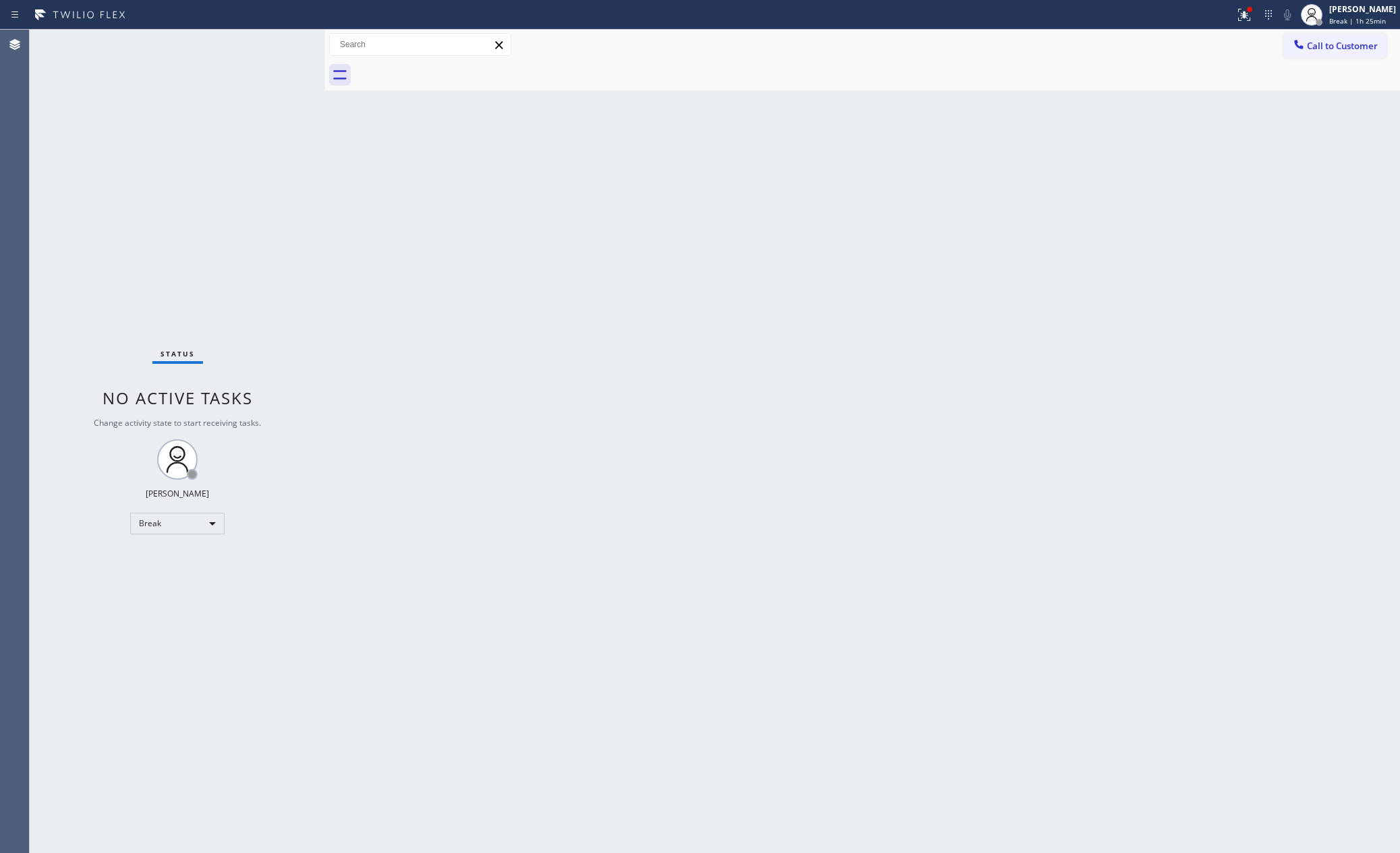
click at [935, 412] on div "Back to Dashboard Change Sender ID Customers Technicians Select a contact Outbo…" at bounding box center [862, 441] width 1075 height 824
click at [157, 525] on div "Break" at bounding box center [177, 524] width 94 height 22
click at [168, 556] on li "Available" at bounding box center [176, 559] width 91 height 16
click at [892, 527] on div "Back to Dashboard Change Sender ID Customers Technicians Select a contact Outbo…" at bounding box center [862, 441] width 1075 height 824
click at [258, 163] on div "Status No active tasks You are ready to start receiving tasks. Eva Mahinay Avai…" at bounding box center [177, 441] width 295 height 824
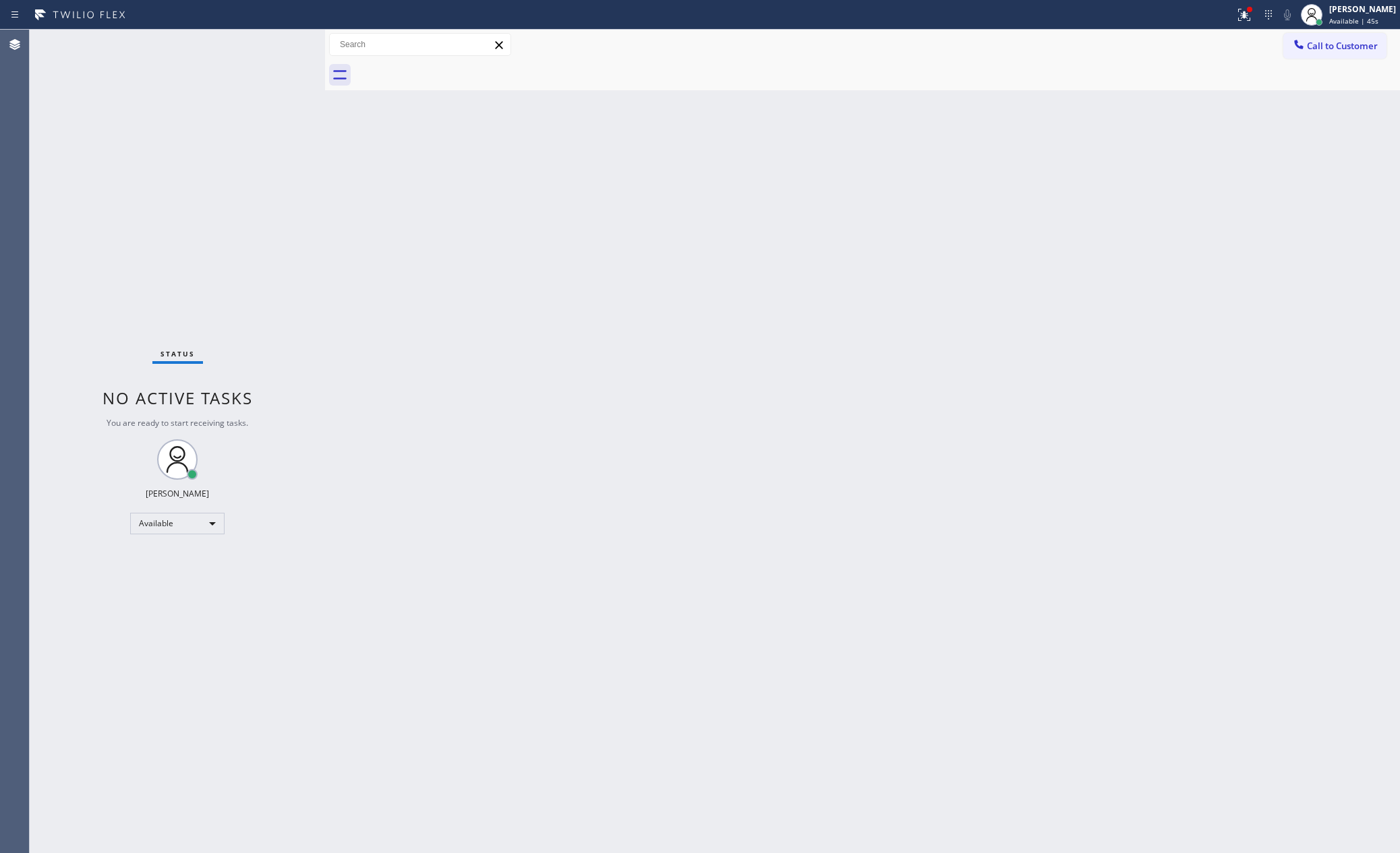
click at [258, 163] on div "Status No active tasks You are ready to start receiving tasks. Eva Mahinay Avai…" at bounding box center [177, 441] width 295 height 824
click at [258, 163] on div "Status No active tasks You are ready to start receiving tasks. [PERSON_NAME] Av…" at bounding box center [177, 441] width 295 height 824
click at [480, 694] on div "Back to Dashboard Change Sender ID Customers Technicians Select a contact Outbo…" at bounding box center [862, 441] width 1075 height 824
click at [484, 676] on div "Back to Dashboard Change Sender ID Customers Technicians Select a contact Outbo…" at bounding box center [862, 441] width 1075 height 824
click at [1161, 288] on div "Back to Dashboard Change Sender ID Customers Technicians Select a contact Outbo…" at bounding box center [862, 441] width 1075 height 824
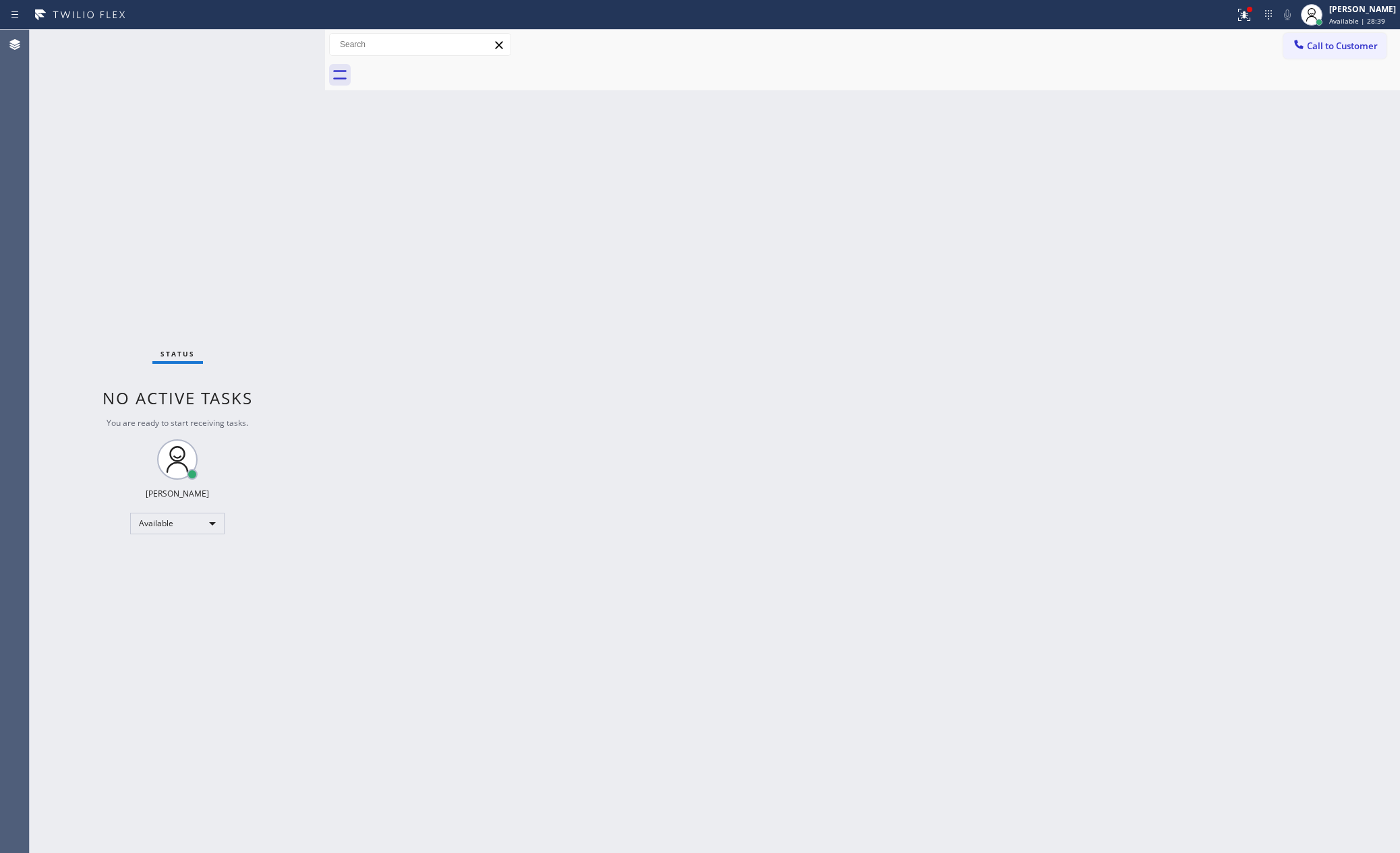
click at [1014, 347] on div "Back to Dashboard Change Sender ID Customers Technicians Select a contact Outbo…" at bounding box center [862, 441] width 1075 height 824
drag, startPoint x: 453, startPoint y: 611, endPoint x: 405, endPoint y: 576, distance: 59.4
click at [470, 602] on div "Back to Dashboard Change Sender ID Customers Technicians Select a contact Outbo…" at bounding box center [862, 441] width 1075 height 824
drag, startPoint x: 856, startPoint y: 501, endPoint x: 910, endPoint y: 556, distance: 77.1
click at [861, 504] on div "Back to Dashboard Change Sender ID Customers Technicians Select a contact Outbo…" at bounding box center [862, 441] width 1075 height 824
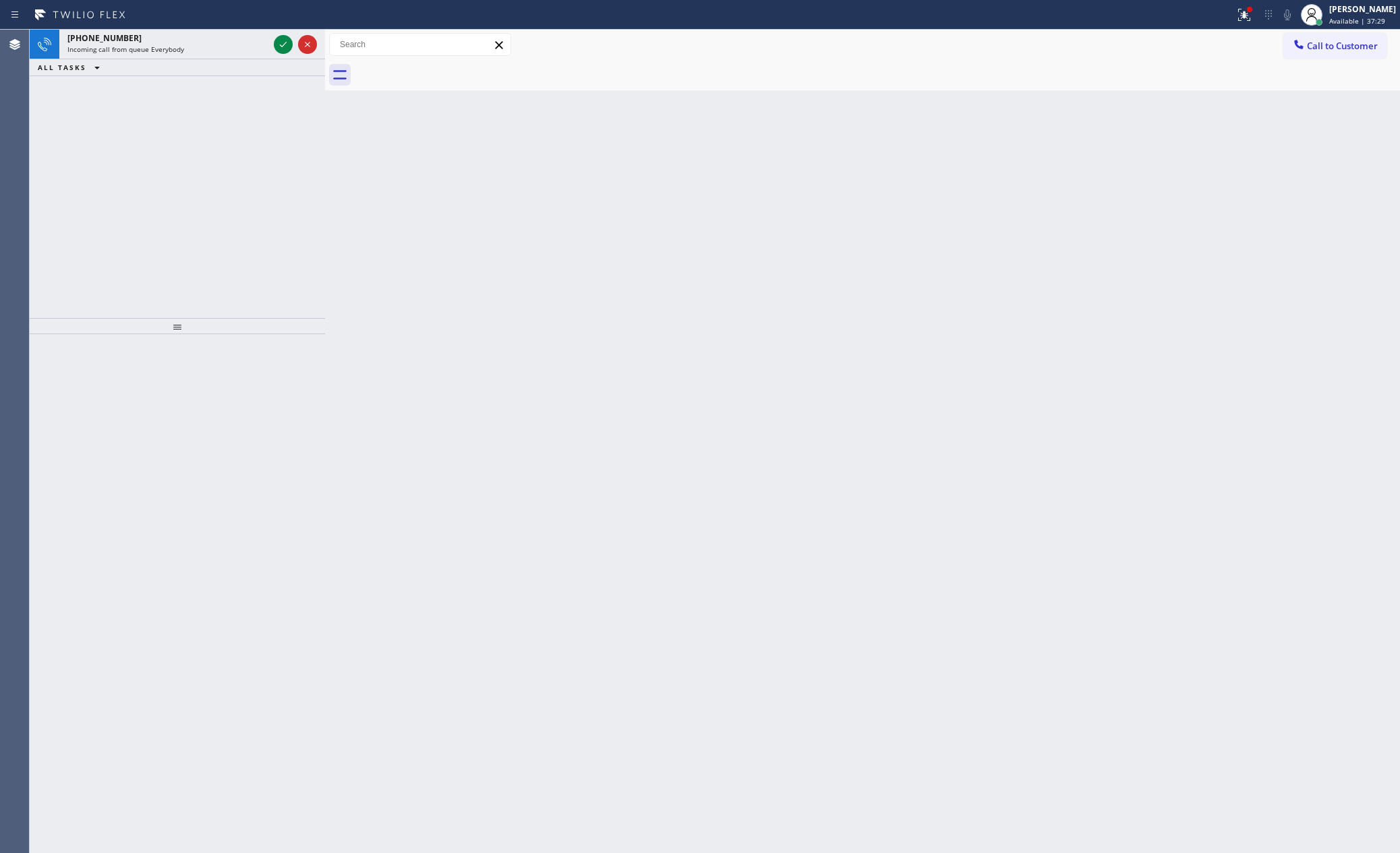
drag, startPoint x: 544, startPoint y: 736, endPoint x: 319, endPoint y: 237, distance: 547.4
click at [543, 718] on div "Back to Dashboard Change Sender ID Customers Technicians Select a contact Outbo…" at bounding box center [862, 441] width 1075 height 824
click at [294, 157] on div "+15084985338 Incoming call from queue Everybody ALL TASKS ALL TASKS ACTIVE TASK…" at bounding box center [177, 174] width 295 height 289
click at [720, 344] on div "Back to Dashboard Change Sender ID Customers Technicians Select a contact Outbo…" at bounding box center [862, 441] width 1075 height 824
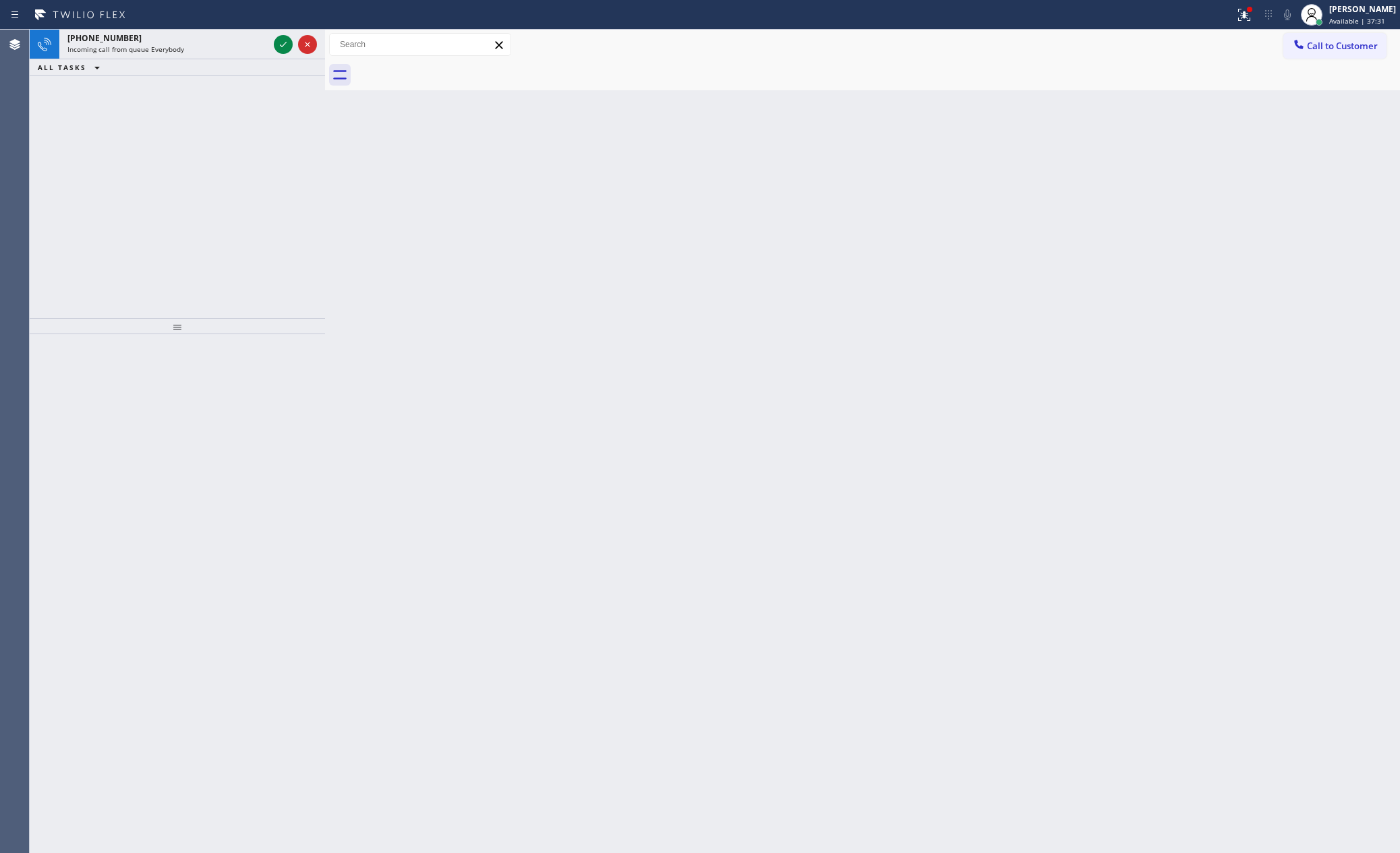
click at [720, 343] on div "Back to Dashboard Change Sender ID Customers Technicians Select a contact Outbo…" at bounding box center [862, 441] width 1075 height 824
drag, startPoint x: 285, startPoint y: 36, endPoint x: 271, endPoint y: 44, distance: 16.1
click at [284, 36] on icon at bounding box center [283, 44] width 16 height 16
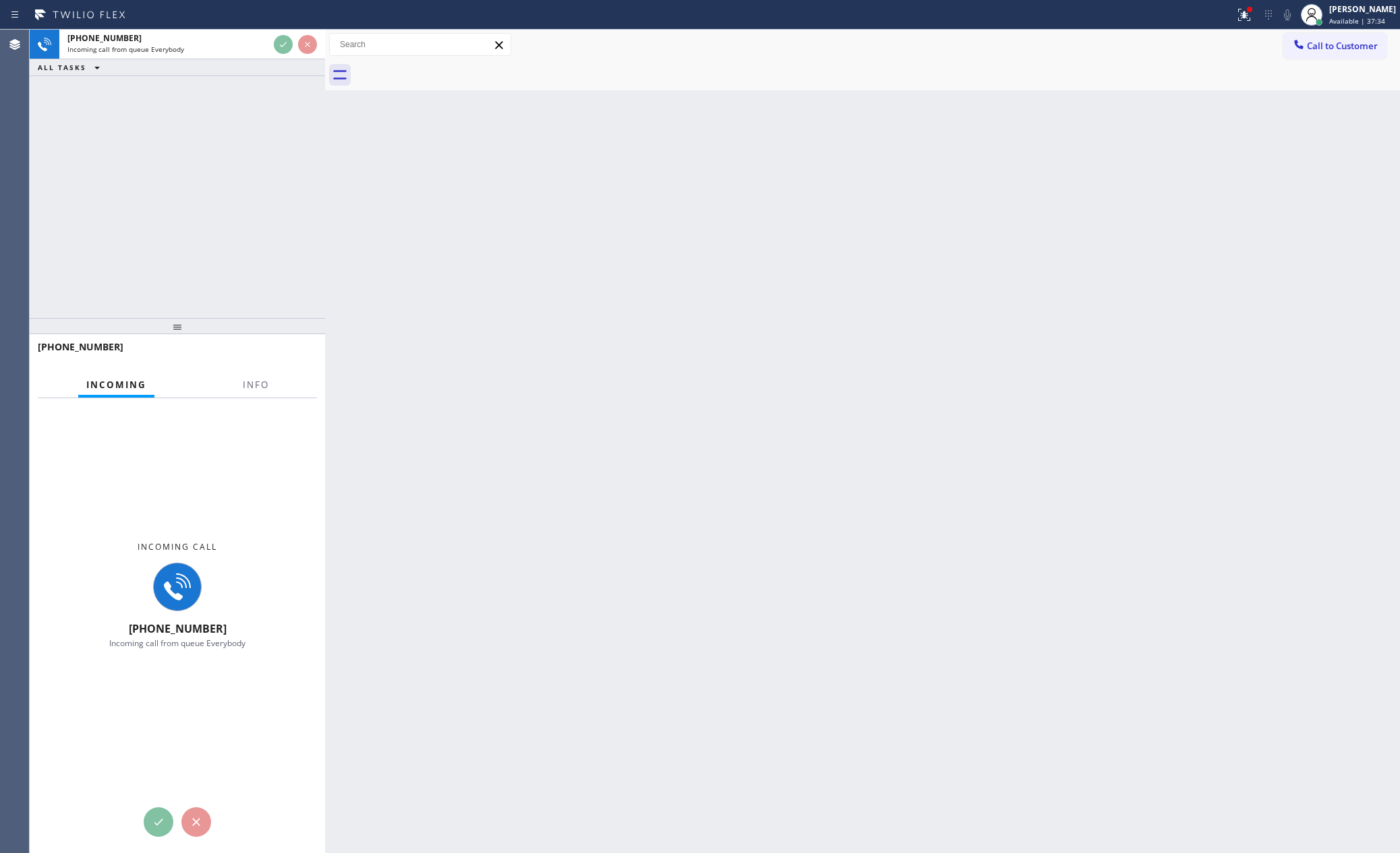
click at [263, 173] on div "+15084985338 Incoming call from queue Everybody ALL TASKS ALL TASKS ACTIVE TASK…" at bounding box center [177, 174] width 295 height 289
click at [268, 168] on div "+15084985338 Incoming call from queue Everybody ALL TASKS ALL TASKS ACTIVE TASK…" at bounding box center [177, 174] width 295 height 289
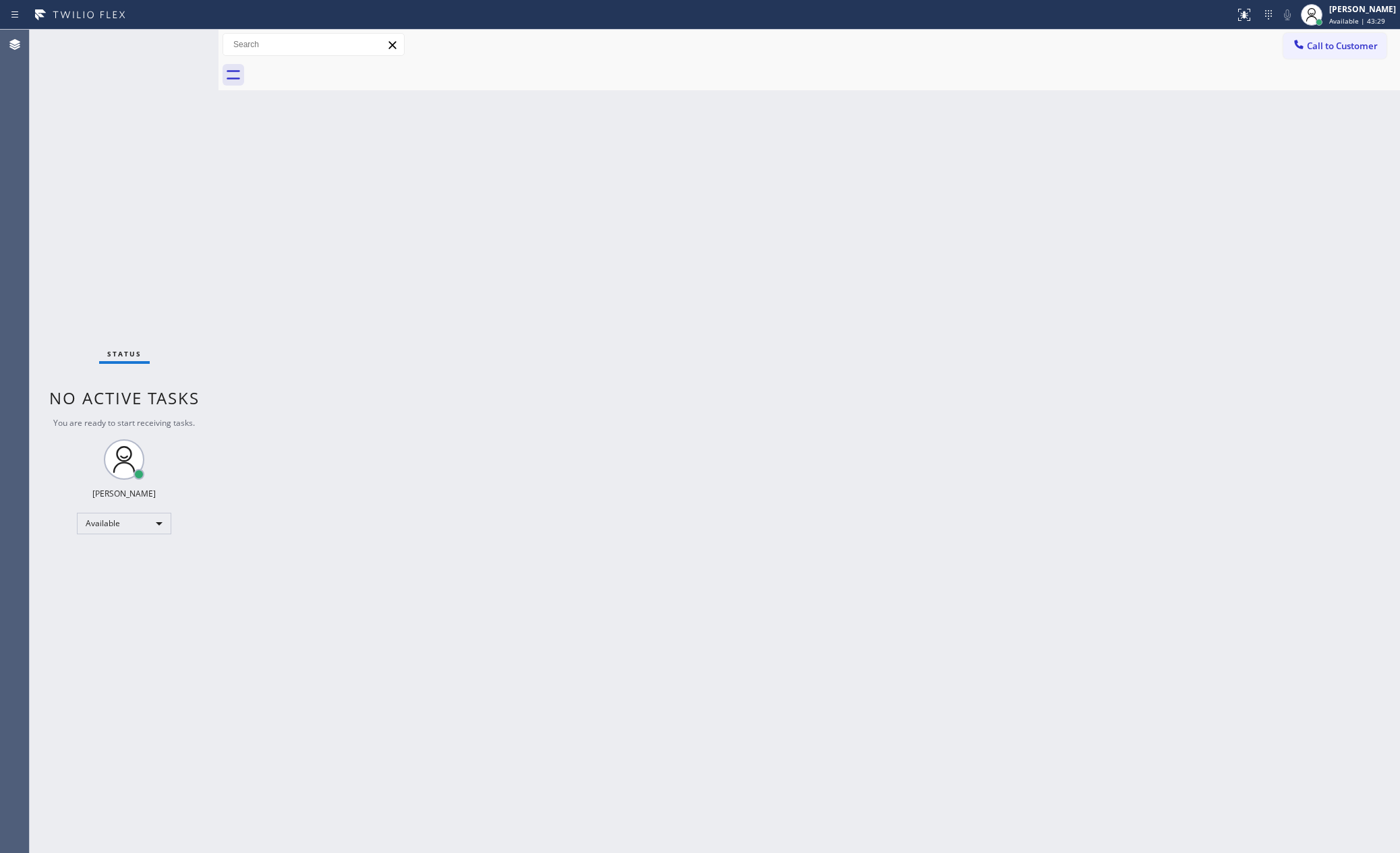
click at [907, 560] on div "Back to Dashboard Change Sender ID Customers Technicians Select a contact Outbo…" at bounding box center [808, 441] width 1181 height 824
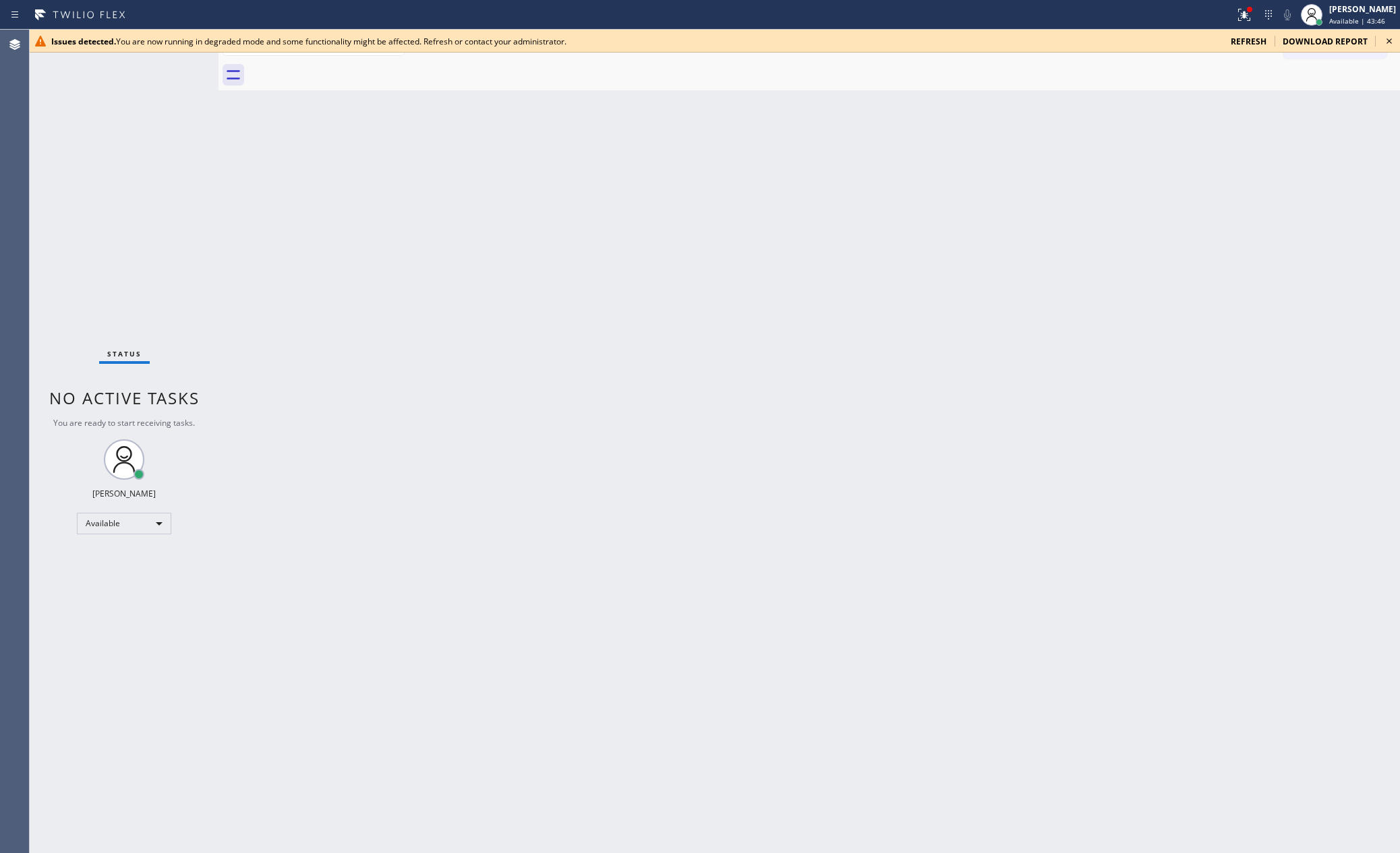
click at [553, 466] on div "Back to Dashboard Change Sender ID Customers Technicians Select a contact Outbo…" at bounding box center [808, 441] width 1181 height 824
click at [1249, 33] on div "Issues detected. You are now running in degraded mode and some functionality mi…" at bounding box center [715, 41] width 1370 height 23
drag, startPoint x: 1142, startPoint y: 321, endPoint x: 896, endPoint y: 409, distance: 261.3
click at [1139, 324] on div "Back to Dashboard Change Sender ID Customers Technicians Select a contact Outbo…" at bounding box center [808, 441] width 1181 height 824
click at [224, 233] on div "Back to Dashboard Change Sender ID Customers Technicians Select a contact Outbo…" at bounding box center [808, 441] width 1181 height 824
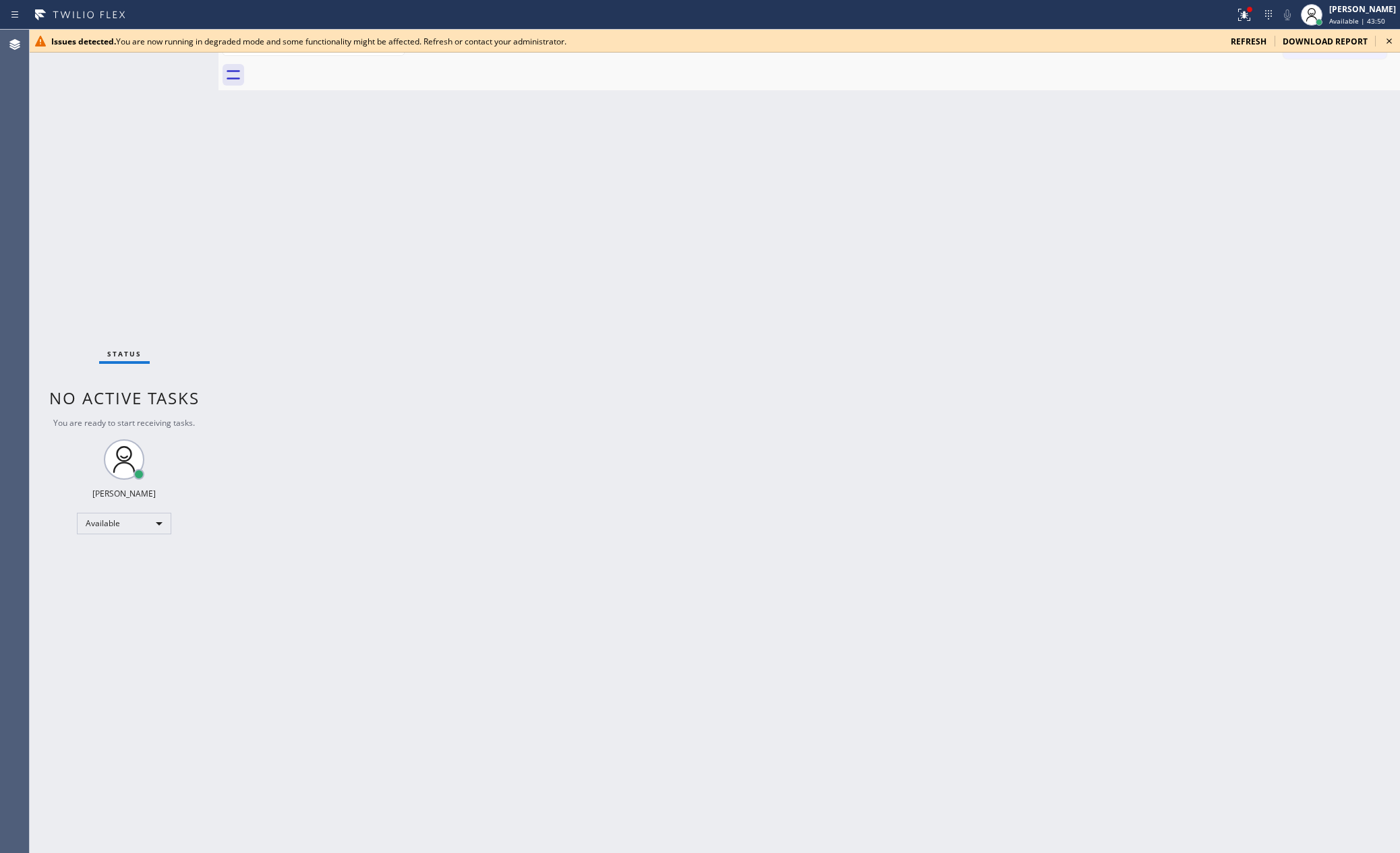
click at [1254, 41] on span "refresh" at bounding box center [1248, 41] width 35 height 12
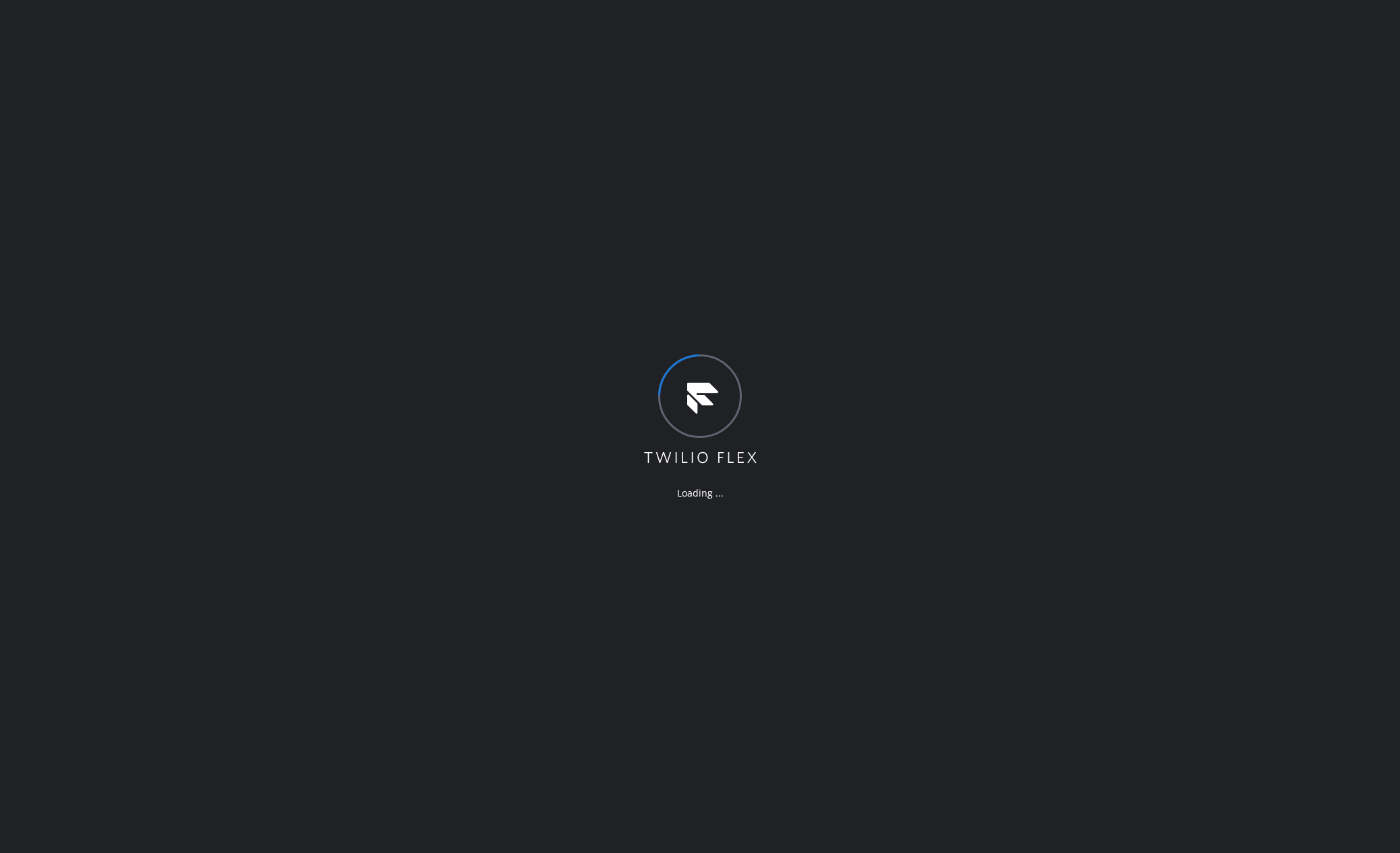
click at [242, 421] on div "Loading ..." at bounding box center [700, 426] width 1400 height 853
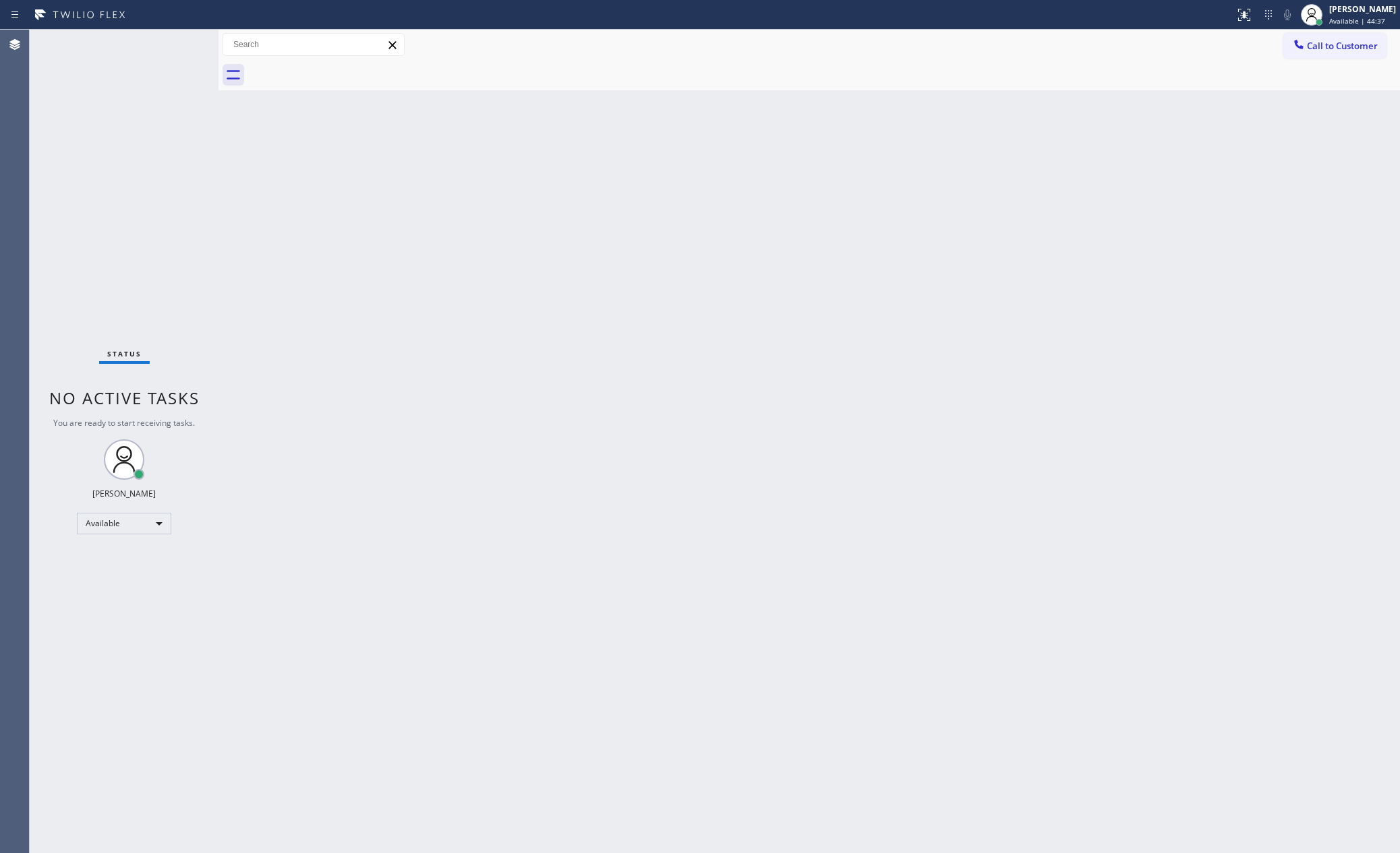
drag, startPoint x: 1206, startPoint y: 229, endPoint x: 1159, endPoint y: 258, distance: 55.2
click at [1202, 235] on div "Back to Dashboard Change Sender ID Customers Technicians Select a contact Outbo…" at bounding box center [808, 441] width 1181 height 824
click at [777, 441] on div "Back to Dashboard Change Sender ID Customers Technicians Select a contact Outbo…" at bounding box center [808, 441] width 1181 height 824
click at [879, 369] on div "Back to Dashboard Change Sender ID Customers Technicians Select a contact Outbo…" at bounding box center [808, 441] width 1181 height 824
drag, startPoint x: 895, startPoint y: 334, endPoint x: 961, endPoint y: 316, distance: 68.4
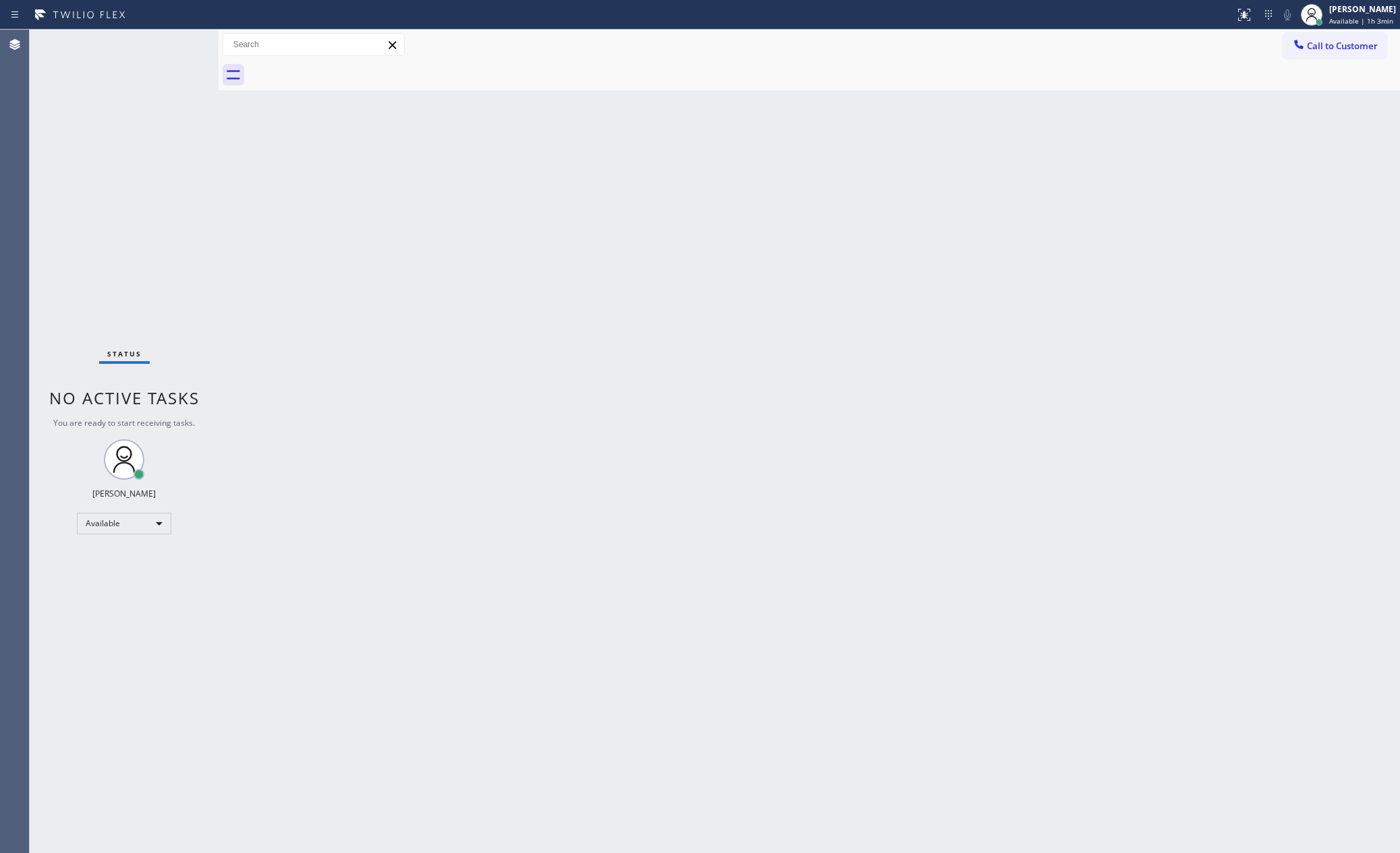
click at [902, 326] on div "Back to Dashboard Change Sender ID Customers Technicians Select a contact Outbo…" at bounding box center [808, 441] width 1181 height 824
click at [1370, 43] on span "Call to Customer" at bounding box center [1342, 45] width 71 height 12
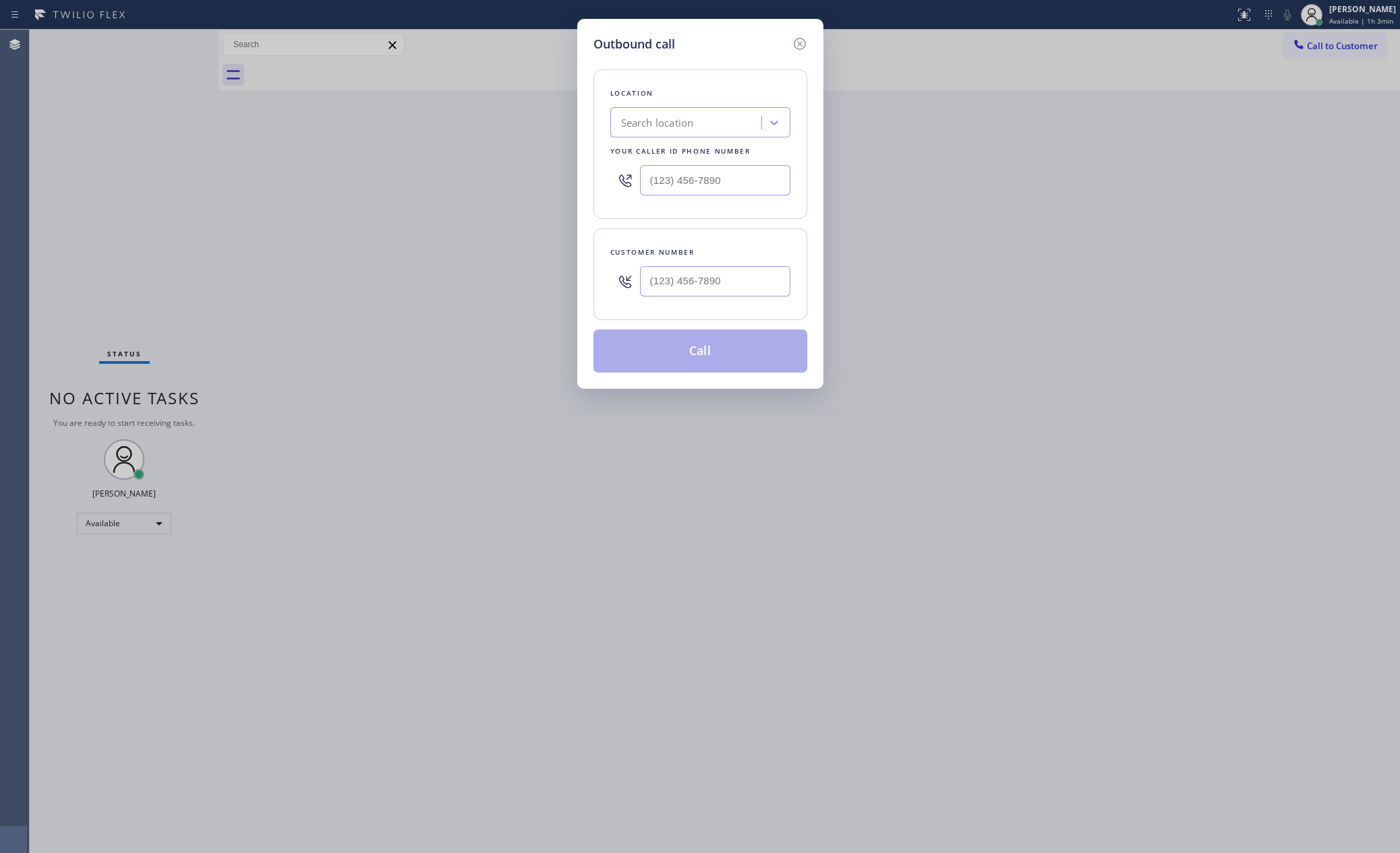
click at [702, 129] on div "Search location" at bounding box center [688, 123] width 147 height 24
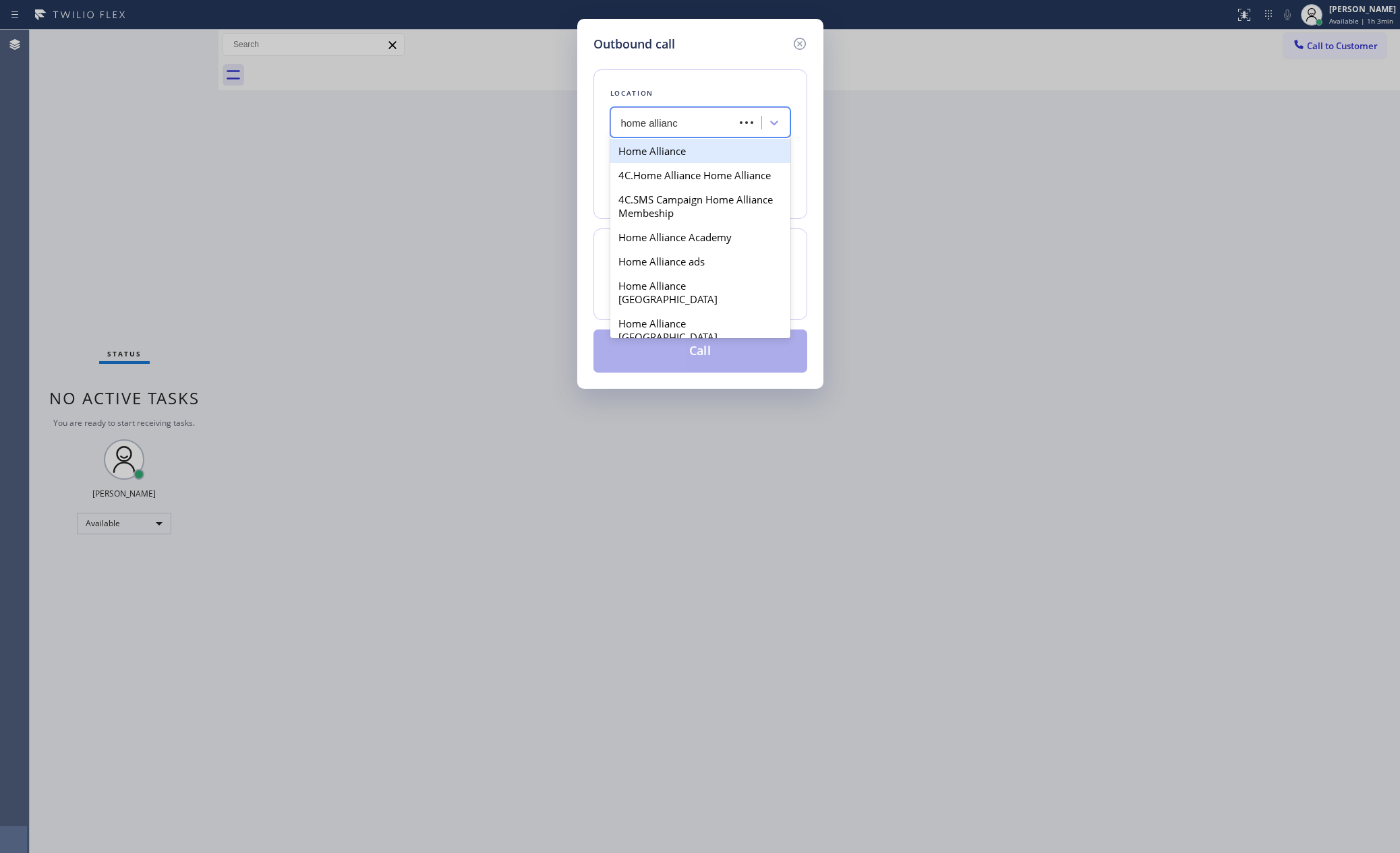
type input "home alliance"
click at [698, 146] on div "Home Alliance" at bounding box center [700, 150] width 180 height 24
type input "[PHONE_NUMBER]"
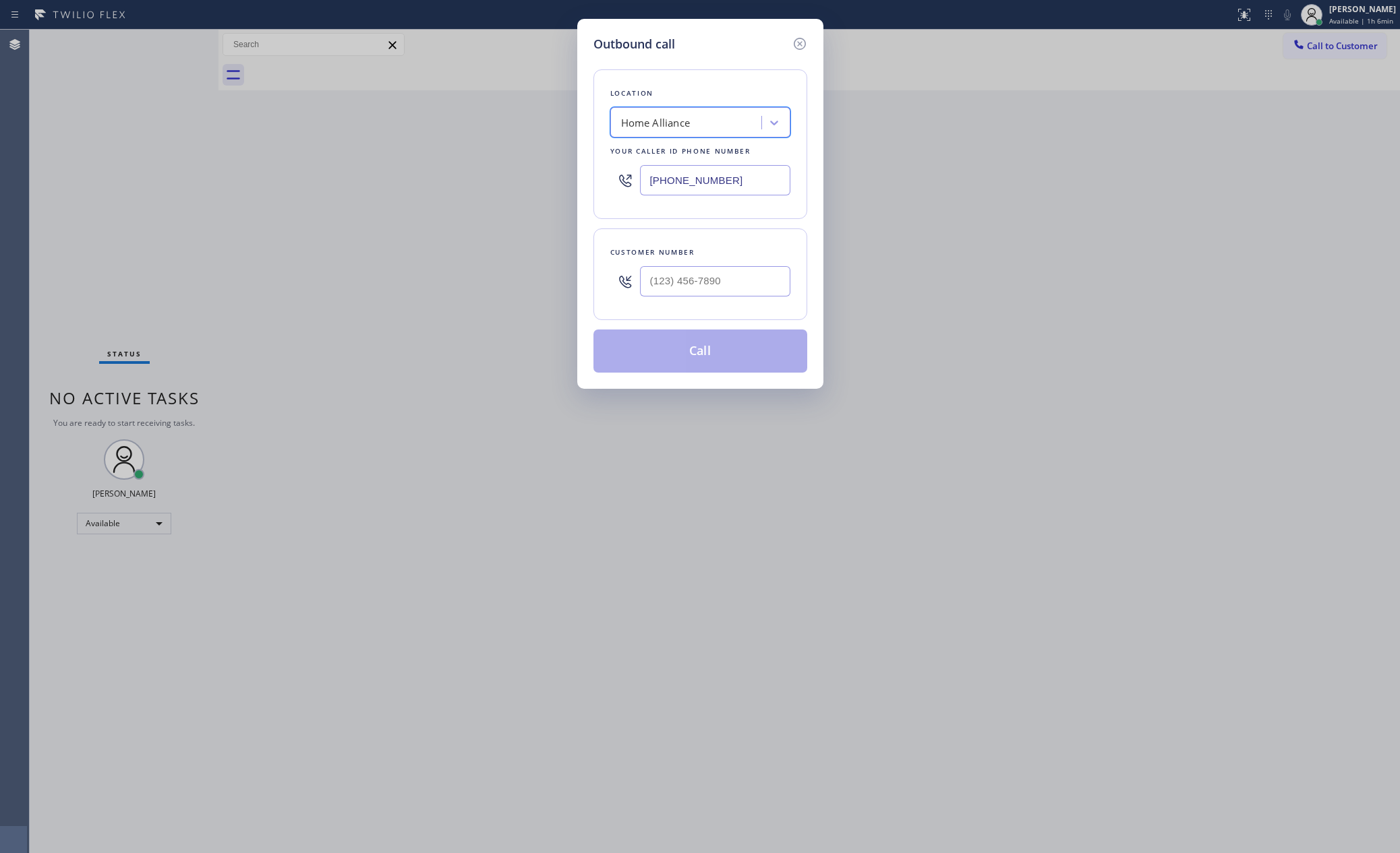
click at [504, 285] on div "Outbound call Location option Home Alliance, selected. 100 results available. S…" at bounding box center [700, 426] width 1400 height 853
click at [740, 277] on input "(___) ___-____" at bounding box center [715, 281] width 150 height 31
paste input "text"
click at [745, 286] on input "(___) ___-____" at bounding box center [715, 281] width 150 height 31
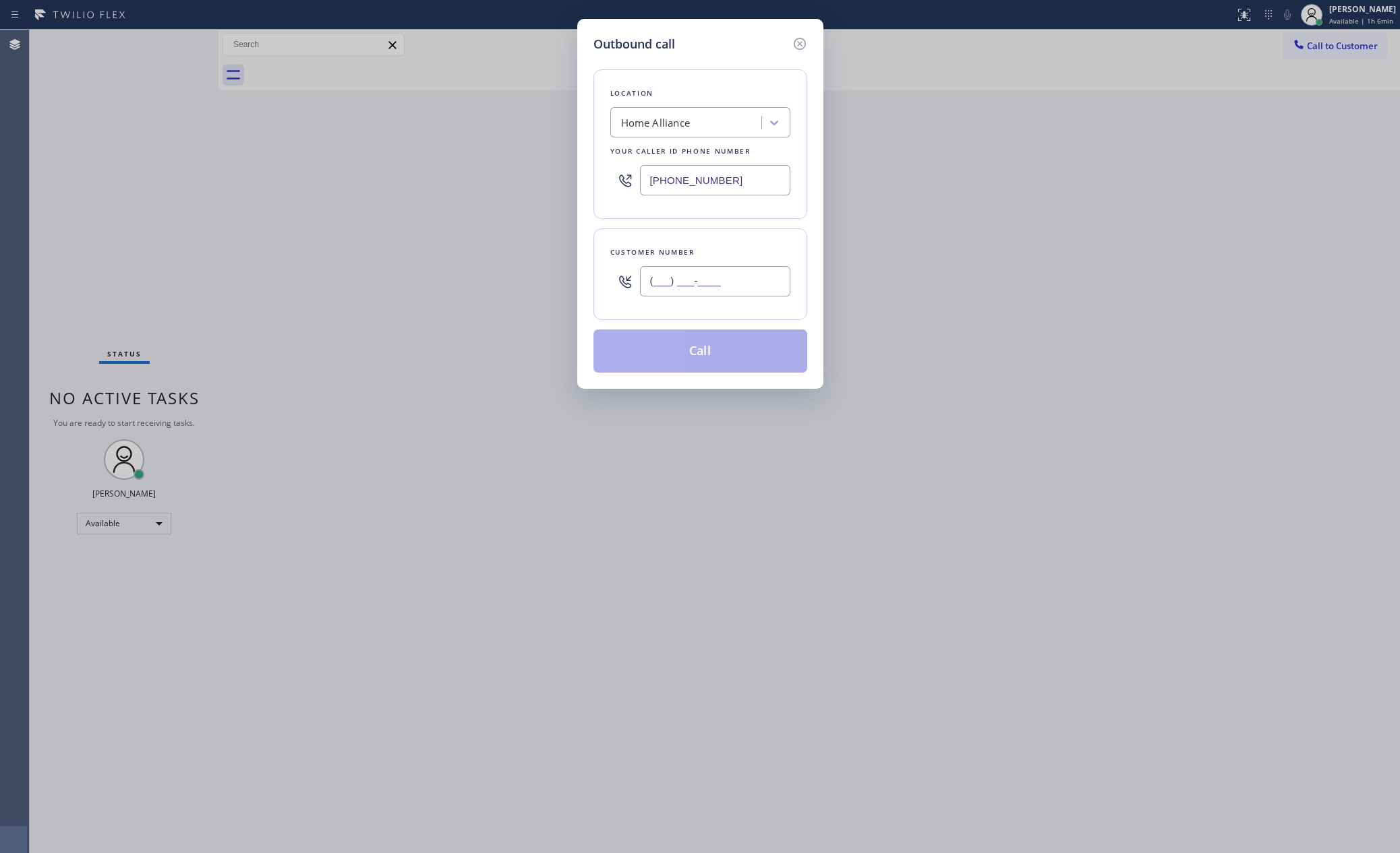
click at [745, 286] on input "(___) ___-____" at bounding box center [715, 281] width 150 height 31
paste input "text"
type input "(___) ___-____"
click at [745, 281] on input "(___) ___-____" at bounding box center [715, 281] width 150 height 31
paste input "718) 428-6194"
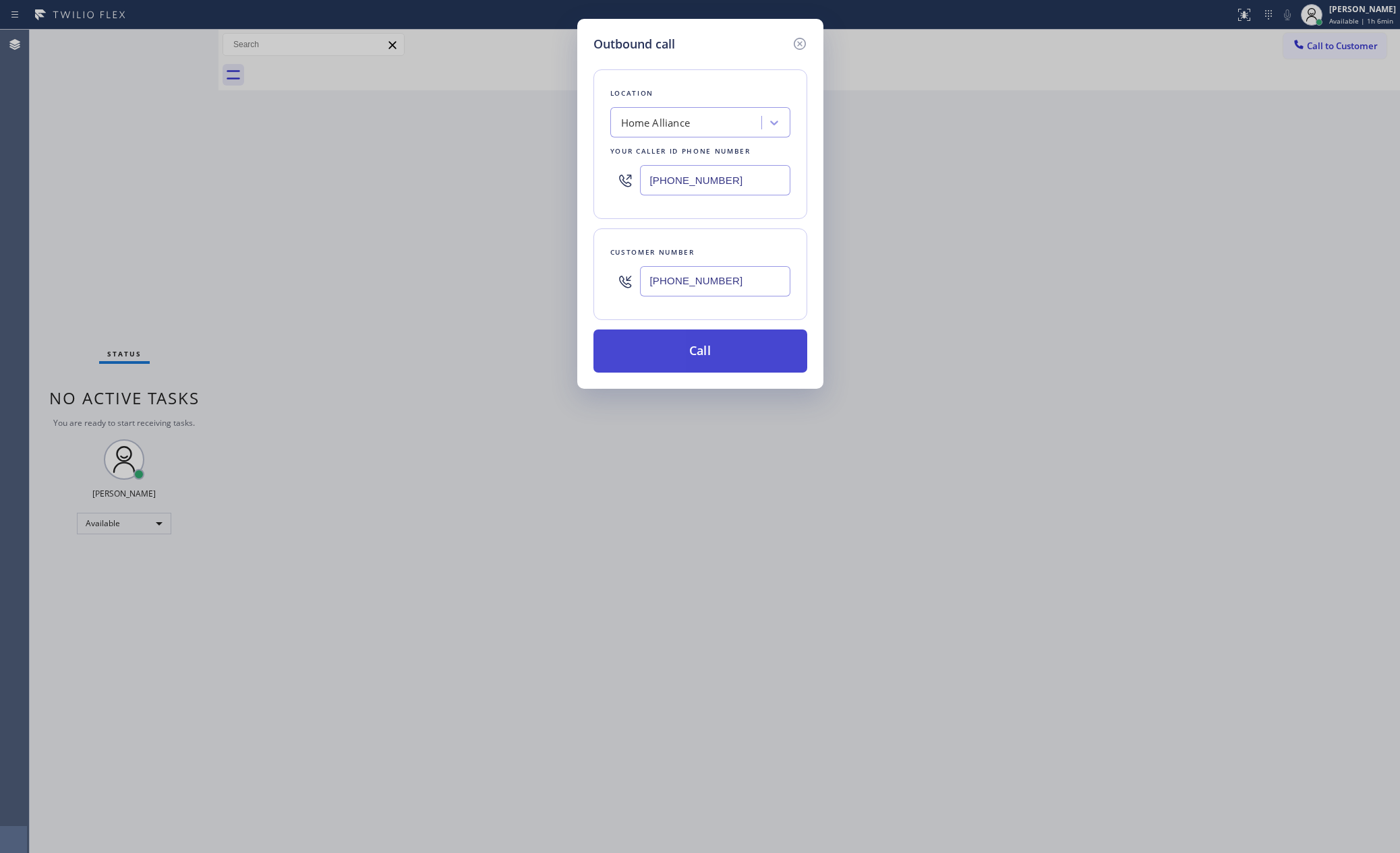
type input "(718) 428-6194"
click at [773, 355] on button "Call" at bounding box center [700, 351] width 214 height 43
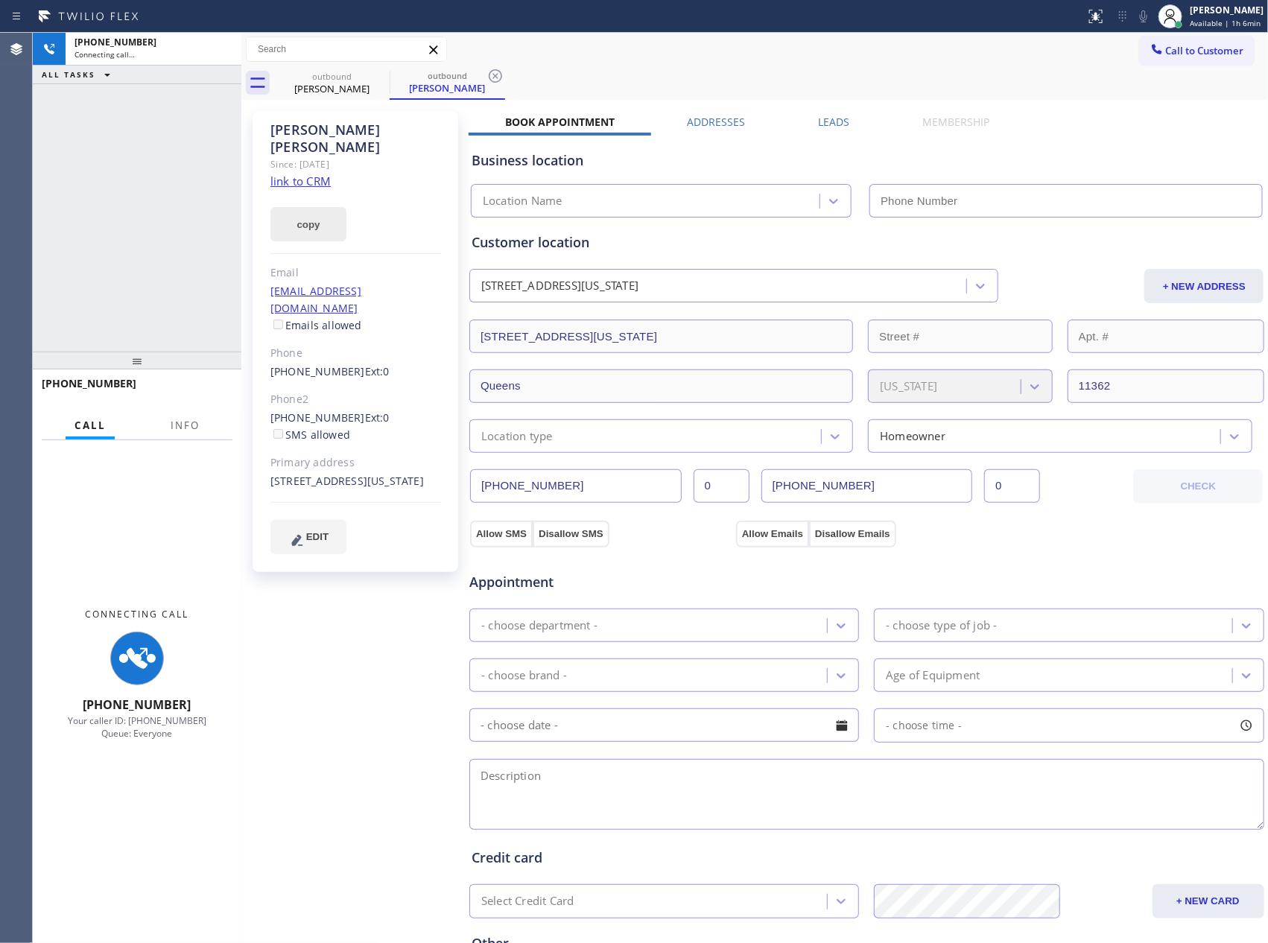
drag, startPoint x: 142, startPoint y: 253, endPoint x: 338, endPoint y: 191, distance: 205.7
click at [151, 250] on div "+17184286194 Connecting call… ALL TASKS ALL TASKS ACTIVE TASKS TASKS IN WRAP UP" at bounding box center [137, 192] width 209 height 319
click at [307, 174] on link "link to CRM" at bounding box center [300, 181] width 60 height 15
type input "[PHONE_NUMBER]"
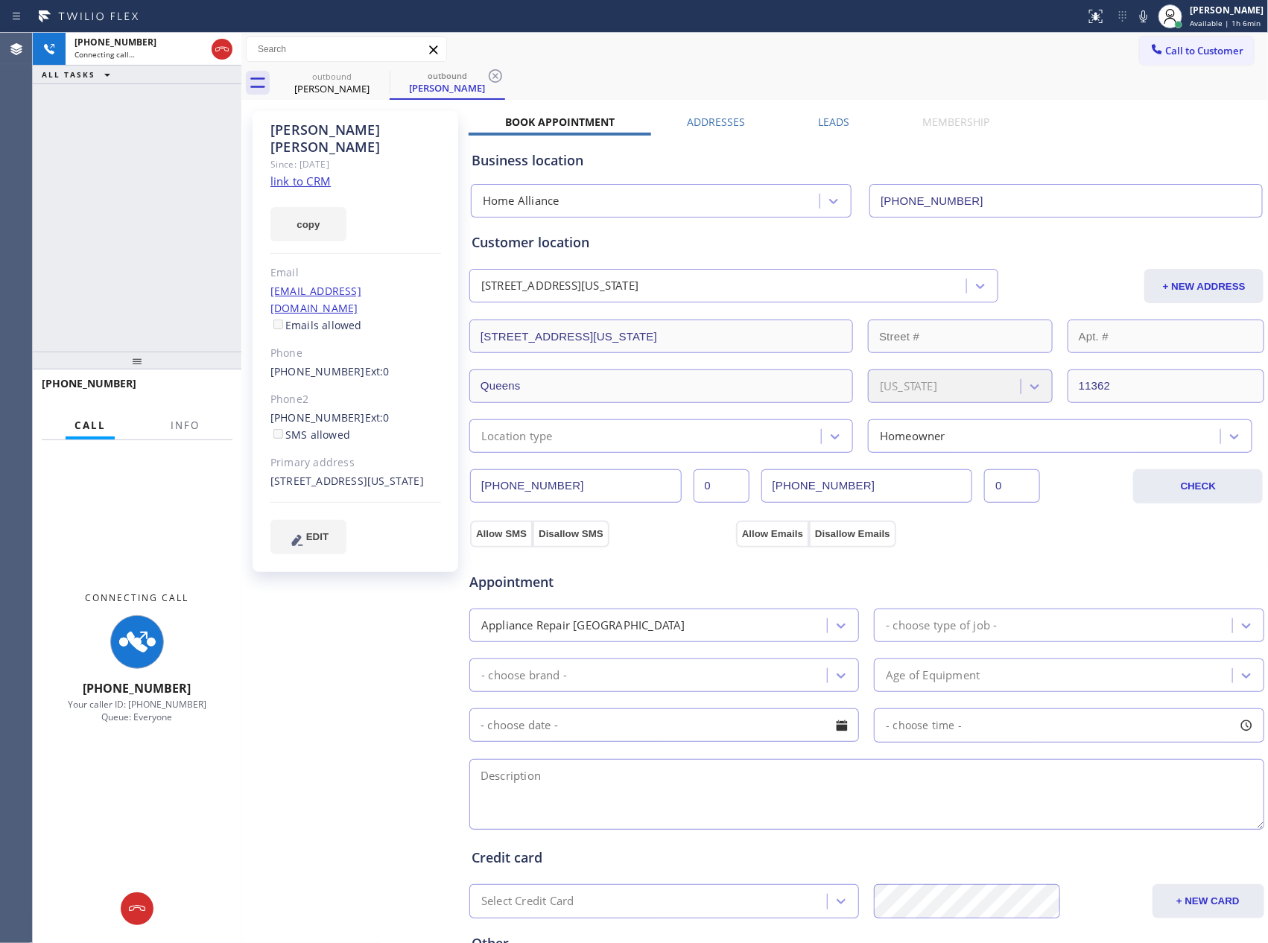
click at [798, 66] on div "outbound Bernard Primiani outbound Bernard Primiani" at bounding box center [771, 83] width 995 height 34
click at [253, 133] on div "Bernard Primiani Since: 20 may 2020 link to CRM copy Email bapprimo@gmail.com E…" at bounding box center [356, 341] width 206 height 461
click at [224, 45] on icon at bounding box center [222, 49] width 18 height 18
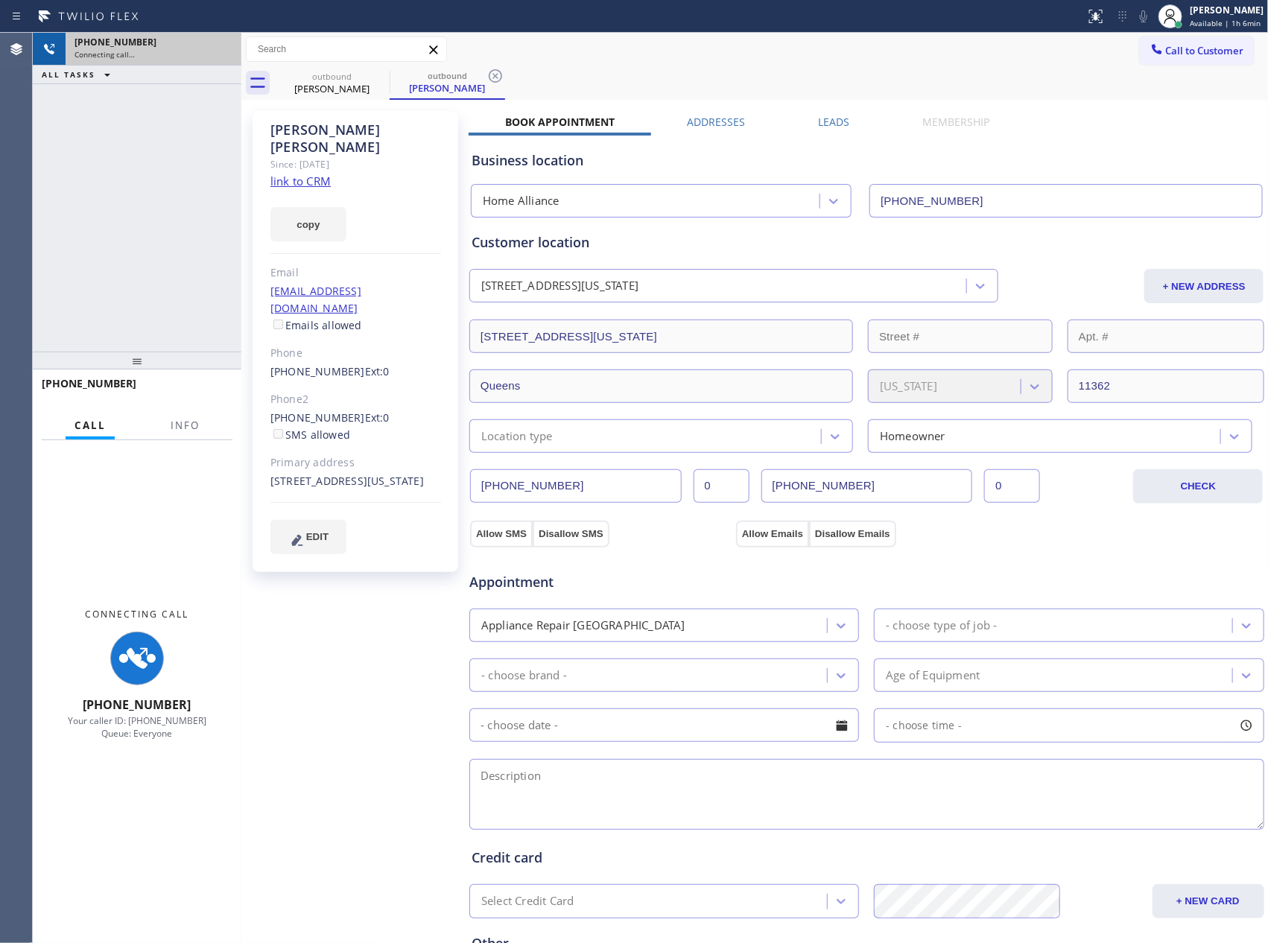
click at [154, 246] on div "+17184286194 Connecting call… ALL TASKS ALL TASKS ACTIVE TASKS TASKS IN WRAP UP" at bounding box center [137, 192] width 209 height 319
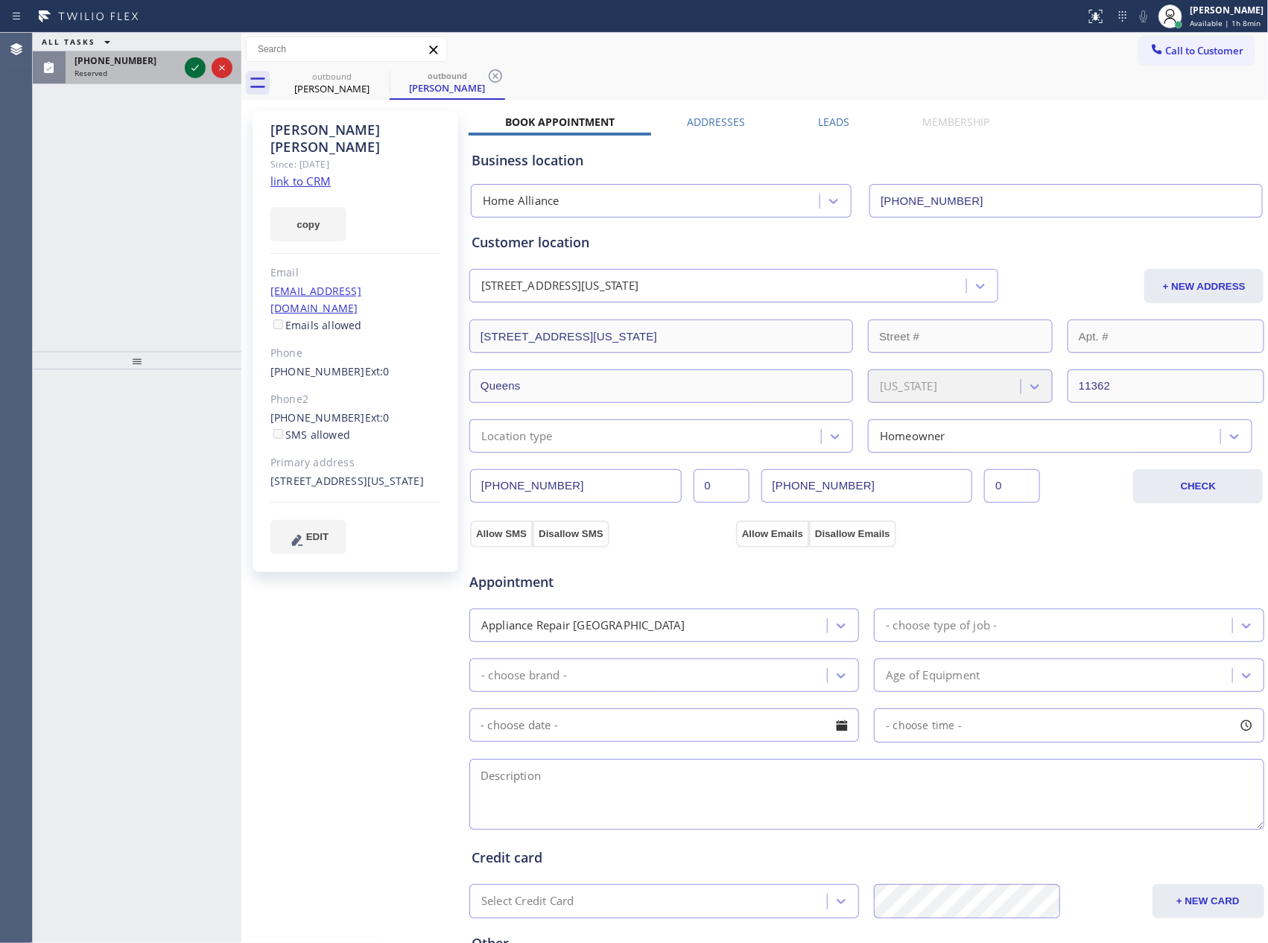
click at [165, 194] on div "ALL TASKS ALL TASKS ACTIVE TASKS TASKS IN WRAP UP (805) 398-9587 Reserved" at bounding box center [137, 192] width 209 height 319
click at [199, 67] on icon at bounding box center [195, 68] width 18 height 18
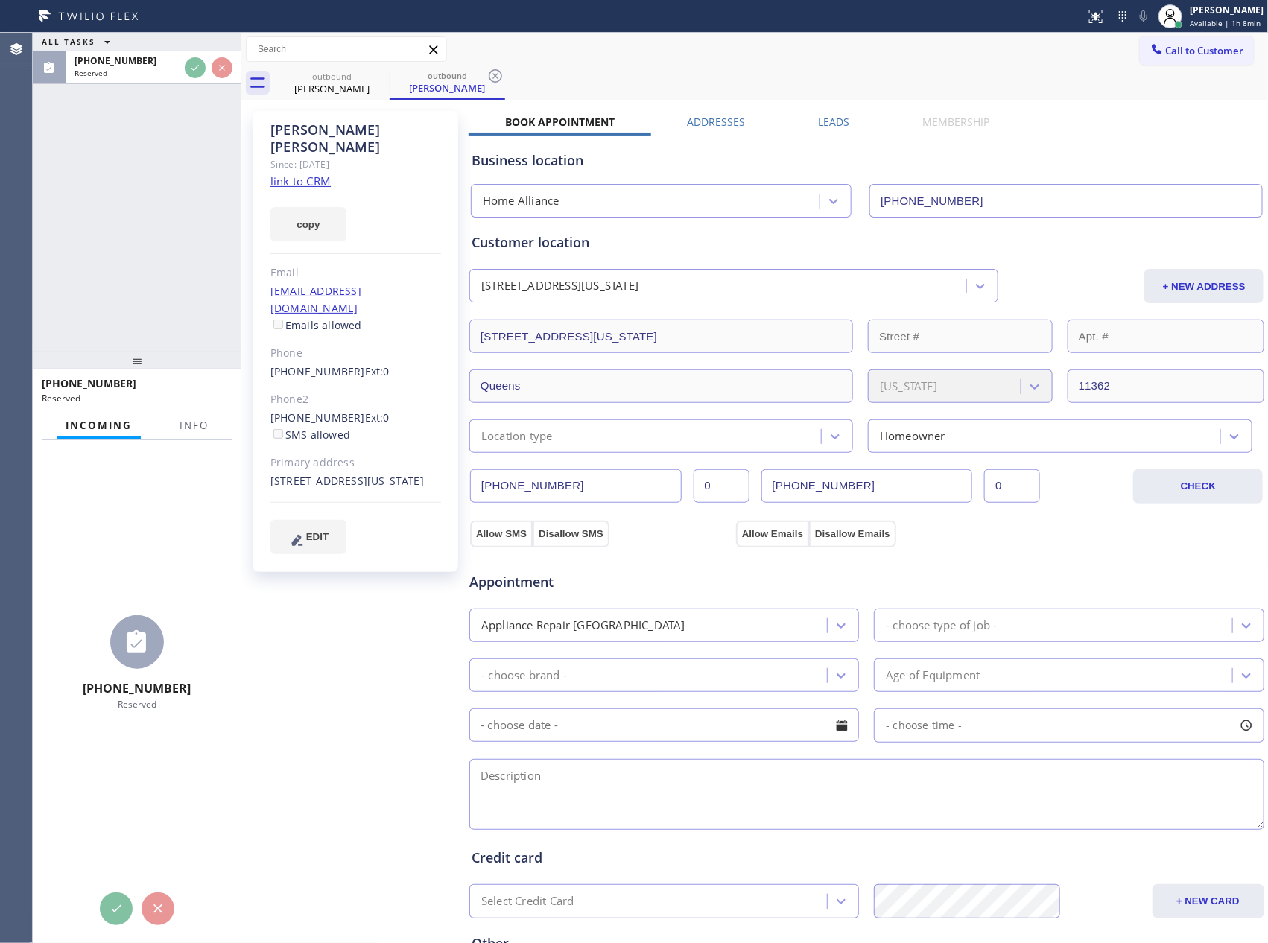
click at [168, 224] on div "ALL TASKS ALL TASKS ACTIVE TASKS TASKS IN WRAP UP (805) 398-9587 Reserved" at bounding box center [137, 192] width 209 height 319
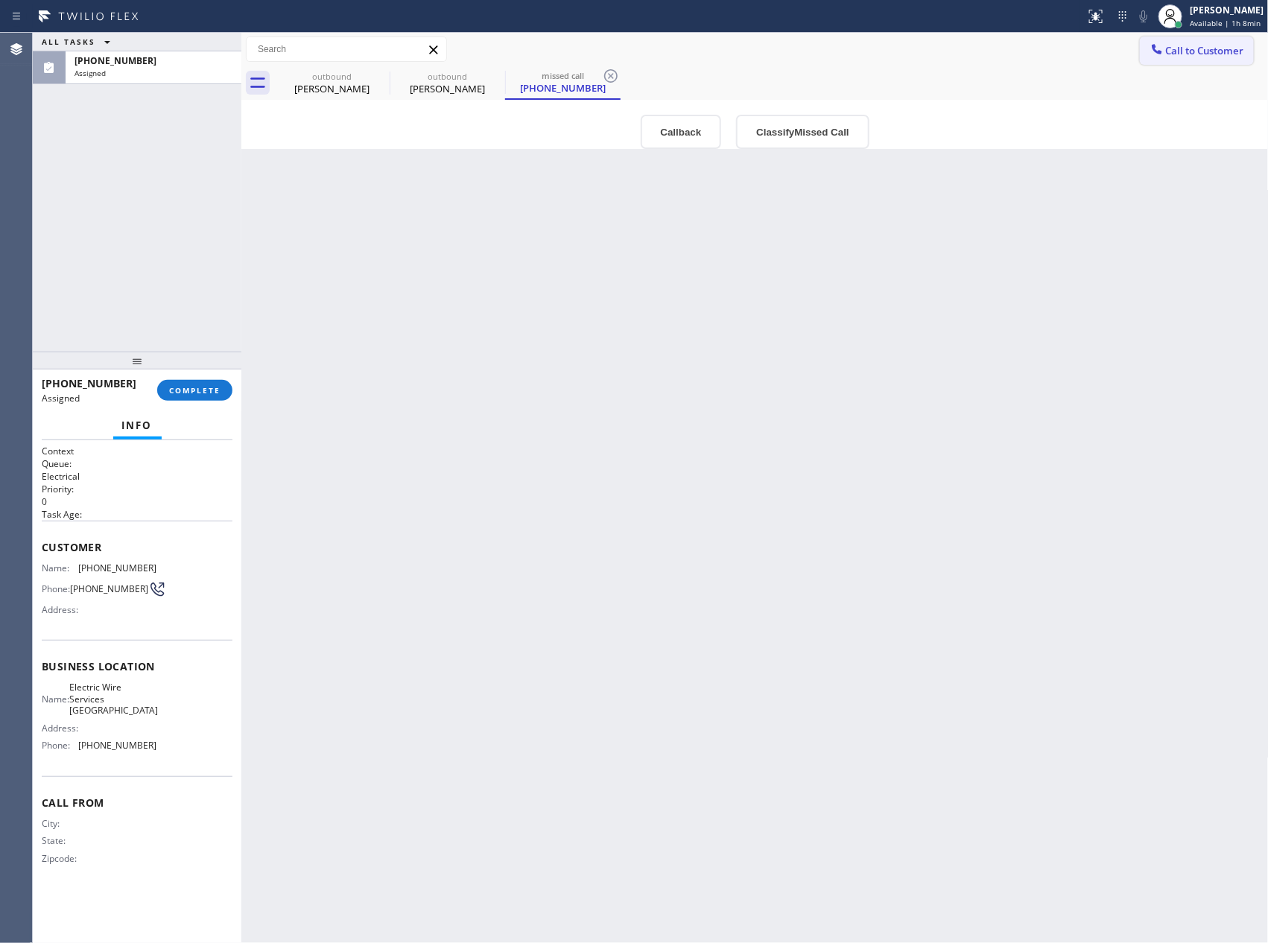
click at [1178, 54] on span "Call to Customer" at bounding box center [1205, 50] width 78 height 13
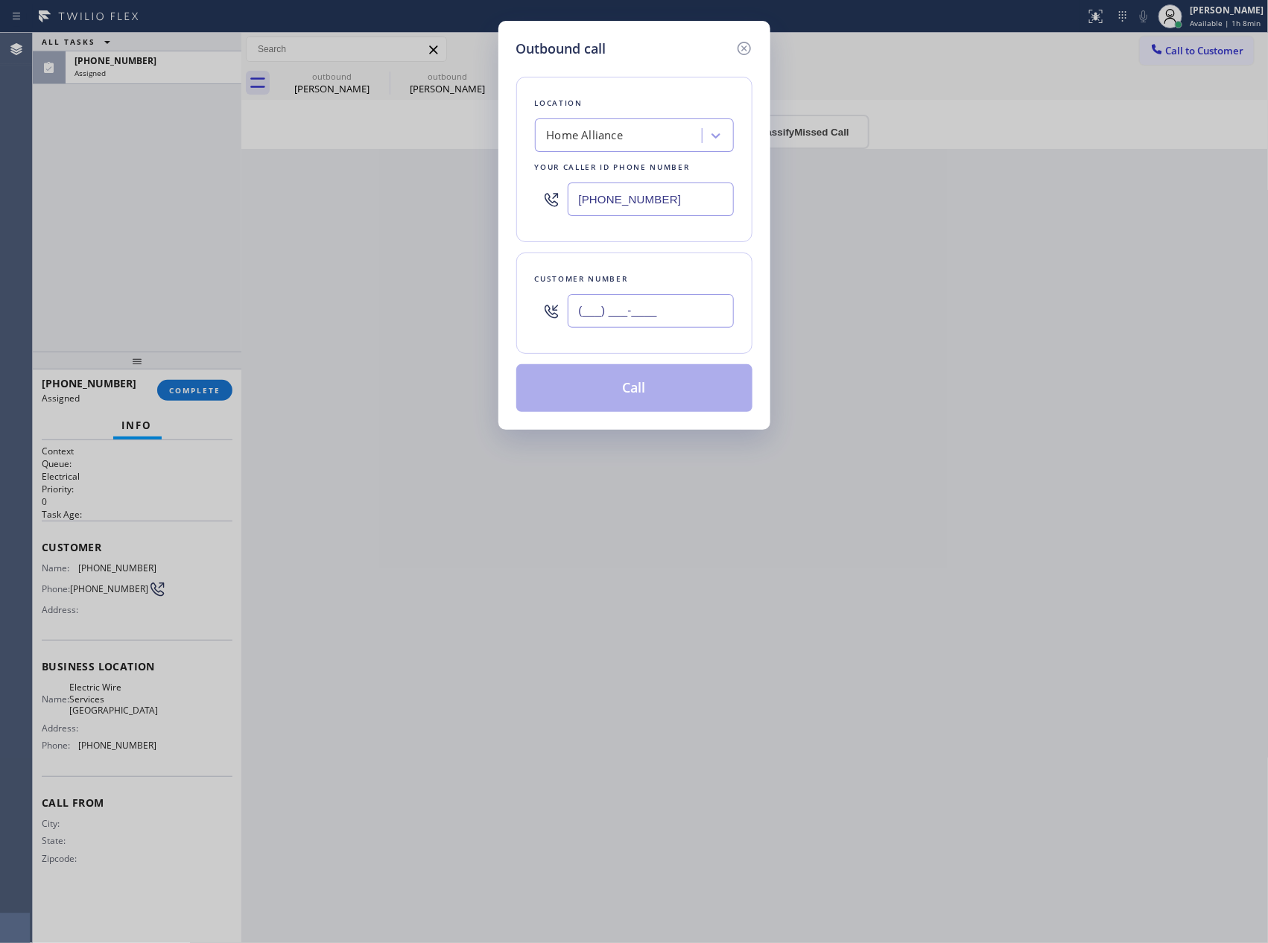
click at [624, 311] on input "(___) ___-____" at bounding box center [651, 311] width 166 height 34
paste input "303) 807-2758"
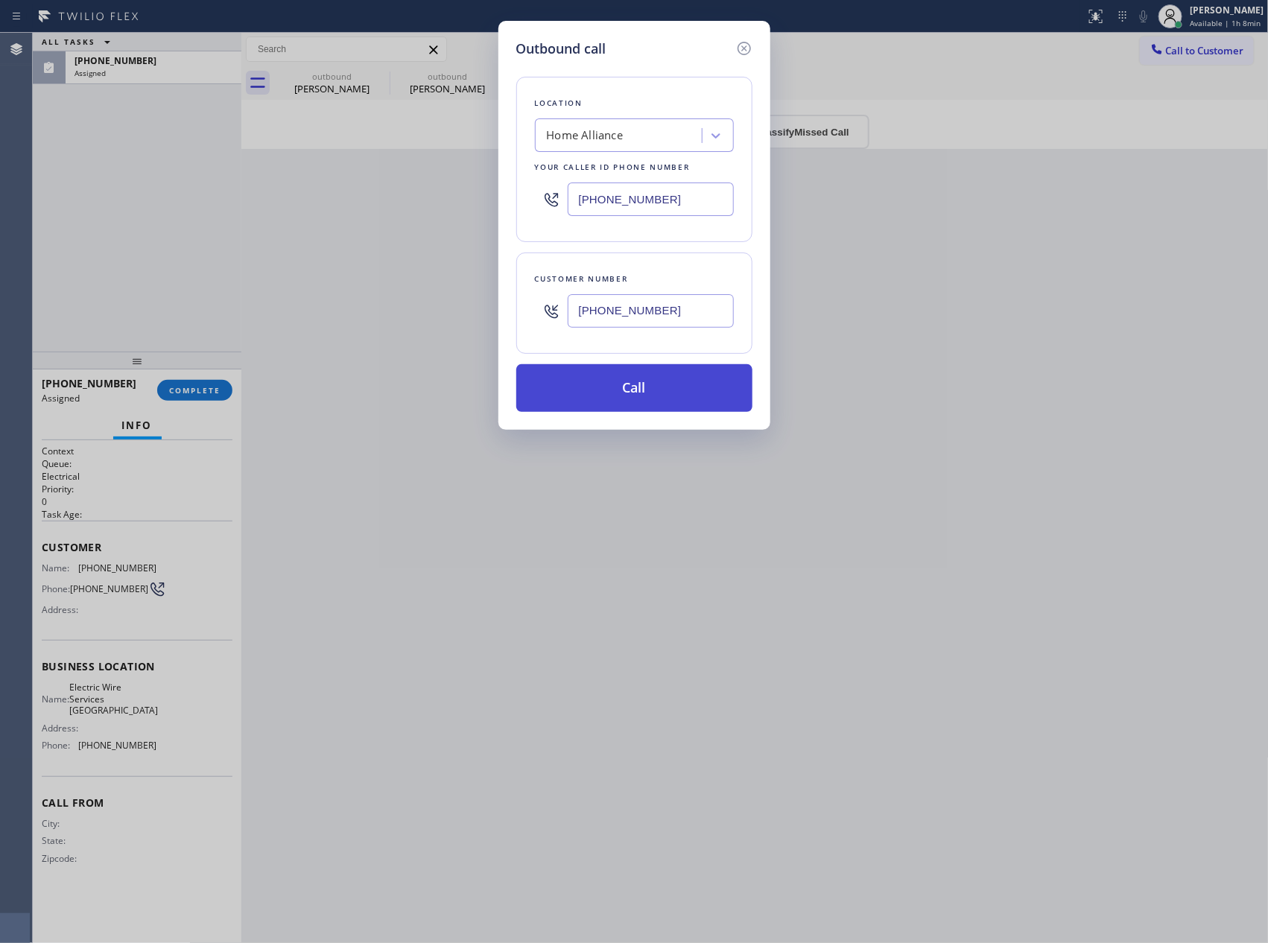
type input "(303) 807-2758"
click at [651, 382] on button "Call" at bounding box center [634, 388] width 236 height 48
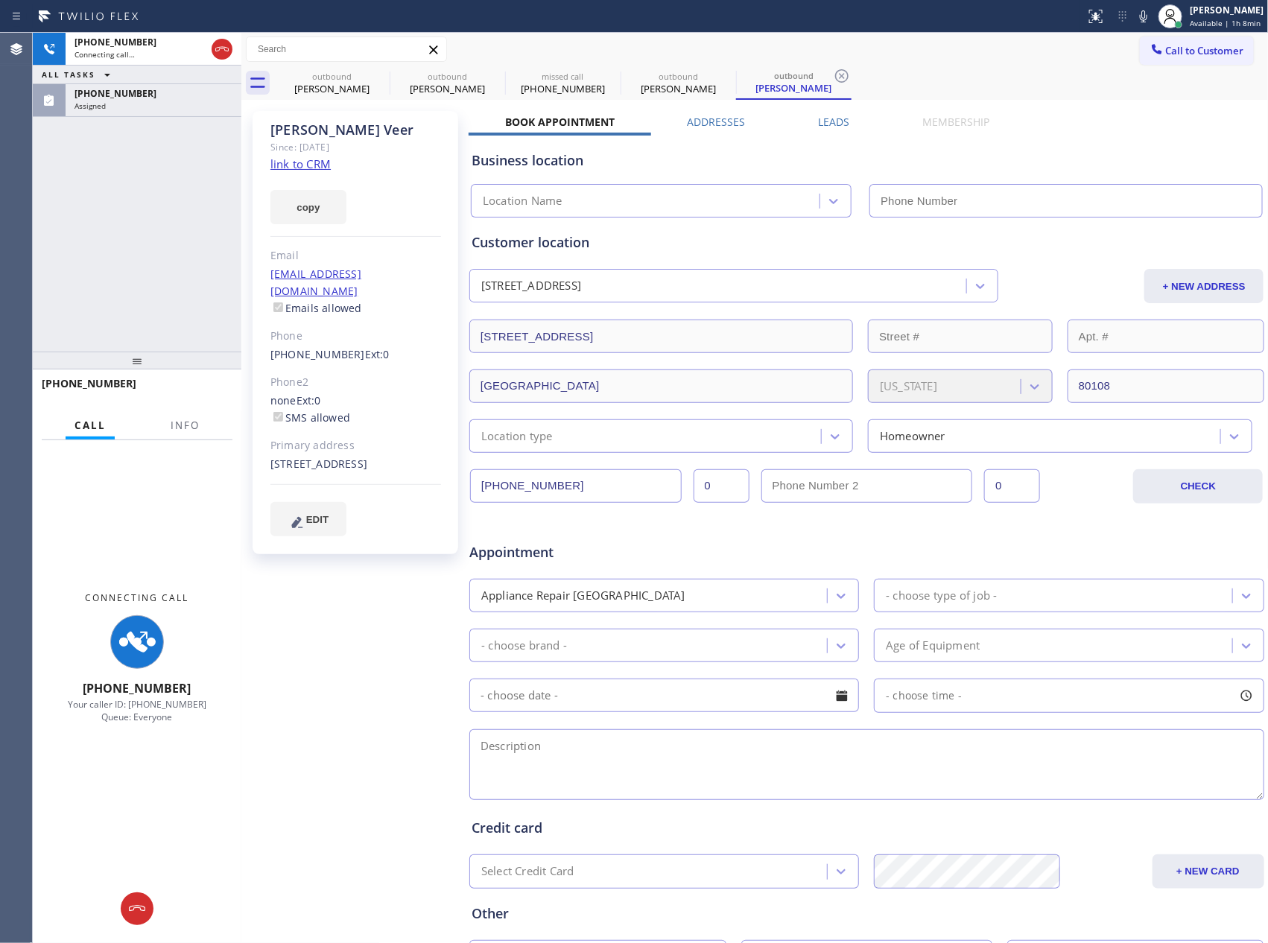
type input "[PHONE_NUMBER]"
click at [302, 163] on link "link to CRM" at bounding box center [300, 163] width 60 height 15
drag, startPoint x: 118, startPoint y: 179, endPoint x: 117, endPoint y: 165, distance: 13.5
click at [117, 171] on div "+13038072758 Connecting call… ALL TASKS ALL TASKS ACTIVE TASKS TASKS IN WRAP UP…" at bounding box center [137, 192] width 209 height 319
click at [134, 110] on div "(805) 398-9587 Assigned" at bounding box center [151, 100] width 170 height 33
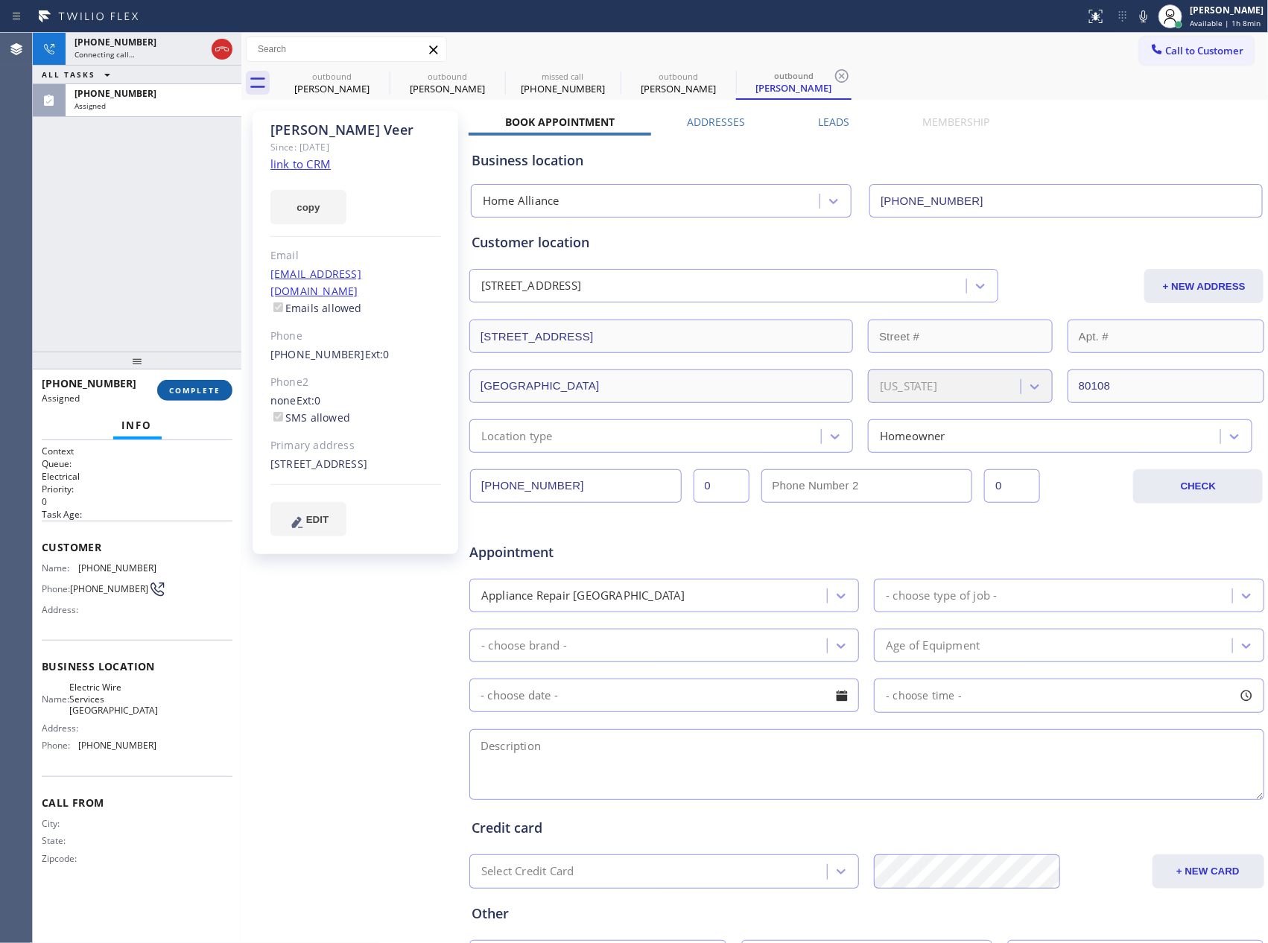
click at [208, 396] on button "COMPLETE" at bounding box center [194, 390] width 75 height 21
click at [168, 195] on div "+13038072758 Connecting call… ALL TASKS ALL TASKS ACTIVE TASKS TASKS IN WRAP UP…" at bounding box center [137, 192] width 209 height 319
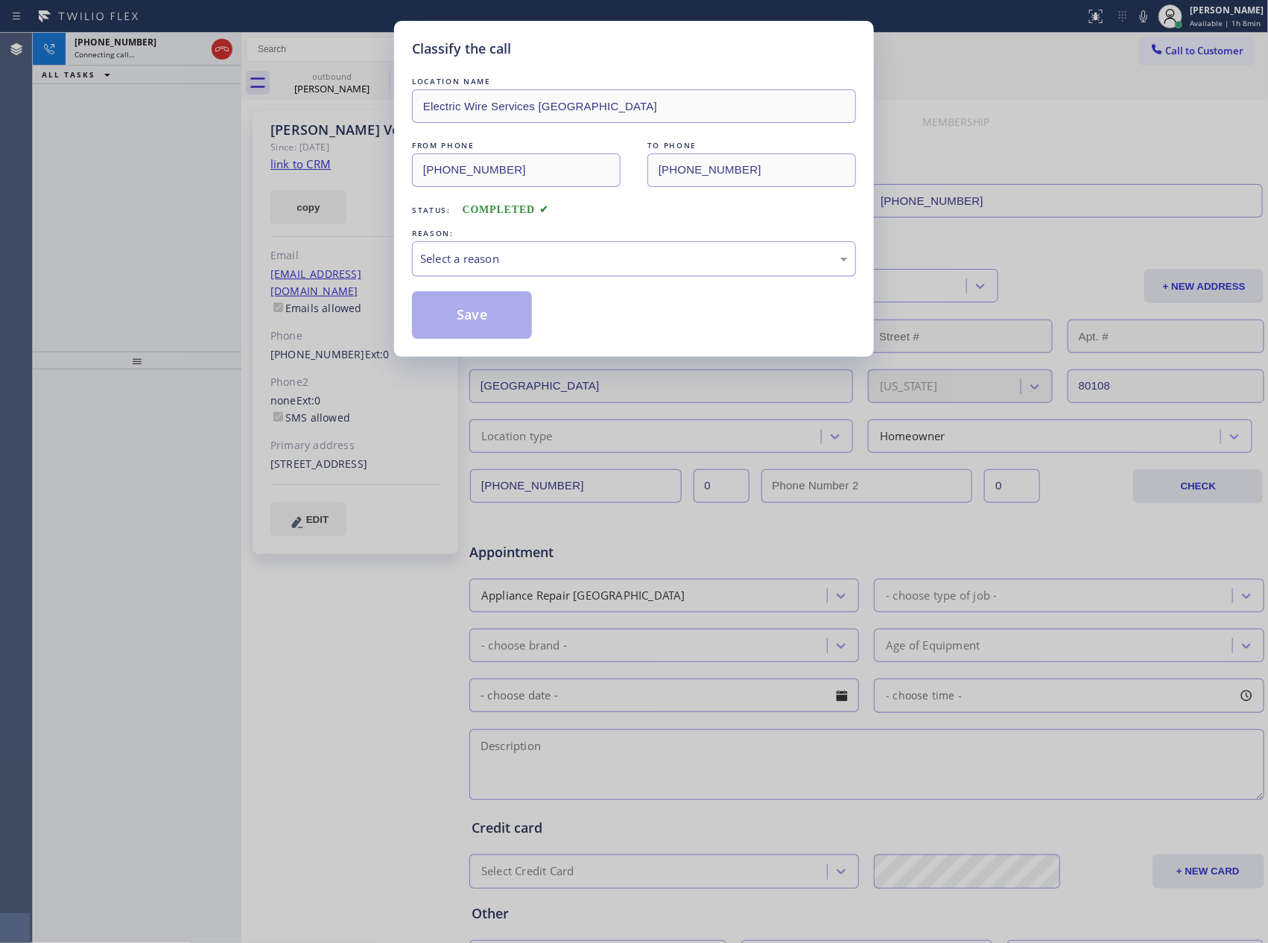
click at [470, 258] on div "Select a reason" at bounding box center [634, 258] width 428 height 17
click at [474, 317] on button "Save" at bounding box center [472, 315] width 120 height 48
click at [12, 168] on div "Classify the call LOCATION NAME Electric Wire Services Simi Valley FROM PHONE (…" at bounding box center [634, 471] width 1268 height 943
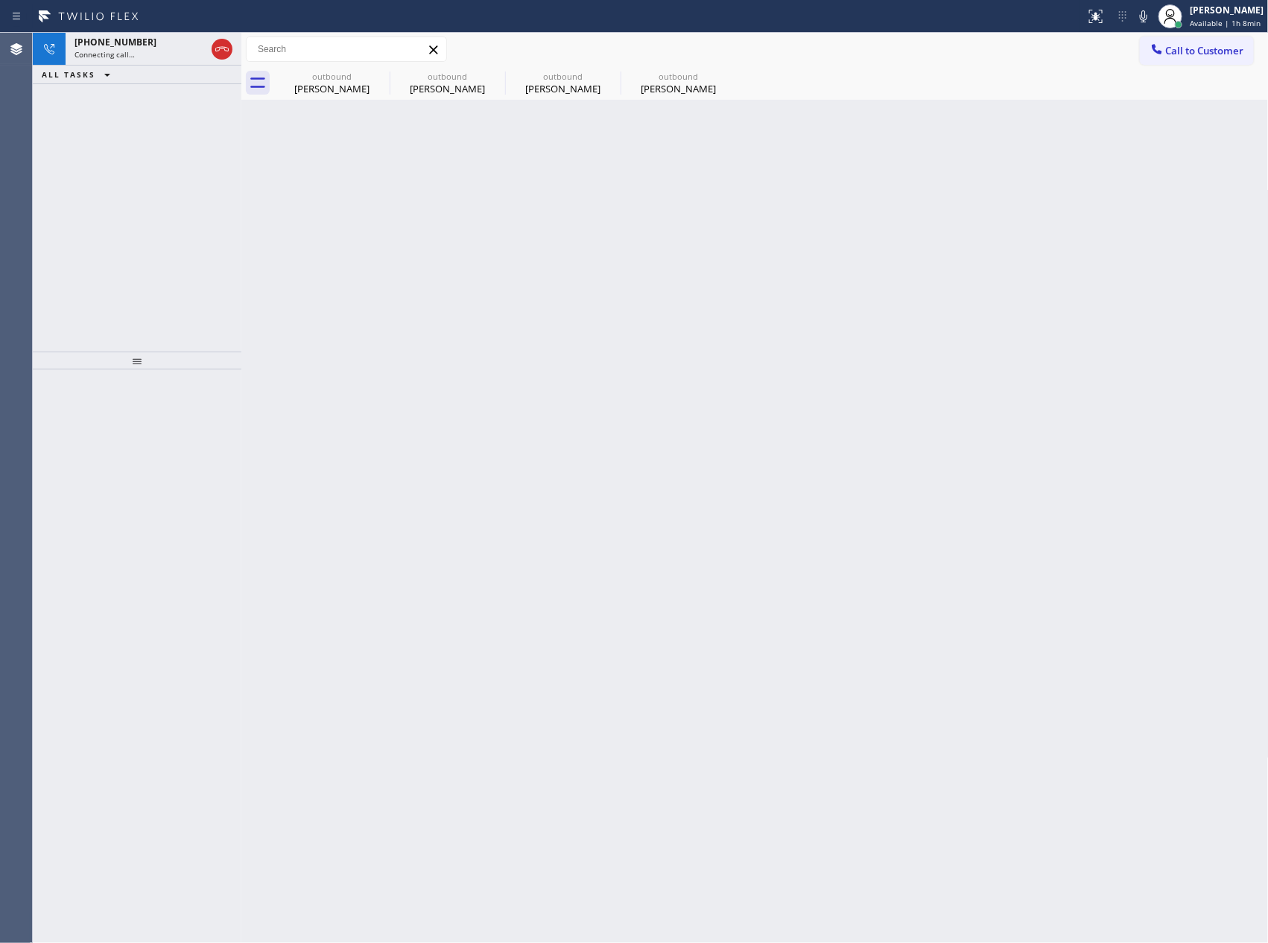
drag, startPoint x: 405, startPoint y: 354, endPoint x: 241, endPoint y: 95, distance: 306.8
click at [407, 346] on div "Back to Dashboard Change Sender ID Customers Technicians Select a contact Outbo…" at bounding box center [755, 488] width 1028 height 911
click at [224, 50] on icon at bounding box center [222, 49] width 18 height 18
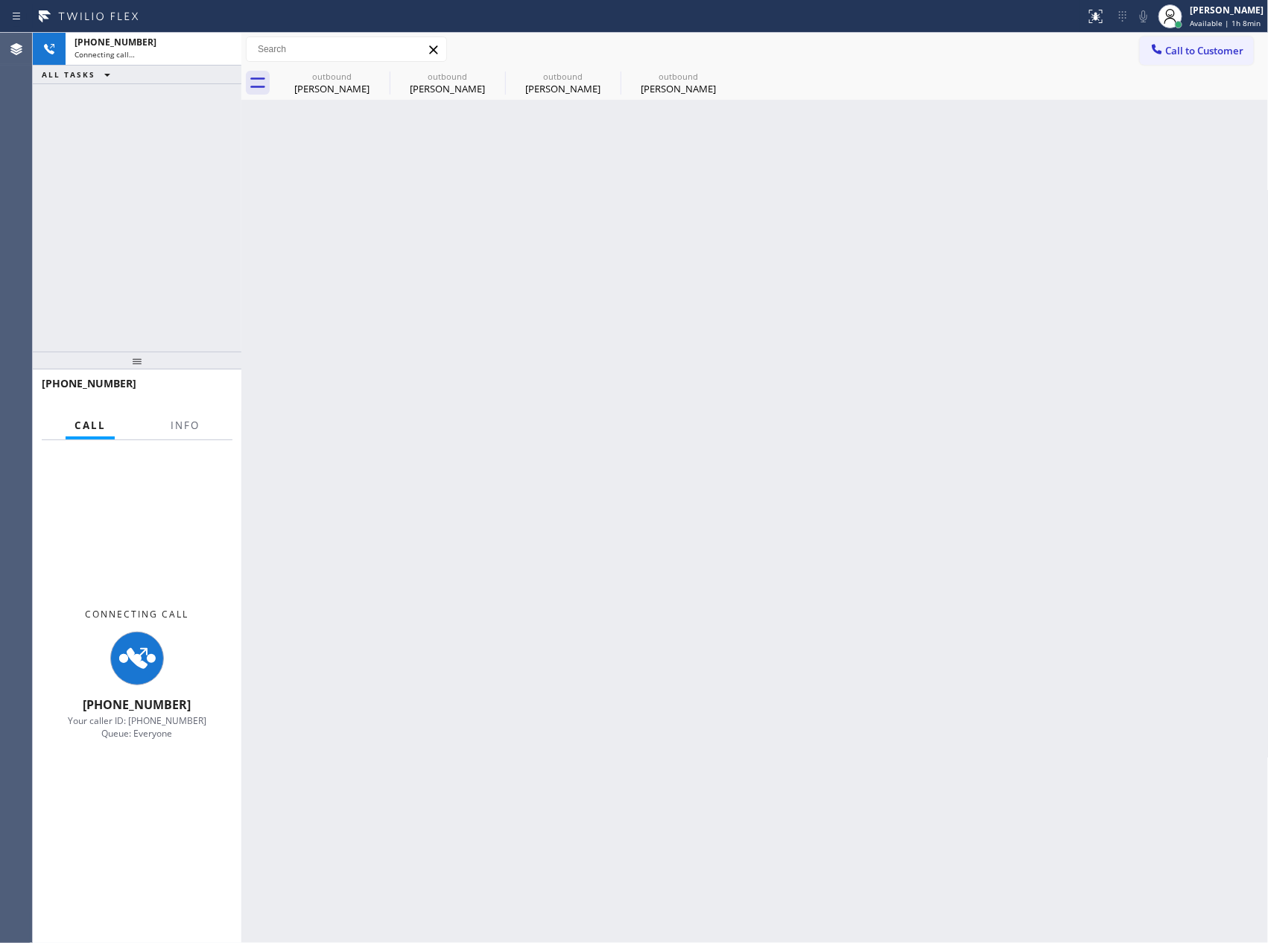
click at [172, 170] on div "+13038072758 Connecting call… ALL TASKS ALL TASKS ACTIVE TASKS TASKS IN WRAP UP" at bounding box center [137, 192] width 209 height 319
click at [589, 358] on div "Back to Dashboard Change Sender ID Customers Technicians Select a contact Outbo…" at bounding box center [755, 488] width 1028 height 911
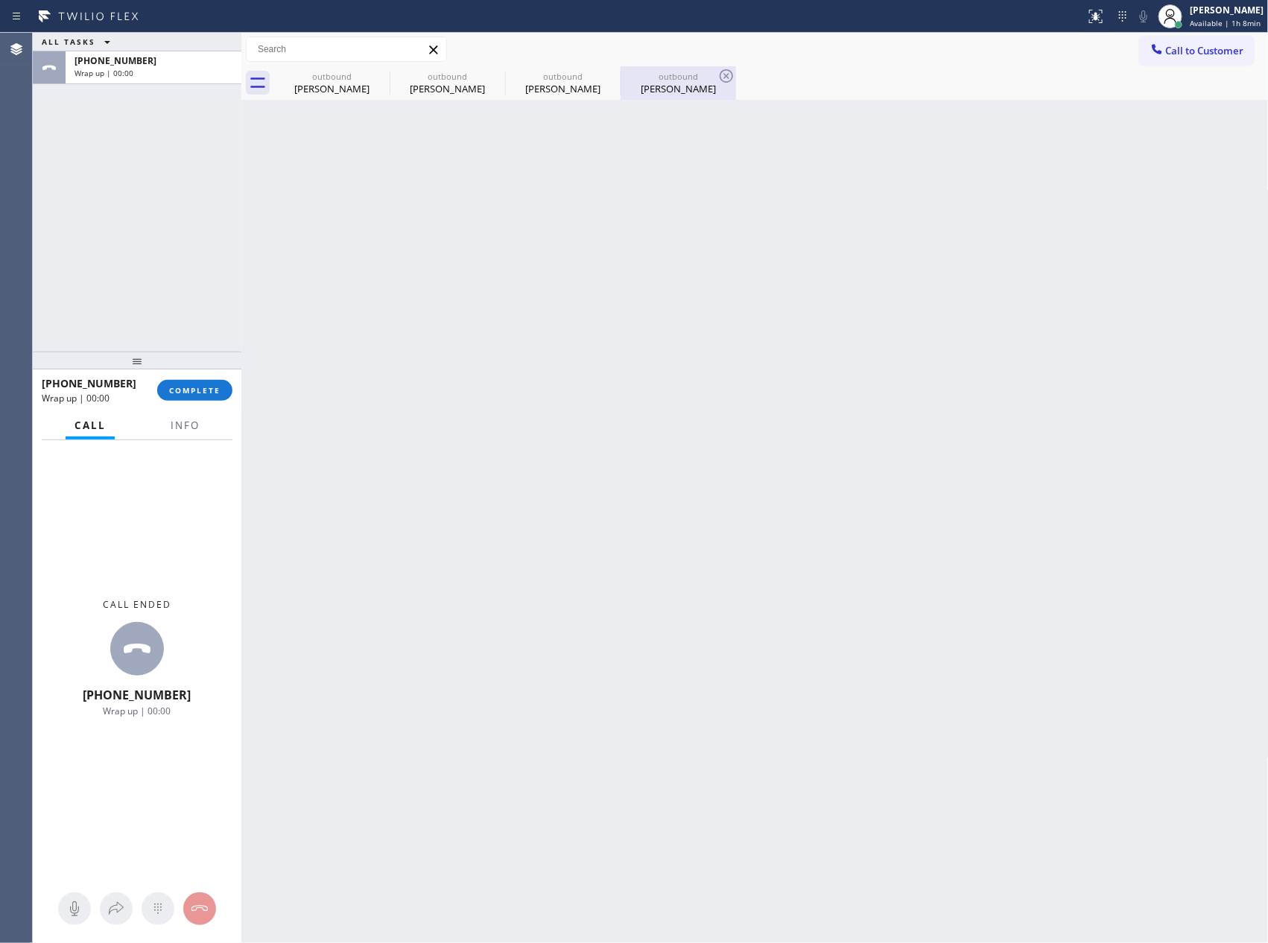
click at [676, 90] on div "Amaresh Veer" at bounding box center [678, 88] width 113 height 13
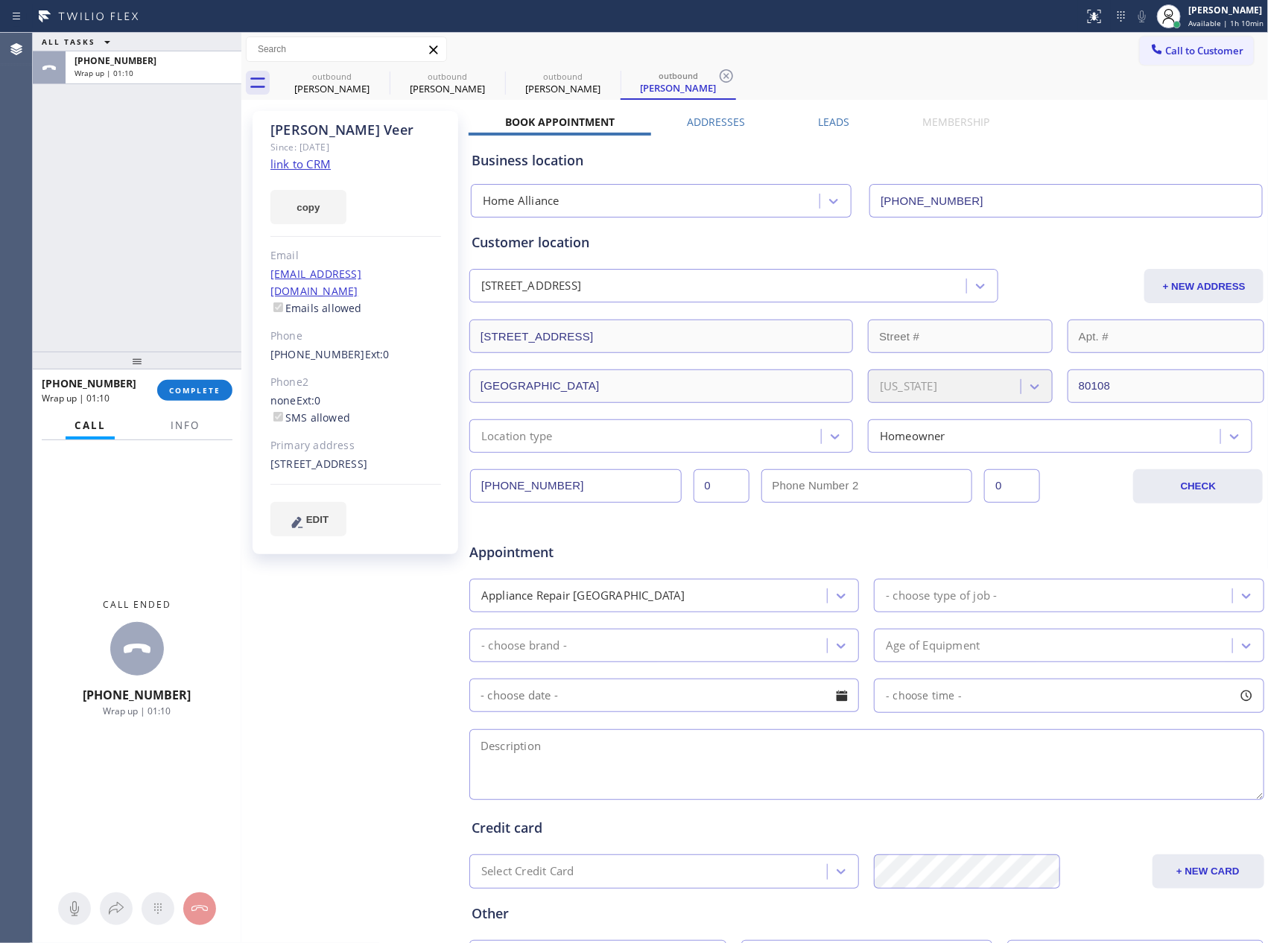
drag, startPoint x: 177, startPoint y: 276, endPoint x: 948, endPoint y: 99, distance: 790.5
click at [200, 271] on div "ALL TASKS ALL TASKS ACTIVE TASKS TASKS IN WRAP UP +13038072758 Wrap up | 01:10" at bounding box center [137, 192] width 209 height 319
click at [1215, 45] on span "Call to Customer" at bounding box center [1205, 50] width 78 height 13
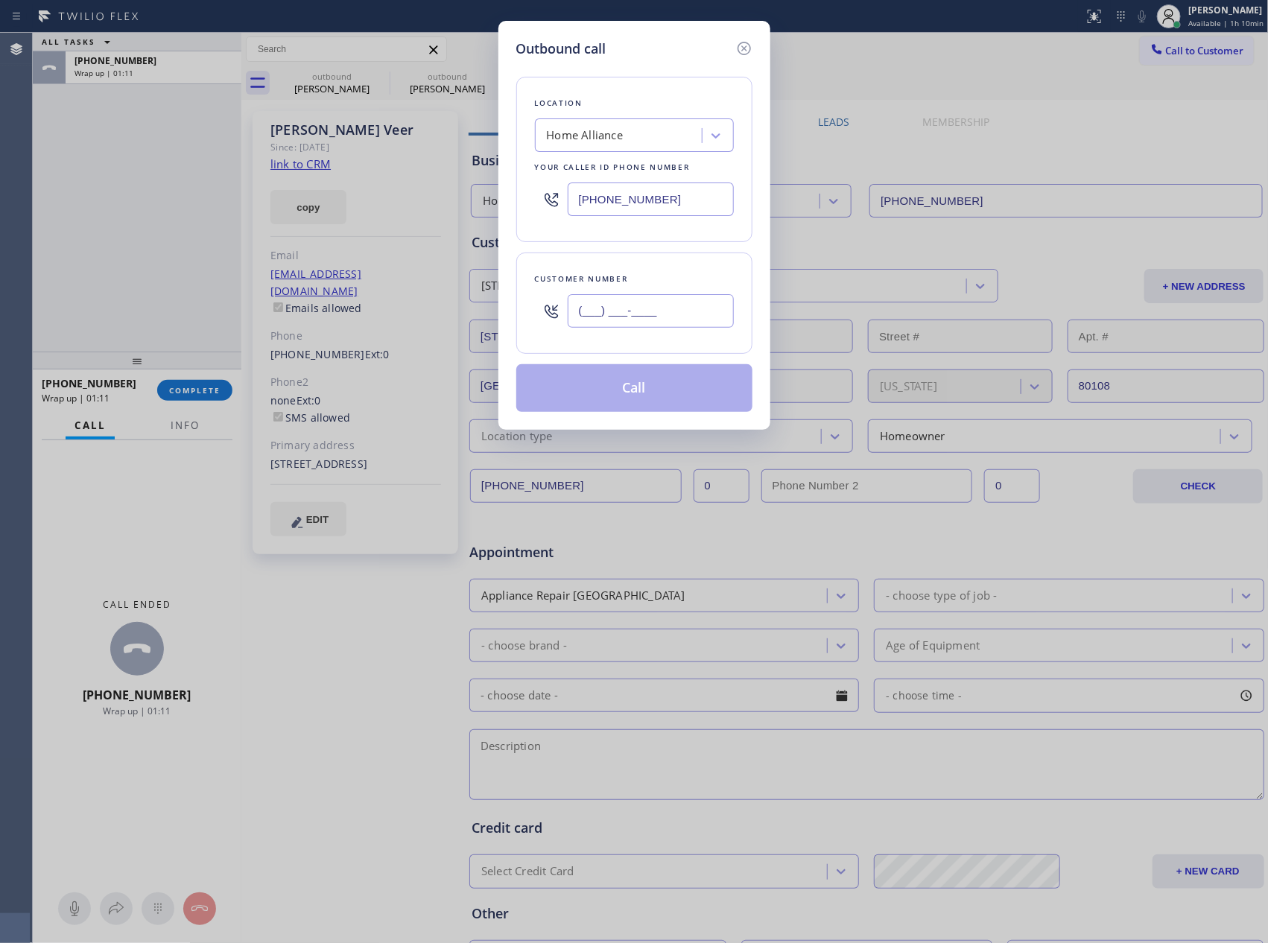
click at [658, 308] on input "(___) ___-____" at bounding box center [651, 311] width 166 height 34
paste input "509) 939-2465"
type input "(509) 939-2465"
click at [671, 393] on button "Call" at bounding box center [634, 388] width 236 height 48
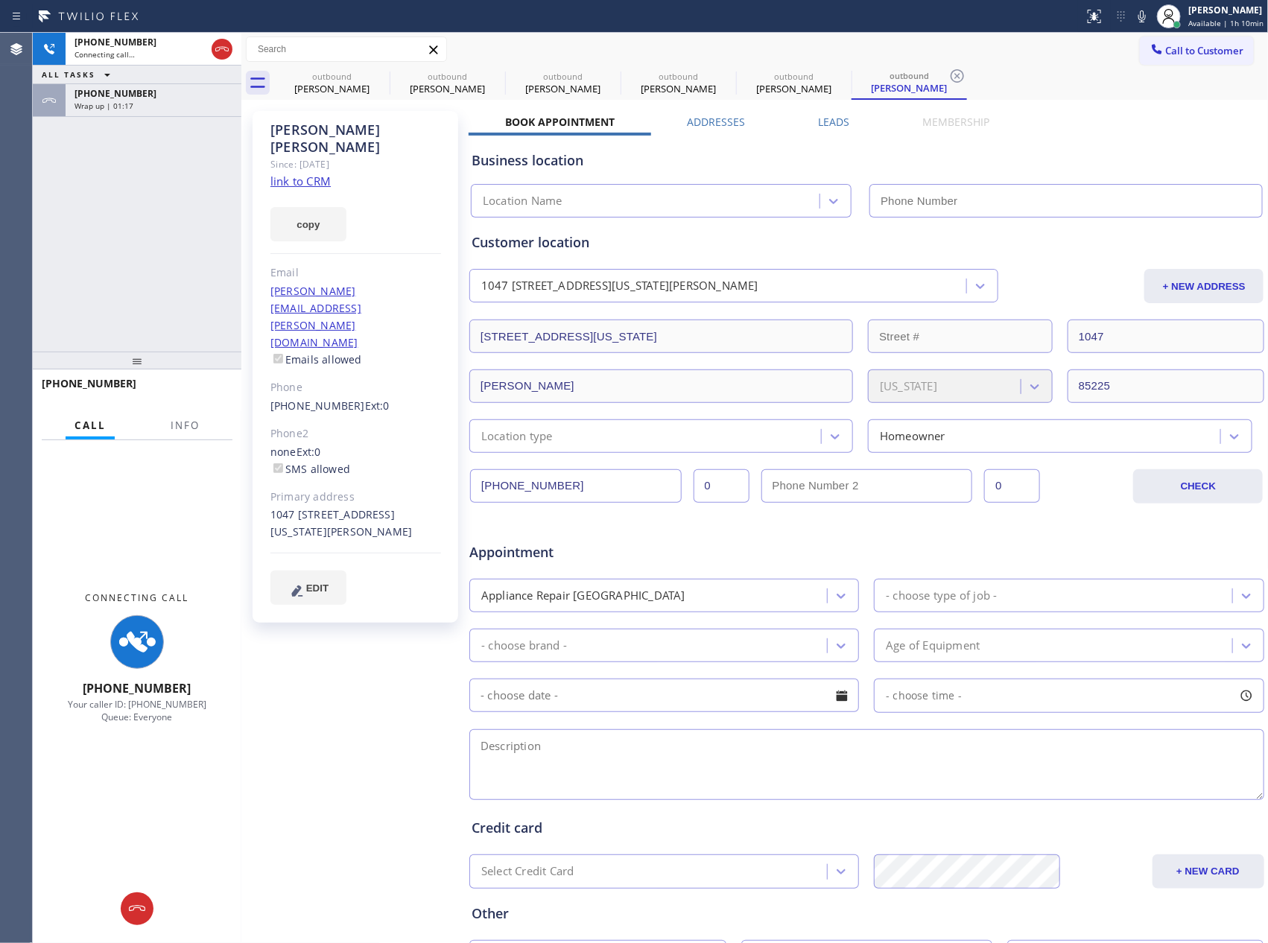
type input "[PHONE_NUMBER]"
drag, startPoint x: 94, startPoint y: 232, endPoint x: 151, endPoint y: 121, distance: 125.3
click at [107, 219] on div "+15099392465 Connecting call… ALL TASKS ALL TASKS ACTIVE TASKS TASKS IN WRAP UP…" at bounding box center [137, 192] width 209 height 319
click at [156, 95] on div "+13038072758" at bounding box center [154, 93] width 158 height 13
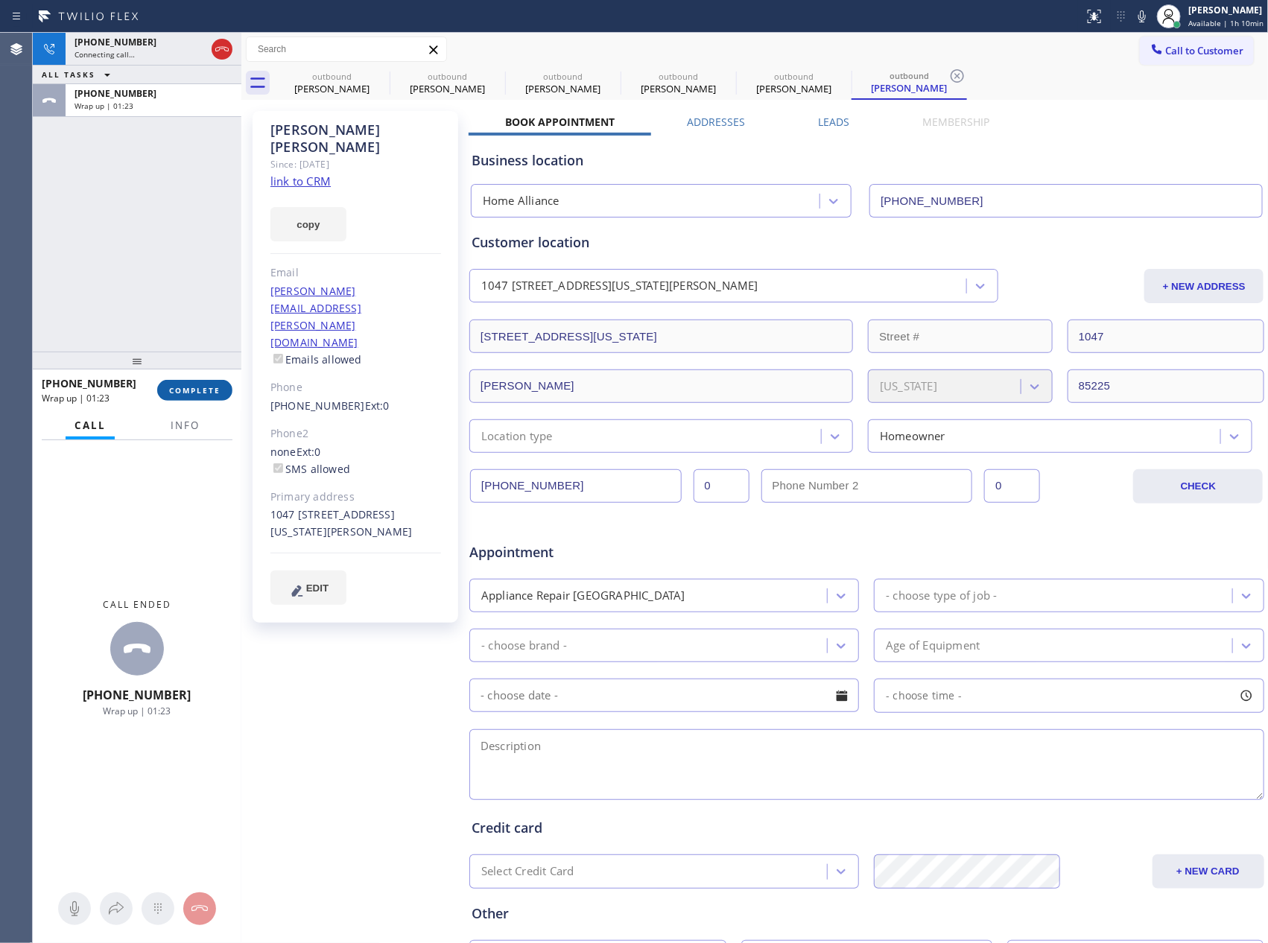
click at [194, 389] on span "COMPLETE" at bounding box center [194, 390] width 51 height 10
click at [180, 224] on div "+15099392465 Connecting call… ALL TASKS ALL TASKS ACTIVE TASKS TASKS IN WRAP UP…" at bounding box center [137, 192] width 209 height 319
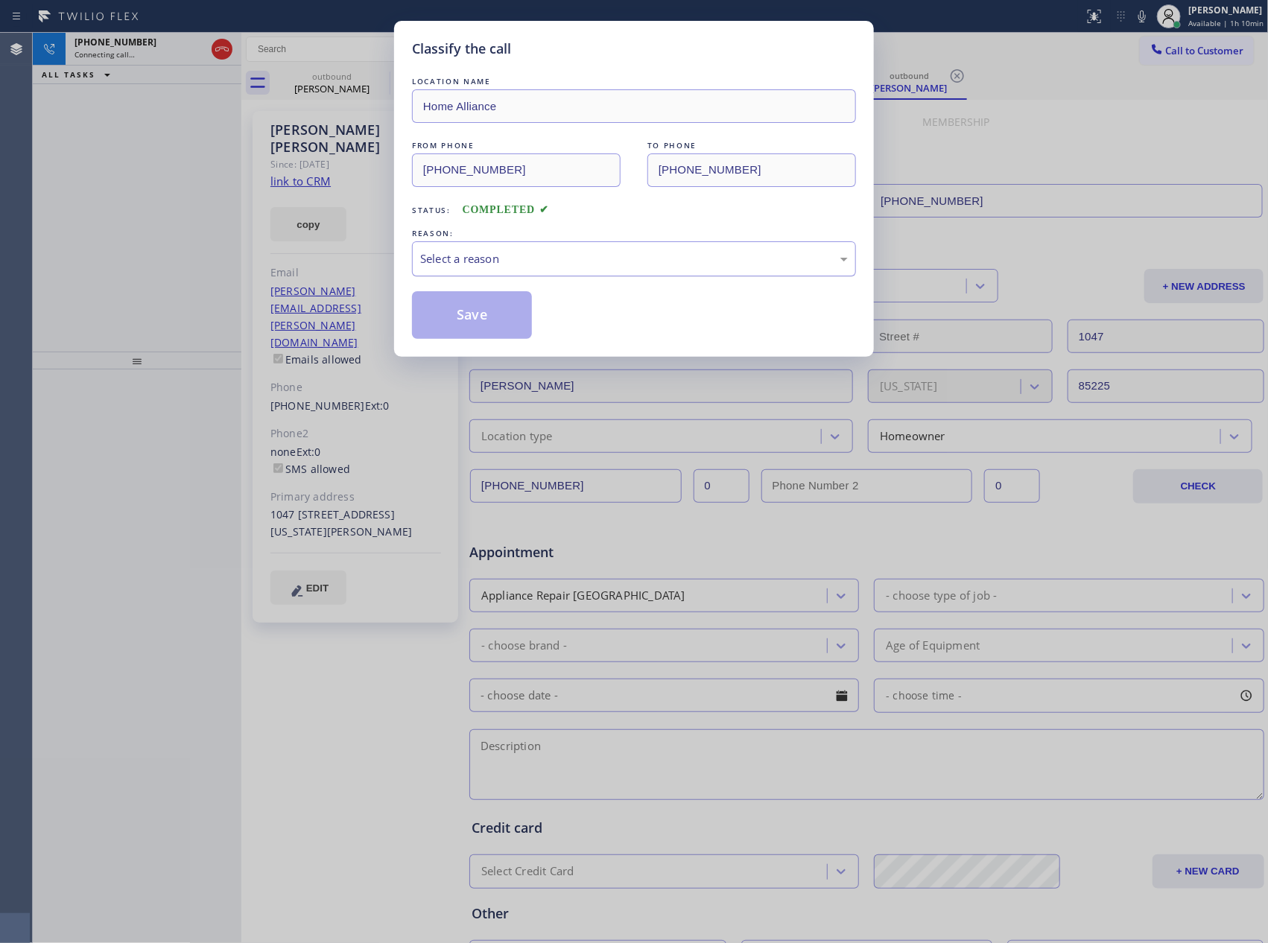
click at [526, 265] on div "Select a reason" at bounding box center [634, 258] width 428 height 17
click at [483, 324] on button "Save" at bounding box center [472, 315] width 120 height 48
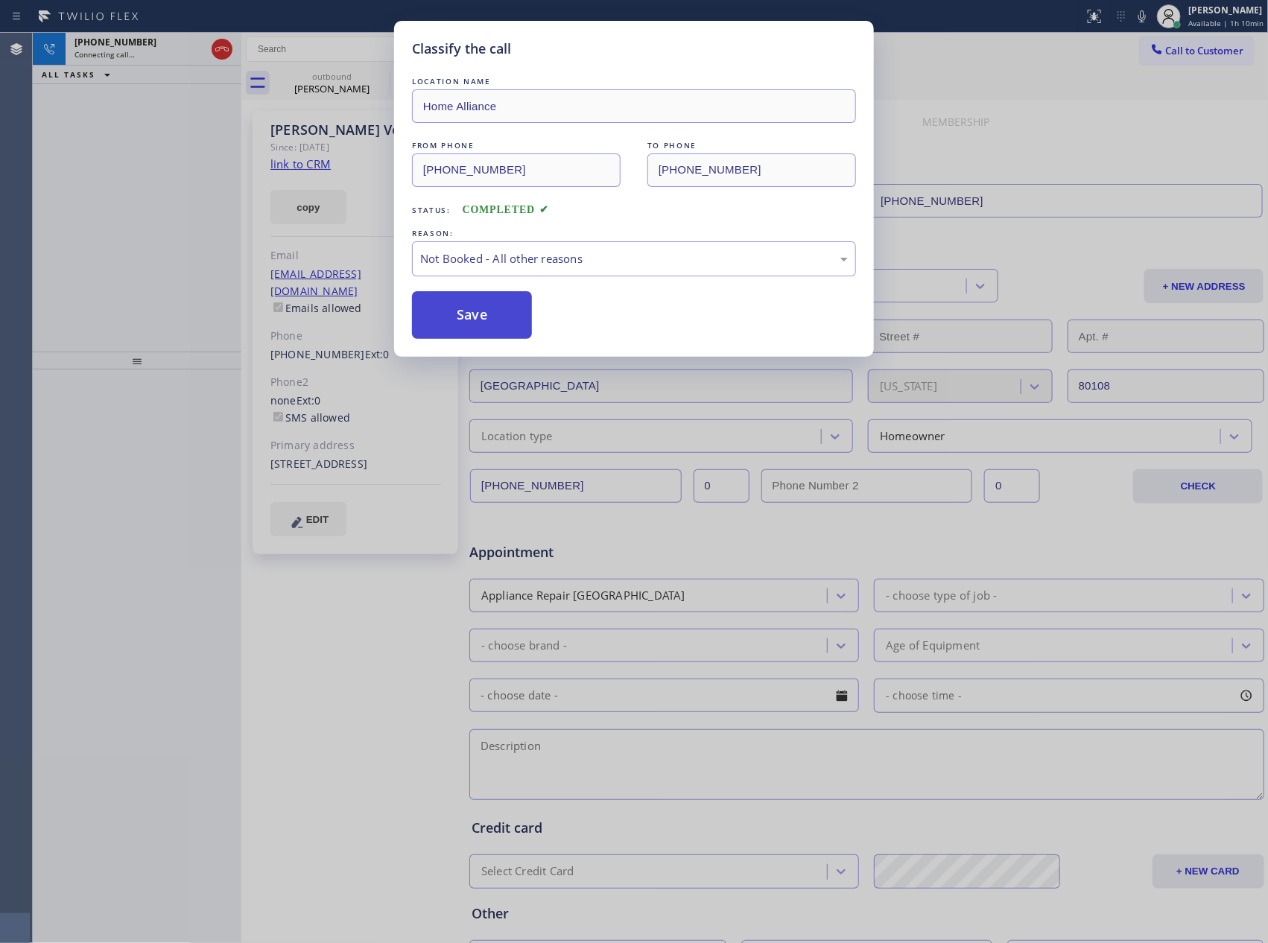
click at [483, 324] on button "Save" at bounding box center [472, 315] width 120 height 48
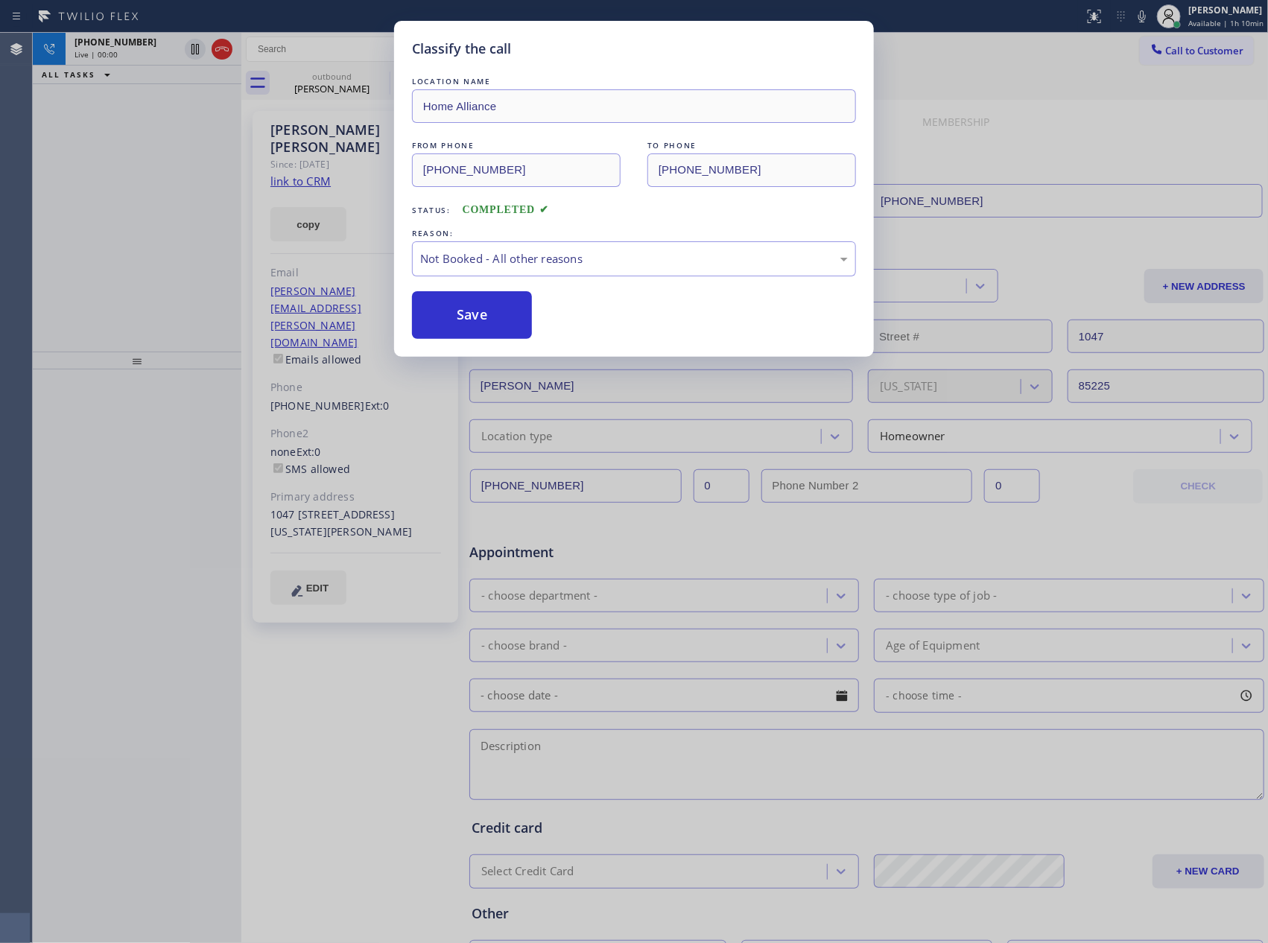
click at [110, 197] on div "Classify the call LOCATION NAME Home Alliance FROM PHONE (877) 777-0796 TO PHON…" at bounding box center [634, 471] width 1268 height 943
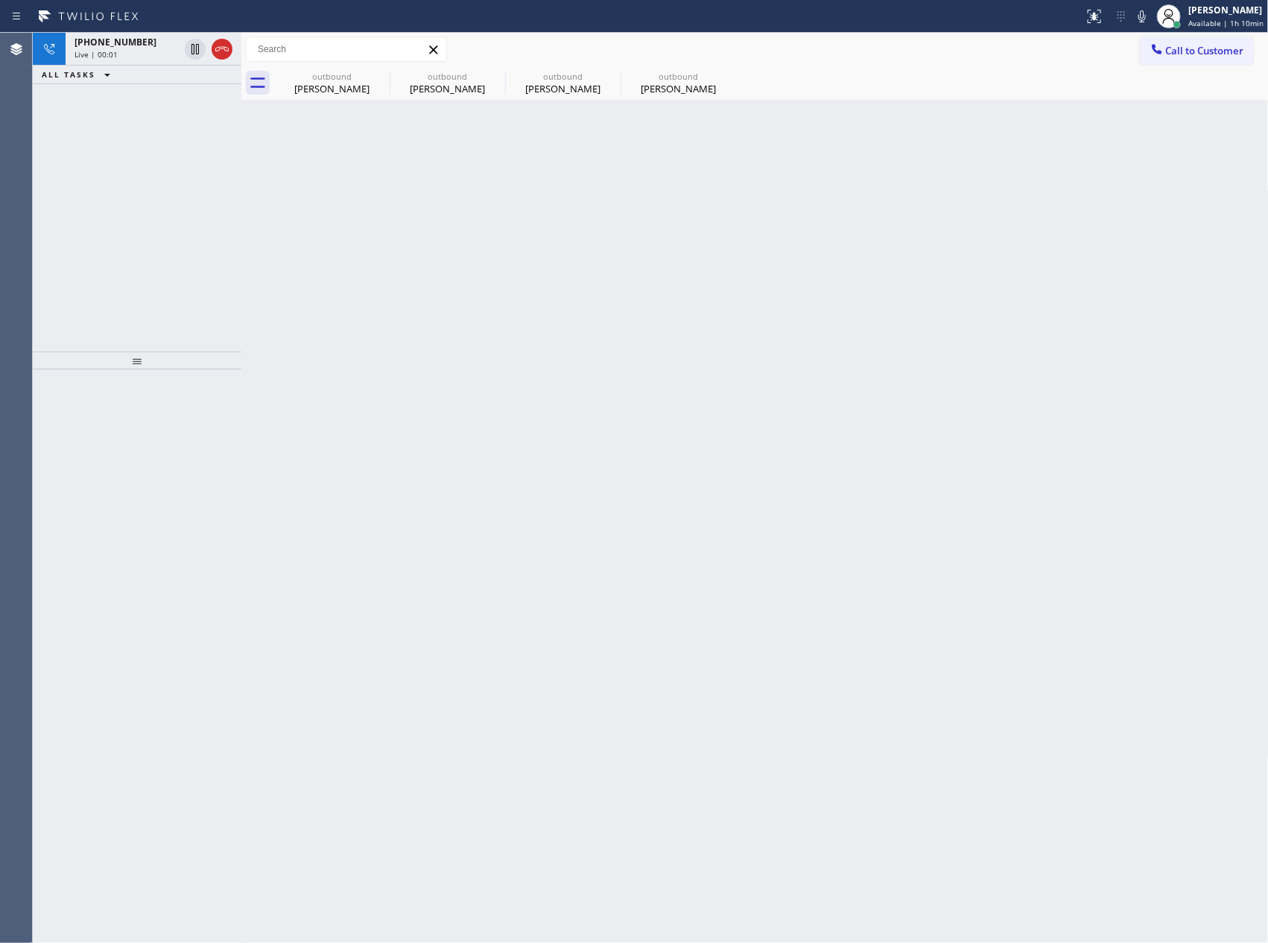
click at [114, 195] on div "+15099392465 Live | 00:01 ALL TASKS ALL TASKS ACTIVE TASKS TASKS IN WRAP UP" at bounding box center [137, 192] width 209 height 319
click at [121, 190] on div "+15099392465 Live | 00:05 ALL TASKS ALL TASKS ACTIVE TASKS TASKS IN WRAP UP" at bounding box center [137, 192] width 209 height 319
click at [217, 49] on icon at bounding box center [222, 49] width 18 height 18
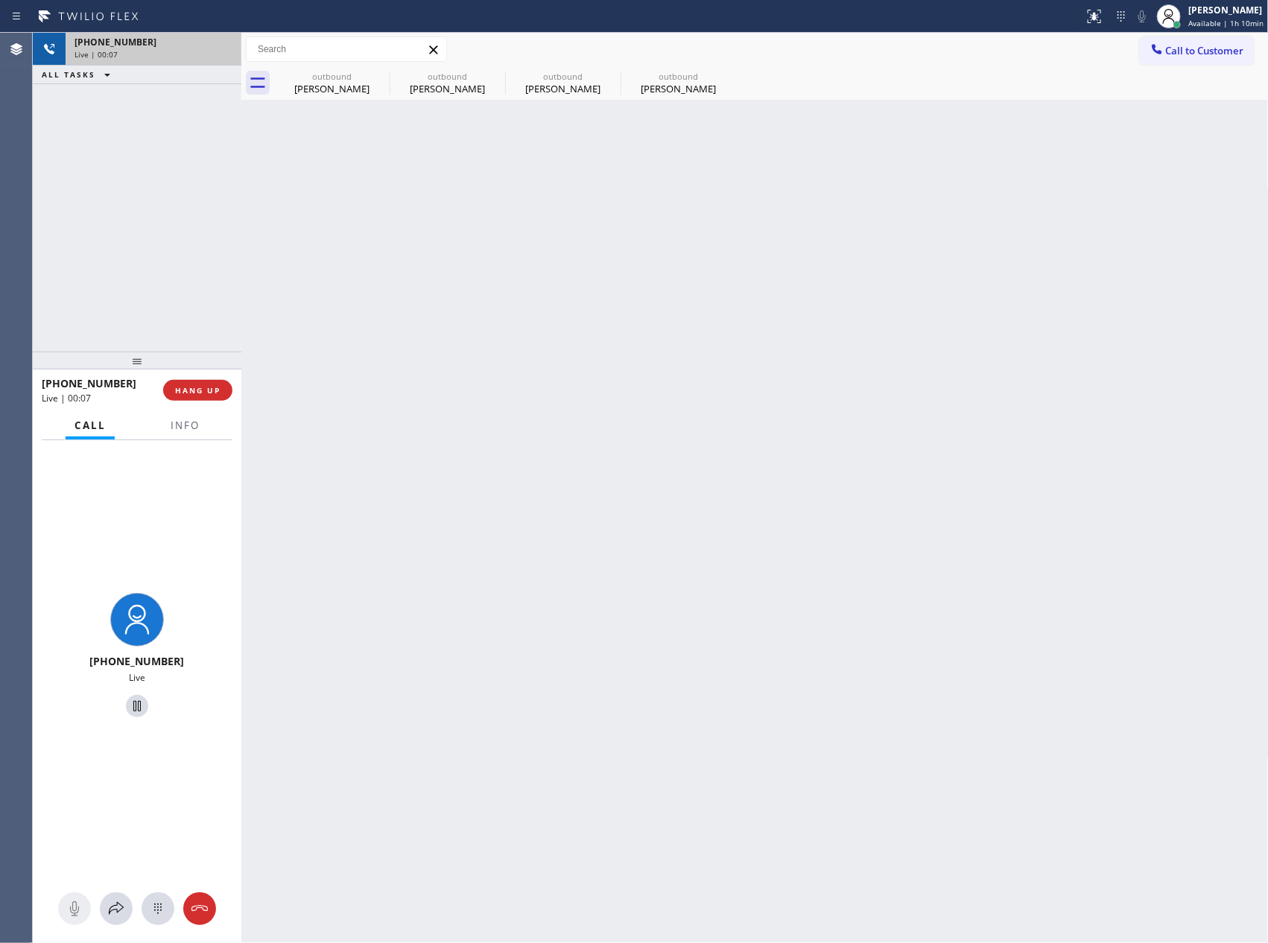
click at [170, 217] on div "+15099392465 Live | 00:07 ALL TASKS ALL TASKS ACTIVE TASKS TASKS IN WRAP UP" at bounding box center [137, 192] width 209 height 319
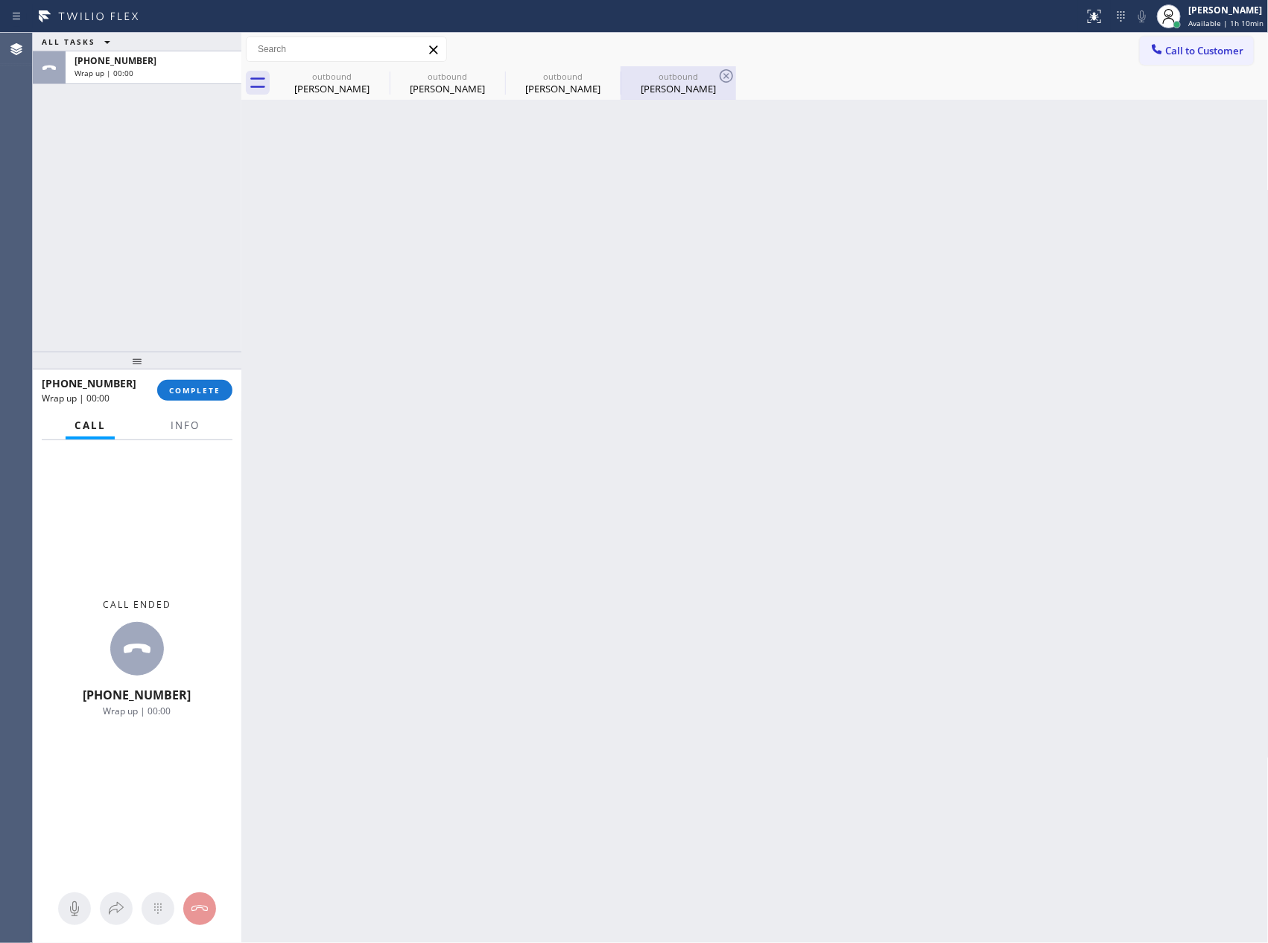
click at [674, 85] on div "Dawson Grable" at bounding box center [678, 88] width 113 height 13
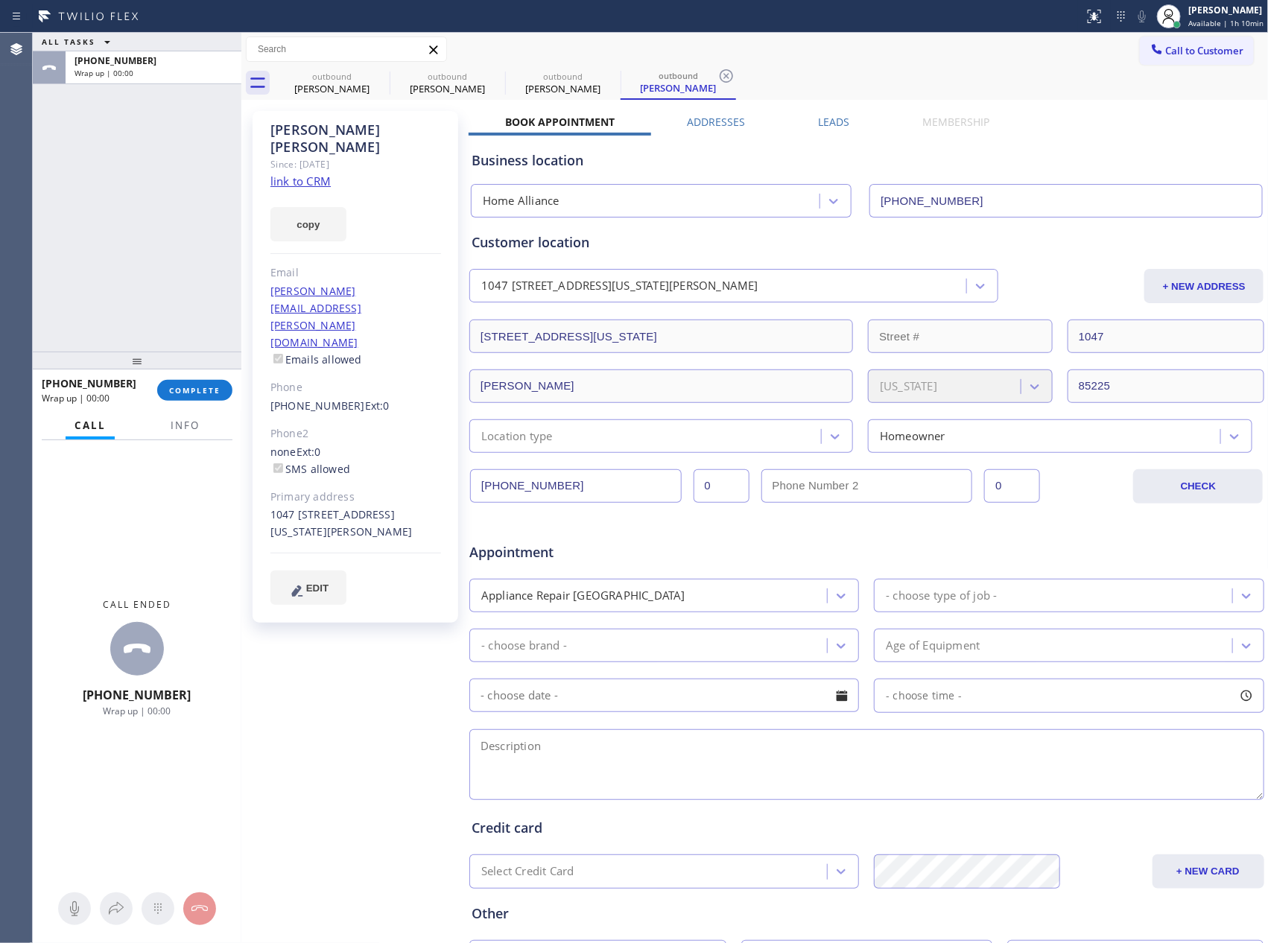
click at [307, 174] on link "link to CRM" at bounding box center [300, 181] width 60 height 15
drag, startPoint x: 318, startPoint y: 81, endPoint x: 376, endPoint y: 77, distance: 57.5
click at [320, 82] on div "Bernard Primiani" at bounding box center [332, 88] width 113 height 13
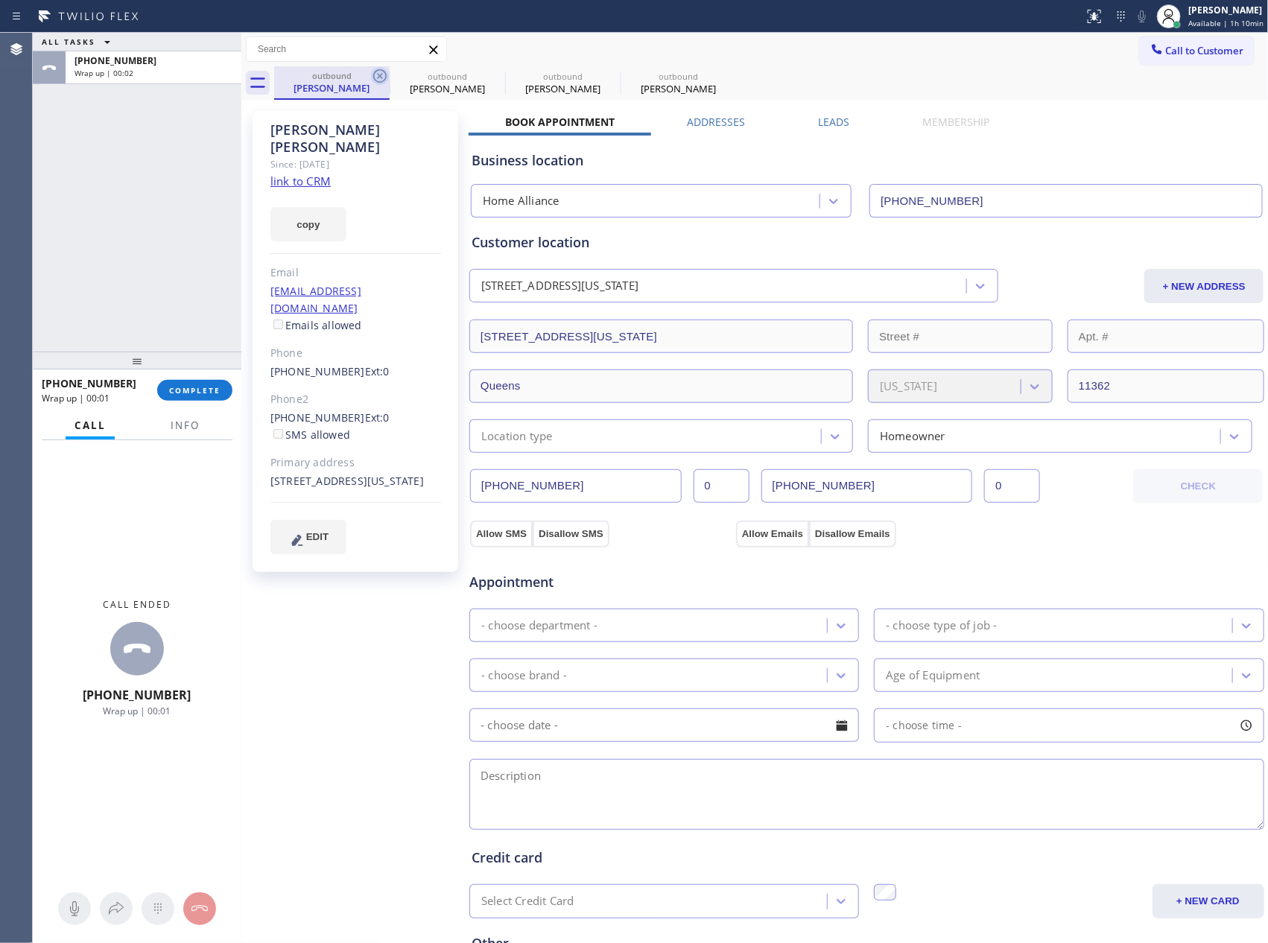
click at [376, 77] on icon at bounding box center [380, 76] width 18 height 18
click at [0, 0] on icon at bounding box center [0, 0] width 0 height 0
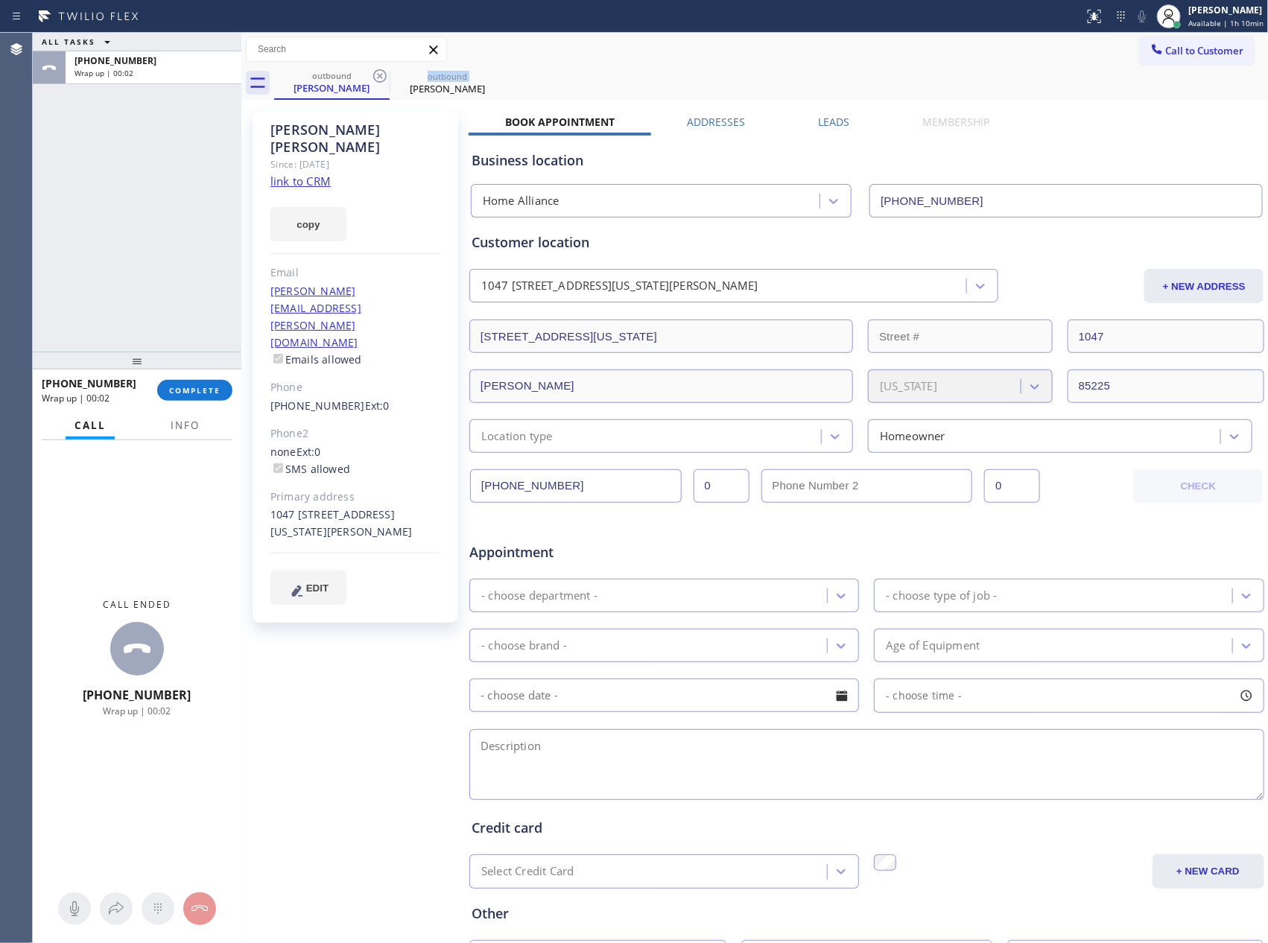
click at [376, 77] on icon at bounding box center [380, 76] width 18 height 18
click at [184, 392] on span "COMPLETE" at bounding box center [194, 390] width 51 height 10
click at [183, 247] on div "ALL TASKS ALL TASKS ACTIVE TASKS TASKS IN WRAP UP +15099392465 Wrap up | 00:25" at bounding box center [137, 192] width 209 height 319
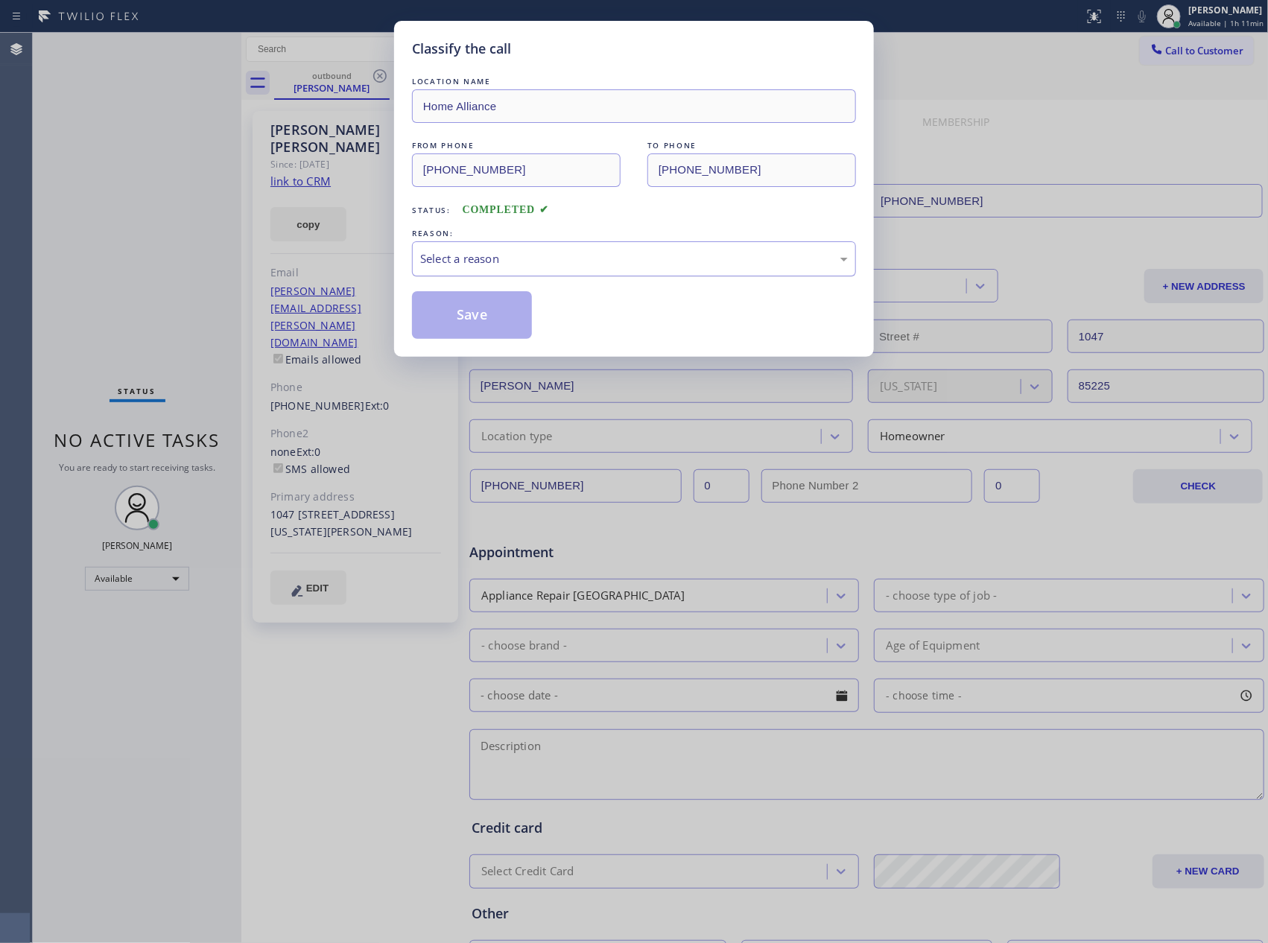
click at [535, 253] on div "Select a reason" at bounding box center [634, 258] width 428 height 17
click at [474, 309] on button "Save" at bounding box center [472, 315] width 120 height 48
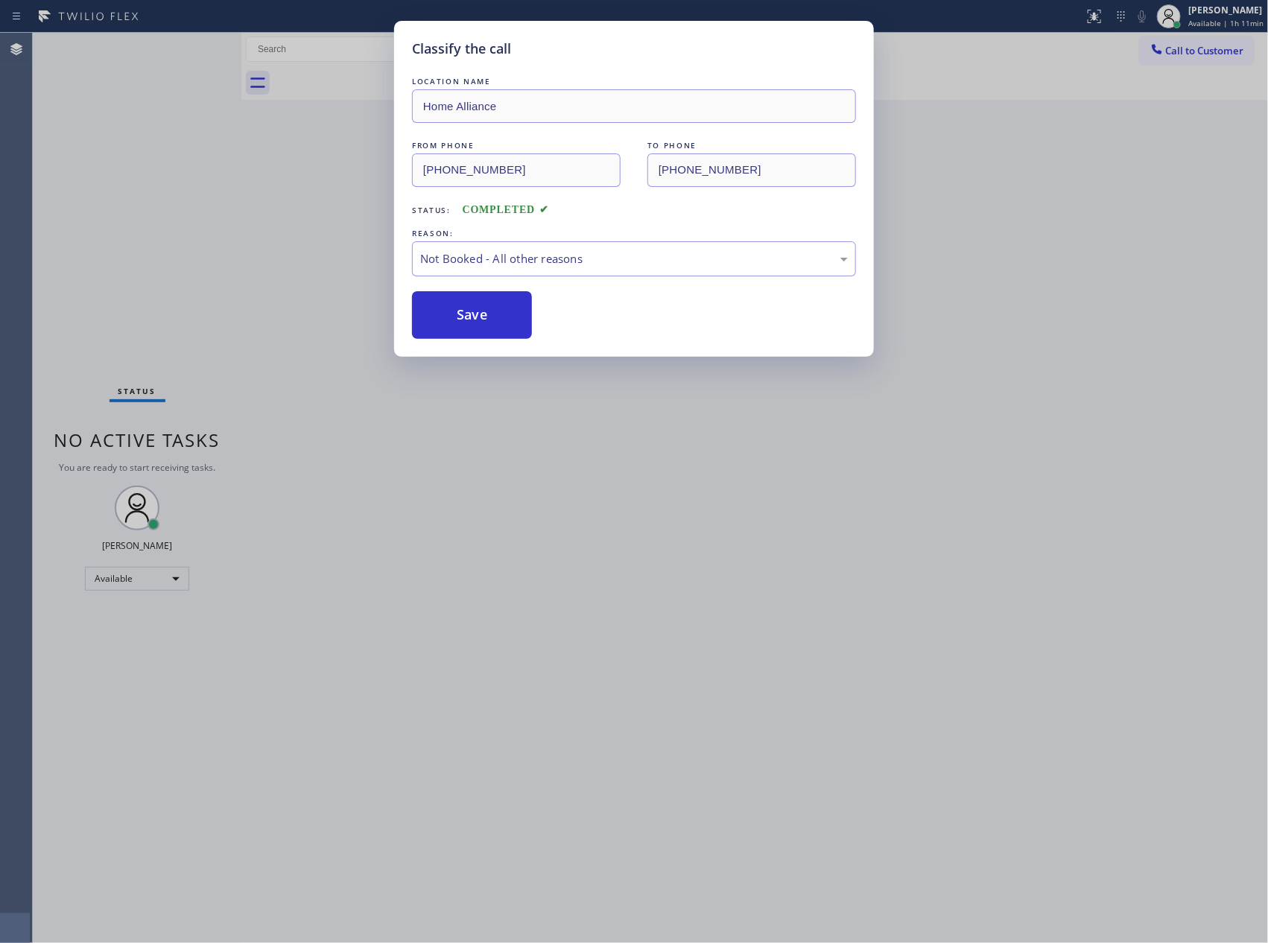
click at [474, 309] on button "Save" at bounding box center [472, 315] width 120 height 48
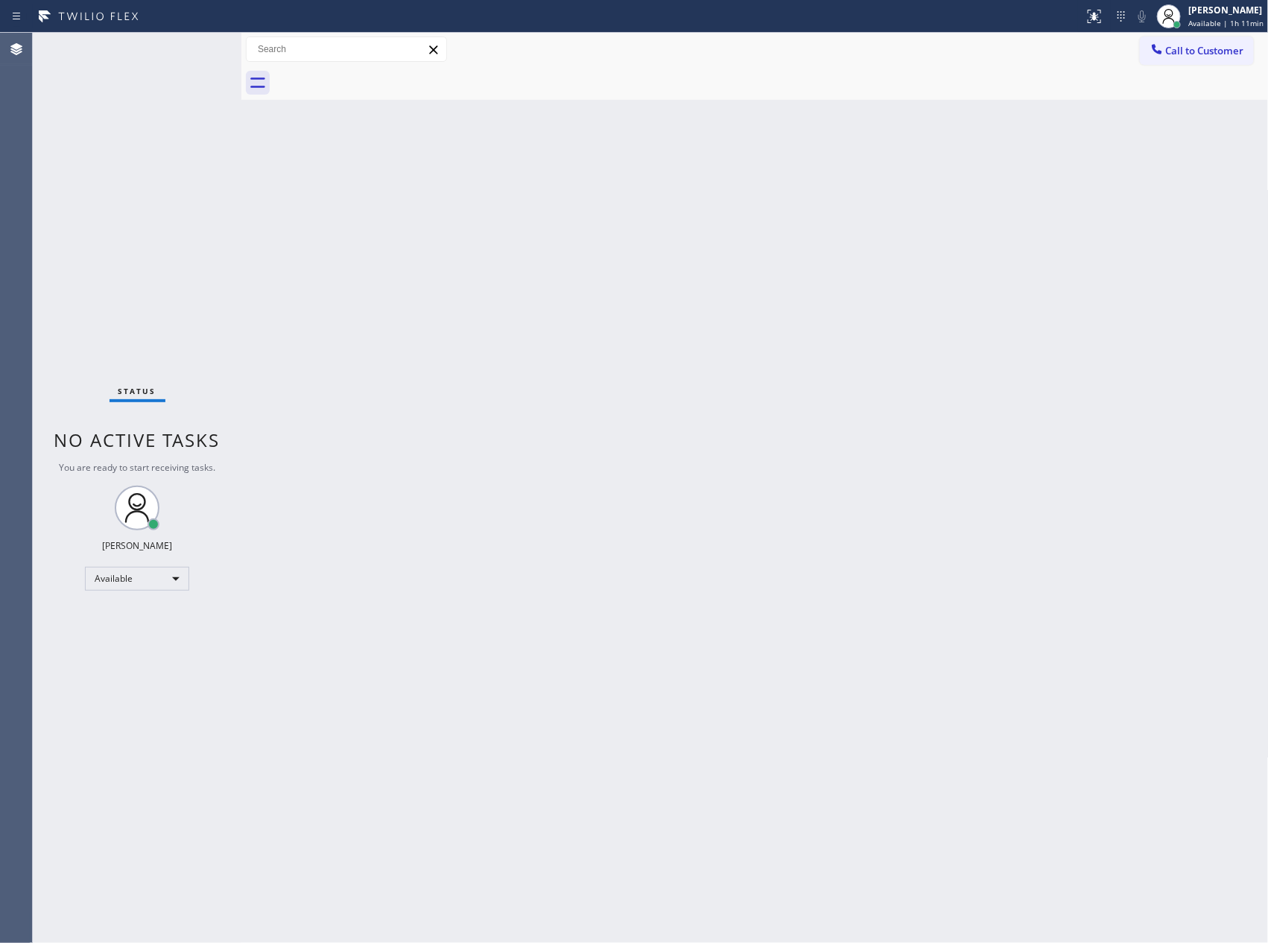
drag, startPoint x: 414, startPoint y: 282, endPoint x: 485, endPoint y: 271, distance: 71.6
click at [414, 282] on div "Back to Dashboard Change Sender ID Customers Technicians Select a contact Outbo…" at bounding box center [755, 488] width 1028 height 911
click at [1192, 42] on button "Call to Customer" at bounding box center [1197, 51] width 114 height 28
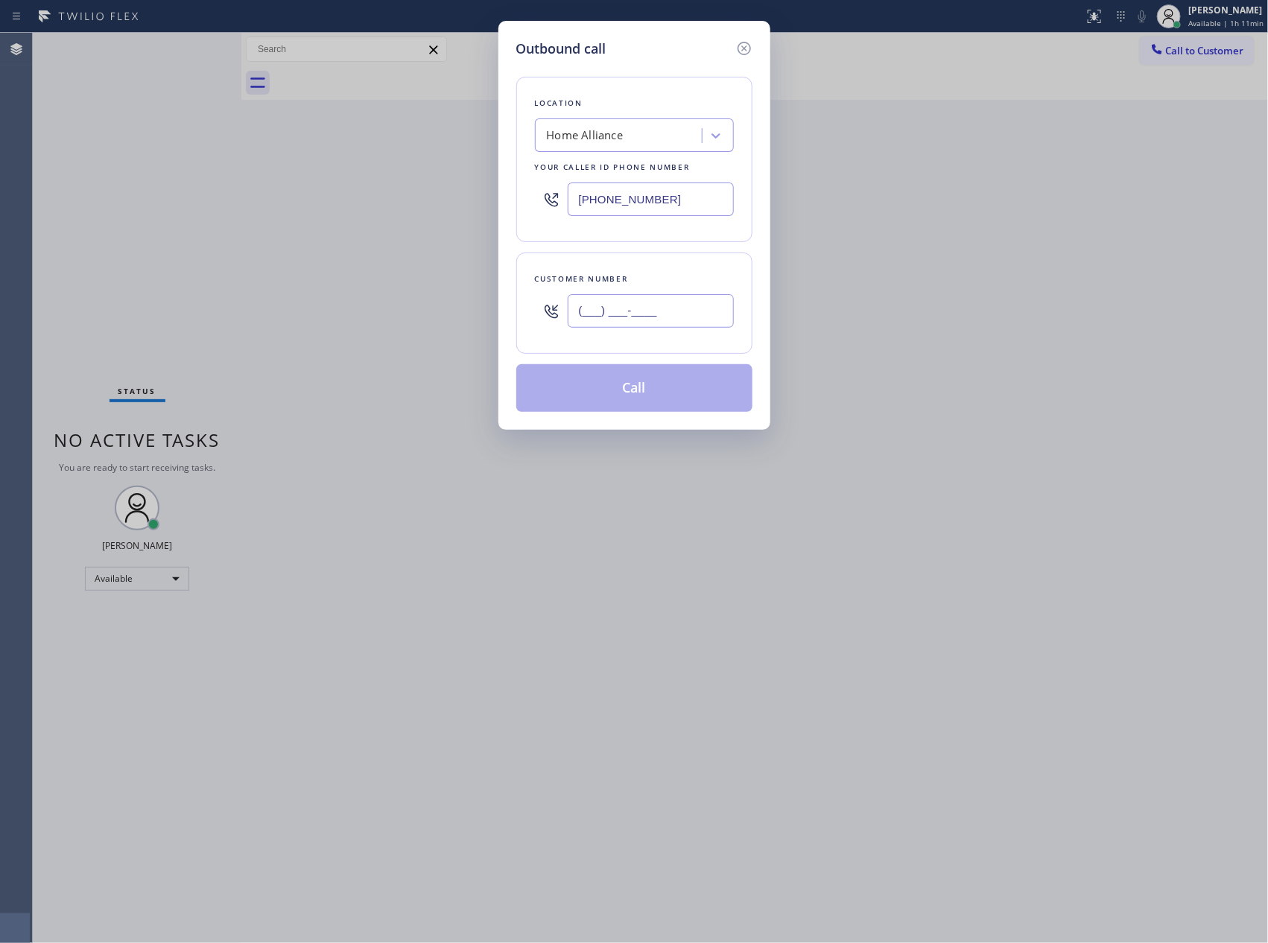
click at [685, 318] on input "(___) ___-____" at bounding box center [651, 311] width 166 height 34
paste input "602) 341-9031"
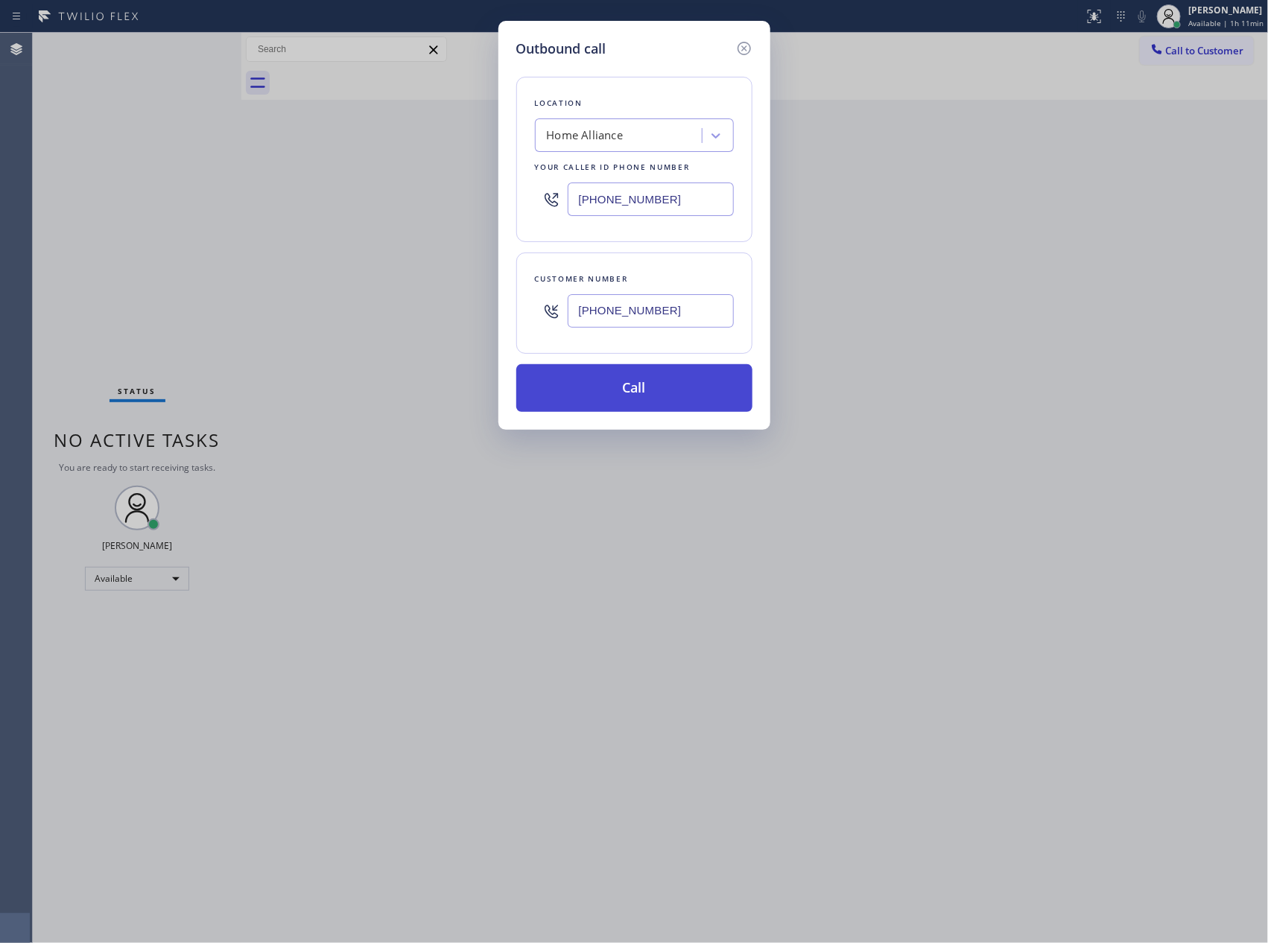
type input "(602) 341-9031"
click at [647, 381] on button "Call" at bounding box center [634, 388] width 236 height 48
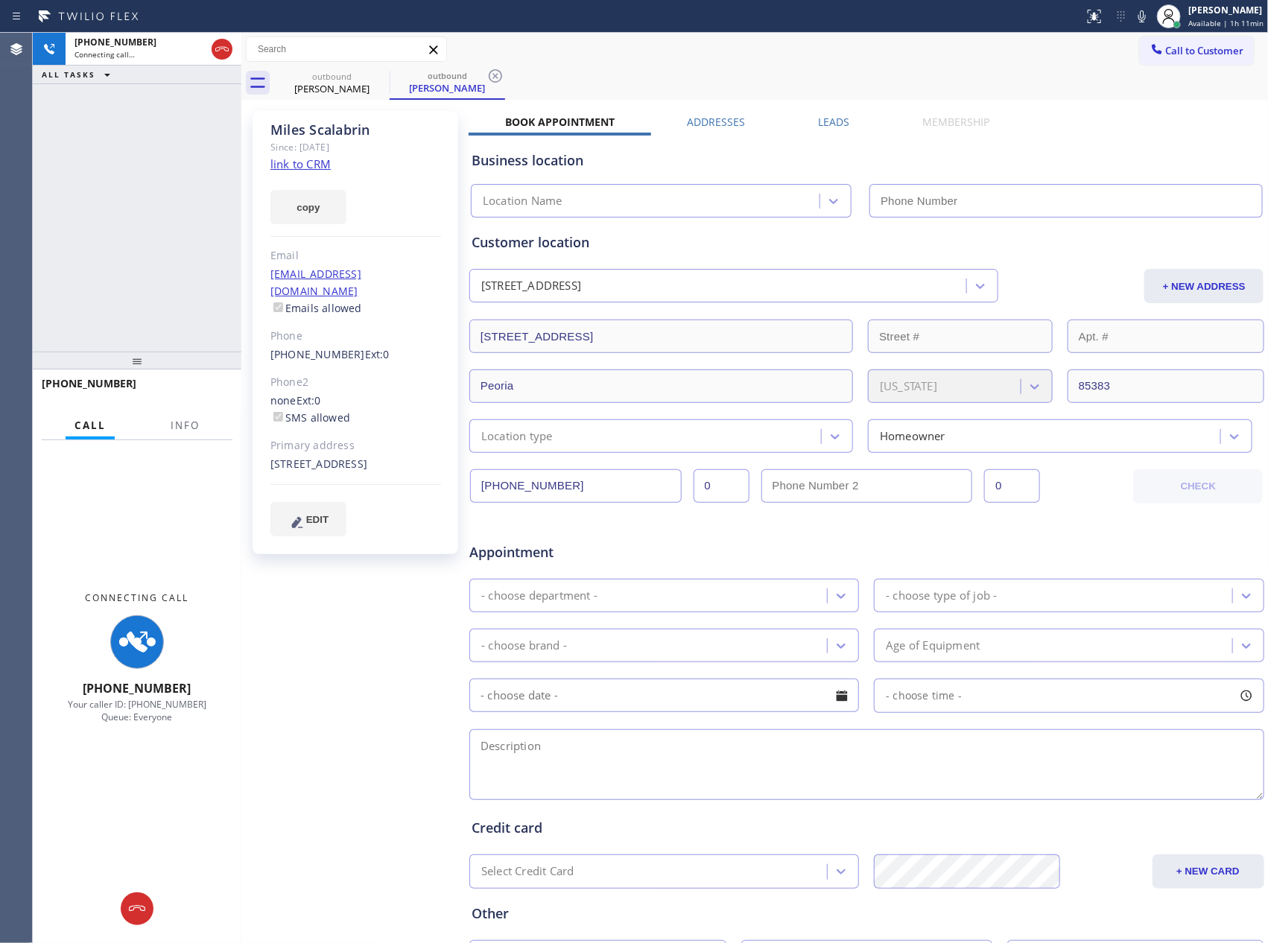
type input "[PHONE_NUMBER]"
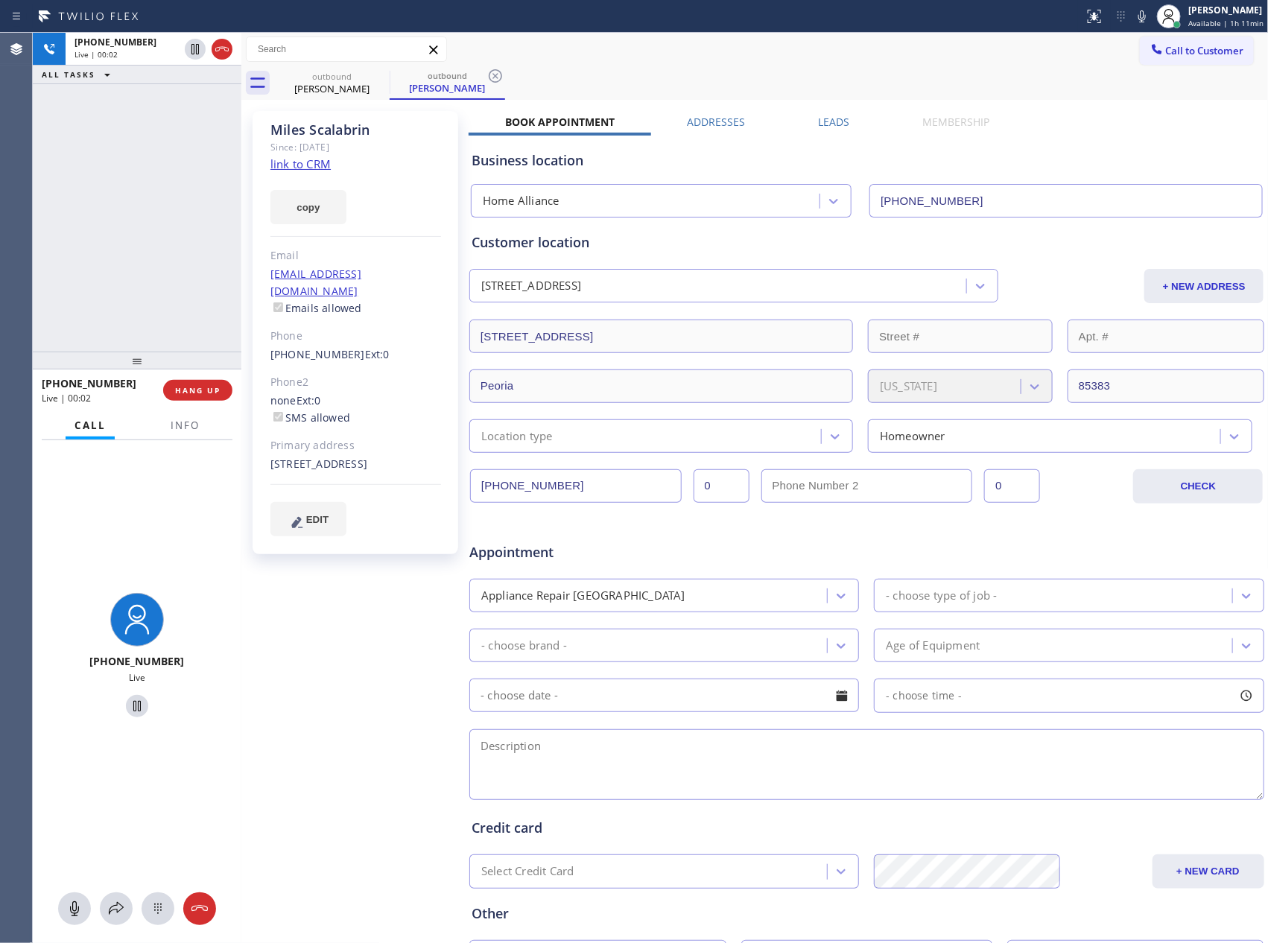
click at [293, 164] on link "link to CRM" at bounding box center [300, 163] width 60 height 15
drag, startPoint x: 90, startPoint y: 213, endPoint x: 191, endPoint y: 220, distance: 100.8
click at [96, 213] on div "+16023419031 Live | 00:02 ALL TASKS ALL TASKS ACTIVE TASKS TASKS IN WRAP UP" at bounding box center [137, 192] width 209 height 319
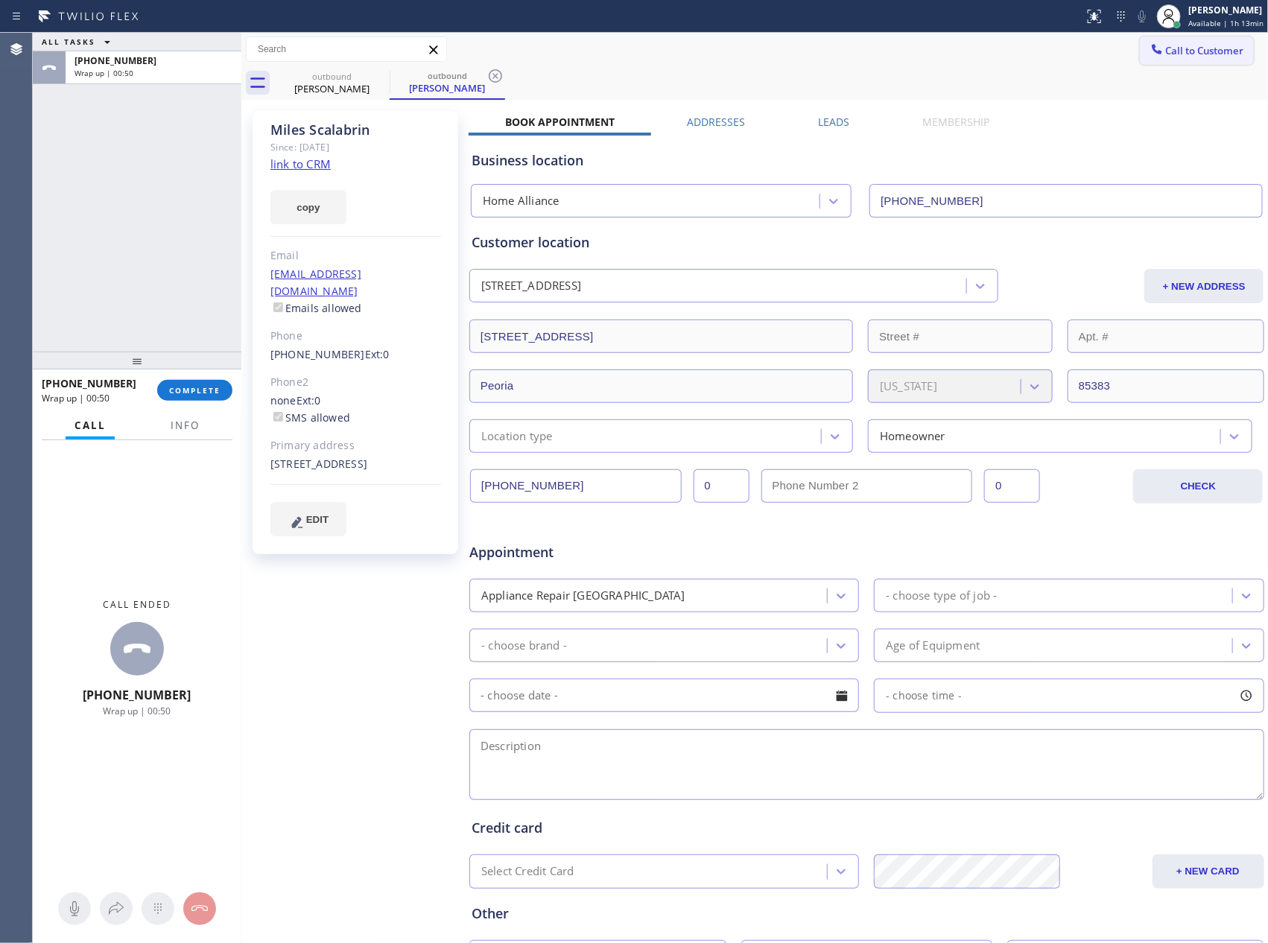
click at [1136, 101] on div "Miles Scalabrin Since: 20 may 2020 link to CRM copy Email mscalabrin@gmail.com …" at bounding box center [755, 586] width 1028 height 973
click at [1176, 51] on span "Call to Customer" at bounding box center [1205, 50] width 78 height 13
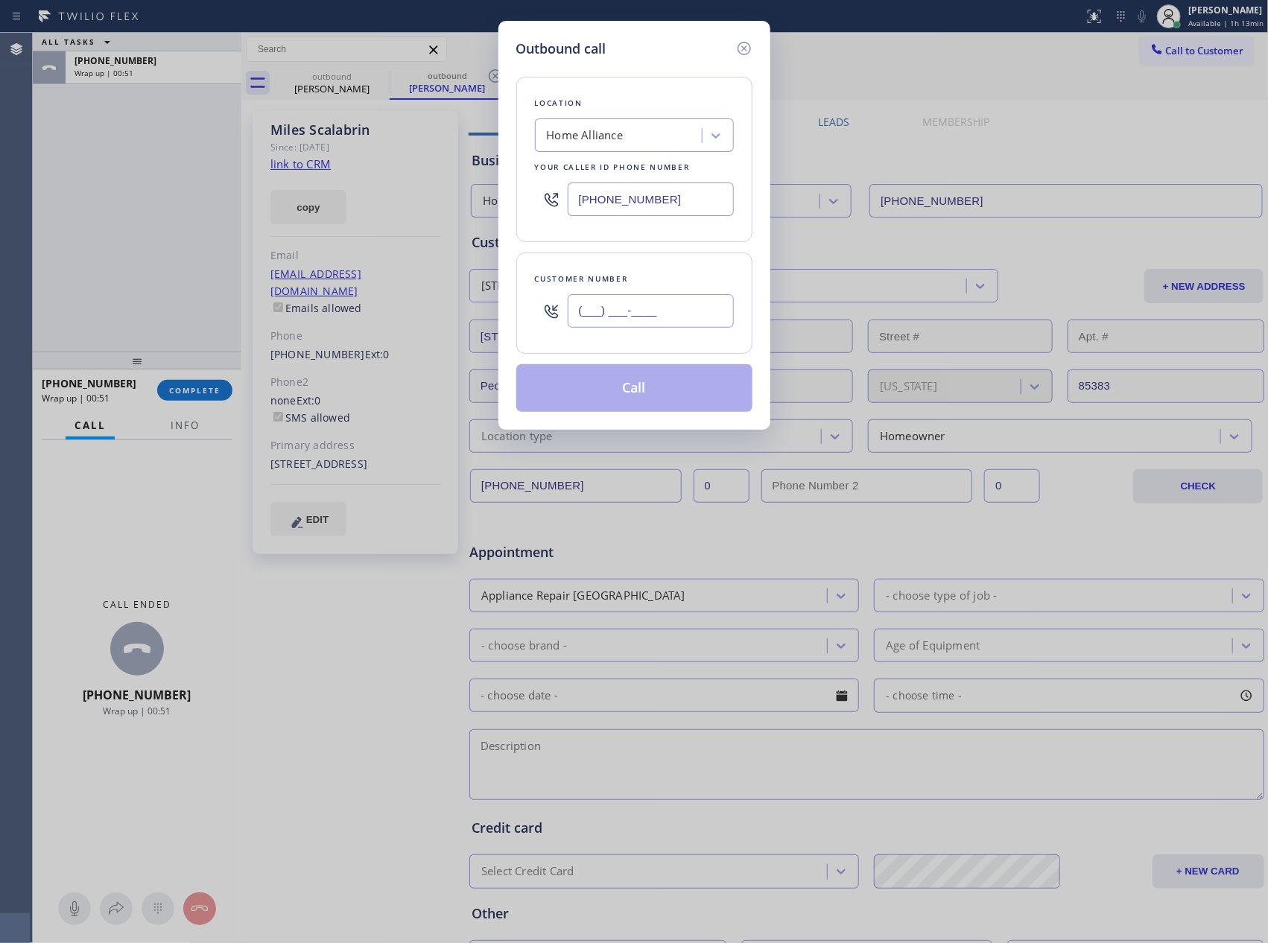
click at [682, 317] on input "(___) ___-____" at bounding box center [651, 311] width 166 height 34
paste input "929) 287-7248"
type input "(929) 287-7248"
click at [638, 400] on button "Call" at bounding box center [634, 388] width 236 height 48
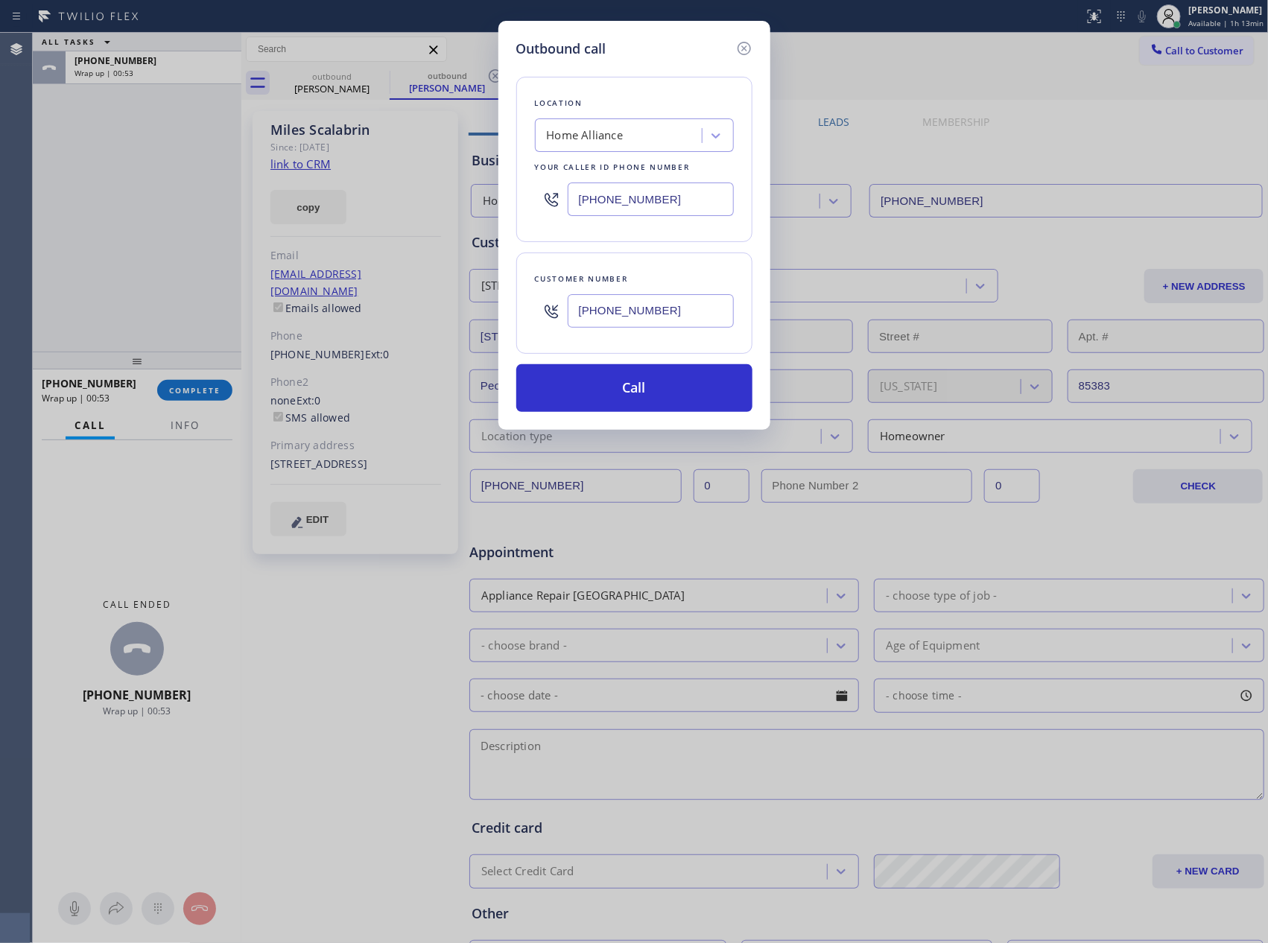
click at [135, 275] on div "Outbound call Location Home Alliance Your caller id phone number (877) 777-0796…" at bounding box center [634, 471] width 1268 height 943
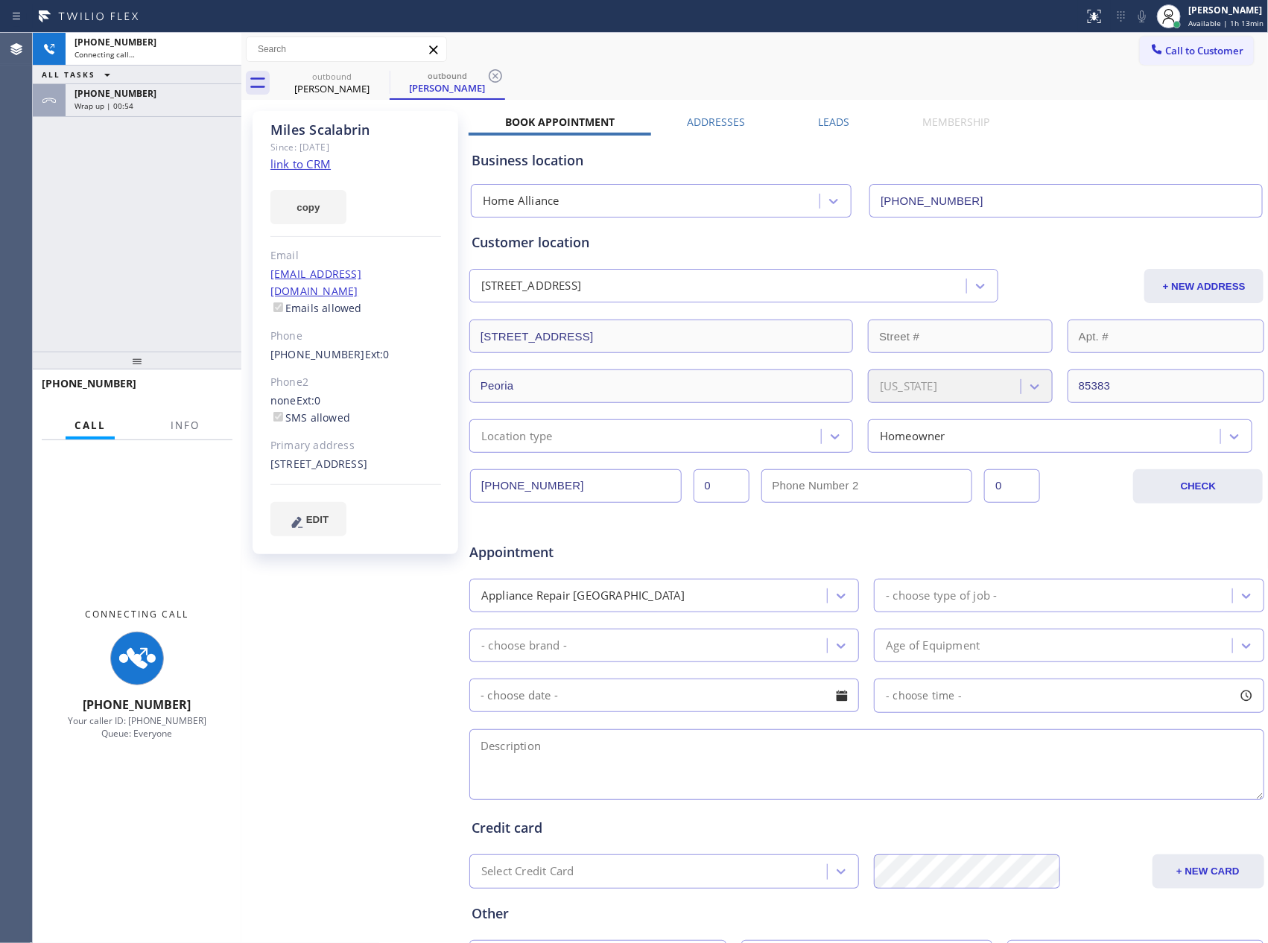
click at [135, 270] on div "+19292877248 Connecting call… ALL TASKS ALL TASKS ACTIVE TASKS TASKS IN WRAP UP…" at bounding box center [137, 192] width 209 height 319
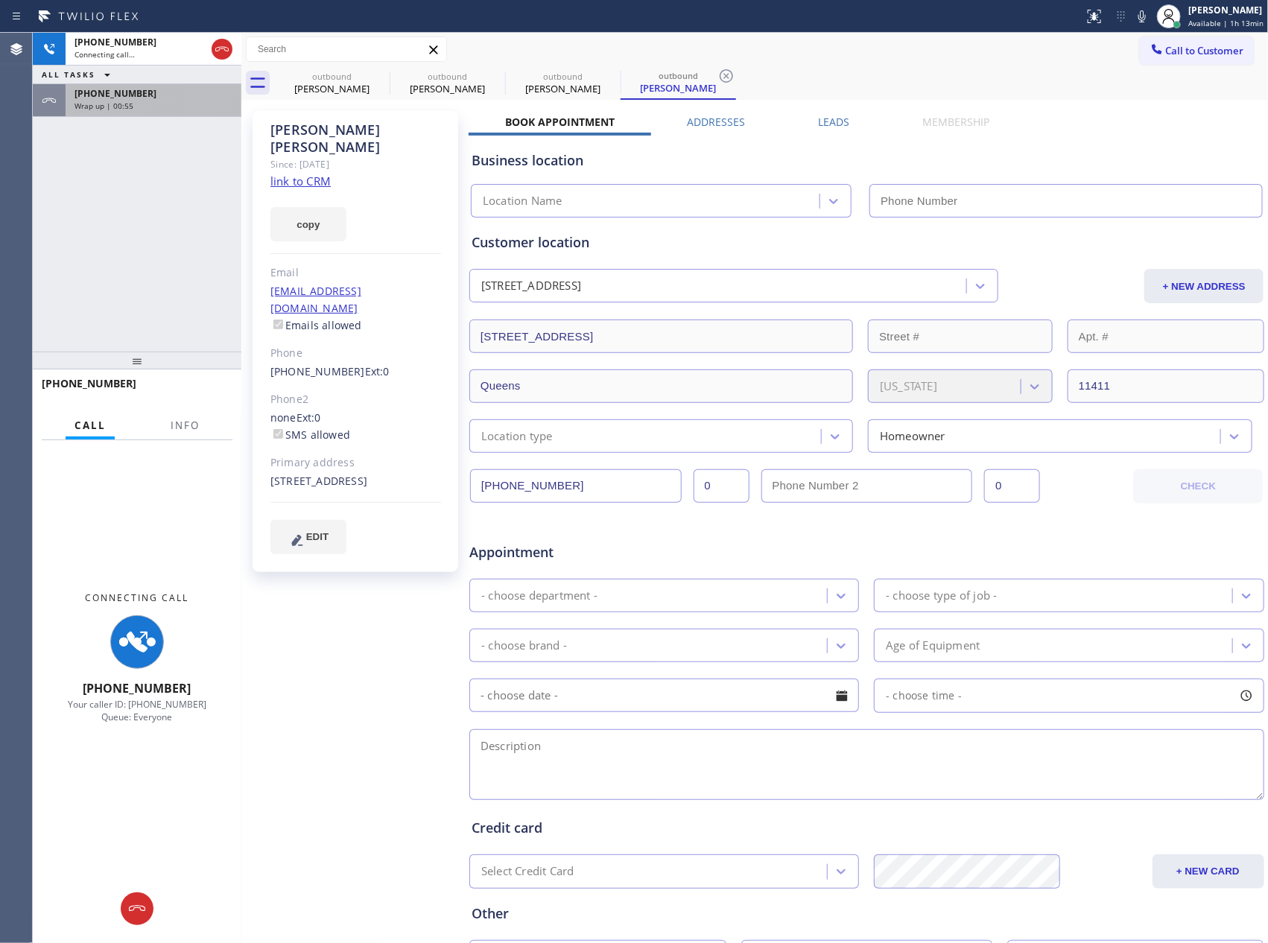
click at [175, 98] on div "+16023419031" at bounding box center [154, 93] width 158 height 13
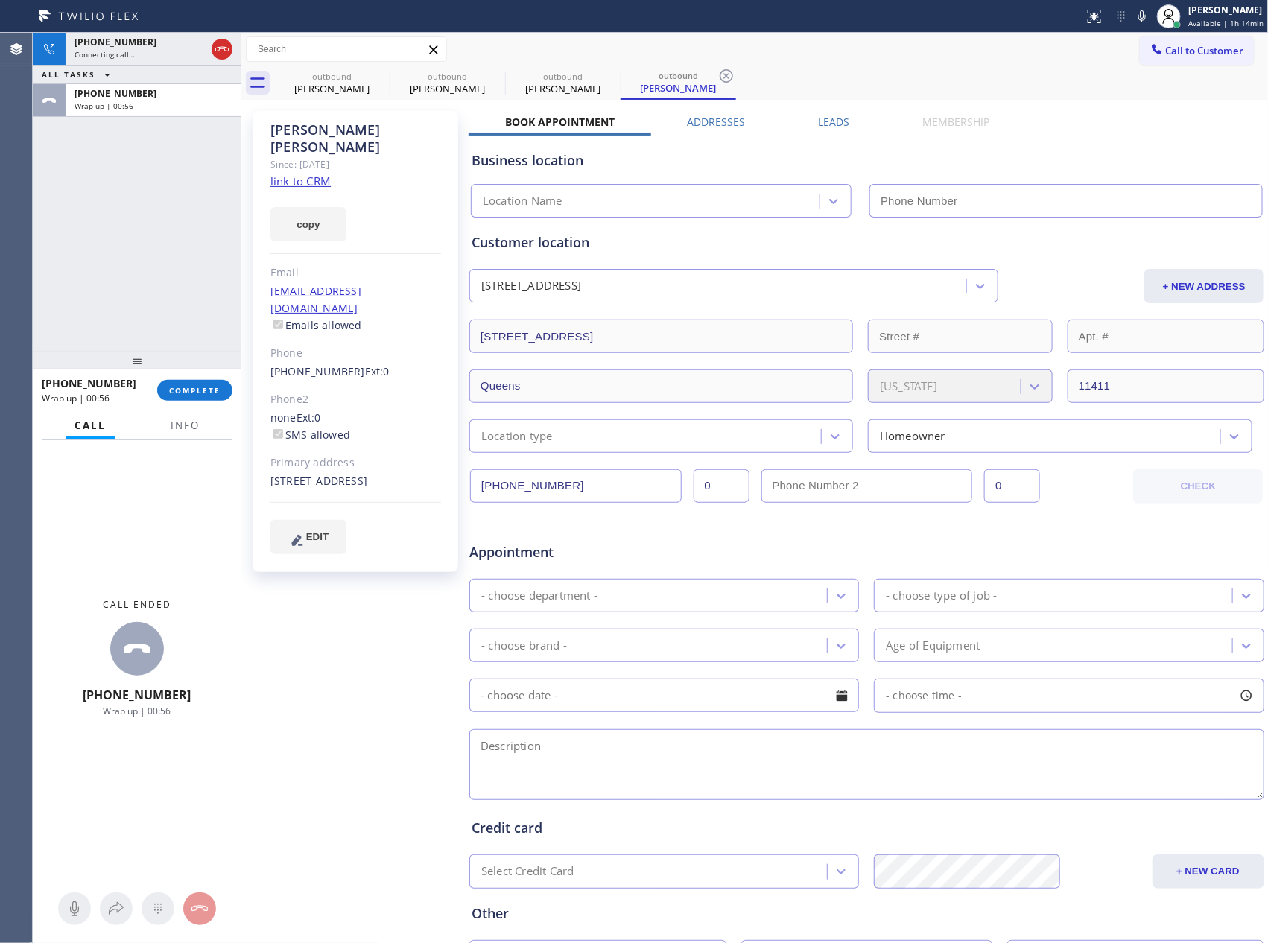
type input "[PHONE_NUMBER]"
drag, startPoint x: 194, startPoint y: 398, endPoint x: 197, endPoint y: 206, distance: 191.5
click at [197, 393] on button "COMPLETE" at bounding box center [194, 390] width 75 height 21
click at [197, 199] on div "+19292877248 Connecting call… ALL TASKS ALL TASKS ACTIVE TASKS TASKS IN WRAP UP…" at bounding box center [137, 192] width 209 height 319
type input "[PHONE_NUMBER]"
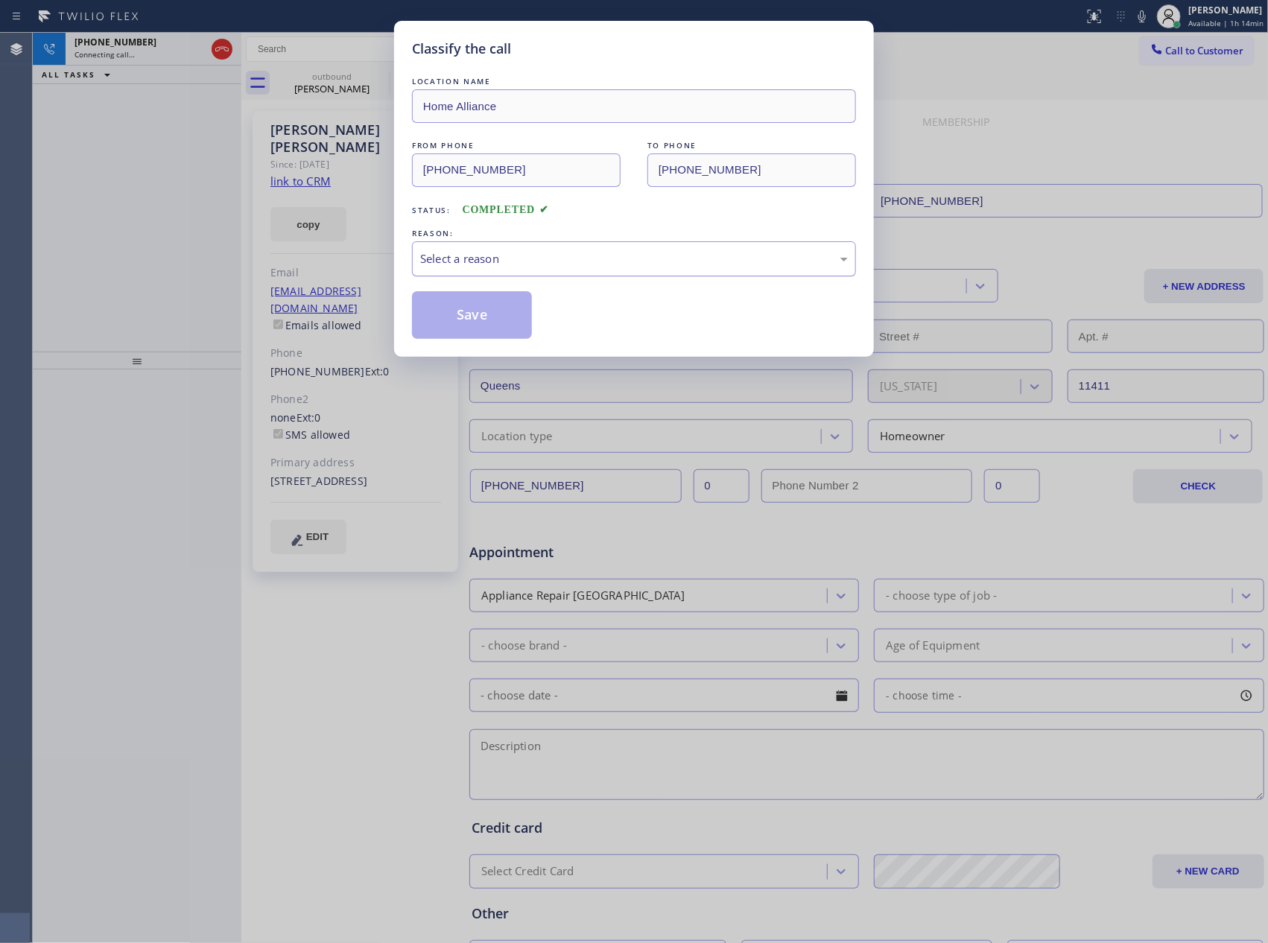
click at [470, 255] on div "Select a reason" at bounding box center [634, 258] width 428 height 17
click at [479, 316] on button "Save" at bounding box center [472, 315] width 120 height 48
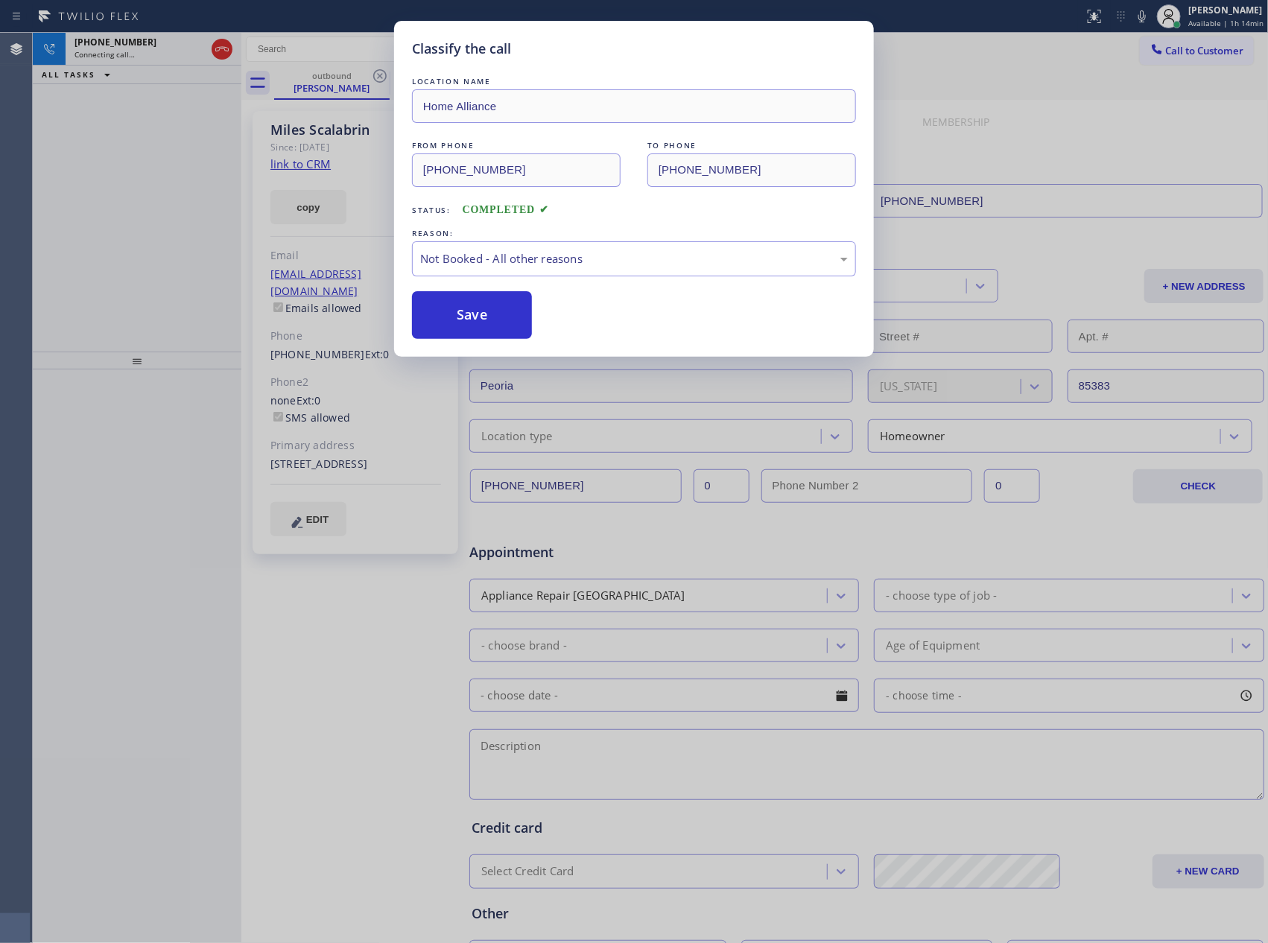
click at [479, 316] on button "Save" at bounding box center [472, 315] width 120 height 48
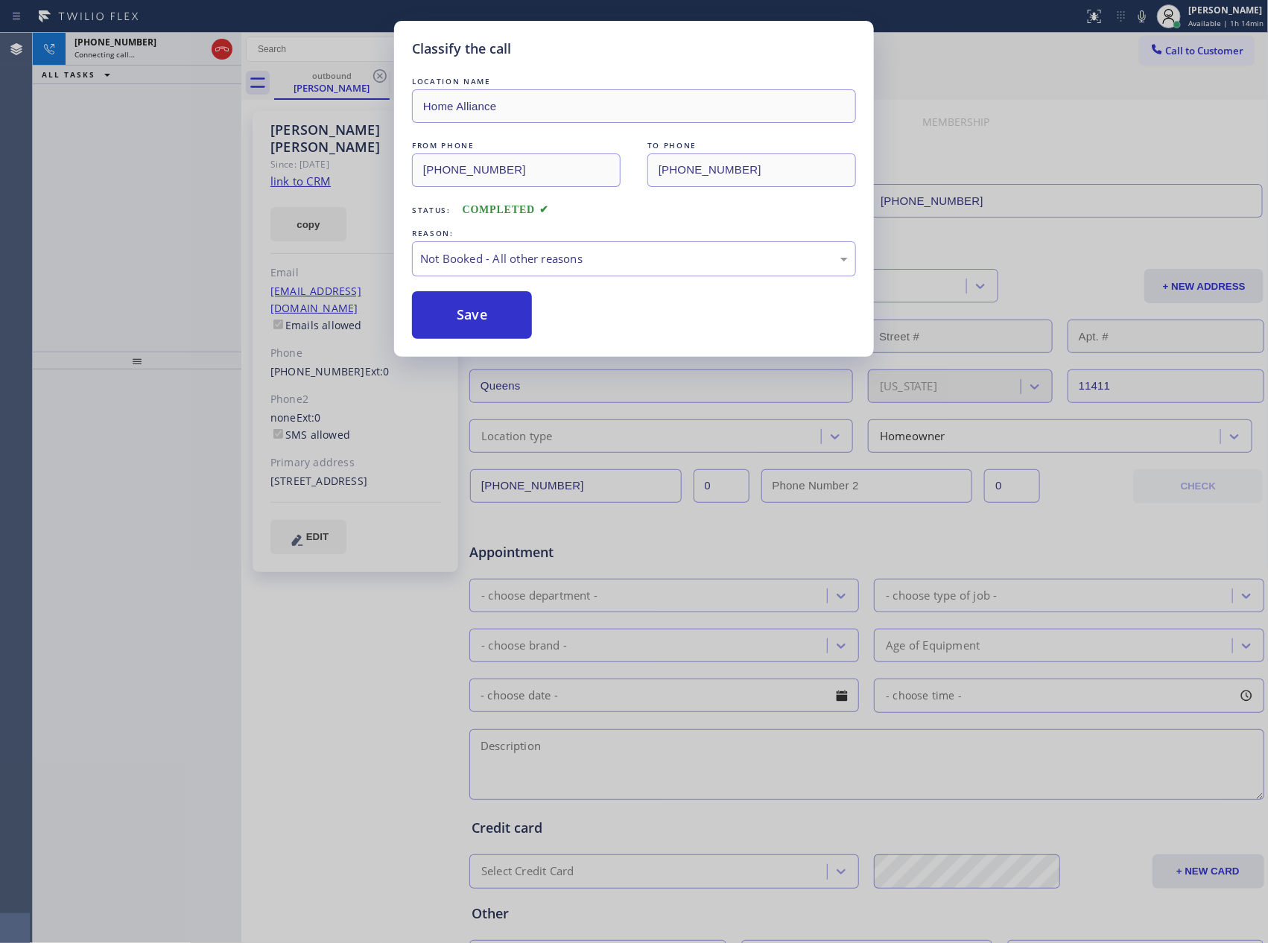
click at [83, 177] on div "Classify the call LOCATION NAME Home Alliance FROM PHONE (877) 777-0796 TO PHON…" at bounding box center [634, 471] width 1268 height 943
click at [110, 181] on div "Classify the call LOCATION NAME Electric Wire Services Simi Valley FROM PHONE (…" at bounding box center [650, 488] width 1235 height 911
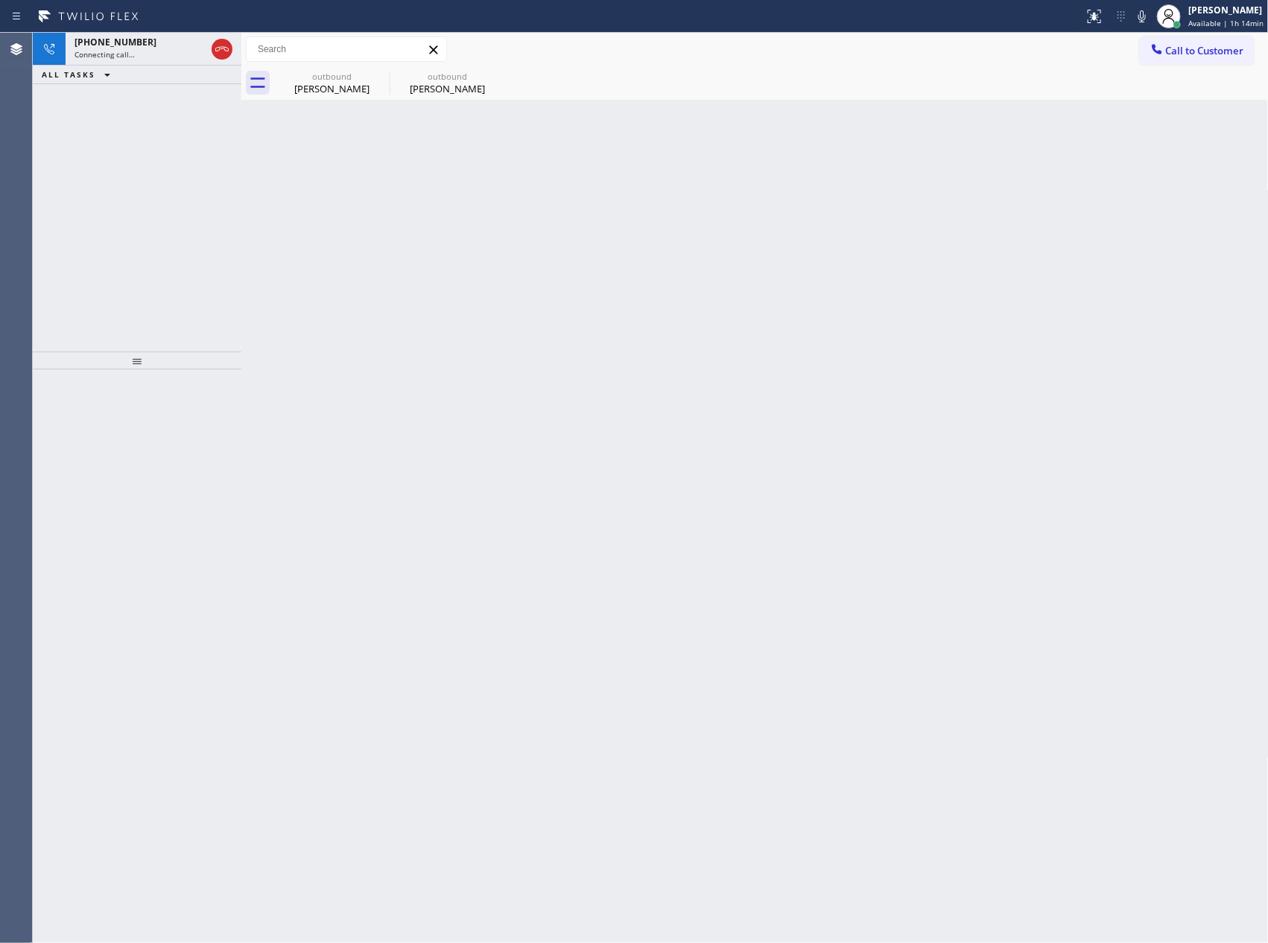
click at [110, 189] on div "+19292877248 Connecting call… ALL TASKS ALL TASKS ACTIVE TASKS TASKS IN WRAP UP" at bounding box center [137, 192] width 209 height 319
drag, startPoint x: 325, startPoint y: 75, endPoint x: 316, endPoint y: 89, distance: 17.4
click at [324, 75] on div "outbound" at bounding box center [332, 76] width 113 height 11
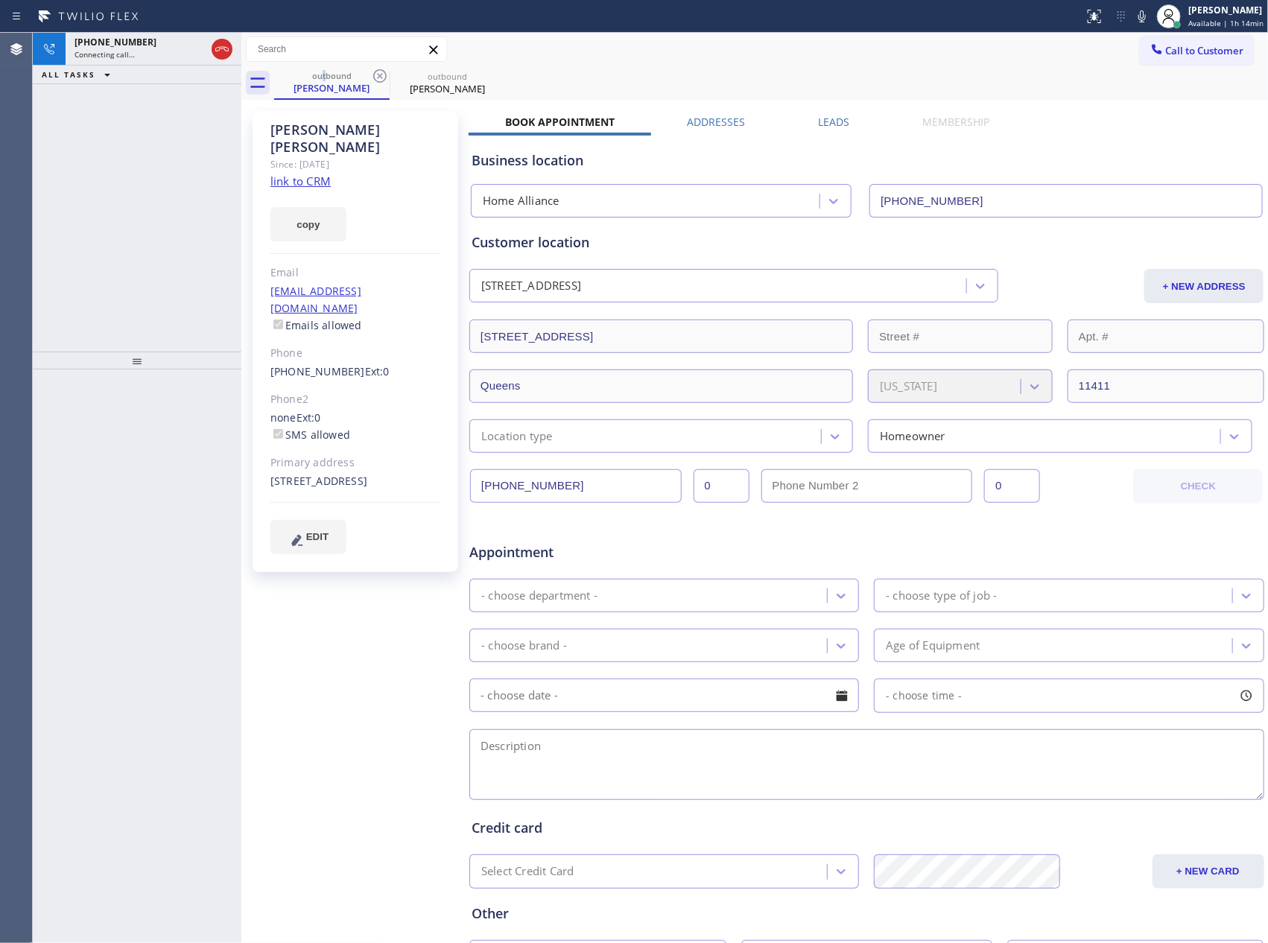
click at [291, 174] on link "link to CRM" at bounding box center [300, 181] width 60 height 15
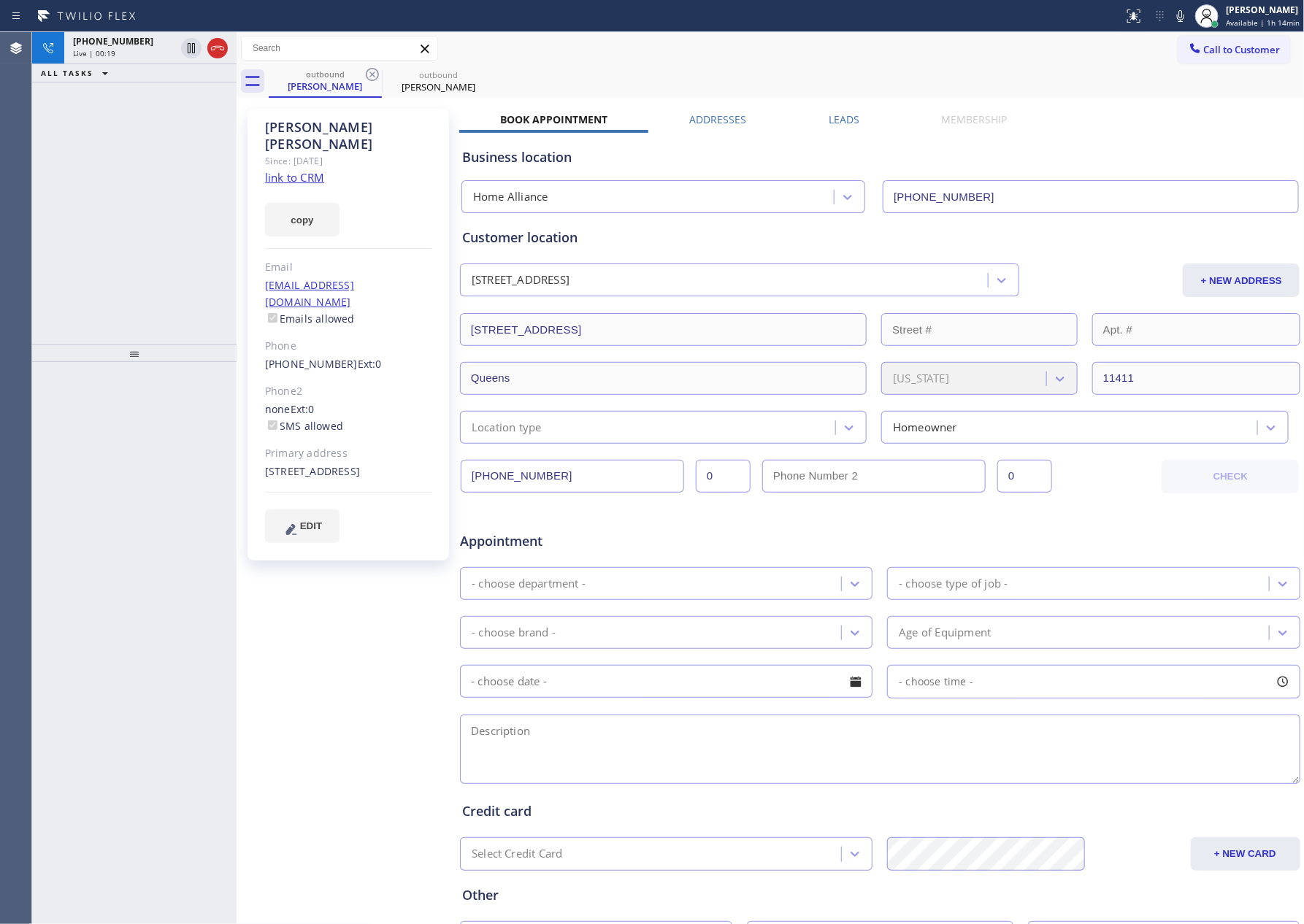
drag, startPoint x: 85, startPoint y: 113, endPoint x: 173, endPoint y: 77, distance: 95.1
click at [105, 112] on div "+19292877248 Live | 00:19 ALL TASKS ALL TASKS ACTIVE TASKS TASKS IN WRAP UP" at bounding box center [134, 188] width 205 height 313
click at [217, 47] on icon at bounding box center [217, 48] width 18 height 18
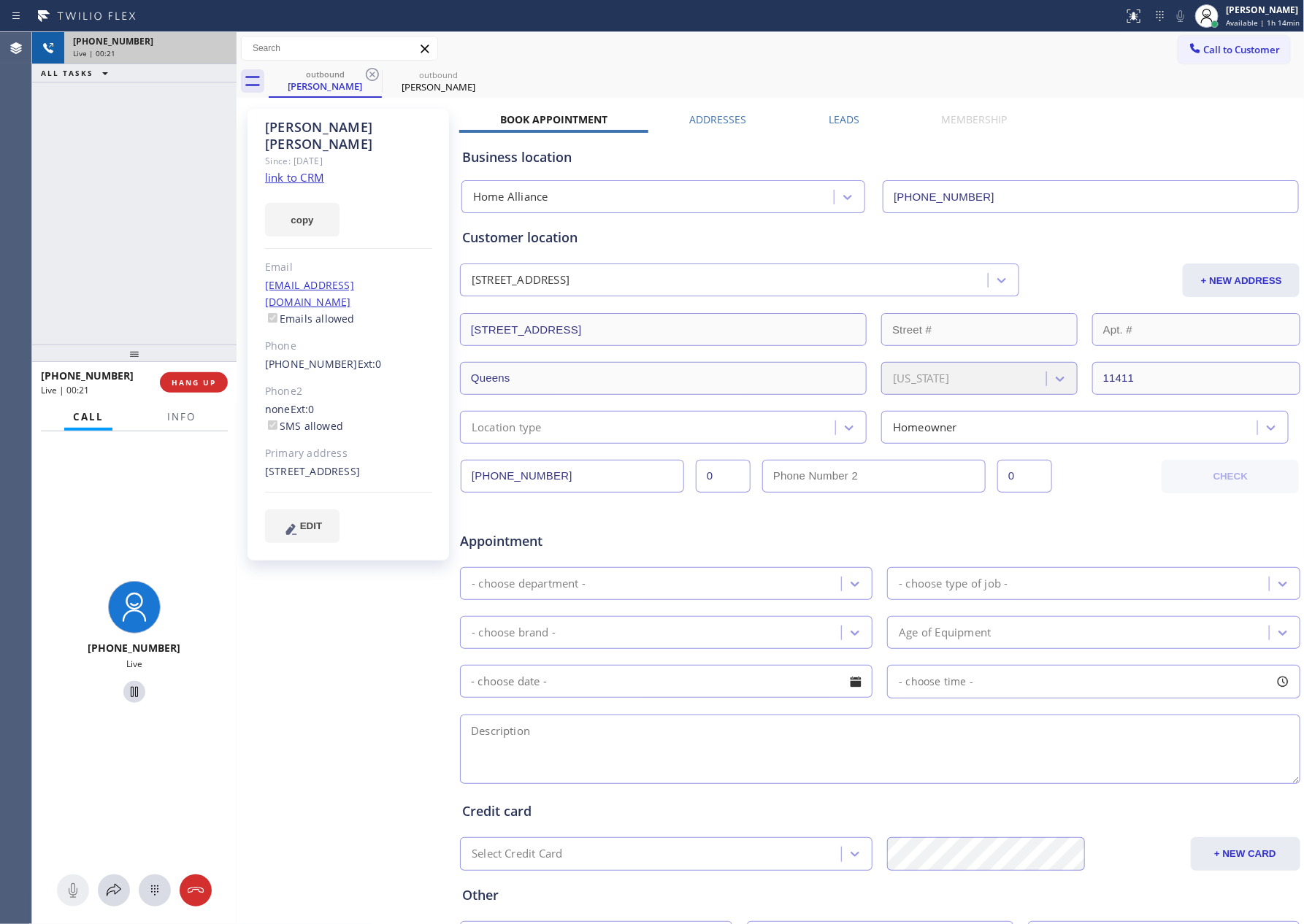
drag, startPoint x: 176, startPoint y: 170, endPoint x: 475, endPoint y: 180, distance: 299.2
click at [193, 175] on div "+19292877248 Live | 00:21 ALL TASKS ALL TASKS ACTIVE TASKS TASKS IN WRAP UP" at bounding box center [134, 188] width 205 height 313
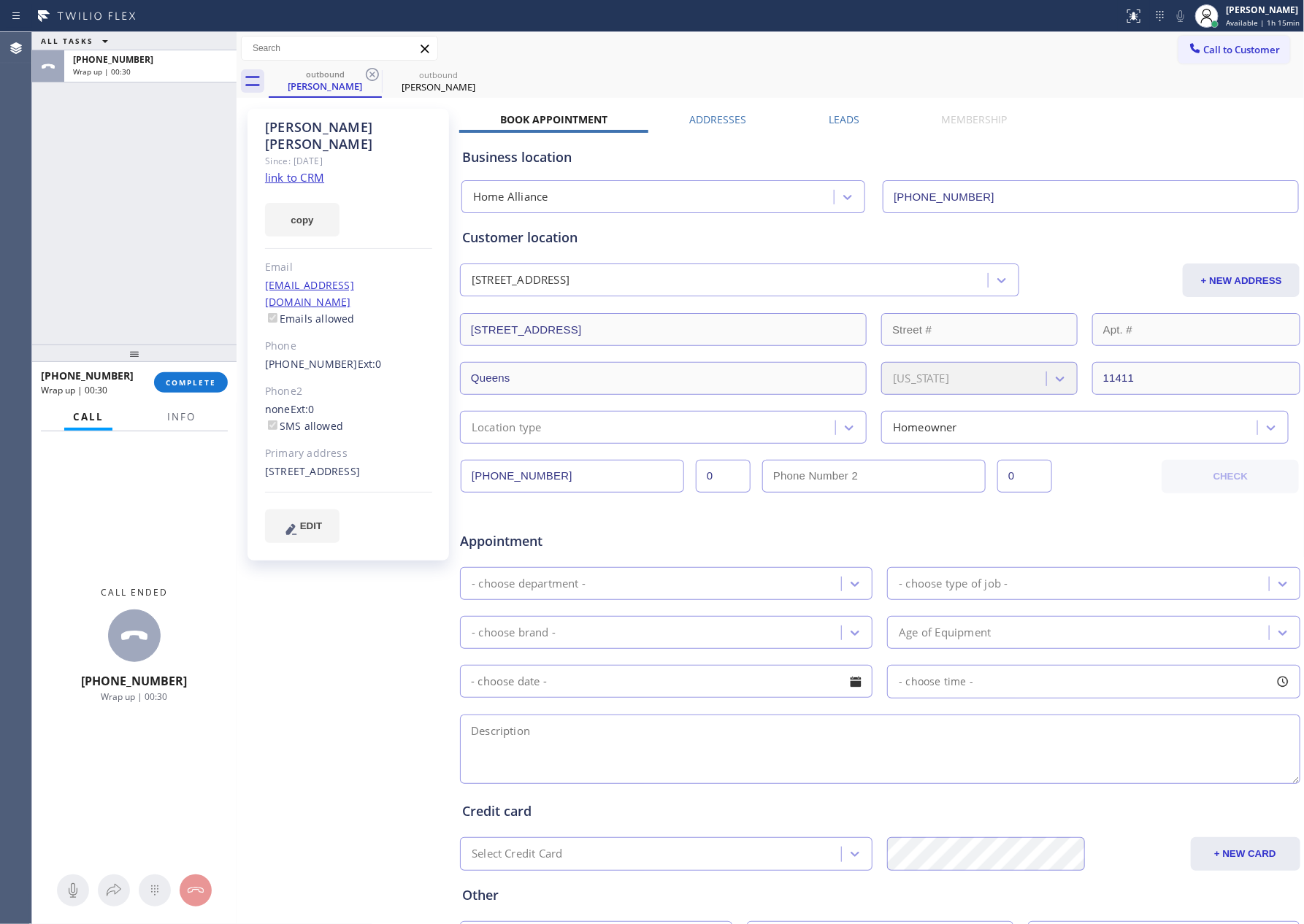
click at [103, 217] on div "ALL TASKS ALL TASKS ACTIVE TASKS TASKS IN WRAP UP +19292877248 Wrap up | 00:30" at bounding box center [134, 188] width 205 height 313
click at [207, 373] on button "COMPLETE" at bounding box center [190, 382] width 73 height 21
click at [177, 131] on div "ALL TASKS ALL TASKS ACTIVE TASKS TASKS IN WRAP UP +19292877248 Wrap up | 00:31" at bounding box center [134, 188] width 205 height 313
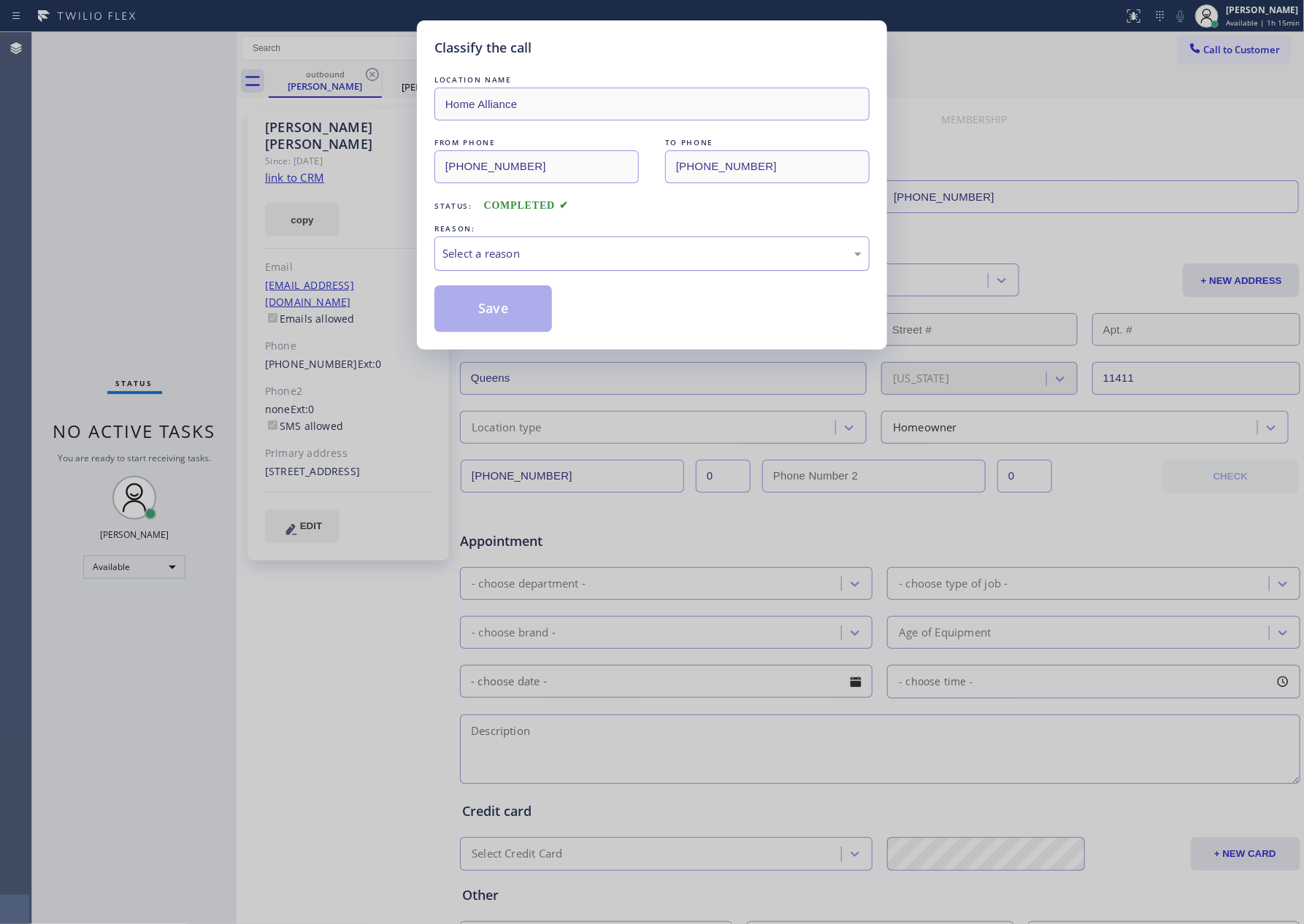
click at [541, 251] on div "Select a reason" at bounding box center [652, 253] width 419 height 17
click at [480, 311] on button "Save" at bounding box center [493, 309] width 118 height 47
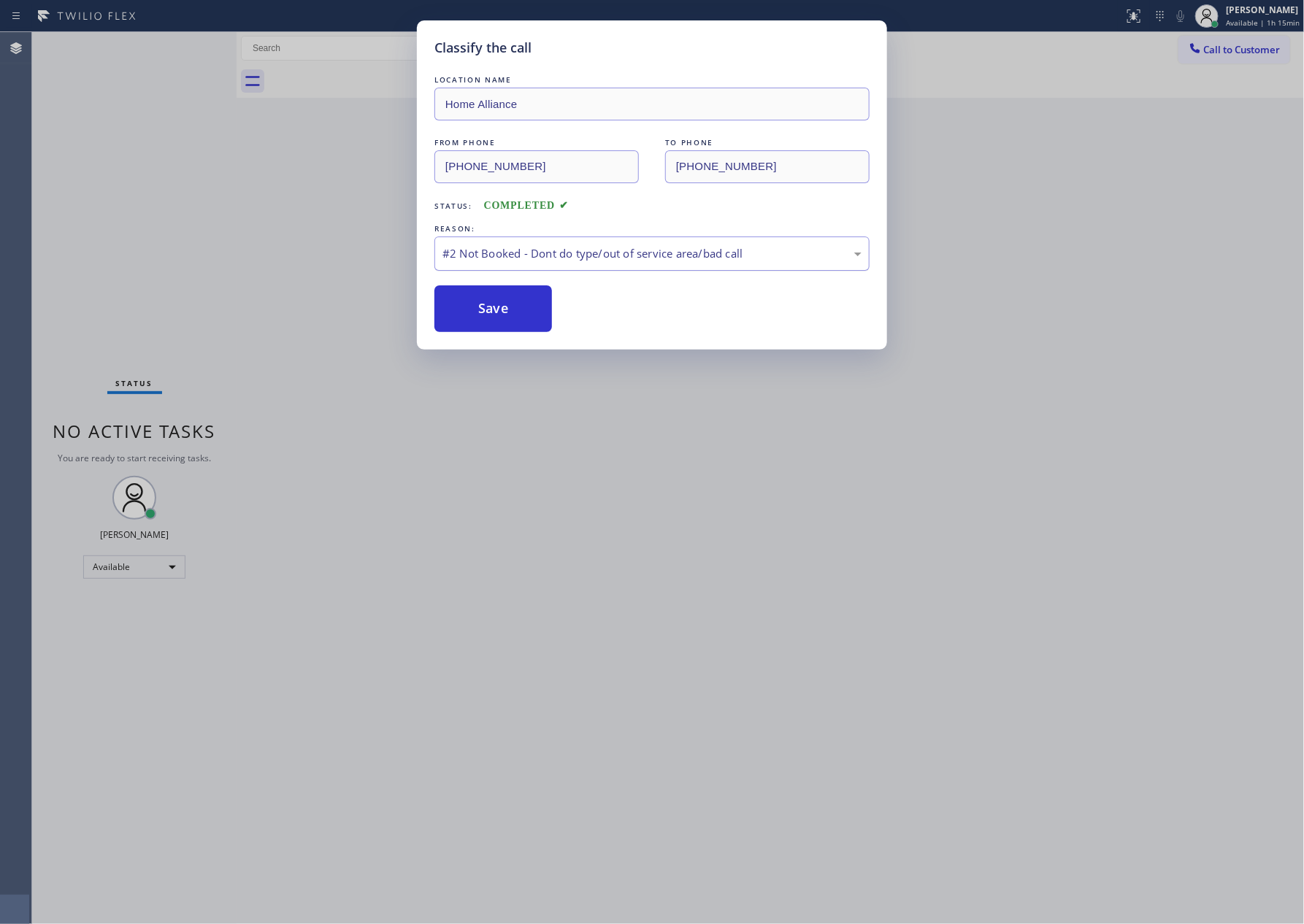
click at [480, 311] on button "Save" at bounding box center [493, 309] width 118 height 47
click at [169, 206] on div "Classify the call LOCATION NAME Home Alliance FROM PHONE (877) 777-0796 TO PHON…" at bounding box center [652, 462] width 1304 height 924
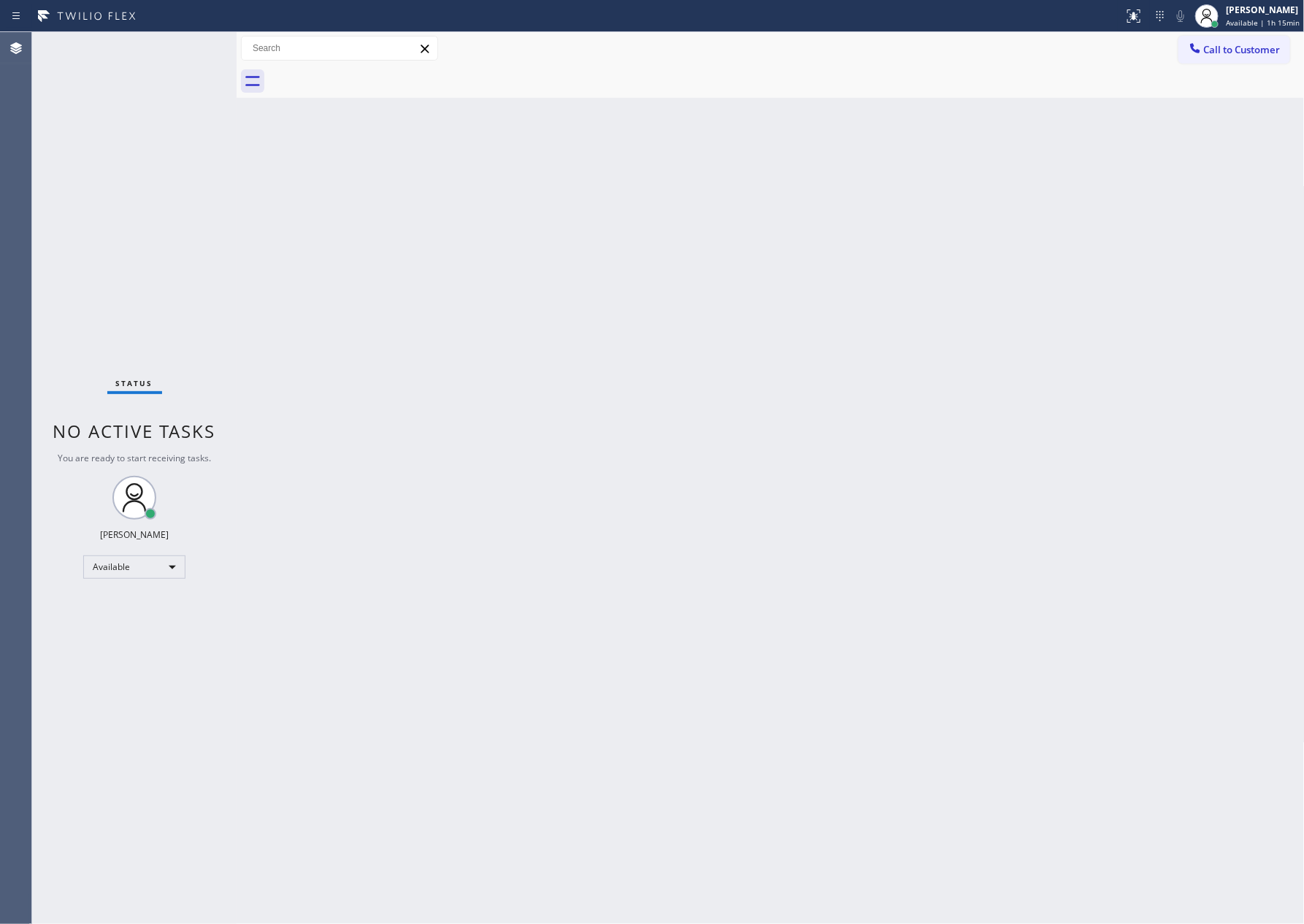
click at [169, 206] on div "Status No active tasks You are ready to start receiving tasks. [PERSON_NAME] Av…" at bounding box center [134, 478] width 205 height 893
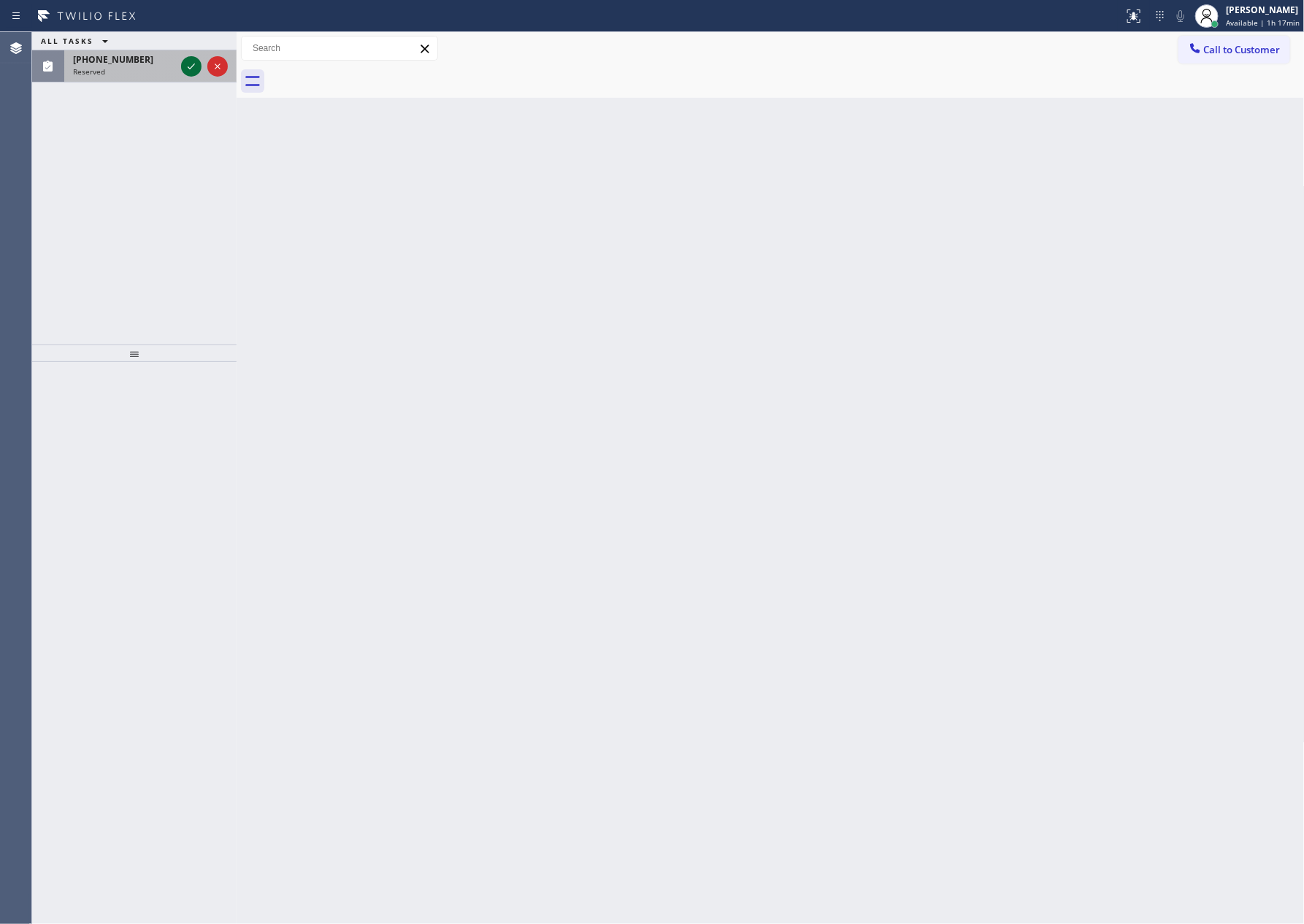
click at [186, 67] on icon at bounding box center [191, 67] width 18 height 18
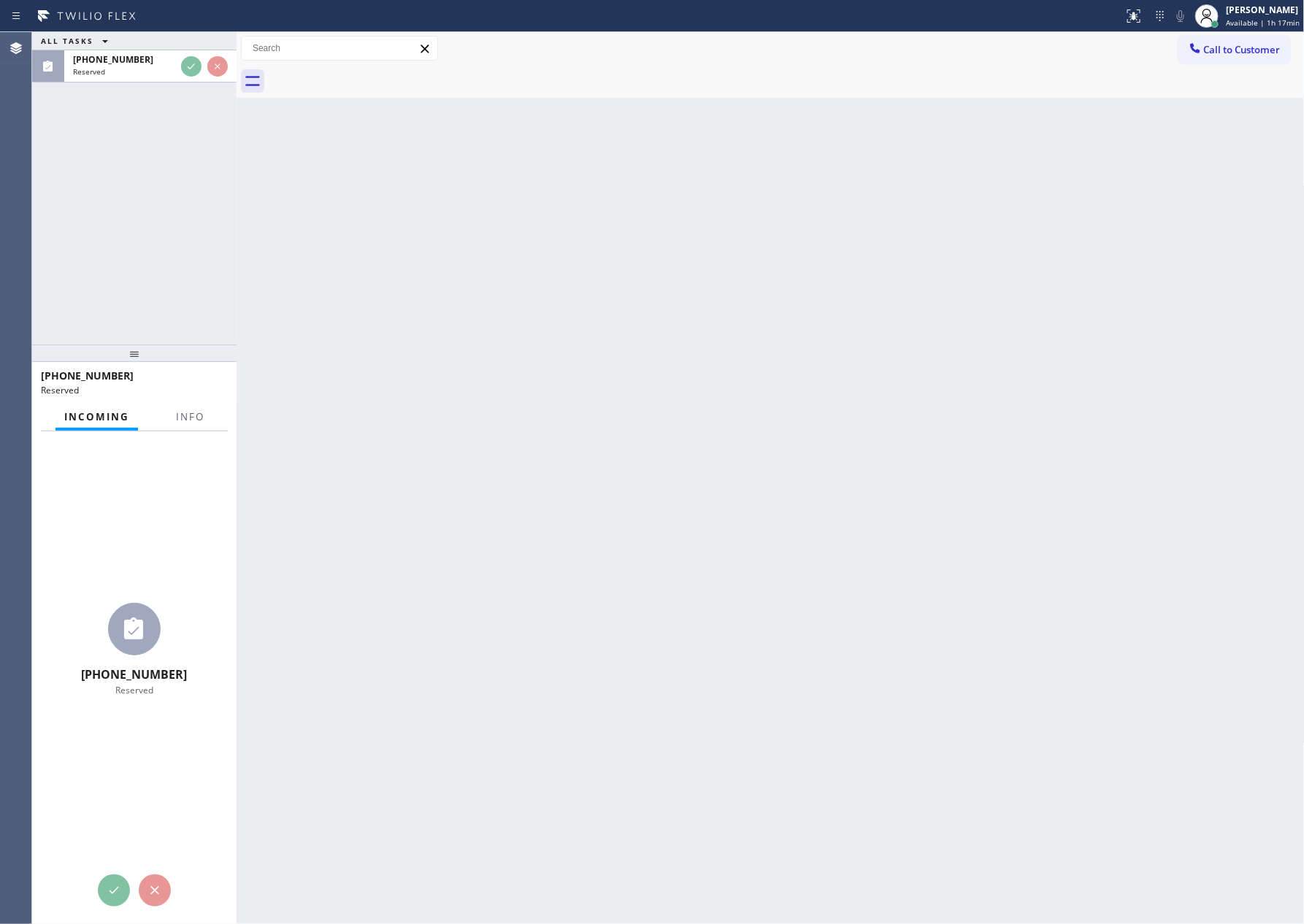
click at [168, 274] on div "ALL TASKS ALL TASKS ACTIVE TASKS TASKS IN WRAP UP (510) 399-8269 Reserved" at bounding box center [134, 188] width 205 height 313
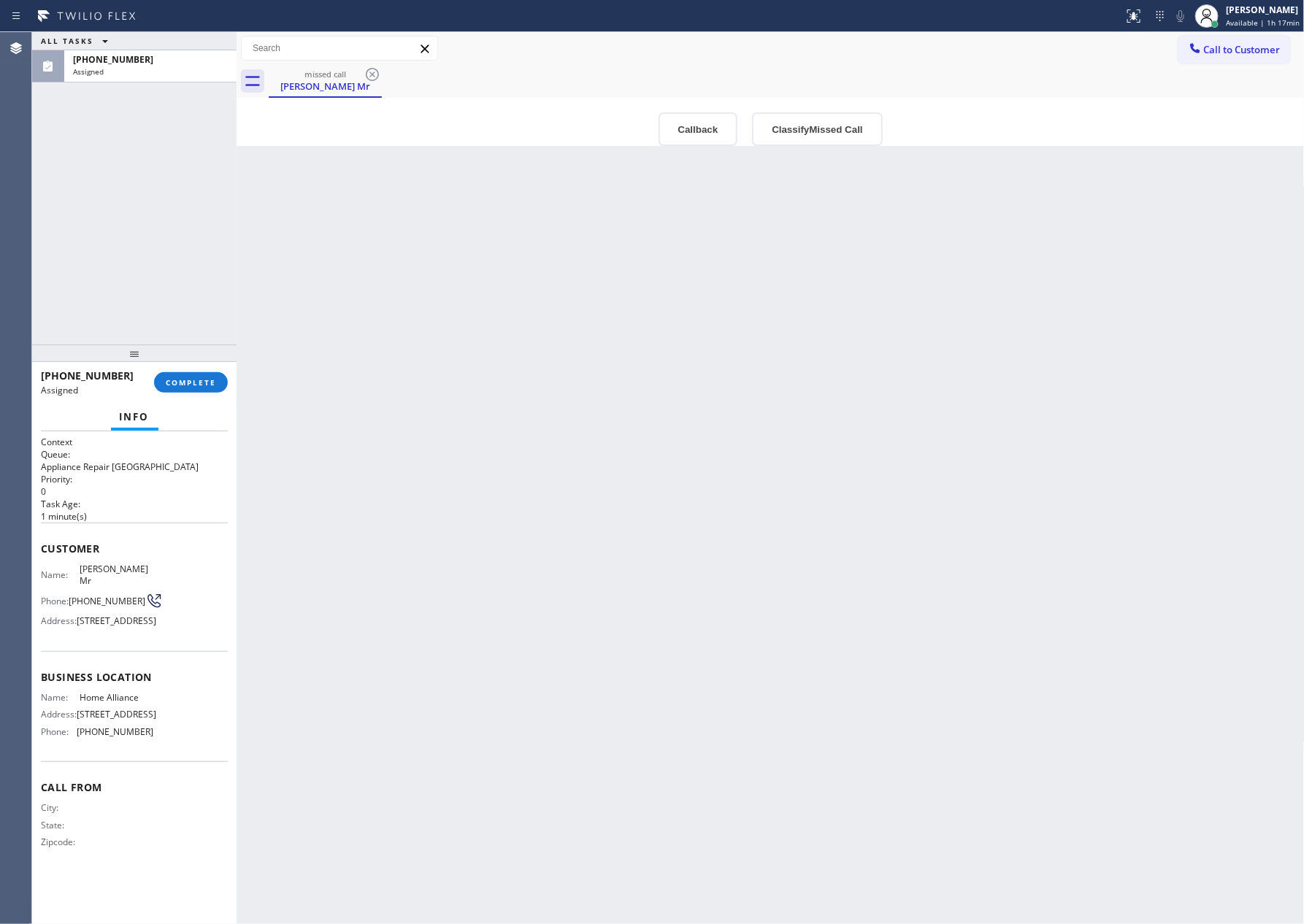
click at [168, 274] on div "ALL TASKS ALL TASKS ACTIVE TASKS TASKS IN WRAP UP (510) 399-8269 Assigned" at bounding box center [134, 188] width 205 height 313
drag, startPoint x: 776, startPoint y: 434, endPoint x: 804, endPoint y: 160, distance: 275.4
click at [799, 391] on div "Back to Dashboard Change Sender ID Customers Technicians Select a contact Outbo…" at bounding box center [770, 478] width 1068 height 893
click at [700, 145] on button "Callback" at bounding box center [698, 129] width 79 height 33
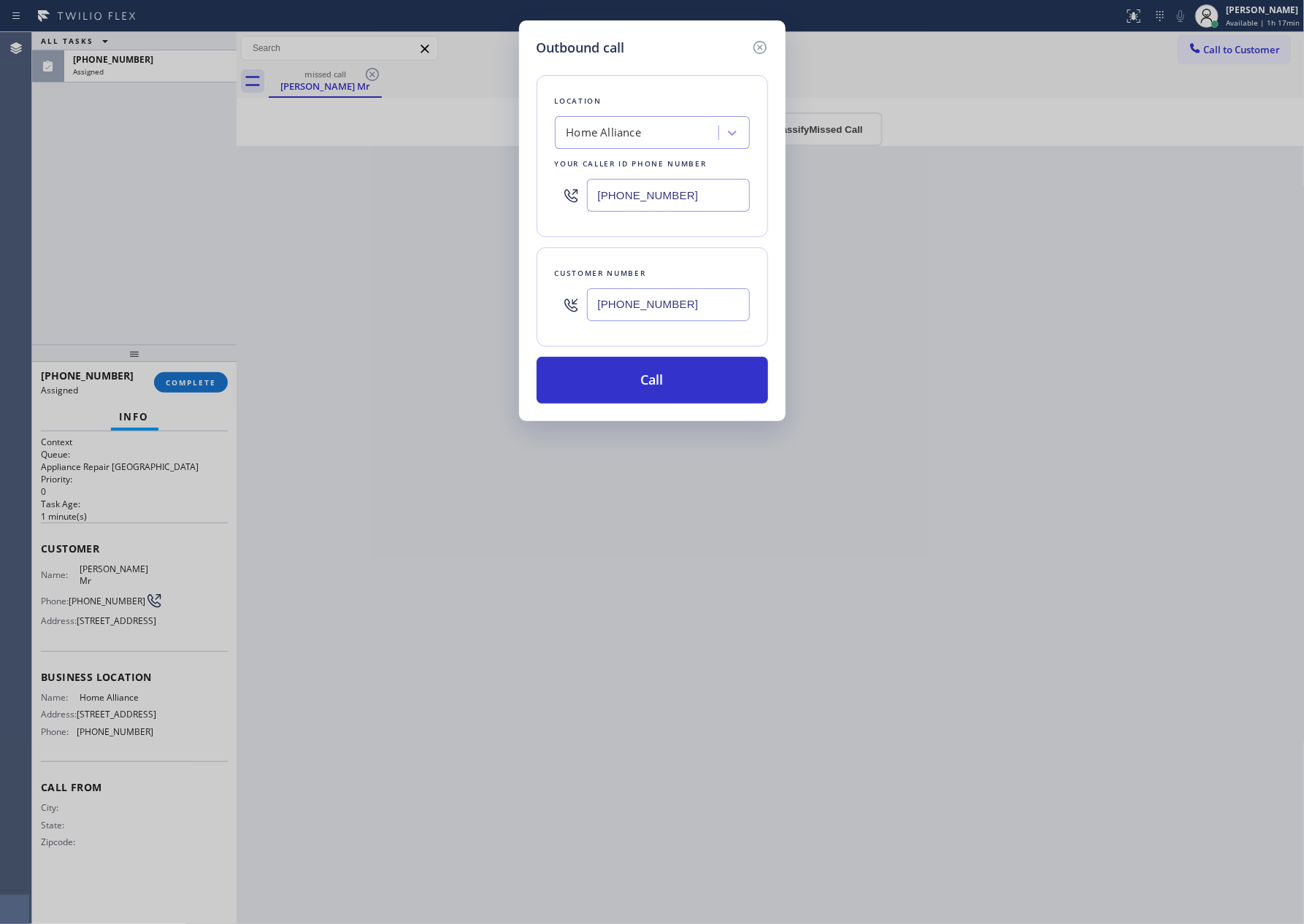
click at [700, 132] on div "Home Alliance" at bounding box center [639, 133] width 159 height 25
click at [671, 382] on button "Call" at bounding box center [652, 380] width 231 height 47
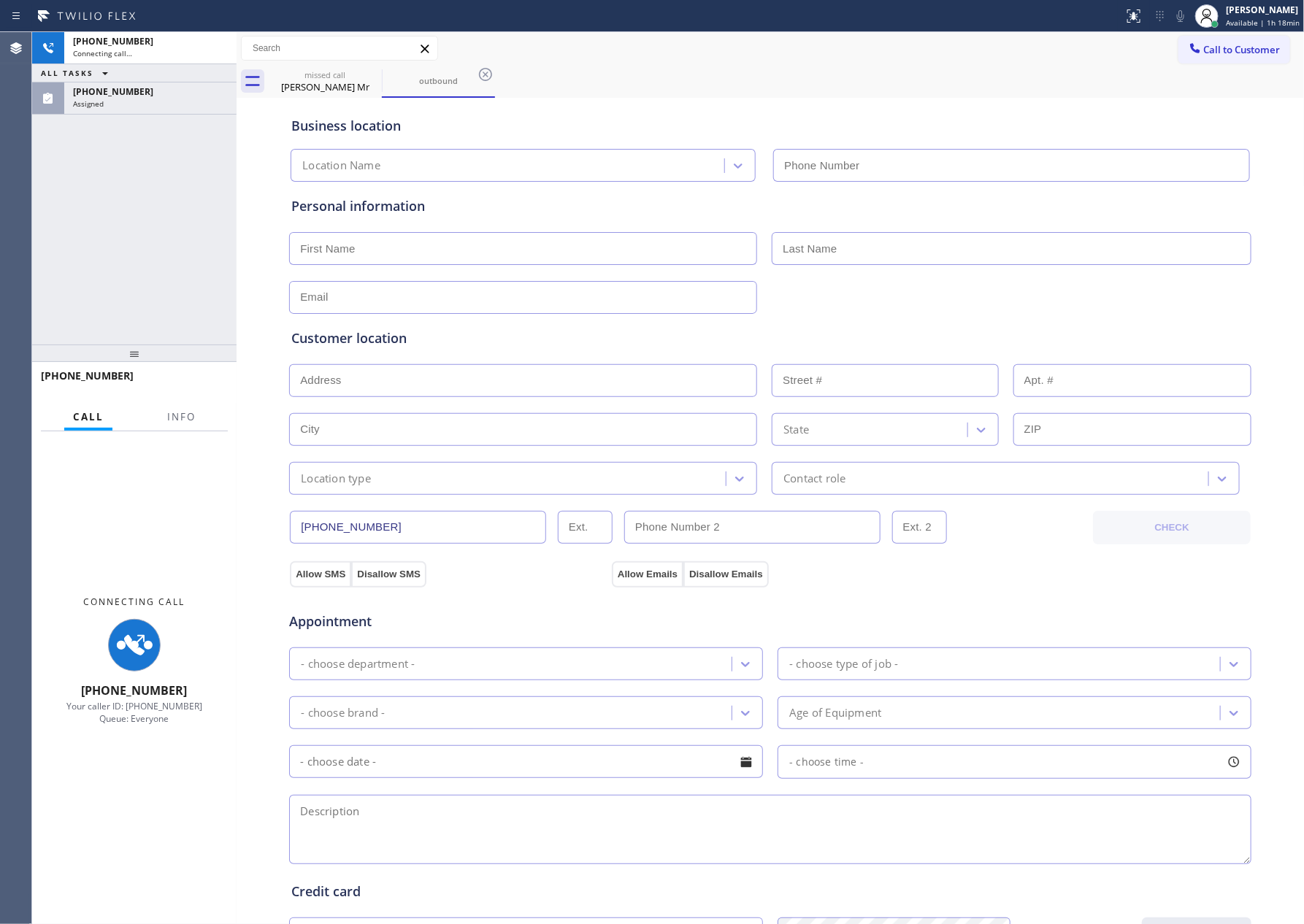
type input "[PHONE_NUMBER]"
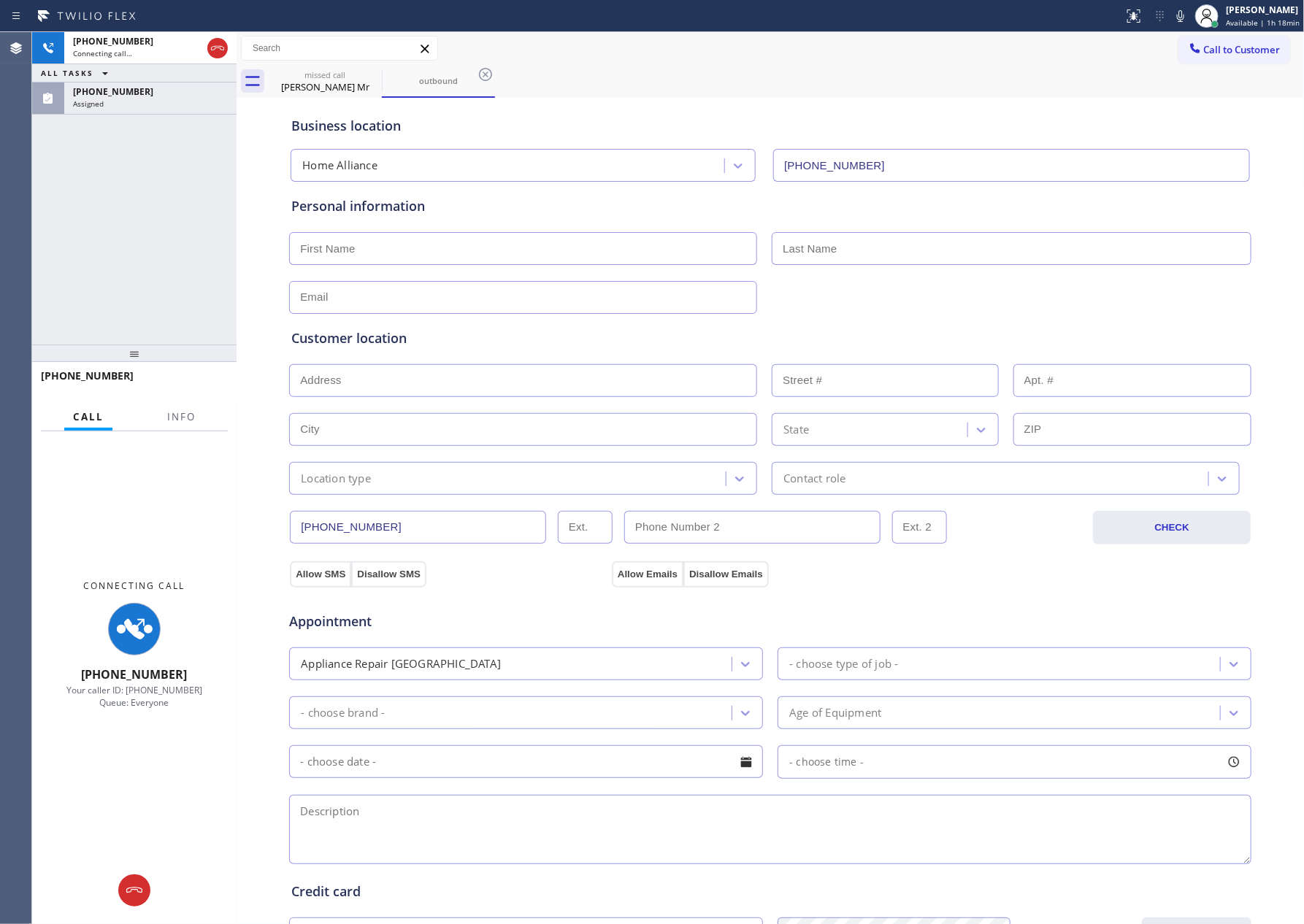
click at [153, 180] on div "+15103998269 Connecting call… ALL TASKS ALL TASKS ACTIVE TASKS TASKS IN WRAP UP…" at bounding box center [134, 188] width 205 height 313
click at [217, 39] on icon at bounding box center [217, 48] width 18 height 18
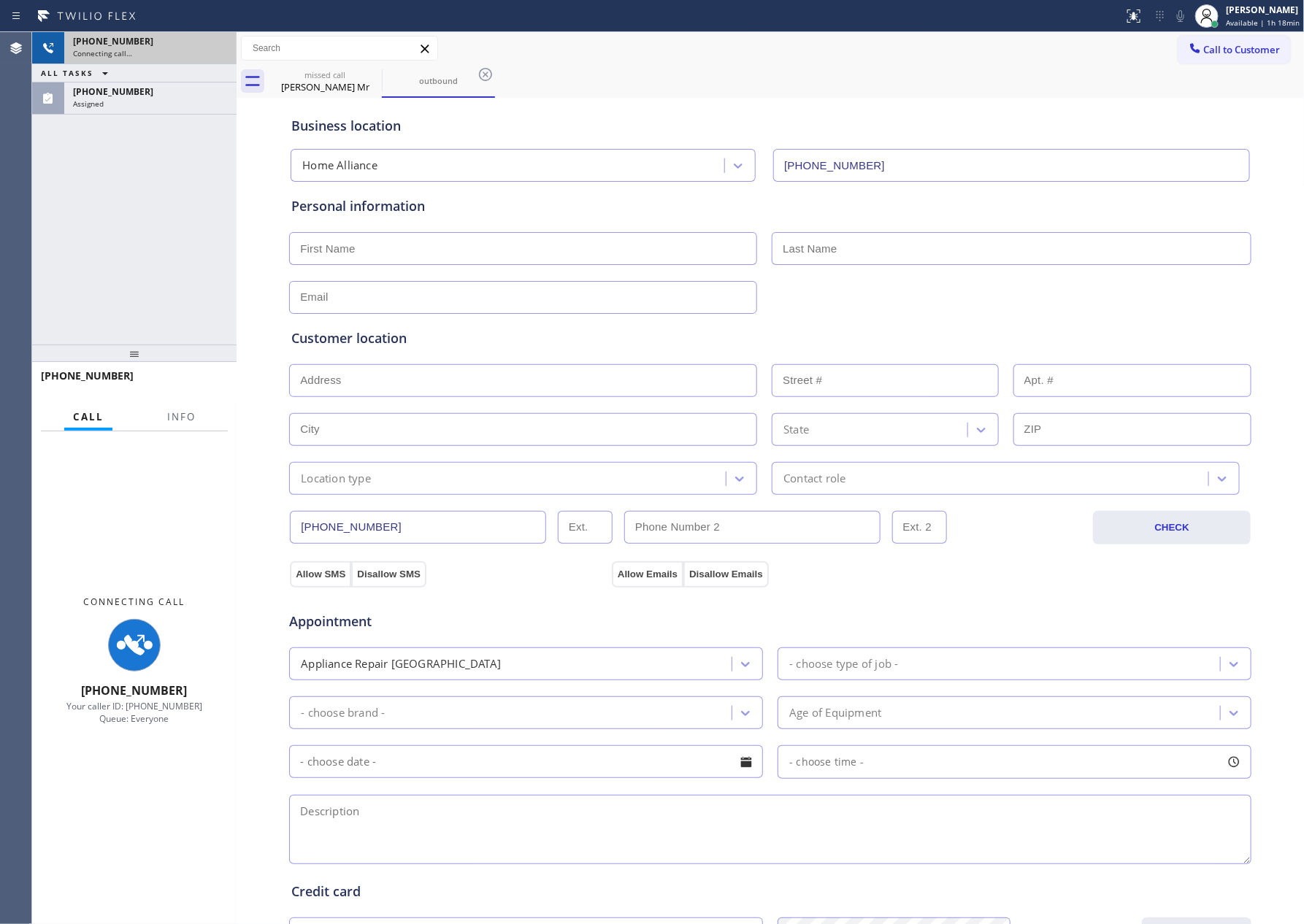
click at [190, 233] on div "+15103998269 Connecting call… ALL TASKS ALL TASKS ACTIVE TASKS TASKS IN WRAP UP…" at bounding box center [134, 188] width 205 height 313
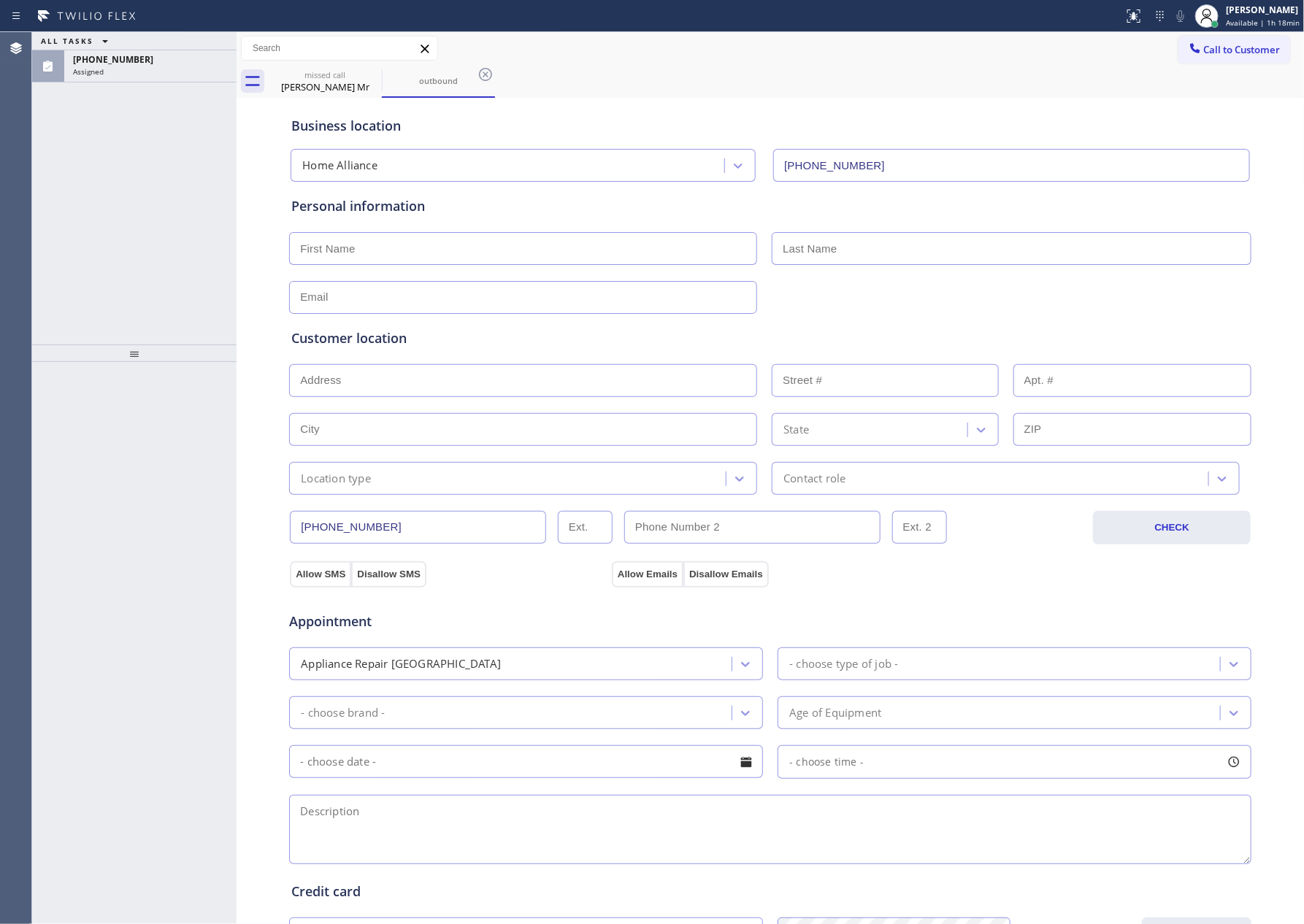
drag, startPoint x: 188, startPoint y: 68, endPoint x: 188, endPoint y: 83, distance: 15.0
click at [188, 67] on div "Assigned" at bounding box center [151, 72] width 155 height 10
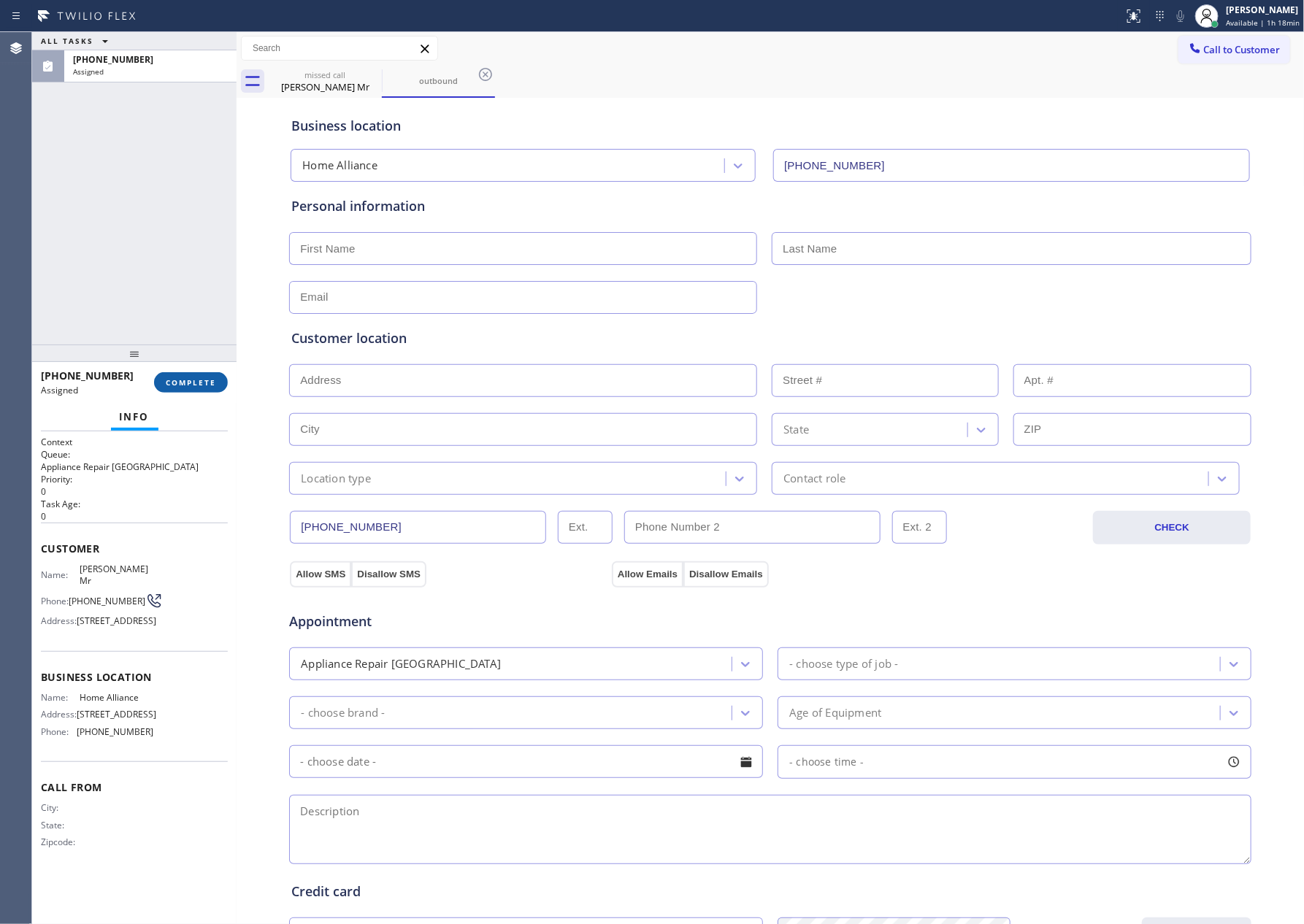
click at [197, 381] on span "COMPLETE" at bounding box center [190, 382] width 50 height 10
click at [211, 156] on div "ALL TASKS ALL TASKS ACTIVE TASKS TASKS IN WRAP UP (510) 399-8269 Assigned" at bounding box center [134, 188] width 205 height 313
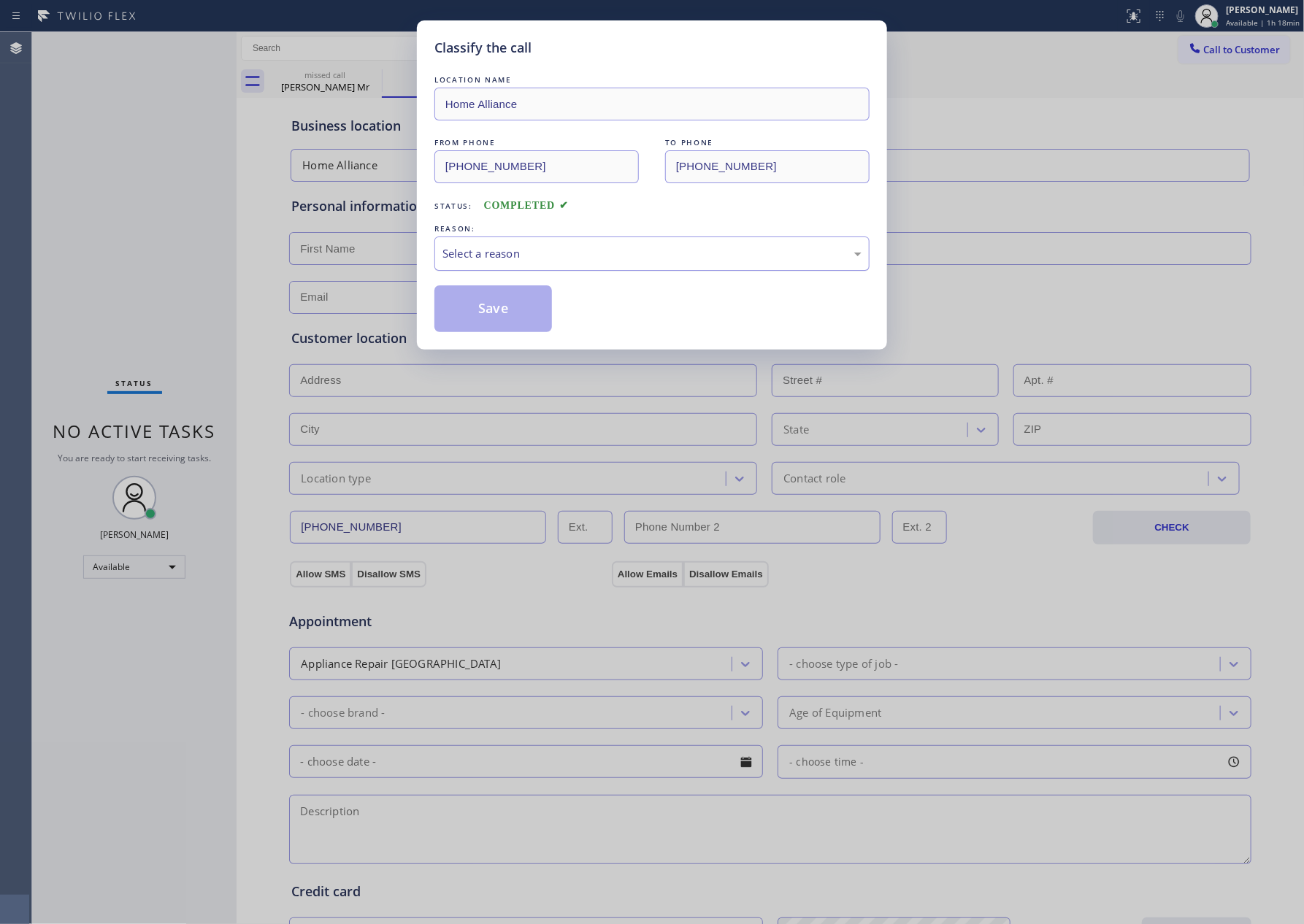
click at [520, 265] on div "Select a reason" at bounding box center [652, 253] width 435 height 34
drag, startPoint x: 488, startPoint y: 322, endPoint x: 491, endPoint y: 308, distance: 14.3
click at [491, 308] on button "Save" at bounding box center [493, 309] width 118 height 47
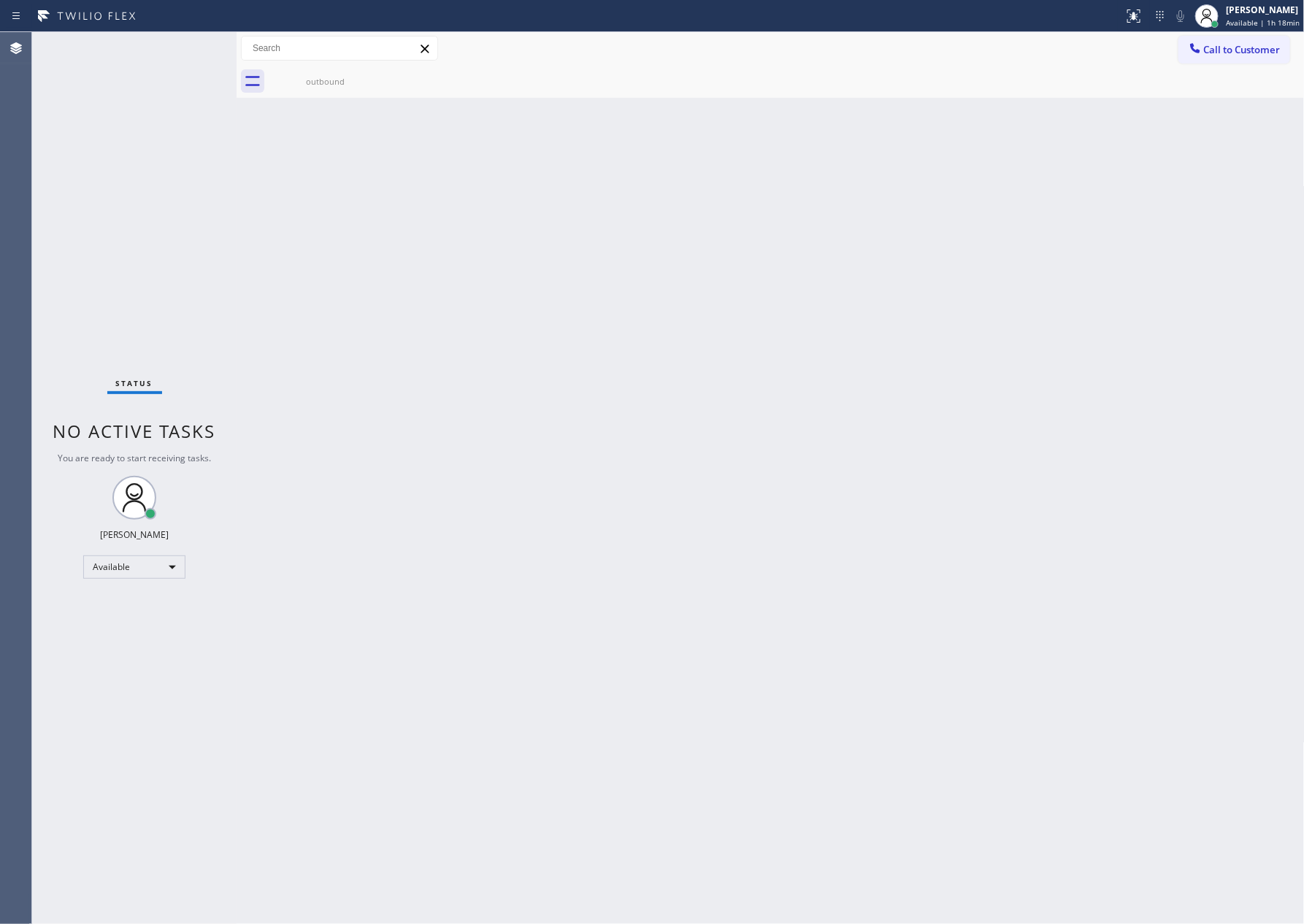
click at [414, 296] on div "Back to Dashboard Change Sender ID Customers Technicians Select a contact Outbo…" at bounding box center [770, 478] width 1068 height 893
click at [337, 81] on div "outbound" at bounding box center [325, 80] width 111 height 11
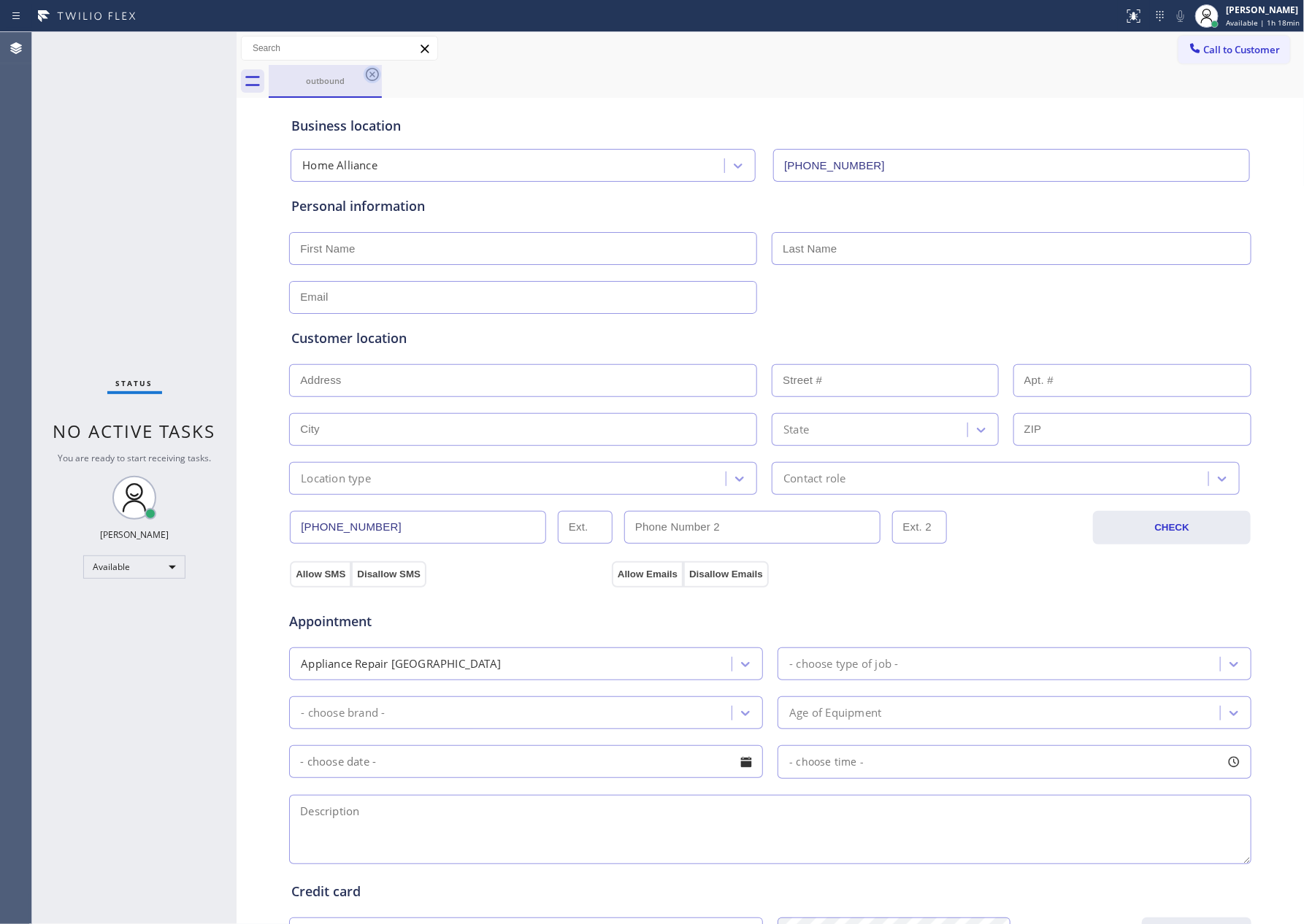
click at [364, 73] on icon at bounding box center [372, 74] width 18 height 18
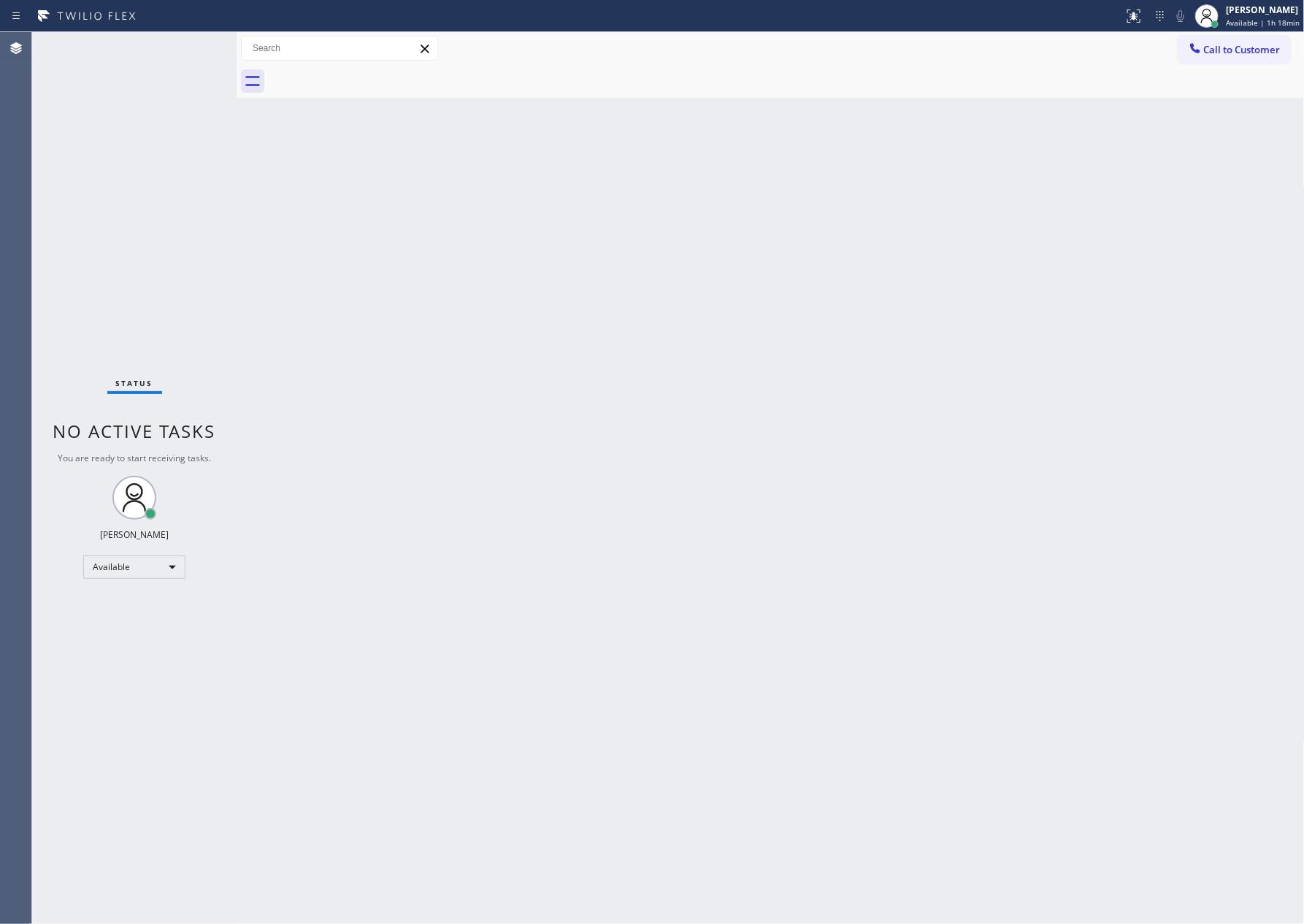
drag, startPoint x: 555, startPoint y: 385, endPoint x: 1179, endPoint y: 173, distance: 659.0
click at [578, 382] on div "Back to Dashboard Change Sender ID Customers Technicians Select a contact Outbo…" at bounding box center [770, 478] width 1068 height 893
click at [1262, 53] on span "Call to Customer" at bounding box center [1242, 49] width 76 height 13
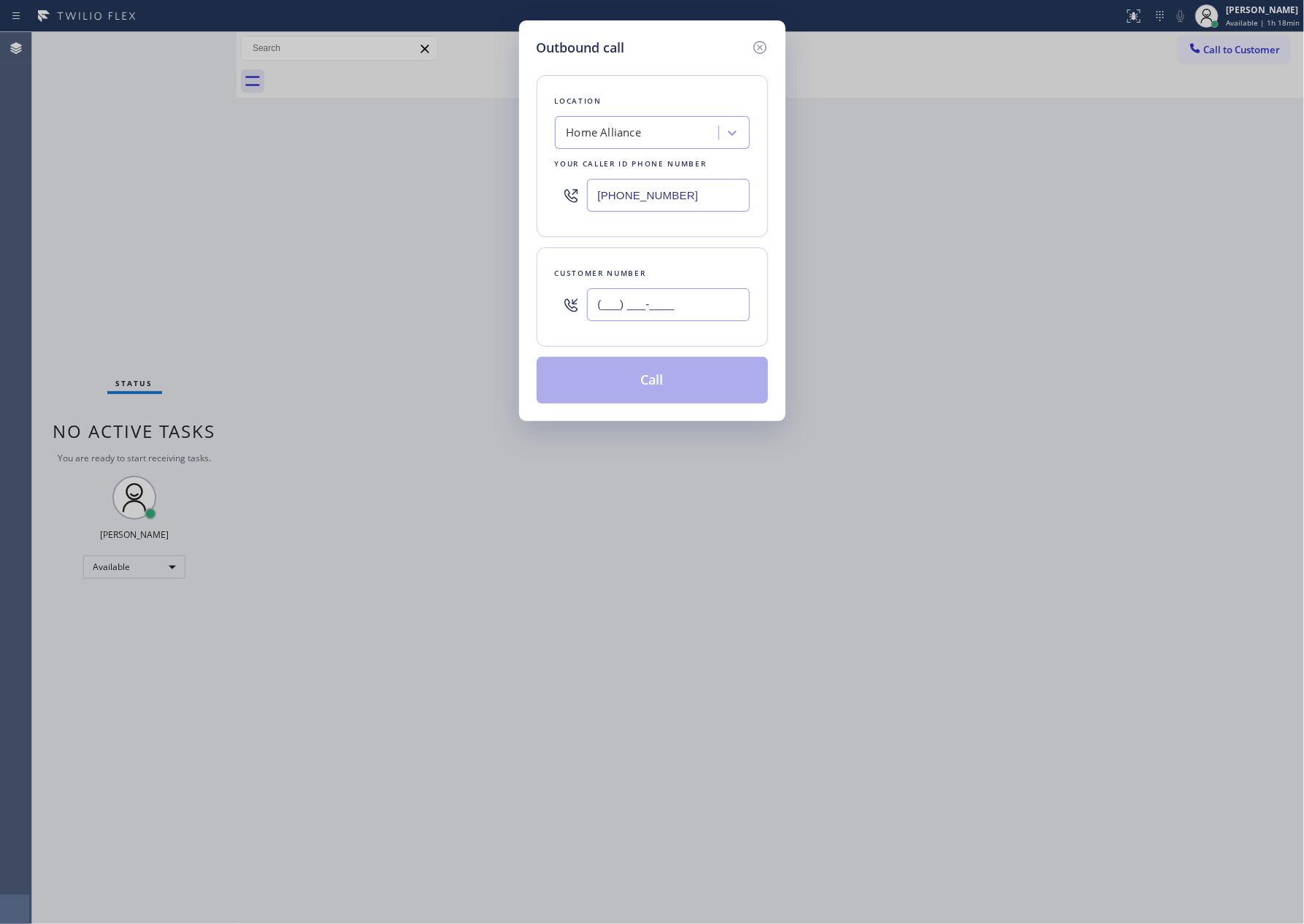
click at [726, 307] on input "(___) ___-____" at bounding box center [668, 305] width 163 height 33
paste input "562) 500-2400"
type input "(562) 500-2400"
click at [682, 390] on button "Call" at bounding box center [652, 380] width 231 height 47
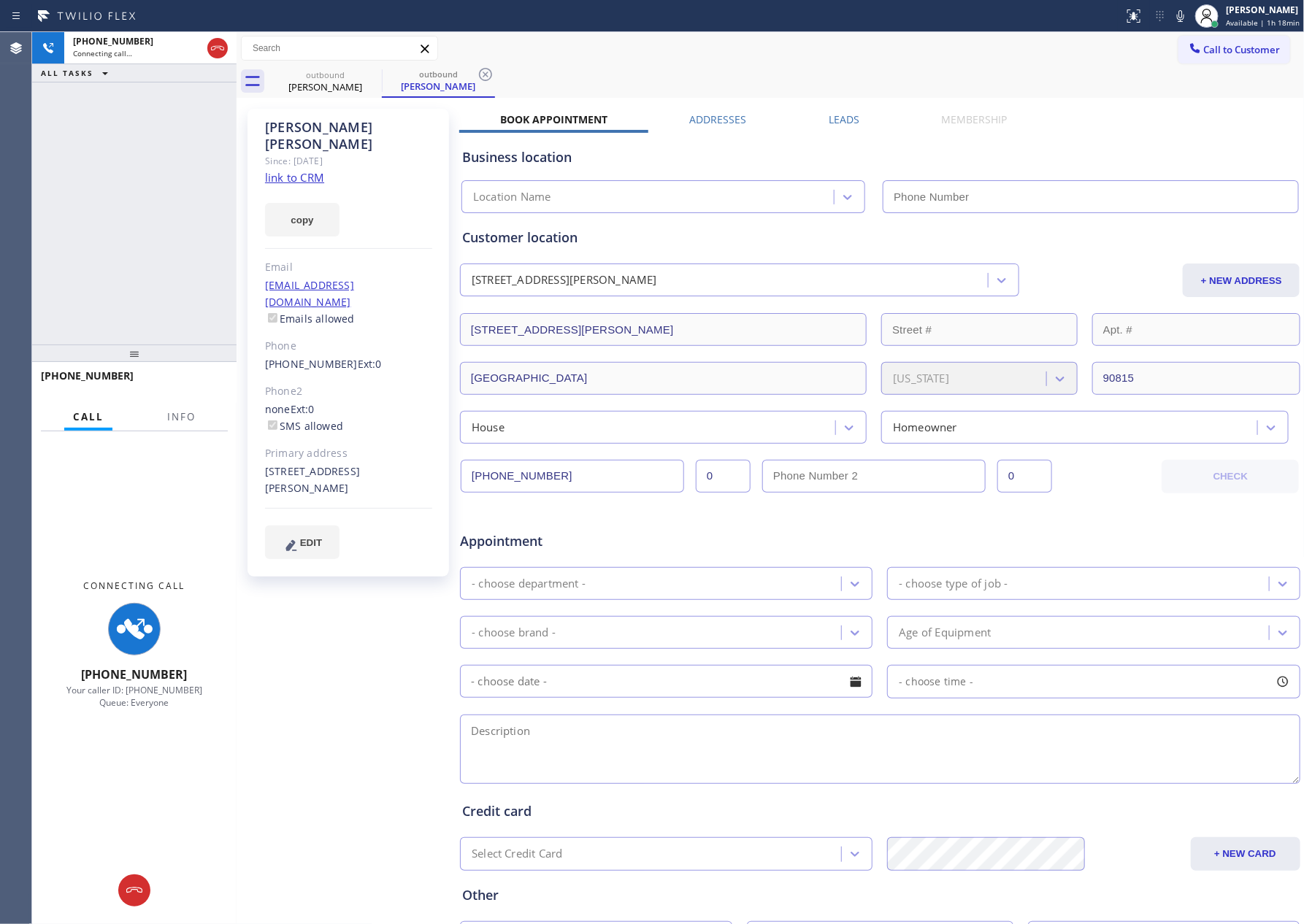
type input "[PHONE_NUMBER]"
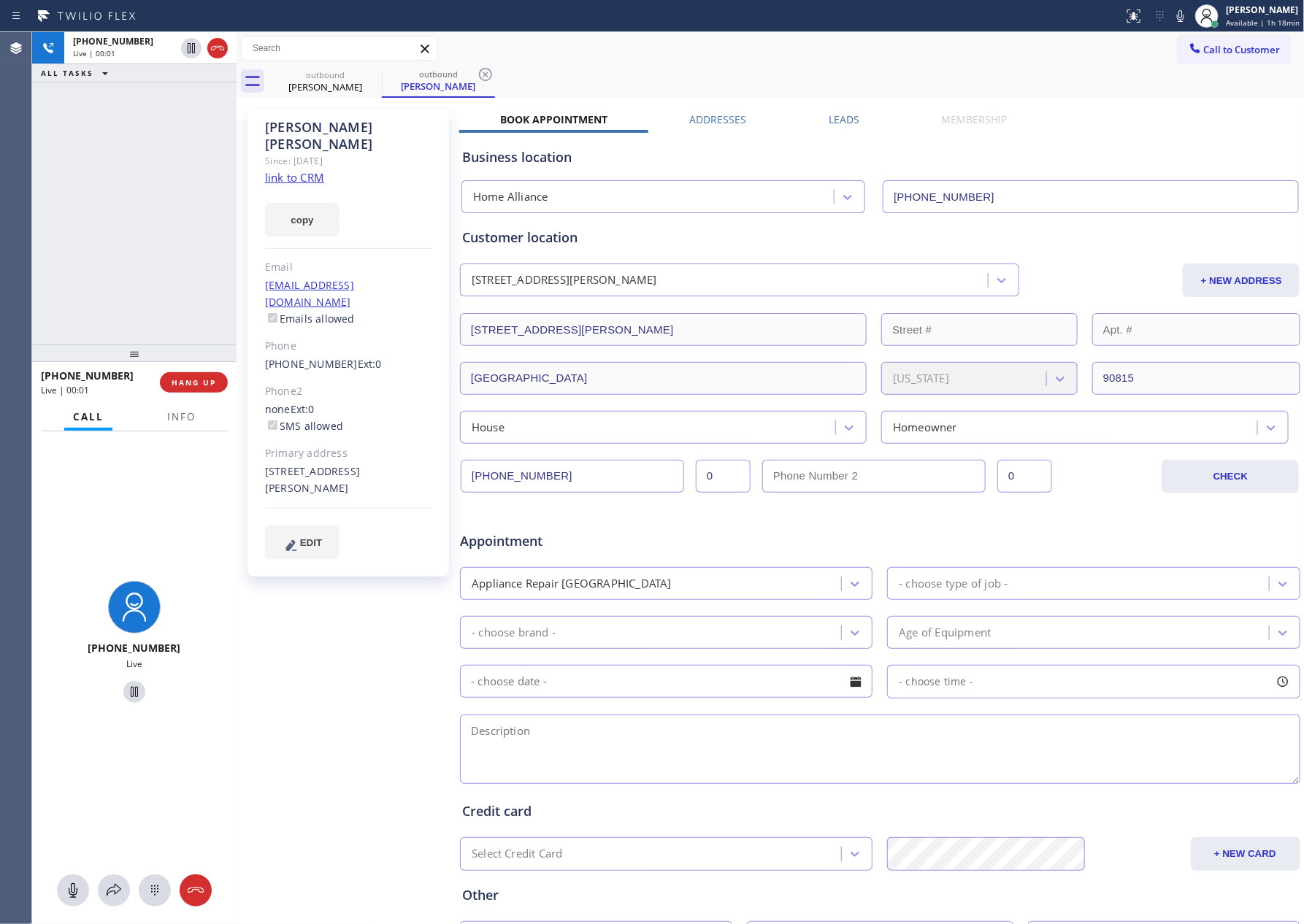
click at [307, 170] on link "link to CRM" at bounding box center [294, 177] width 59 height 15
click at [173, 263] on div "+15625002400 Live | 00:07 ALL TASKS ALL TASKS ACTIVE TASKS TASKS IN WRAP UP" at bounding box center [134, 188] width 205 height 313
click at [173, 263] on div "+15625002400 Live | 00:08 ALL TASKS ALL TASKS ACTIVE TASKS TASKS IN WRAP UP" at bounding box center [134, 188] width 205 height 313
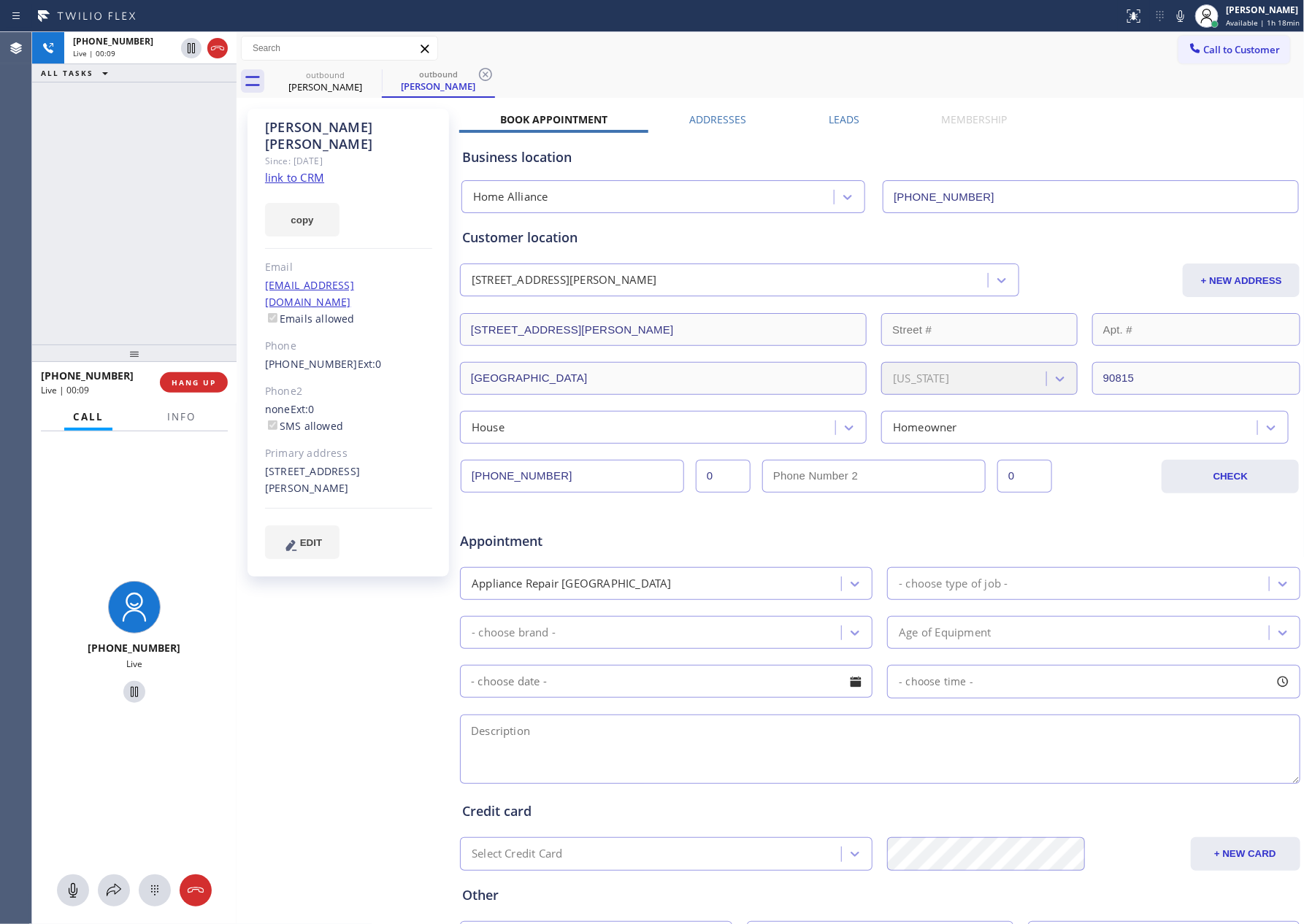
click at [173, 263] on div "+15625002400 Live | 00:09 ALL TASKS ALL TASKS ACTIVE TASKS TASKS IN WRAP UP" at bounding box center [134, 188] width 205 height 313
click at [175, 383] on span "HANG UP" at bounding box center [193, 382] width 44 height 10
click at [142, 254] on div "+15625002400 Live | 00:33 ALL TASKS ALL TASKS ACTIVE TASKS TASKS IN WRAP UP" at bounding box center [134, 188] width 205 height 313
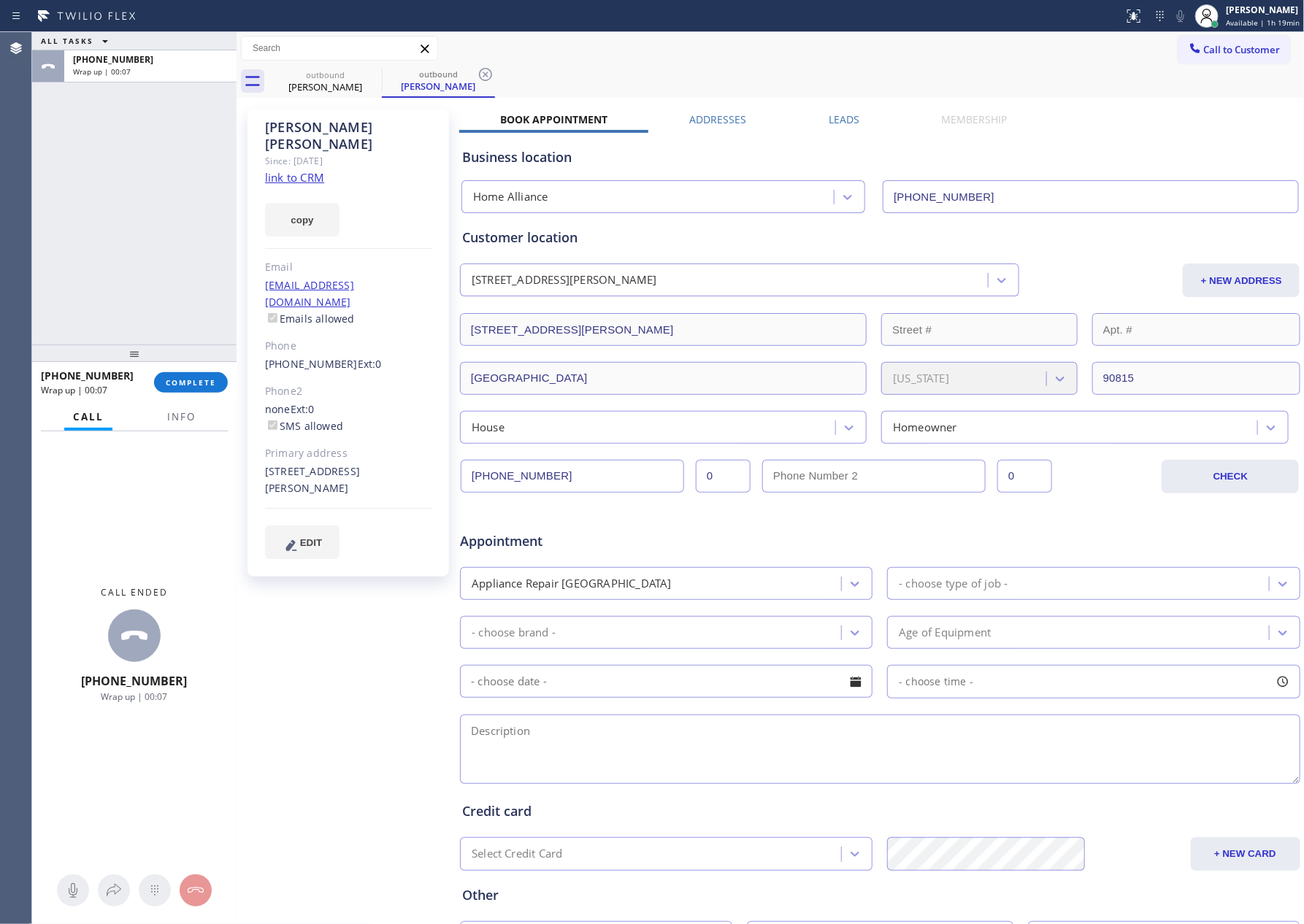
click at [182, 206] on div "ALL TASKS ALL TASKS ACTIVE TASKS TASKS IN WRAP UP +15625002400 Wrap up | 00:07" at bounding box center [134, 188] width 205 height 313
click at [199, 379] on span "COMPLETE" at bounding box center [190, 382] width 50 height 10
click at [204, 246] on div "ALL TASKS ALL TASKS ACTIVE TASKS TASKS IN WRAP UP +15625002400 Wrap up | 00:08" at bounding box center [134, 188] width 205 height 313
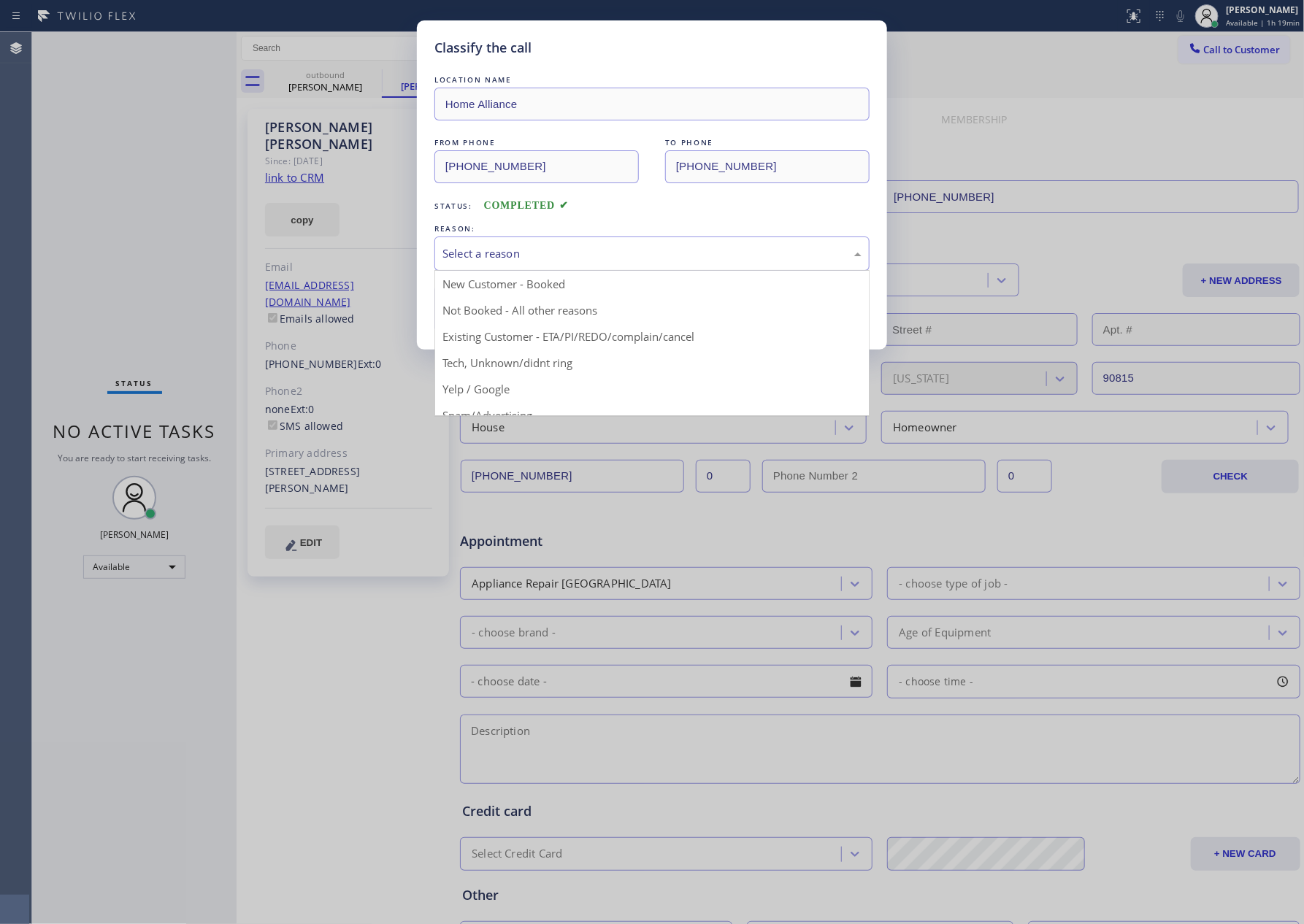
click at [542, 261] on div "Select a reason" at bounding box center [652, 253] width 419 height 17
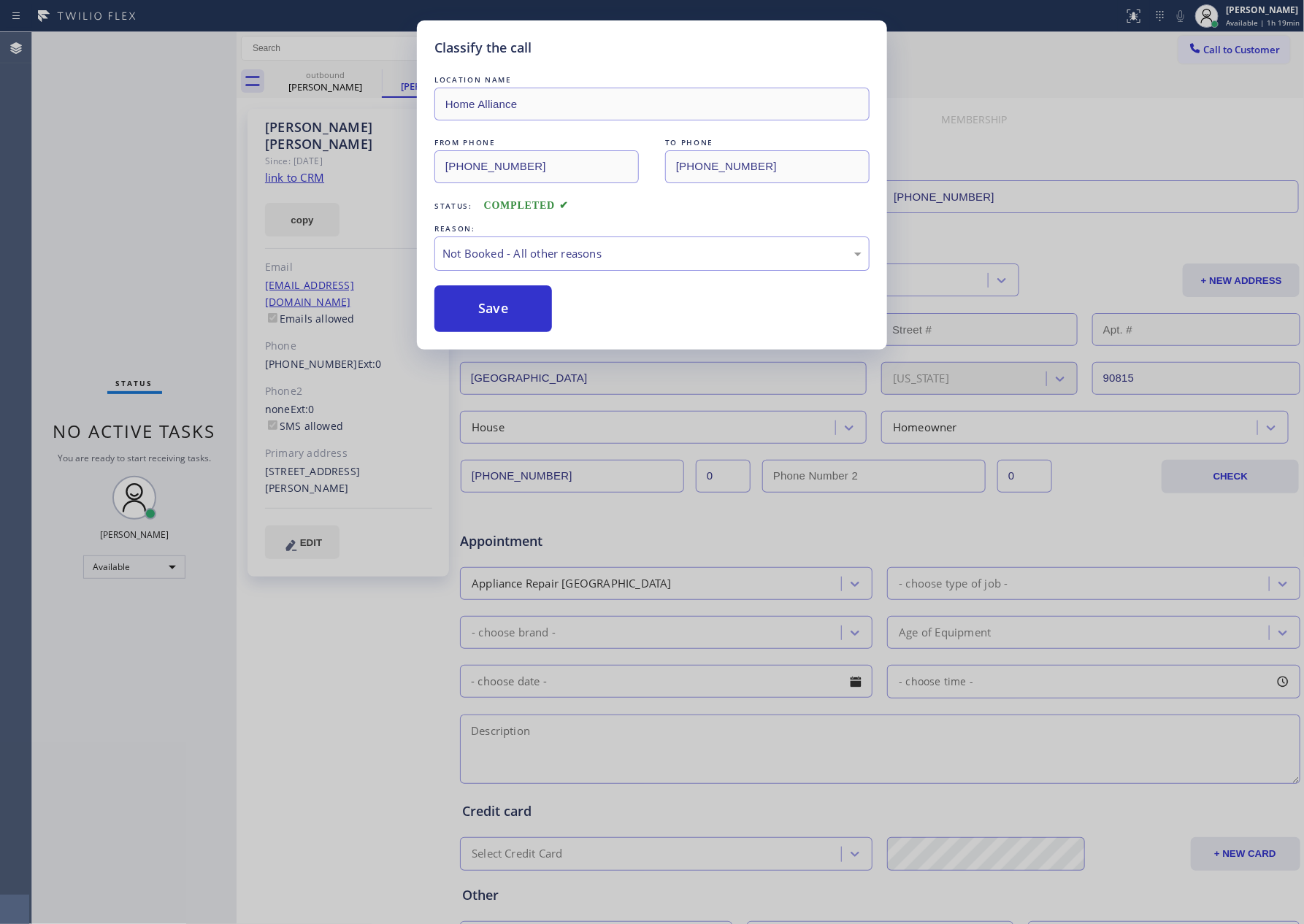
click at [502, 319] on button "Save" at bounding box center [493, 309] width 118 height 47
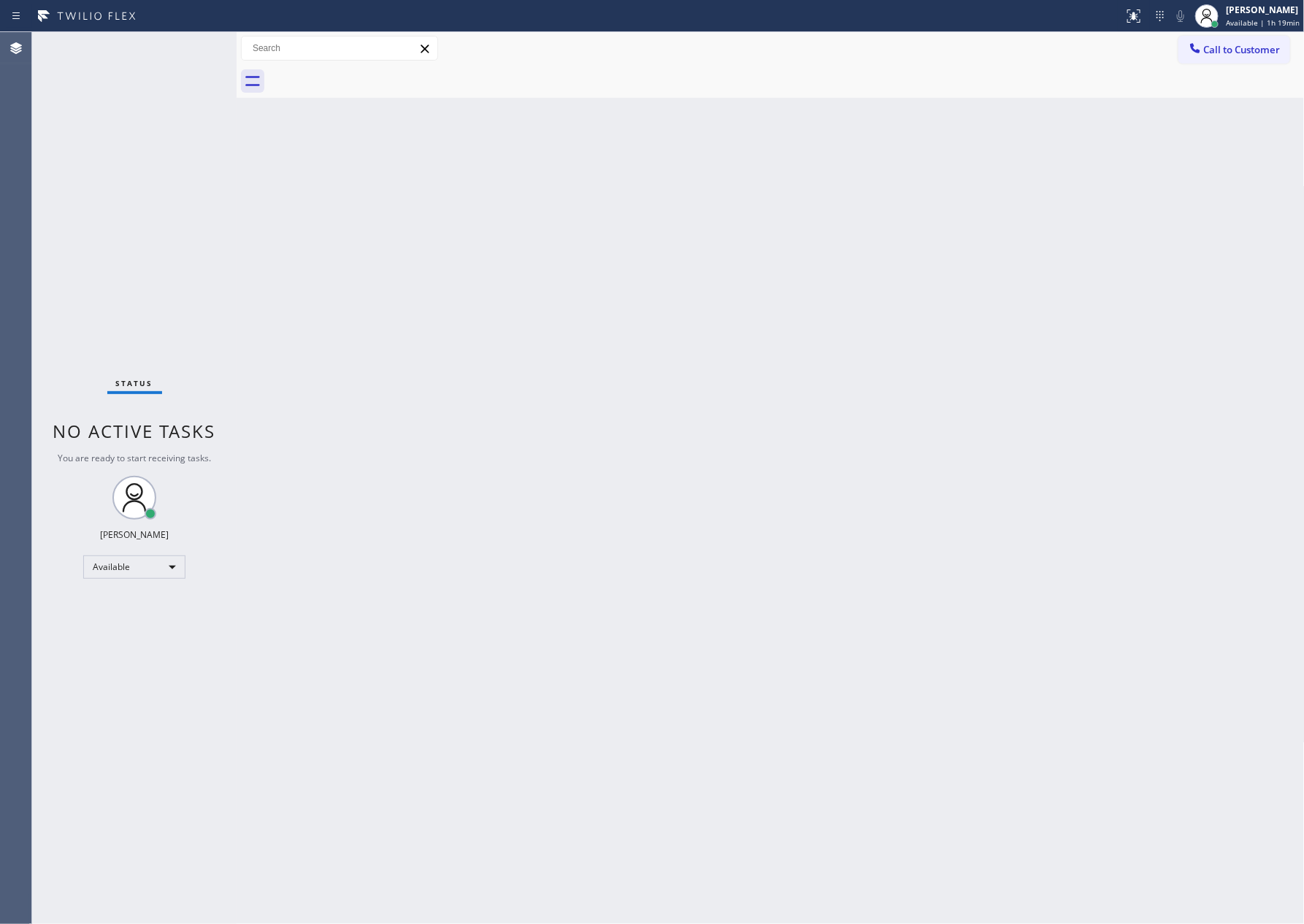
drag, startPoint x: 579, startPoint y: 338, endPoint x: 692, endPoint y: 305, distance: 117.7
click at [692, 305] on div "Back to Dashboard Change Sender ID Customers Technicians Select a contact Outbo…" at bounding box center [770, 478] width 1068 height 893
click at [1249, 53] on span "Call to Customer" at bounding box center [1242, 49] width 76 height 13
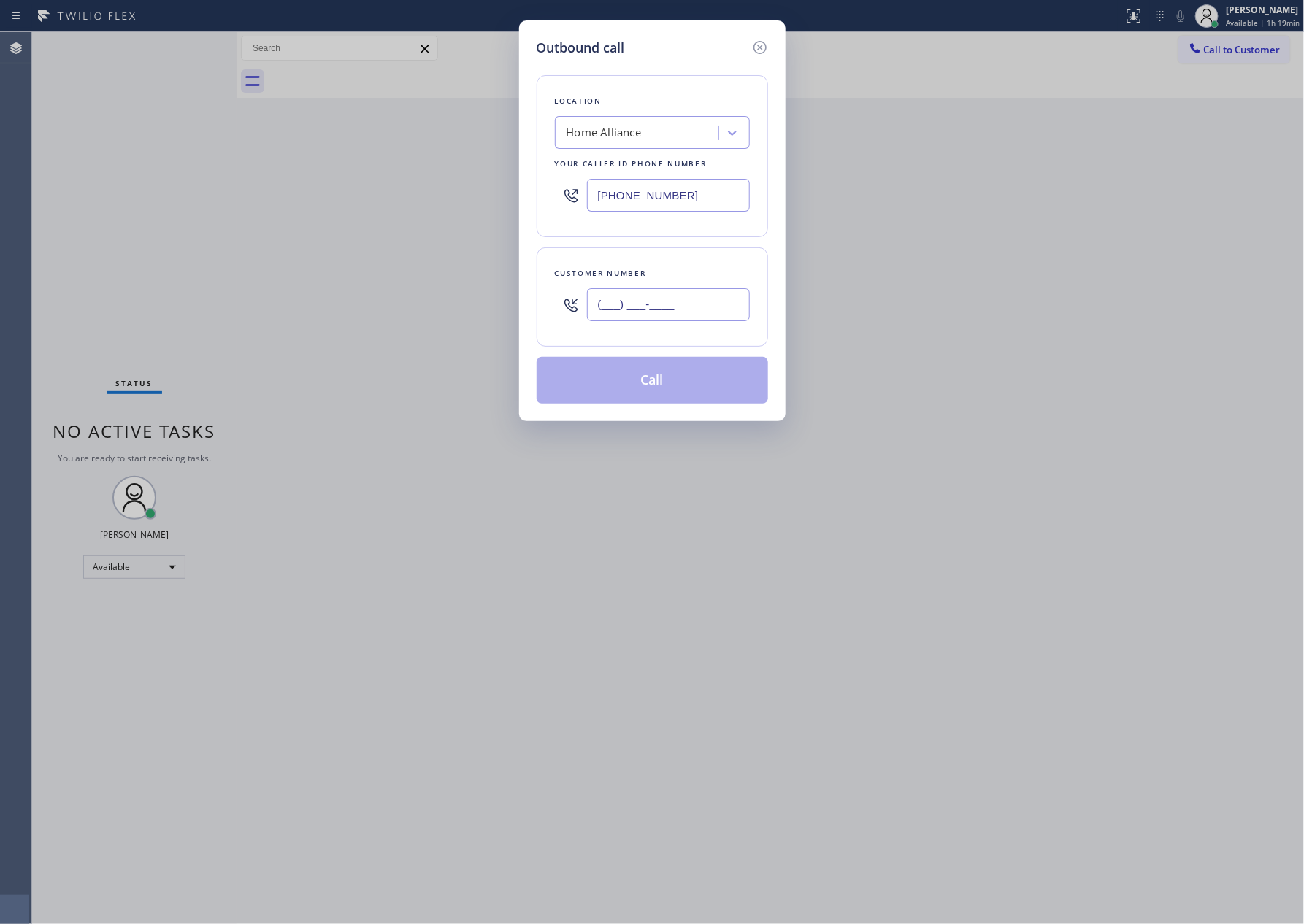
click at [640, 301] on input "(___) ___-____" at bounding box center [668, 305] width 163 height 33
paste input "626) 926-5728"
type input "[PHONE_NUMBER]"
click at [661, 397] on button "Call" at bounding box center [652, 380] width 231 height 47
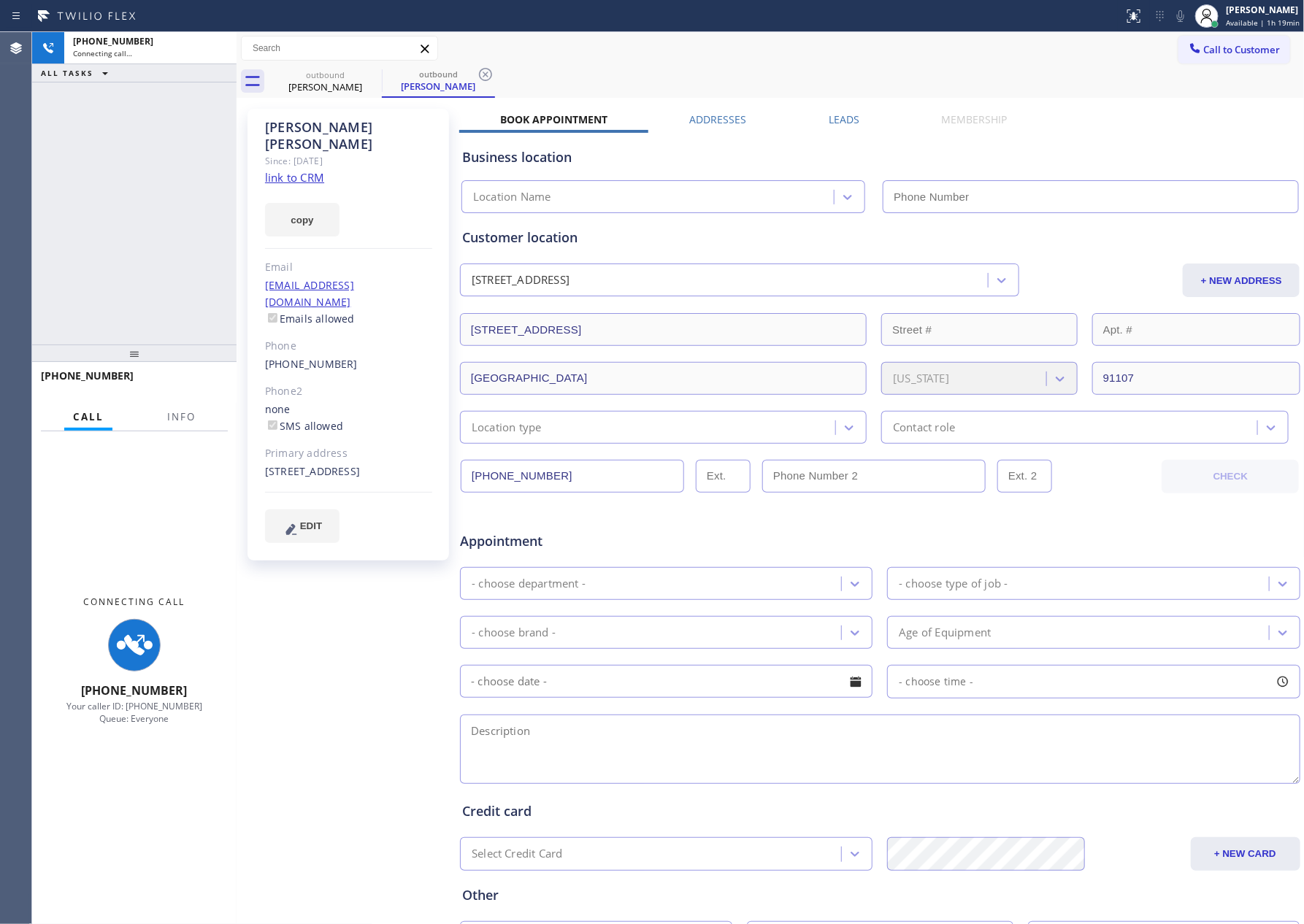
type input "[PHONE_NUMBER]"
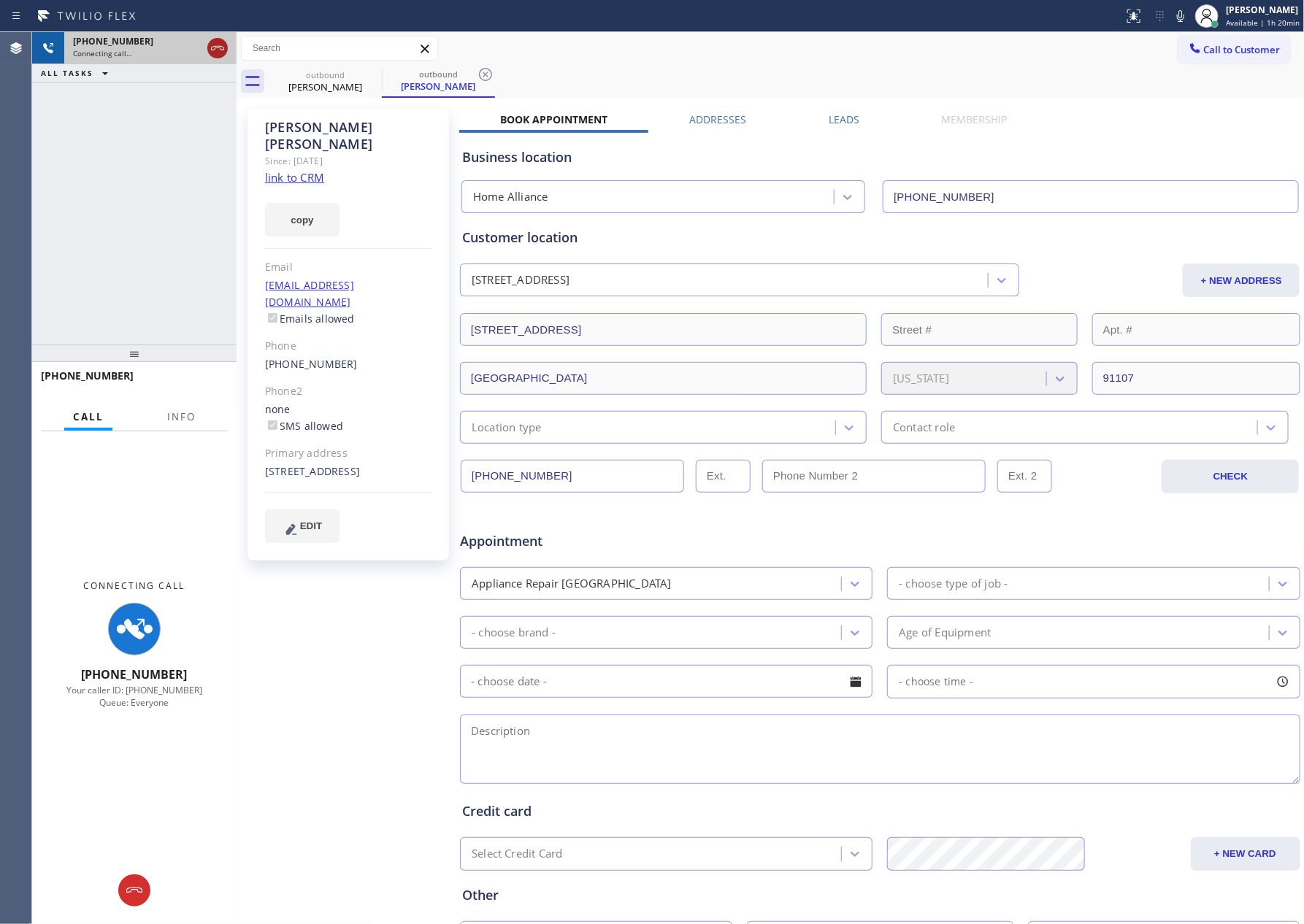
click at [219, 53] on icon at bounding box center [217, 48] width 18 height 18
click at [305, 170] on link "link to CRM" at bounding box center [294, 177] width 59 height 15
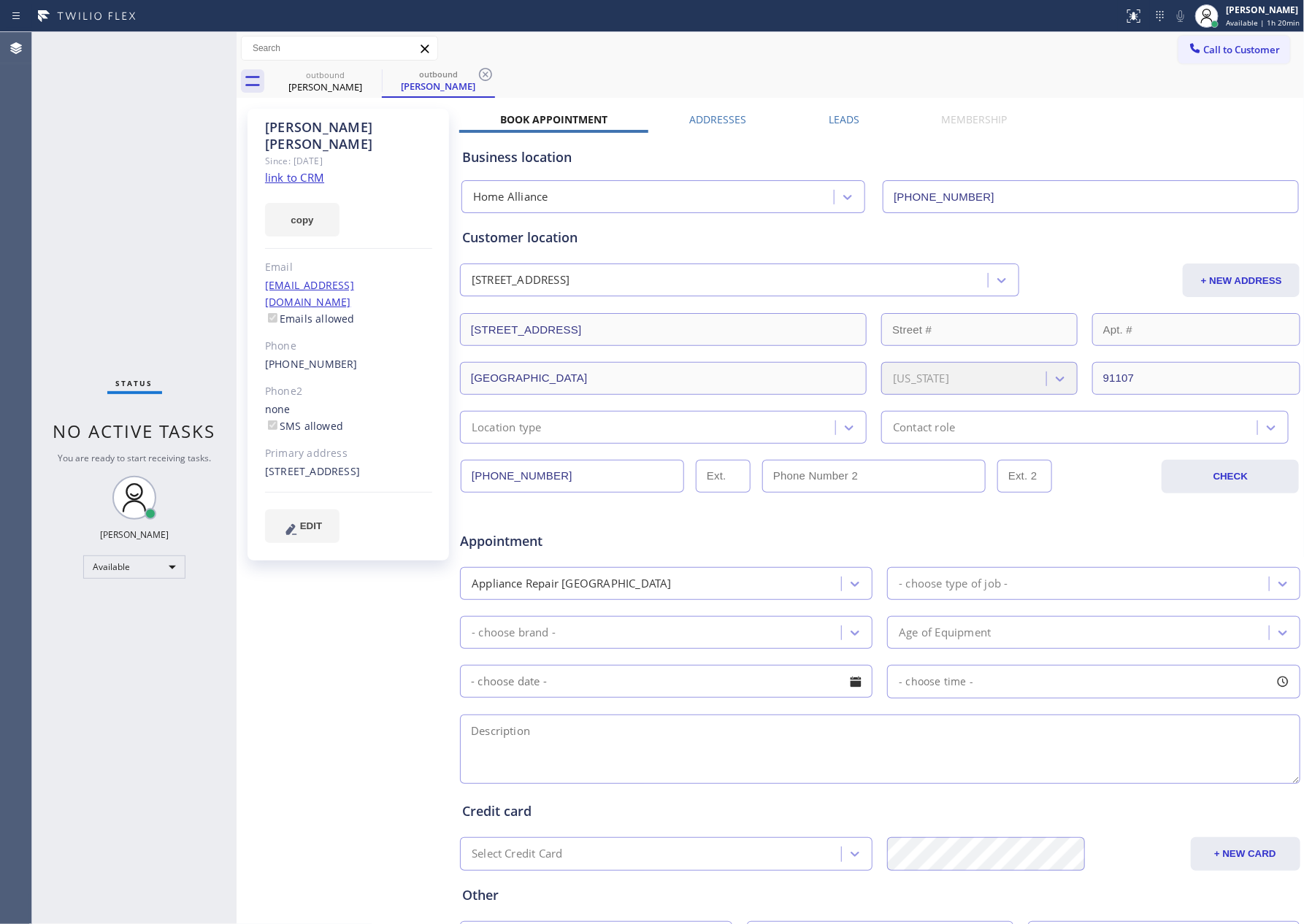
click at [758, 87] on div "outbound Matthew Wang outbound Matthew Wang" at bounding box center [786, 81] width 1036 height 33
click at [1187, 44] on icon at bounding box center [1194, 48] width 15 height 15
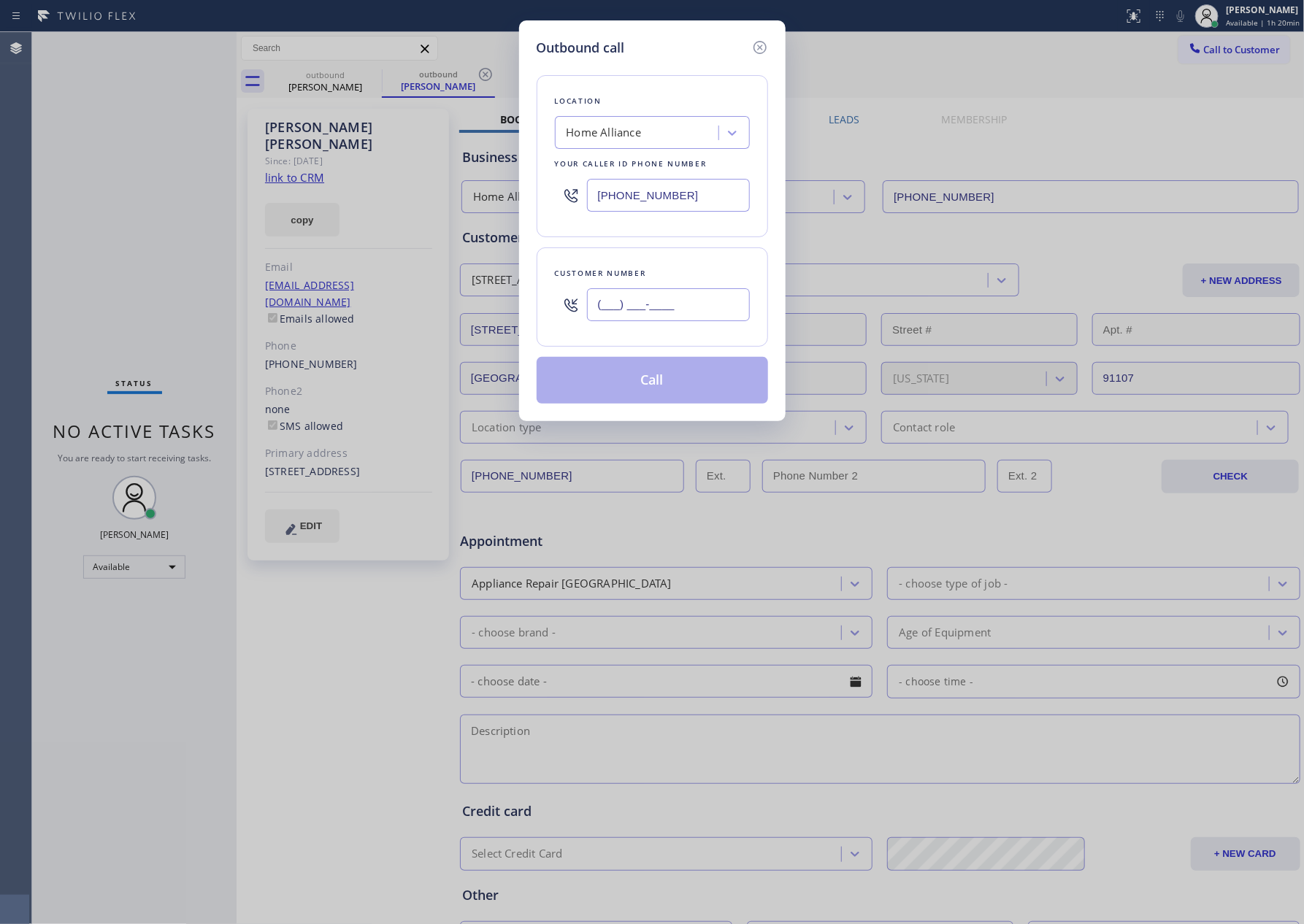
click at [672, 311] on input "(___) ___-____" at bounding box center [668, 305] width 163 height 33
paste input "562) 762-6896"
type input "[PHONE_NUMBER]"
click at [651, 391] on button "Call" at bounding box center [652, 380] width 231 height 47
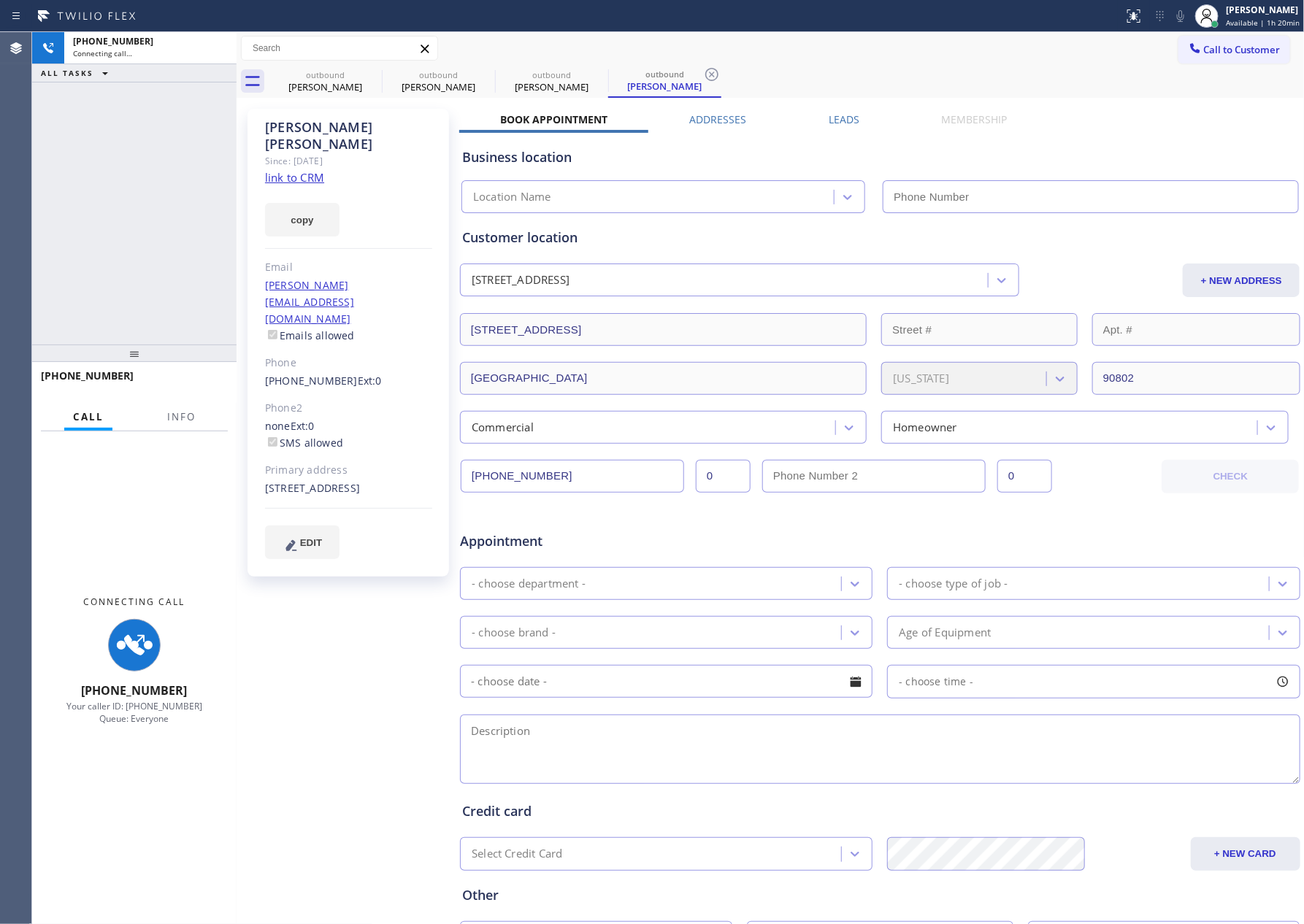
click at [64, 188] on div "+15627626896 Connecting call… ALL TASKS ALL TASKS ACTIVE TASKS TASKS IN WRAP UP" at bounding box center [134, 188] width 205 height 313
click at [113, 211] on div "+15627626896 Connecting call… ALL TASKS ALL TASKS ACTIVE TASKS TASKS IN WRAP UP" at bounding box center [134, 188] width 205 height 313
type input "[PHONE_NUMBER]"
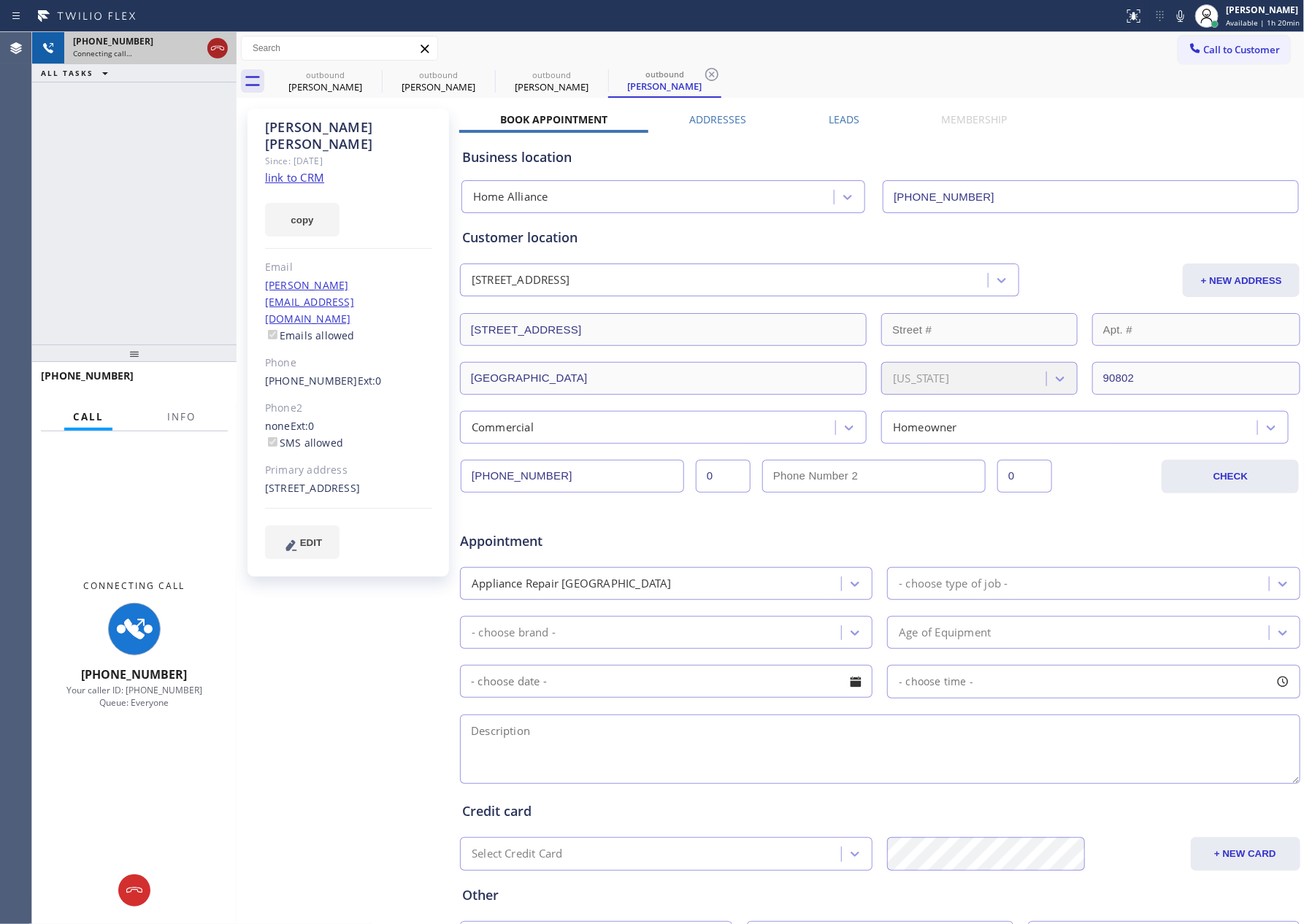
click at [219, 46] on icon at bounding box center [217, 48] width 13 height 4
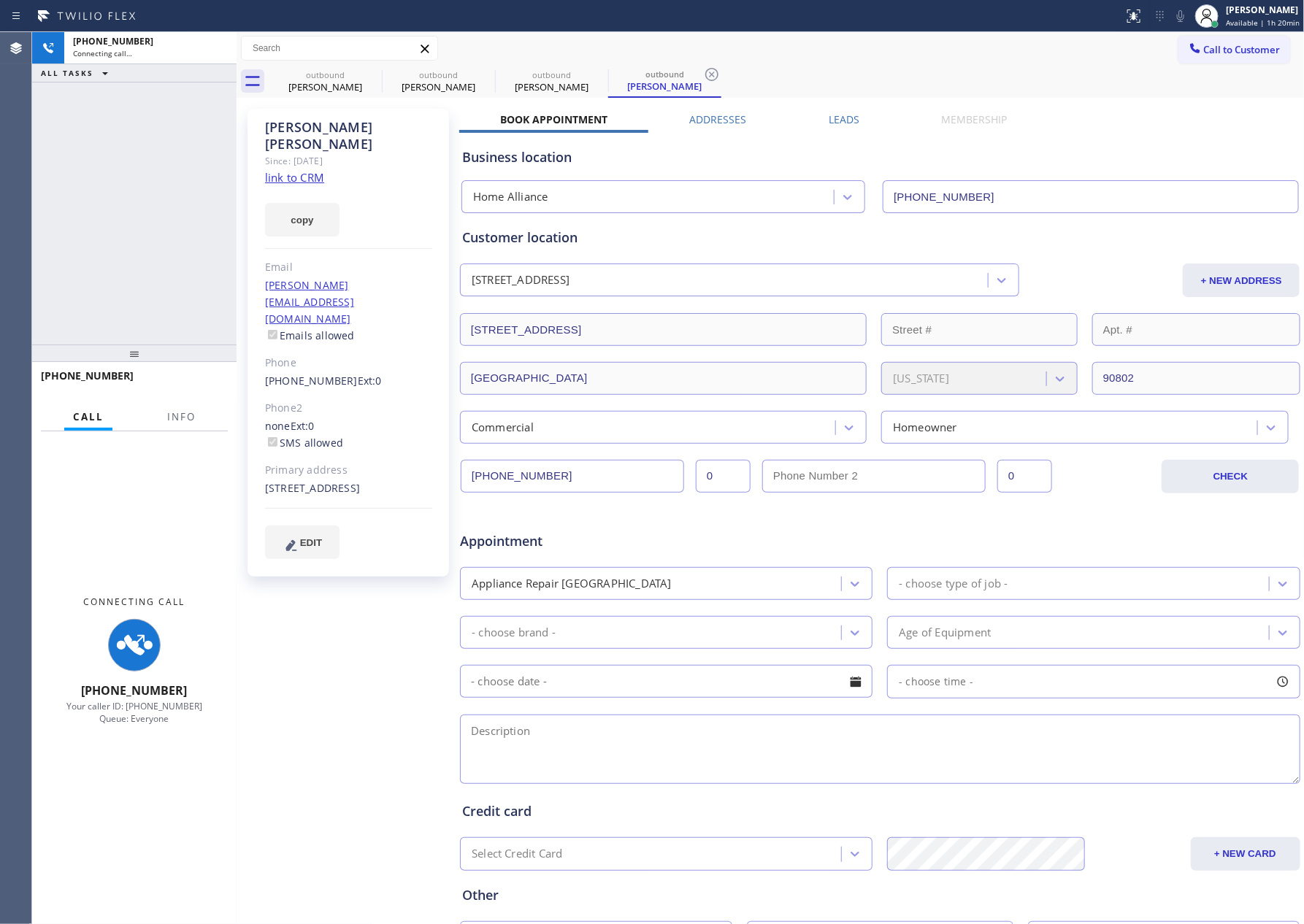
click at [175, 182] on div "+15627626896 Connecting call… ALL TASKS ALL TASKS ACTIVE TASKS TASKS IN WRAP UP" at bounding box center [134, 188] width 205 height 313
click at [308, 170] on link "link to CRM" at bounding box center [294, 177] width 59 height 15
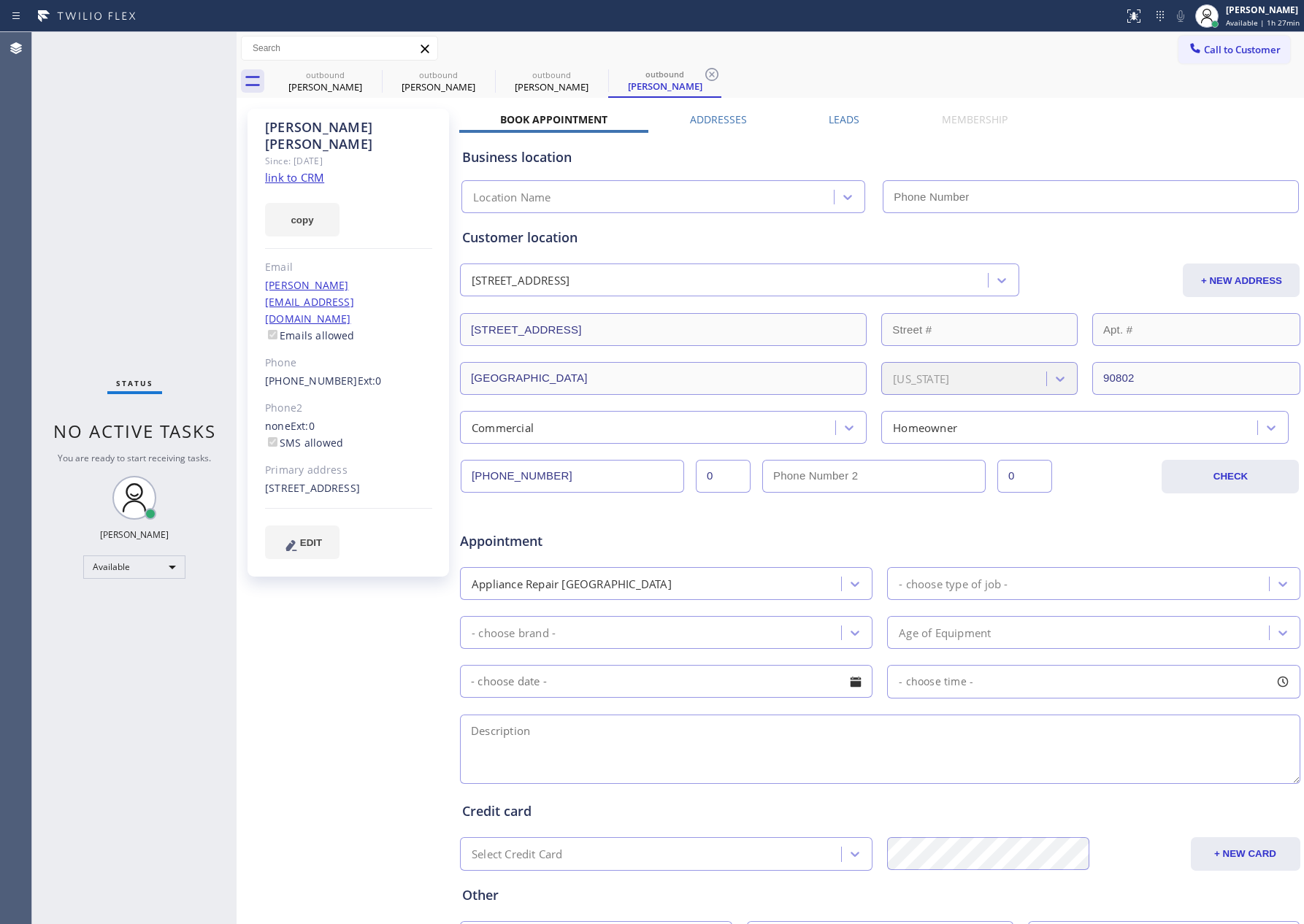
type input "[PHONE_NUMBER]"
click at [190, 251] on div "Status No active tasks You are ready to start receiving tasks. [PERSON_NAME] Av…" at bounding box center [134, 478] width 205 height 893
click at [327, 75] on div "outbound" at bounding box center [325, 74] width 111 height 11
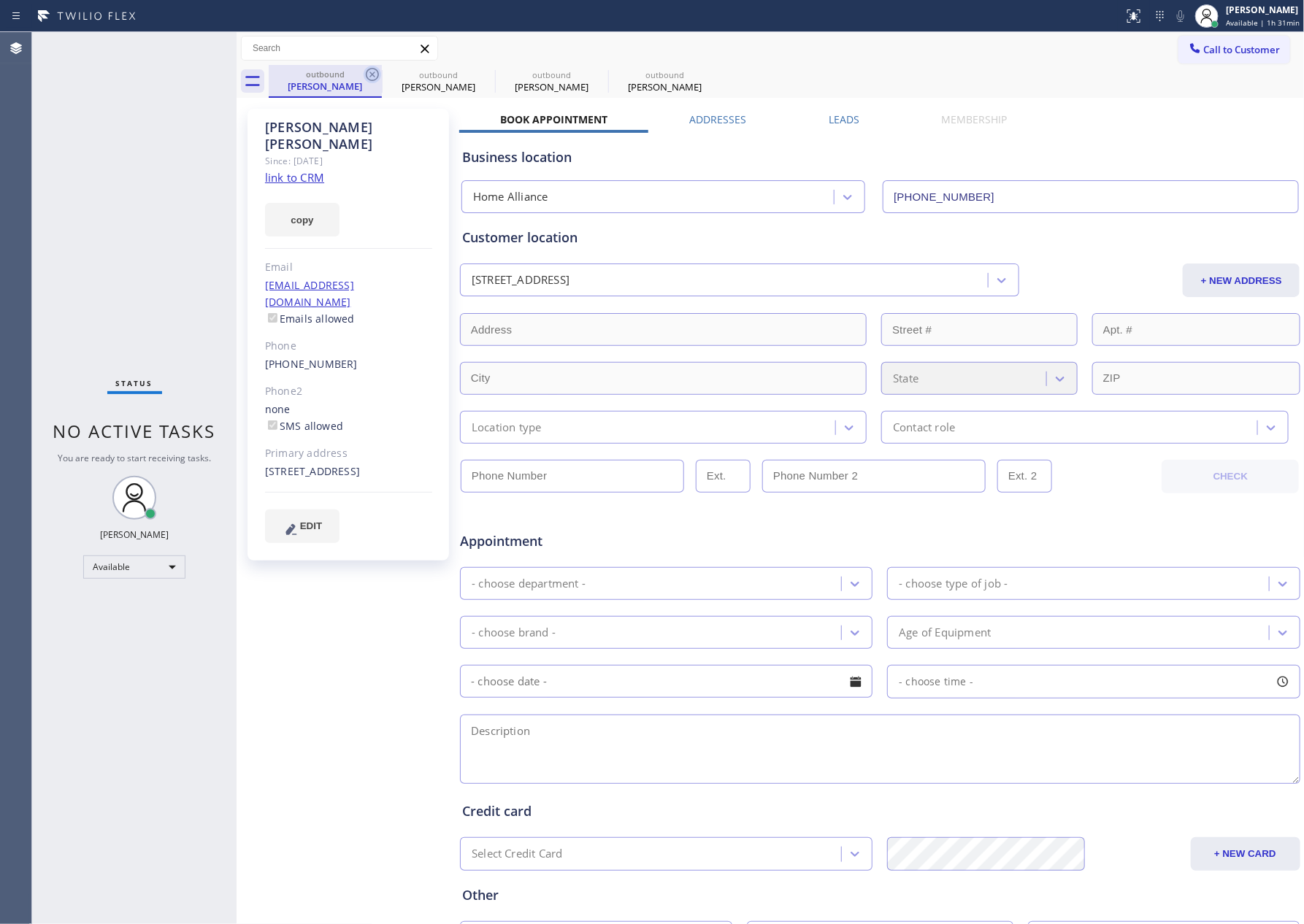
click at [375, 73] on icon at bounding box center [372, 74] width 18 height 18
click at [0, 0] on icon at bounding box center [0, 0] width 0 height 0
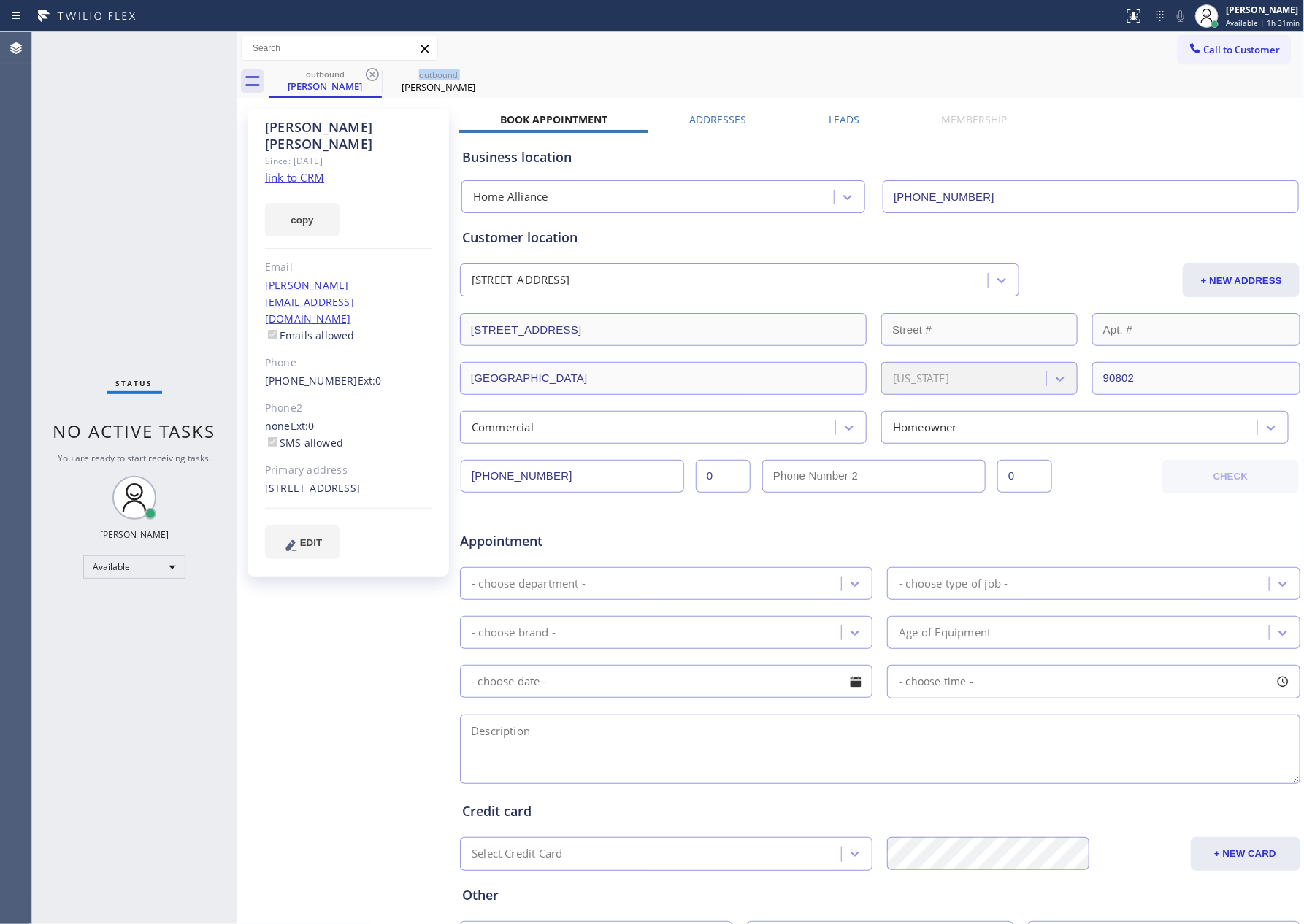
click at [375, 73] on icon at bounding box center [372, 74] width 18 height 18
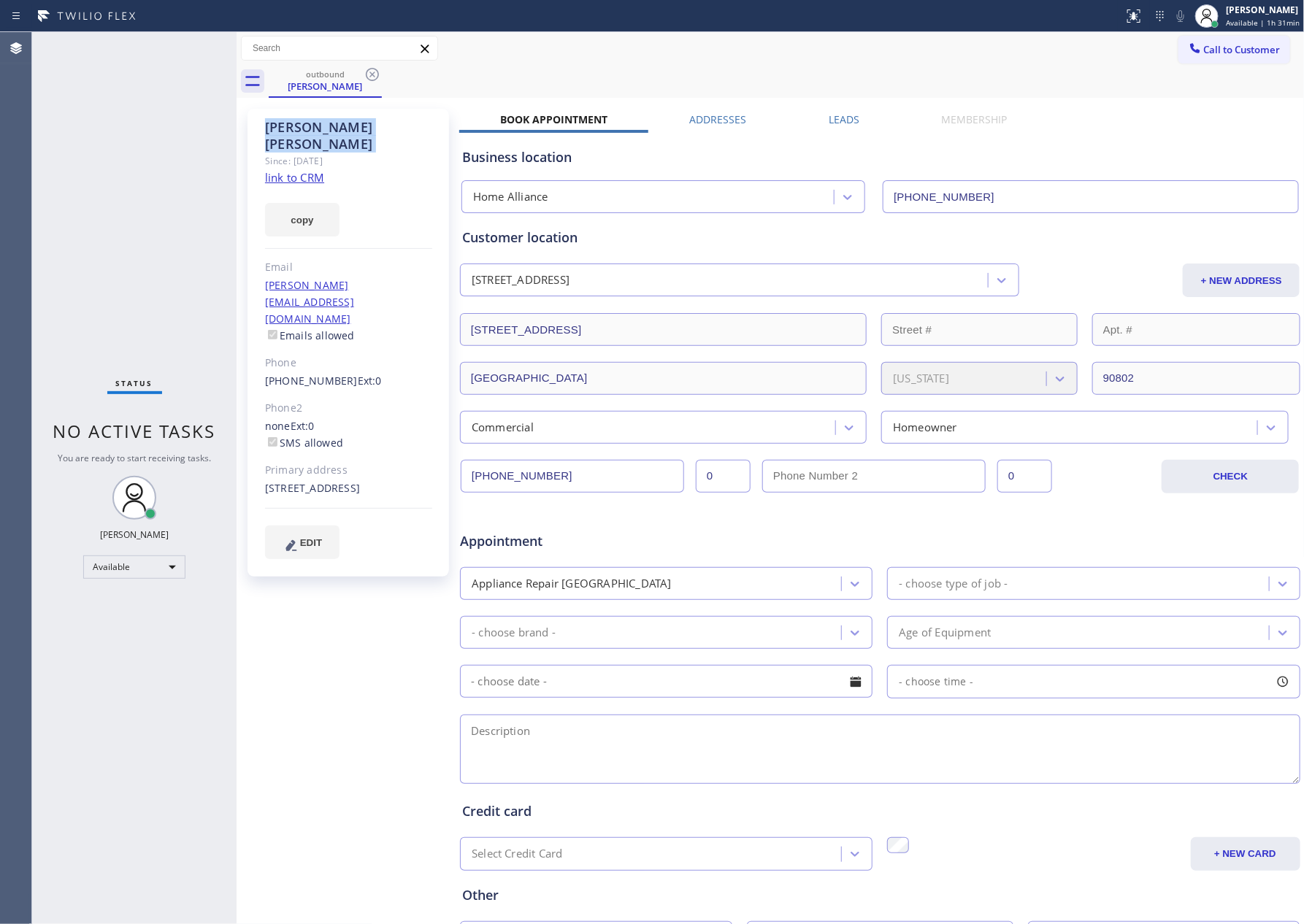
click at [375, 73] on icon at bounding box center [372, 74] width 18 height 18
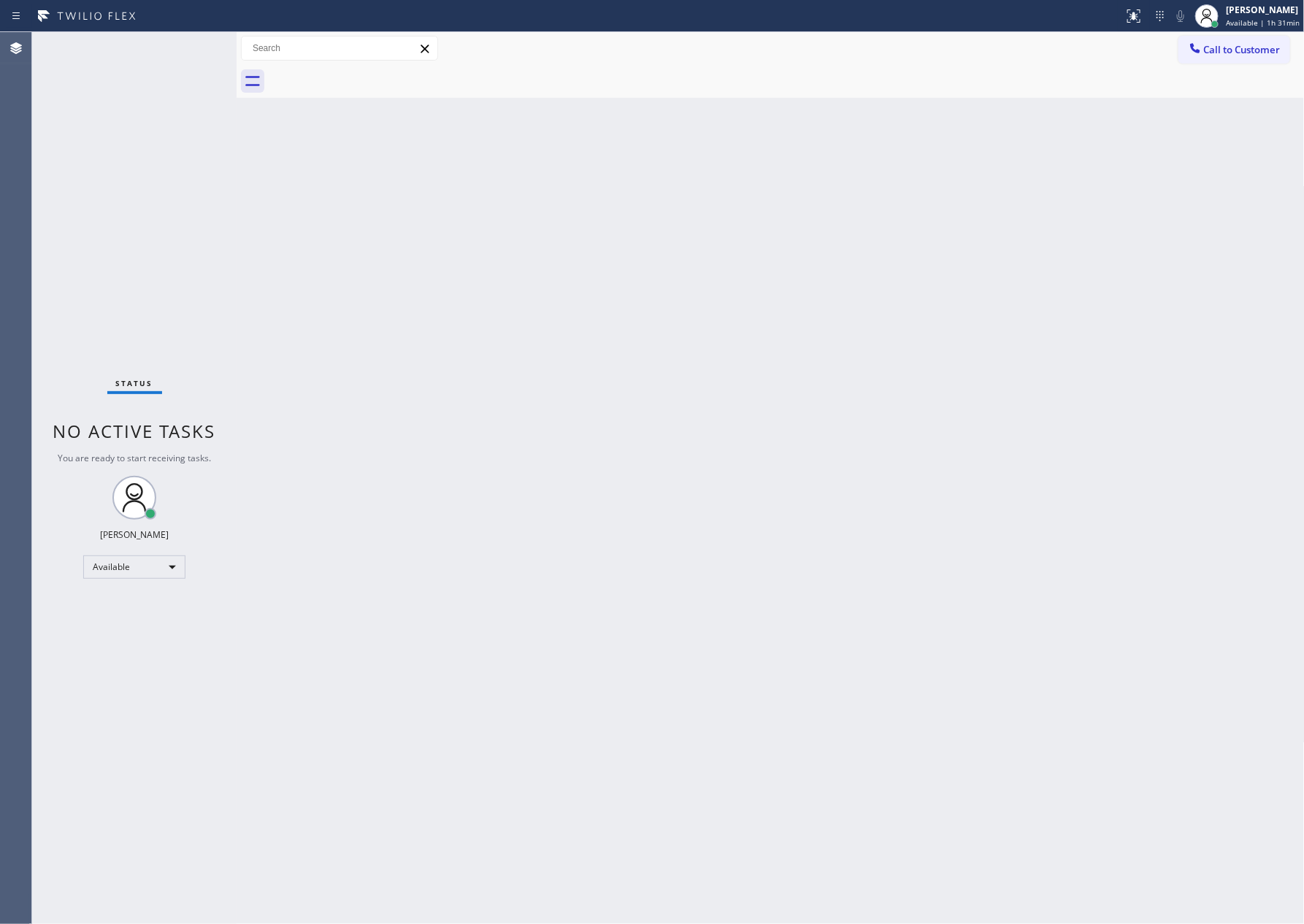
click at [375, 73] on div at bounding box center [786, 81] width 1036 height 33
click at [1244, 50] on span "Call to Customer" at bounding box center [1242, 49] width 76 height 13
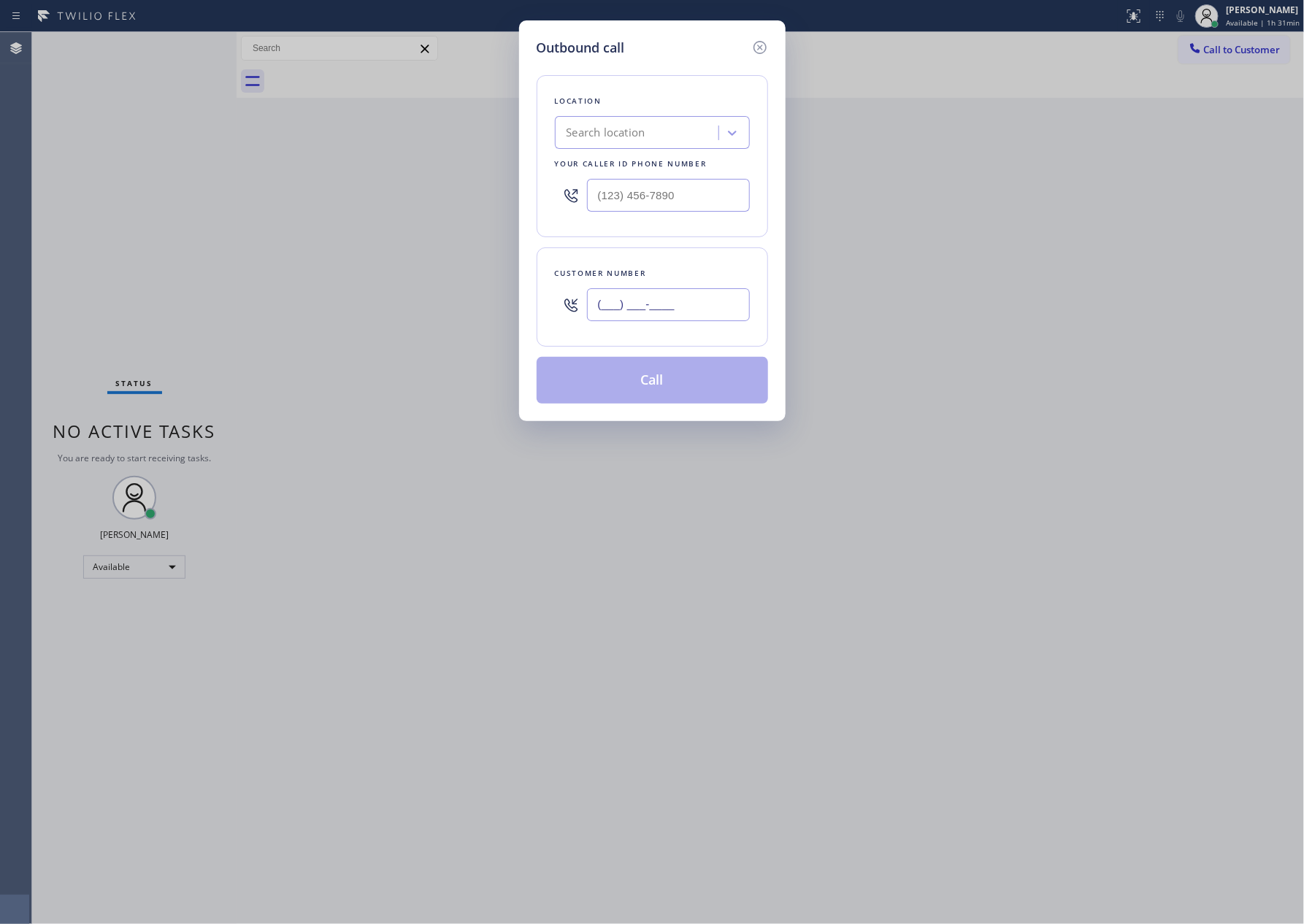
click at [649, 311] on input "(___) ___-____" at bounding box center [668, 305] width 163 height 33
paste input "828) 367-8727"
type input "[PHONE_NUMBER]"
click at [633, 127] on div "Search location" at bounding box center [605, 132] width 78 height 17
type input "home alliance"
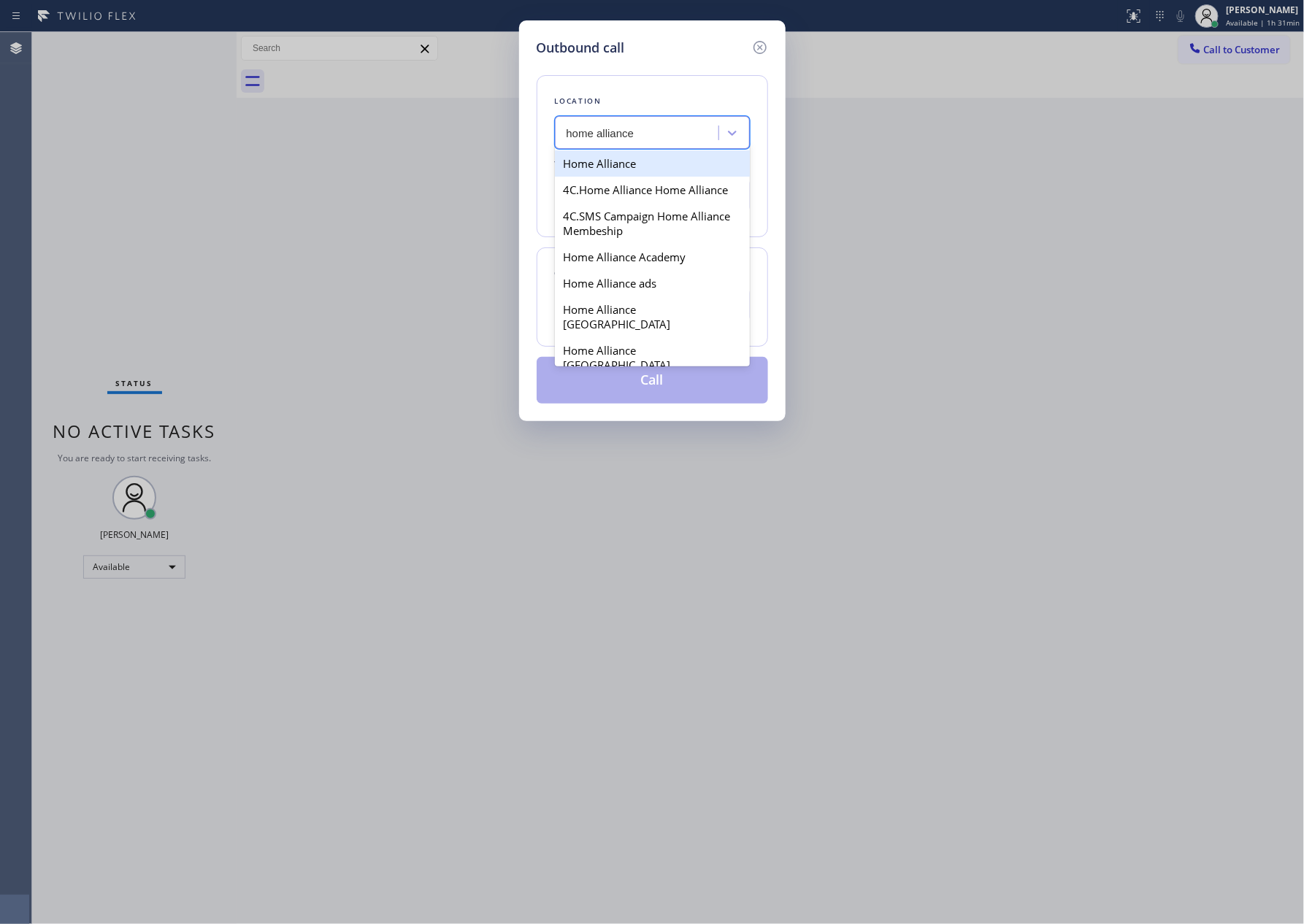
click at [638, 169] on div "Home Alliance" at bounding box center [652, 163] width 195 height 26
type input "[PHONE_NUMBER]"
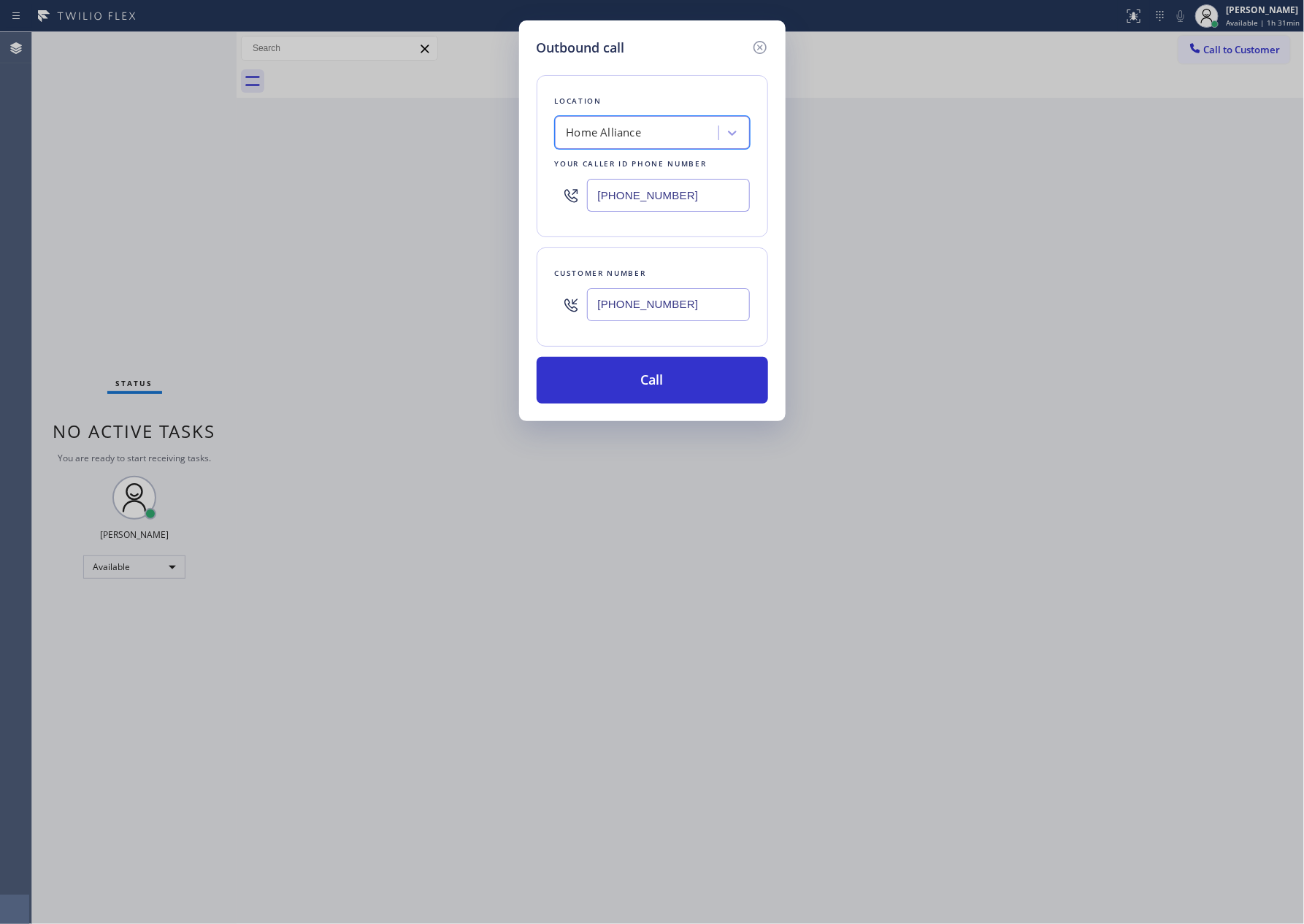
click at [689, 125] on div "Home Alliance" at bounding box center [639, 133] width 159 height 25
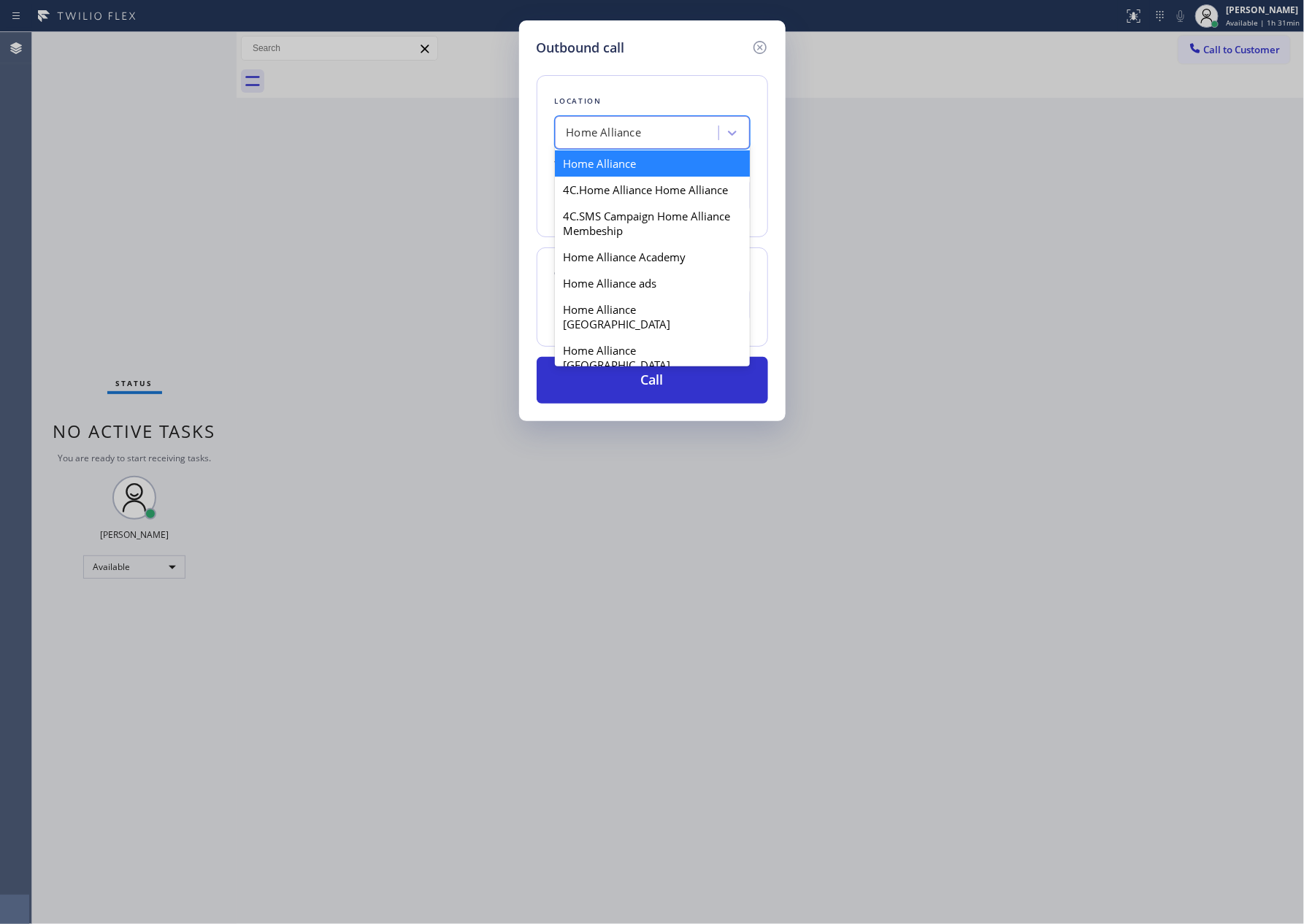
click at [675, 125] on div "Home Alliance" at bounding box center [639, 133] width 159 height 25
click at [675, 127] on div "Home Alliance" at bounding box center [639, 133] width 159 height 25
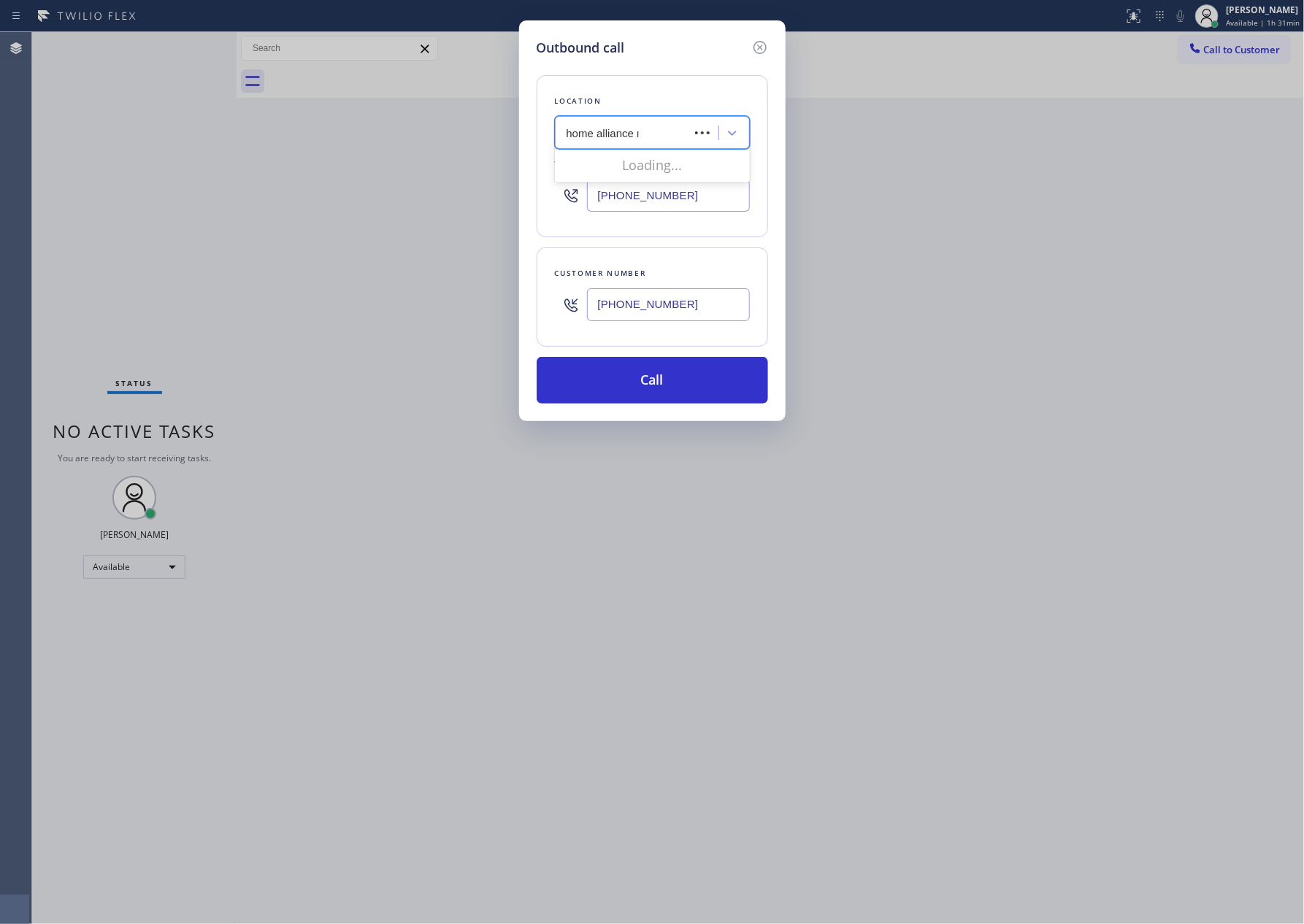
type input "home alliance mem"
click at [671, 170] on div "Home Alliance Membership" at bounding box center [652, 163] width 195 height 26
type input "[PHONE_NUMBER]"
click at [710, 395] on button "Call" at bounding box center [652, 380] width 231 height 47
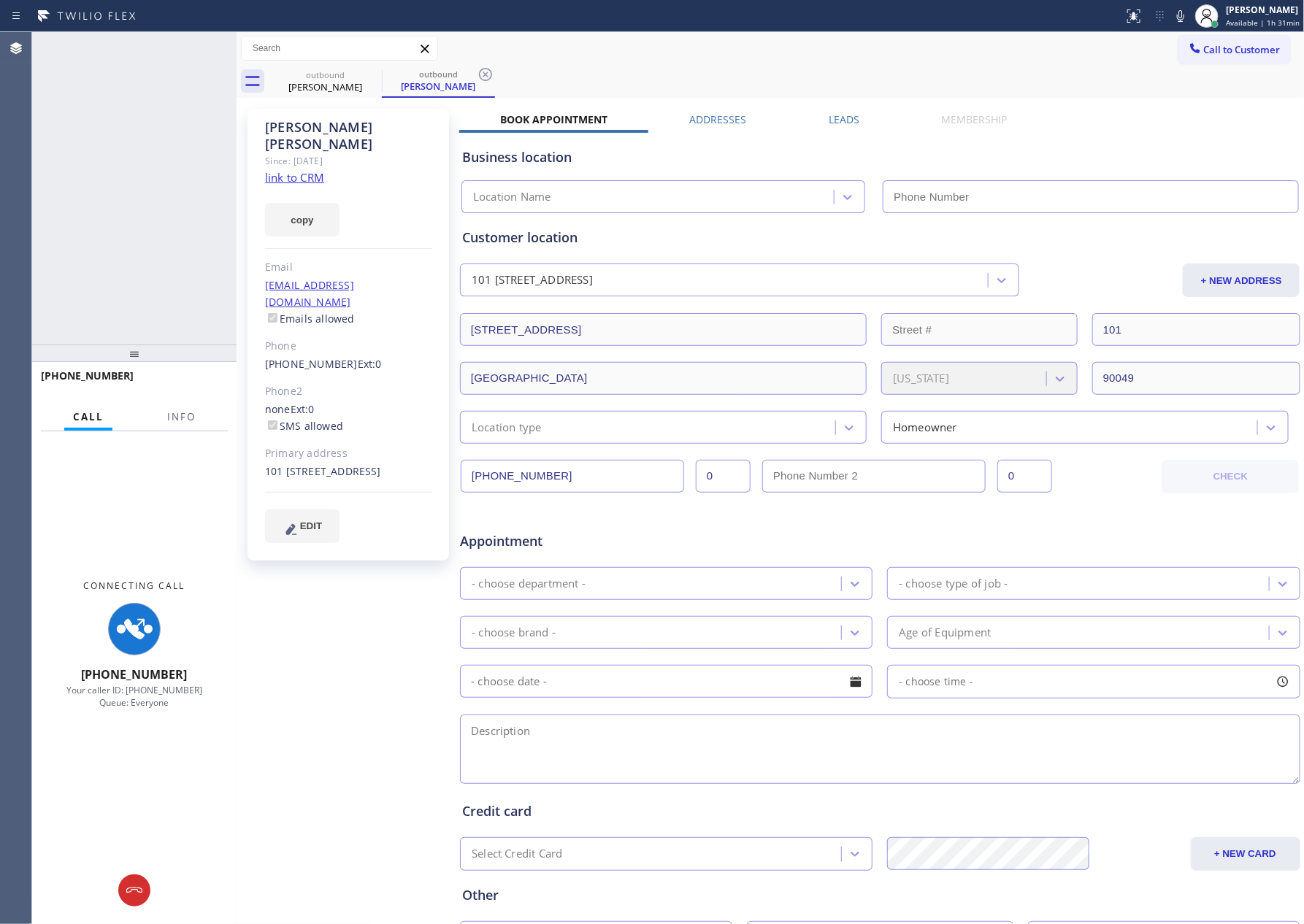
type input "[PHONE_NUMBER]"
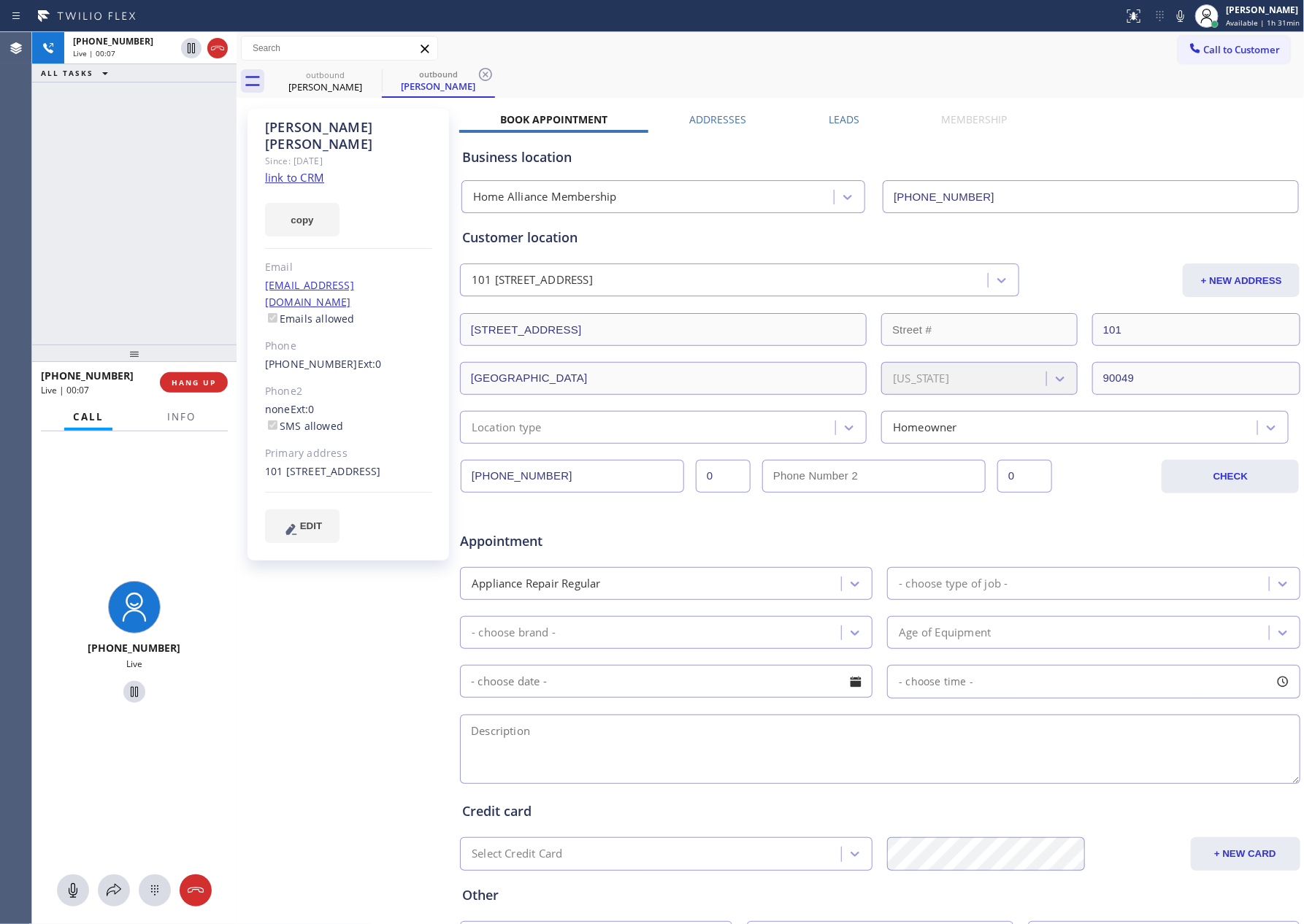
click at [153, 250] on div "[PHONE_NUMBER] Live | 00:07 ALL TASKS ALL TASKS ACTIVE TASKS TASKS IN WRAP UP" at bounding box center [134, 188] width 205 height 313
click at [68, 888] on icon at bounding box center [73, 891] width 18 height 18
click at [190, 379] on span "HANG UP" at bounding box center [193, 382] width 44 height 10
click at [188, 248] on div "[PHONE_NUMBER] Live | 00:10 ALL TASKS ALL TASKS ACTIVE TASKS TASKS IN WRAP UP" at bounding box center [134, 188] width 205 height 313
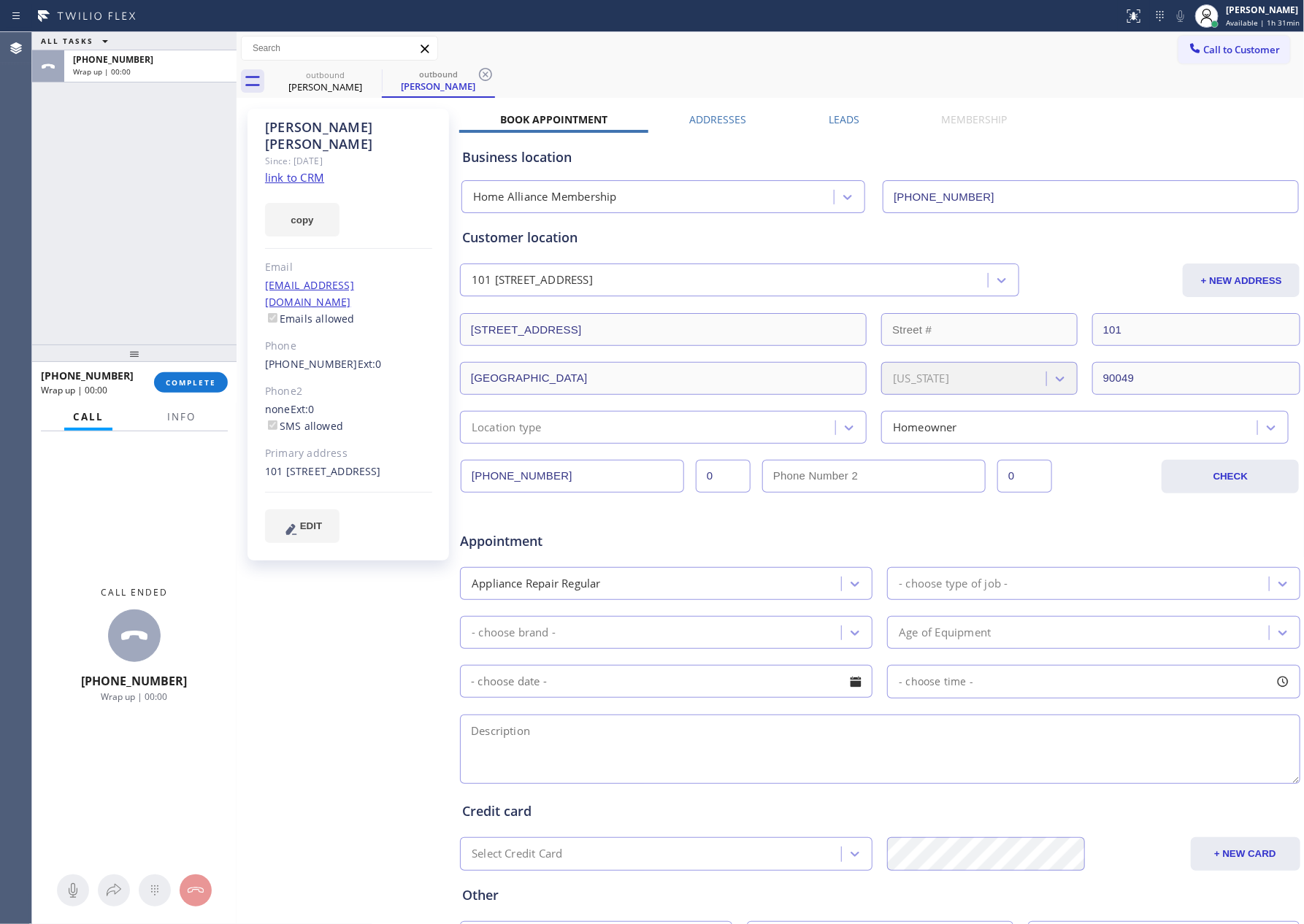
click at [579, 477] on input "[PHONE_NUMBER]" at bounding box center [572, 476] width 223 height 33
drag, startPoint x: 579, startPoint y: 477, endPoint x: 907, endPoint y: 289, distance: 378.1
click at [580, 477] on input "[PHONE_NUMBER]" at bounding box center [572, 476] width 223 height 33
click at [1236, 51] on span "Call to Customer" at bounding box center [1242, 49] width 76 height 13
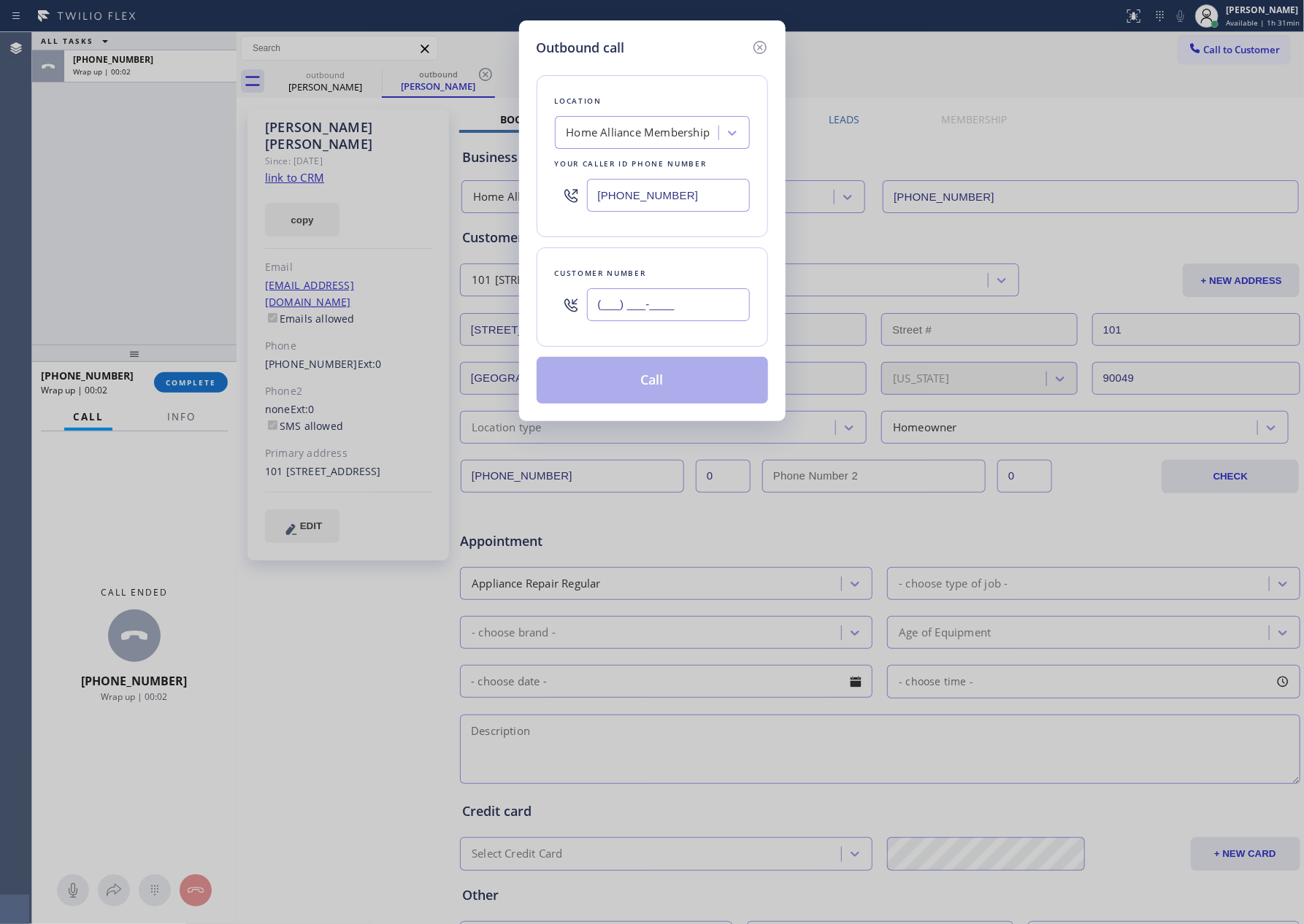
click at [669, 311] on input "(___) ___-____" at bounding box center [668, 305] width 163 height 33
paste input "828) 367-8727"
type input "[PHONE_NUMBER]"
click at [680, 391] on button "Call" at bounding box center [652, 380] width 231 height 47
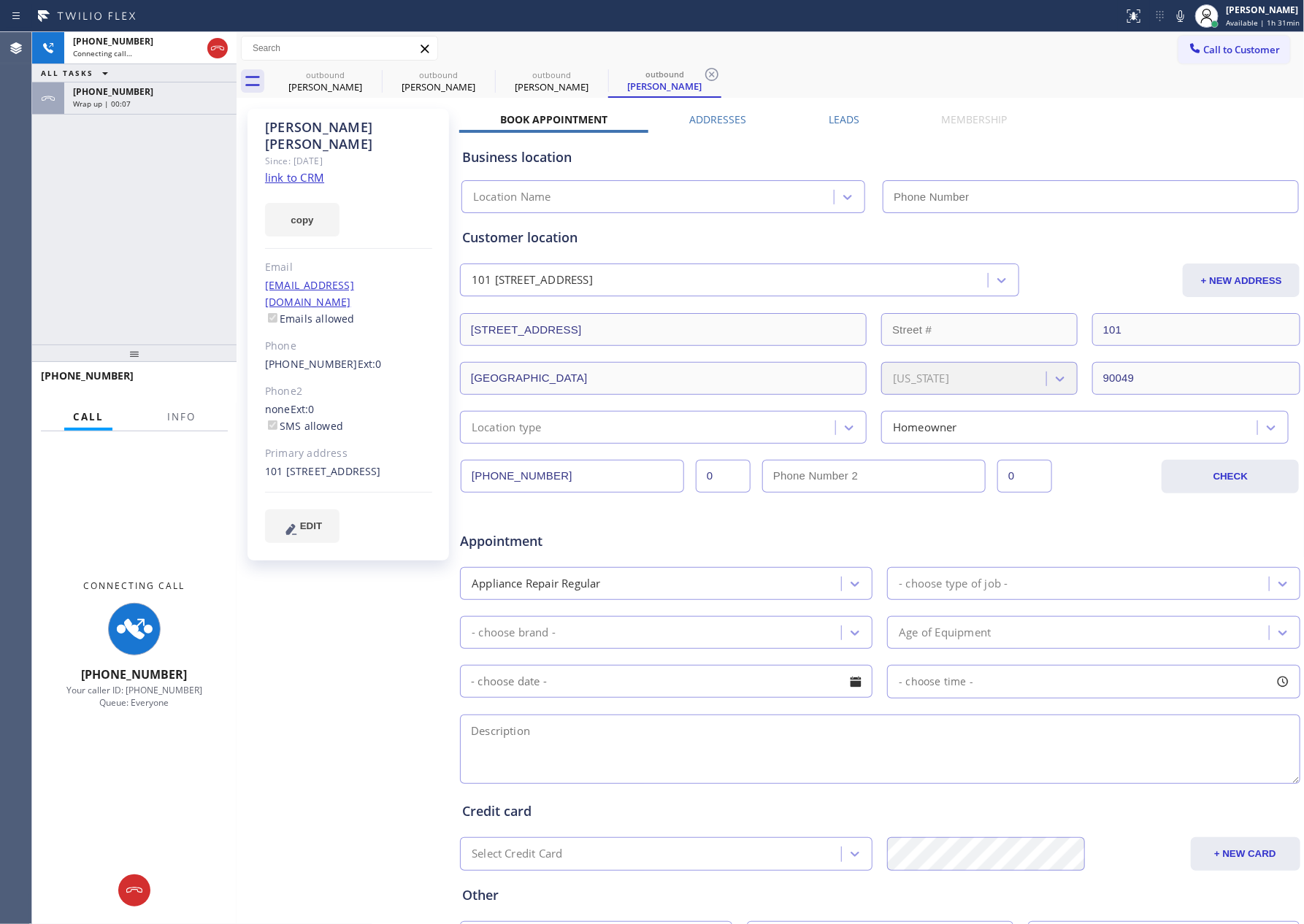
type input "[PHONE_NUMBER]"
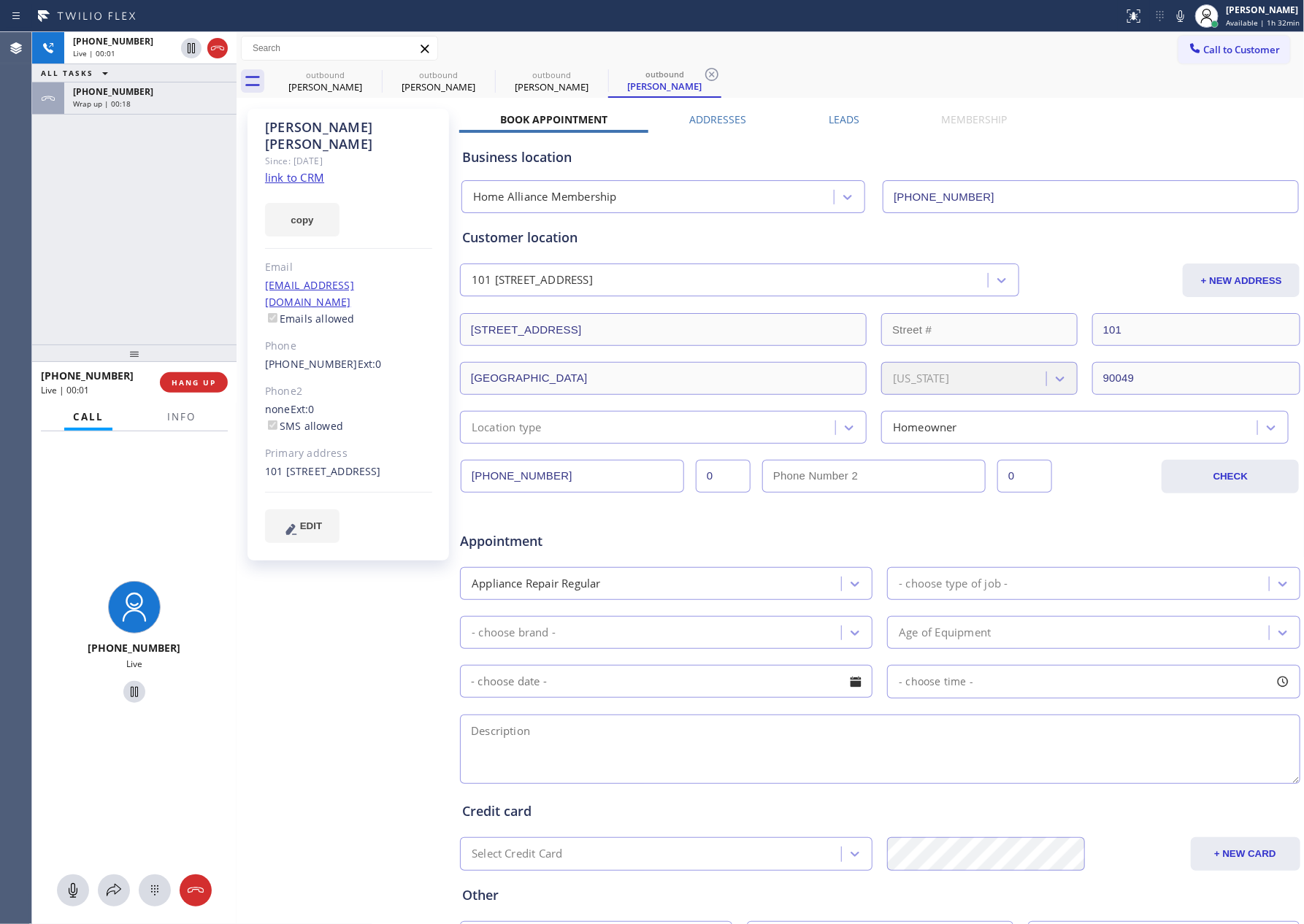
click at [134, 253] on div "[PHONE_NUMBER] Live | 00:01 ALL TASKS ALL TASKS ACTIVE TASKS TASKS IN WRAP UP […" at bounding box center [134, 188] width 205 height 313
drag, startPoint x: 134, startPoint y: 259, endPoint x: 168, endPoint y: 136, distance: 127.6
click at [136, 259] on div "[PHONE_NUMBER] Live | 00:01 ALL TASKS ALL TASKS ACTIVE TASKS TASKS IN WRAP UP […" at bounding box center [134, 188] width 205 height 313
click at [182, 104] on div "Wrap up | 00:18" at bounding box center [151, 104] width 155 height 10
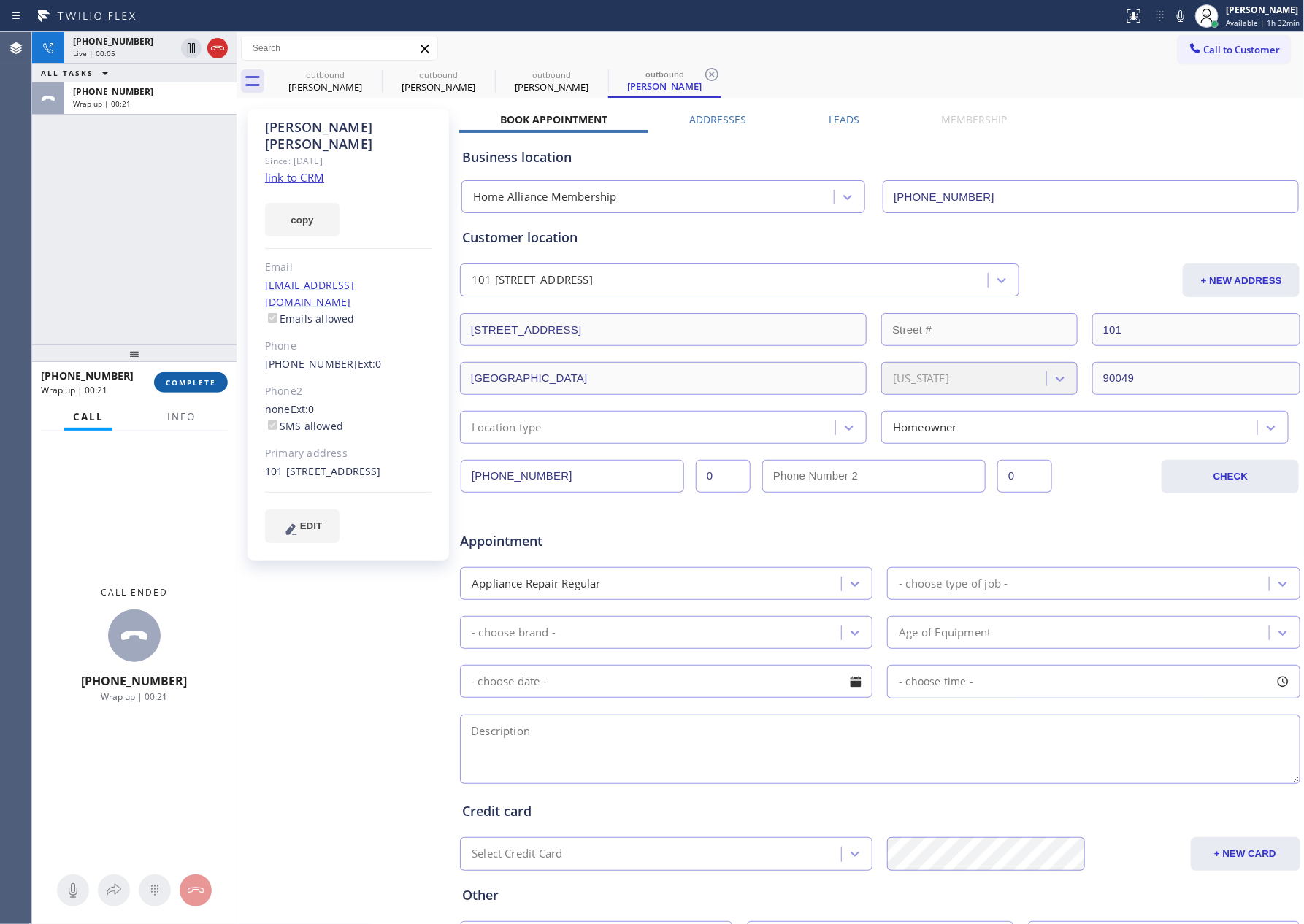
click at [191, 379] on span "COMPLETE" at bounding box center [190, 382] width 50 height 10
click at [193, 267] on div "[PHONE_NUMBER] Live | 00:05 ALL TASKS ALL TASKS ACTIVE TASKS TASKS IN WRAP UP […" at bounding box center [134, 188] width 205 height 313
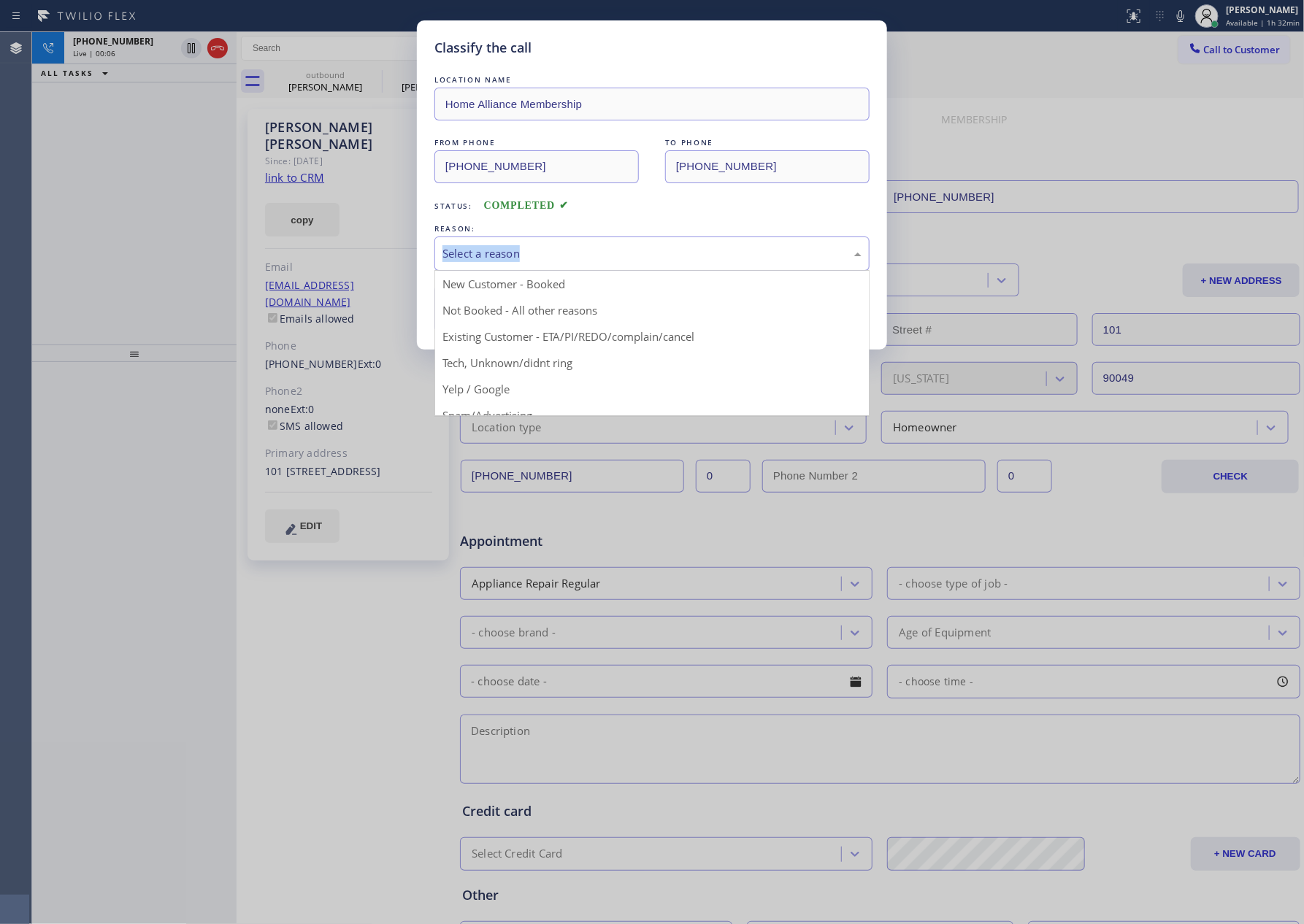
click at [505, 248] on div "Select a reason" at bounding box center [652, 253] width 419 height 17
click at [486, 305] on button "Save" at bounding box center [493, 309] width 118 height 47
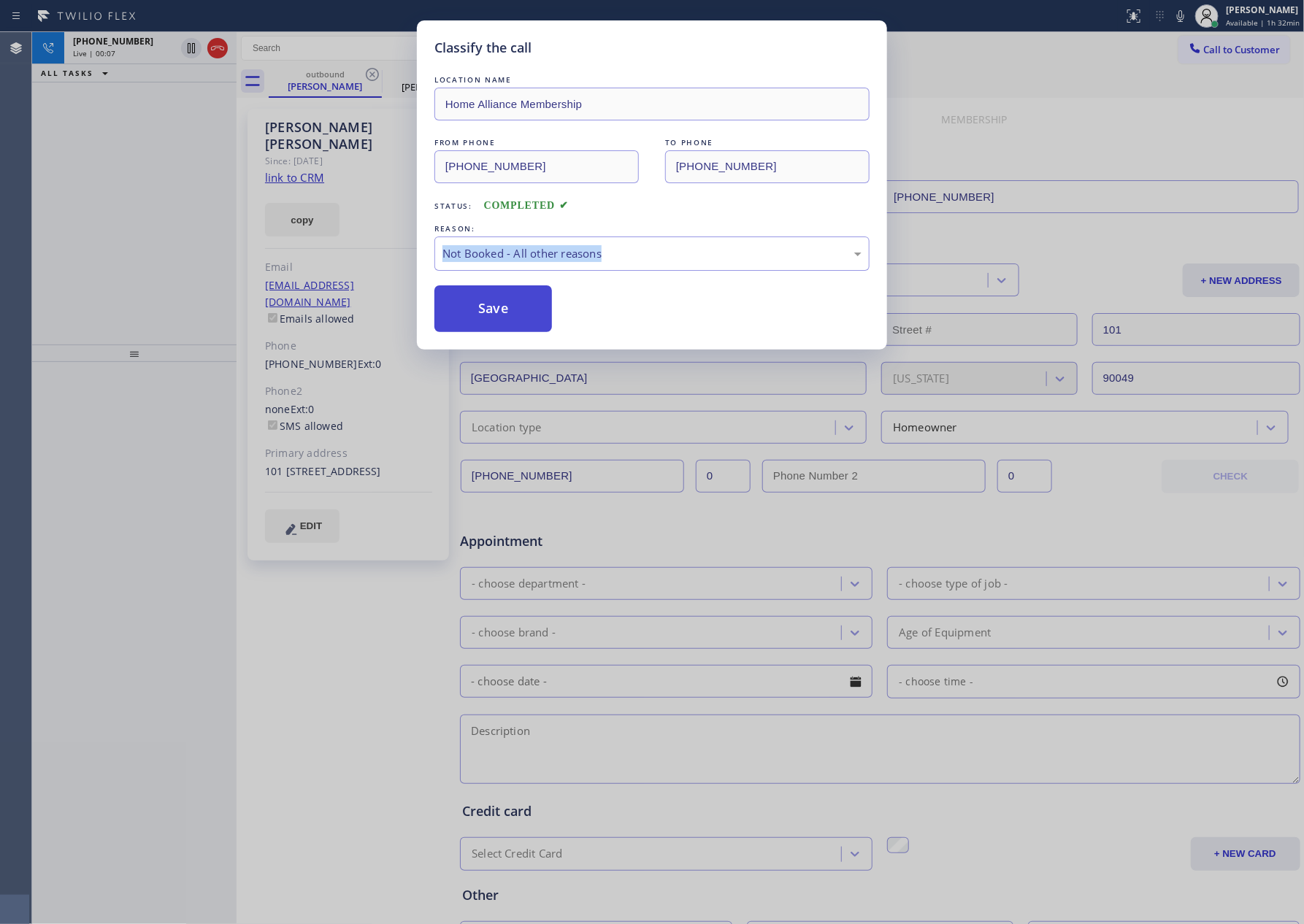
click at [486, 305] on button "Save" at bounding box center [493, 309] width 118 height 47
click at [103, 182] on div "Classify the call LOCATION NAME Home Alliance Membership FROM PHONE [PHONE_NUMB…" at bounding box center [652, 462] width 1304 height 924
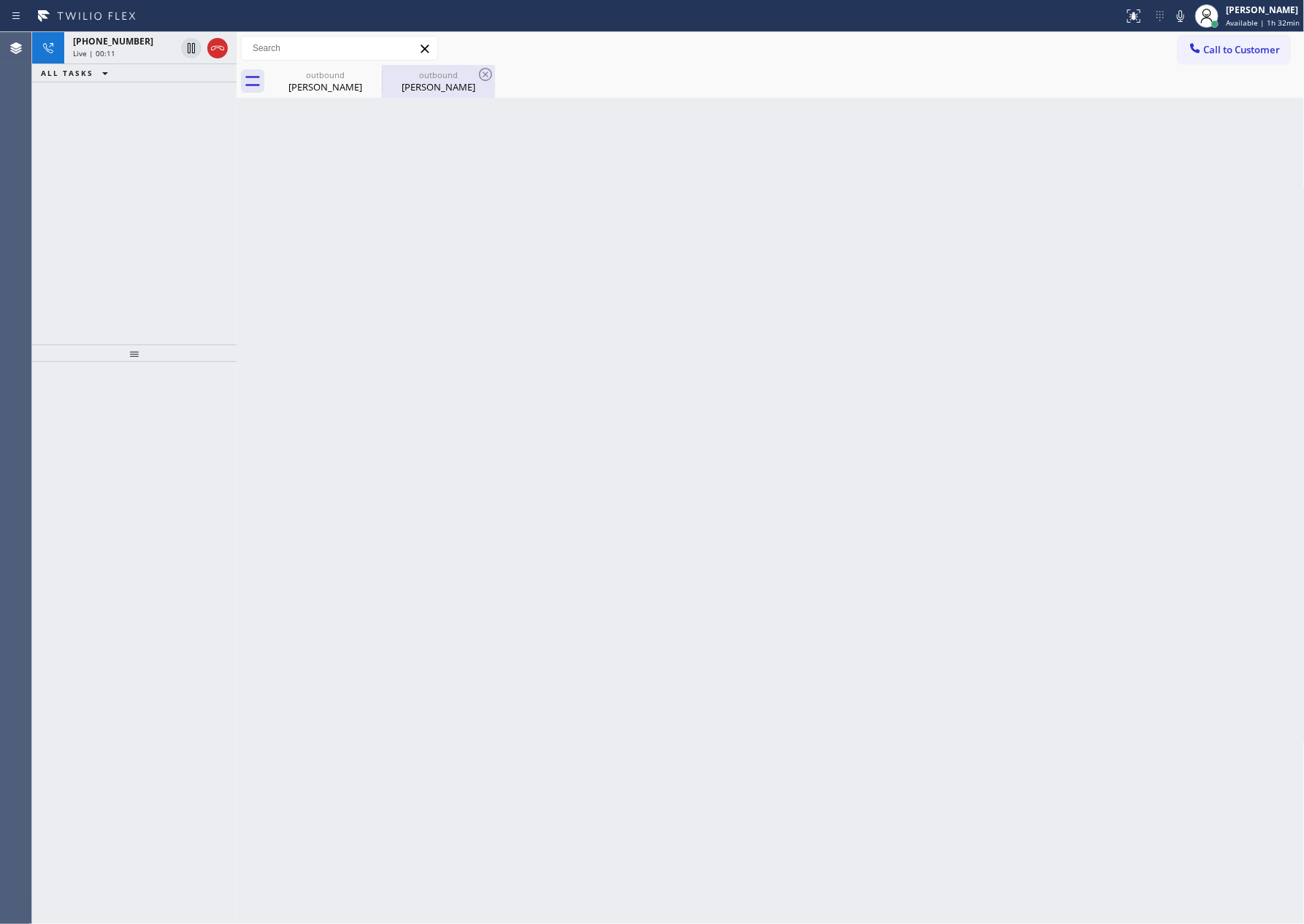
click at [434, 87] on div "[PERSON_NAME]" at bounding box center [438, 86] width 111 height 13
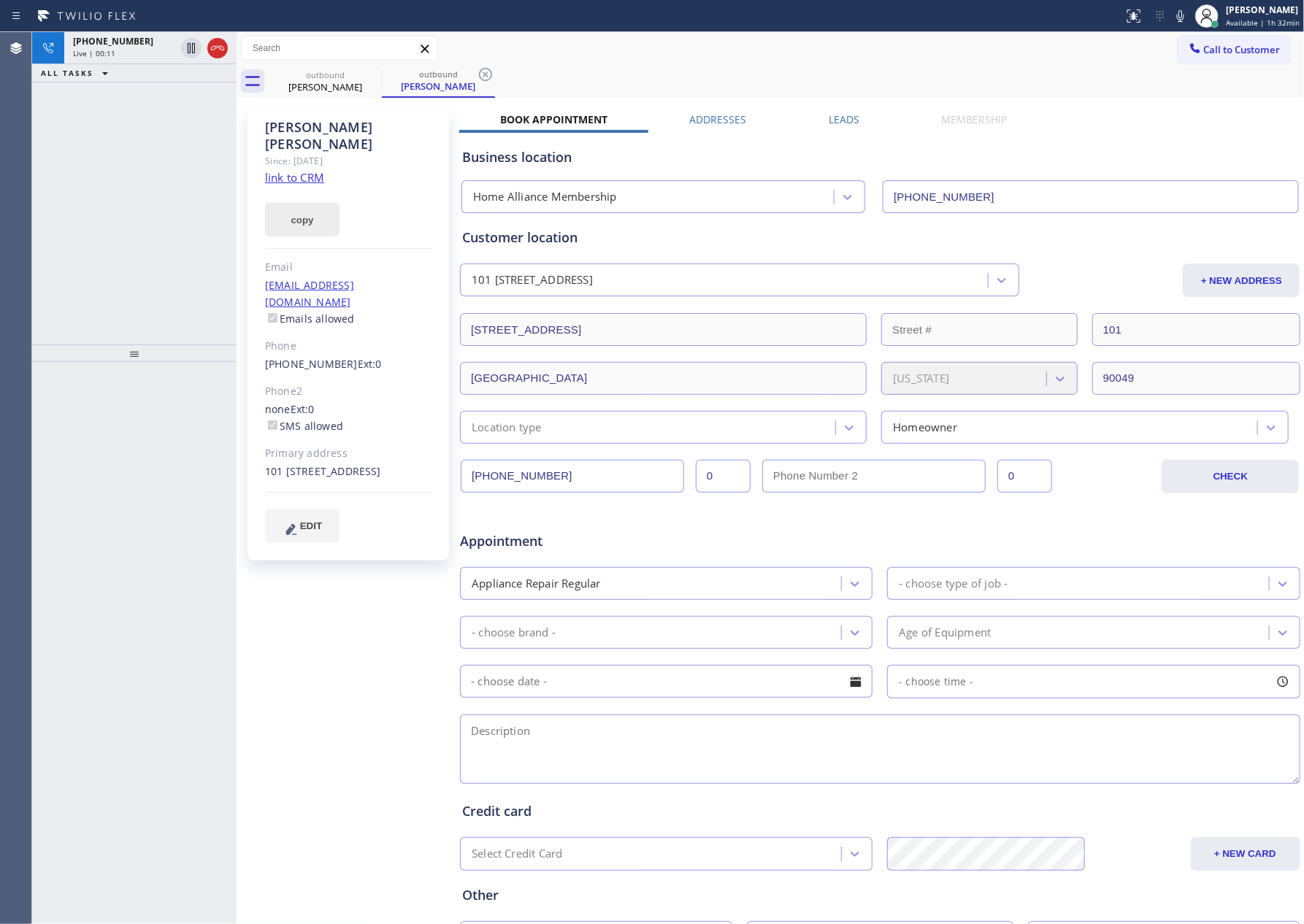
drag, startPoint x: 173, startPoint y: 244, endPoint x: 336, endPoint y: 202, distance: 168.3
click at [211, 235] on div "[PHONE_NUMBER] Live | 00:11 ALL TASKS ALL TASKS ACTIVE TASKS TASKS IN WRAP UP" at bounding box center [134, 188] width 205 height 313
click at [311, 170] on link "link to CRM" at bounding box center [294, 177] width 59 height 15
click at [153, 151] on div "[PHONE_NUMBER] Live | 00:25 ALL TASKS ALL TASKS ACTIVE TASKS TASKS IN WRAP UP" at bounding box center [134, 188] width 205 height 313
drag, startPoint x: 216, startPoint y: 44, endPoint x: 145, endPoint y: 215, distance: 185.2
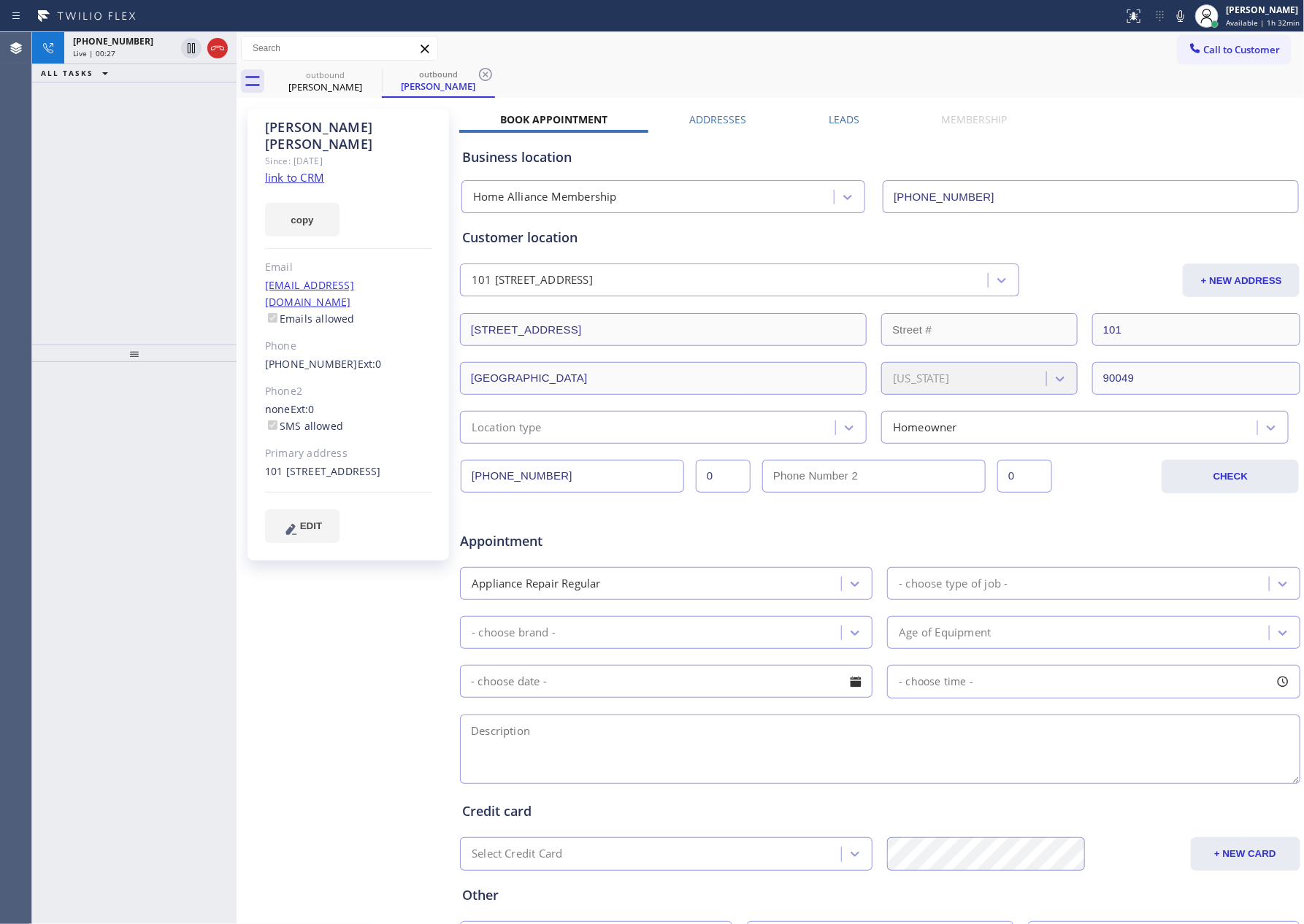
click at [216, 44] on icon at bounding box center [217, 48] width 18 height 18
drag, startPoint x: 145, startPoint y: 215, endPoint x: 364, endPoint y: 246, distance: 221.2
click at [163, 219] on div "[PHONE_NUMBER] Live | 00:27 ALL TASKS ALL TASKS ACTIVE TASKS TASKS IN WRAP UP" at bounding box center [134, 188] width 205 height 313
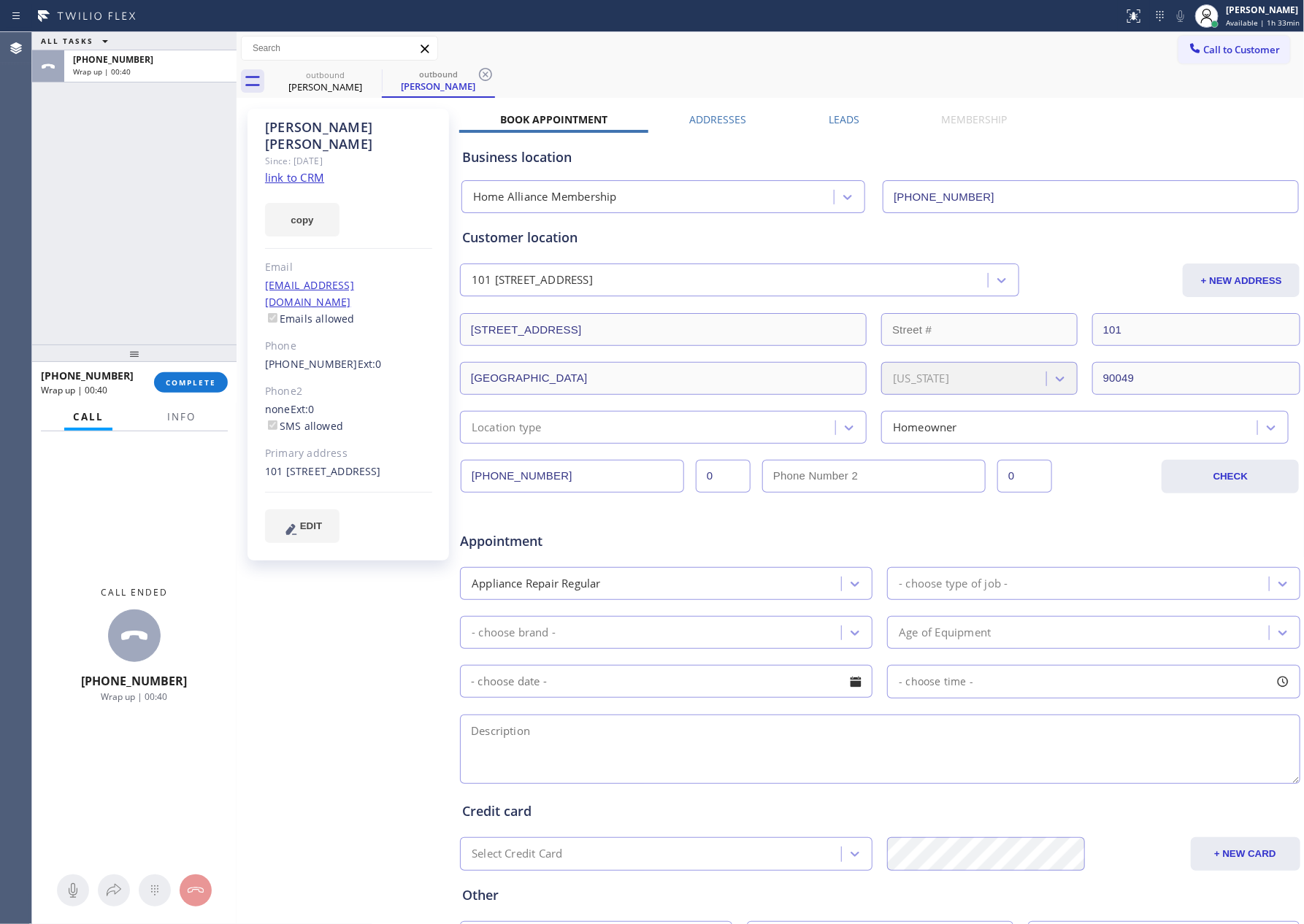
click at [121, 204] on div "ALL TASKS ALL TASKS ACTIVE TASKS TASKS IN WRAP UP [PHONE_NUMBER] Wrap up | 00:40" at bounding box center [134, 188] width 205 height 313
drag, startPoint x: 124, startPoint y: 207, endPoint x: 199, endPoint y: 413, distance: 219.2
click at [145, 294] on div "ALL TASKS ALL TASKS ACTIVE TASKS TASKS IN WRAP UP [PHONE_NUMBER] Wrap up | 01:33" at bounding box center [134, 188] width 205 height 313
click at [211, 381] on span "COMPLETE" at bounding box center [190, 382] width 50 height 10
click at [200, 223] on div "ALL TASKS ALL TASKS ACTIVE TASKS TASKS IN WRAP UP [PHONE_NUMBER] Wrap up | 01:34" at bounding box center [134, 188] width 205 height 313
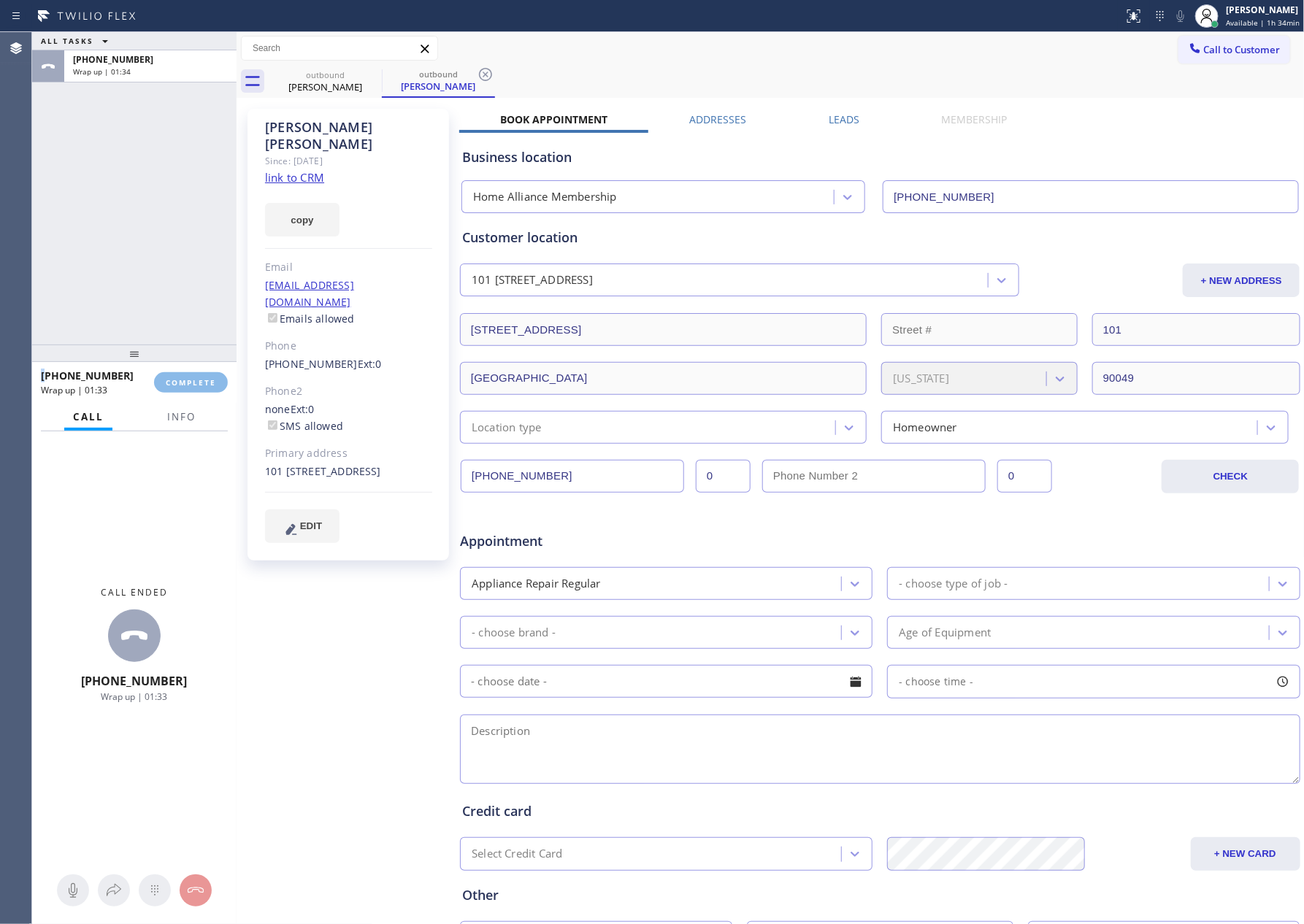
click at [200, 223] on div "ALL TASKS ALL TASKS ACTIVE TASKS TASKS IN WRAP UP [PHONE_NUMBER] Wrap up | 01:34" at bounding box center [134, 188] width 205 height 313
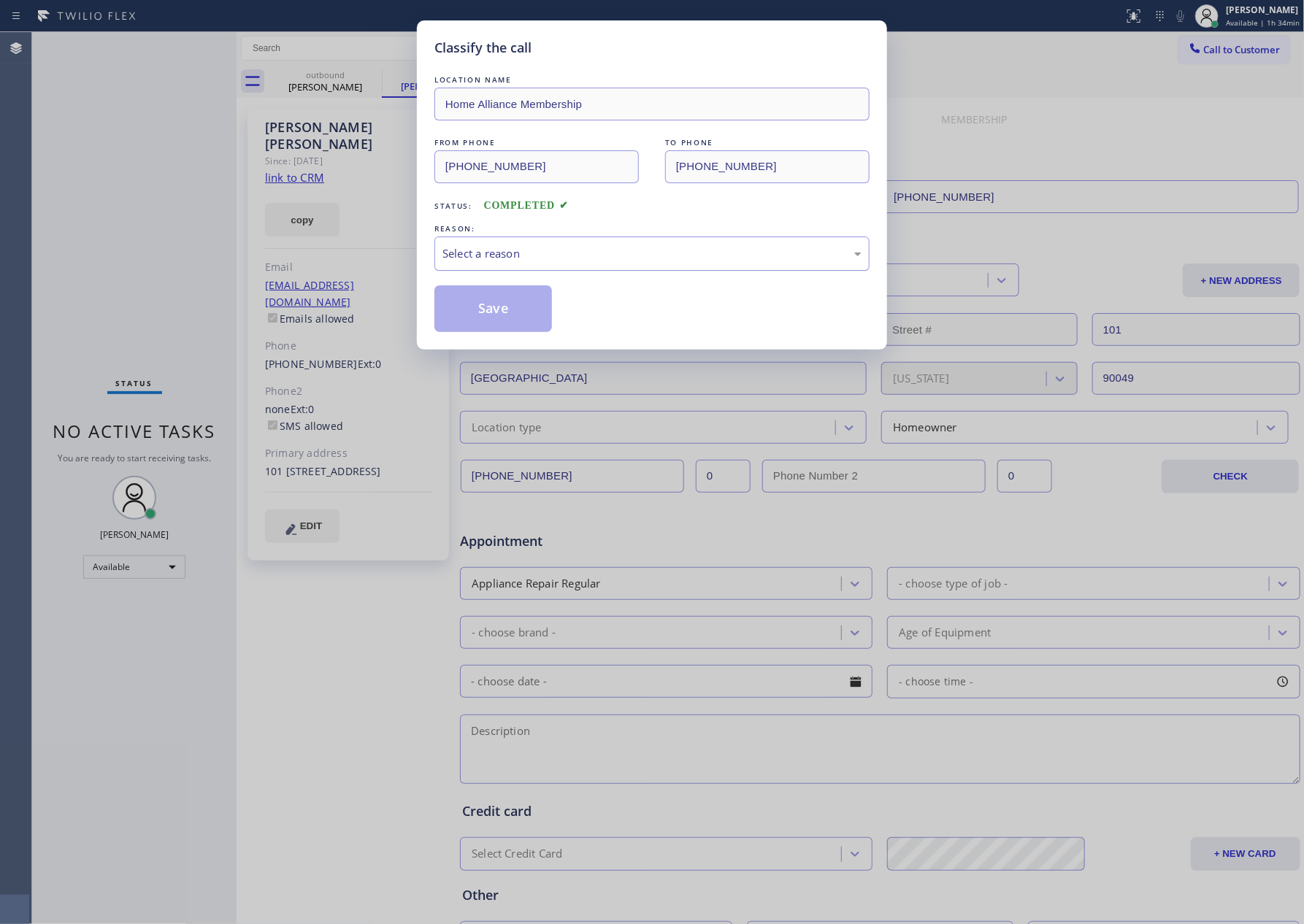
click at [521, 260] on div "Select a reason" at bounding box center [652, 253] width 419 height 17
click at [494, 316] on button "Save" at bounding box center [493, 309] width 118 height 47
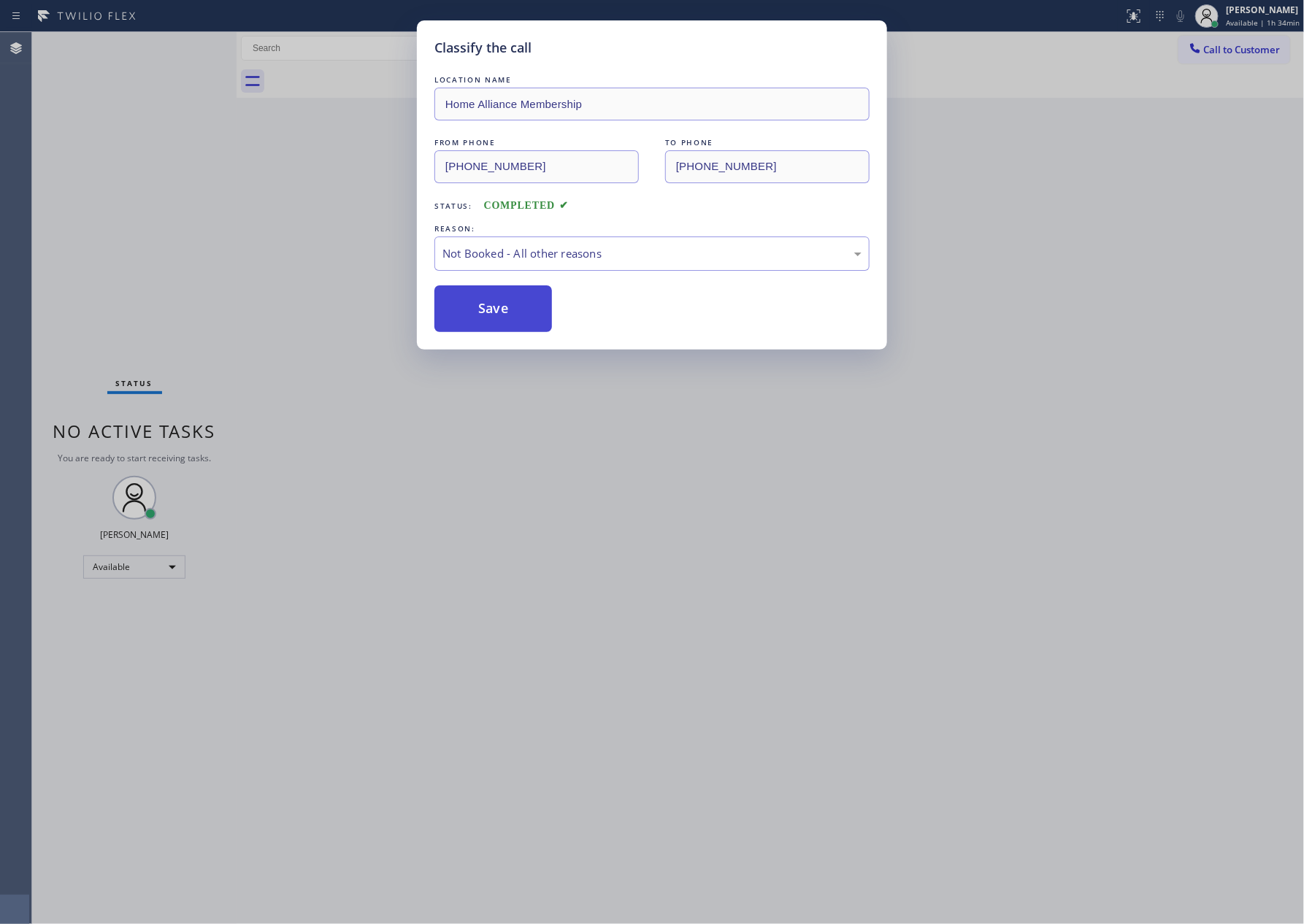
click at [494, 316] on button "Save" at bounding box center [493, 309] width 118 height 47
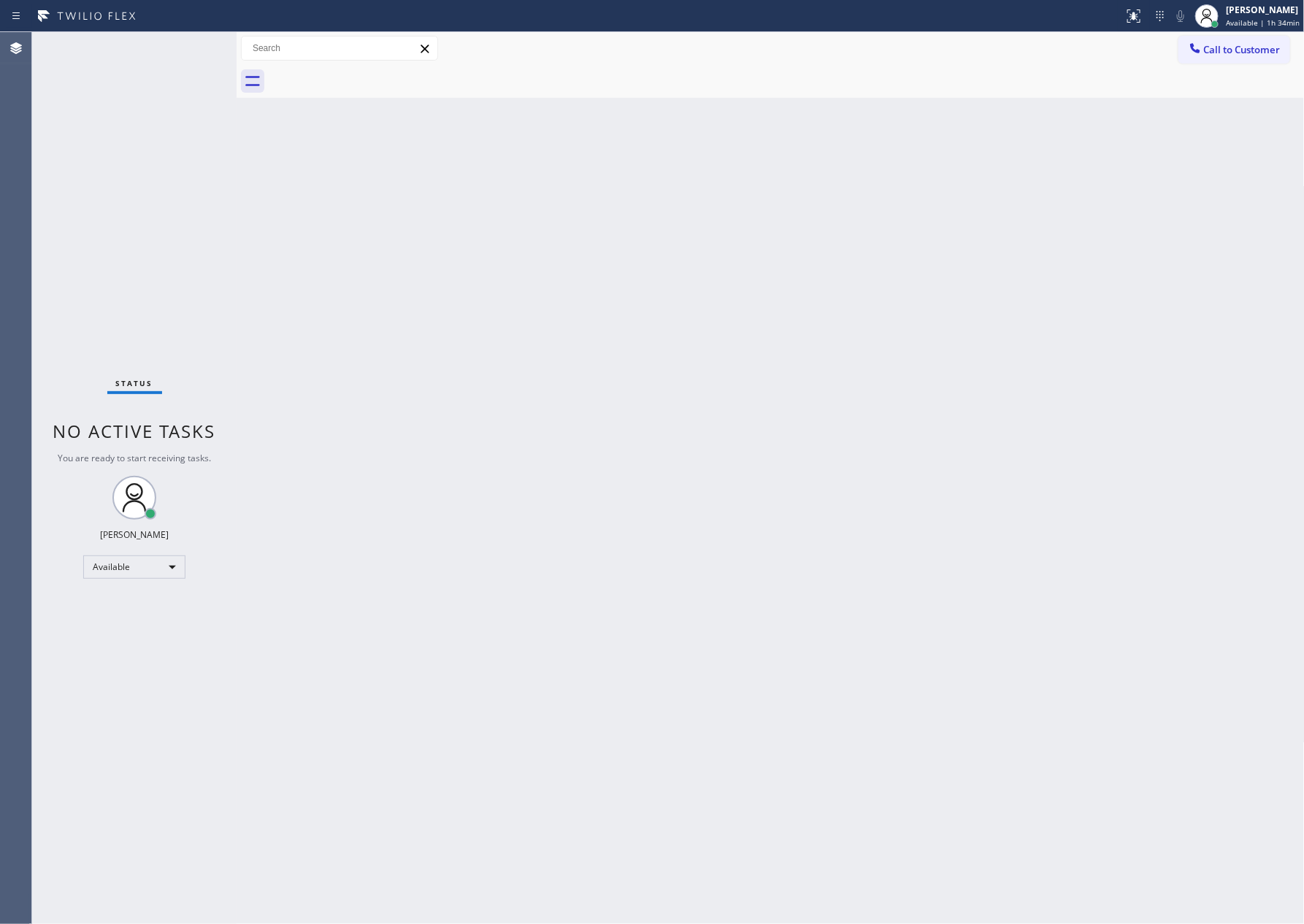
drag, startPoint x: 931, startPoint y: 409, endPoint x: 1296, endPoint y: 161, distance: 441.3
click at [1018, 373] on div "Back to Dashboard Change Sender ID Customers Technicians Select a contact Outbo…" at bounding box center [770, 478] width 1068 height 893
click at [1230, 53] on span "Call to Customer" at bounding box center [1242, 49] width 76 height 13
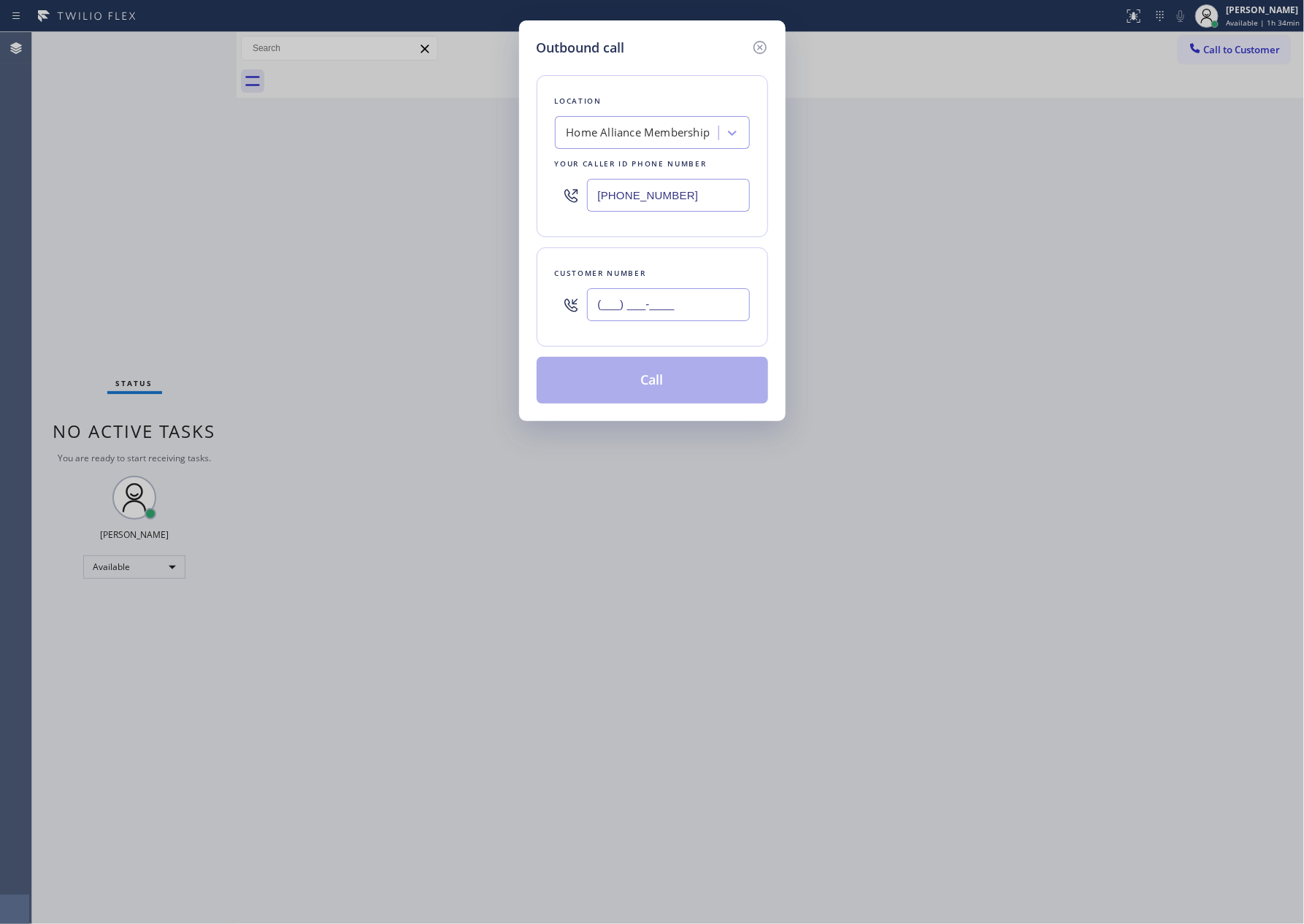
click at [695, 317] on input "(___) ___-____" at bounding box center [668, 305] width 163 height 33
paste input "650) 785-5992"
type input "[PHONE_NUMBER]"
click at [693, 395] on button "Call" at bounding box center [652, 380] width 231 height 47
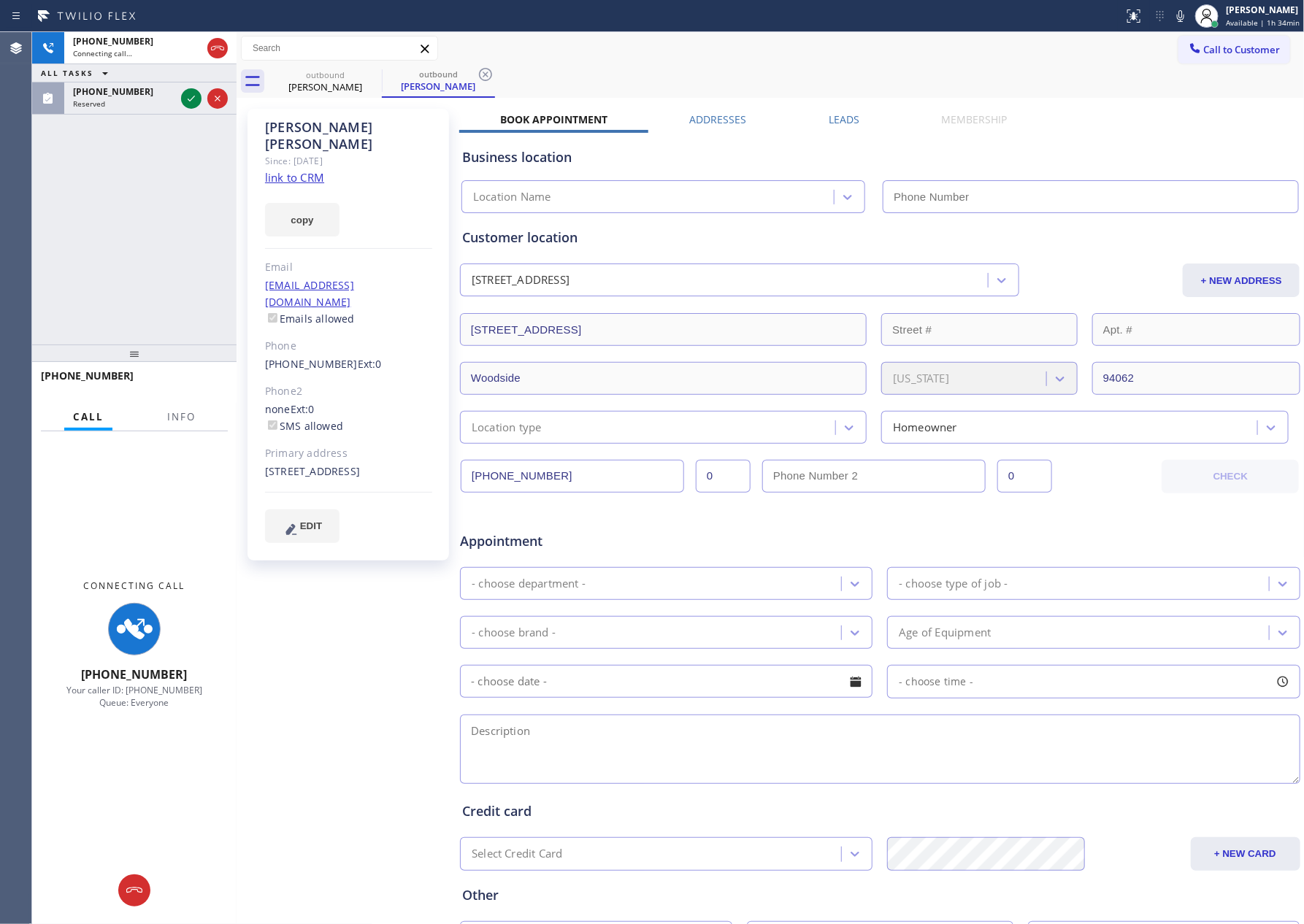
type input "[PHONE_NUMBER]"
click at [156, 186] on div "[PHONE_NUMBER] Connecting call… ALL TASKS ALL TASKS ACTIVE TASKS TASKS IN WRAP …" at bounding box center [134, 188] width 205 height 313
click at [189, 97] on icon at bounding box center [191, 99] width 18 height 18
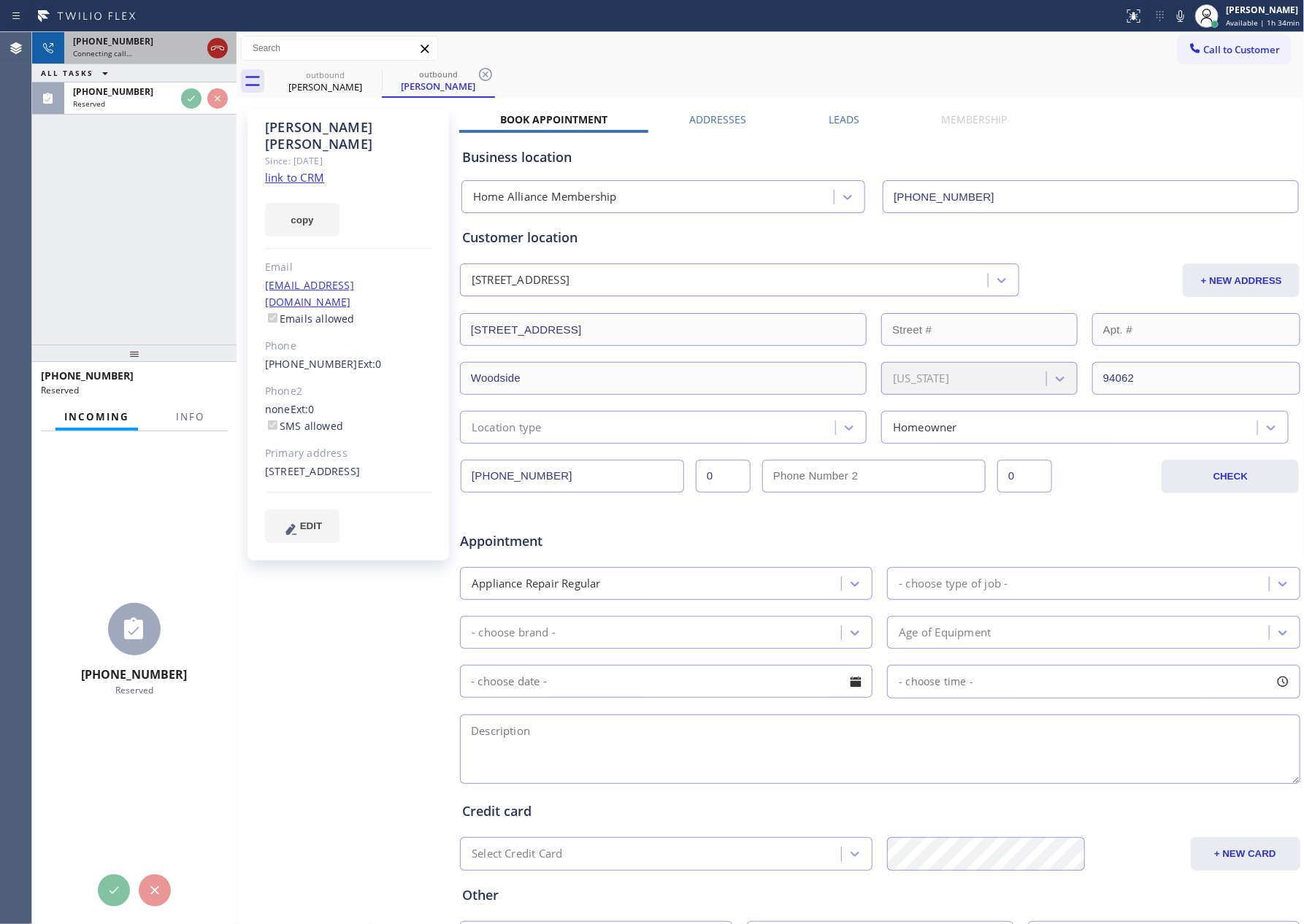
click at [224, 40] on icon at bounding box center [217, 48] width 18 height 18
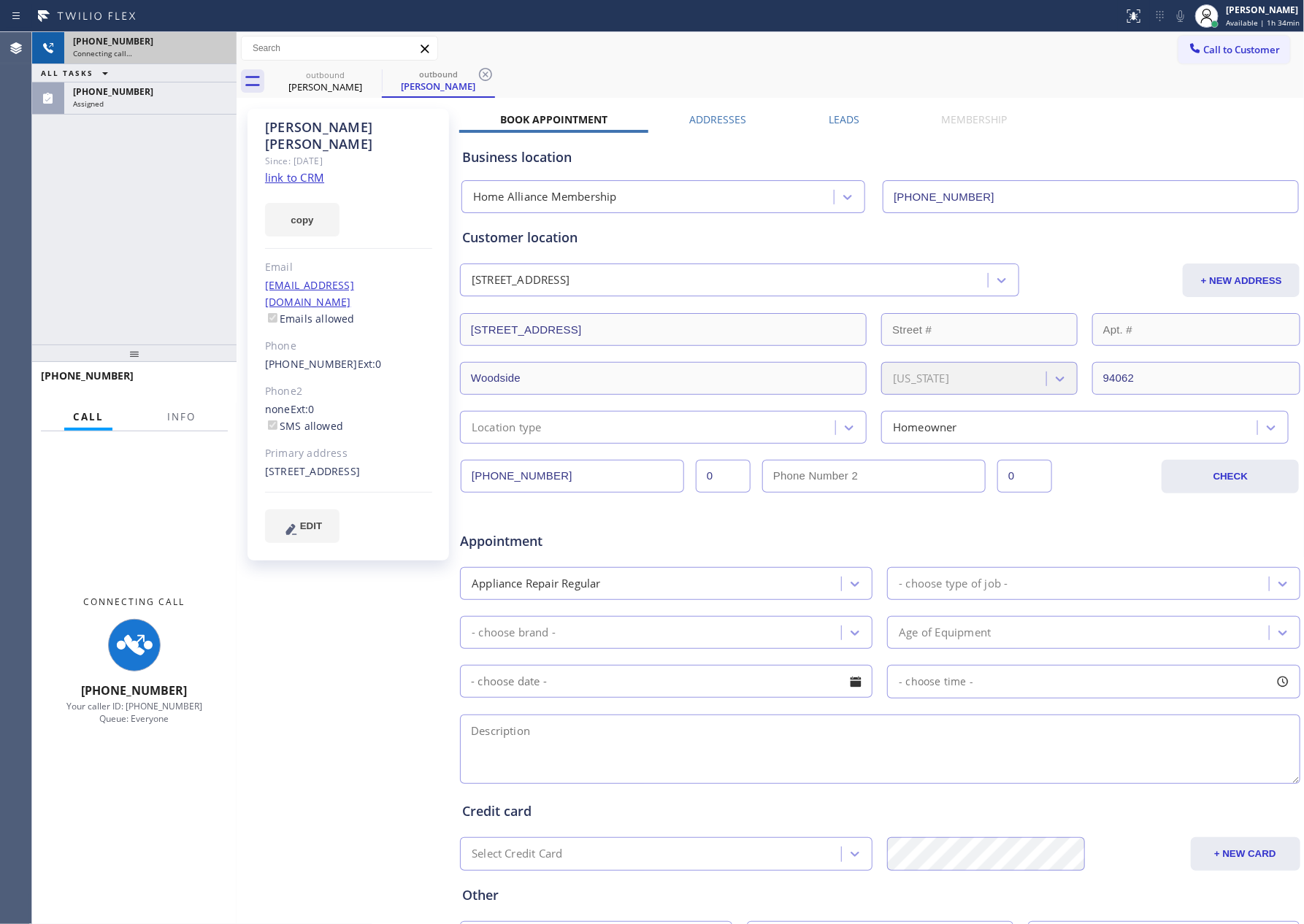
click at [180, 228] on div "[PHONE_NUMBER] Connecting call… ALL TASKS ALL TASKS ACTIVE TASKS TASKS IN WRAP …" at bounding box center [134, 188] width 205 height 313
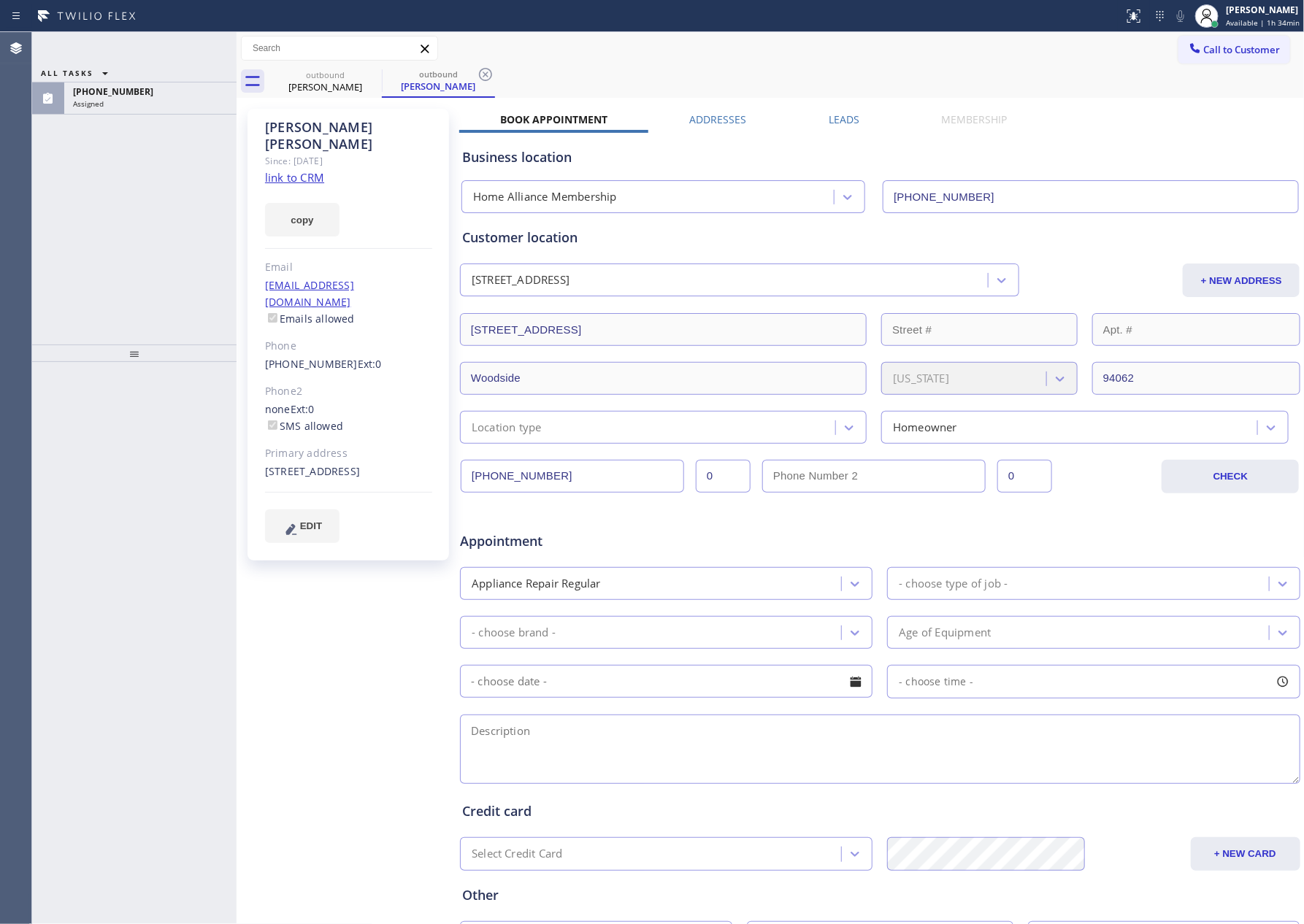
click at [180, 228] on div "ALL TASKS ALL TASKS ACTIVE TASKS TASKS IN WRAP UP [PHONE_NUMBER] Assigned" at bounding box center [134, 188] width 205 height 313
click at [276, 170] on link "link to CRM" at bounding box center [294, 177] width 59 height 15
drag, startPoint x: 110, startPoint y: 202, endPoint x: 129, endPoint y: 202, distance: 19.0
click at [119, 202] on div "ALL TASKS ALL TASKS ACTIVE TASKS TASKS IN WRAP UP [PHONE_NUMBER] Assigned" at bounding box center [134, 188] width 205 height 313
click at [124, 197] on div "ALL TASKS ALL TASKS ACTIVE TASKS TASKS IN WRAP UP [PHONE_NUMBER] Assigned" at bounding box center [134, 188] width 205 height 313
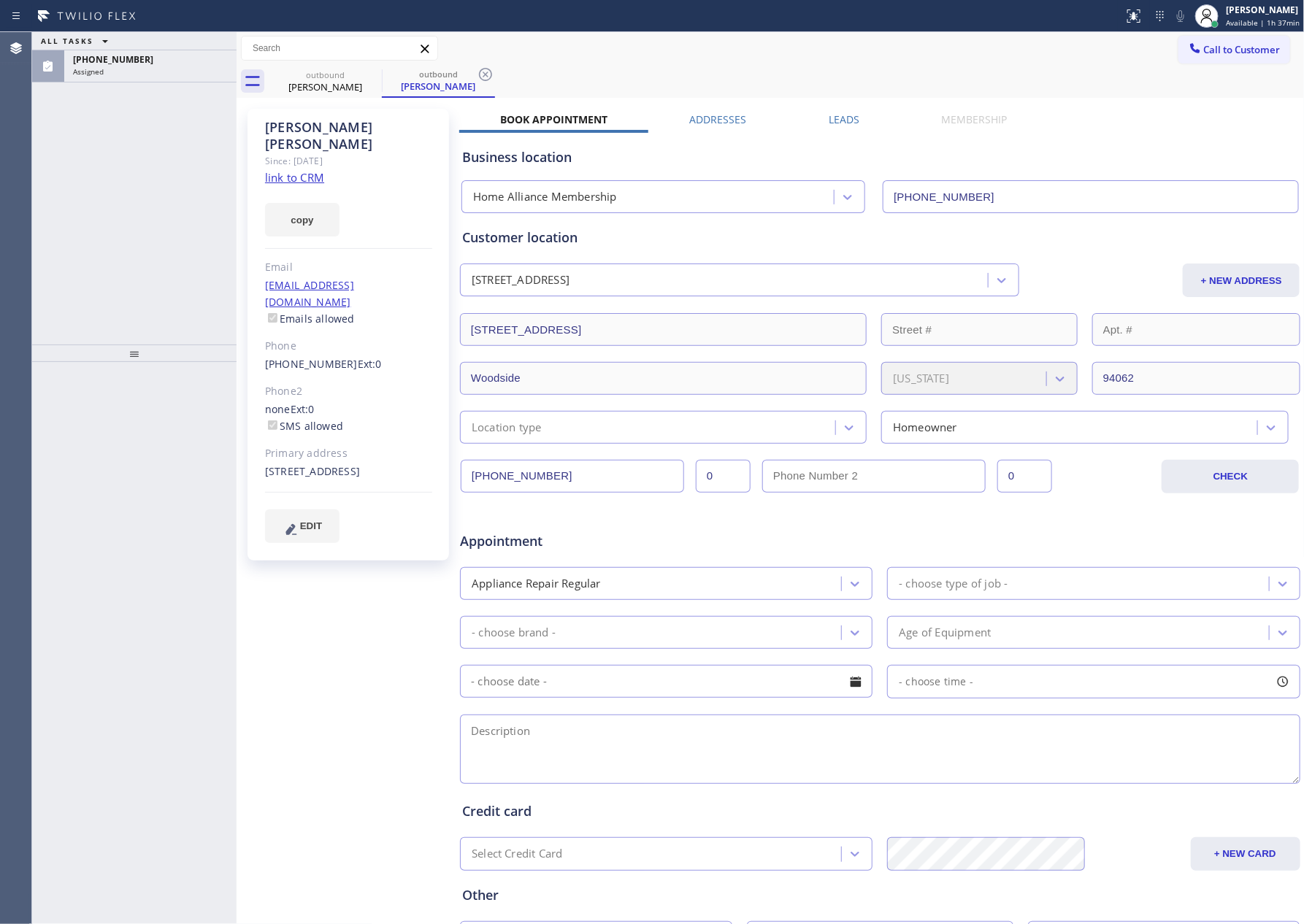
drag, startPoint x: 50, startPoint y: 216, endPoint x: 1182, endPoint y: 115, distance: 1136.5
click at [99, 222] on div "ALL TASKS ALL TASKS ACTIVE TASKS TASKS IN WRAP UP [PHONE_NUMBER] Assigned" at bounding box center [134, 188] width 205 height 313
click at [1238, 50] on span "Call to Customer" at bounding box center [1242, 49] width 76 height 13
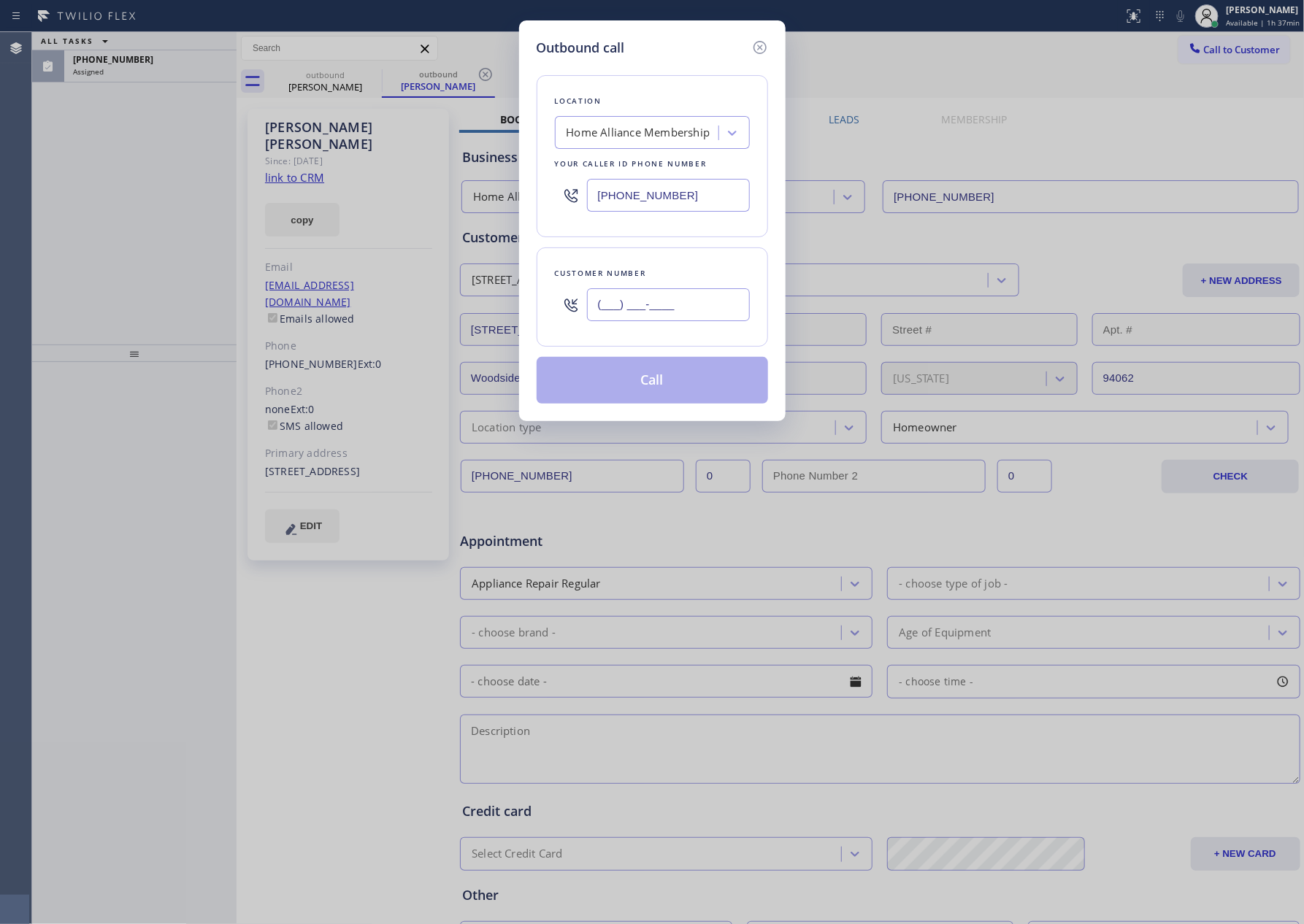
click at [723, 314] on input "(___) ___-____" at bounding box center [668, 305] width 163 height 33
paste input "425) 785-4907"
type input "[PHONE_NUMBER]"
click at [691, 376] on button "Call" at bounding box center [652, 380] width 231 height 47
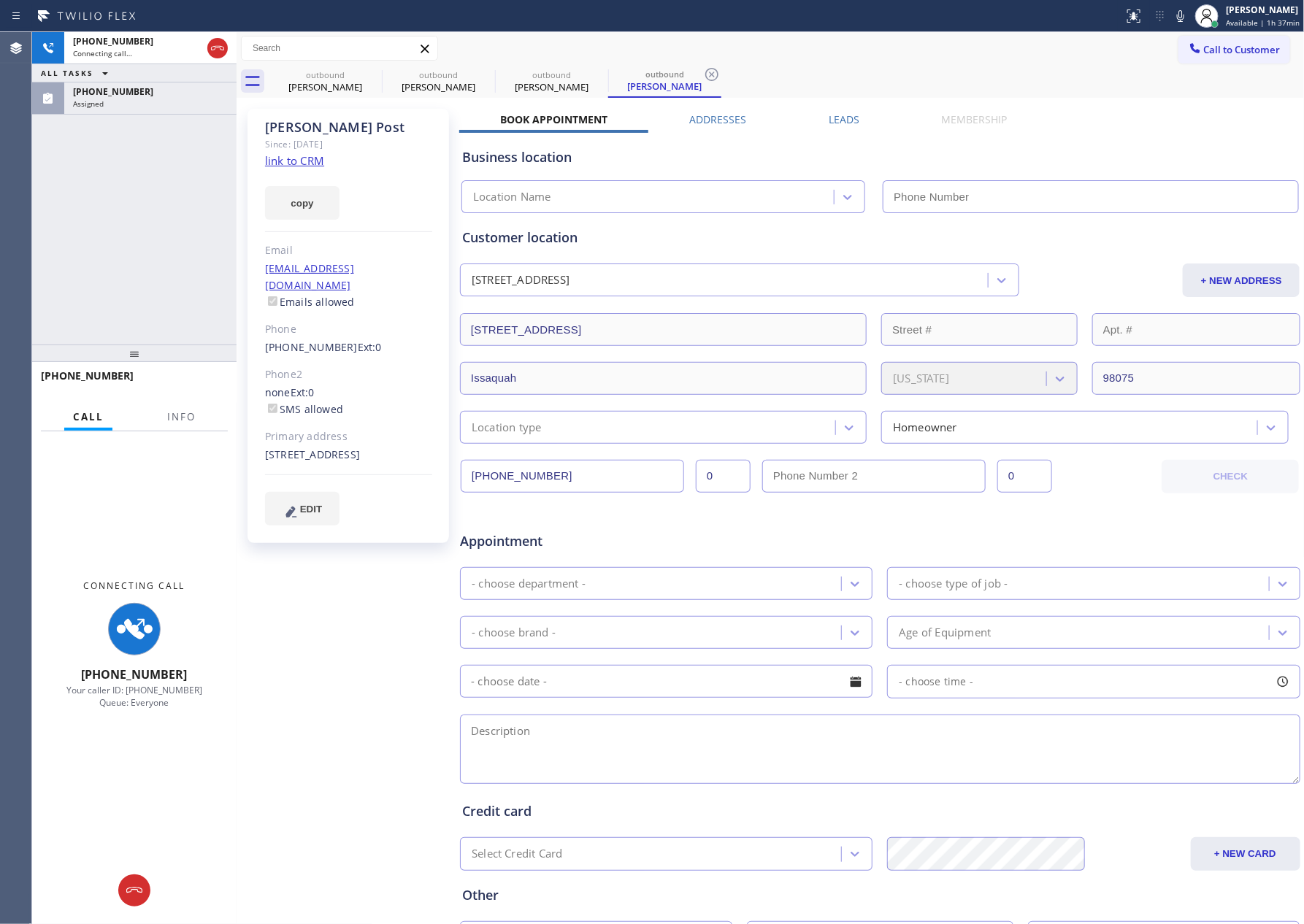
type input "[PHONE_NUMBER]"
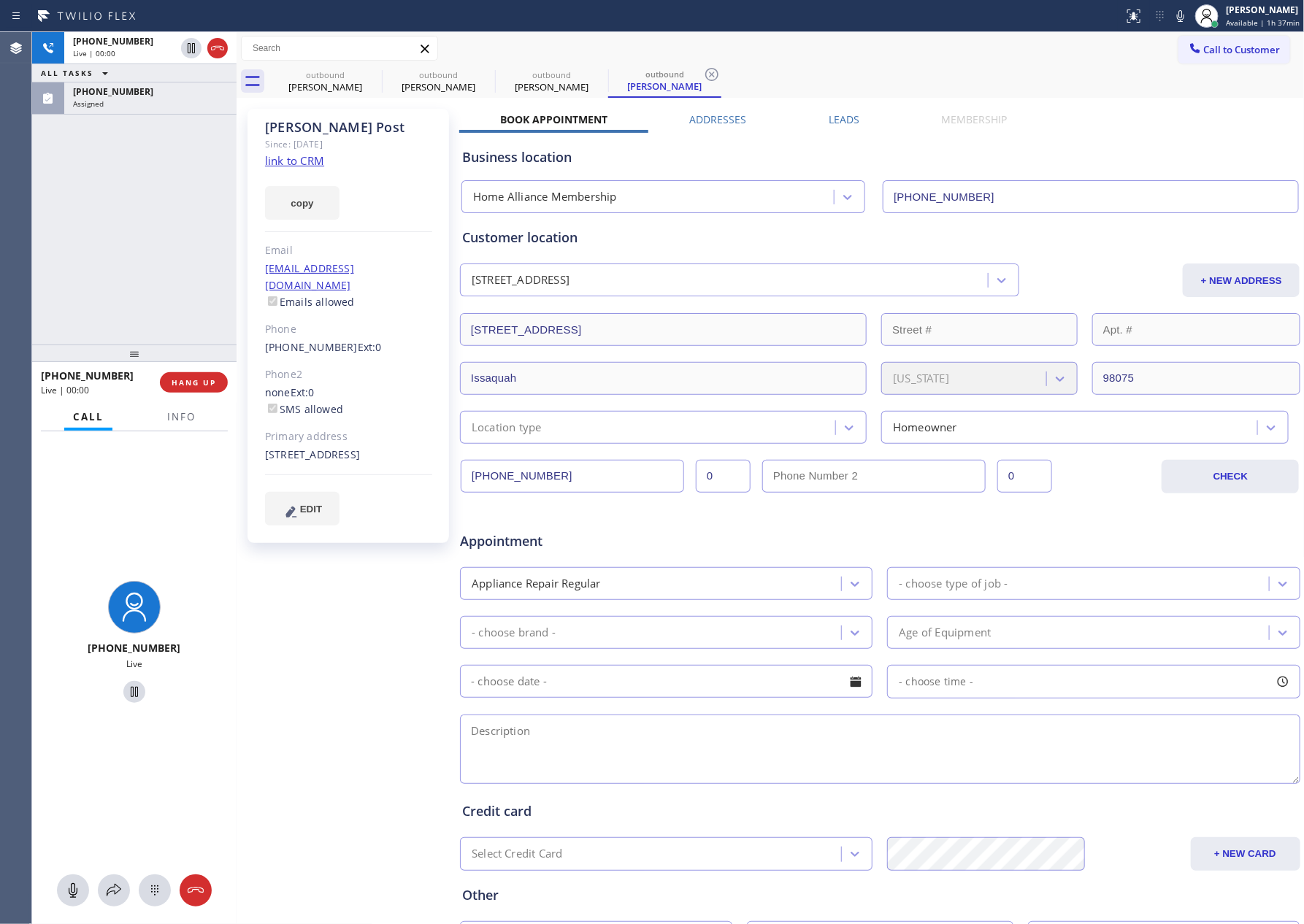
click at [112, 193] on div "[PHONE_NUMBER] Live | 00:00 ALL TASKS ALL TASKS ACTIVE TASKS TASKS IN WRAP UP […" at bounding box center [134, 188] width 205 height 313
click at [215, 46] on icon at bounding box center [217, 48] width 13 height 4
drag, startPoint x: 85, startPoint y: 325, endPoint x: 301, endPoint y: 228, distance: 236.8
click at [145, 309] on div "[PHONE_NUMBER] Live | 00:00 ALL TASKS ALL TASKS ACTIVE TASKS TASKS IN WRAP UP […" at bounding box center [134, 188] width 205 height 313
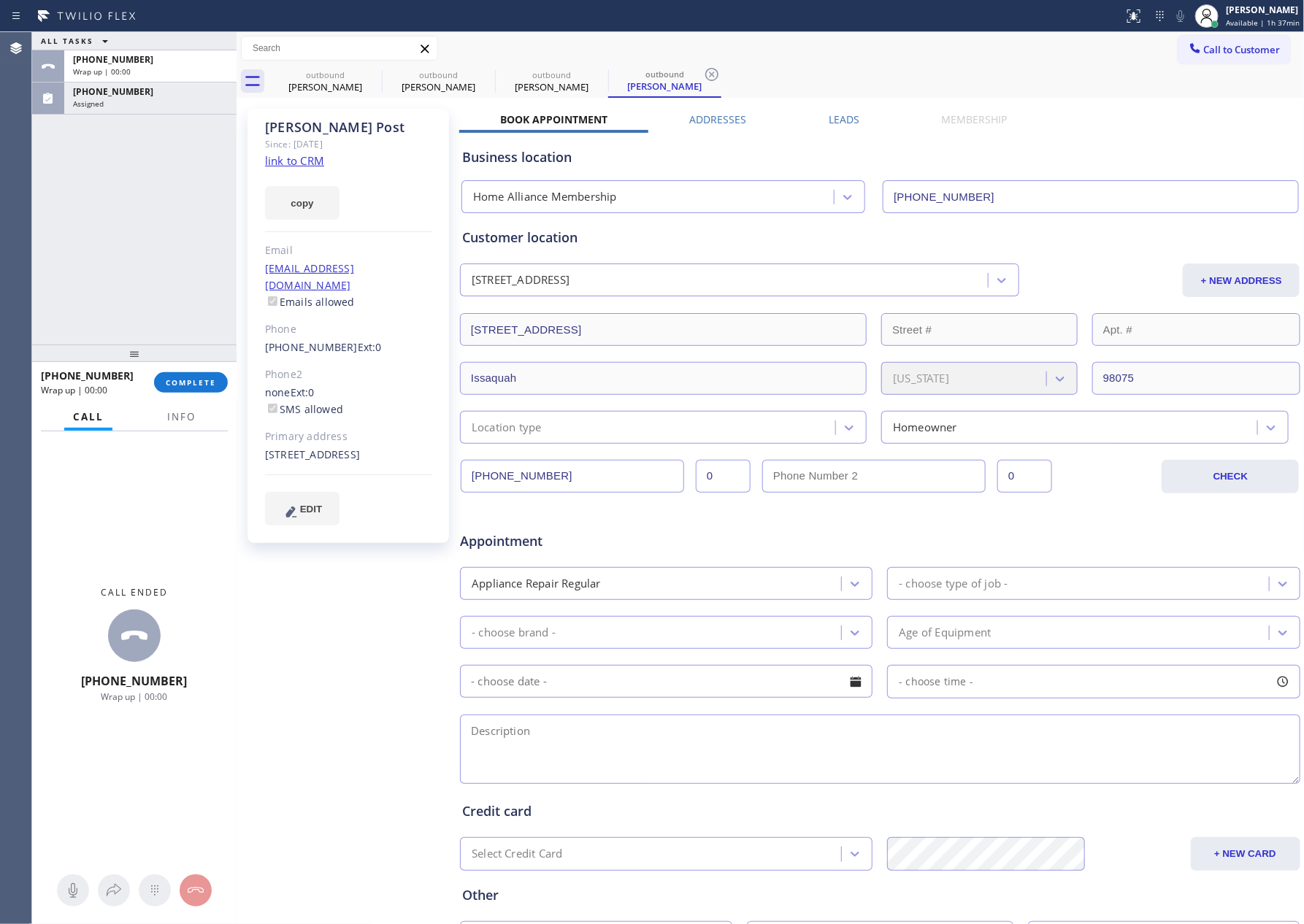
click at [308, 159] on link "link to CRM" at bounding box center [294, 160] width 59 height 15
click at [169, 182] on div "ALL TASKS ALL TASKS ACTIVE TASKS TASKS IN WRAP UP [PHONE_NUMBER] Wrap up | 00:[…" at bounding box center [134, 188] width 205 height 313
drag, startPoint x: 75, startPoint y: 278, endPoint x: 105, endPoint y: 278, distance: 30.0
click at [81, 278] on div "ALL TASKS ALL TASKS ACTIVE TASKS TASKS IN WRAP UP [PHONE_NUMBER] Wrap up | 01:[…" at bounding box center [134, 188] width 205 height 313
click at [182, 246] on div "ALL TASKS ALL TASKS ACTIVE TASKS TASKS IN WRAP UP [PHONE_NUMBER] Wrap up | 01:[…" at bounding box center [134, 188] width 205 height 313
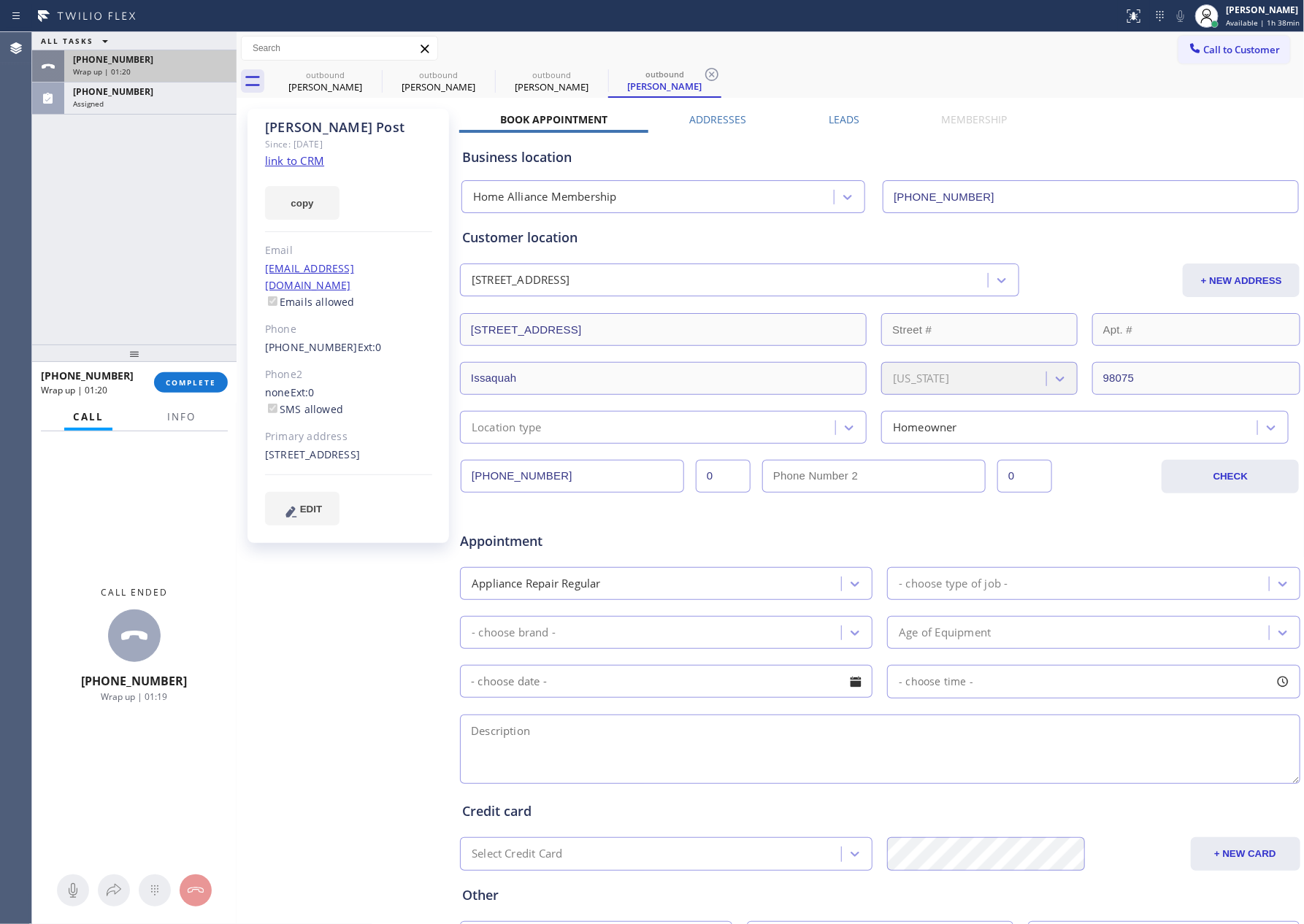
click at [193, 83] on div "[PHONE_NUMBER] Assigned" at bounding box center [148, 98] width 167 height 32
click at [186, 67] on div "Wrap up | 01:20" at bounding box center [151, 72] width 155 height 10
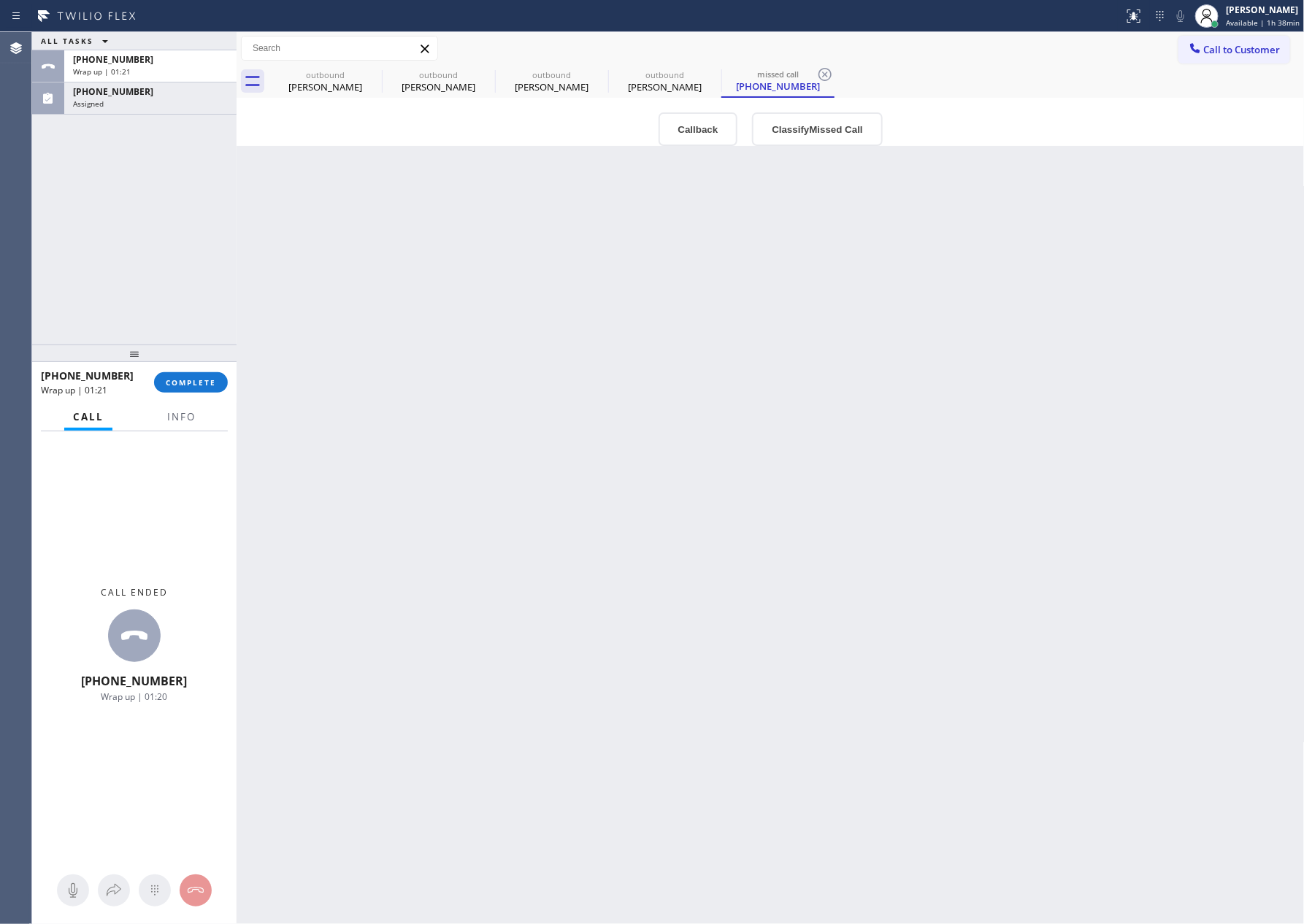
click at [178, 375] on button "COMPLETE" at bounding box center [190, 382] width 73 height 21
click at [140, 202] on div "ALL TASKS ALL TASKS ACTIVE TASKS TASKS IN WRAP UP [PHONE_NUMBER] Wrap up | 01:[…" at bounding box center [134, 188] width 205 height 313
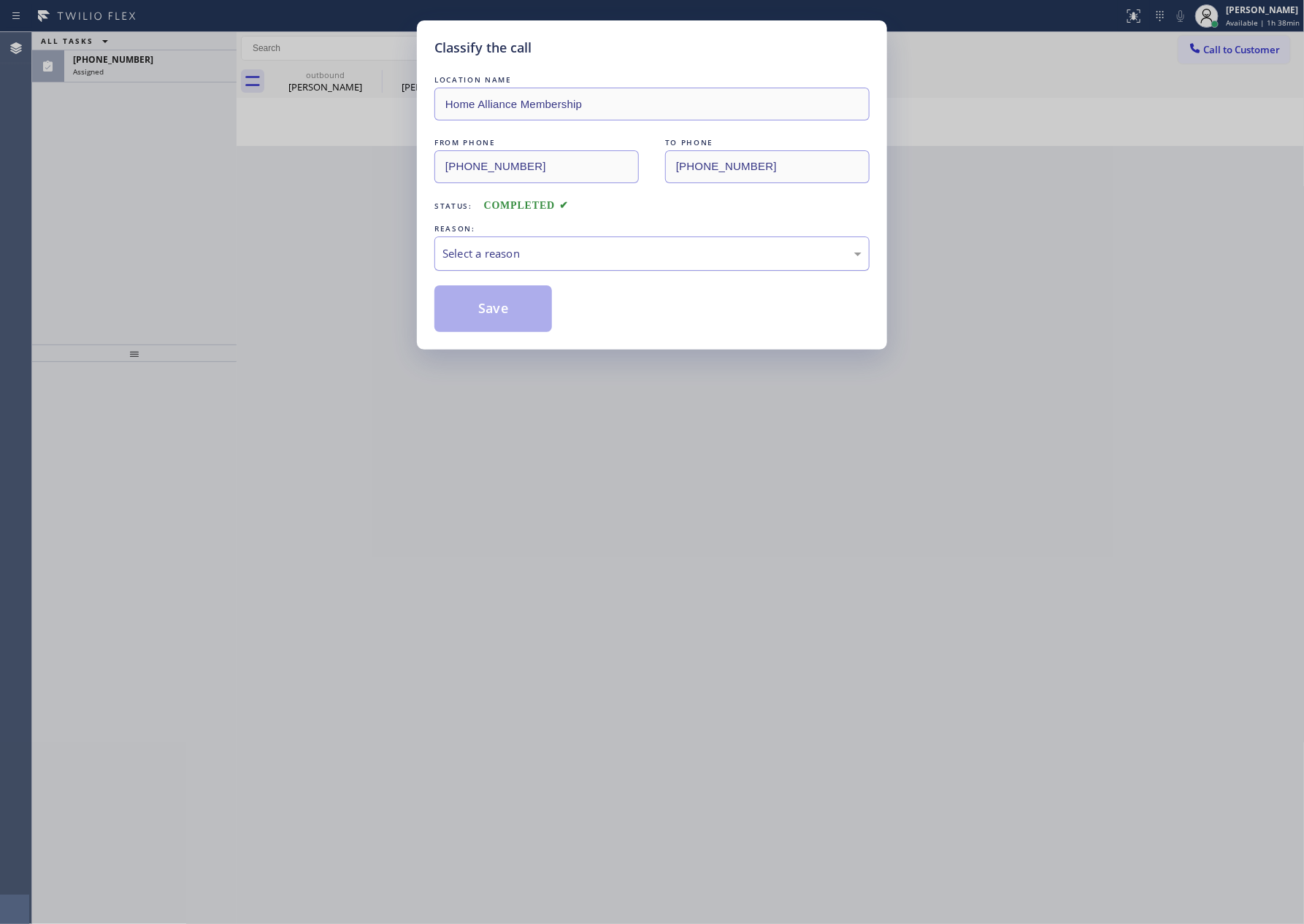
click at [669, 264] on div "Select a reason" at bounding box center [652, 253] width 435 height 34
click at [477, 302] on button "Save" at bounding box center [493, 309] width 118 height 47
click at [103, 200] on div "Classify the call LOCATION NAME Home Alliance Membership FROM PHONE [PHONE_NUMB…" at bounding box center [652, 462] width 1304 height 924
drag, startPoint x: 103, startPoint y: 200, endPoint x: 130, endPoint y: 102, distance: 101.7
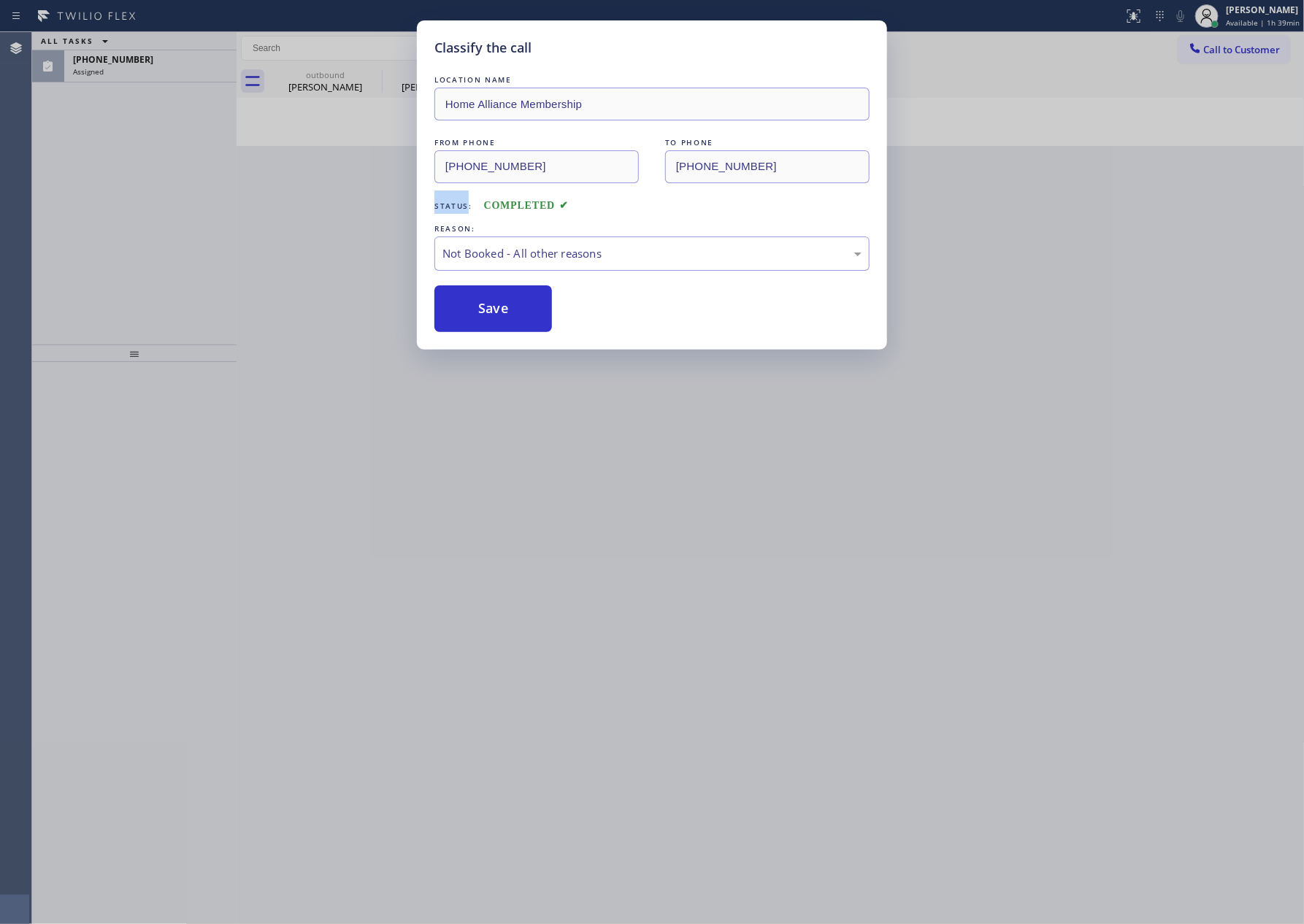
click at [104, 198] on div "Classify the call LOCATION NAME Home Alliance Membership FROM PHONE [PHONE_NUMB…" at bounding box center [652, 462] width 1304 height 924
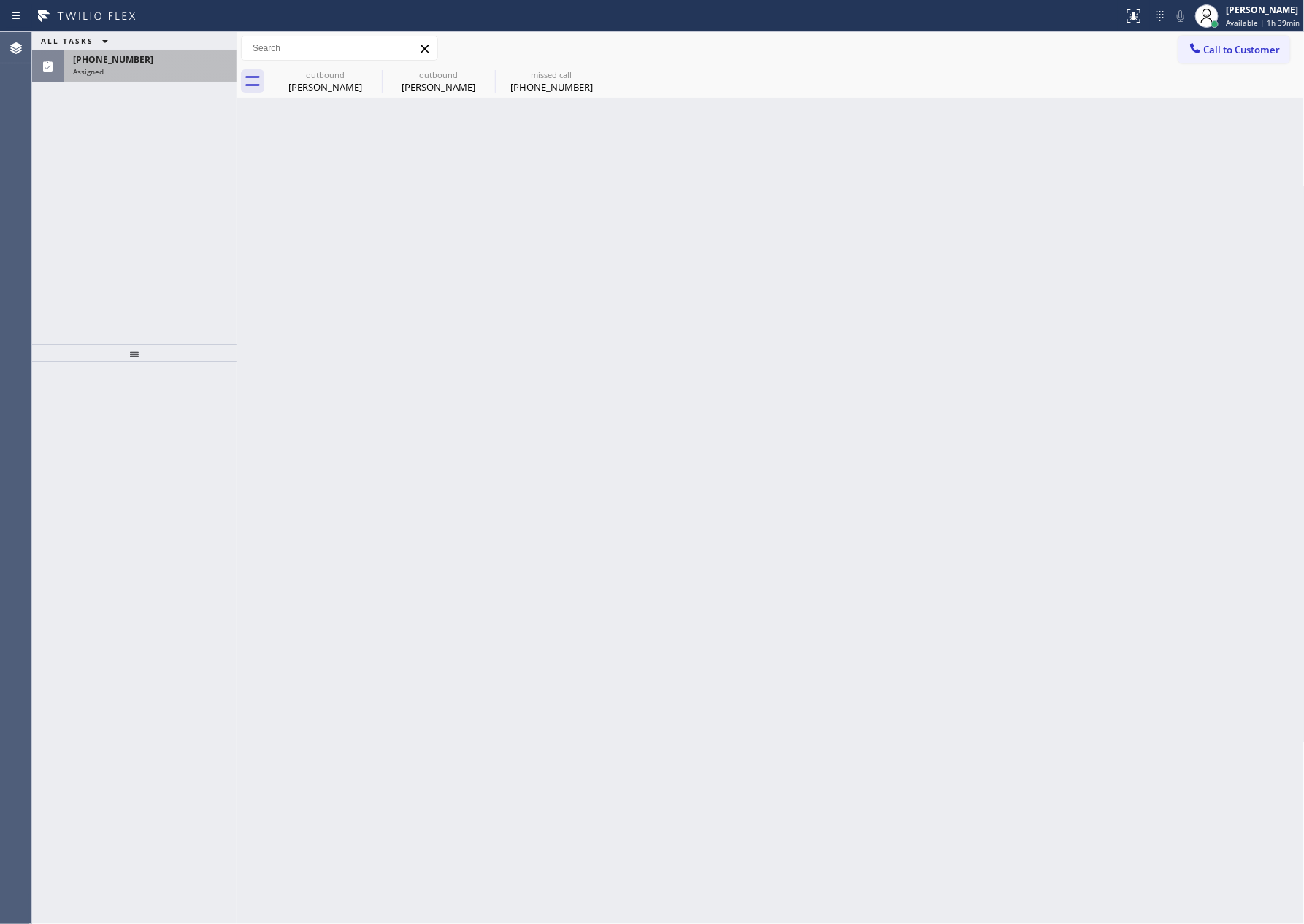
click at [136, 65] on div "[PHONE_NUMBER]" at bounding box center [151, 59] width 155 height 13
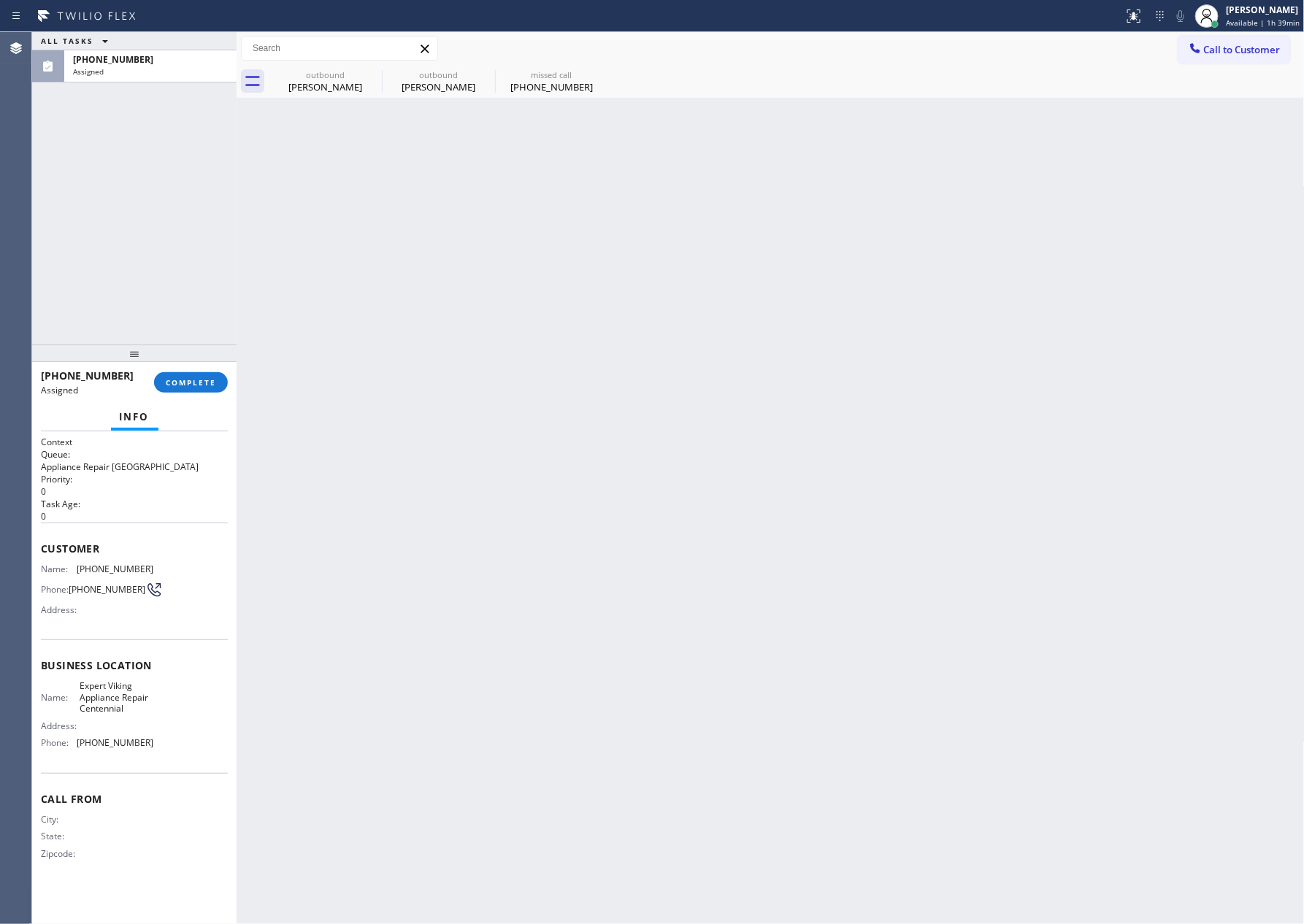
click at [177, 266] on div "ALL TASKS ALL TASKS ACTIVE TASKS TASKS IN WRAP UP [PHONE_NUMBER] Assigned" at bounding box center [134, 188] width 205 height 313
click at [561, 77] on div "missed call" at bounding box center [552, 74] width 111 height 11
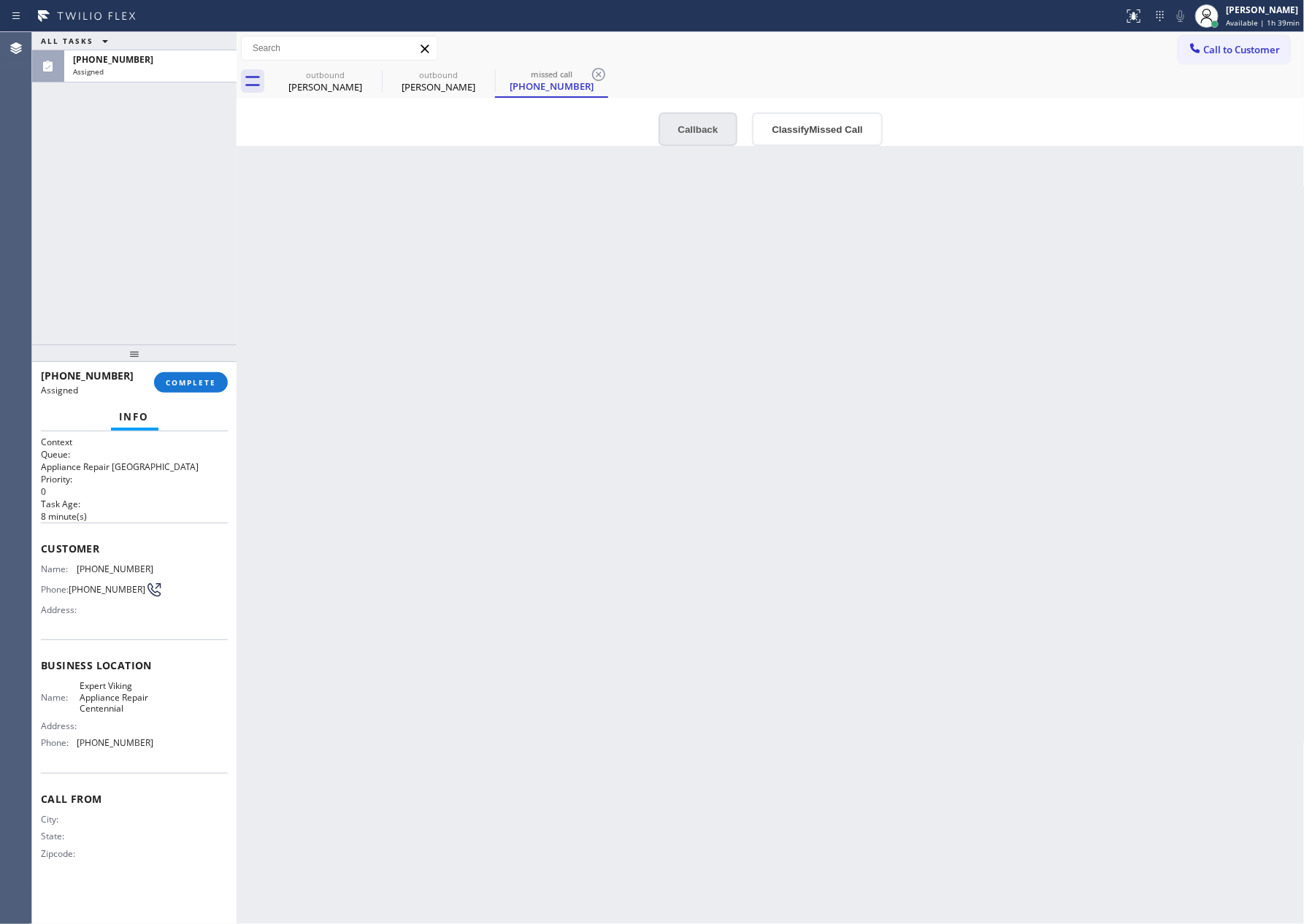
click at [666, 122] on button "Callback" at bounding box center [698, 129] width 79 height 33
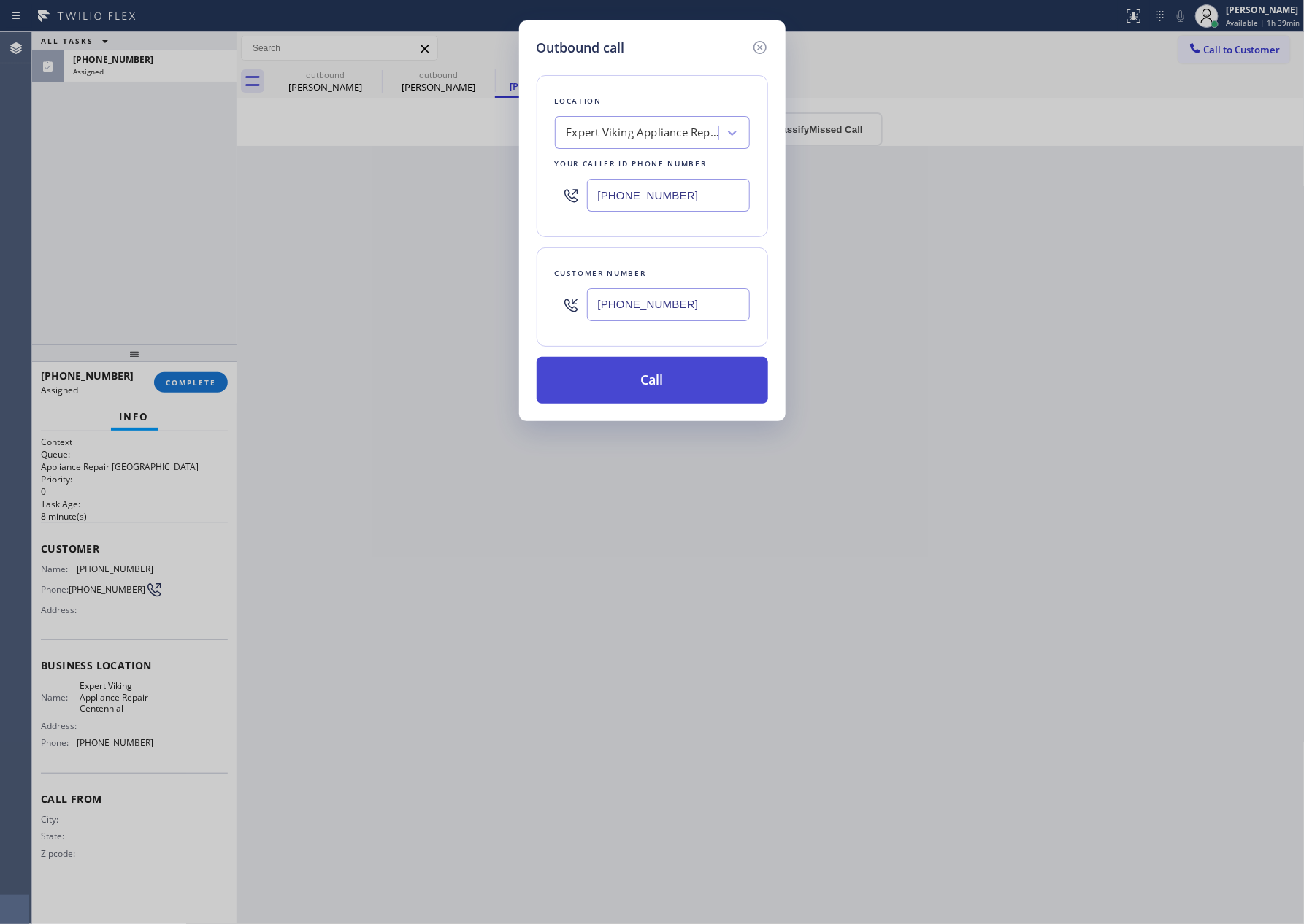
drag, startPoint x: 679, startPoint y: 360, endPoint x: 664, endPoint y: 379, distance: 24.2
click at [677, 360] on button "Call" at bounding box center [652, 380] width 231 height 47
drag, startPoint x: 664, startPoint y: 381, endPoint x: 838, endPoint y: 67, distance: 359.0
click at [653, 375] on button "Call" at bounding box center [652, 380] width 231 height 47
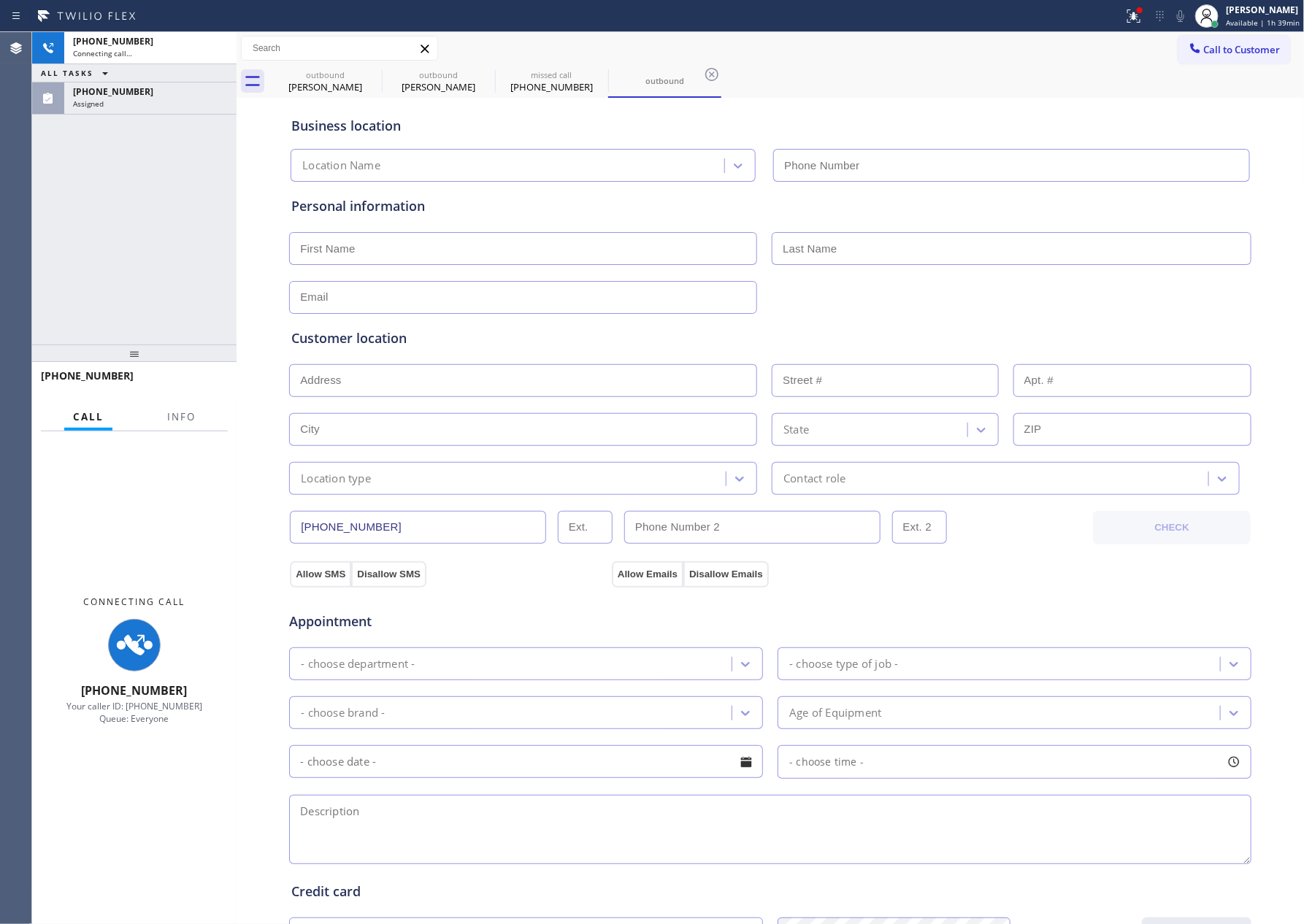
type input "[PHONE_NUMBER]"
click at [102, 251] on div "[PHONE_NUMBER] Connecting call… ALL TASKS ALL TASKS ACTIVE TASKS TASKS IN WRAP …" at bounding box center [134, 188] width 205 height 313
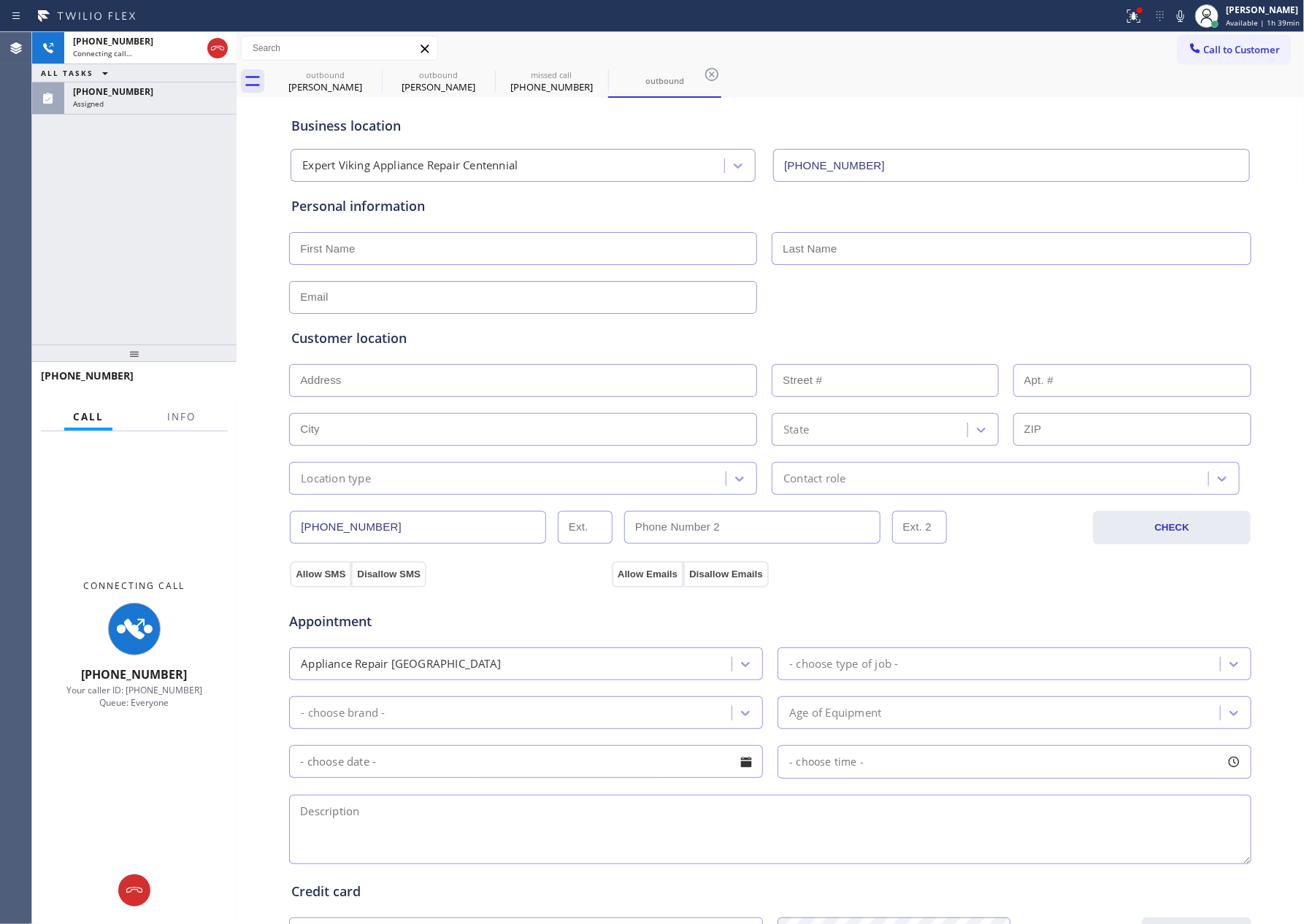
click at [134, 92] on div "[PHONE_NUMBER]" at bounding box center [151, 91] width 155 height 13
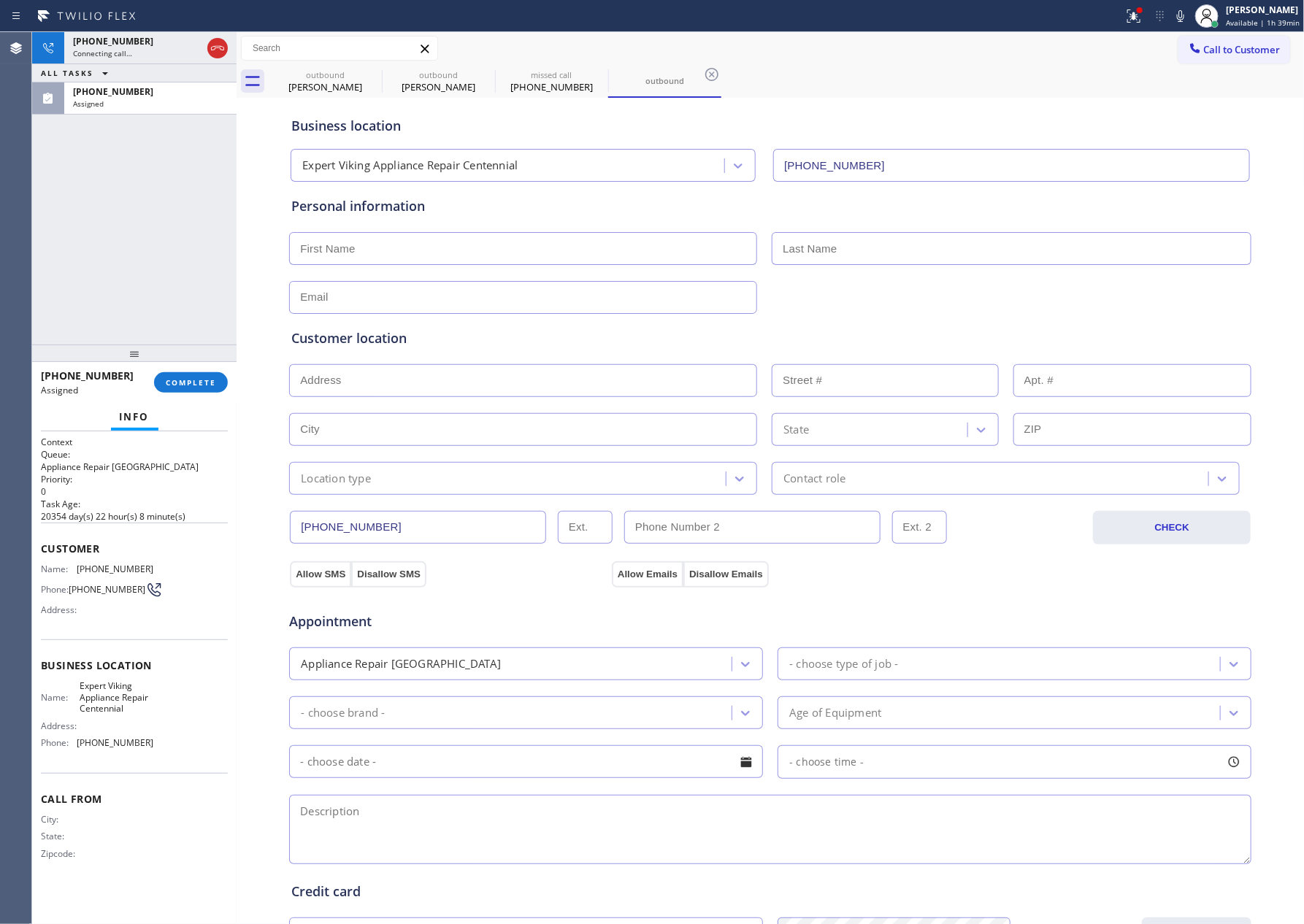
click at [190, 375] on button "COMPLETE" at bounding box center [190, 382] width 73 height 21
click at [145, 156] on div "[PHONE_NUMBER] Connecting call… ALL TASKS ALL TASKS ACTIVE TASKS TASKS IN WRAP …" at bounding box center [134, 188] width 205 height 313
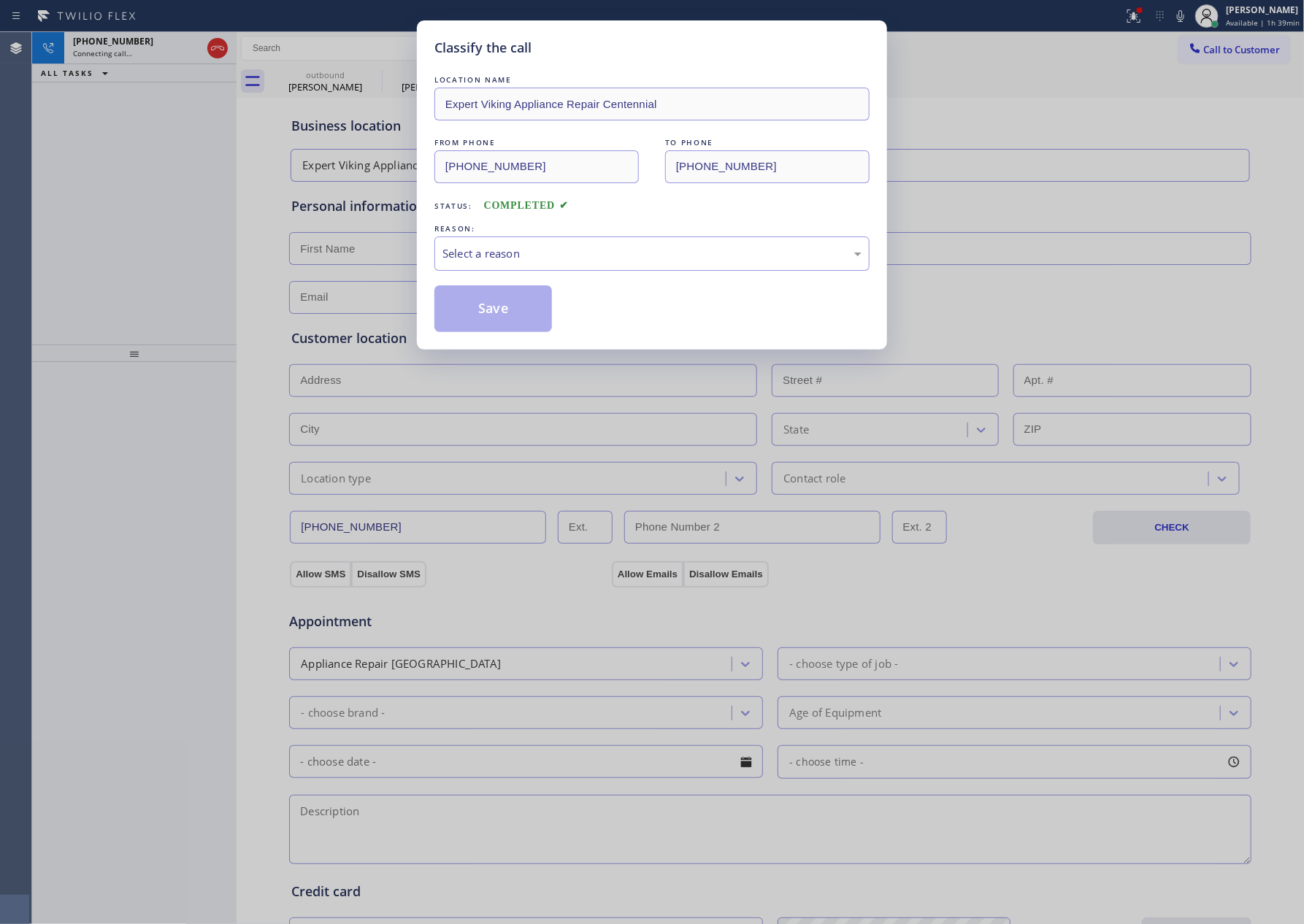
drag, startPoint x: 418, startPoint y: 225, endPoint x: 482, endPoint y: 276, distance: 81.8
click at [434, 246] on div "Classify the call LOCATION NAME Expert Viking Appliance Repair Centennial FROM …" at bounding box center [652, 185] width 470 height 329
click at [478, 259] on div "Select a reason" at bounding box center [652, 253] width 419 height 17
click at [515, 314] on button "Save" at bounding box center [493, 309] width 118 height 47
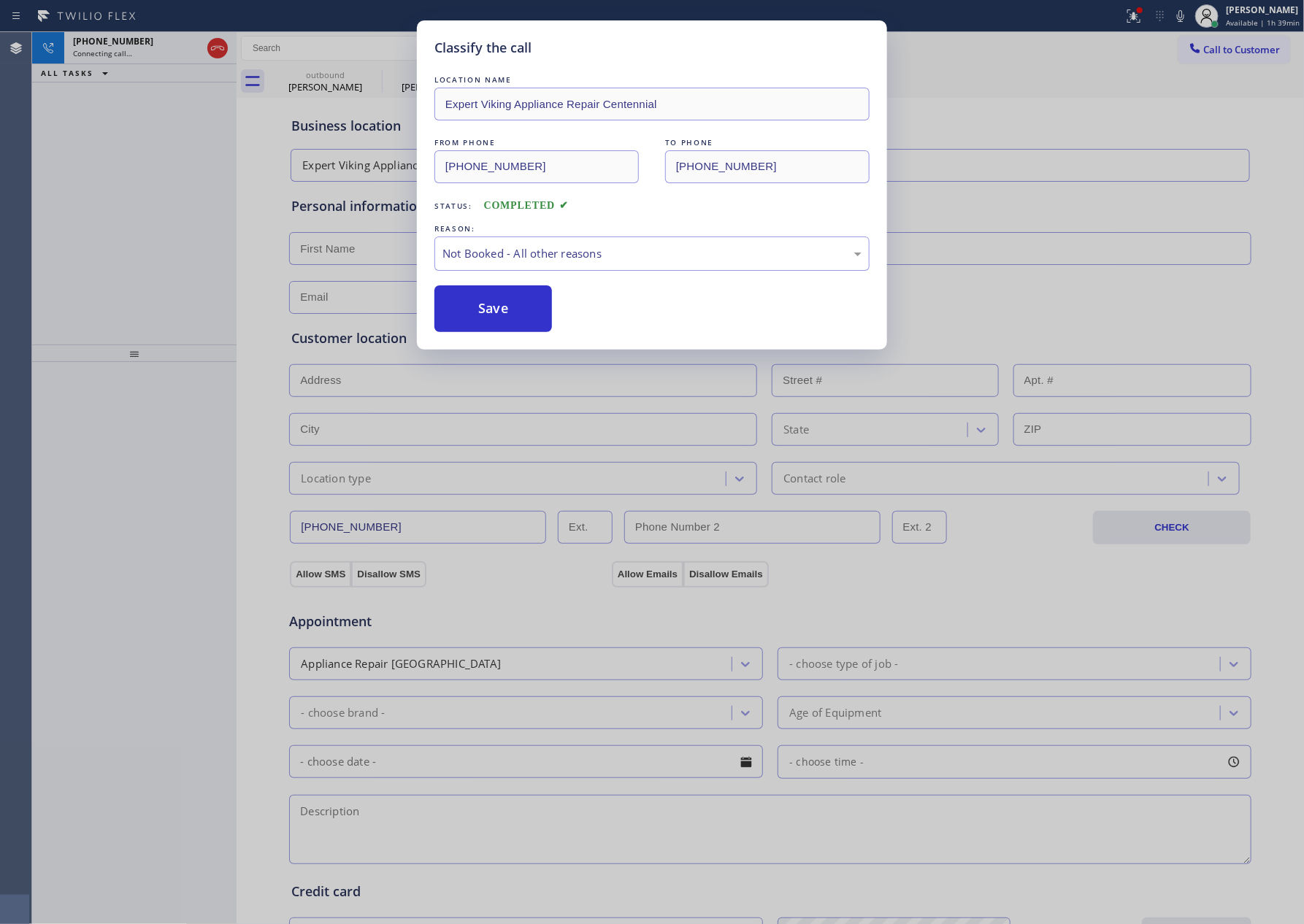
click at [136, 213] on div "Classify the call LOCATION NAME Expert Viking Appliance Repair Centennial FROM …" at bounding box center [652, 462] width 1304 height 924
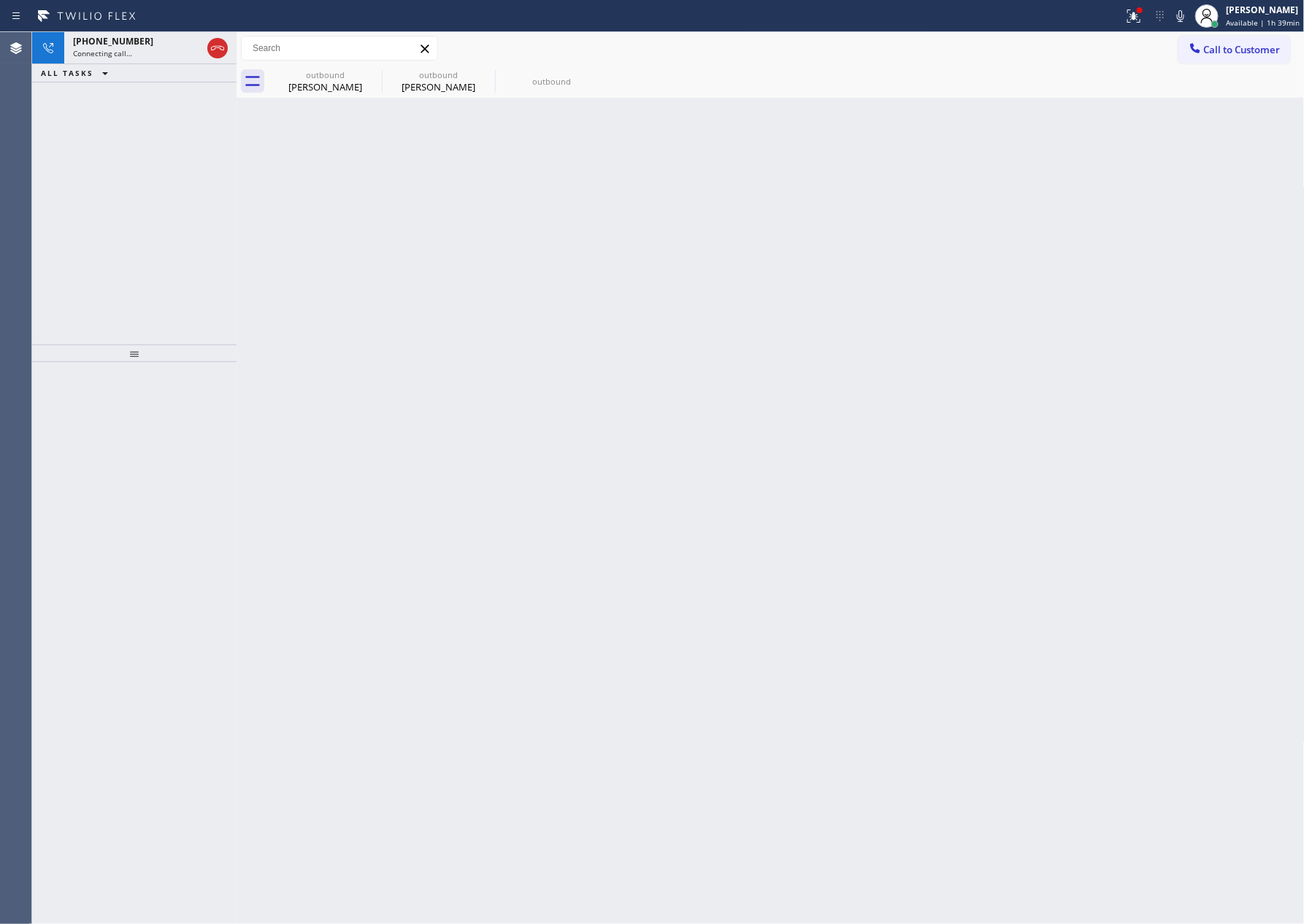
drag, startPoint x: 138, startPoint y: 207, endPoint x: 169, endPoint y: 175, distance: 44.6
click at [154, 189] on div "[PHONE_NUMBER] Connecting call… ALL TASKS ALL TASKS ACTIVE TASKS TASKS IN WRAP …" at bounding box center [134, 188] width 205 height 313
click at [222, 49] on icon at bounding box center [217, 48] width 18 height 18
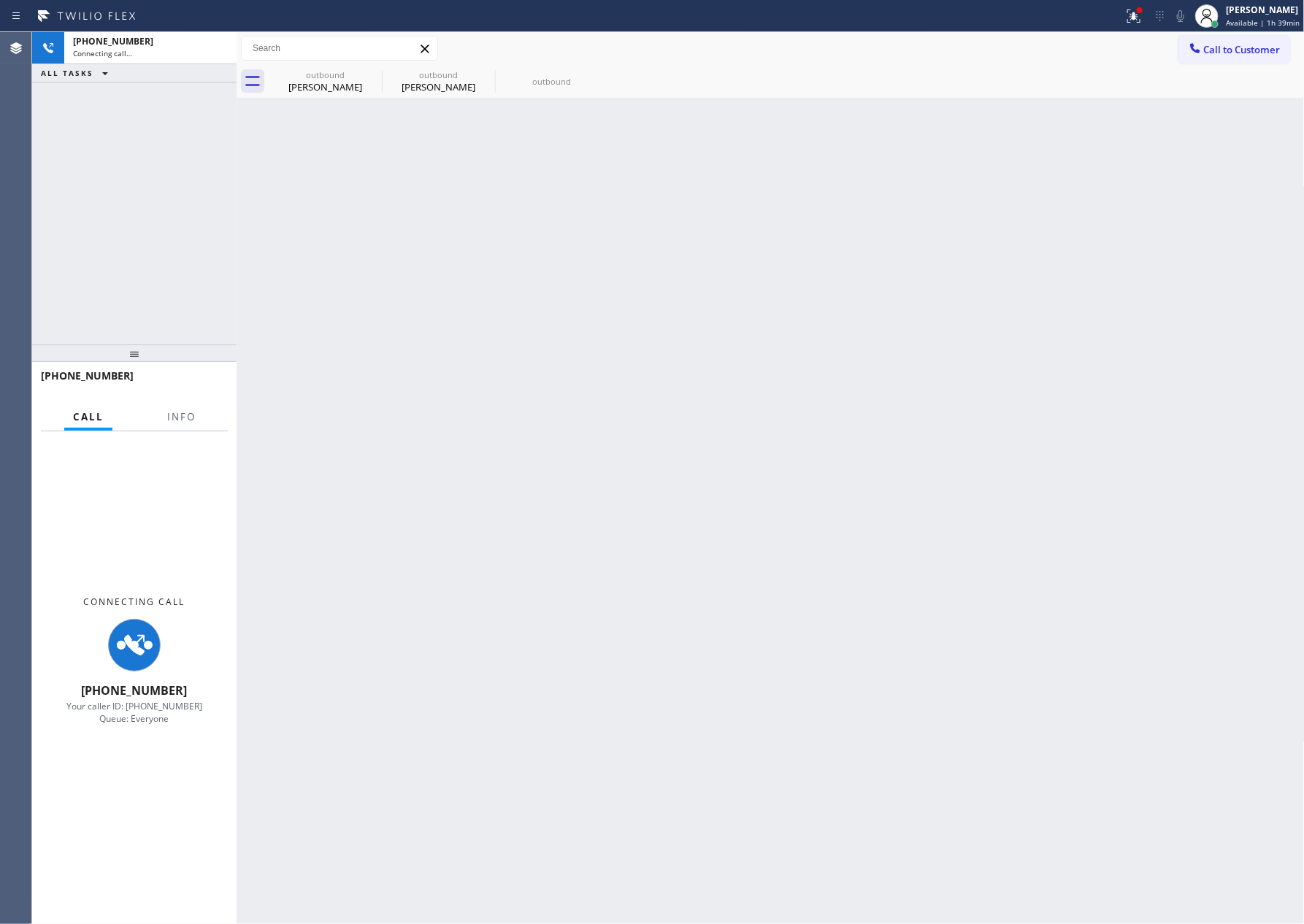
click at [158, 161] on div "[PHONE_NUMBER] Connecting call… ALL TASKS ALL TASKS ACTIVE TASKS TASKS IN WRAP …" at bounding box center [134, 188] width 205 height 313
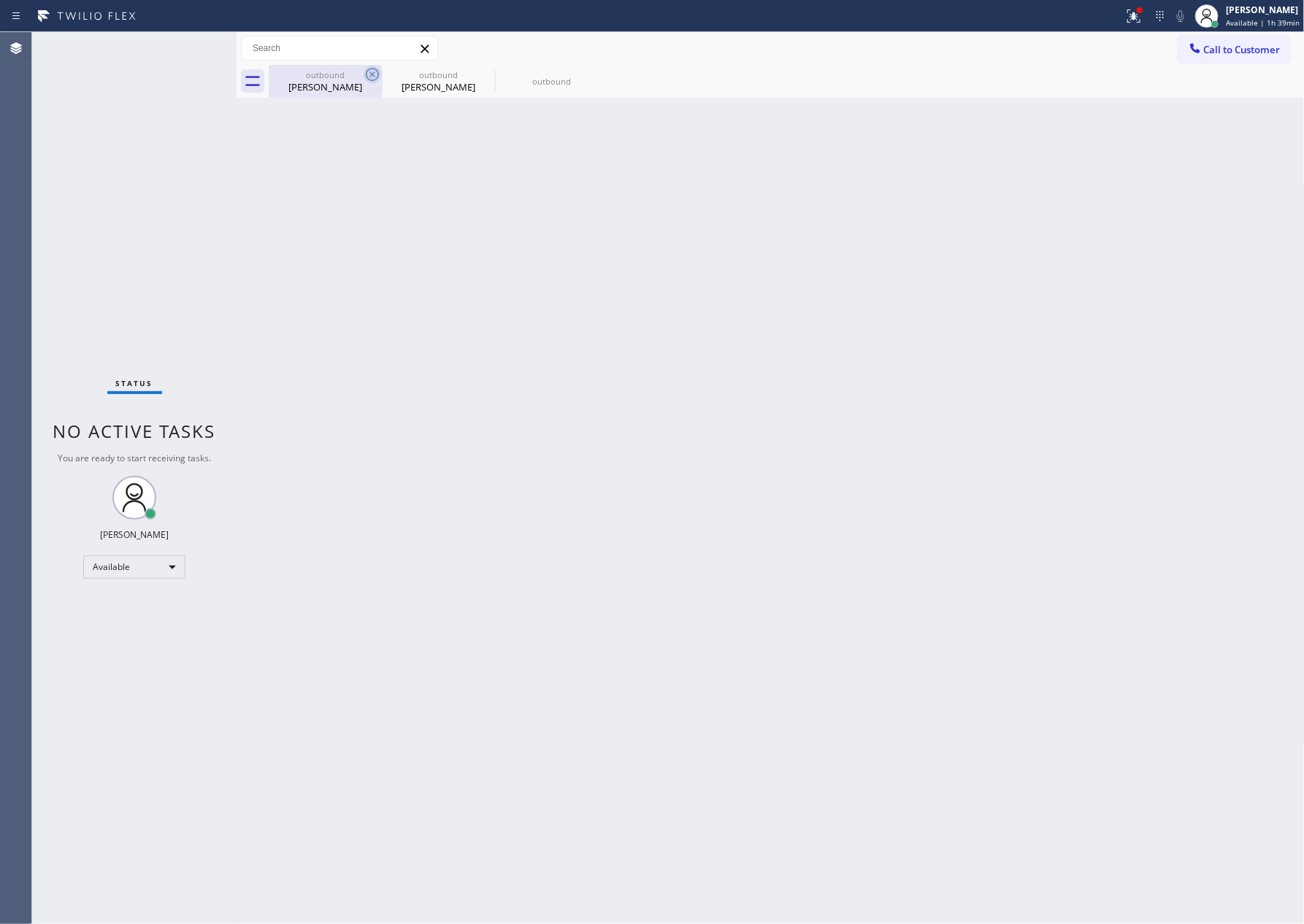
click at [331, 77] on div "outbound" at bounding box center [325, 74] width 111 height 11
type input "[PHONE_NUMBER]"
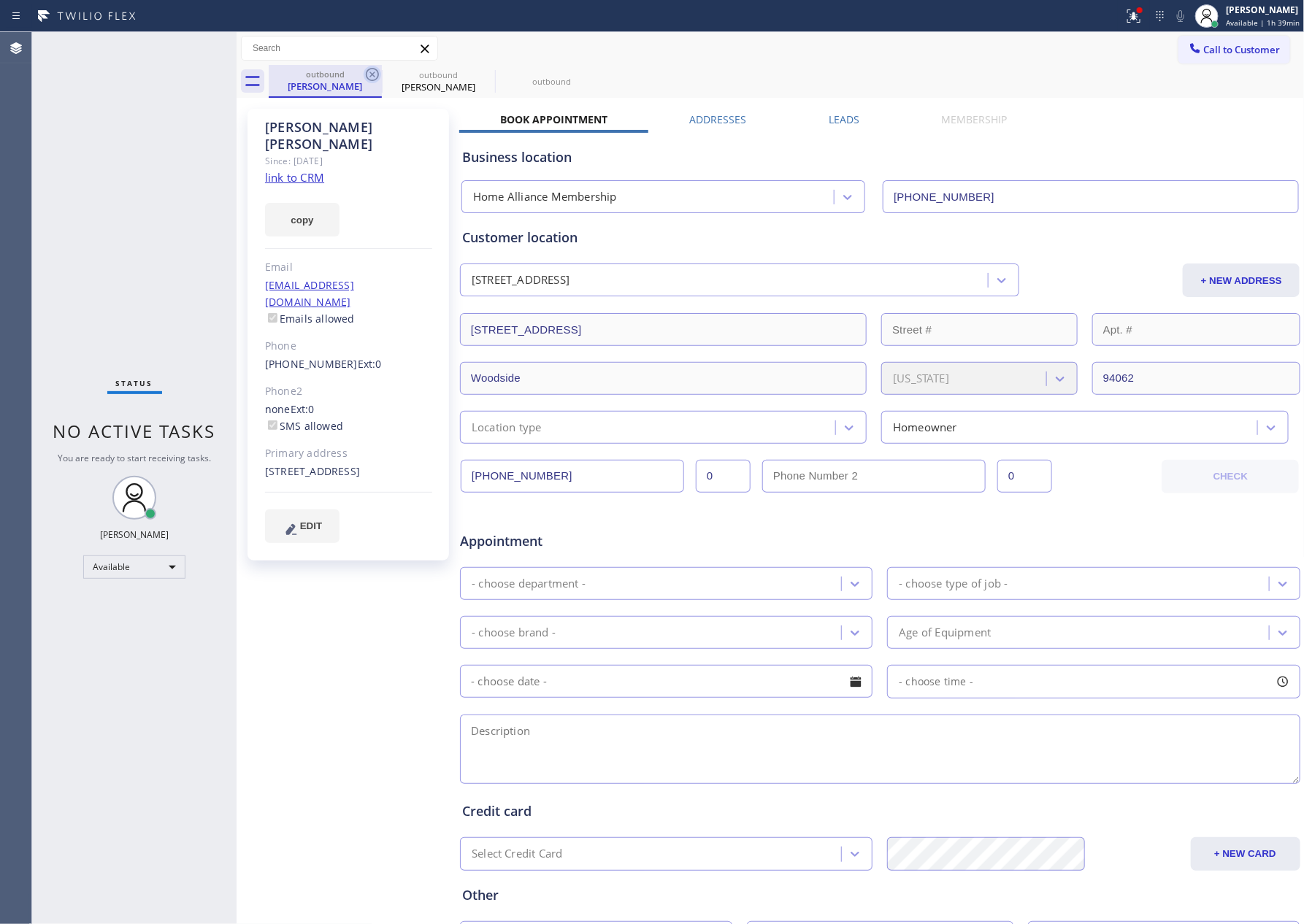
click at [371, 76] on icon at bounding box center [372, 74] width 18 height 18
click at [0, 0] on icon at bounding box center [0, 0] width 0 height 0
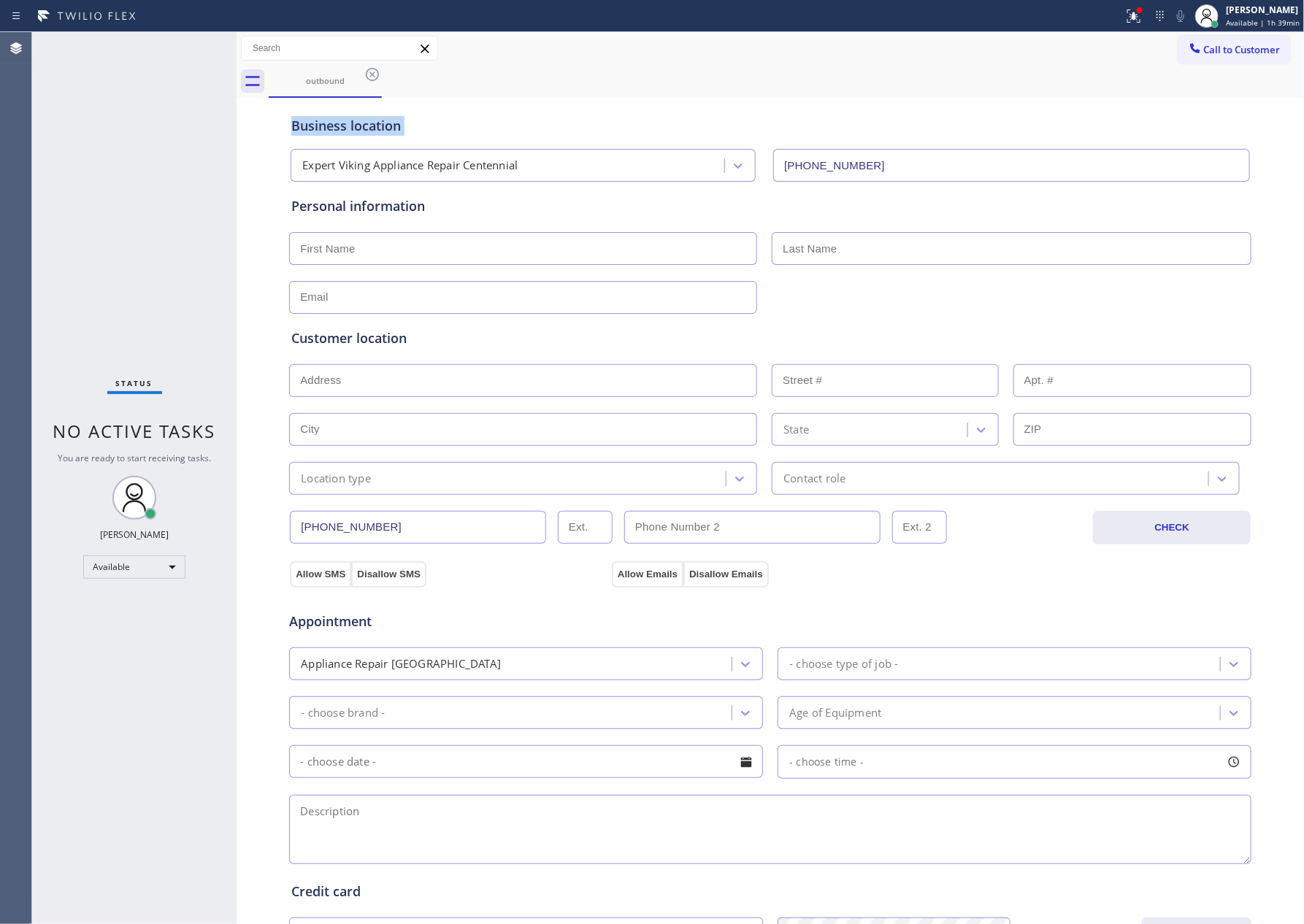
click at [371, 76] on icon at bounding box center [372, 74] width 18 height 18
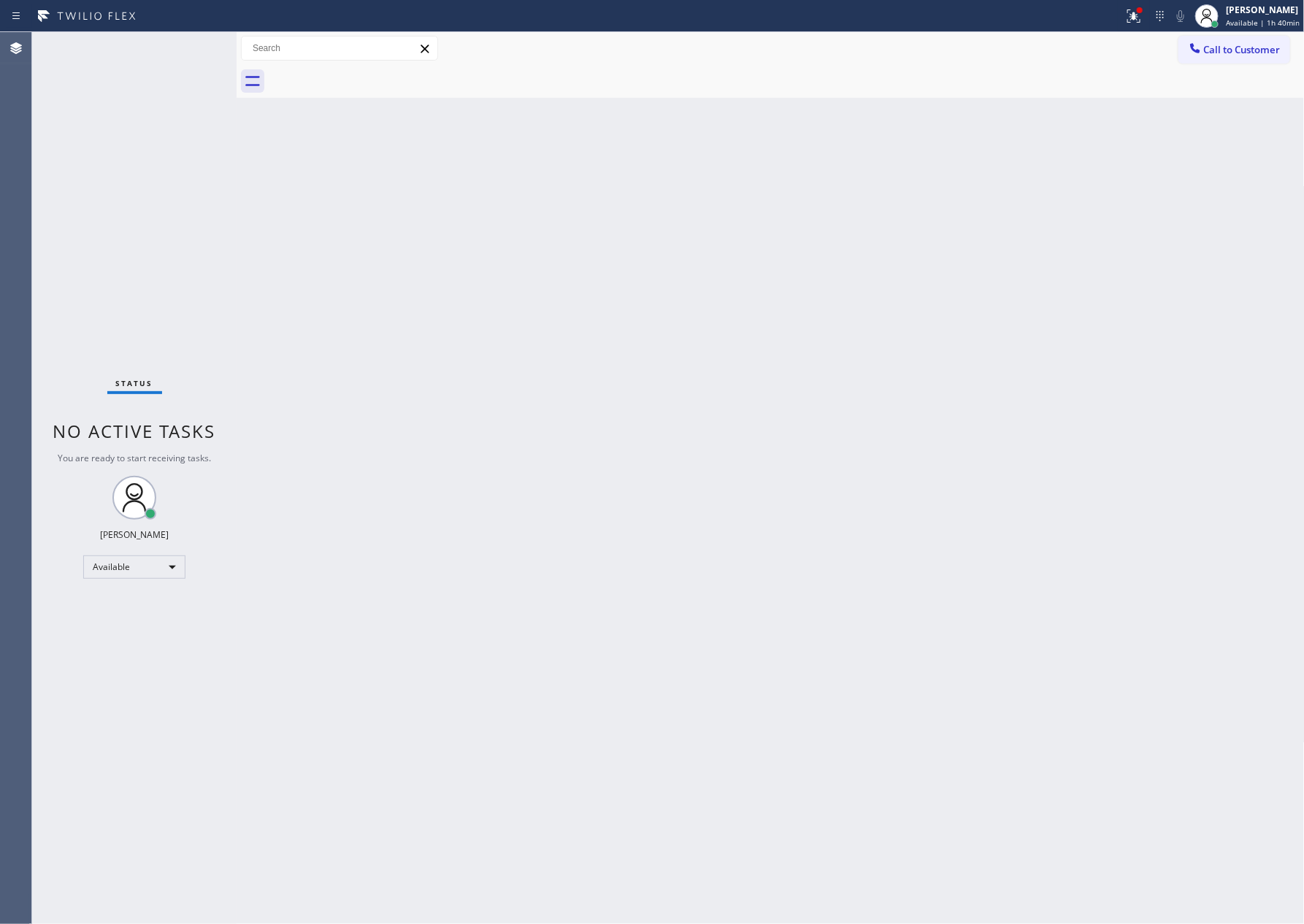
click at [294, 363] on div "Back to Dashboard Change Sender ID Customers Technicians Select a contact Outbo…" at bounding box center [770, 478] width 1068 height 893
click at [738, 460] on div "Back to Dashboard Change Sender ID Customers Technicians Select a contact Outbo…" at bounding box center [770, 478] width 1068 height 893
click at [671, 462] on div "Back to Dashboard Change Sender ID Customers Technicians Select a contact Outbo…" at bounding box center [770, 478] width 1068 height 893
click at [635, 322] on div "Back to Dashboard Change Sender ID Customers Technicians Select a contact Outbo…" at bounding box center [770, 478] width 1068 height 893
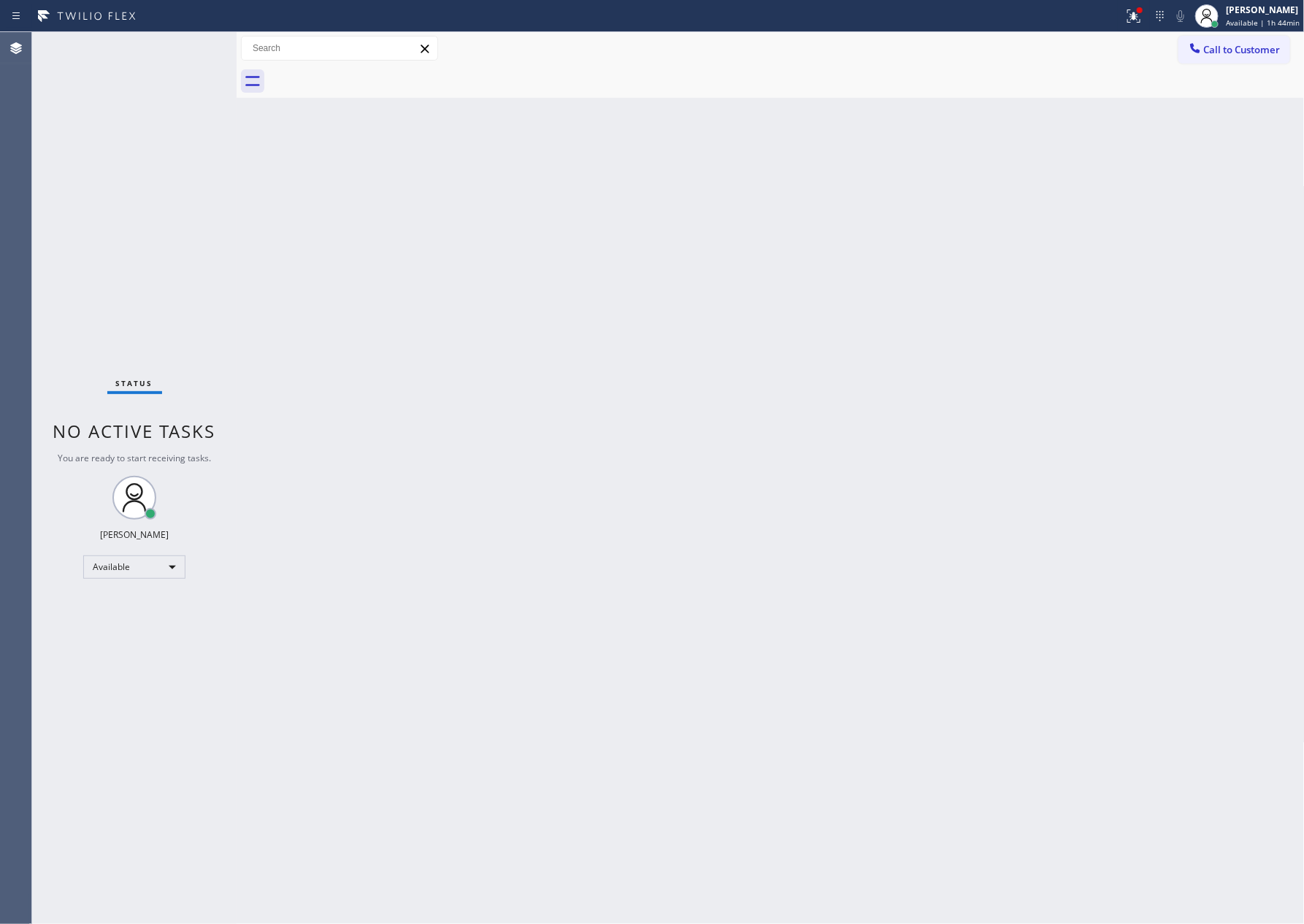
drag, startPoint x: 546, startPoint y: 345, endPoint x: 1293, endPoint y: 170, distance: 767.2
click at [653, 316] on div "Back to Dashboard Change Sender ID Customers Technicians Select a contact Outbo…" at bounding box center [770, 478] width 1068 height 893
click at [1227, 49] on span "Call to Customer" at bounding box center [1242, 49] width 76 height 13
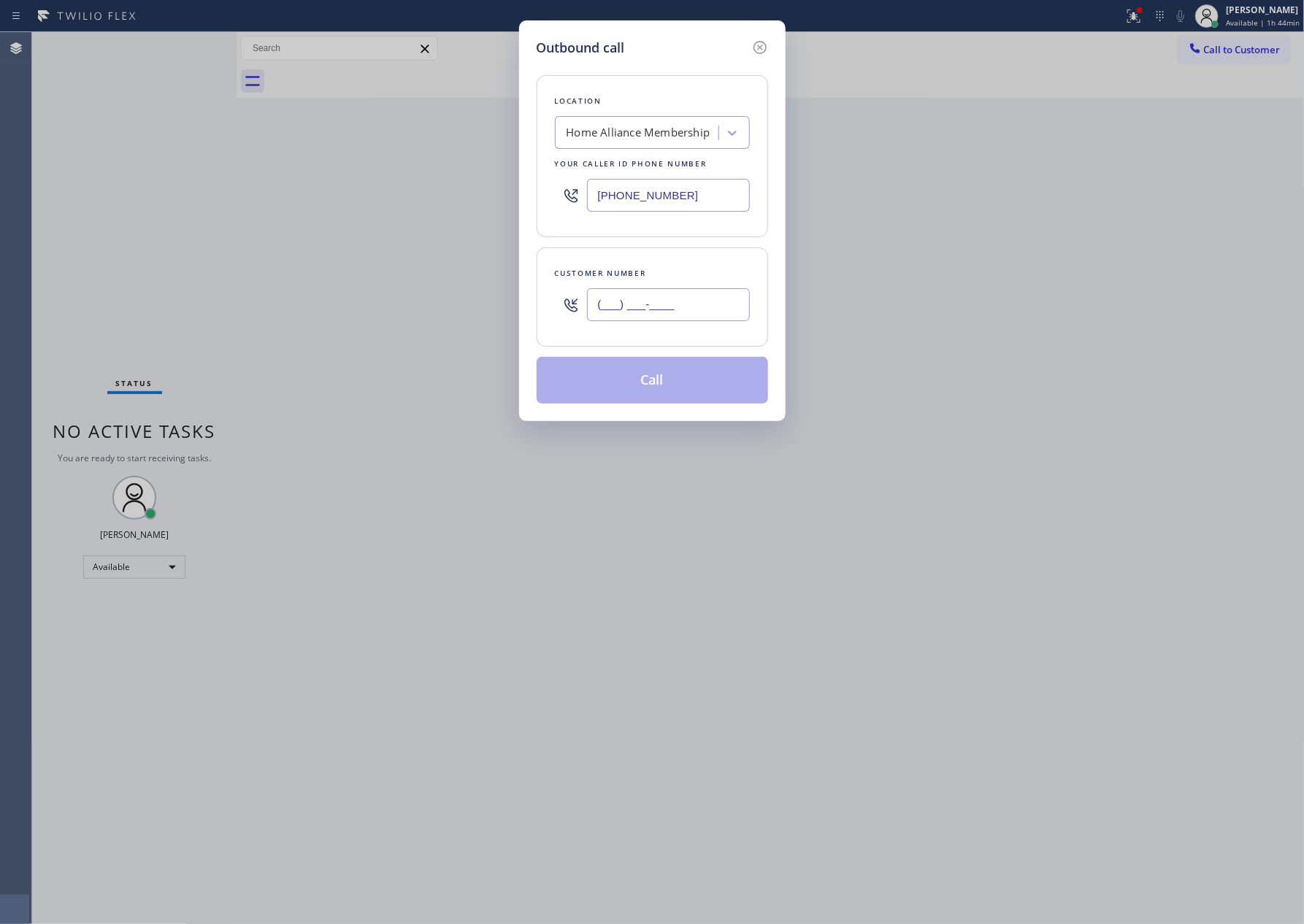
click at [719, 308] on input "(___) ___-____" at bounding box center [668, 305] width 163 height 33
paste input "310) 384-0231"
type input "[PHONE_NUMBER]"
click at [681, 382] on button "Call" at bounding box center [652, 380] width 231 height 47
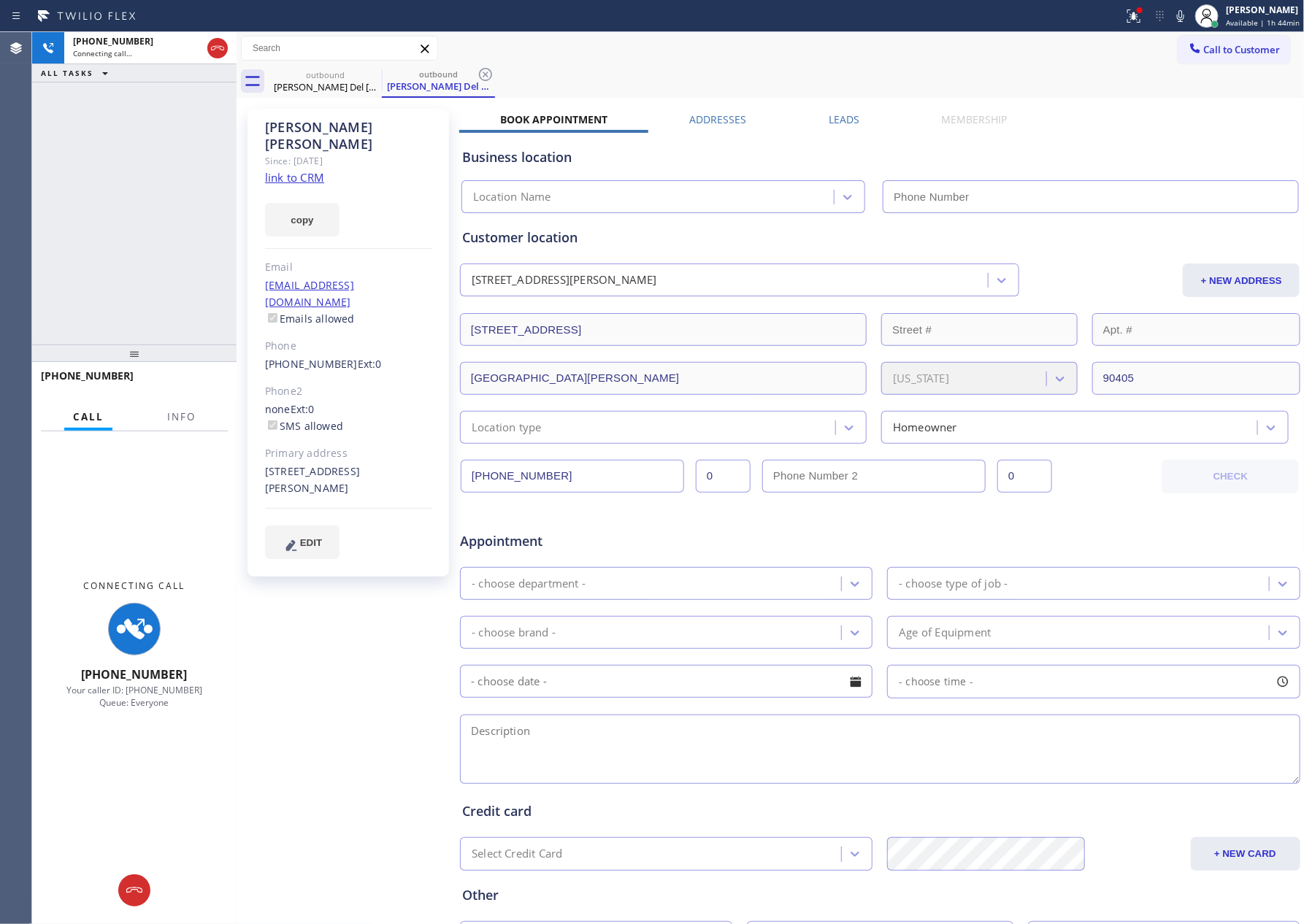
drag, startPoint x: 108, startPoint y: 219, endPoint x: 244, endPoint y: 152, distance: 151.6
click at [140, 208] on div "[PHONE_NUMBER] Connecting call… ALL TASKS ALL TASKS ACTIVE TASKS TASKS IN WRAP …" at bounding box center [134, 188] width 205 height 313
click at [307, 170] on link "link to CRM" at bounding box center [294, 177] width 59 height 15
type input "[PHONE_NUMBER]"
click at [211, 49] on icon at bounding box center [217, 48] width 18 height 18
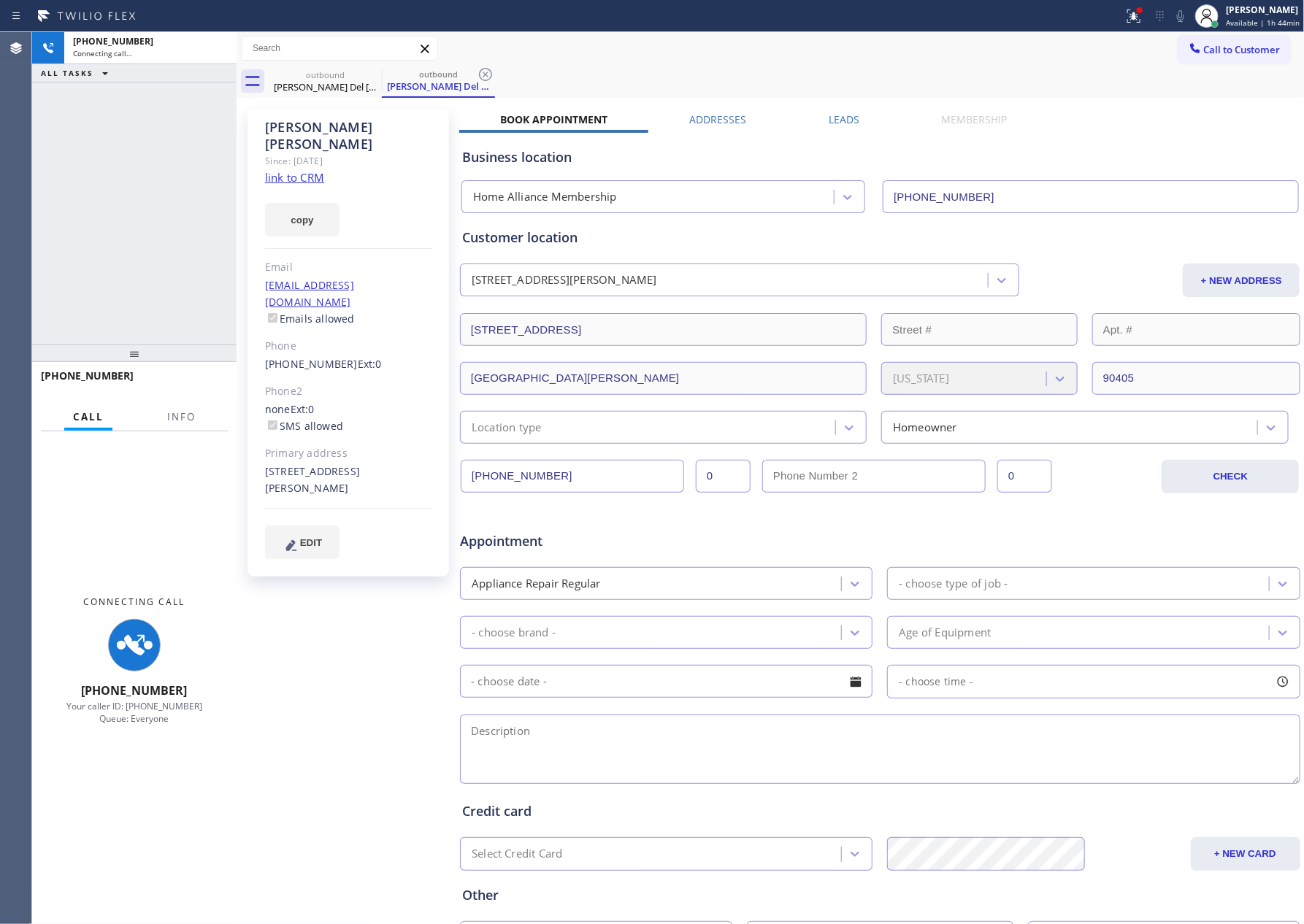
click at [162, 179] on div "[PHONE_NUMBER] Connecting call… ALL TASKS ALL TASKS ACTIVE TASKS TASKS IN WRAP …" at bounding box center [134, 188] width 205 height 313
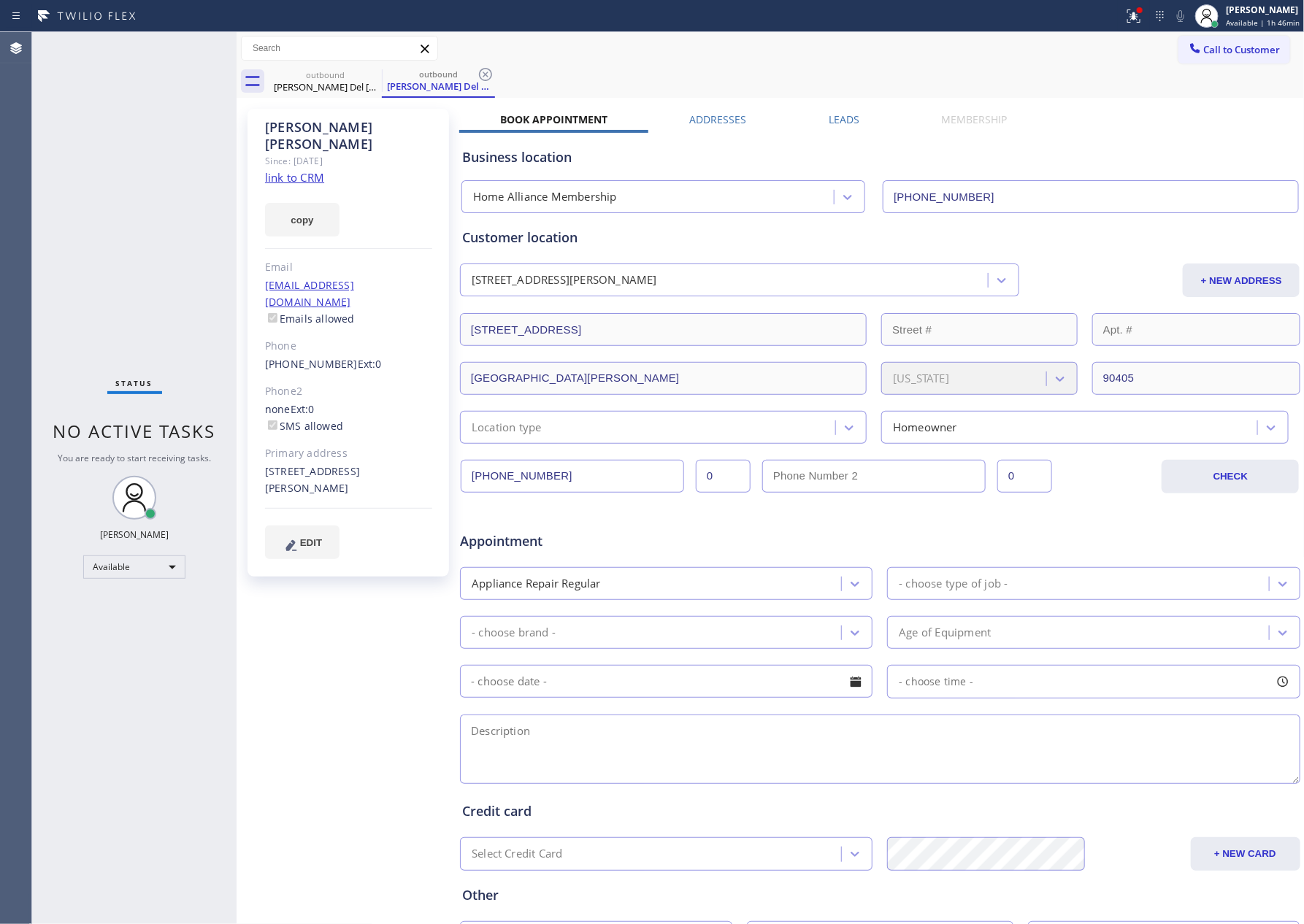
drag, startPoint x: 180, startPoint y: 173, endPoint x: 228, endPoint y: 176, distance: 48.1
click at [186, 173] on div "Status No active tasks You are ready to start receiving tasks. [PERSON_NAME] Av…" at bounding box center [134, 478] width 205 height 893
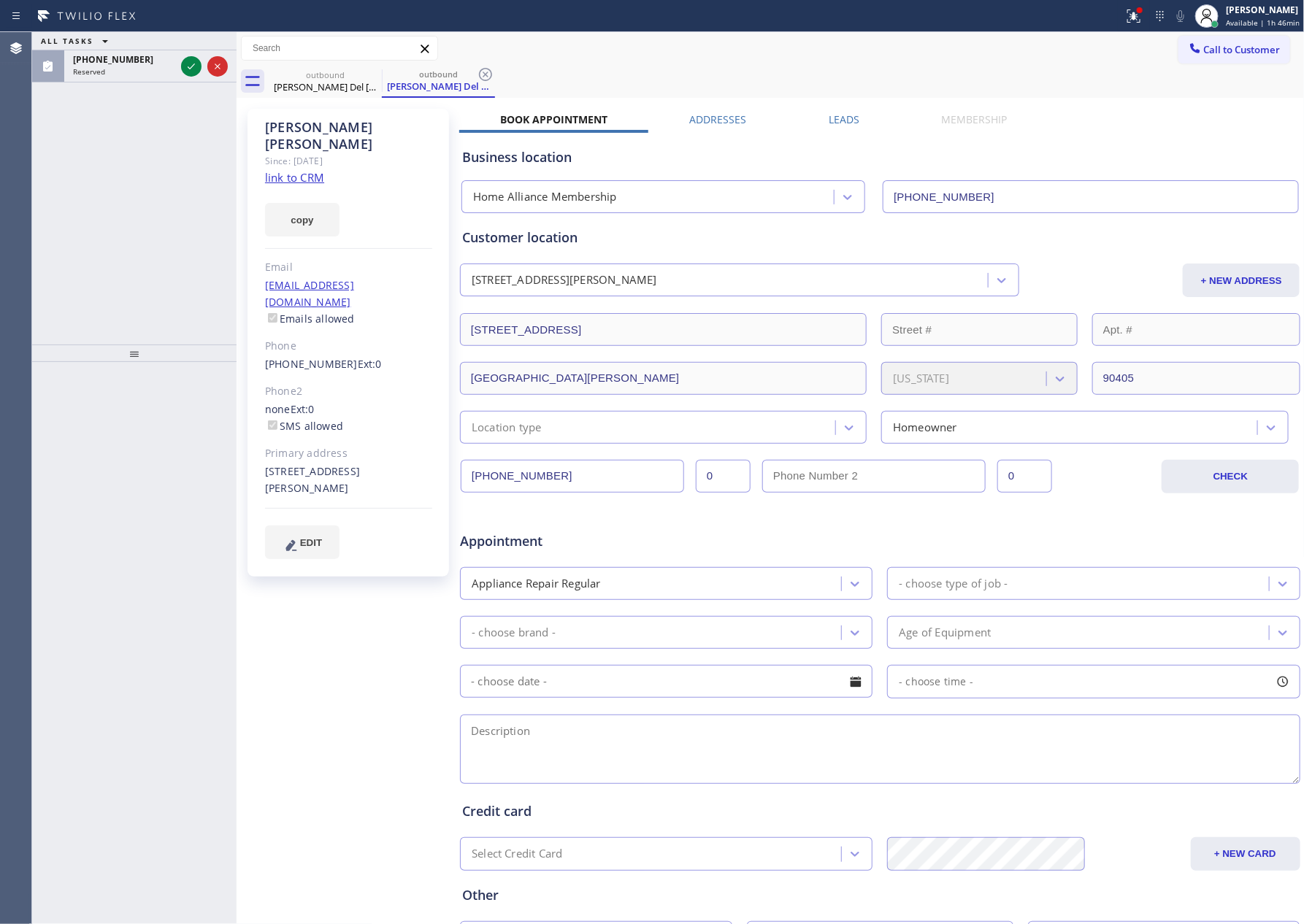
drag, startPoint x: 898, startPoint y: 68, endPoint x: 513, endPoint y: 154, distance: 394.5
click at [885, 74] on div "outbound [PERSON_NAME] Del [PERSON_NAME] outbound [PERSON_NAME] Del [PERSON_NAM…" at bounding box center [786, 81] width 1036 height 33
click at [116, 195] on div "ALL TASKS ALL TASKS ACTIVE TASKS TASKS IN WRAP UP [PHONE_NUMBER] Reserved" at bounding box center [134, 188] width 205 height 313
click at [187, 62] on icon at bounding box center [191, 67] width 18 height 18
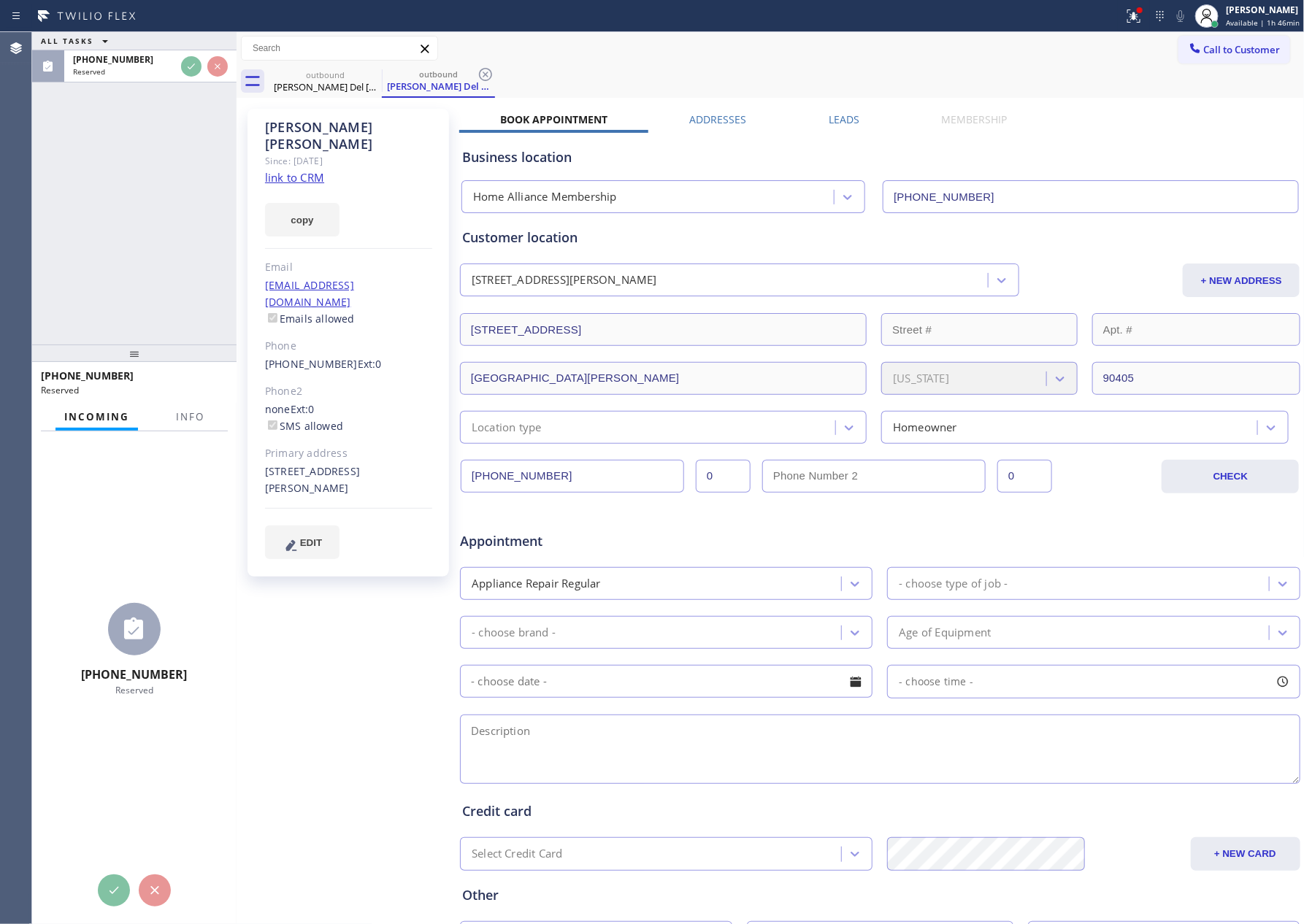
click at [150, 222] on div "ALL TASKS ALL TASKS ACTIVE TASKS TASKS IN WRAP UP [PHONE_NUMBER] Reserved" at bounding box center [134, 188] width 205 height 313
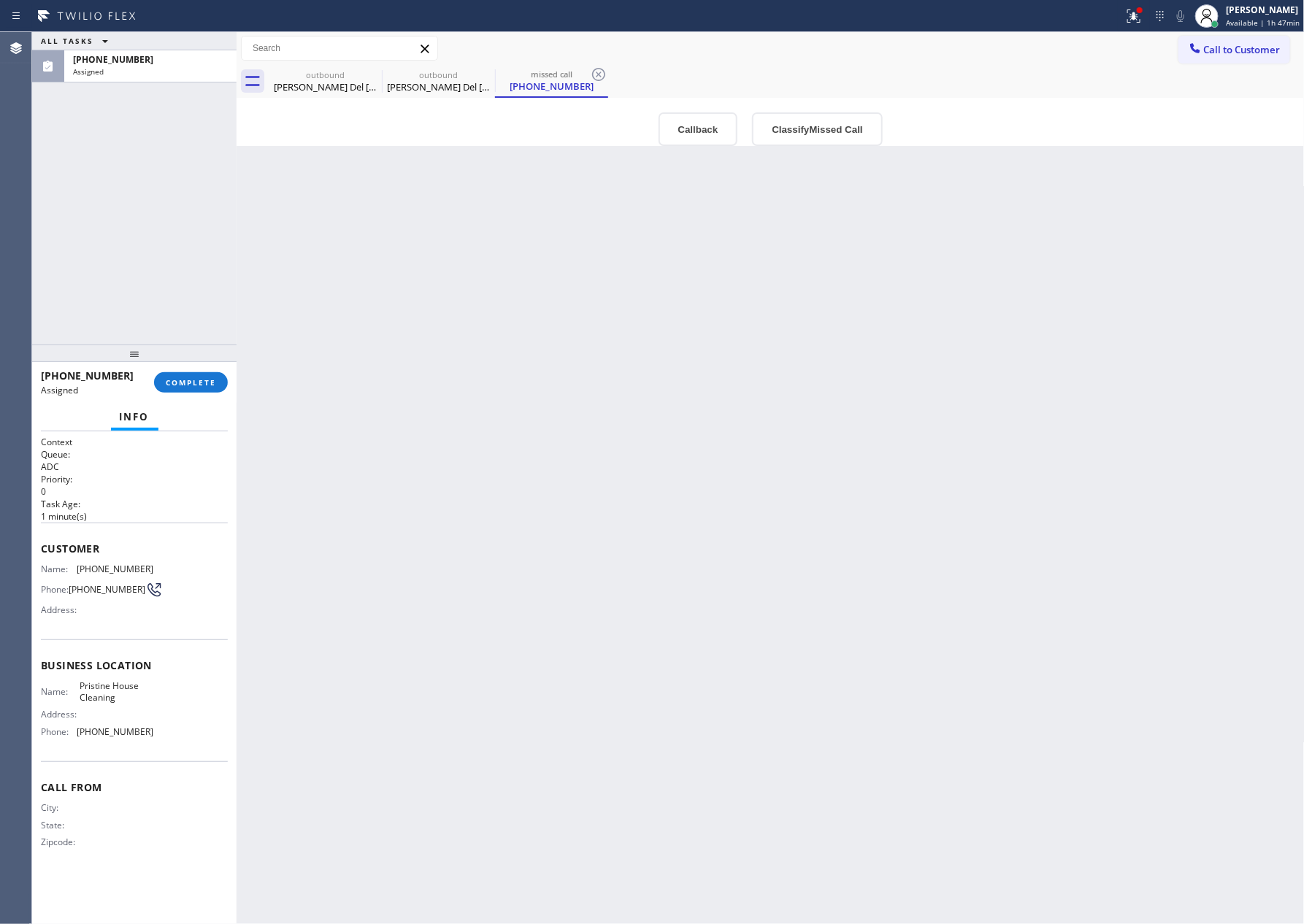
click at [623, 362] on div "Back to Dashboard Change Sender ID Customers Technicians Select a contact Outbo…" at bounding box center [770, 478] width 1068 height 893
click at [666, 298] on div "Back to Dashboard Change Sender ID Customers Technicians Select a contact Outbo…" at bounding box center [770, 478] width 1068 height 893
click at [662, 507] on div "Back to Dashboard Change Sender ID Customers Technicians Select a contact Outbo…" at bounding box center [770, 478] width 1068 height 893
click at [319, 85] on div "[PERSON_NAME] Del [PERSON_NAME]" at bounding box center [325, 86] width 111 height 13
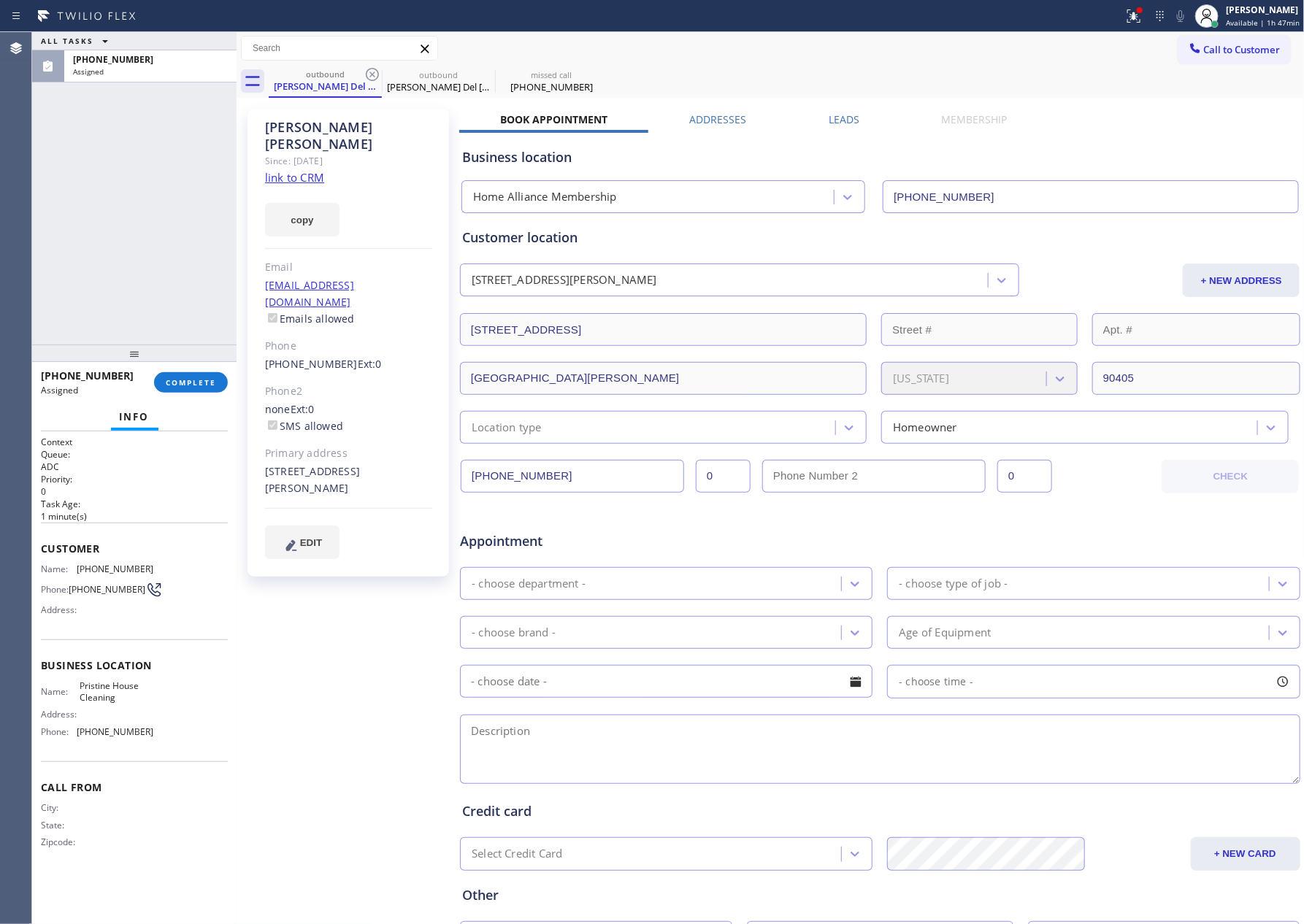
click at [81, 221] on div "ALL TASKS ALL TASKS ACTIVE TASKS TASKS IN WRAP UP [PHONE_NUMBER] Assigned" at bounding box center [134, 188] width 205 height 313
click at [414, 81] on div "[PERSON_NAME] Del [PERSON_NAME]" at bounding box center [438, 86] width 111 height 13
click at [561, 83] on div "[PHONE_NUMBER]" at bounding box center [552, 86] width 111 height 13
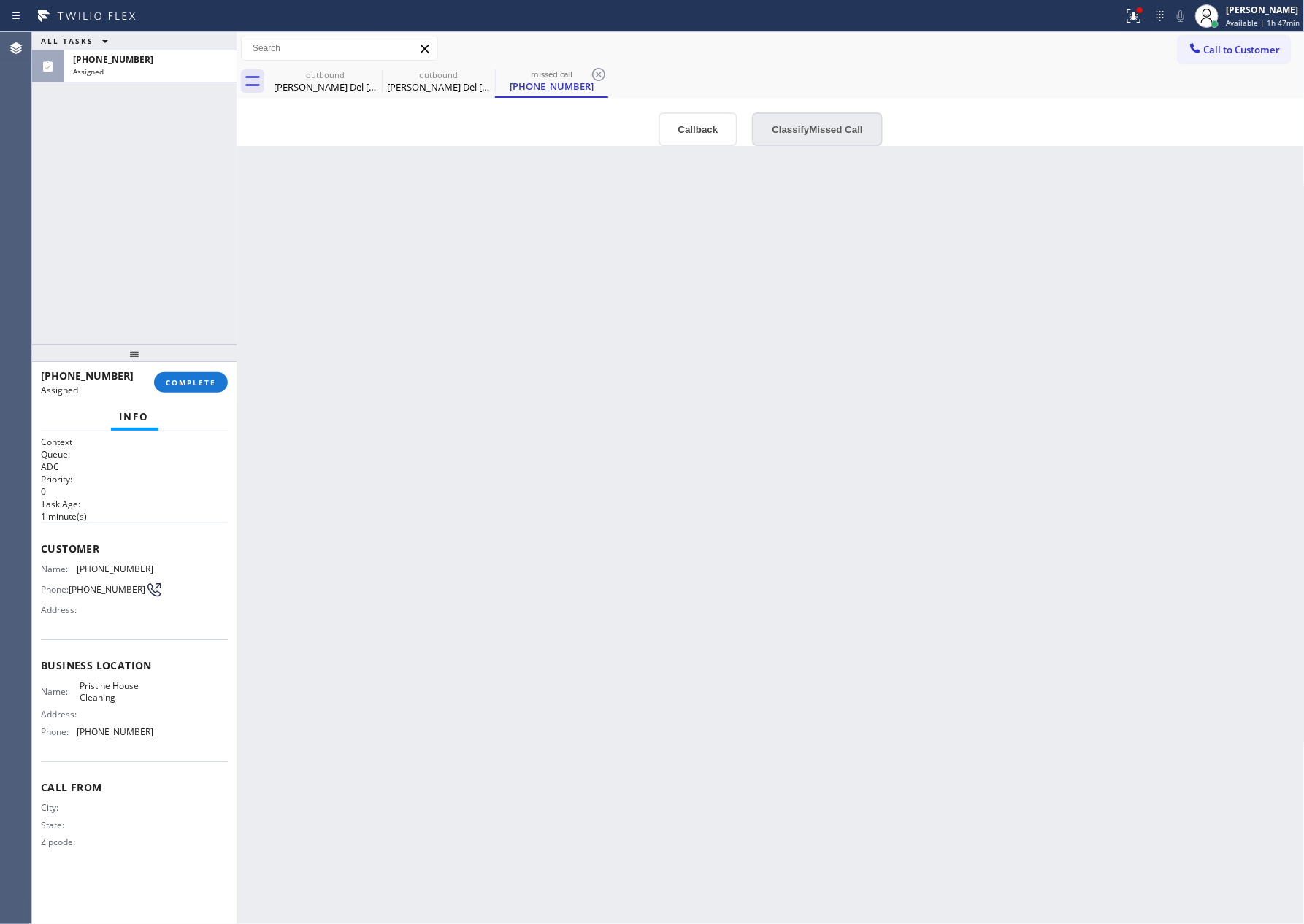
click at [833, 130] on button "Classify Missed Call" at bounding box center [816, 129] width 130 height 33
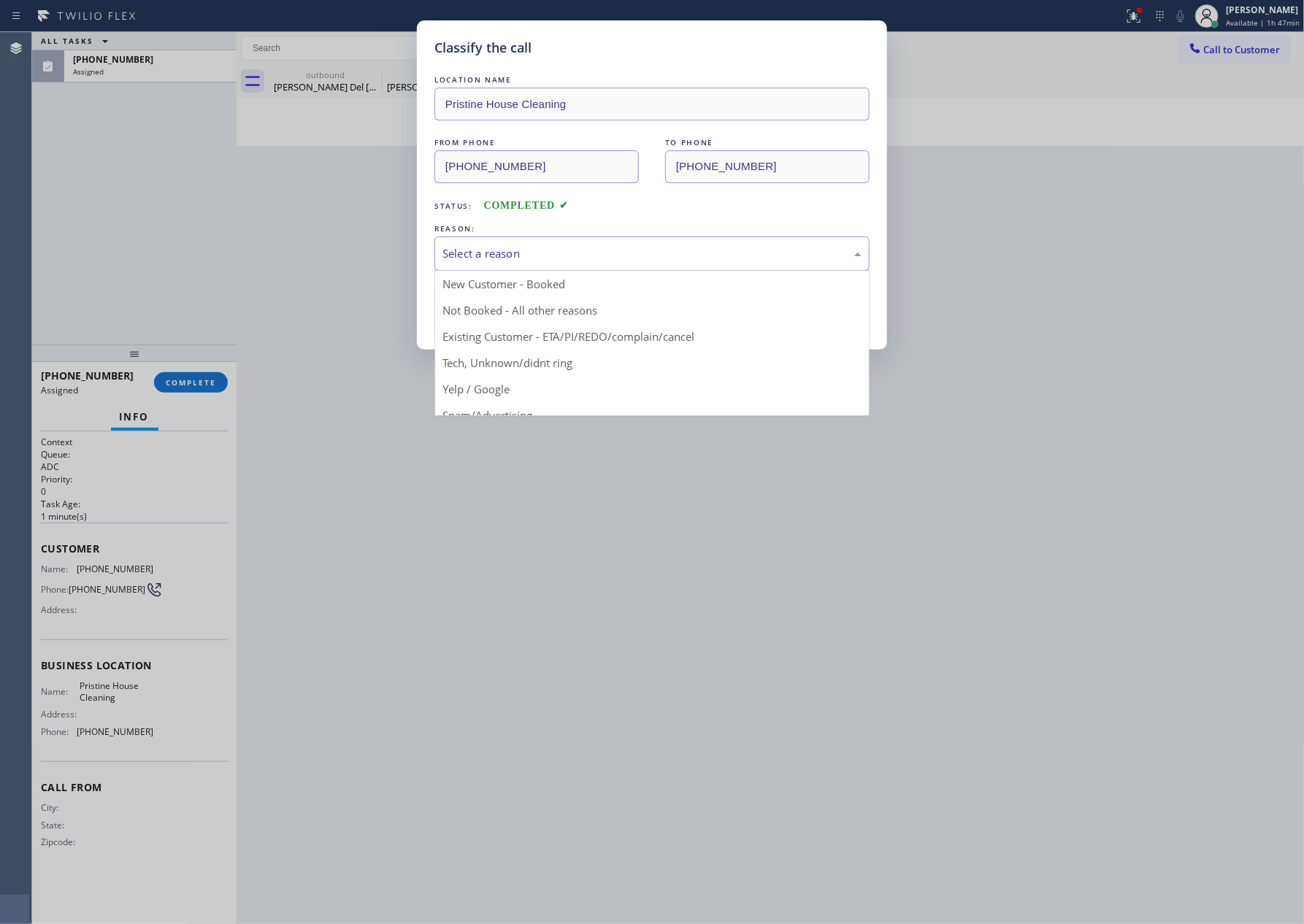
click at [487, 255] on div "Select a reason" at bounding box center [652, 253] width 419 height 17
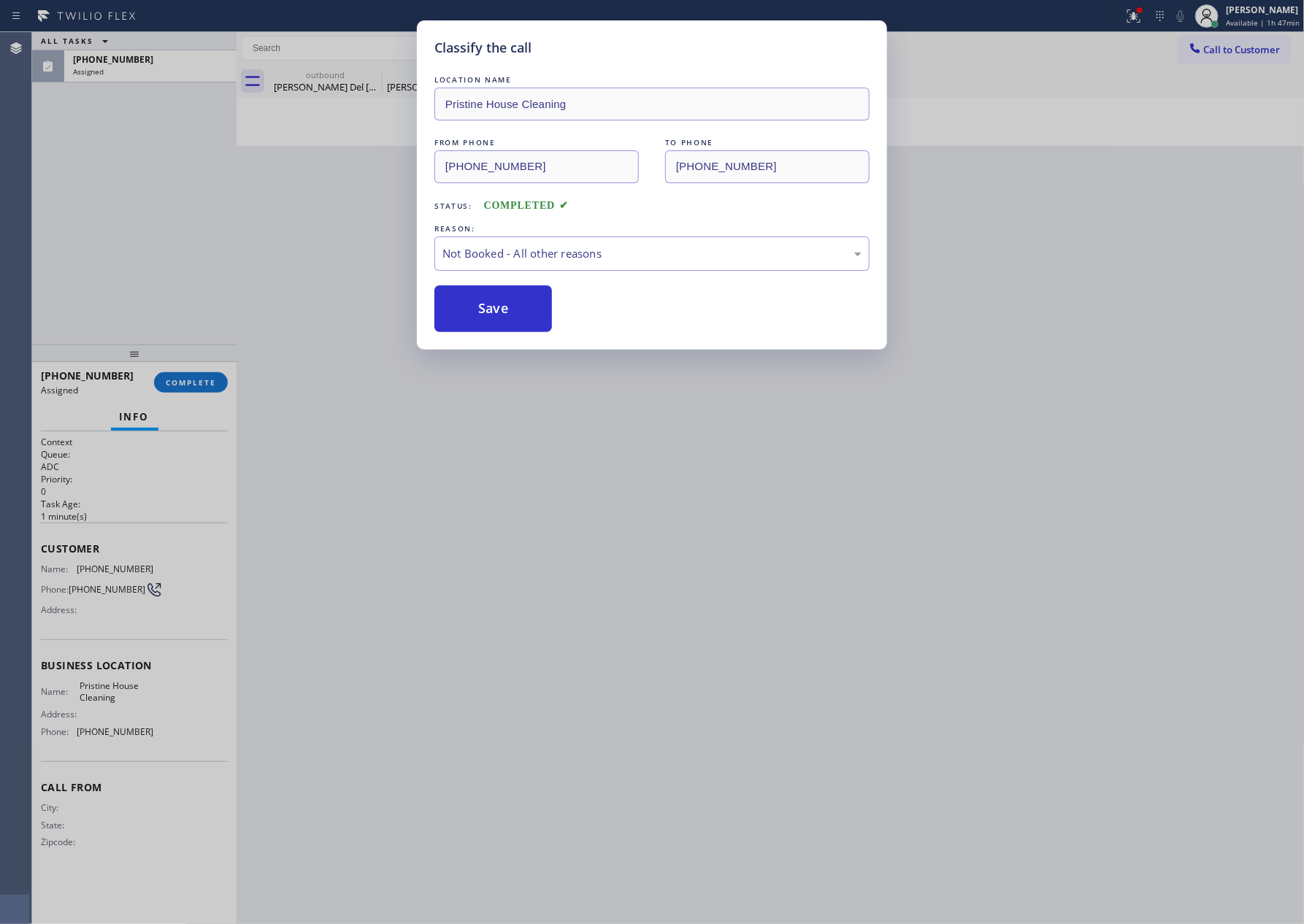
click at [475, 311] on button "Save" at bounding box center [493, 309] width 118 height 47
click at [93, 243] on div "Classify the call LOCATION NAME Pristine House Cleaning FROM PHONE [PHONE_NUMBE…" at bounding box center [652, 462] width 1304 height 924
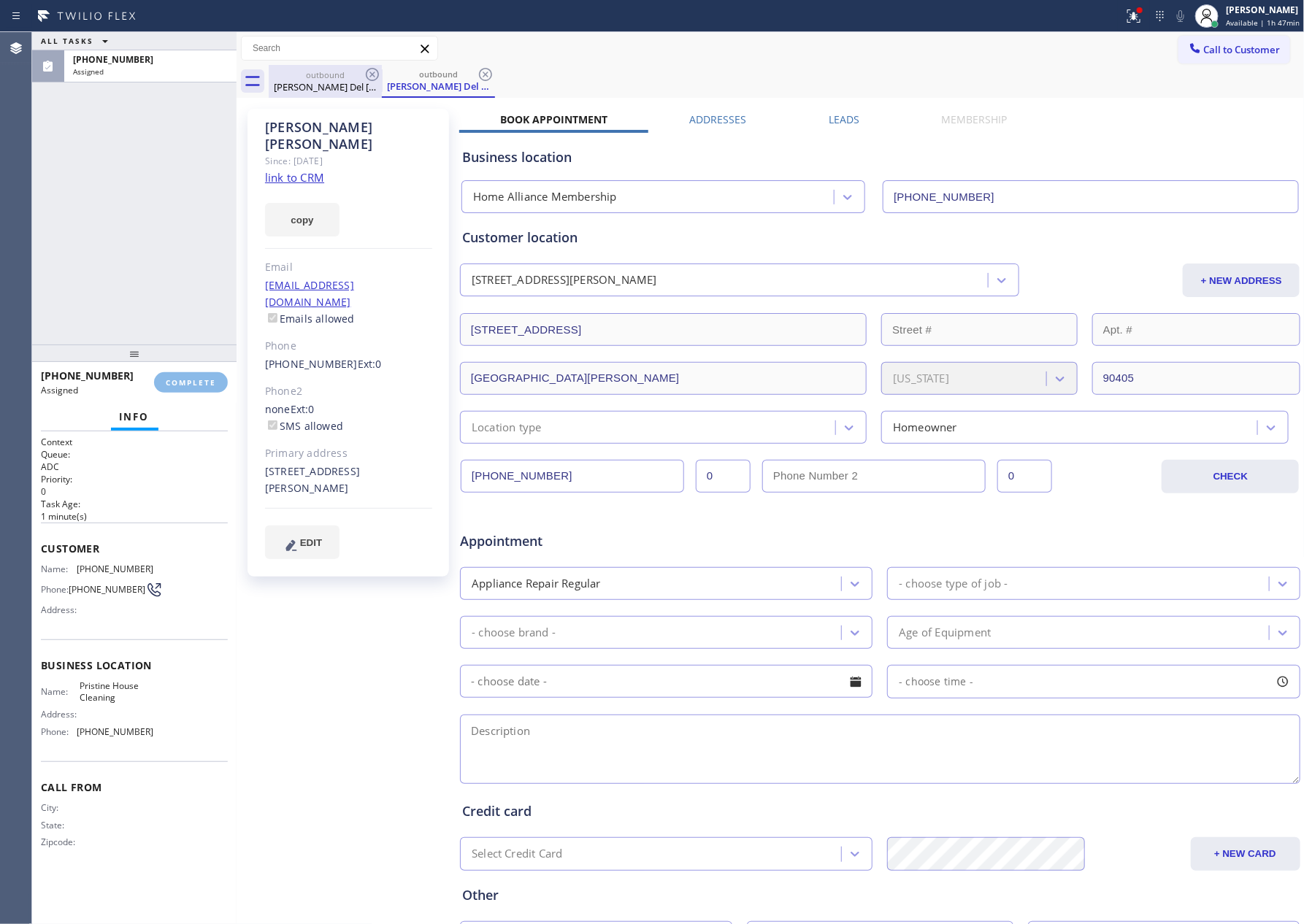
click at [320, 76] on div "outbound" at bounding box center [325, 74] width 111 height 11
click at [364, 71] on icon at bounding box center [372, 74] width 18 height 18
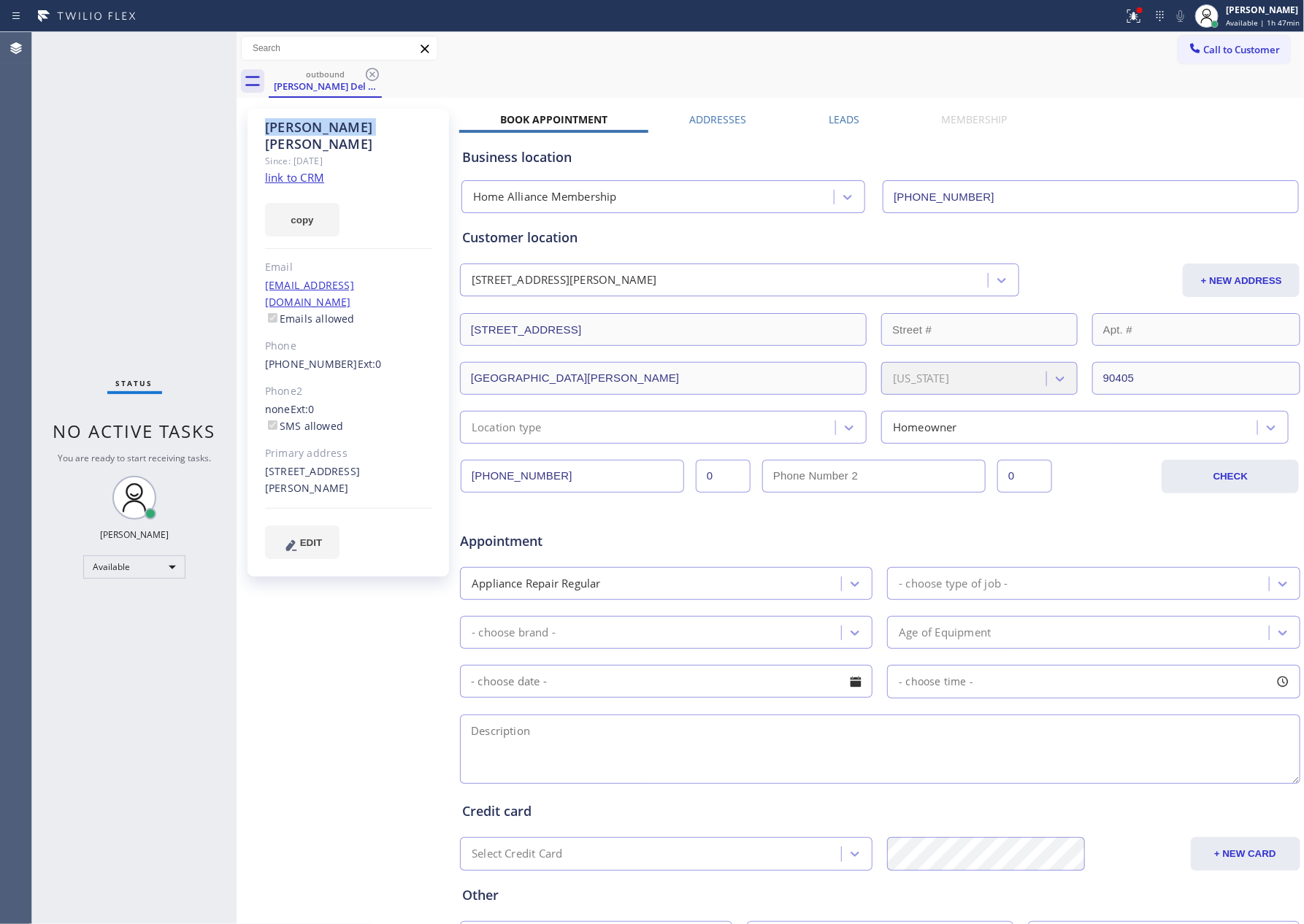
click at [364, 71] on icon at bounding box center [372, 74] width 18 height 18
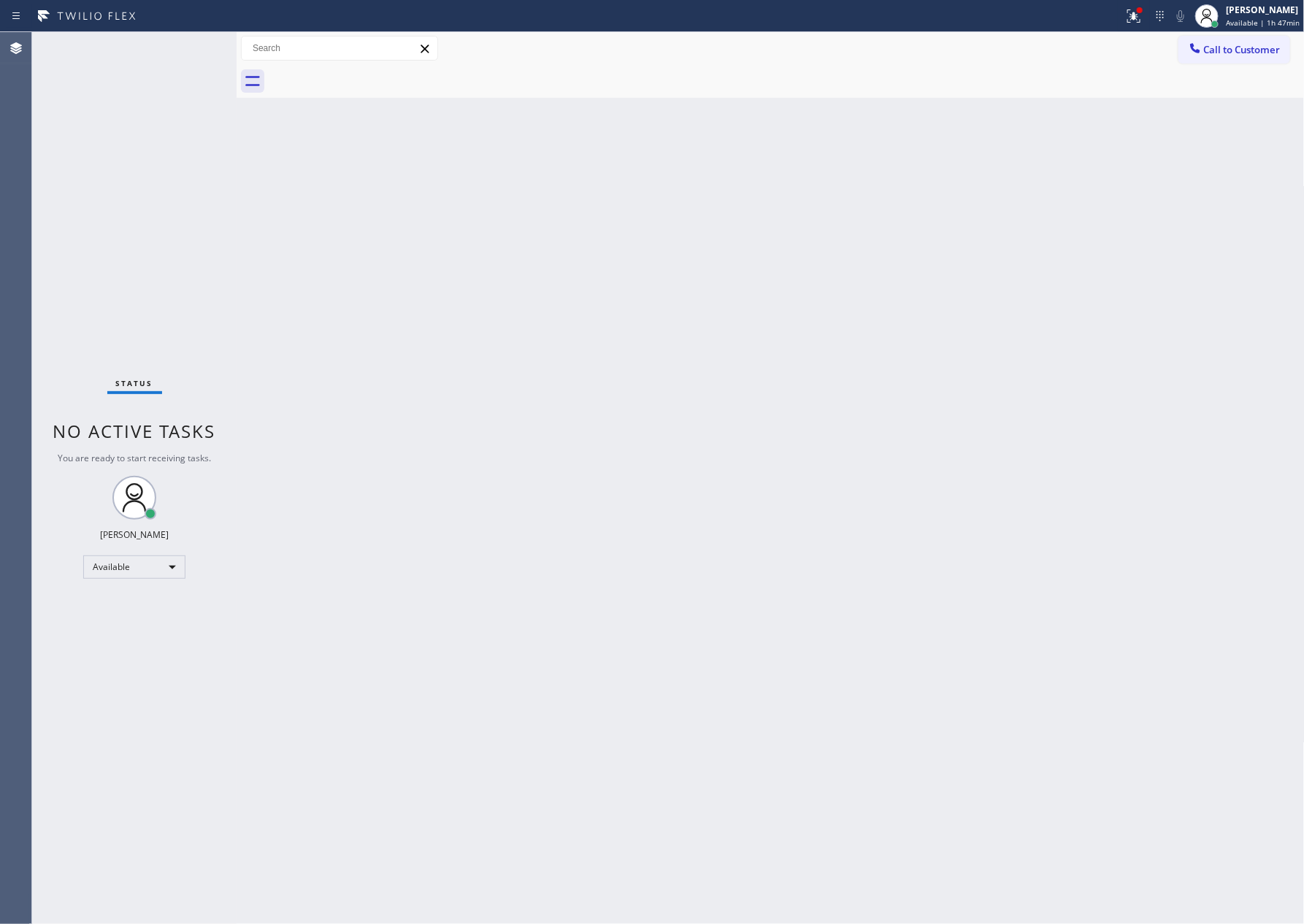
drag, startPoint x: 162, startPoint y: 218, endPoint x: 246, endPoint y: 297, distance: 115.3
click at [224, 273] on div "Status No active tasks You are ready to start receiving tasks. [PERSON_NAME] Av…" at bounding box center [134, 478] width 205 height 893
drag, startPoint x: 629, startPoint y: 395, endPoint x: 1201, endPoint y: 104, distance: 641.8
click at [679, 373] on div "Back to Dashboard Change Sender ID Customers Technicians Select a contact Outbo…" at bounding box center [770, 478] width 1068 height 893
click at [1256, 55] on span "Call to Customer" at bounding box center [1242, 49] width 76 height 13
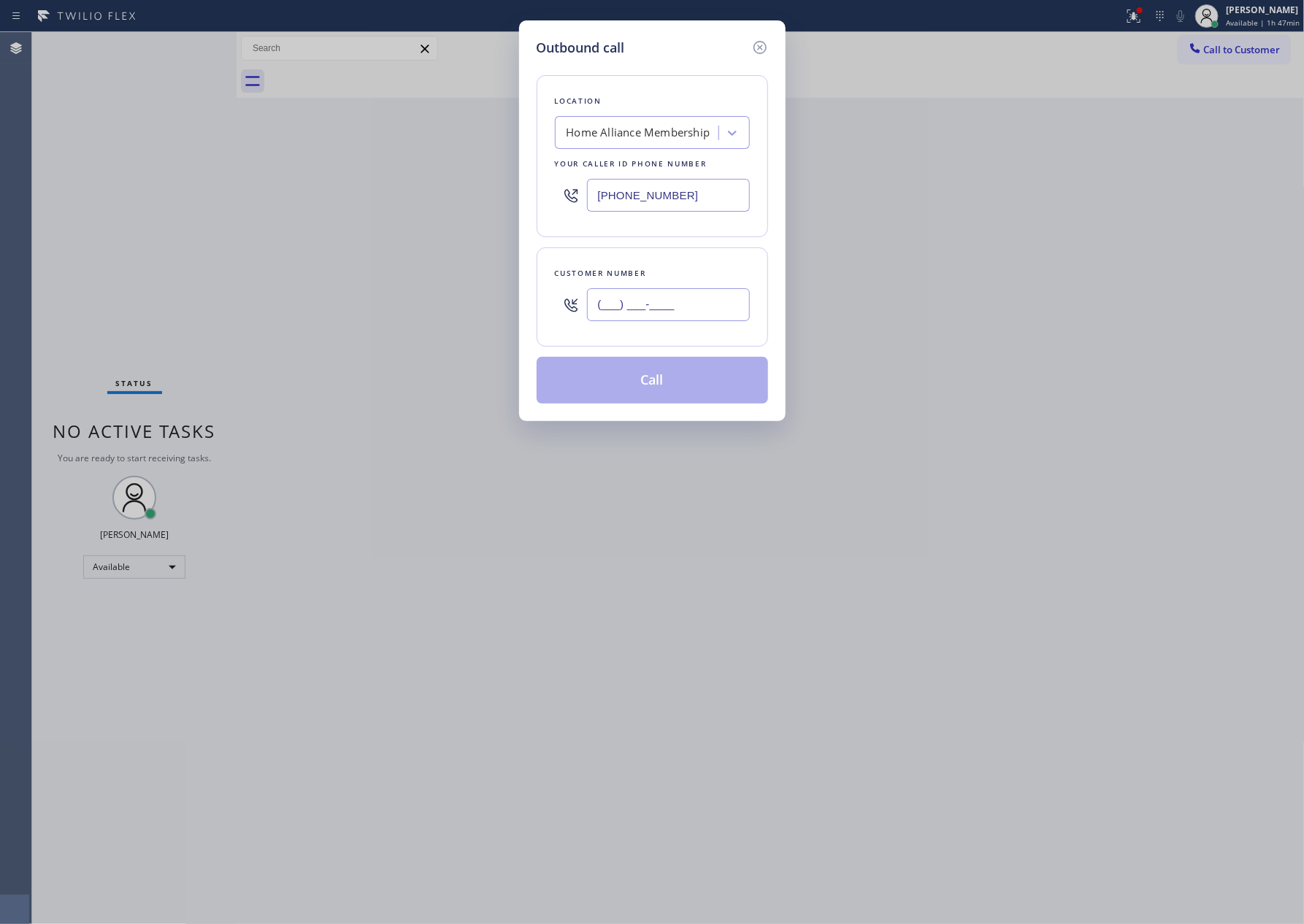
click at [726, 314] on input "(___) ___-____" at bounding box center [668, 305] width 163 height 33
paste input "213) 500-3040"
type input "[PHONE_NUMBER]"
click at [662, 382] on button "Call" at bounding box center [652, 380] width 231 height 47
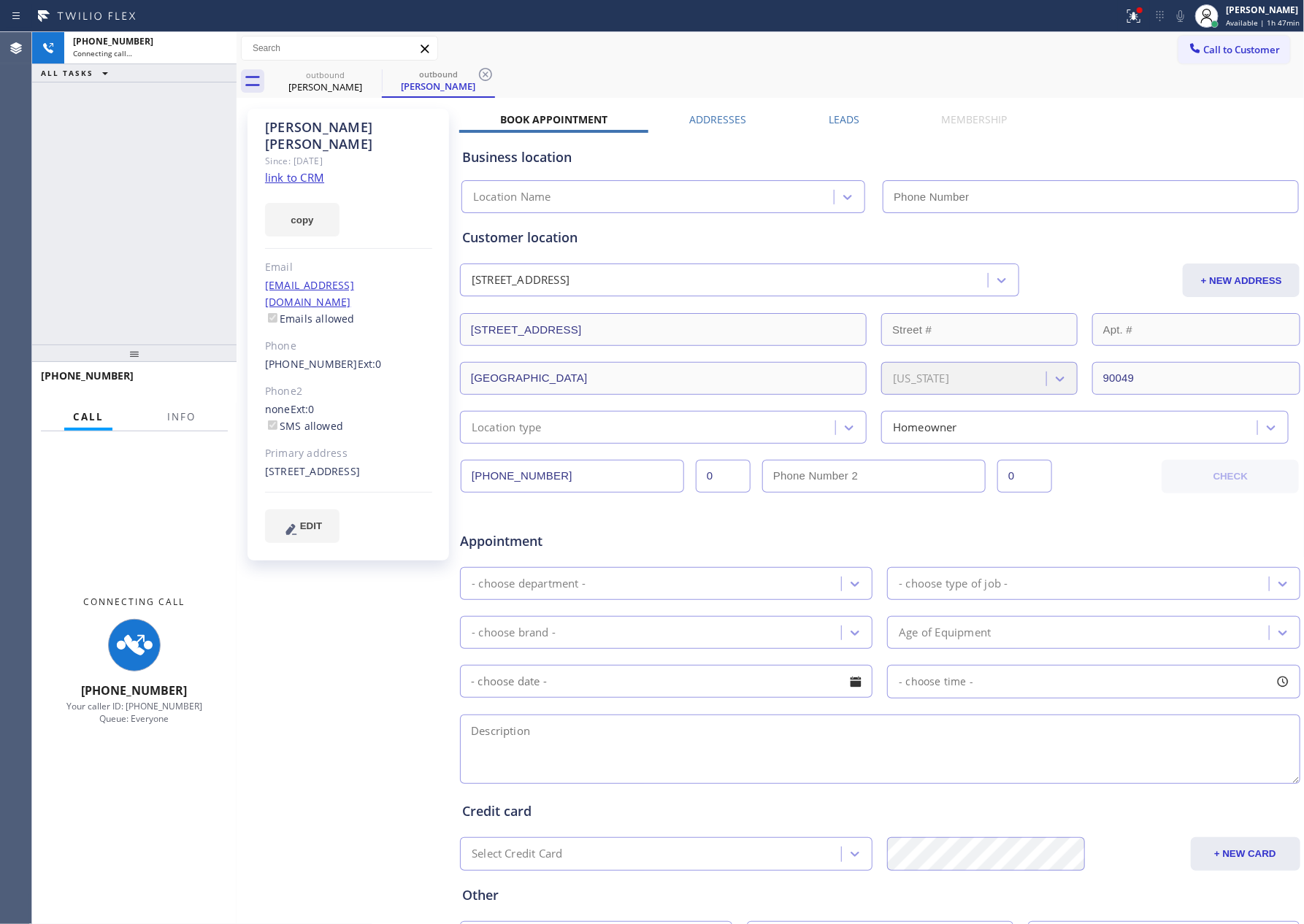
drag, startPoint x: 169, startPoint y: 200, endPoint x: 195, endPoint y: 199, distance: 26.0
click at [186, 199] on div "[PHONE_NUMBER] Connecting call… ALL TASKS ALL TASKS ACTIVE TASKS TASKS IN WRAP …" at bounding box center [134, 188] width 205 height 313
click at [296, 170] on link "link to CRM" at bounding box center [294, 177] width 59 height 15
click at [102, 182] on div "[PHONE_NUMBER] Connecting call… ALL TASKS ALL TASKS ACTIVE TASKS TASKS IN WRAP …" at bounding box center [134, 188] width 205 height 313
type input "[PHONE_NUMBER]"
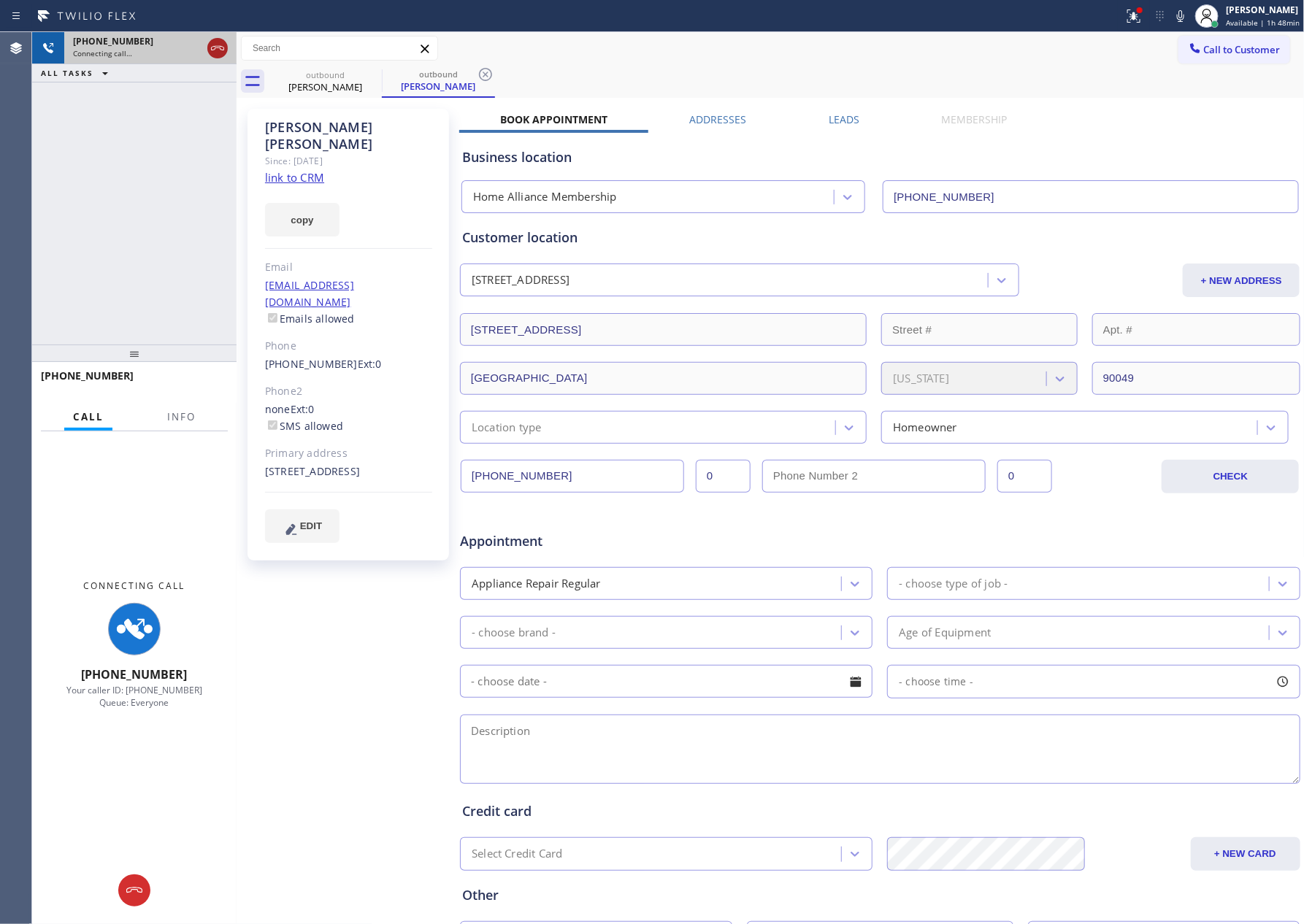
click at [226, 44] on div at bounding box center [217, 48] width 21 height 18
click at [182, 136] on div "[PHONE_NUMBER] Connecting call… ALL TASKS ALL TASKS ACTIVE TASKS TASKS IN WRAP …" at bounding box center [134, 188] width 205 height 313
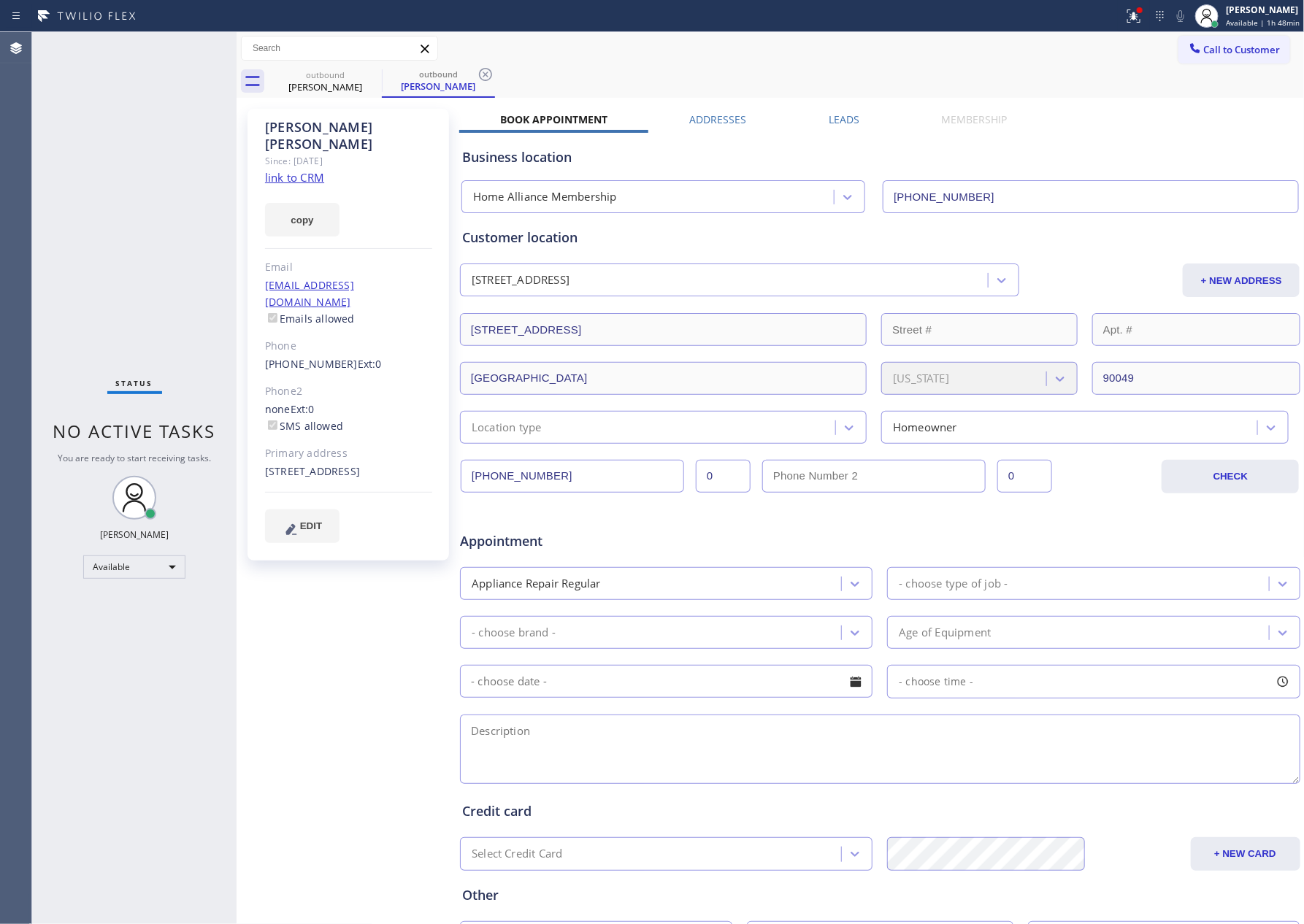
drag, startPoint x: 606, startPoint y: 58, endPoint x: 1179, endPoint y: 117, distance: 576.0
click at [625, 60] on div "Call to Customer Outbound call Location Home Alliance Membership Your caller id…" at bounding box center [770, 49] width 1068 height 25
click at [1231, 46] on span "Call to Customer" at bounding box center [1242, 49] width 76 height 13
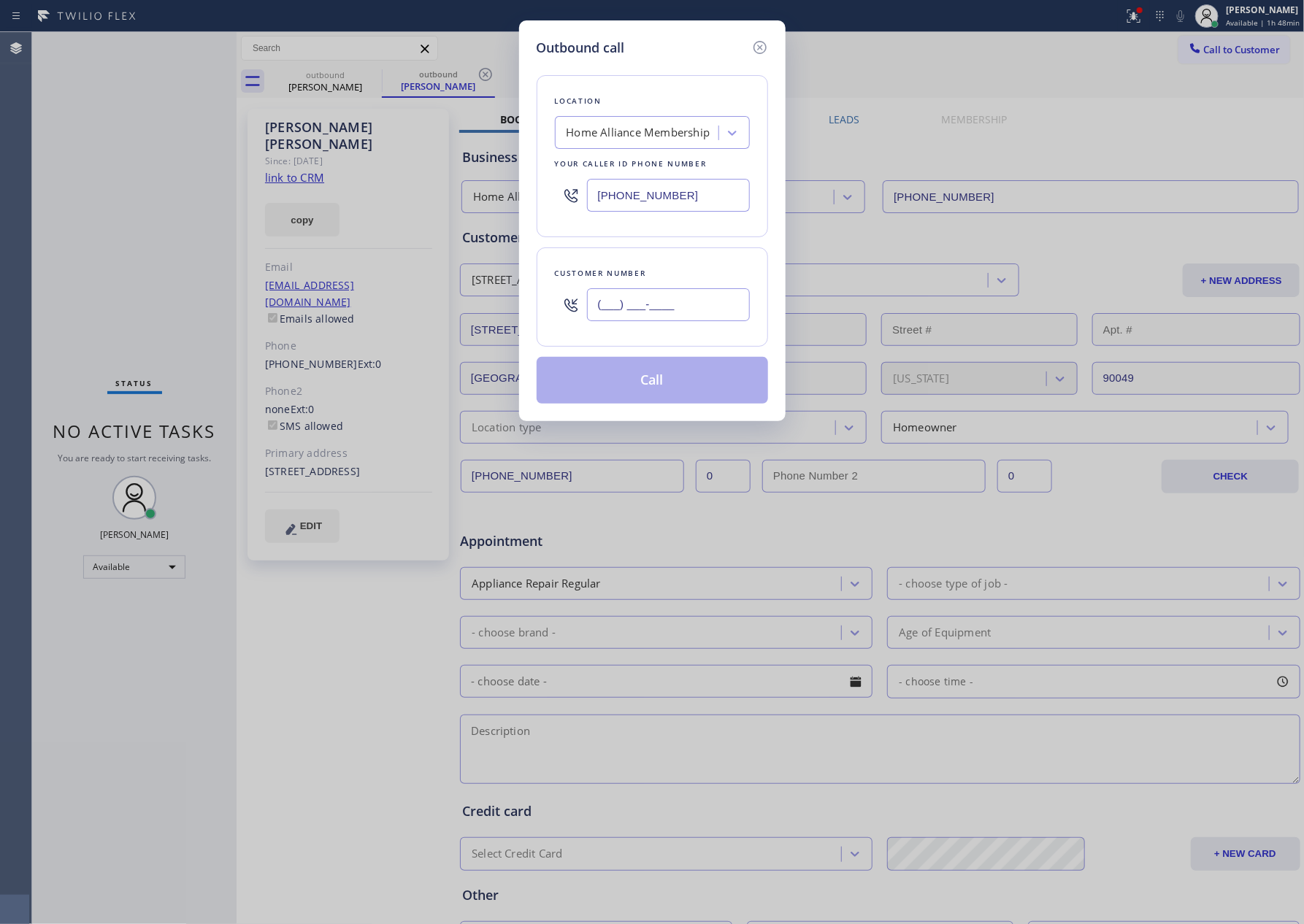
click at [686, 292] on input "(___) ___-____" at bounding box center [668, 305] width 163 height 33
paste input "562) 394-8950"
type input "[PHONE_NUMBER]"
click at [677, 393] on button "Call" at bounding box center [652, 380] width 231 height 47
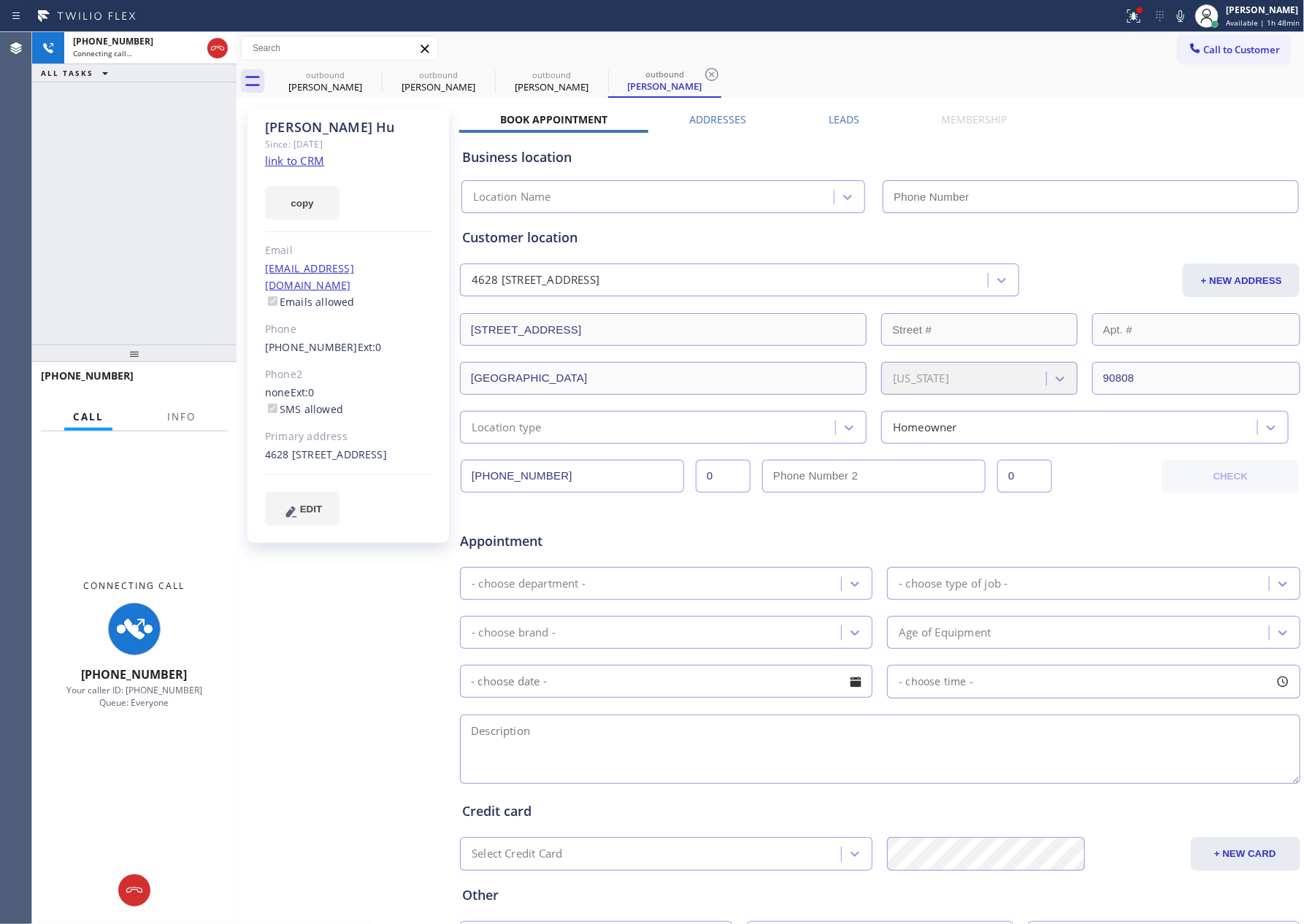
type input "[PHONE_NUMBER]"
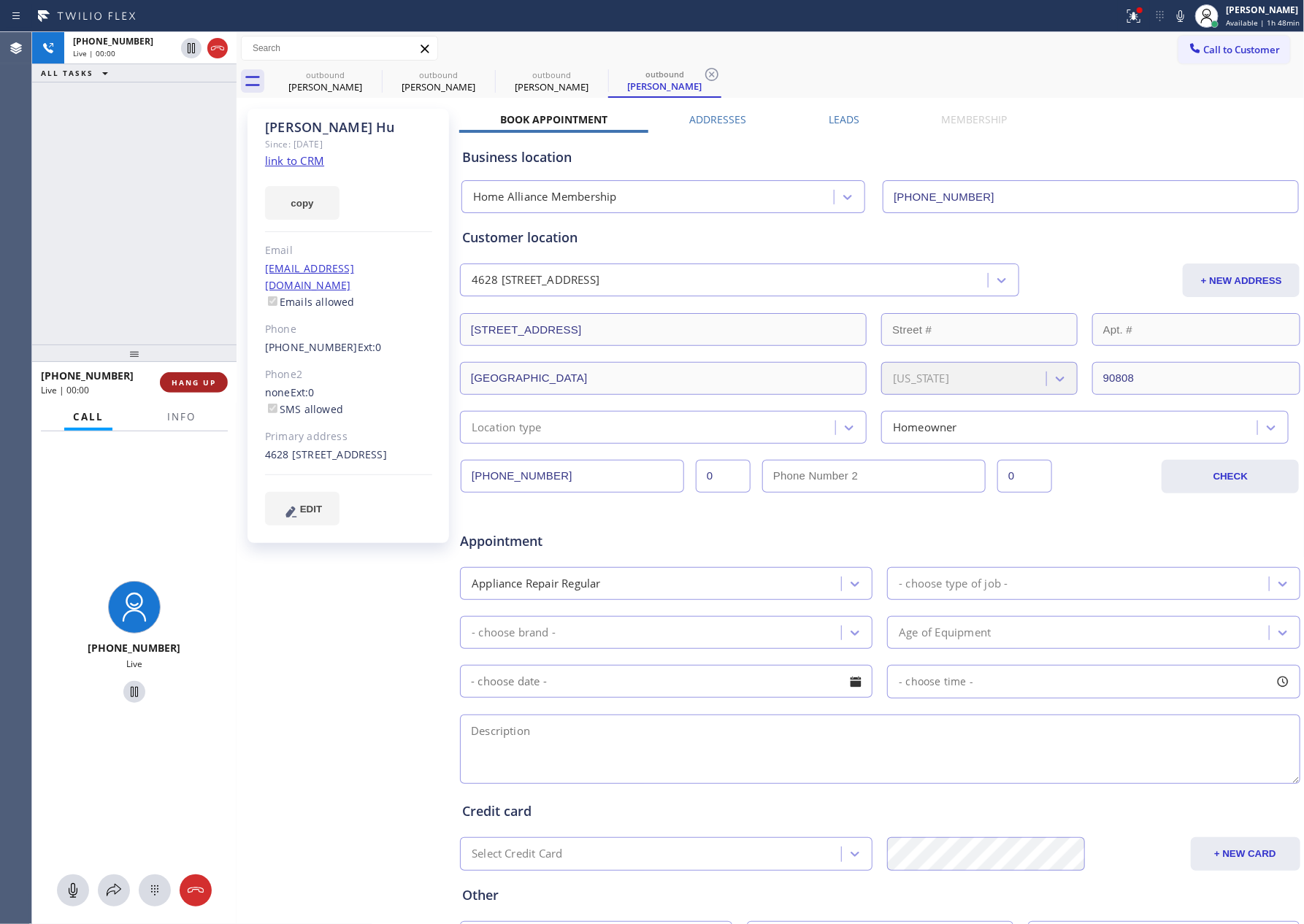
click at [190, 375] on button "HANG UP" at bounding box center [193, 382] width 68 height 21
drag, startPoint x: 136, startPoint y: 216, endPoint x: 230, endPoint y: 177, distance: 101.8
click at [136, 216] on div "[PHONE_NUMBER] Live | 00:00 ALL TASKS ALL TASKS ACTIVE TASKS TASKS IN WRAP UP" at bounding box center [134, 188] width 205 height 313
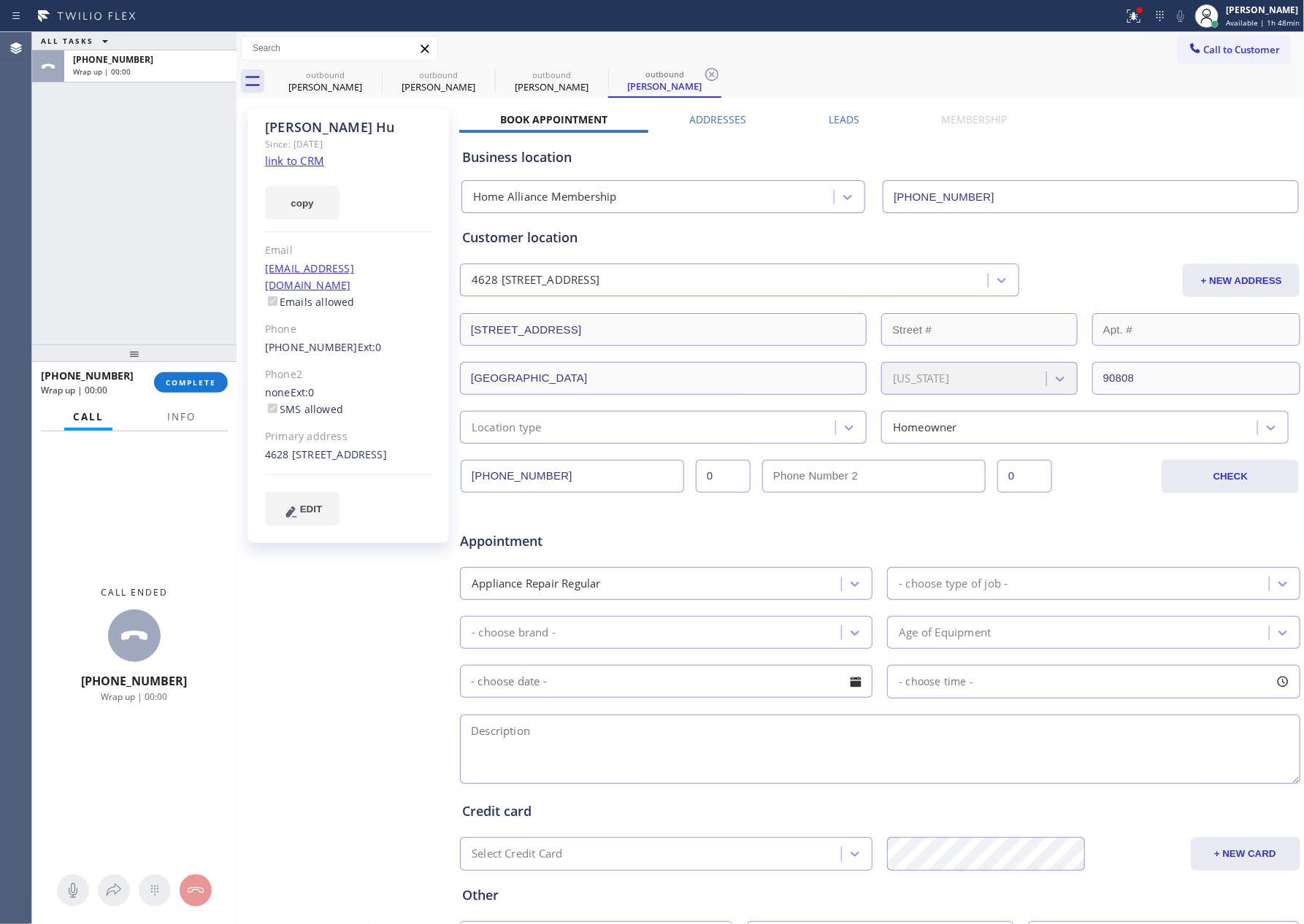
click at [290, 160] on link "link to CRM" at bounding box center [294, 160] width 59 height 15
drag, startPoint x: 227, startPoint y: 160, endPoint x: 152, endPoint y: 290, distance: 150.1
click at [226, 160] on div "ALL TASKS ALL TASKS ACTIVE TASKS TASKS IN WRAP UP [PHONE_NUMBER] Wrap up | 00:40" at bounding box center [134, 188] width 205 height 313
click at [182, 377] on span "COMPLETE" at bounding box center [190, 382] width 50 height 10
click at [173, 235] on div "ALL TASKS ALL TASKS ACTIVE TASKS TASKS IN WRAP UP [PHONE_NUMBER] Wrap up | 00:41" at bounding box center [134, 188] width 205 height 313
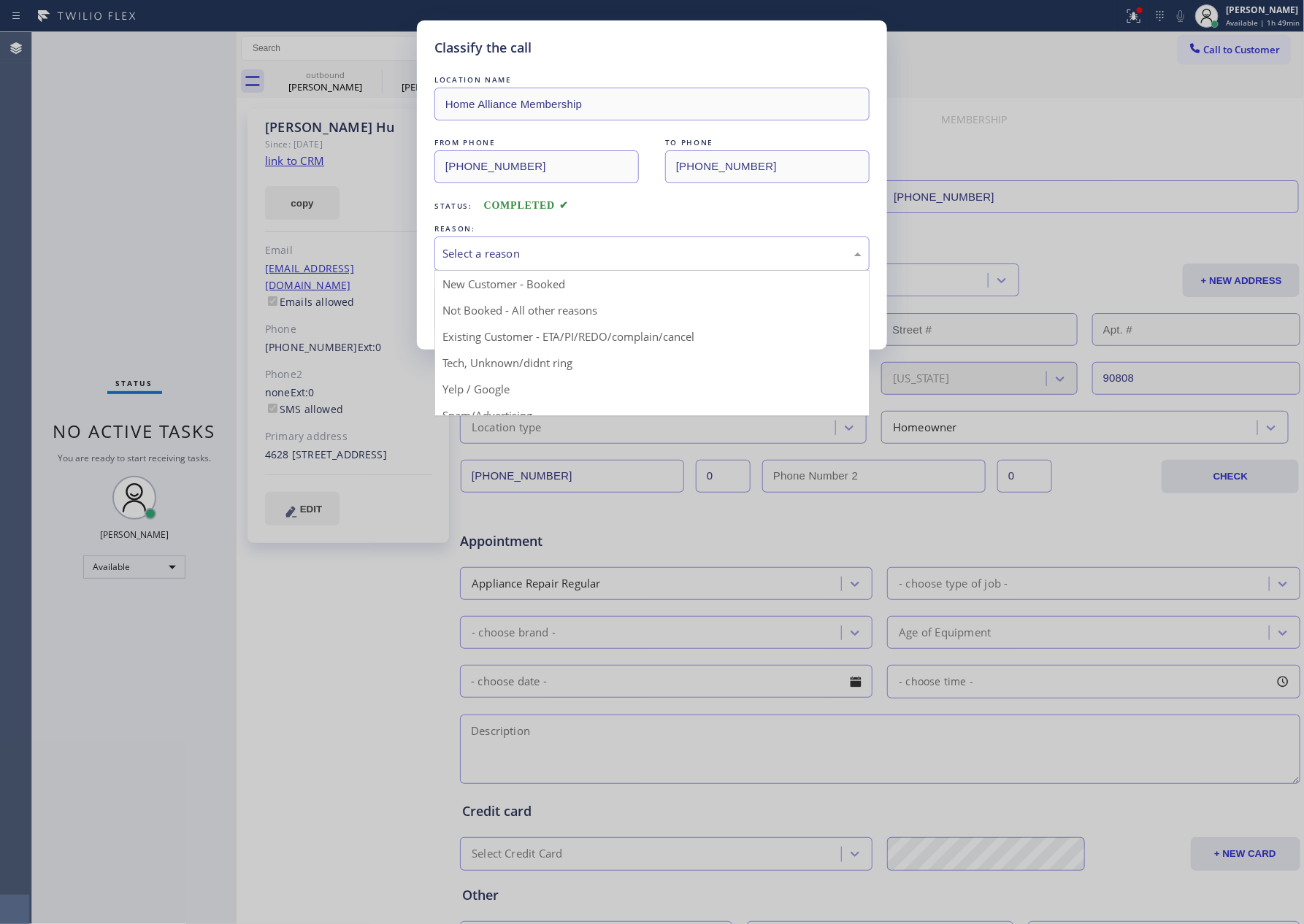
click at [548, 259] on div "Select a reason" at bounding box center [652, 253] width 419 height 17
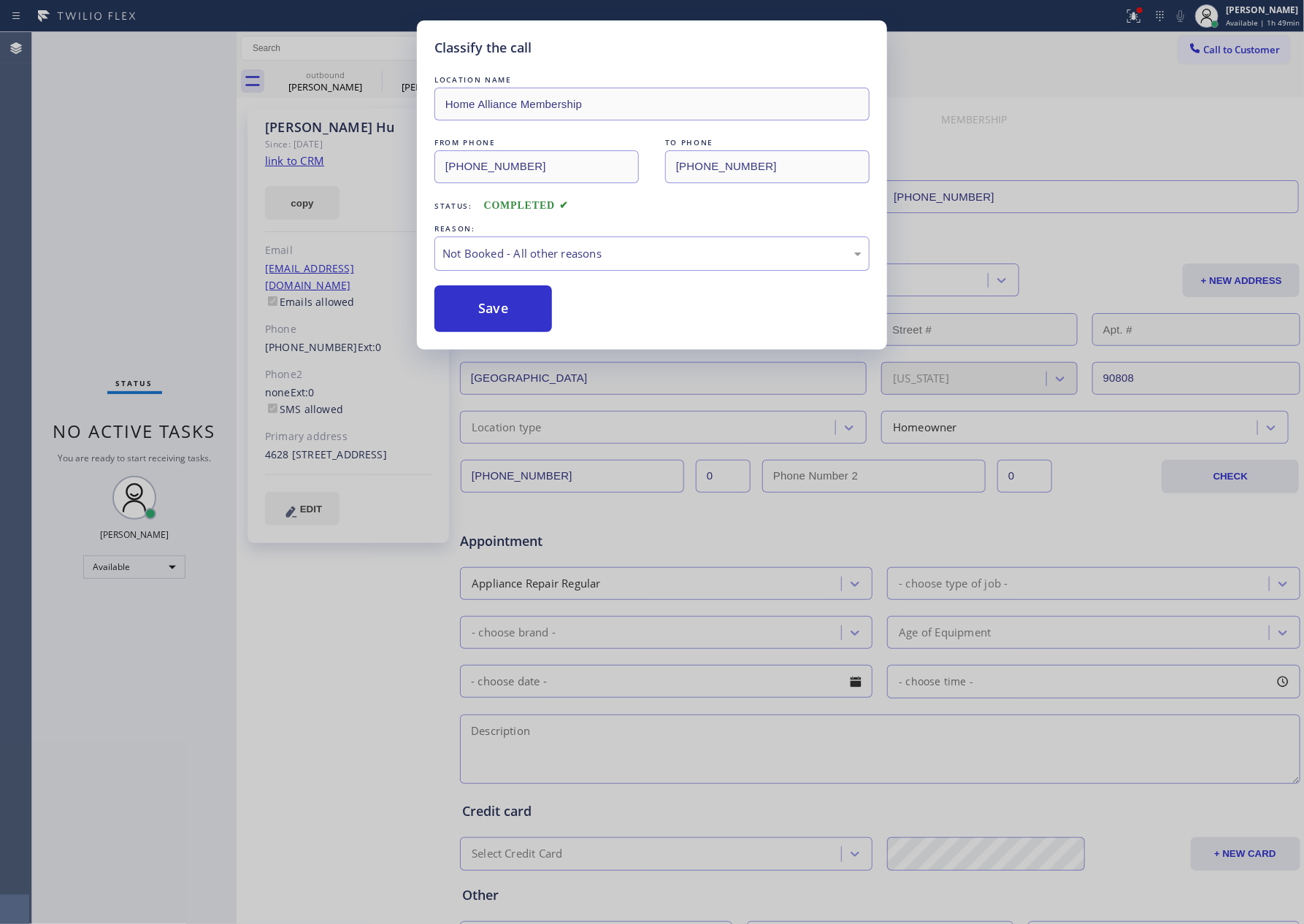
click at [496, 307] on button "Save" at bounding box center [493, 309] width 118 height 47
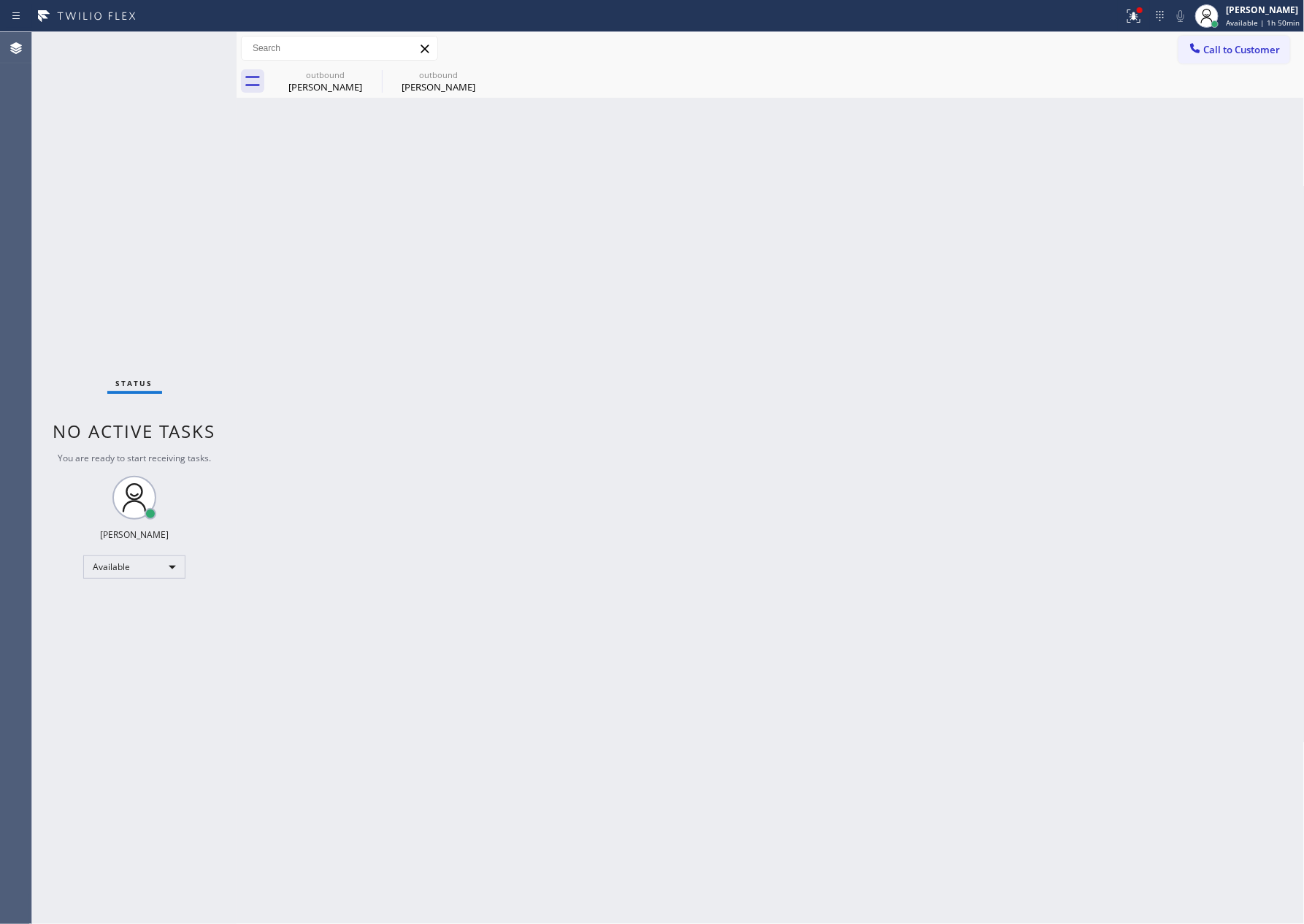
drag, startPoint x: 483, startPoint y: 228, endPoint x: 419, endPoint y: 193, distance: 72.9
click at [480, 228] on div "Back to Dashboard Change Sender ID Customers Technicians Select a contact Outbo…" at bounding box center [770, 478] width 1068 height 893
click at [303, 83] on div "[PERSON_NAME]" at bounding box center [325, 86] width 111 height 13
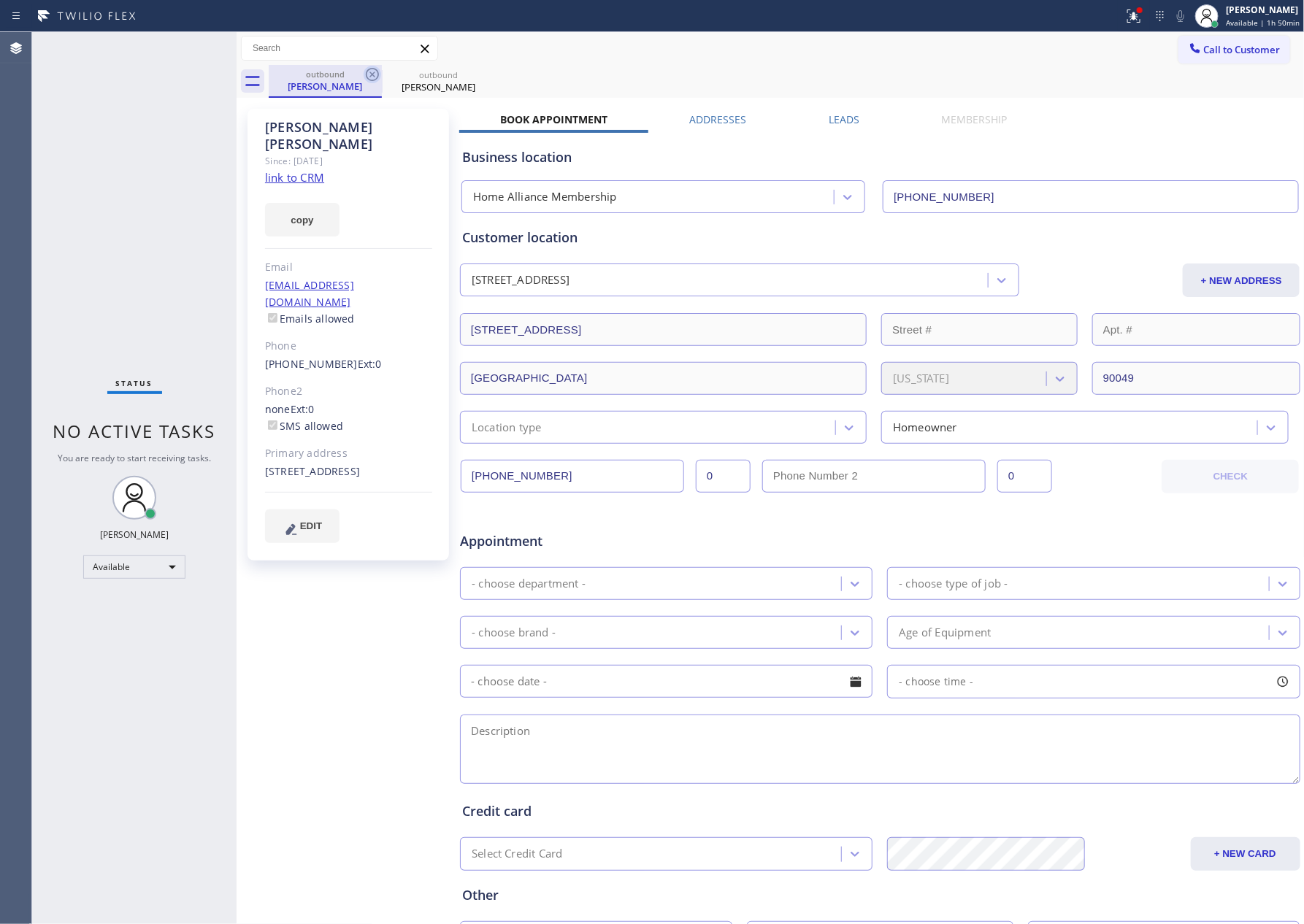
click at [373, 73] on icon at bounding box center [371, 73] width 13 height 13
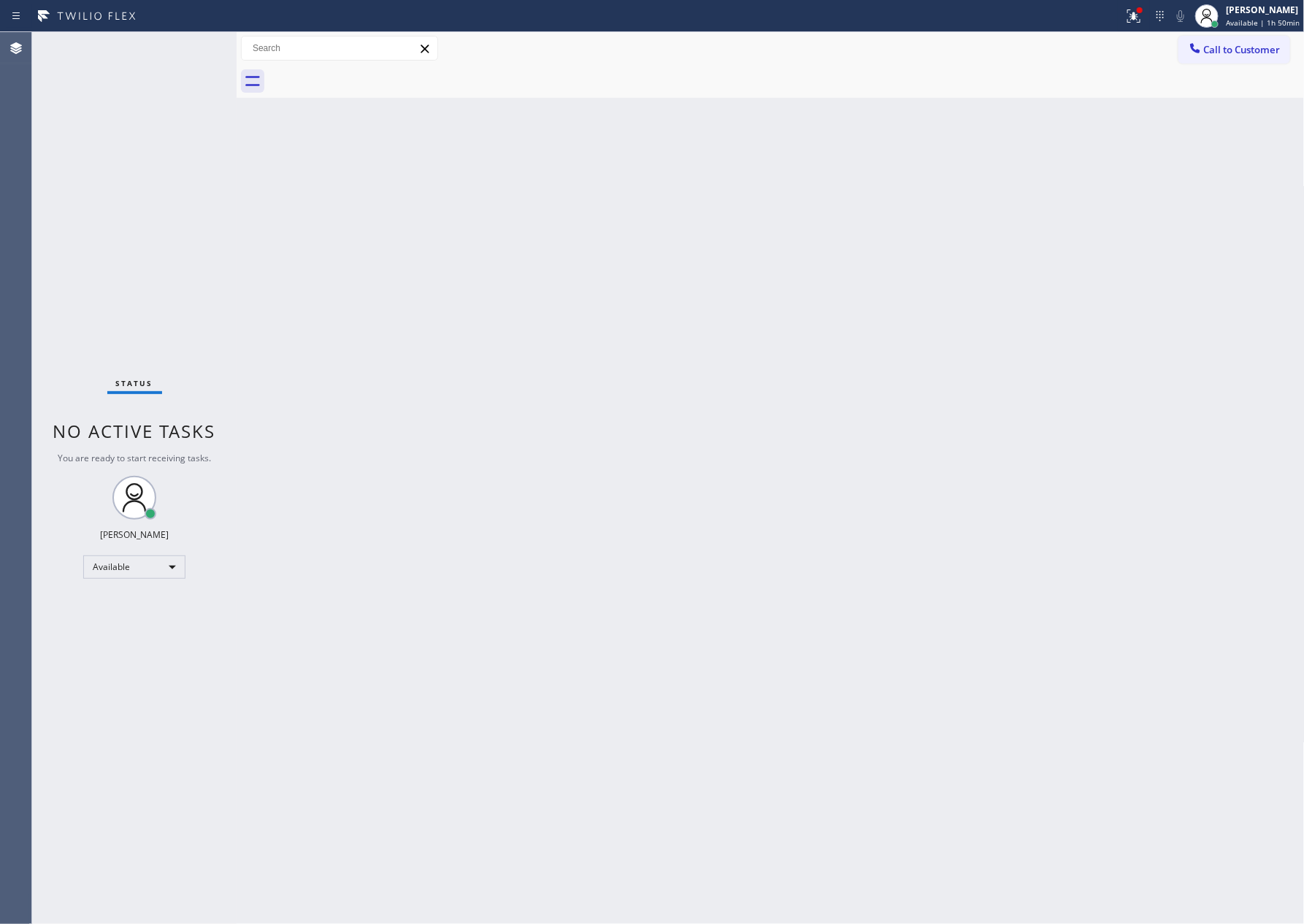
click at [373, 73] on div at bounding box center [786, 81] width 1036 height 33
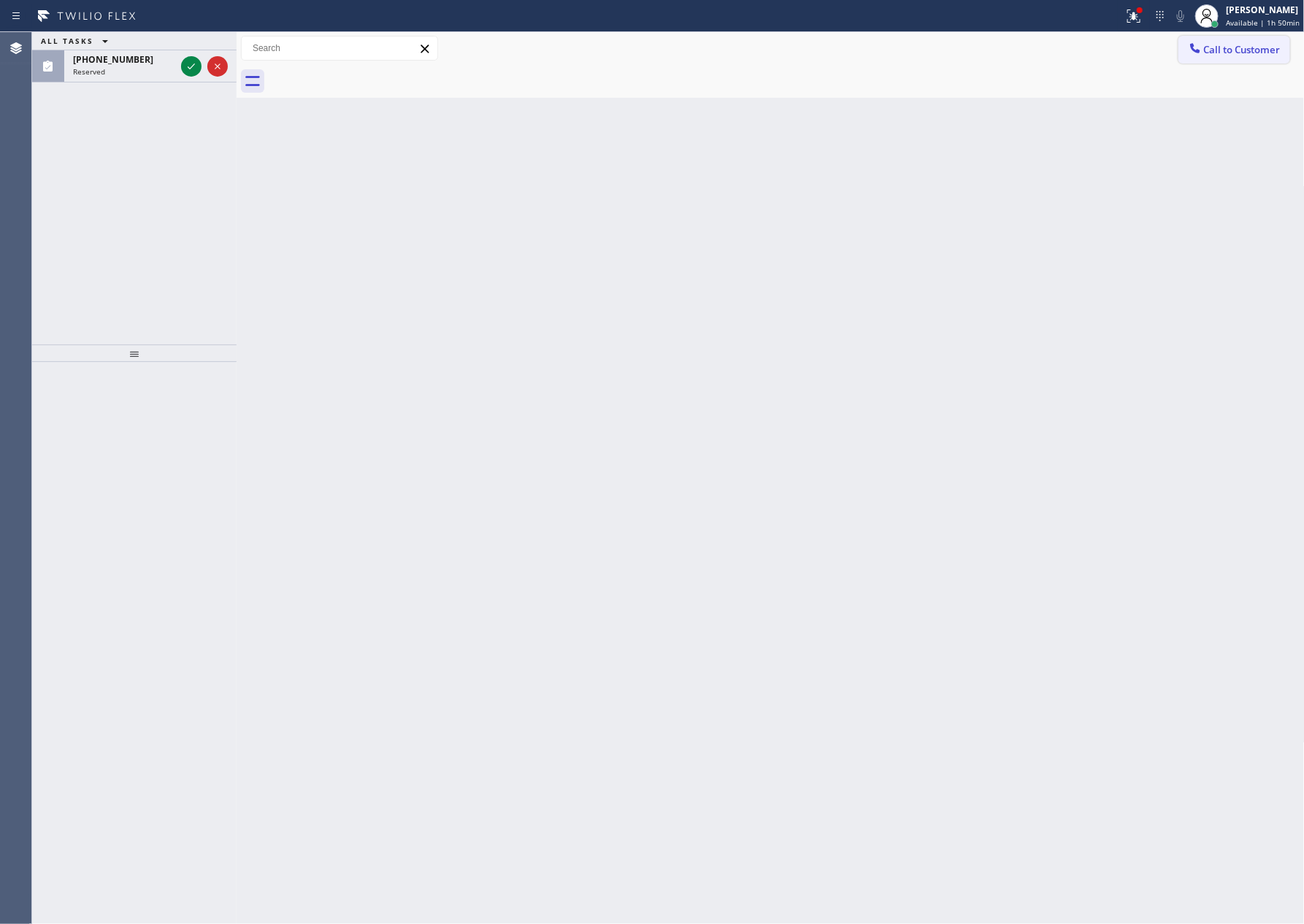
click at [1233, 49] on span "Call to Customer" at bounding box center [1242, 49] width 76 height 13
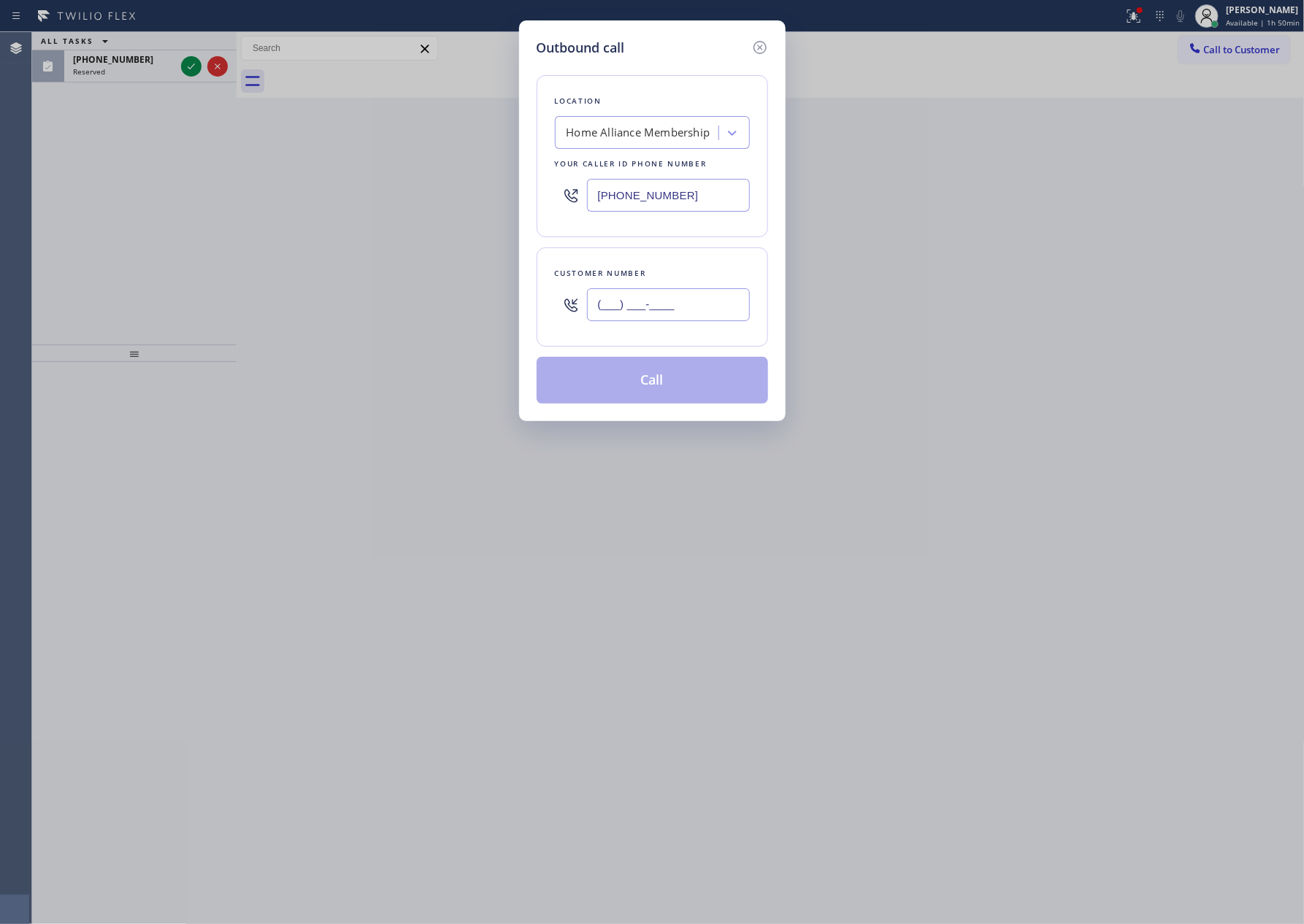
click at [689, 312] on input "(___) ___-____" at bounding box center [668, 305] width 163 height 33
paste input "619) 432-9940"
type input "[PHONE_NUMBER]"
click at [671, 384] on button "Call" at bounding box center [652, 380] width 231 height 47
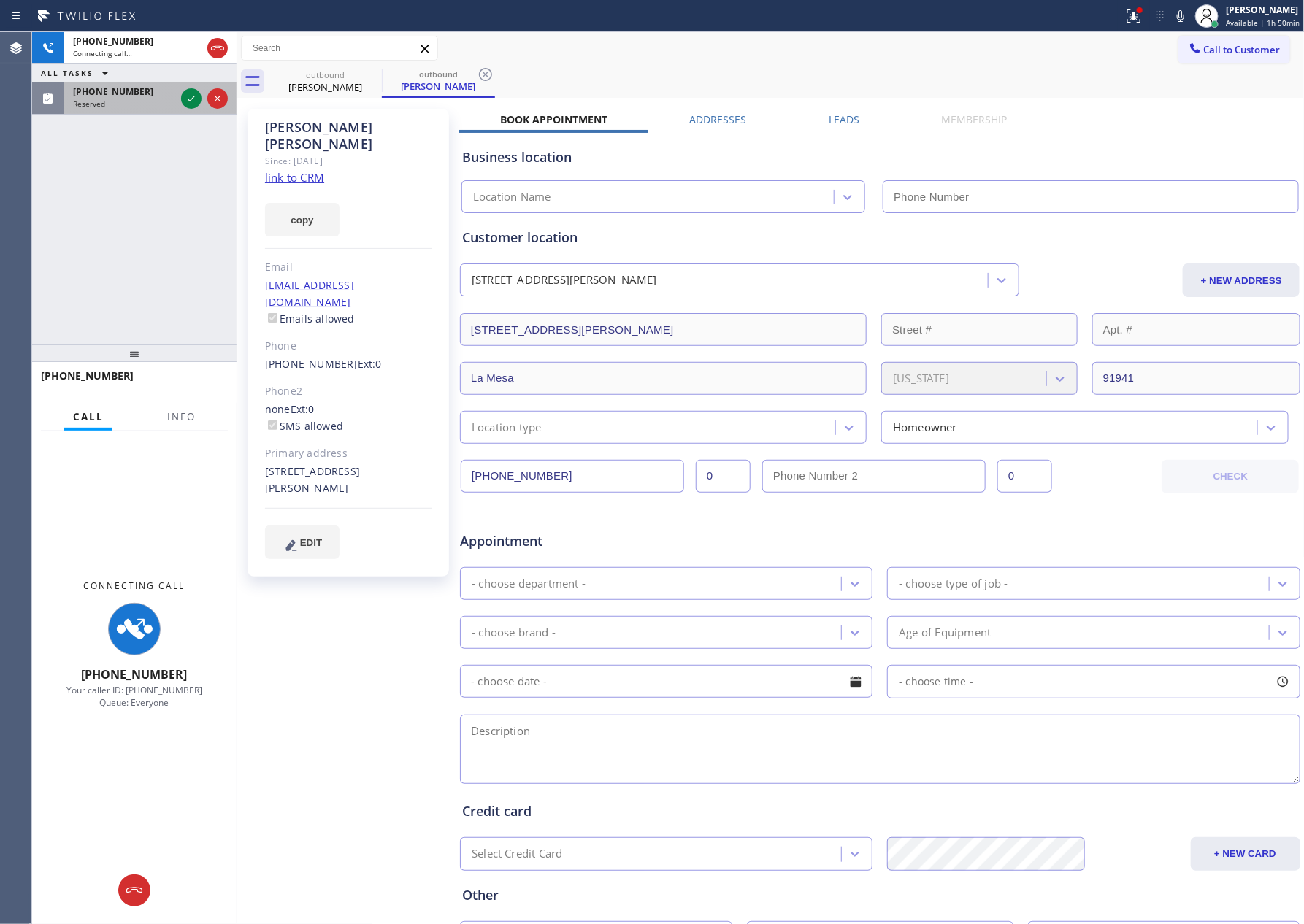
click at [156, 141] on div "[PHONE_NUMBER] Connecting call… ALL TASKS ALL TASKS ACTIVE TASKS TASKS IN WRAP …" at bounding box center [134, 188] width 205 height 313
click at [196, 94] on icon at bounding box center [191, 99] width 18 height 18
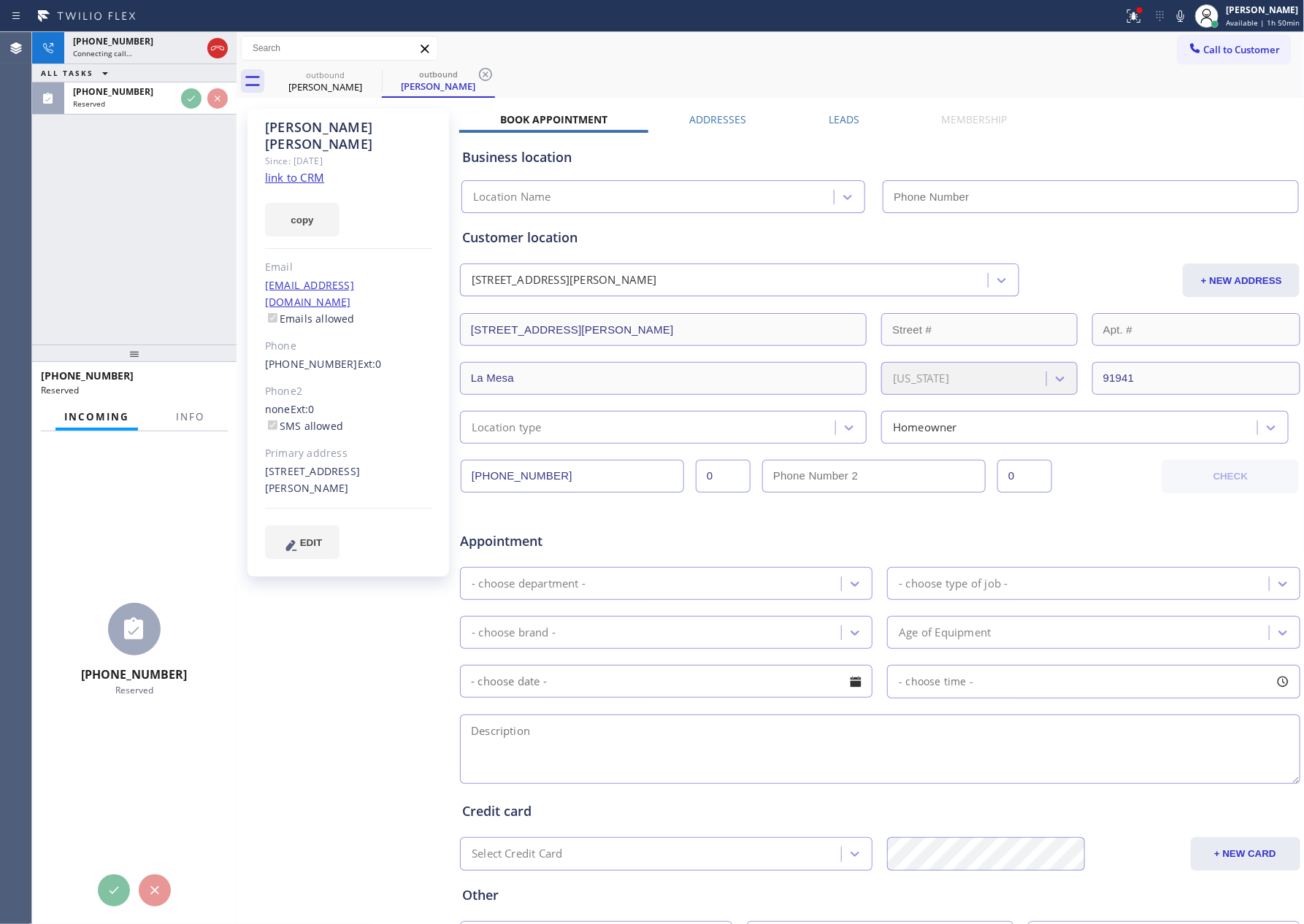
click at [145, 276] on div "[PHONE_NUMBER] Connecting call… ALL TASKS ALL TASKS ACTIVE TASKS TASKS IN WRAP …" at bounding box center [134, 188] width 205 height 313
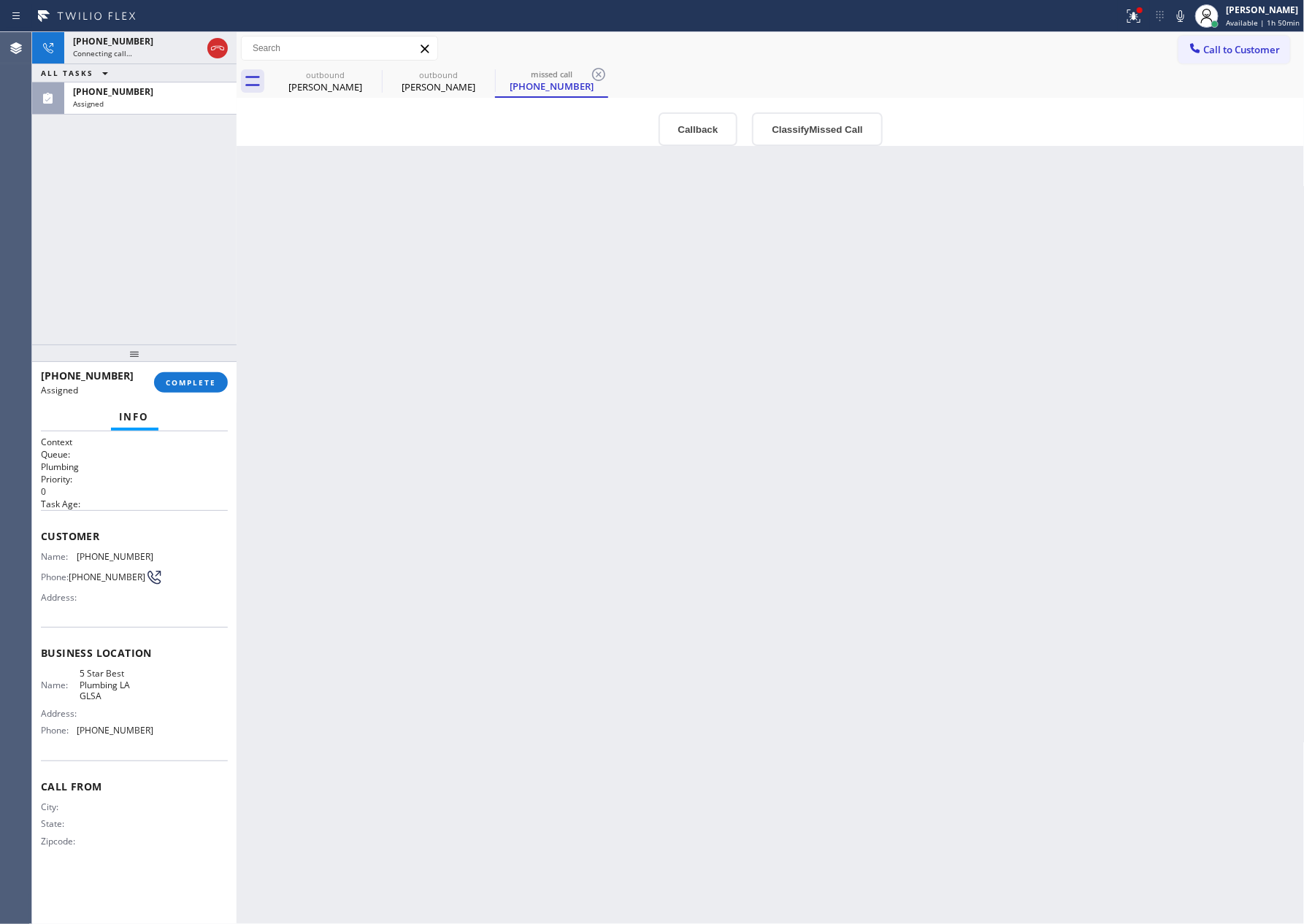
click at [145, 276] on div "[PHONE_NUMBER] Connecting call… ALL TASKS ALL TASKS ACTIVE TASKS TASKS IN WRAP …" at bounding box center [134, 188] width 205 height 313
click at [672, 354] on div "Back to Dashboard Change Sender ID Customers Technicians Select a contact Outbo…" at bounding box center [770, 478] width 1068 height 893
click at [180, 250] on div "[PHONE_NUMBER] Connecting call… ALL TASKS ALL TASKS ACTIVE TASKS TASKS IN WRAP …" at bounding box center [134, 188] width 205 height 313
click at [187, 243] on div "[PHONE_NUMBER] Connecting call… ALL TASKS ALL TASKS ACTIVE TASKS TASKS IN WRAP …" at bounding box center [134, 188] width 205 height 313
click at [223, 49] on icon at bounding box center [217, 48] width 18 height 18
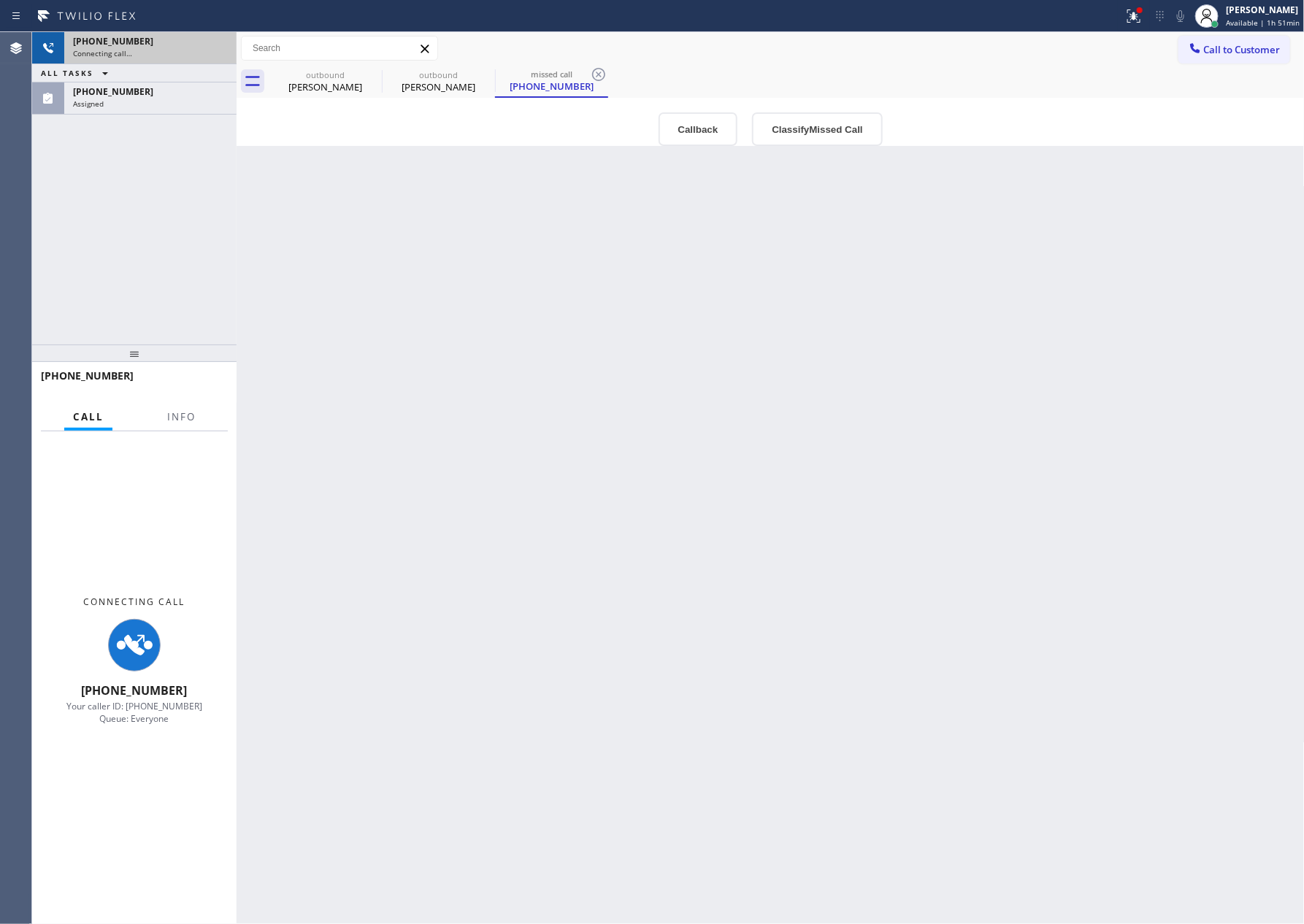
click at [156, 232] on div "[PHONE_NUMBER] Connecting call… ALL TASKS ALL TASKS ACTIVE TASKS TASKS IN WRAP …" at bounding box center [134, 188] width 205 height 313
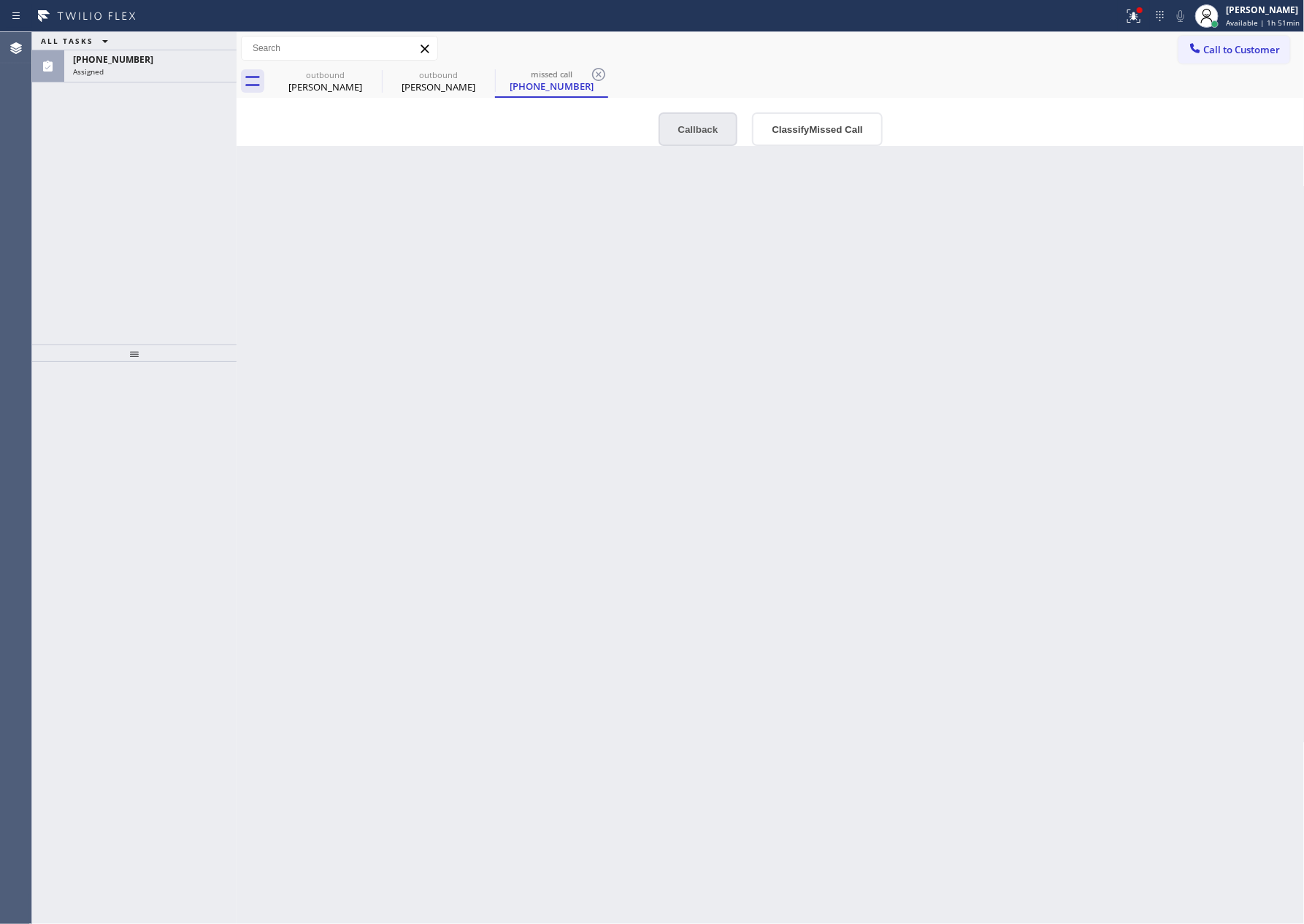
click at [693, 125] on button "Callback" at bounding box center [698, 129] width 79 height 33
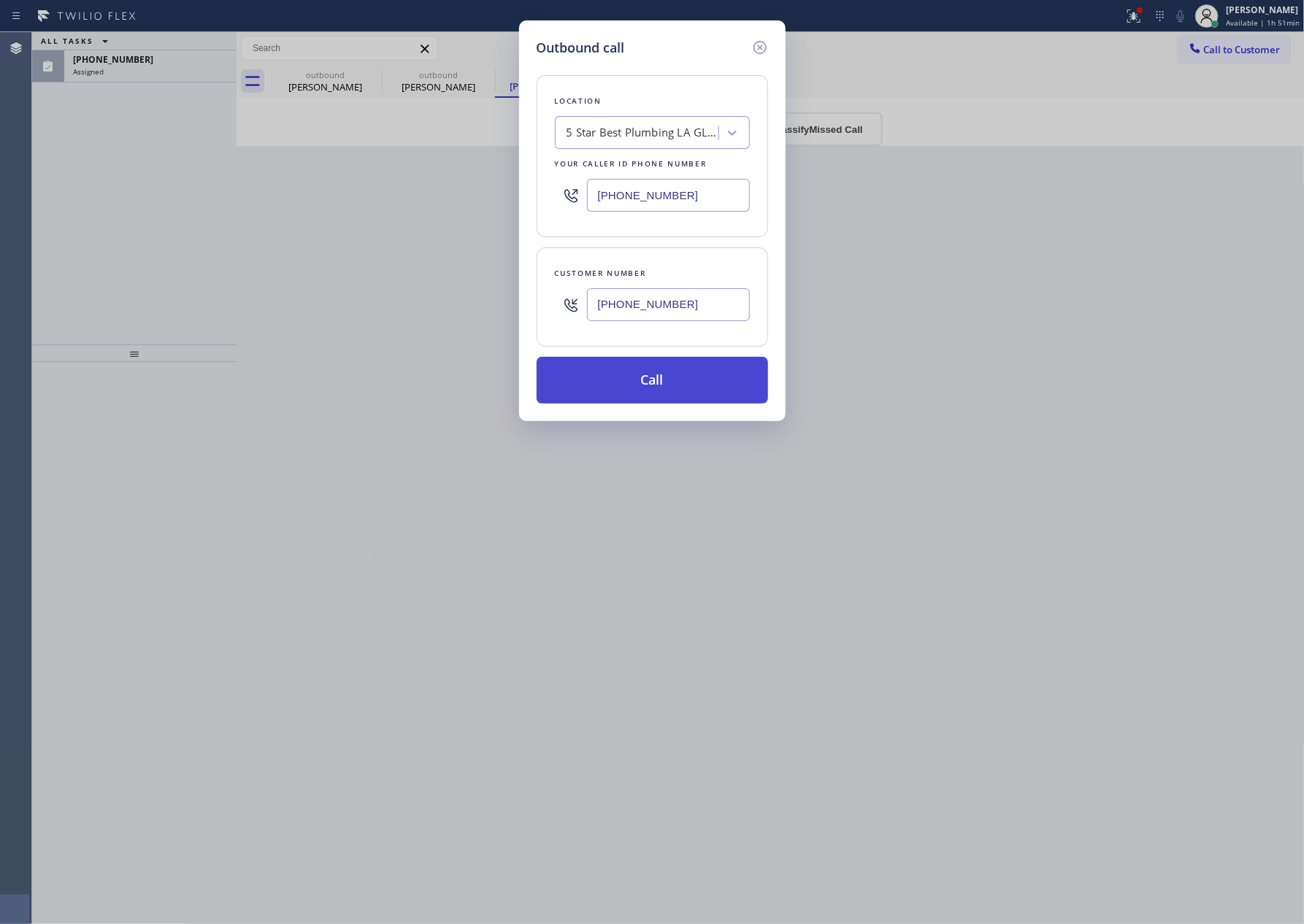
click at [700, 388] on button "Call" at bounding box center [652, 380] width 231 height 47
click at [309, 300] on div "Outbound call Location 5 Star Best Plumbing LA GLSA Your caller id phone number…" at bounding box center [652, 462] width 1304 height 924
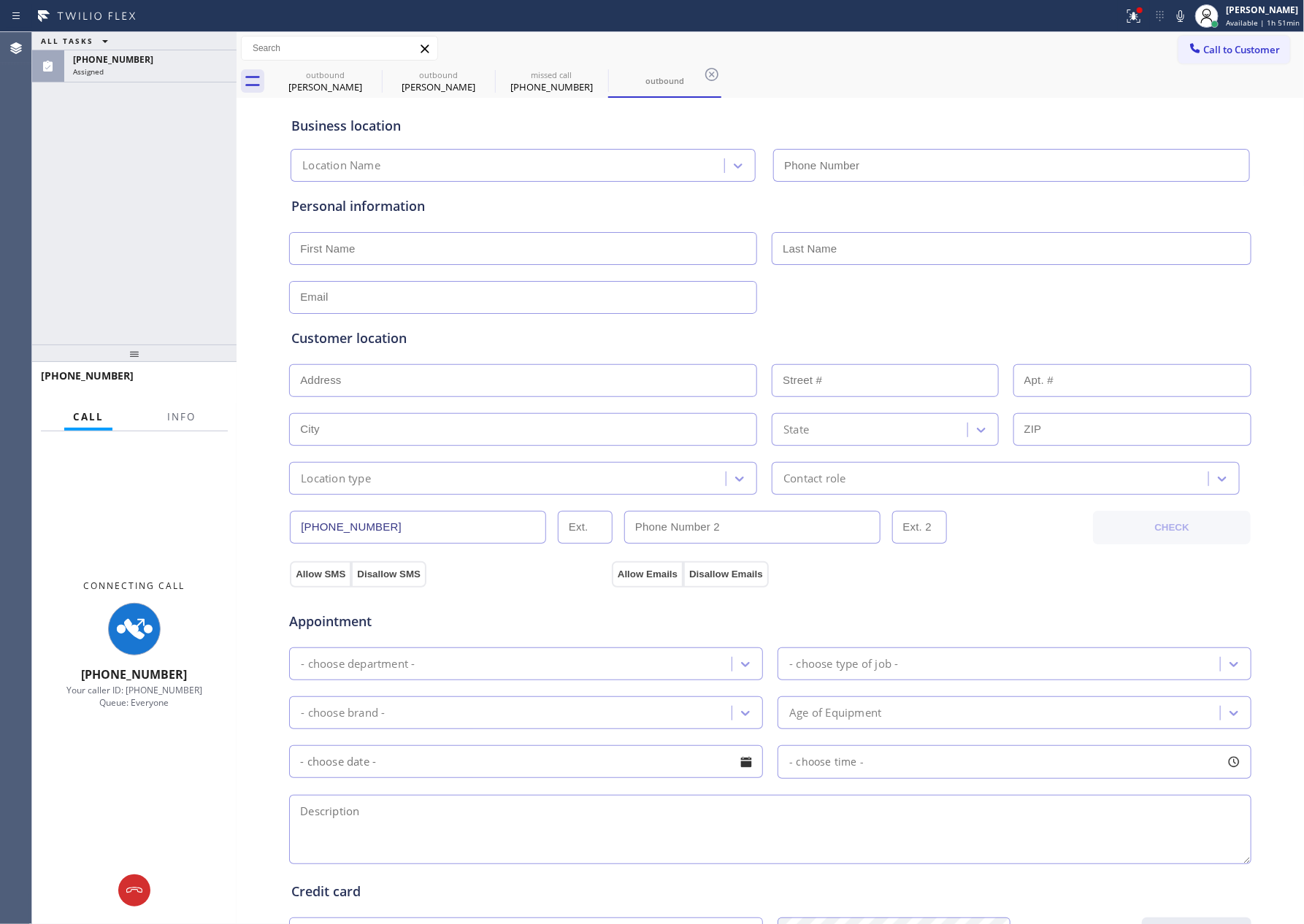
type input "[PHONE_NUMBER]"
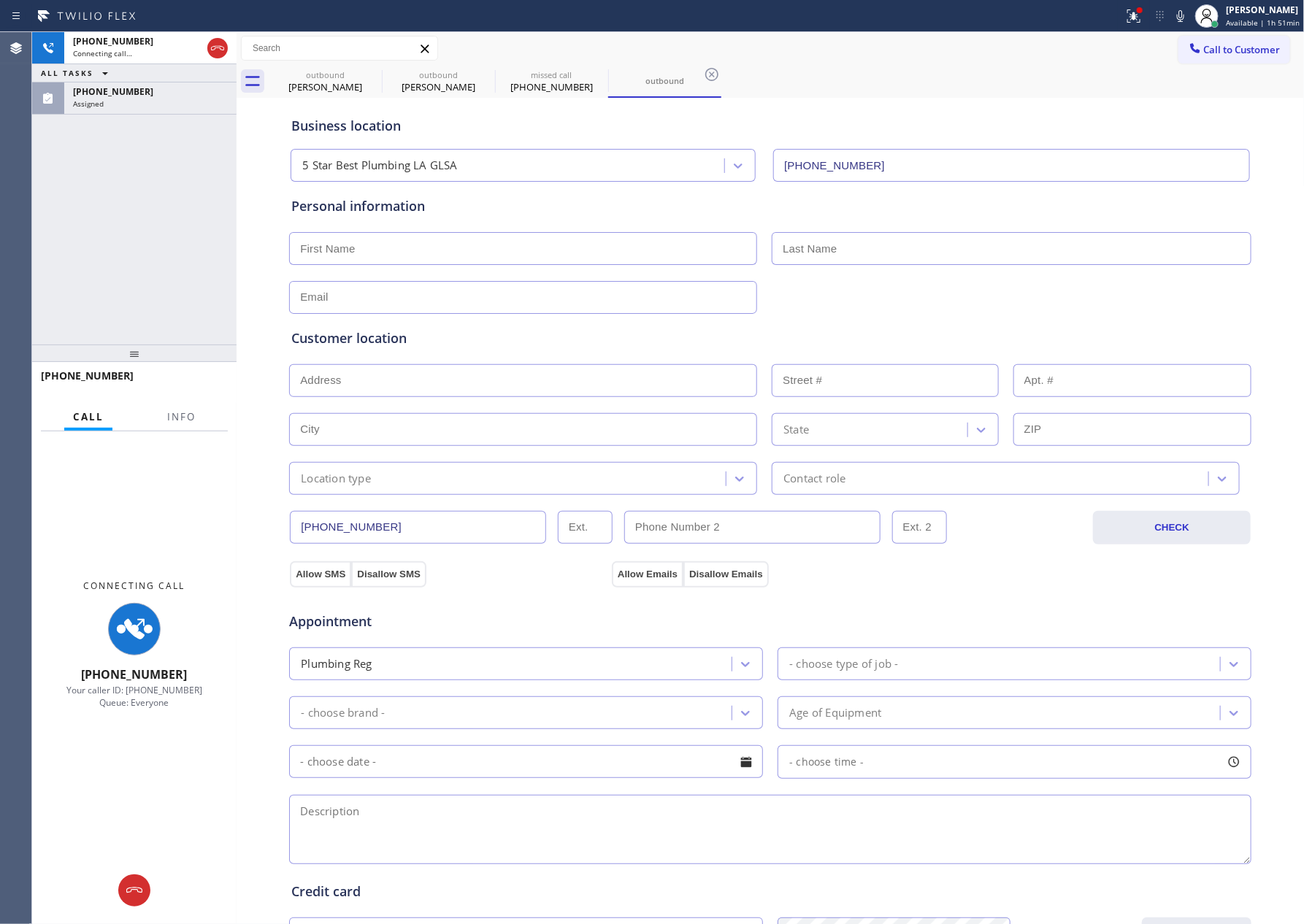
click at [122, 246] on div "[PHONE_NUMBER] Connecting call… ALL TASKS ALL TASKS ACTIVE TASKS TASKS IN WRAP …" at bounding box center [134, 188] width 205 height 313
click at [173, 48] on div "Connecting call…" at bounding box center [137, 53] width 128 height 10
click at [431, 81] on div "[PERSON_NAME]" at bounding box center [438, 86] width 111 height 13
type input "[PHONE_NUMBER]"
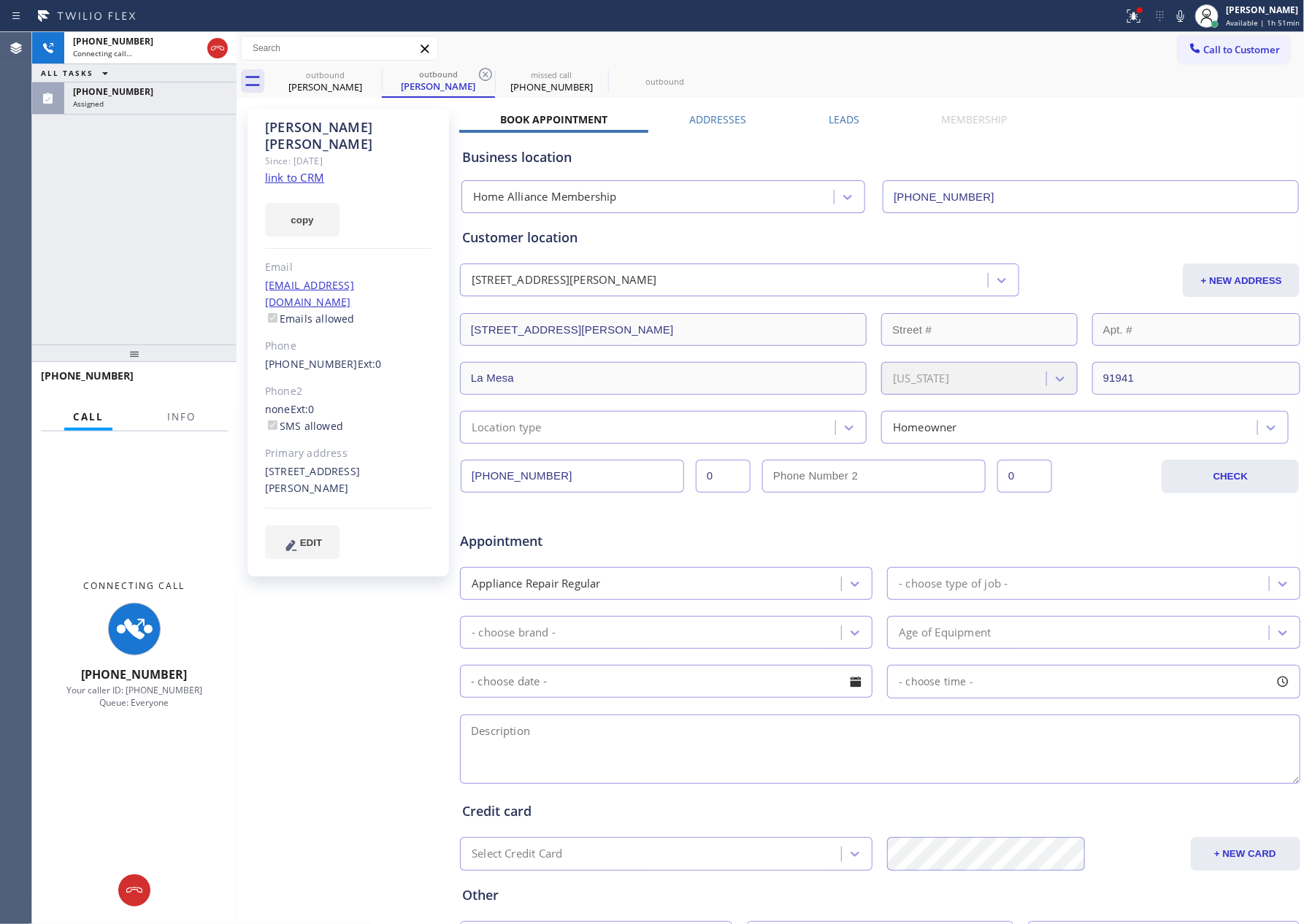
click at [285, 170] on link "link to CRM" at bounding box center [294, 177] width 59 height 15
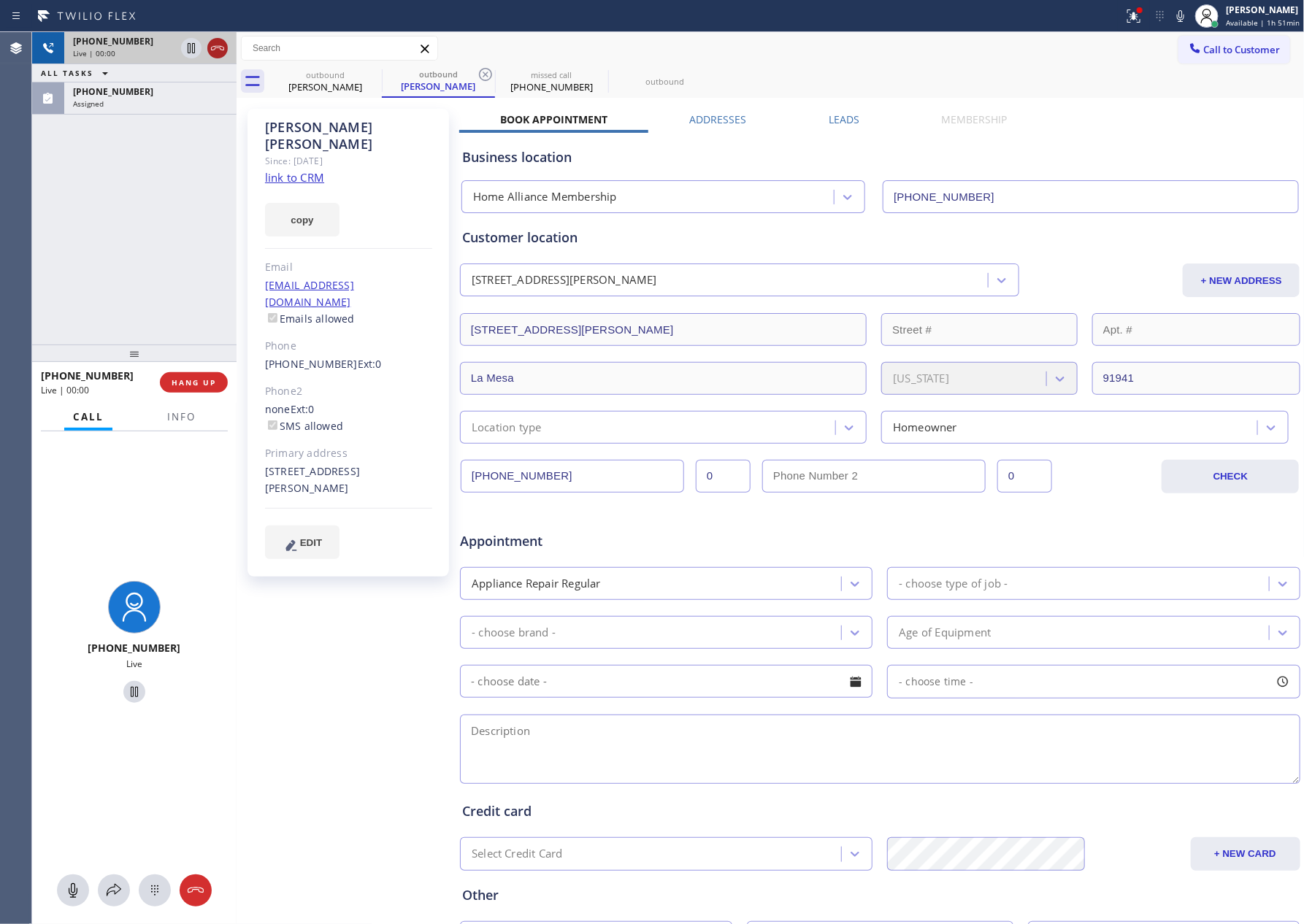
click at [209, 41] on icon at bounding box center [217, 48] width 18 height 18
click at [152, 279] on div "[PHONE_NUMBER] Live | 00:00 ALL TASKS ALL TASKS ACTIVE TASKS TASKS IN WRAP UP […" at bounding box center [134, 188] width 205 height 313
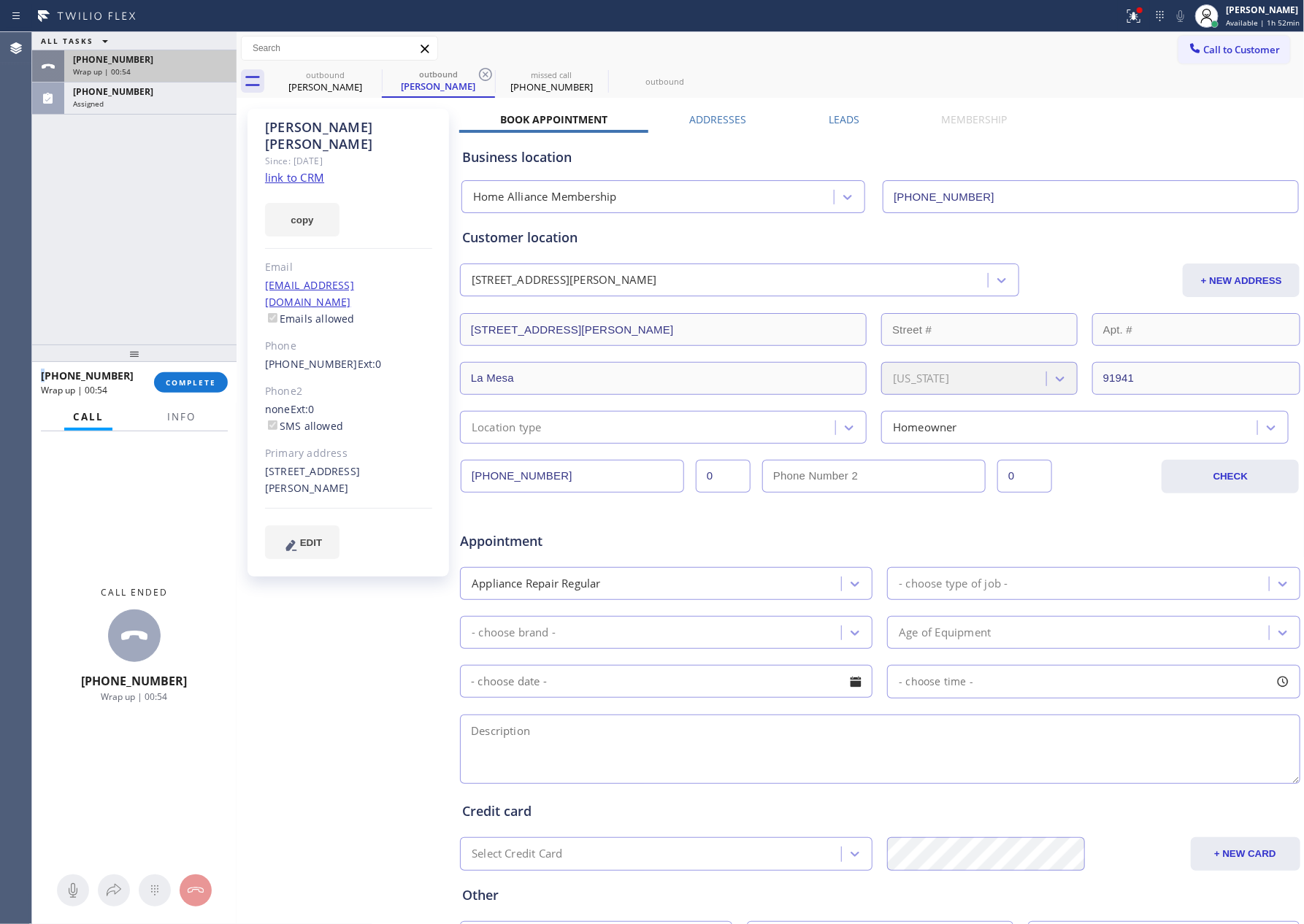
drag, startPoint x: 59, startPoint y: 219, endPoint x: 141, endPoint y: 65, distance: 174.5
click at [86, 200] on div "ALL TASKS ALL TASKS ACTIVE TASKS TASKS IN WRAP UP [PHONE_NUMBER] Wrap up | 00:[…" at bounding box center [134, 188] width 205 height 313
click at [143, 62] on div "[PHONE_NUMBER]" at bounding box center [151, 59] width 155 height 13
click at [193, 382] on span "COMPLETE" at bounding box center [190, 382] width 50 height 10
click at [209, 147] on div "ALL TASKS ALL TASKS ACTIVE TASKS TASKS IN WRAP UP [PHONE_NUMBER] Wrap up | 00:[…" at bounding box center [134, 188] width 205 height 313
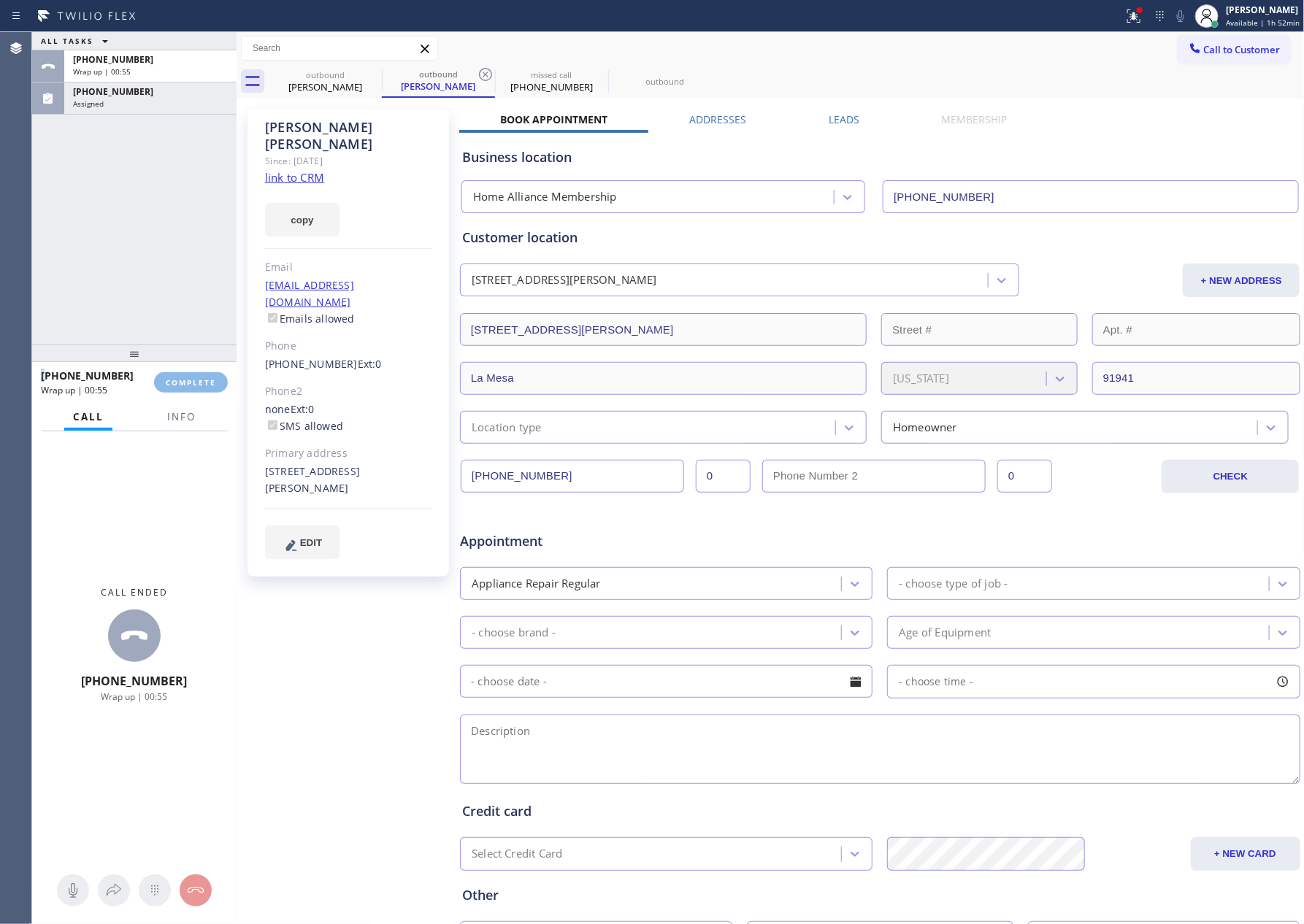
click at [209, 147] on div "ALL TASKS ALL TASKS ACTIVE TASKS TASKS IN WRAP UP [PHONE_NUMBER] Wrap up | 00:[…" at bounding box center [134, 188] width 205 height 313
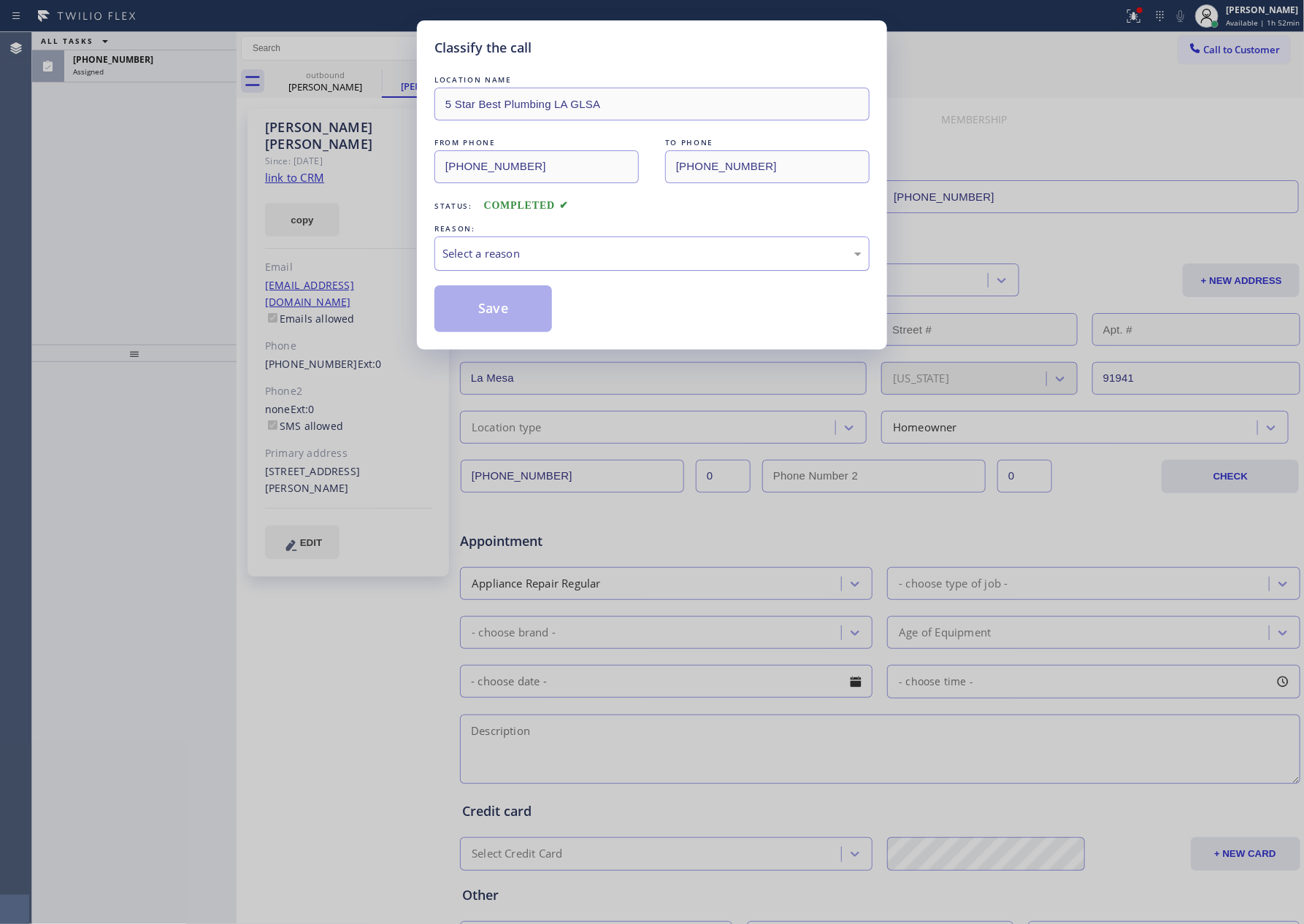
click at [524, 262] on div "Select a reason" at bounding box center [652, 253] width 419 height 17
click at [502, 311] on button "Save" at bounding box center [493, 309] width 118 height 47
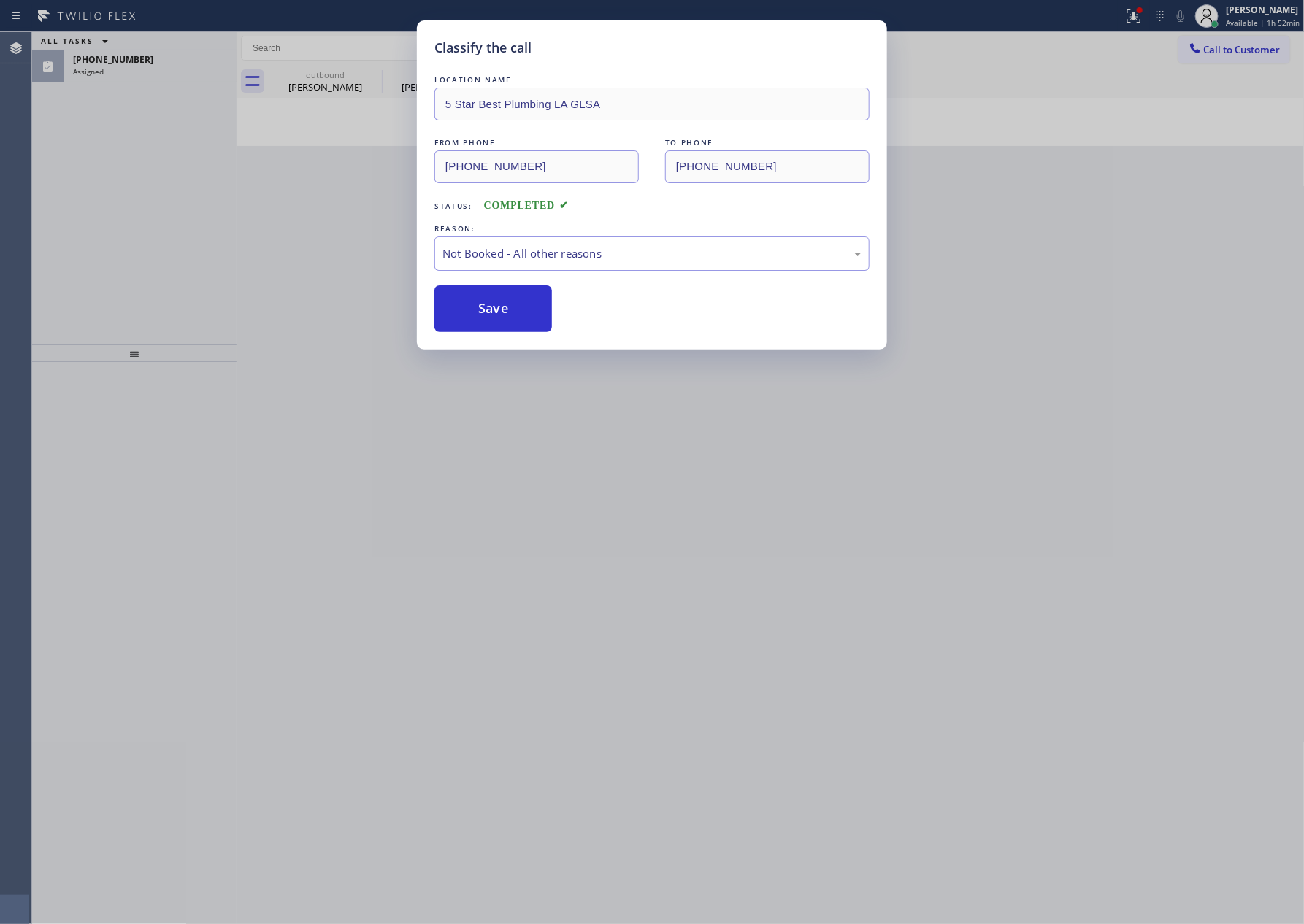
click at [502, 311] on button "Save" at bounding box center [493, 309] width 118 height 47
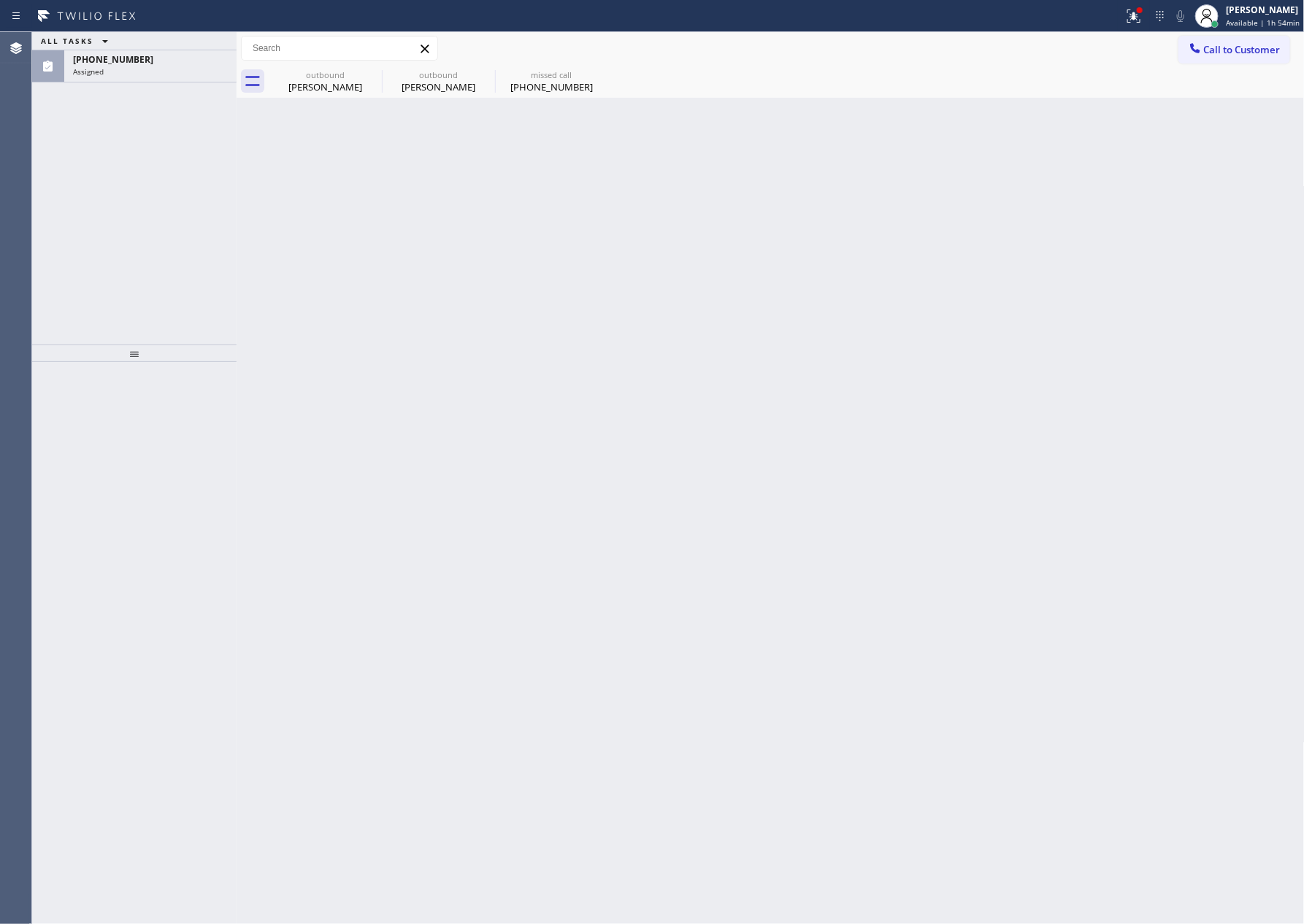
click at [145, 182] on div "ALL TASKS ALL TASKS ACTIVE TASKS TASKS IN WRAP UP [PHONE_NUMBER] Assigned" at bounding box center [134, 188] width 205 height 313
click at [145, 76] on div "[PHONE_NUMBER] Assigned" at bounding box center [148, 66] width 167 height 32
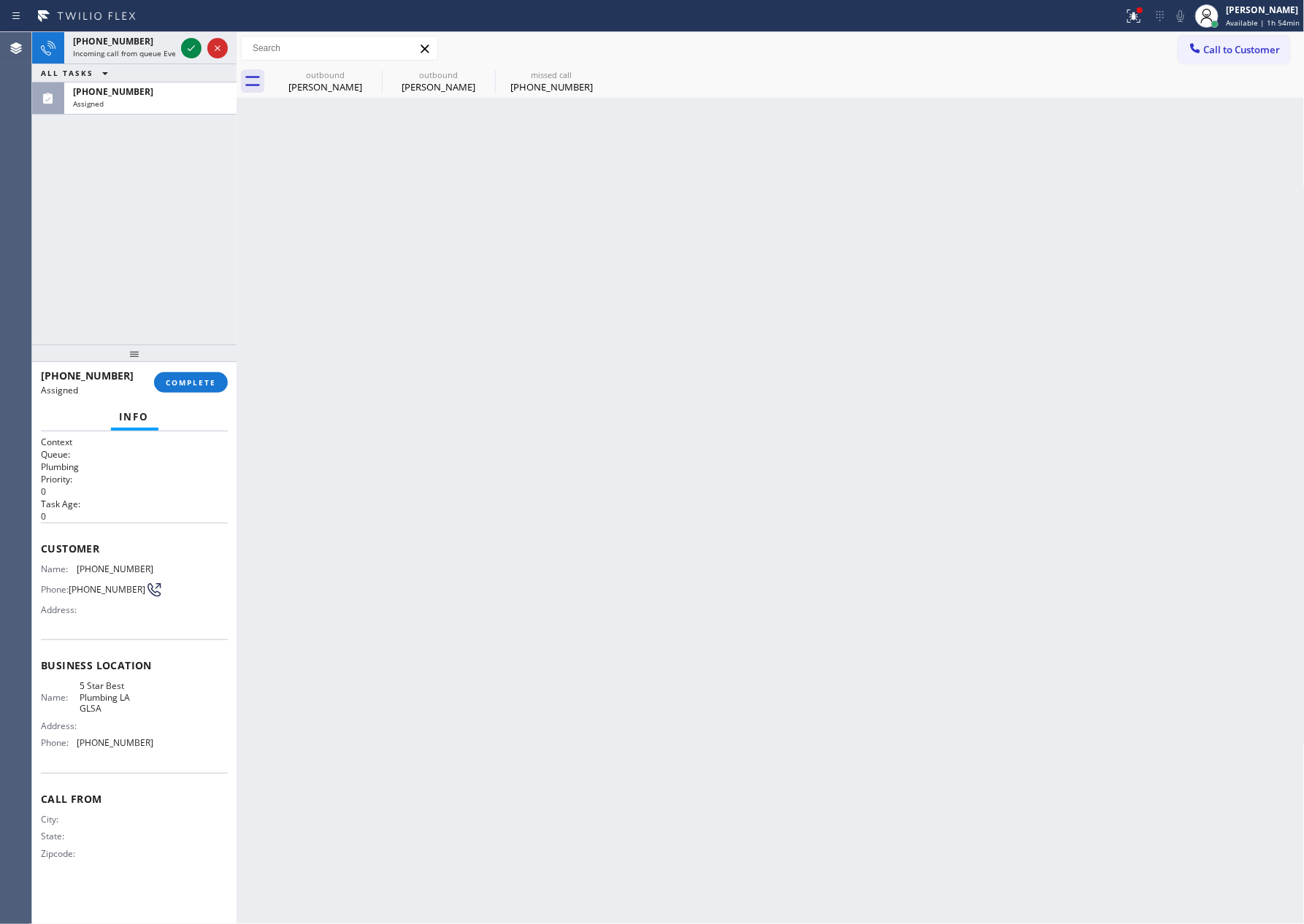
click at [165, 235] on div "[PHONE_NUMBER] Incoming call from queue Everybody ALL TASKS ALL TASKS ACTIVE TA…" at bounding box center [134, 188] width 205 height 313
click at [163, 408] on div "Info" at bounding box center [134, 417] width 187 height 29
drag, startPoint x: 471, startPoint y: 285, endPoint x: 486, endPoint y: 101, distance: 184.6
click at [487, 270] on div "Back to Dashboard Change Sender ID Customers Technicians Select a contact Outbo…" at bounding box center [770, 478] width 1068 height 893
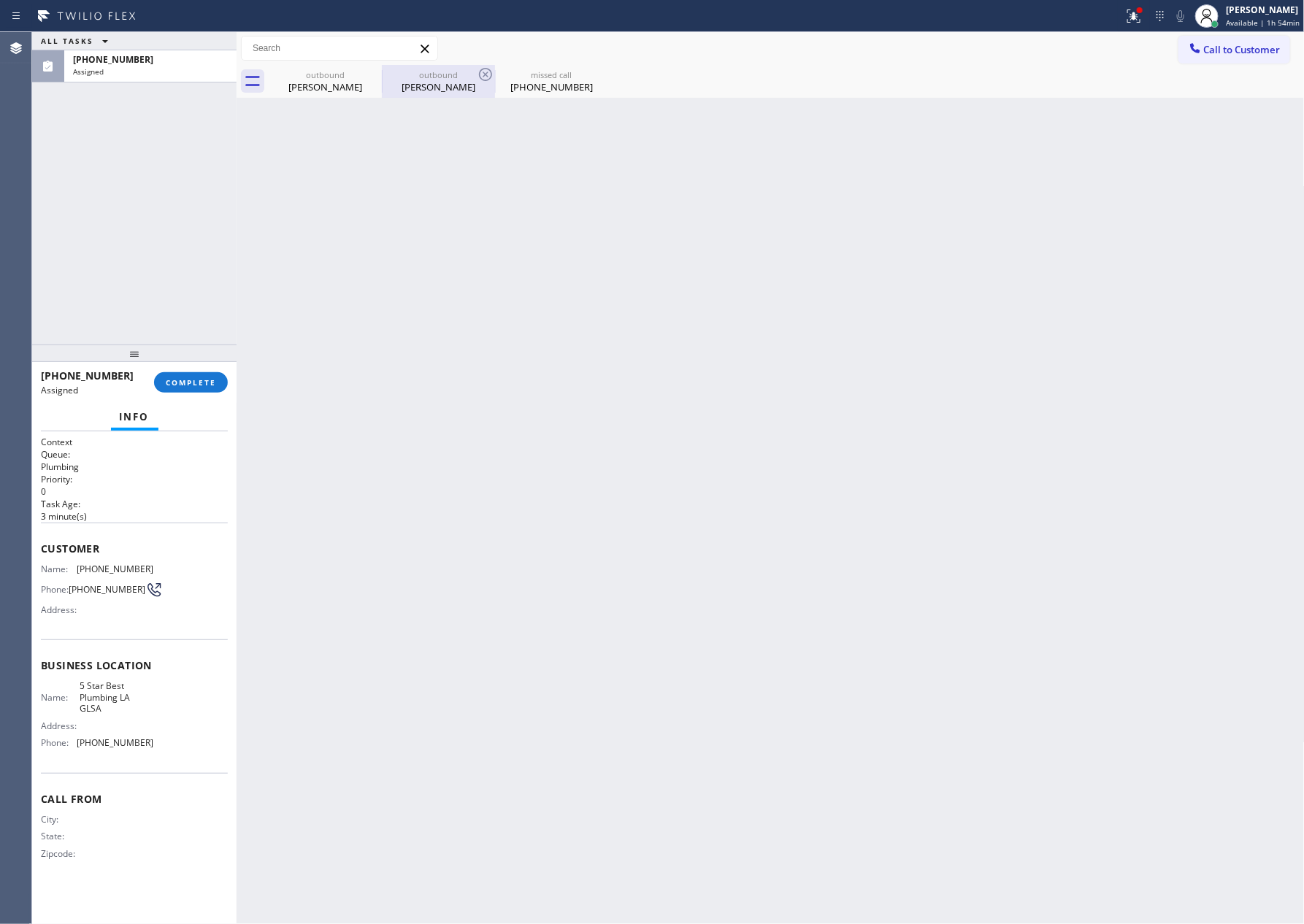
click at [448, 85] on div "[PERSON_NAME]" at bounding box center [438, 86] width 111 height 13
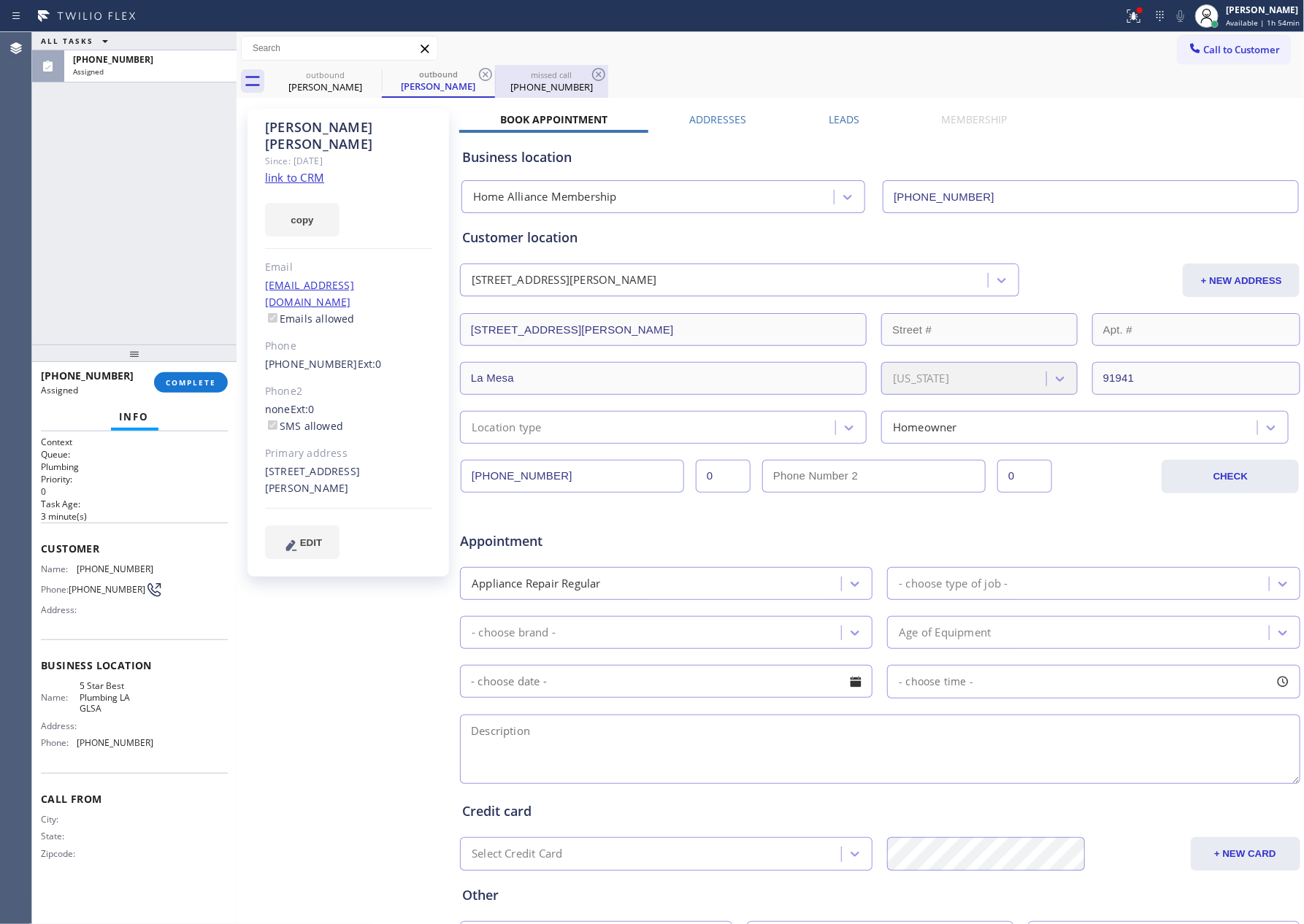
click at [576, 71] on div "missed call" at bounding box center [552, 74] width 111 height 11
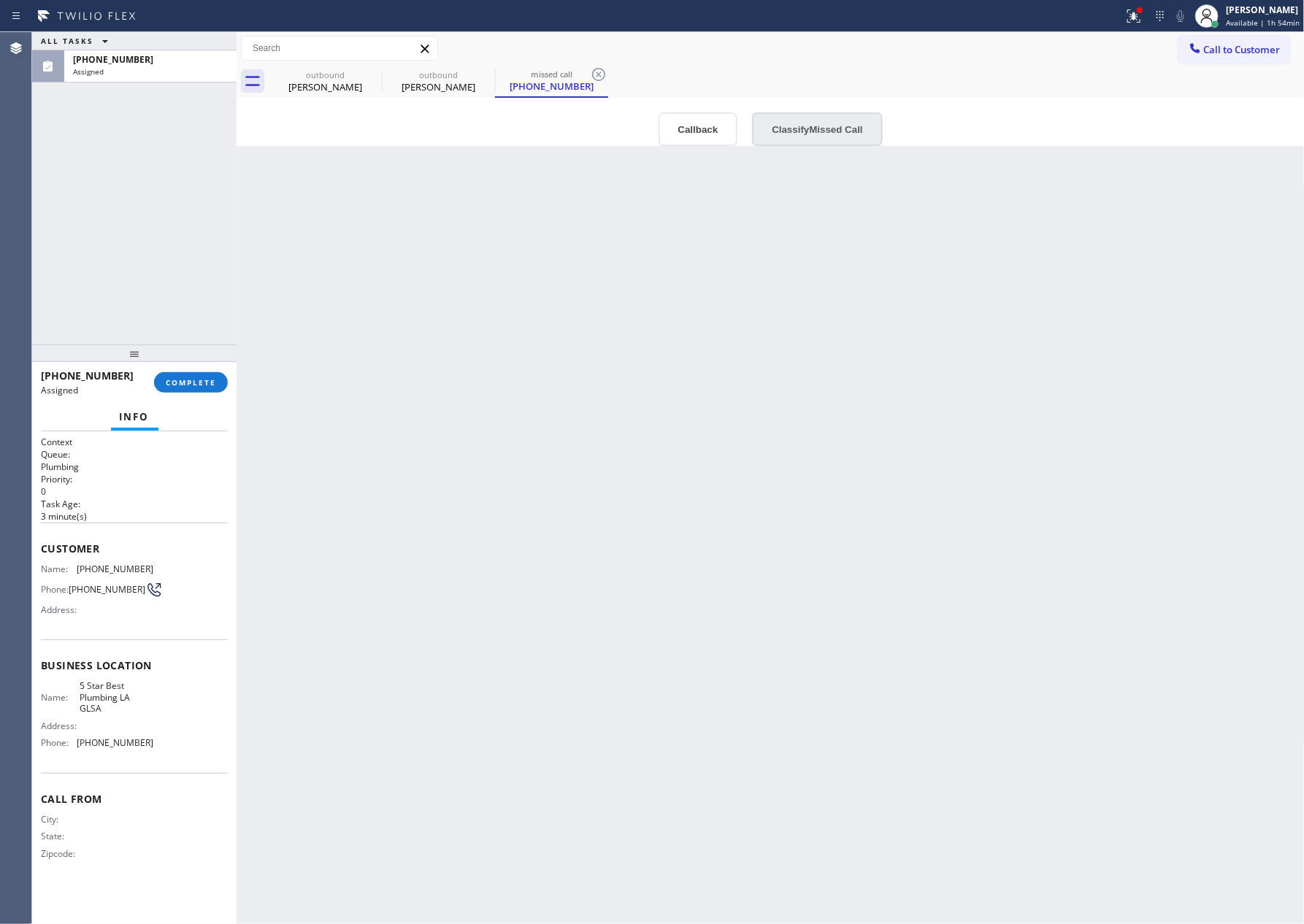
click at [824, 131] on button "Classify Missed Call" at bounding box center [816, 129] width 130 height 33
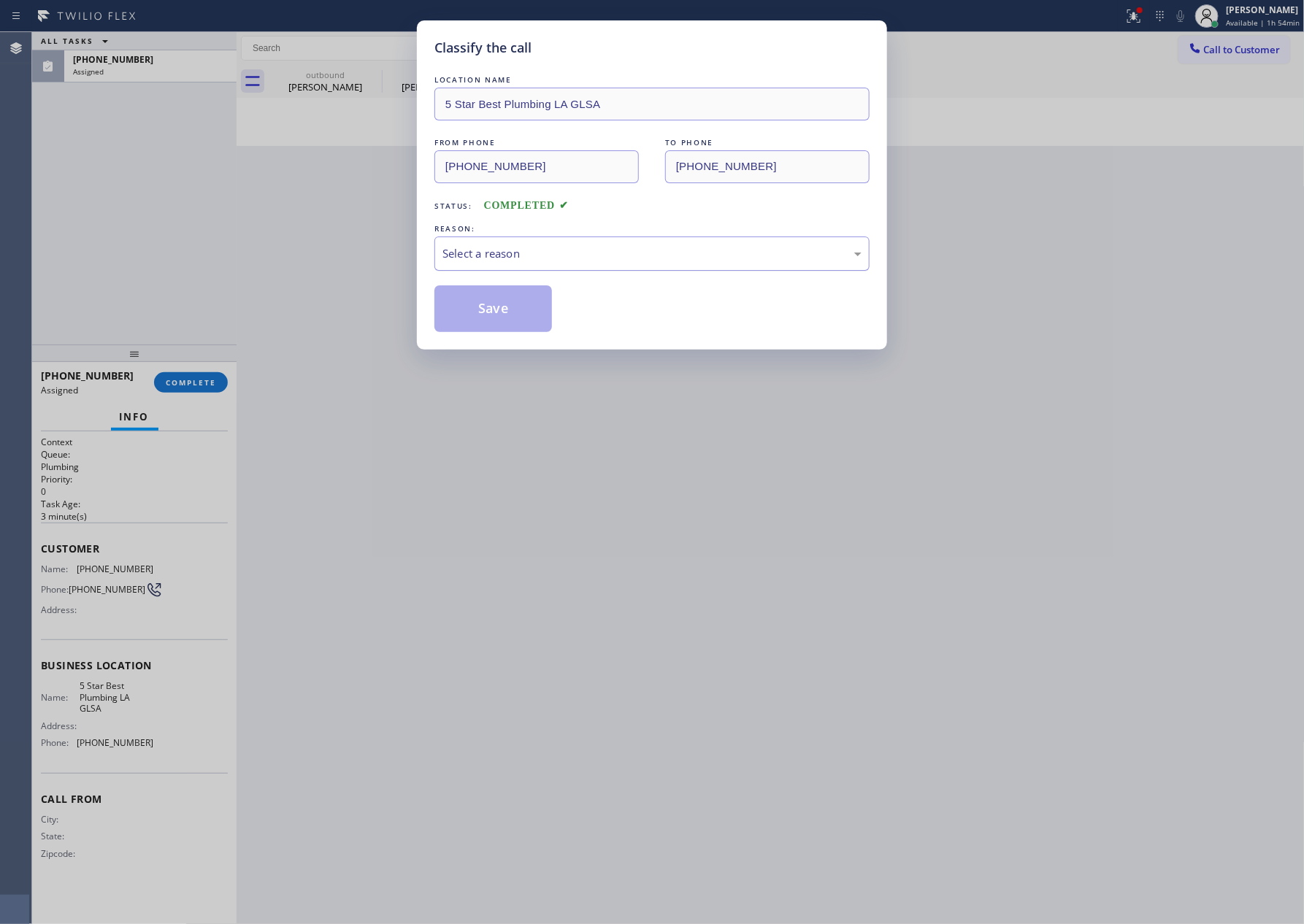
click at [611, 242] on div "Select a reason" at bounding box center [652, 253] width 435 height 34
click at [465, 303] on button "Save" at bounding box center [493, 309] width 118 height 47
click at [199, 239] on div "Classify the call LOCATION NAME 5 Star Best Plumbing LA GLSA FROM PHONE [PHONE_…" at bounding box center [652, 462] width 1304 height 924
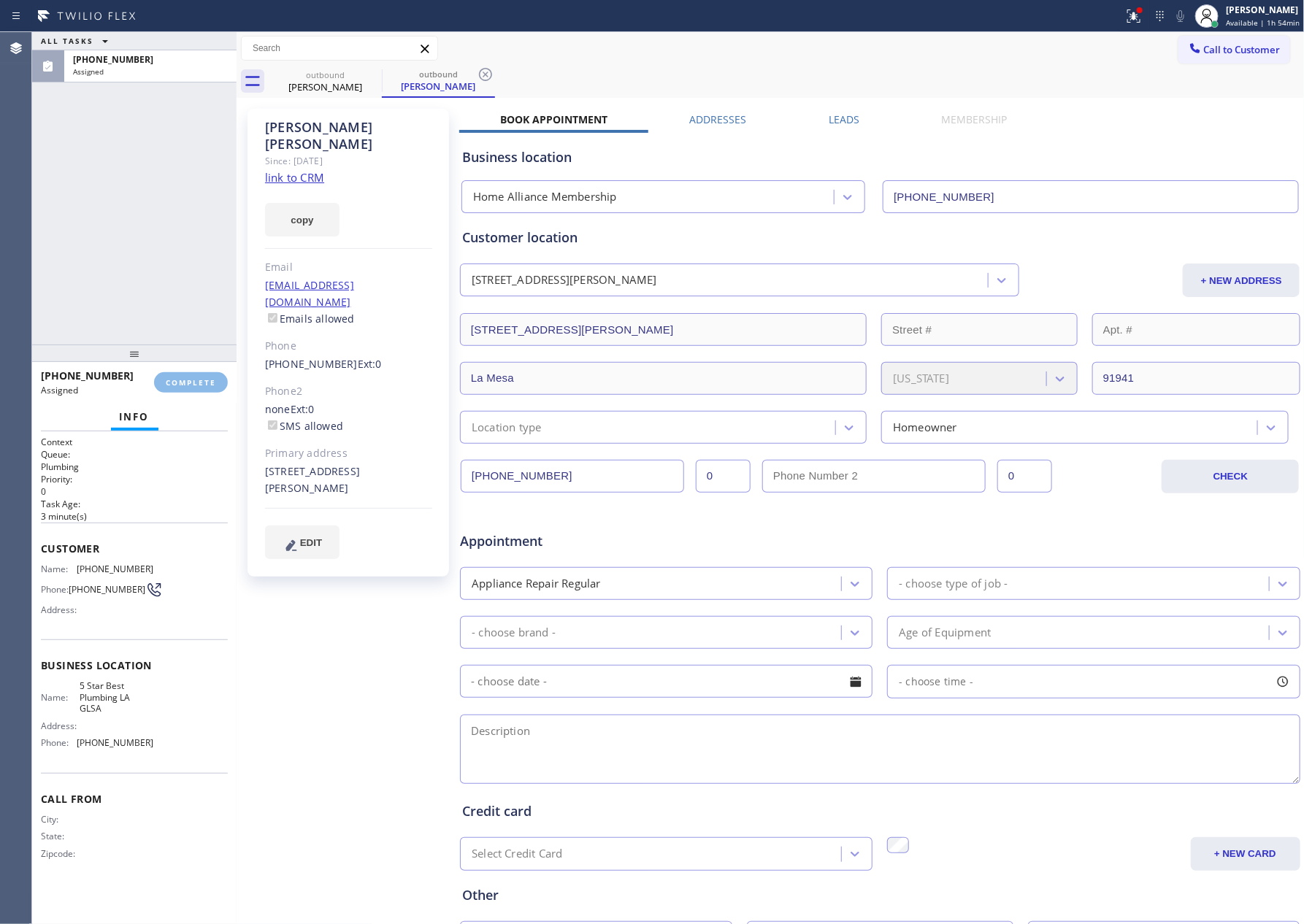
click at [200, 234] on div "ALL TASKS ALL TASKS ACTIVE TASKS TASKS IN WRAP UP [PHONE_NUMBER] Assigned" at bounding box center [134, 188] width 205 height 313
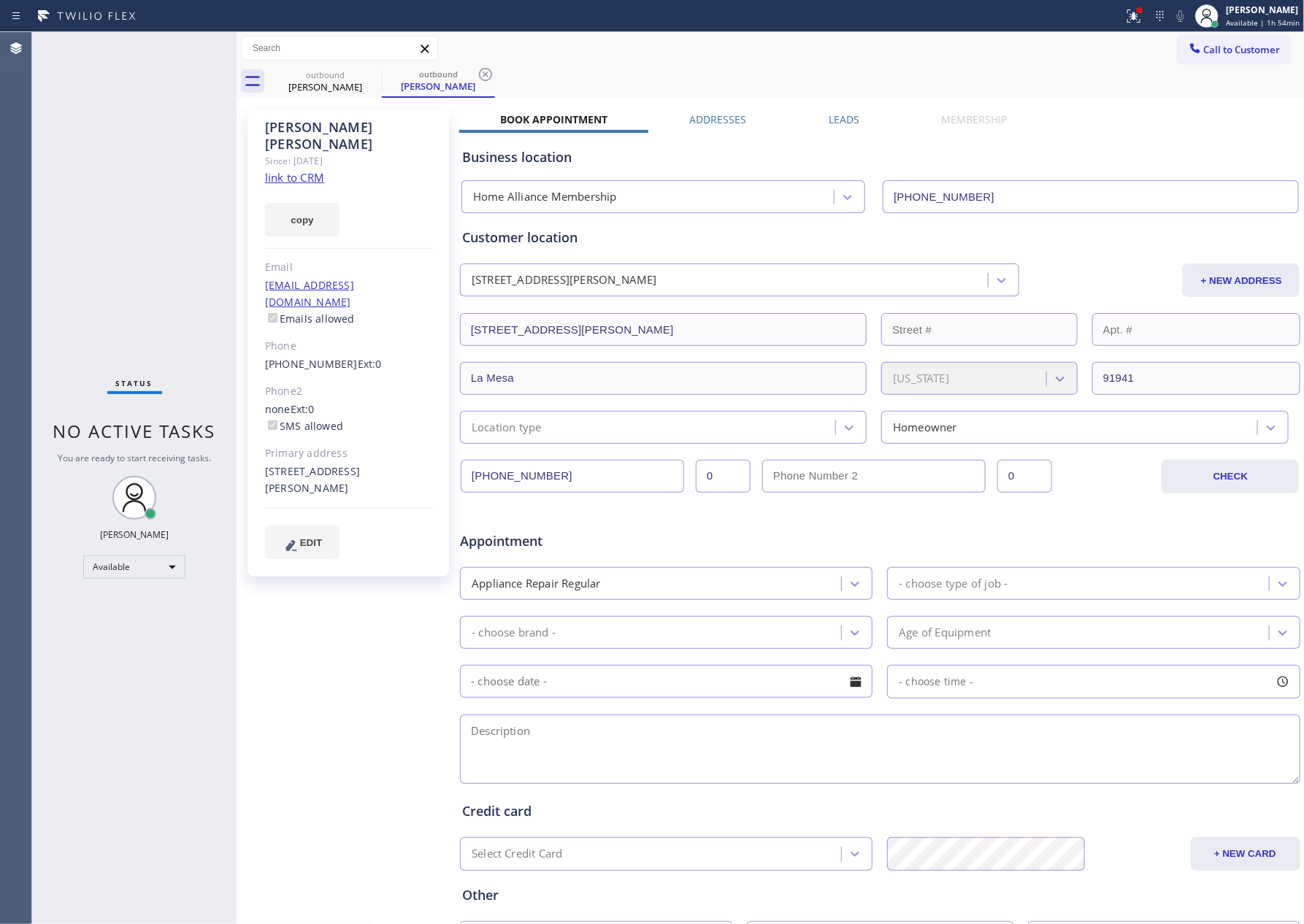
click at [176, 160] on div "Status No active tasks You are ready to start receiving tasks. [PERSON_NAME] Av…" at bounding box center [134, 478] width 205 height 893
click at [326, 86] on div "[PERSON_NAME]" at bounding box center [325, 86] width 111 height 13
click at [368, 75] on icon at bounding box center [372, 74] width 18 height 18
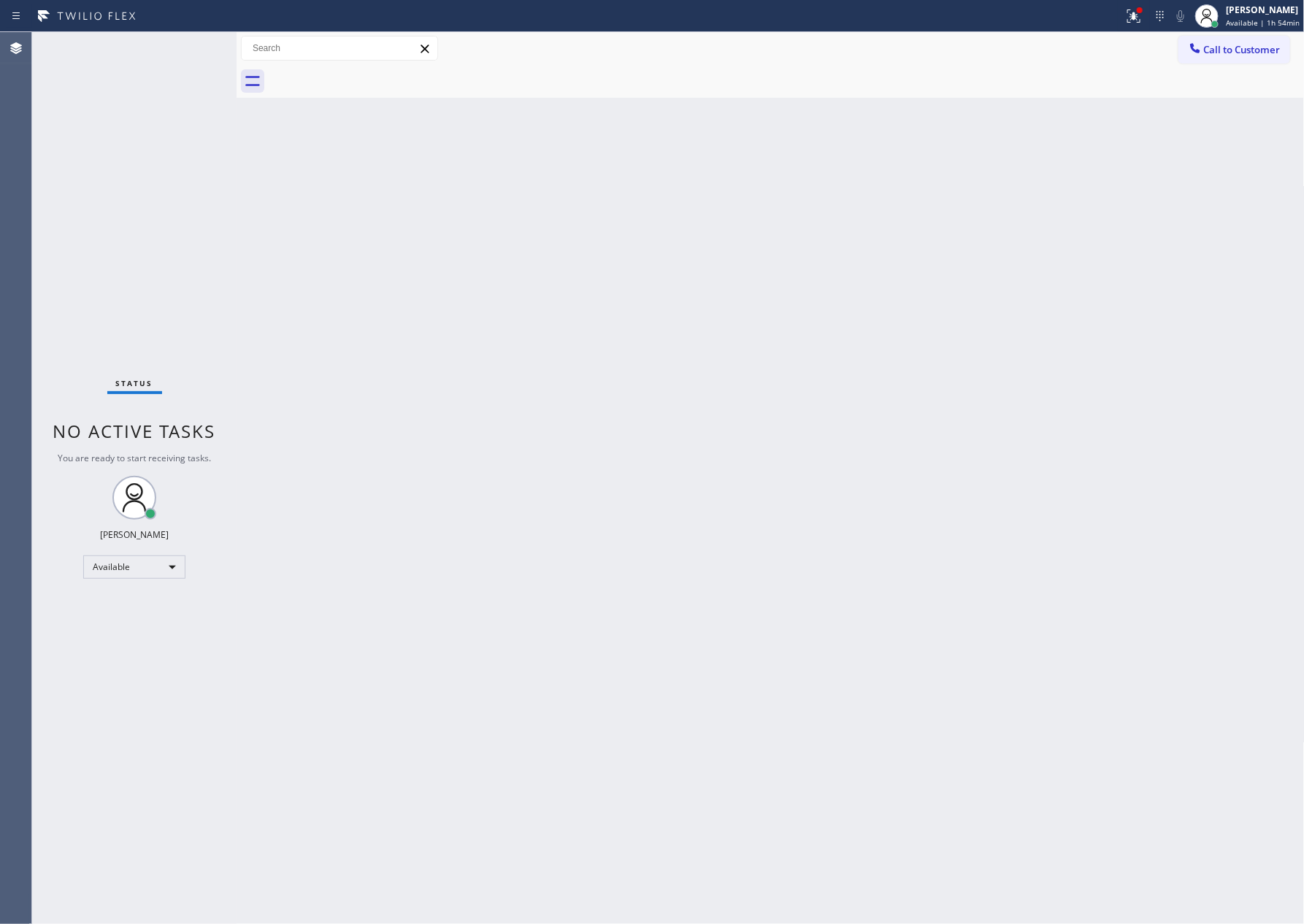
click at [368, 75] on div at bounding box center [786, 81] width 1036 height 33
click at [1241, 55] on span "Call to Customer" at bounding box center [1242, 49] width 76 height 13
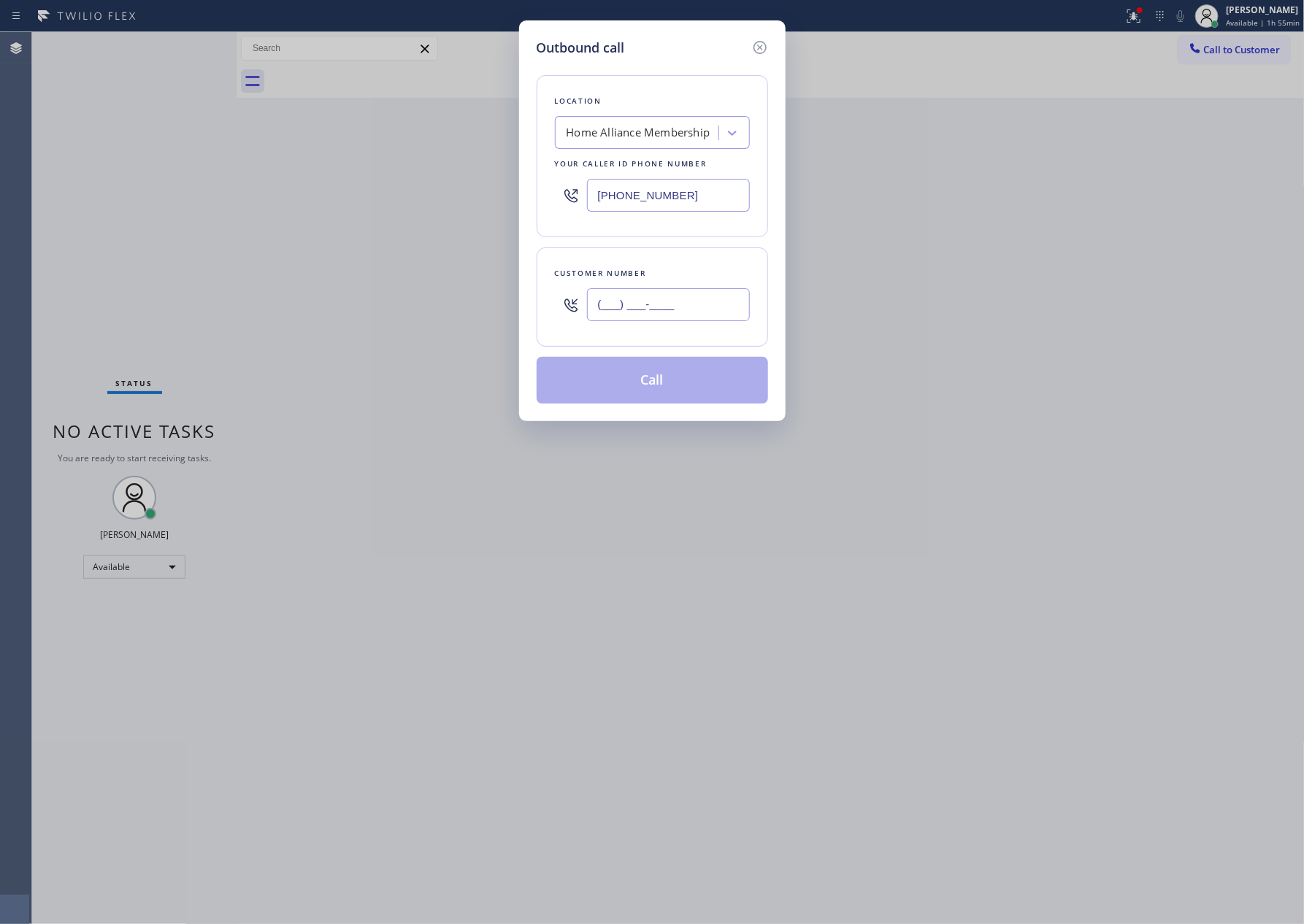
click at [682, 305] on input "(___) ___-____" at bounding box center [668, 305] width 163 height 33
paste input "818) 482-8588"
type input "[PHONE_NUMBER]"
click at [649, 390] on button "Call" at bounding box center [652, 380] width 231 height 47
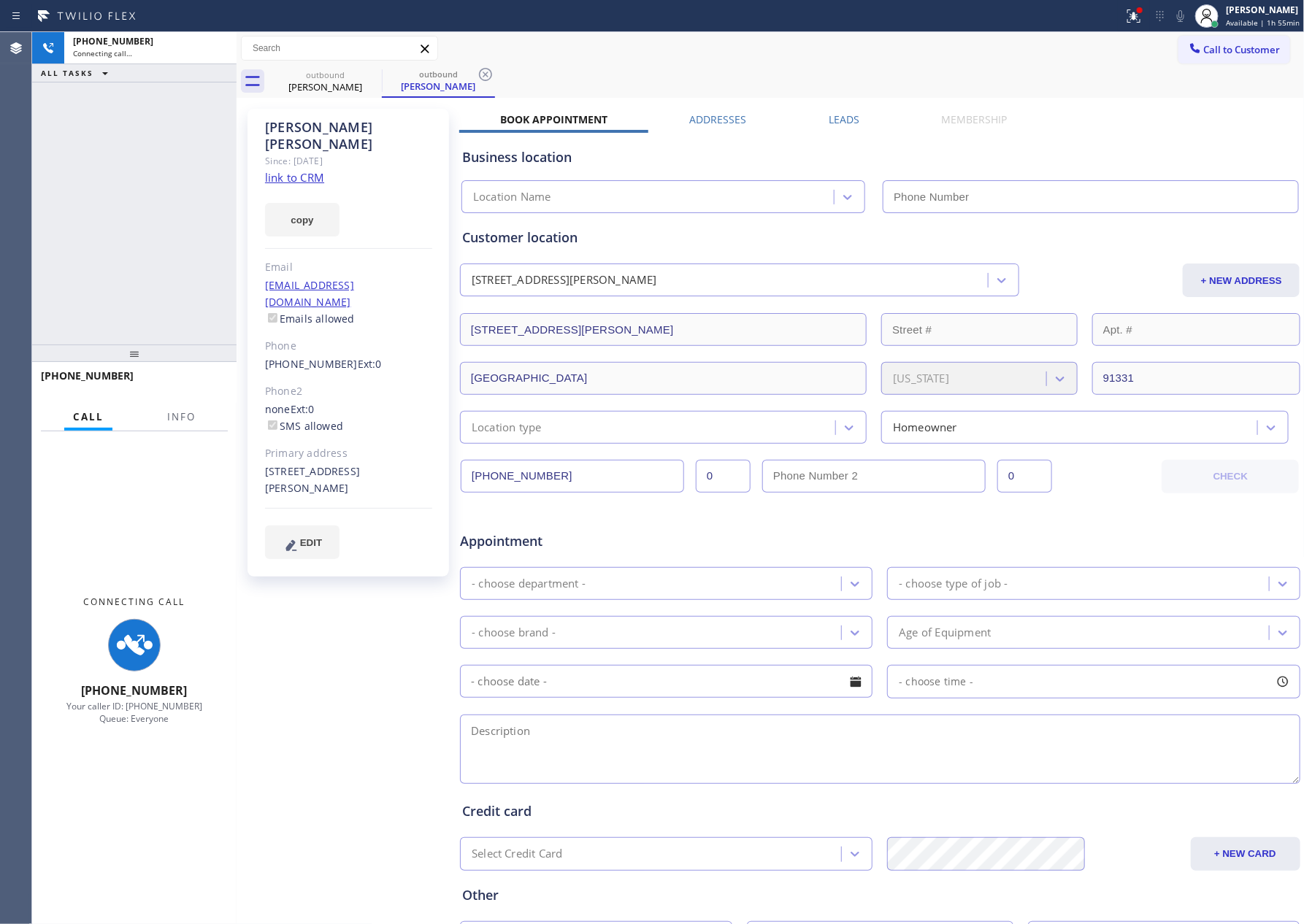
type input "[PHONE_NUMBER]"
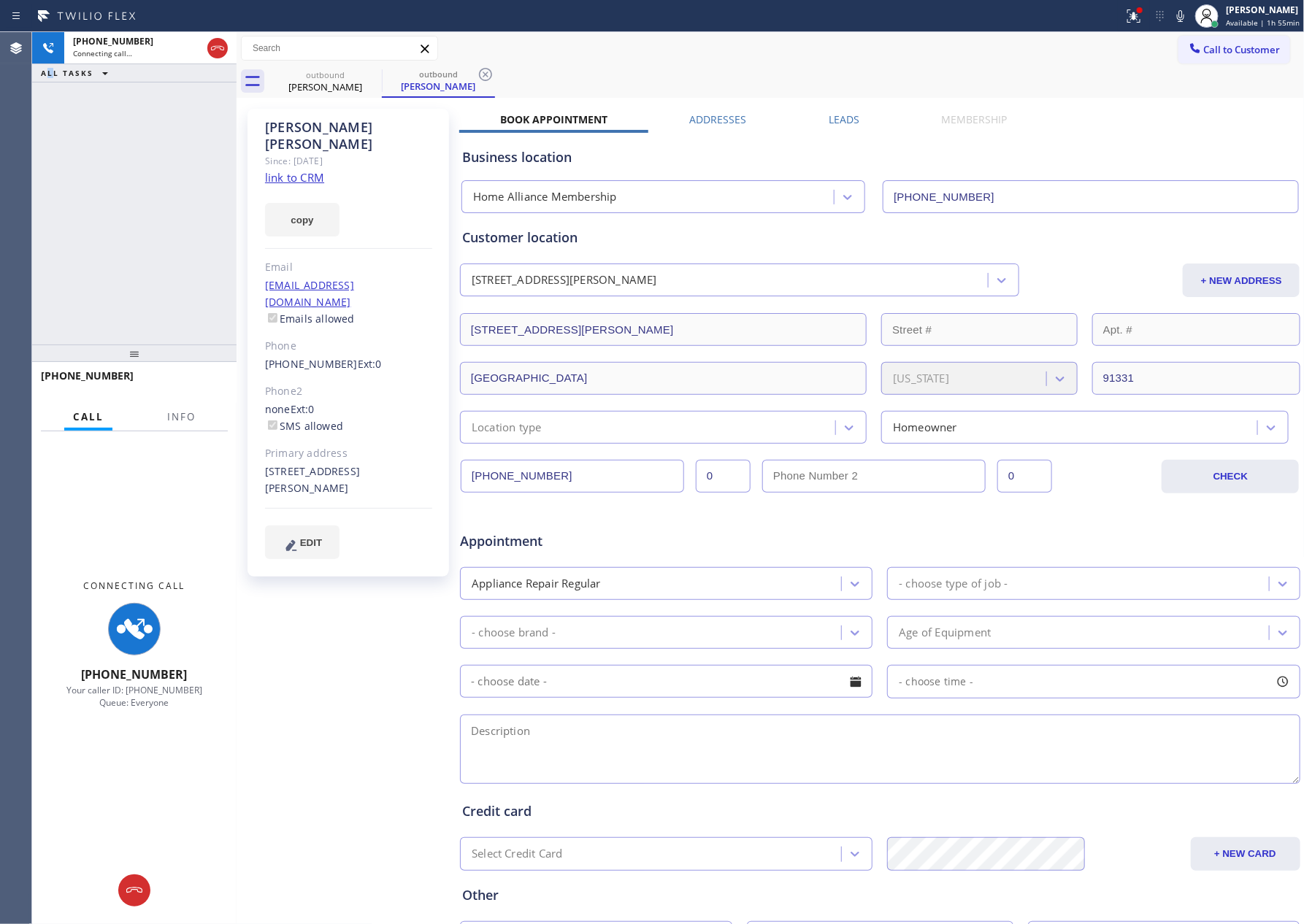
drag, startPoint x: 47, startPoint y: 222, endPoint x: 281, endPoint y: 145, distance: 246.3
click at [108, 196] on div "[PHONE_NUMBER] Connecting call… ALL TASKS ALL TASKS ACTIVE TASKS TASKS IN WRAP …" at bounding box center [134, 188] width 205 height 313
click at [307, 170] on link "link to CRM" at bounding box center [294, 177] width 59 height 15
drag, startPoint x: 116, startPoint y: 184, endPoint x: 142, endPoint y: 190, distance: 26.7
click at [119, 184] on div "[PHONE_NUMBER] Connecting call… ALL TASKS ALL TASKS ACTIVE TASKS TASKS IN WRAP …" at bounding box center [134, 188] width 205 height 313
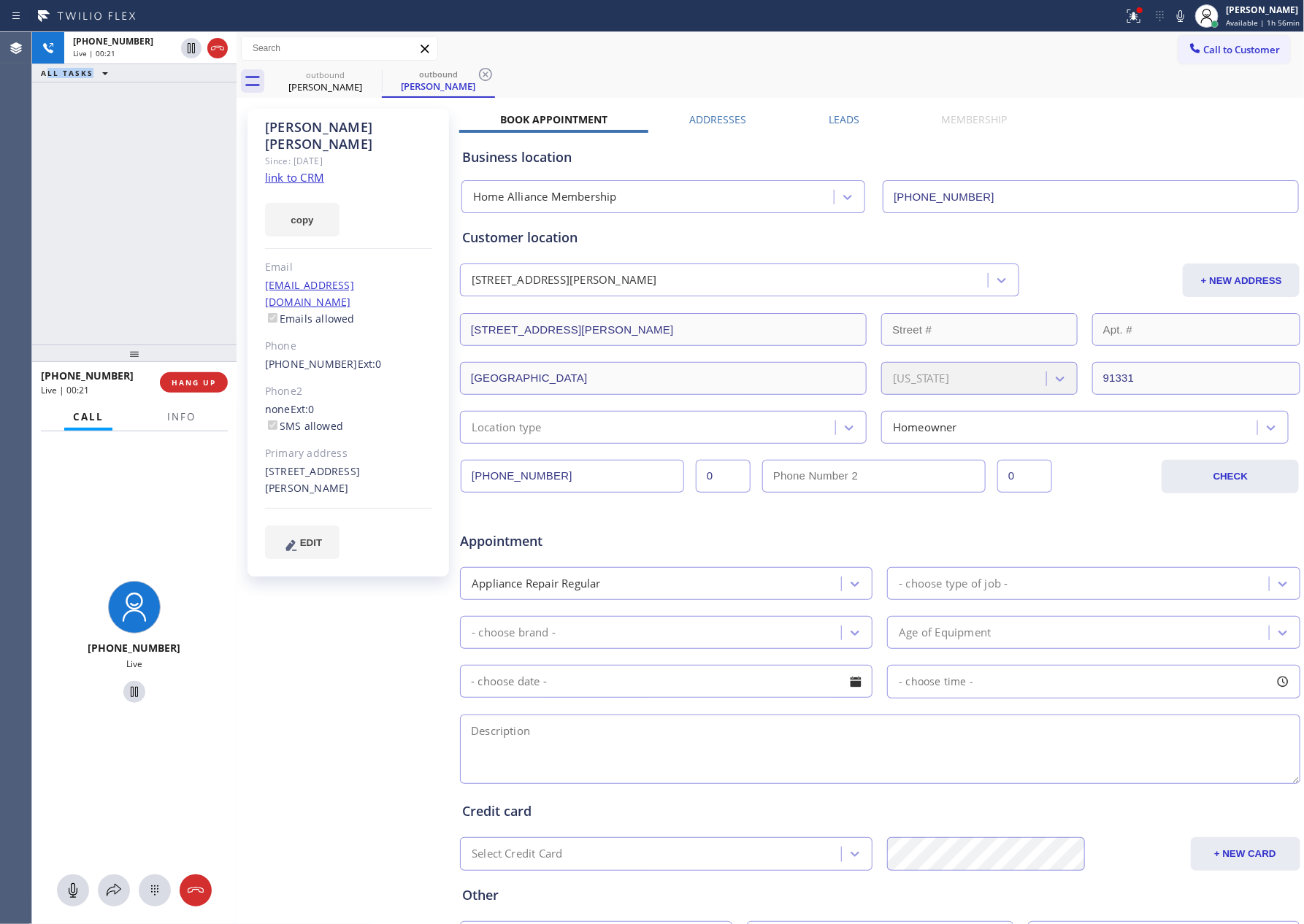
click at [149, 173] on div "[PHONE_NUMBER] Live | 00:21 ALL TASKS ALL TASKS ACTIVE TASKS TASKS IN WRAP UP" at bounding box center [134, 188] width 205 height 313
click at [195, 386] on span "HANG UP" at bounding box center [193, 382] width 44 height 10
click at [177, 257] on div "[PHONE_NUMBER] Live | 00:23 ALL TASKS ALL TASKS ACTIVE TASKS TASKS IN WRAP UP" at bounding box center [134, 188] width 205 height 313
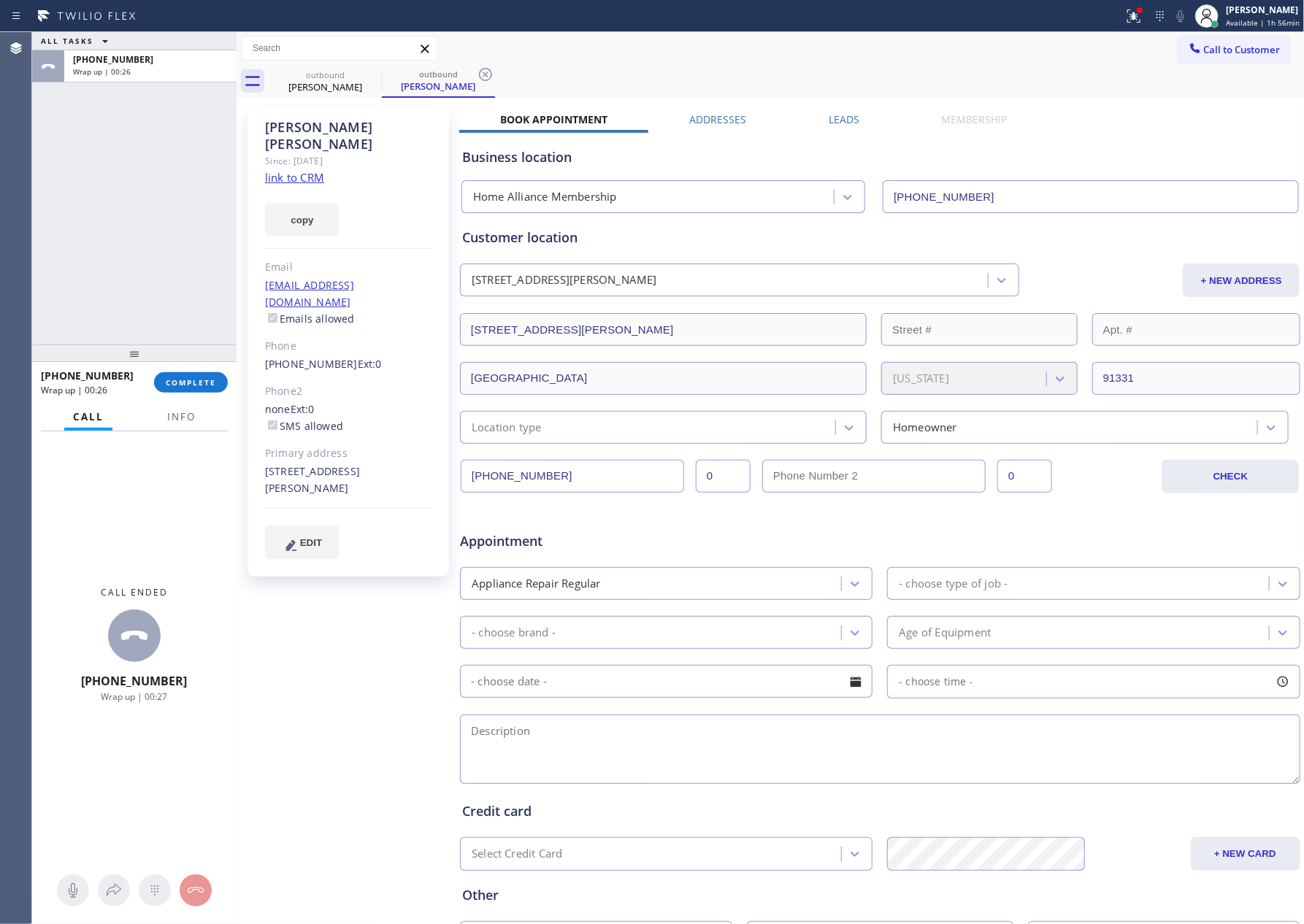
click at [90, 208] on div "ALL TASKS ALL TASKS ACTIVE TASKS TASKS IN WRAP UP [PHONE_NUMBER] Wrap up | 00:26" at bounding box center [134, 188] width 205 height 313
click at [301, 170] on link "link to CRM" at bounding box center [294, 177] width 59 height 15
click at [1257, 55] on span "Call to Customer" at bounding box center [1242, 49] width 76 height 13
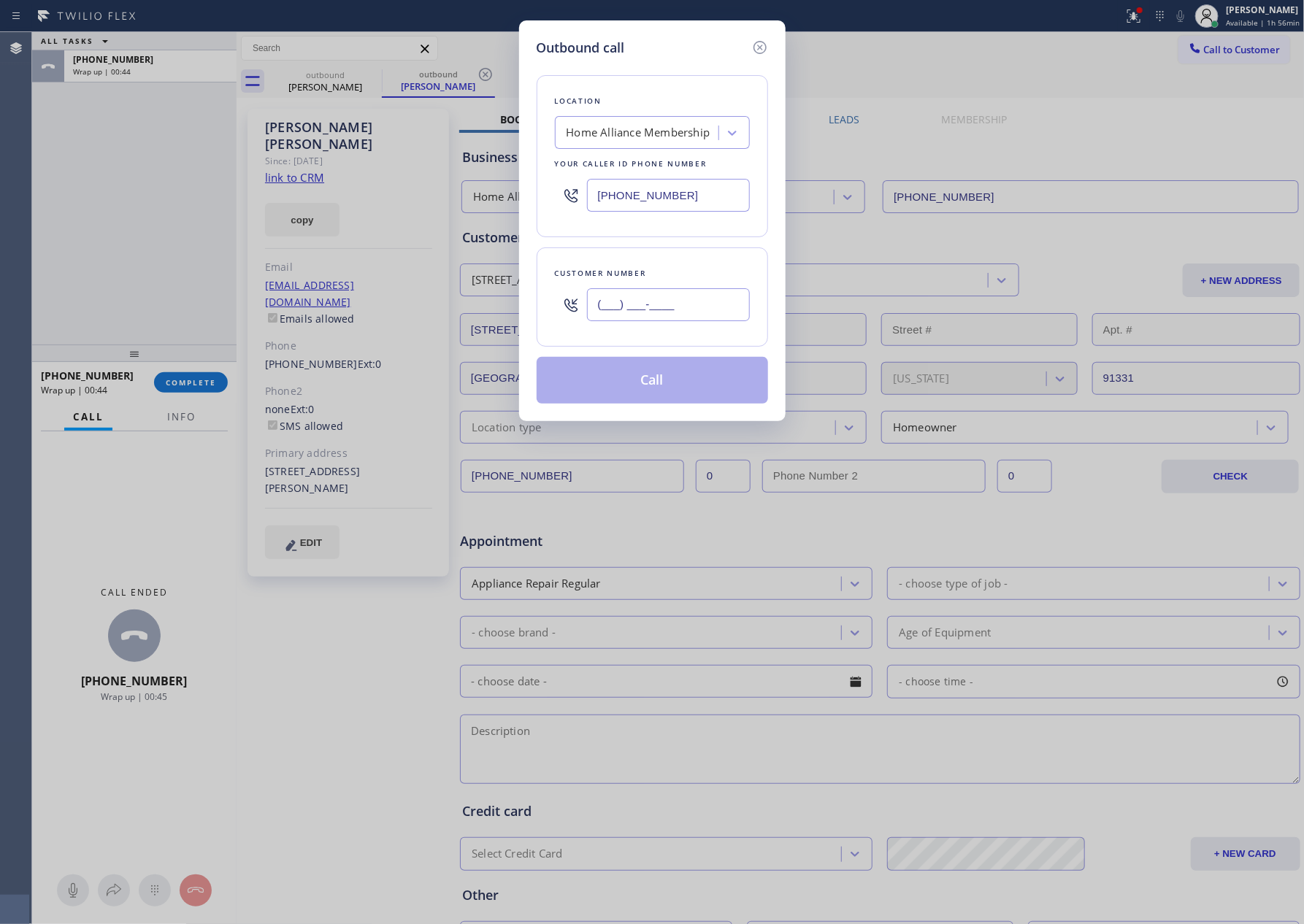
click at [652, 290] on input "(___) ___-____" at bounding box center [668, 305] width 163 height 33
paste input "818) 482-8588"
click at [657, 379] on button "Call" at bounding box center [652, 380] width 231 height 47
click at [640, 390] on button "Call" at bounding box center [652, 380] width 231 height 47
click at [835, 78] on div "Outbound call Location Home Alliance Membership Your caller id phone number [PH…" at bounding box center [652, 462] width 1304 height 924
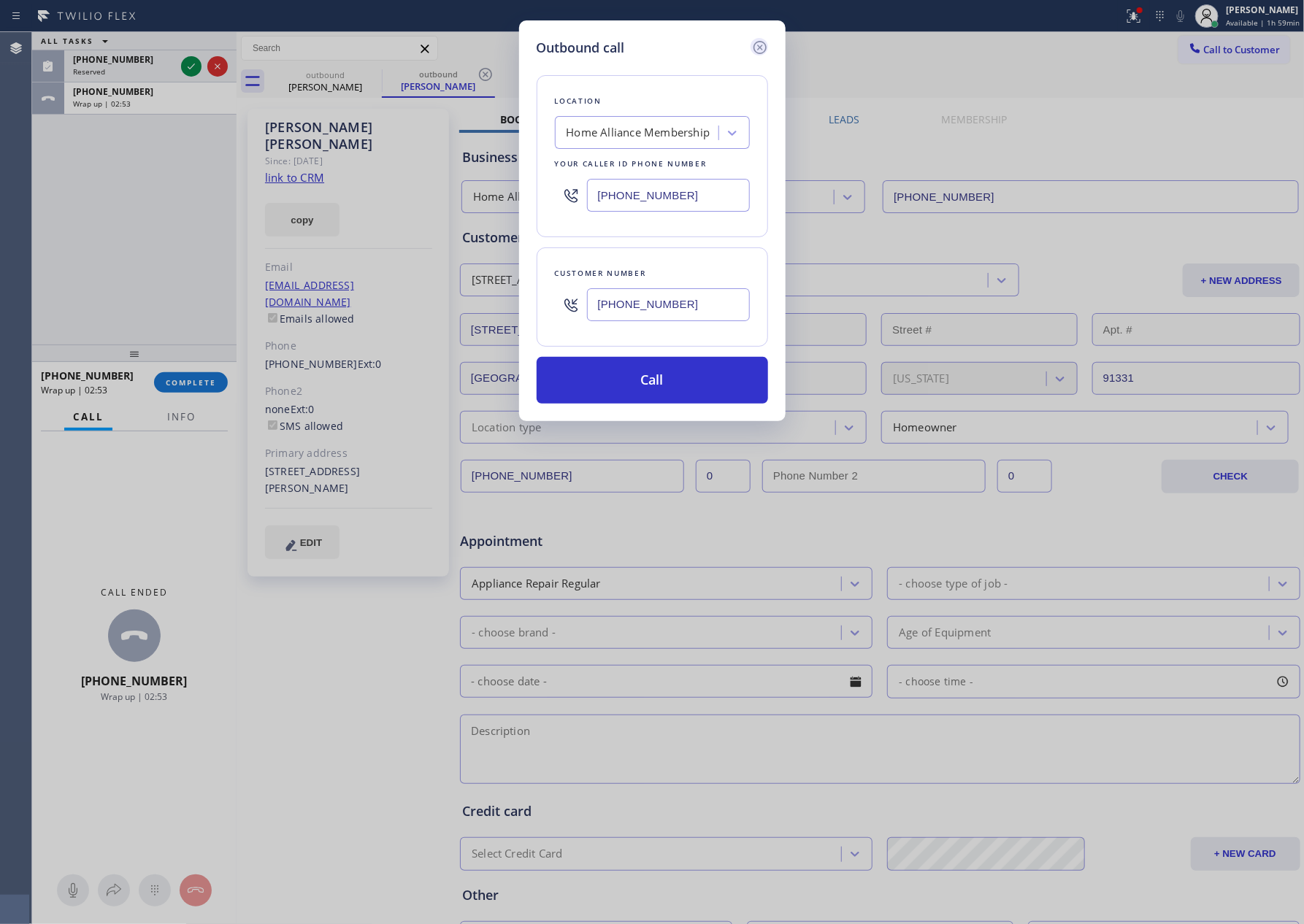
click at [760, 47] on icon at bounding box center [758, 47] width 13 height 13
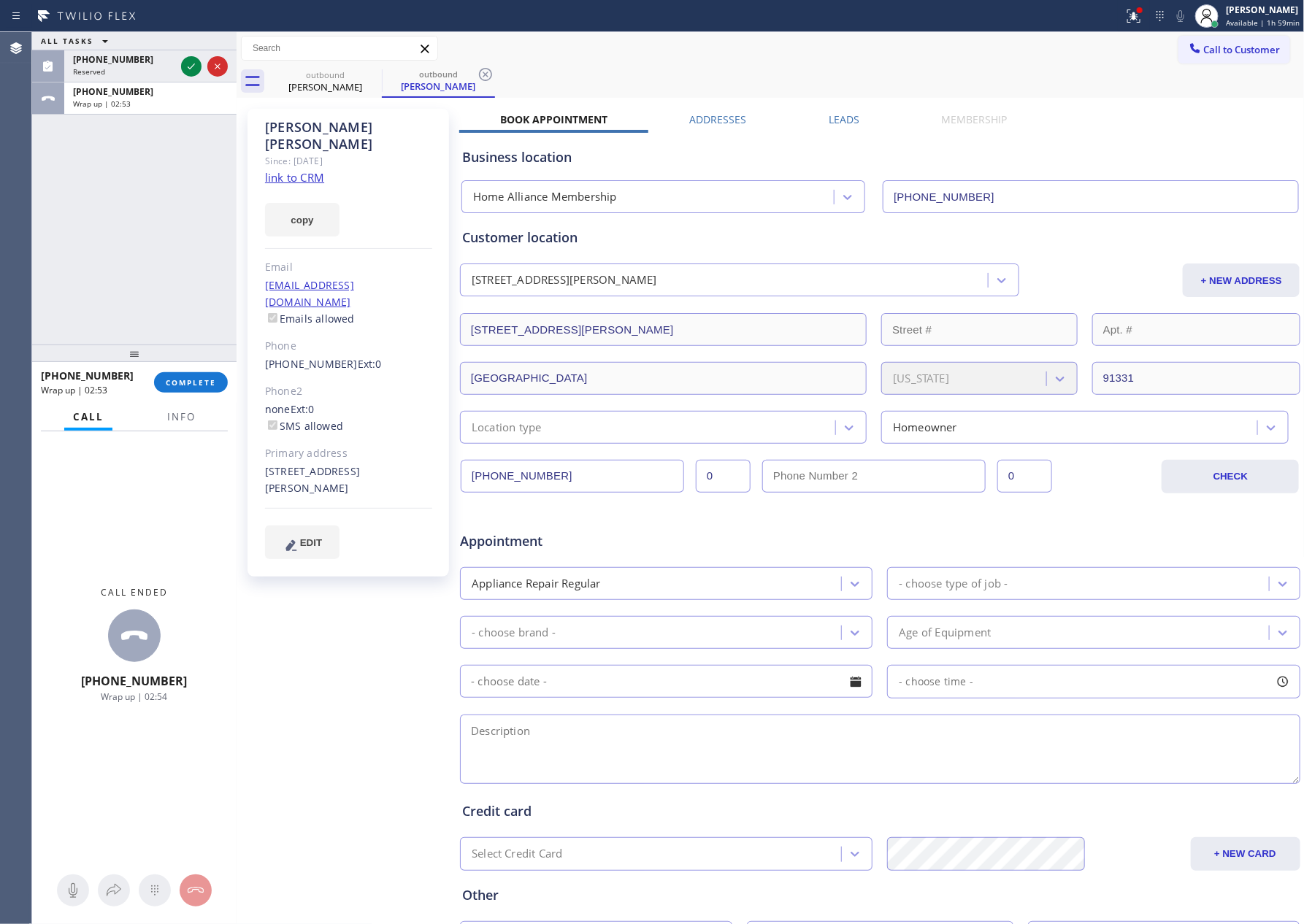
drag, startPoint x: 95, startPoint y: 236, endPoint x: 114, endPoint y: 132, distance: 105.7
click at [99, 221] on div "ALL TASKS ALL TASKS ACTIVE TASKS TASKS IN WRAP UP [PHONE_NUMBER] Reserved [PHON…" at bounding box center [134, 188] width 205 height 313
click at [136, 99] on div "Wrap up | 02:54" at bounding box center [151, 104] width 155 height 10
click at [300, 170] on link "link to CRM" at bounding box center [294, 177] width 59 height 15
click at [186, 374] on button "COMPLETE" at bounding box center [190, 382] width 73 height 21
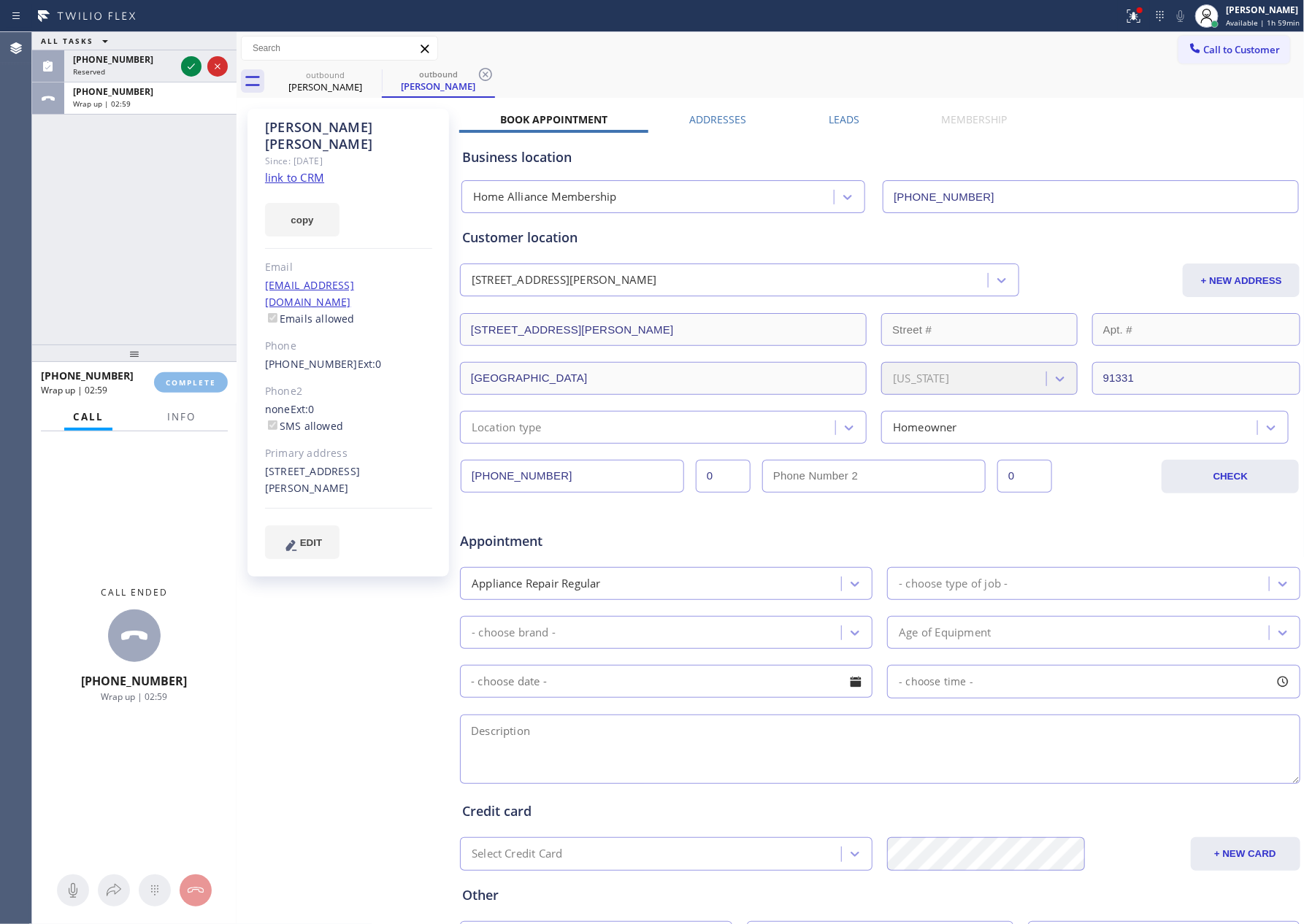
click at [171, 218] on div "ALL TASKS ALL TASKS ACTIVE TASKS TASKS IN WRAP UP [PHONE_NUMBER] Reserved [PHON…" at bounding box center [134, 188] width 205 height 313
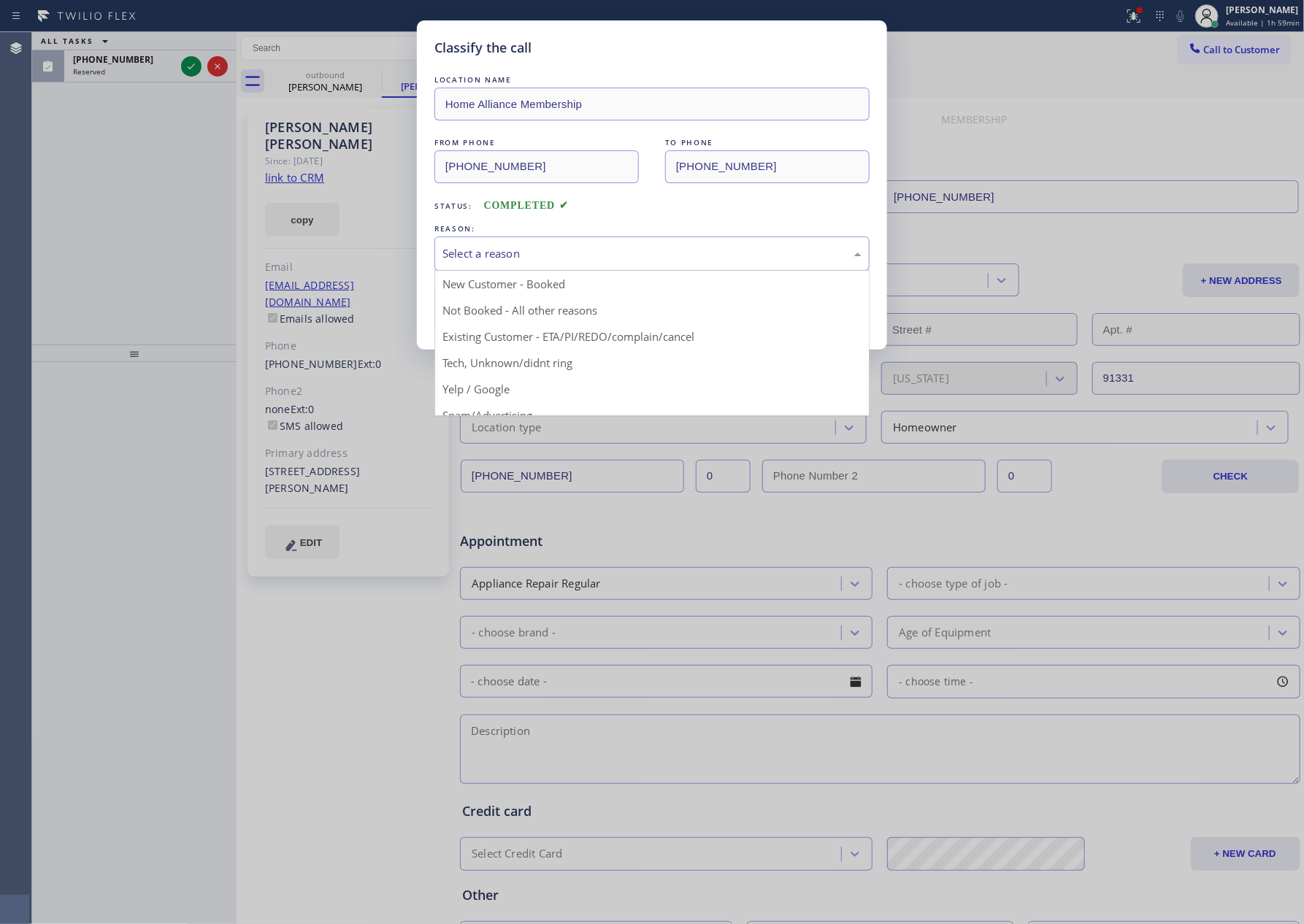
click at [477, 254] on div "Select a reason" at bounding box center [652, 253] width 419 height 17
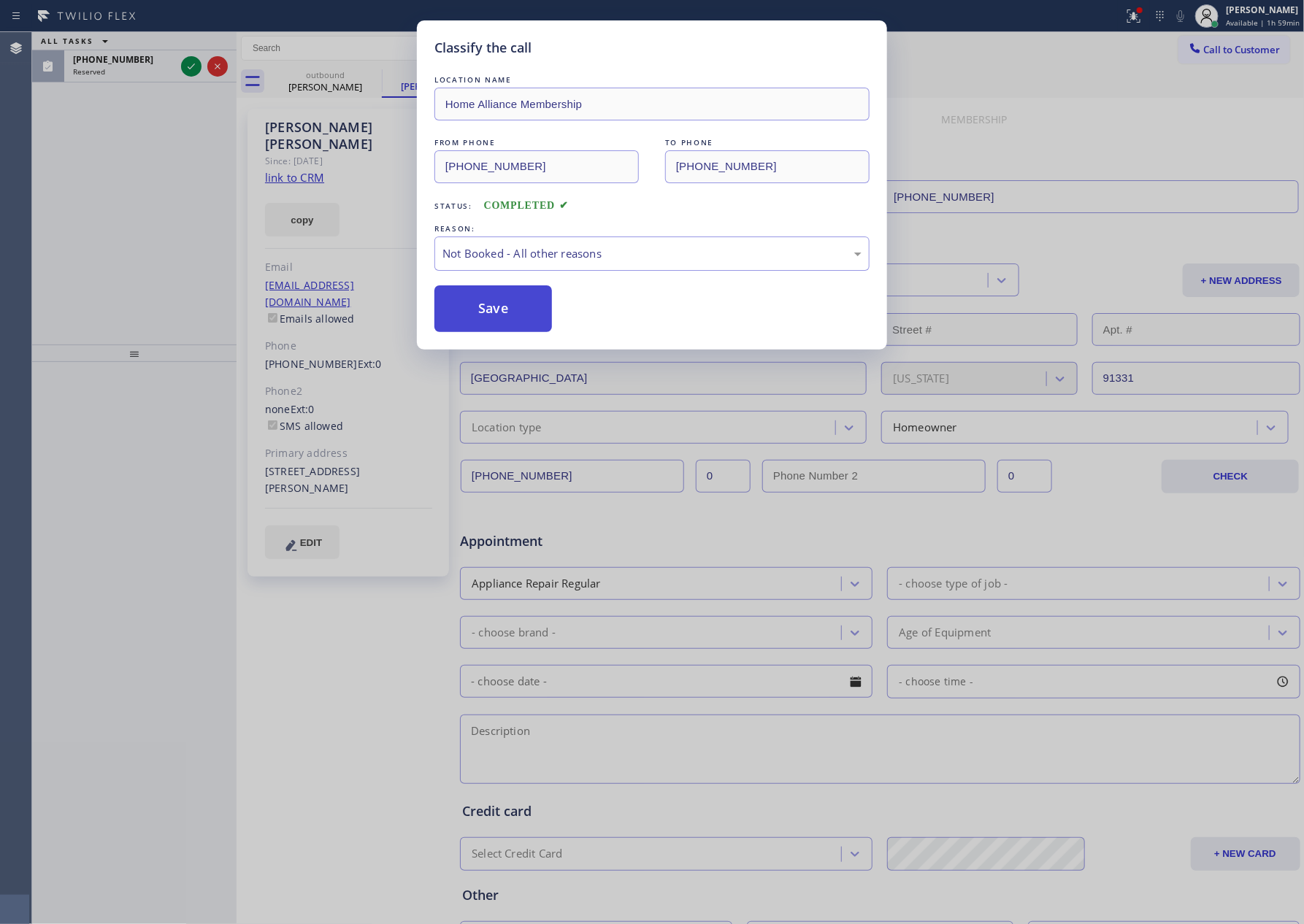
click at [475, 311] on button "Save" at bounding box center [493, 309] width 118 height 47
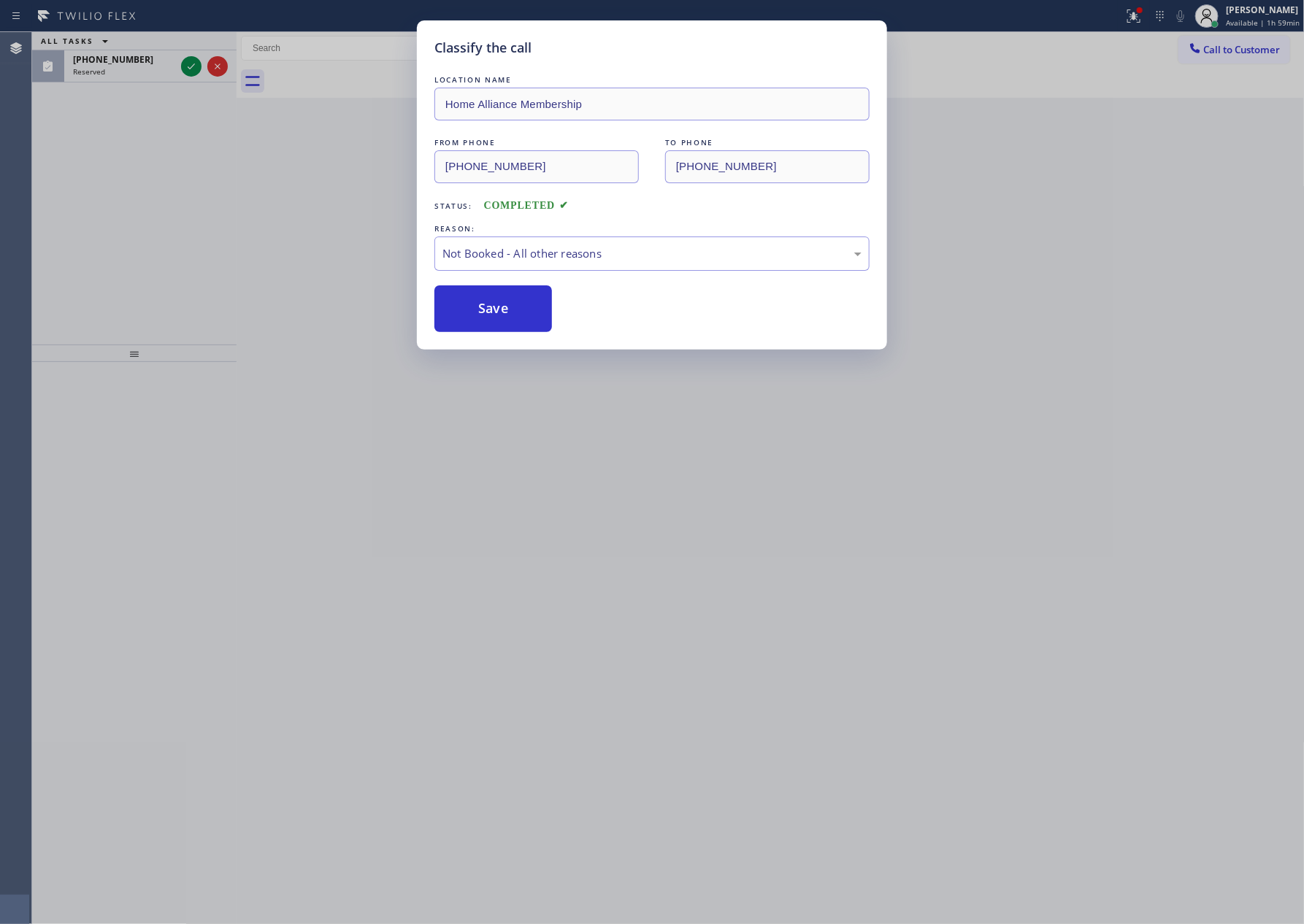
click at [85, 235] on div "Classify the call LOCATION NAME Home Alliance Membership FROM PHONE [PHONE_NUMB…" at bounding box center [652, 462] width 1304 height 924
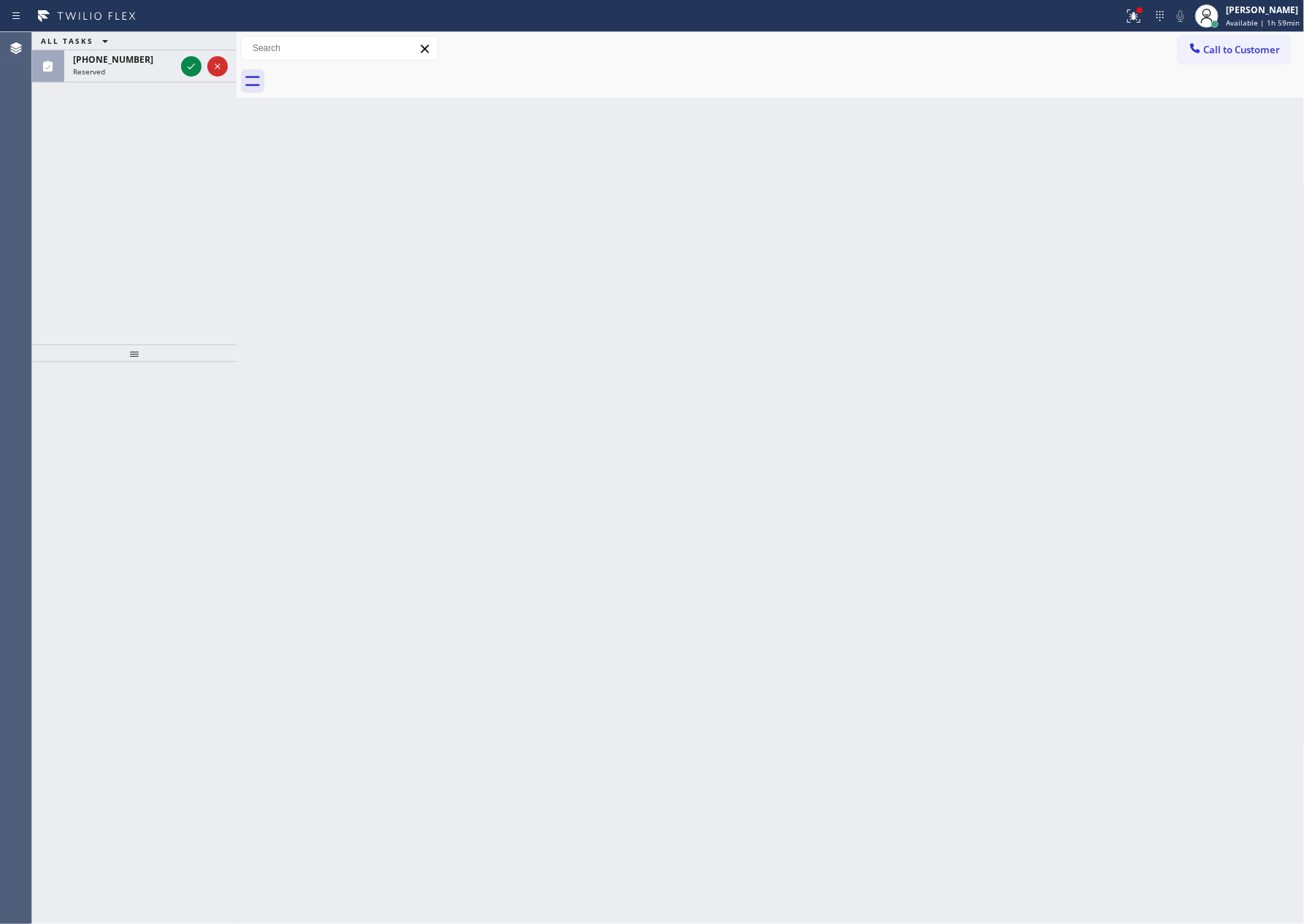
click at [85, 235] on div "ALL TASKS ALL TASKS ACTIVE TASKS TASKS IN WRAP UP [PHONE_NUMBER] Reserved" at bounding box center [134, 188] width 205 height 313
click at [191, 66] on icon at bounding box center [191, 67] width 18 height 18
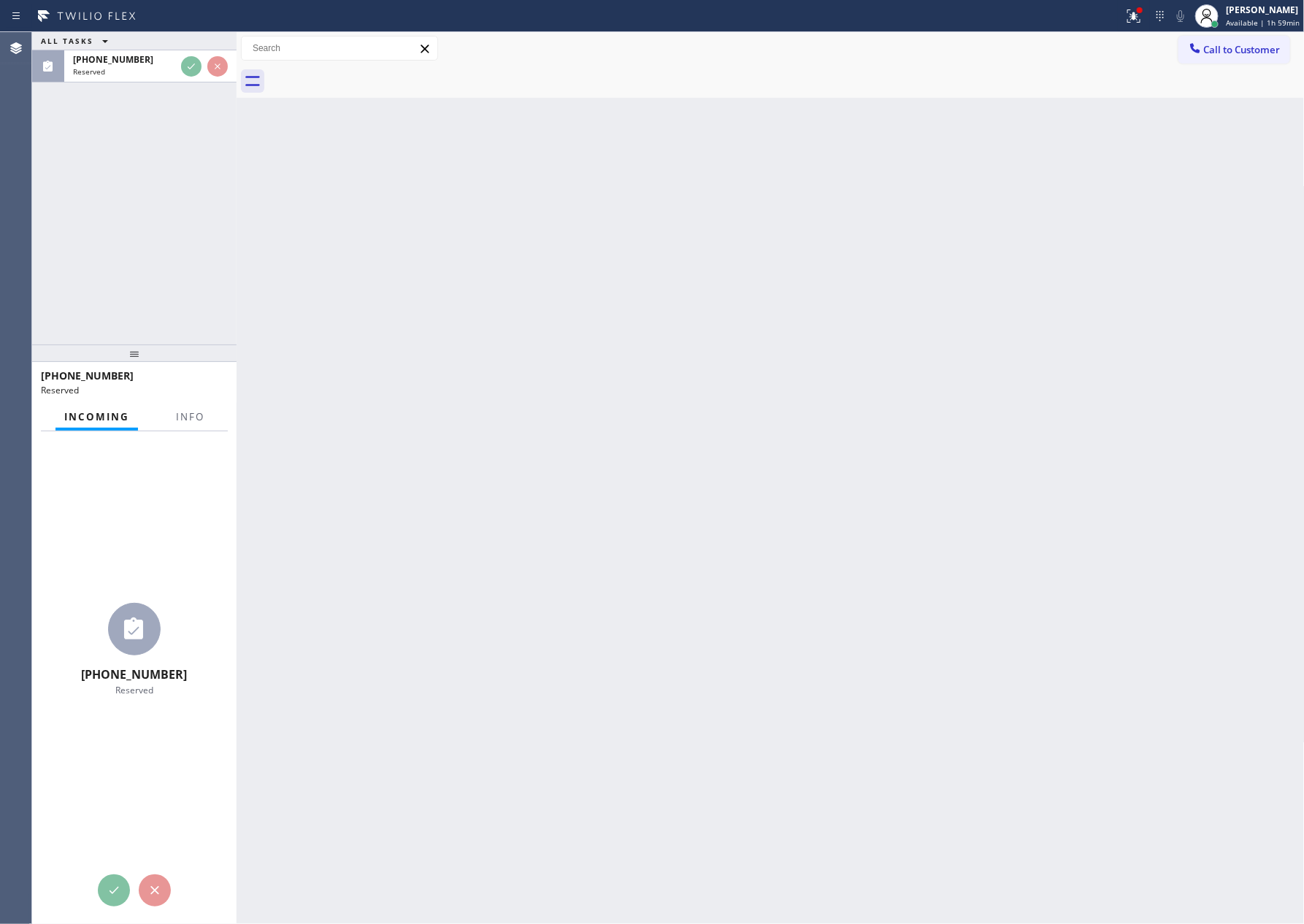
click at [176, 235] on div "ALL TASKS ALL TASKS ACTIVE TASKS TASKS IN WRAP UP [PHONE_NUMBER] Reserved" at bounding box center [134, 188] width 205 height 313
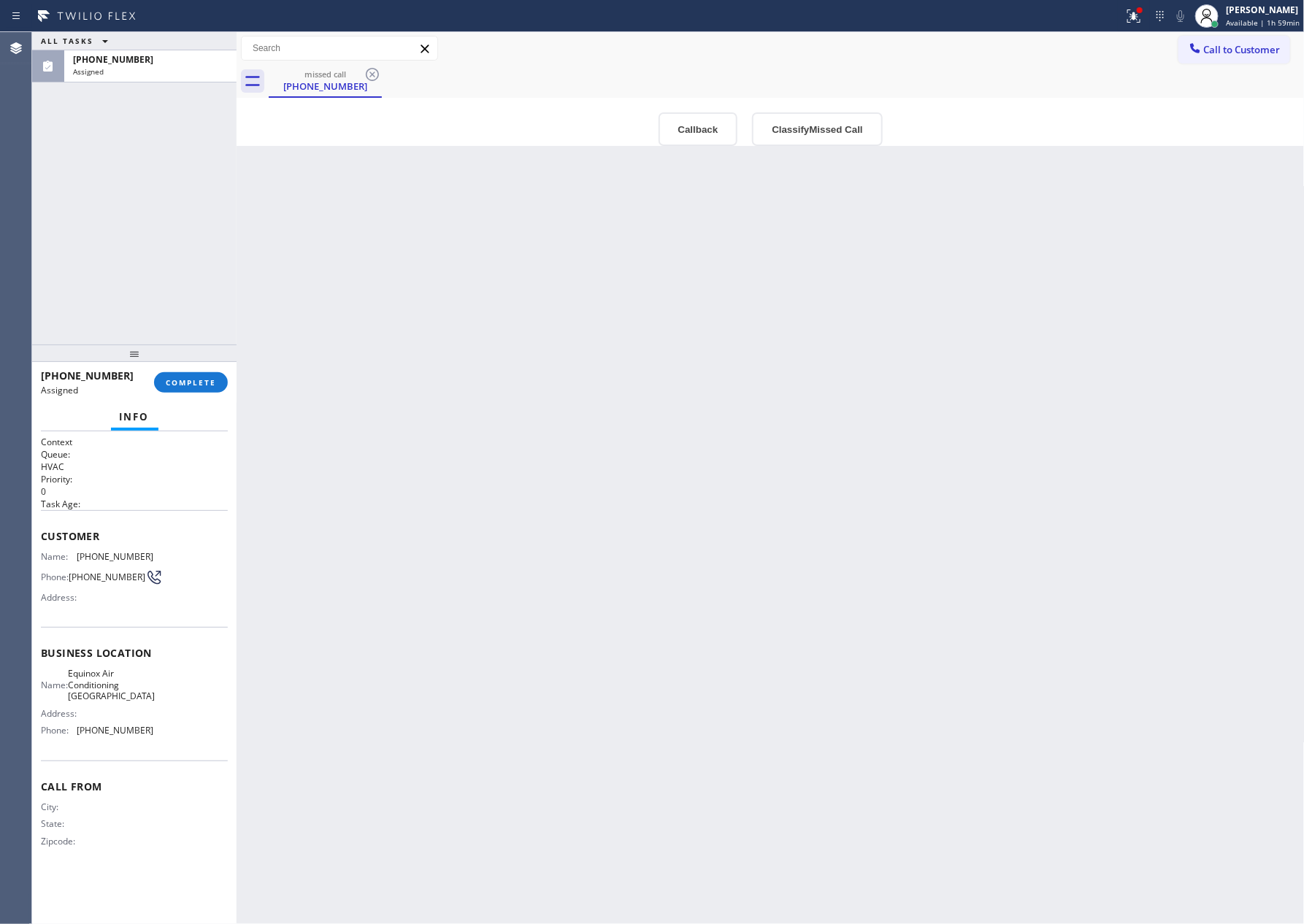
click at [176, 235] on div "ALL TASKS ALL TASKS ACTIVE TASKS TASKS IN WRAP UP [PHONE_NUMBER] Assigned" at bounding box center [134, 188] width 205 height 313
drag, startPoint x: 652, startPoint y: 372, endPoint x: 1136, endPoint y: 133, distance: 539.8
click at [695, 374] on div "Back to Dashboard Change Sender ID Customers Technicians Select a contact Outbo…" at bounding box center [770, 478] width 1068 height 893
click at [531, 496] on div "Back to Dashboard Change Sender ID Customers Technicians Select a contact Outbo…" at bounding box center [770, 478] width 1068 height 893
drag, startPoint x: 161, startPoint y: 234, endPoint x: 162, endPoint y: 131, distance: 103.0
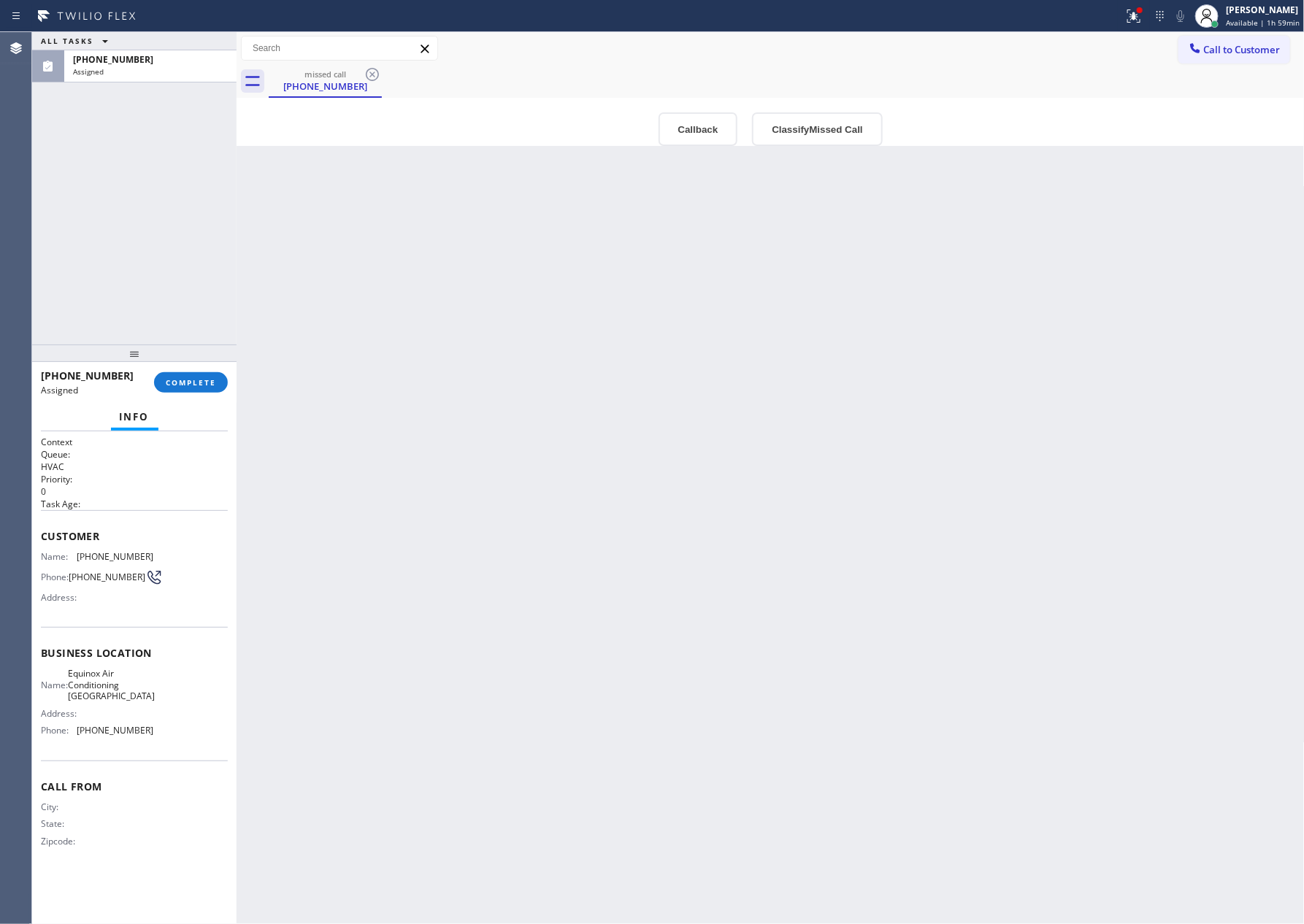
click at [161, 230] on div "ALL TASKS ALL TASKS ACTIVE TASKS TASKS IN WRAP UP [PHONE_NUMBER] Assigned" at bounding box center [134, 188] width 205 height 313
click at [173, 215] on div "[PHONE_NUMBER] Incoming call from queue Everybody ALL TASKS ALL TASKS ACTIVE TA…" at bounding box center [134, 188] width 205 height 313
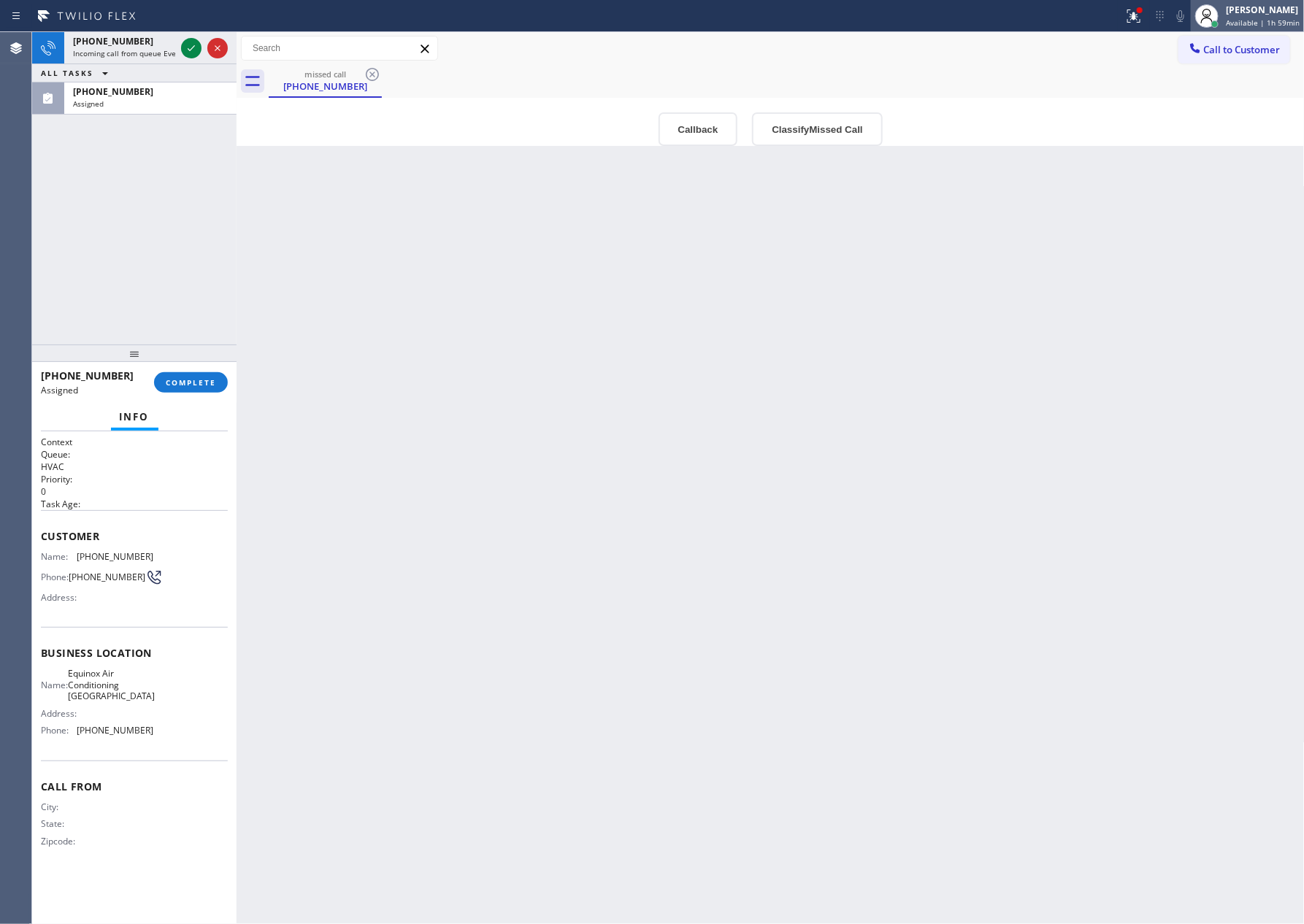
click at [1248, 19] on span "Available | 1h 59min" at bounding box center [1262, 23] width 73 height 10
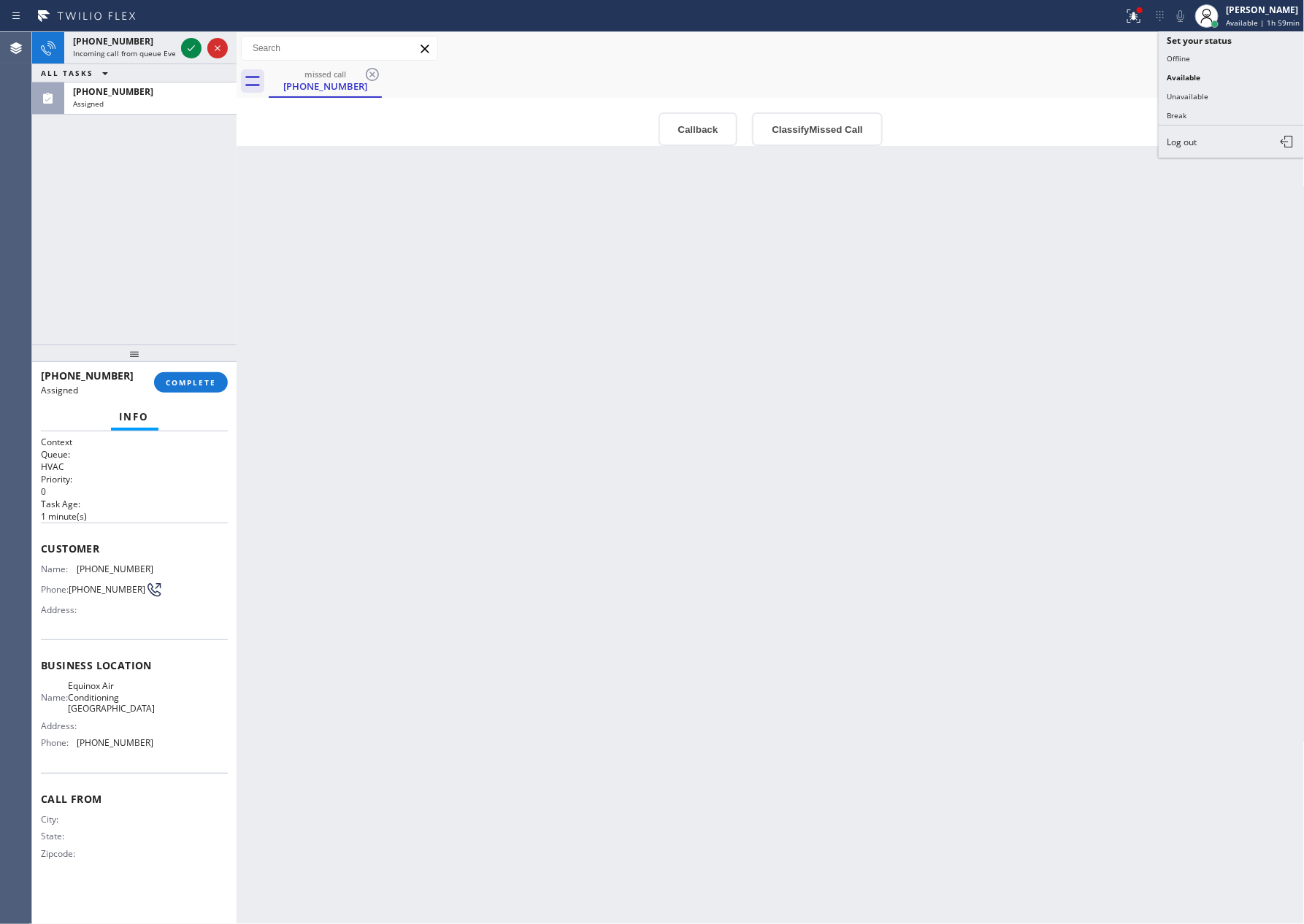
click at [1222, 87] on button "Unavailable" at bounding box center [1232, 96] width 146 height 19
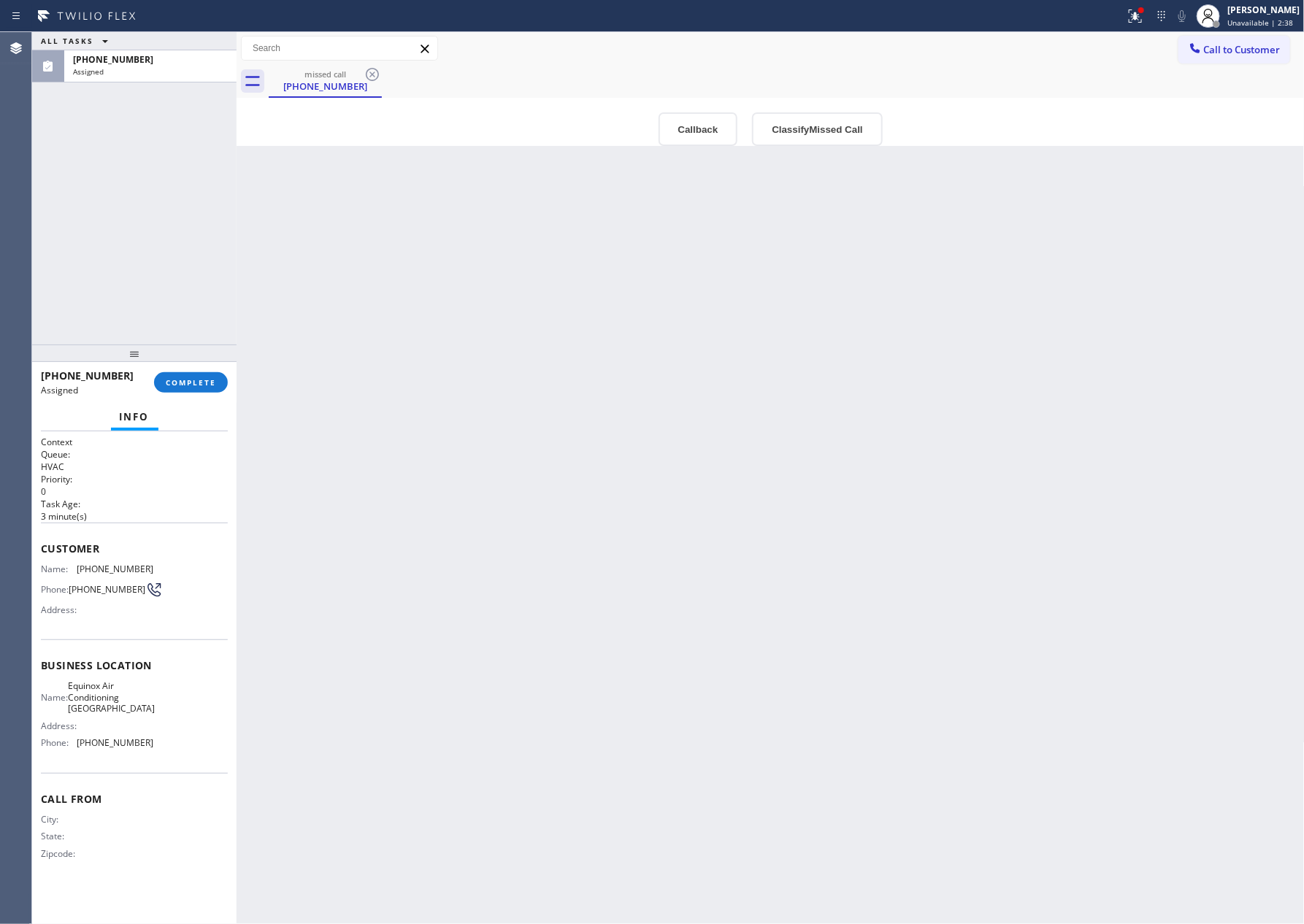
click at [743, 282] on div "Back to Dashboard Change Sender ID Customers Technicians Select a contact Outbo…" at bounding box center [770, 478] width 1068 height 893
click at [743, 280] on div "Back to Dashboard Change Sender ID Customers Technicians Select a contact Outbo…" at bounding box center [770, 478] width 1068 height 893
click at [748, 280] on div "Back to Dashboard Change Sender ID Customers Technicians Select a contact Outbo…" at bounding box center [770, 478] width 1068 height 893
click at [846, 132] on button "Classify Missed Call" at bounding box center [816, 129] width 130 height 33
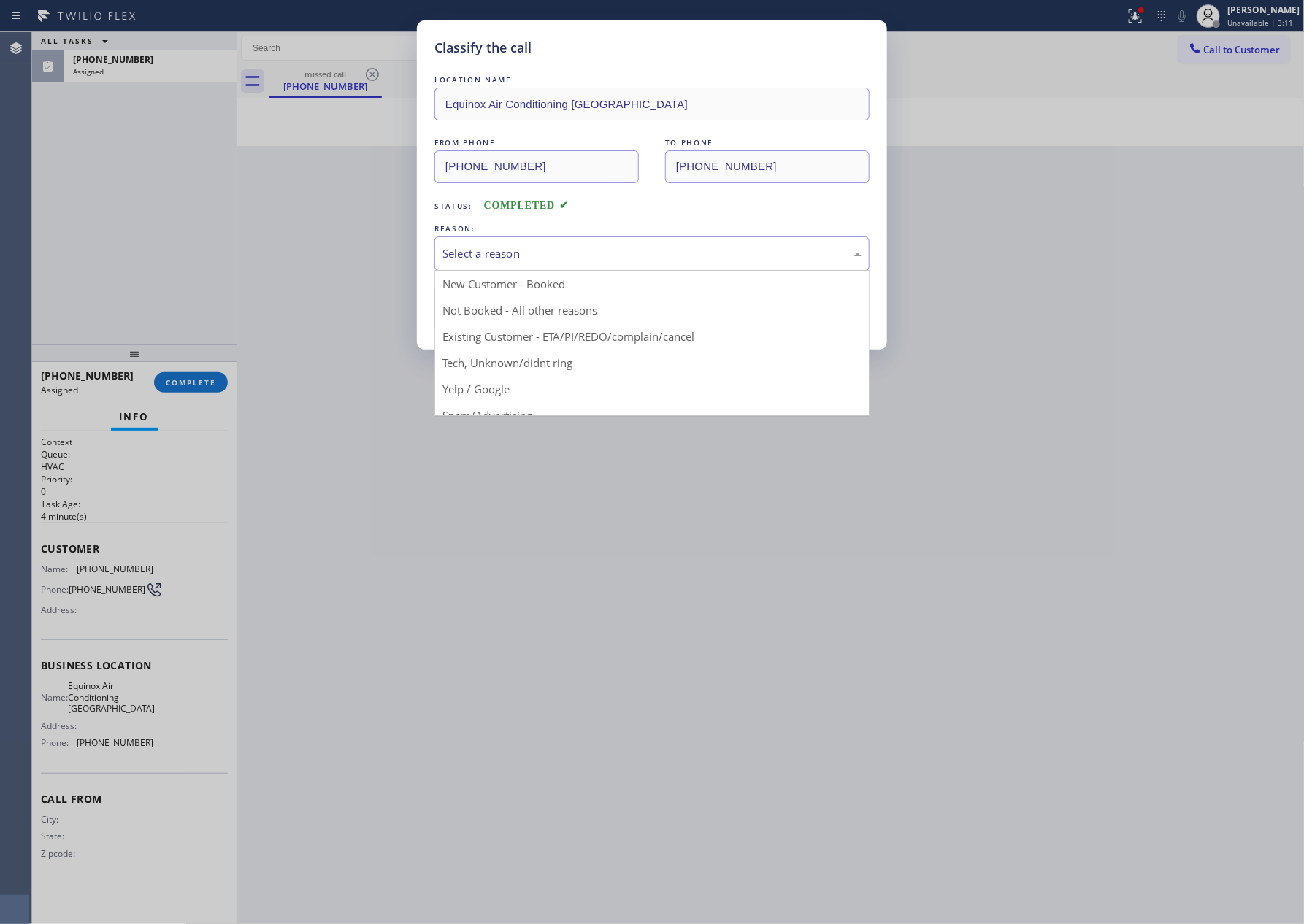
click at [583, 255] on div "Select a reason" at bounding box center [652, 253] width 419 height 17
click at [483, 312] on button "Save" at bounding box center [493, 309] width 118 height 47
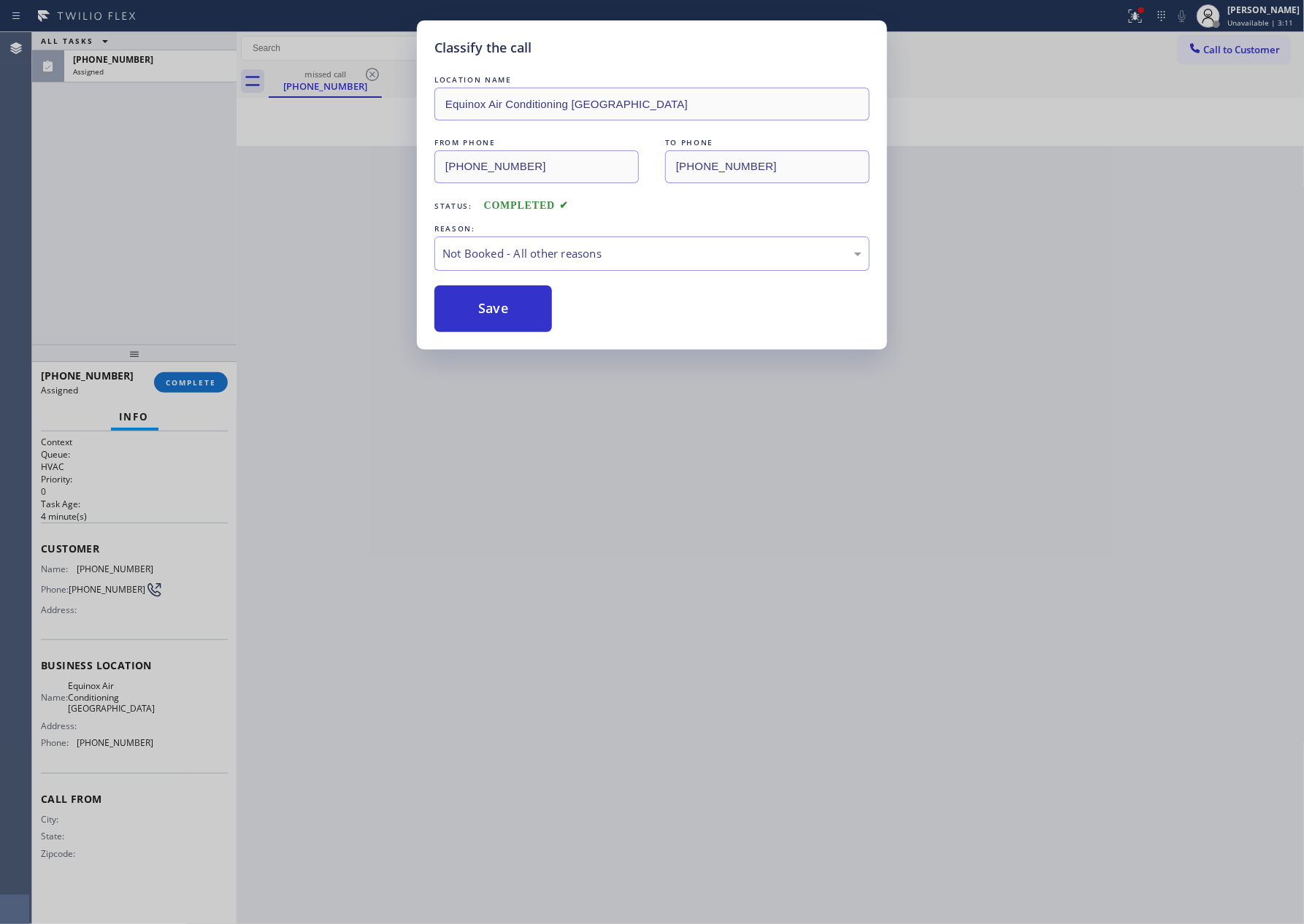
click at [483, 312] on button "Save" at bounding box center [493, 309] width 118 height 47
click at [202, 237] on div "Classify the call LOCATION NAME Equinox Air Conditioning [GEOGRAPHIC_DATA] FROM…" at bounding box center [652, 462] width 1304 height 924
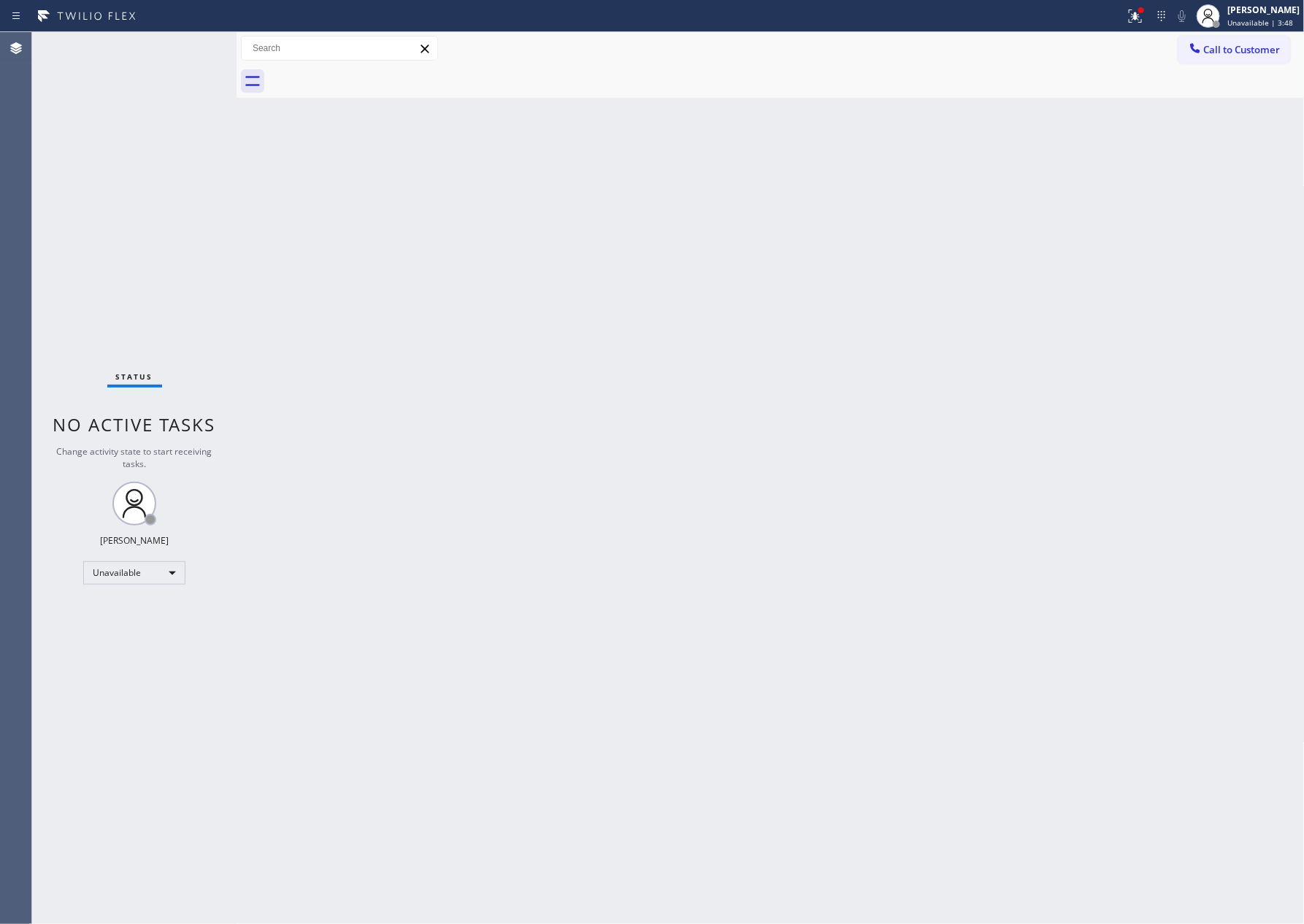
click at [550, 410] on div "Back to Dashboard Change Sender ID Customers Technicians Select a contact Outbo…" at bounding box center [770, 478] width 1068 height 893
click at [142, 578] on div "Unavailable" at bounding box center [134, 573] width 102 height 24
drag, startPoint x: 131, startPoint y: 611, endPoint x: 160, endPoint y: 611, distance: 29.0
click at [138, 611] on li "Available" at bounding box center [133, 611] width 99 height 18
click at [751, 553] on div "Back to Dashboard Change Sender ID Customers Technicians Select a contact Outbo…" at bounding box center [770, 478] width 1068 height 893
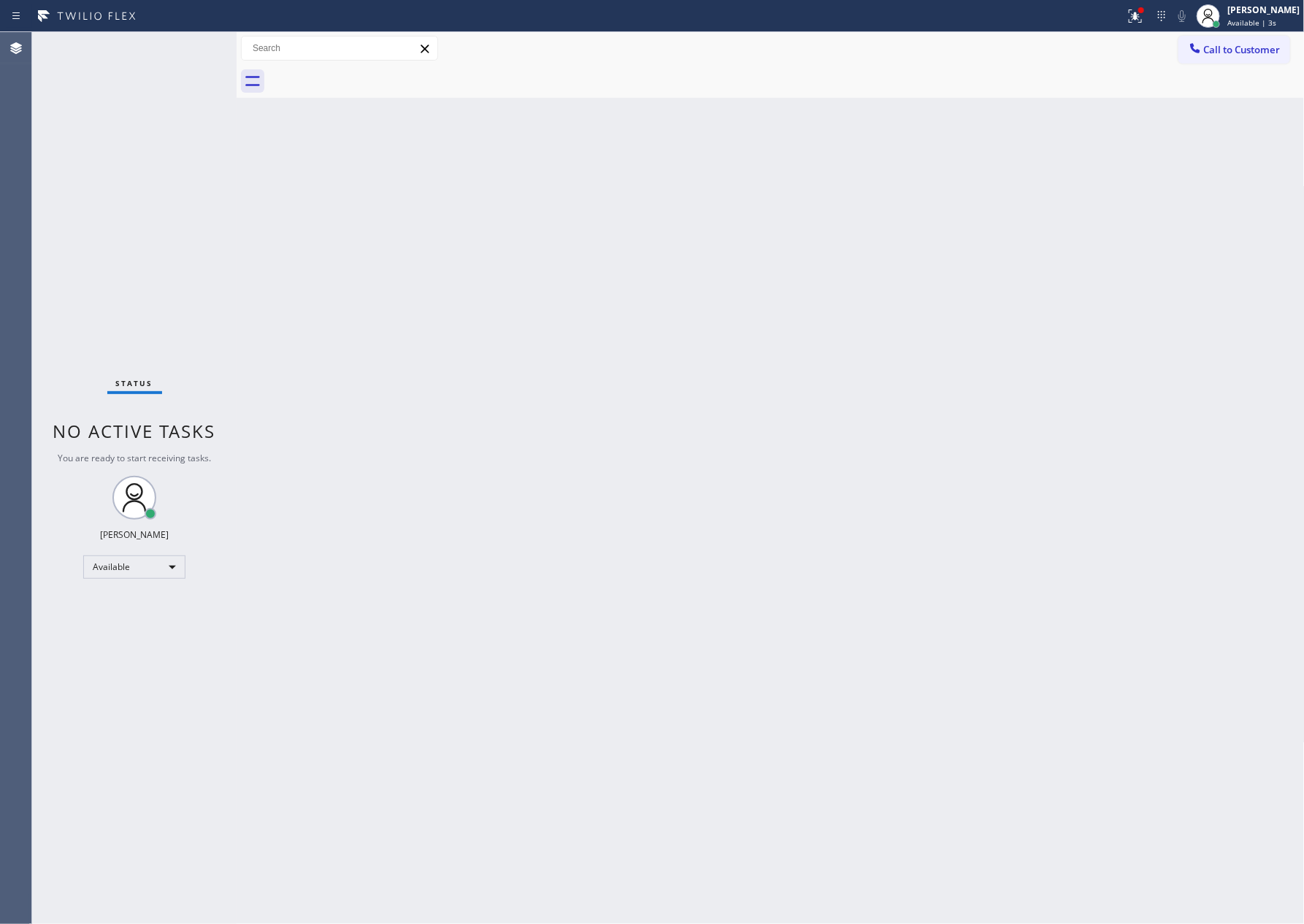
click at [751, 553] on div "Back to Dashboard Change Sender ID Customers Technicians Select a contact Outbo…" at bounding box center [770, 478] width 1068 height 893
click at [846, 354] on div "Back to Dashboard Change Sender ID Customers Technicians Select a contact Outbo…" at bounding box center [770, 478] width 1068 height 893
click at [1041, 324] on div "Back to Dashboard Change Sender ID Customers Technicians Select a contact Outbo…" at bounding box center [770, 478] width 1068 height 893
click at [1246, 57] on button "Call to Customer" at bounding box center [1234, 50] width 112 height 27
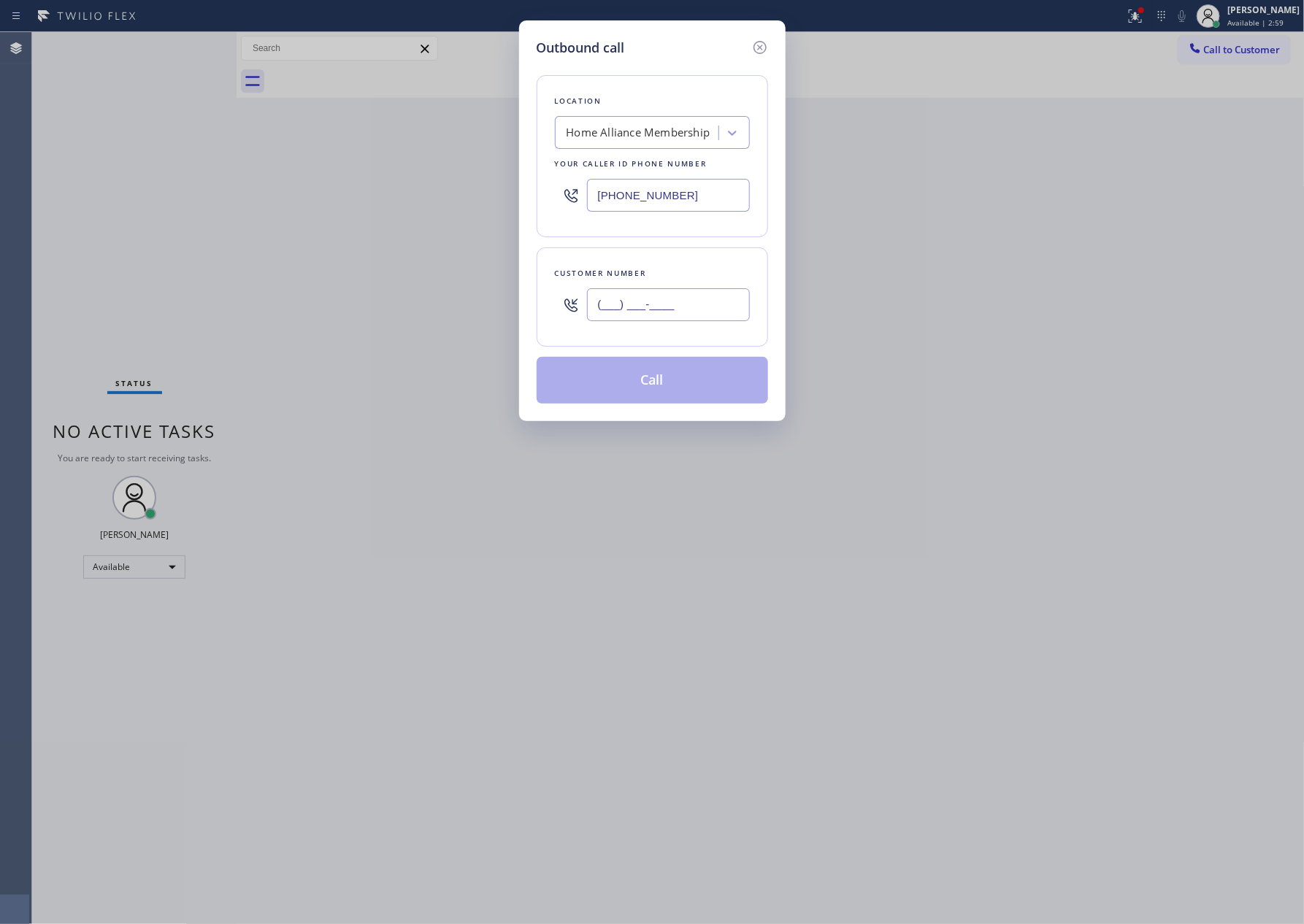
click at [649, 316] on input "(___) ___-____" at bounding box center [668, 305] width 163 height 33
paste input "763) 877"
click at [734, 303] on input "(763) 877-____" at bounding box center [668, 305] width 163 height 33
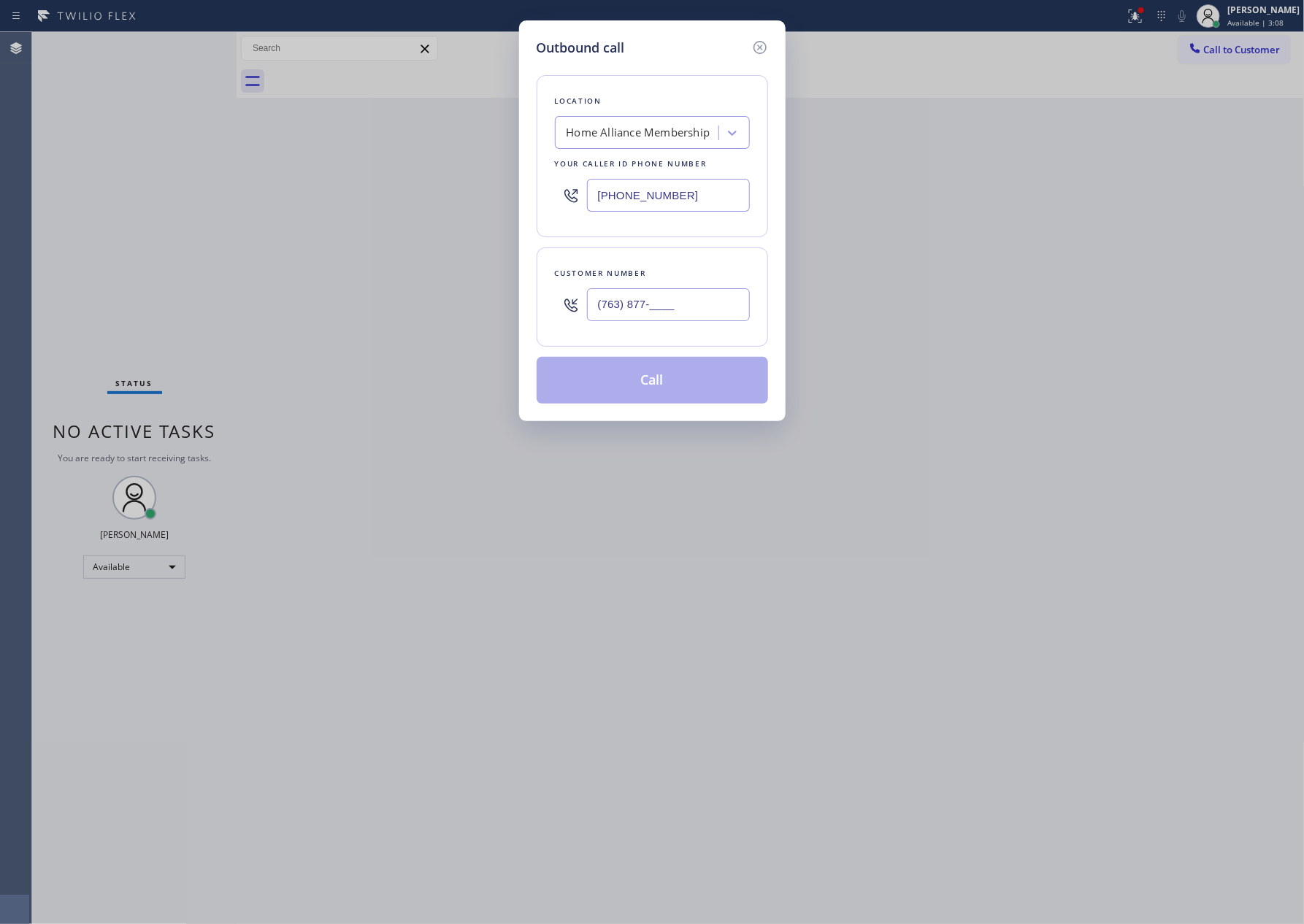
drag, startPoint x: 700, startPoint y: 559, endPoint x: 634, endPoint y: 377, distance: 193.6
click at [701, 559] on div "Outbound call Location Home Alliance Membership Your caller id phone number [PH…" at bounding box center [652, 462] width 1304 height 924
click at [699, 317] on input "(763) 877-____" at bounding box center [668, 305] width 163 height 33
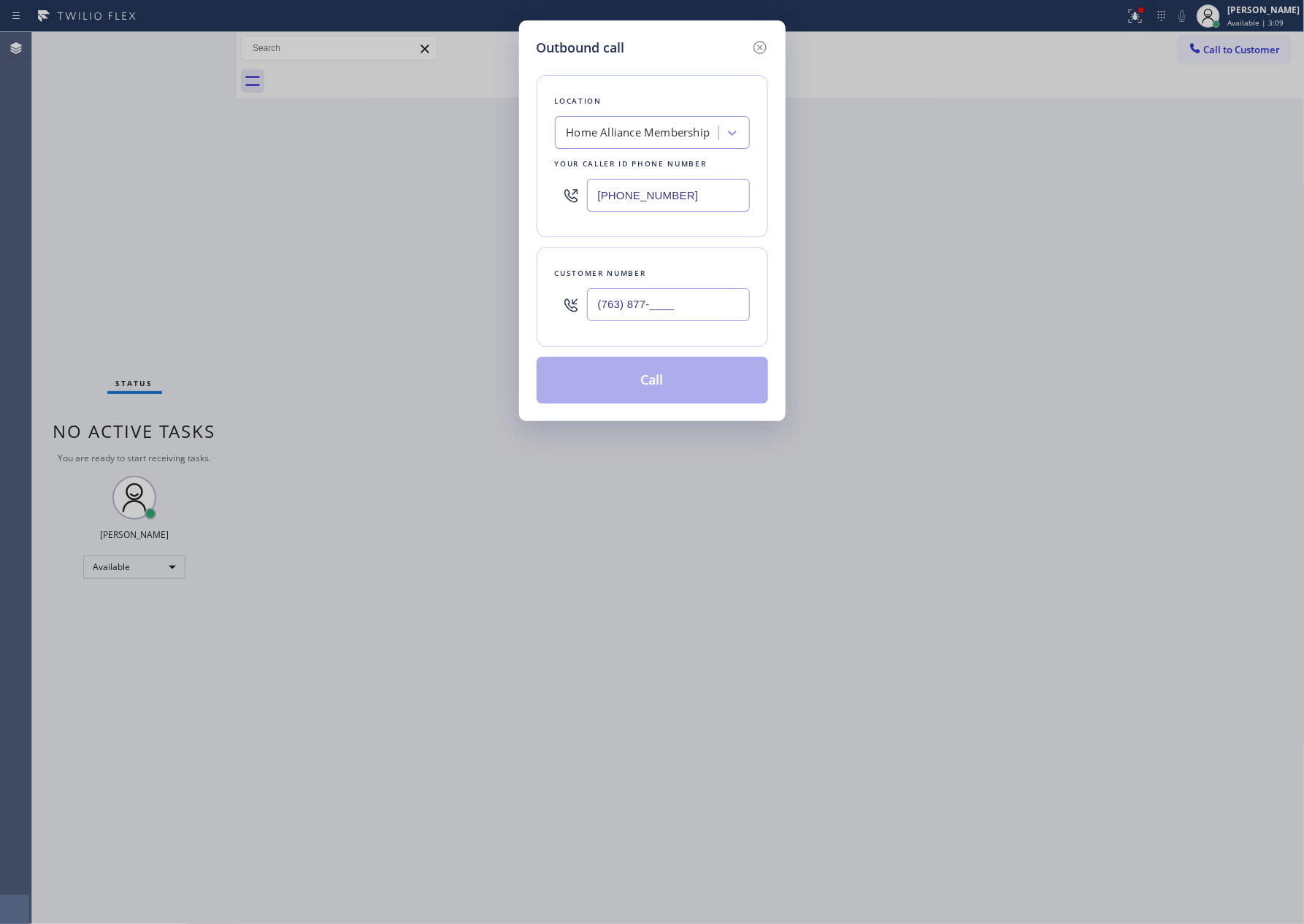
paste input "818) 482-8588"
type input "[PHONE_NUMBER]"
click at [654, 391] on button "Call" at bounding box center [652, 380] width 231 height 47
click at [925, 371] on div "Outbound call Location Home Alliance Membership Your caller id phone number [PH…" at bounding box center [652, 462] width 1304 height 924
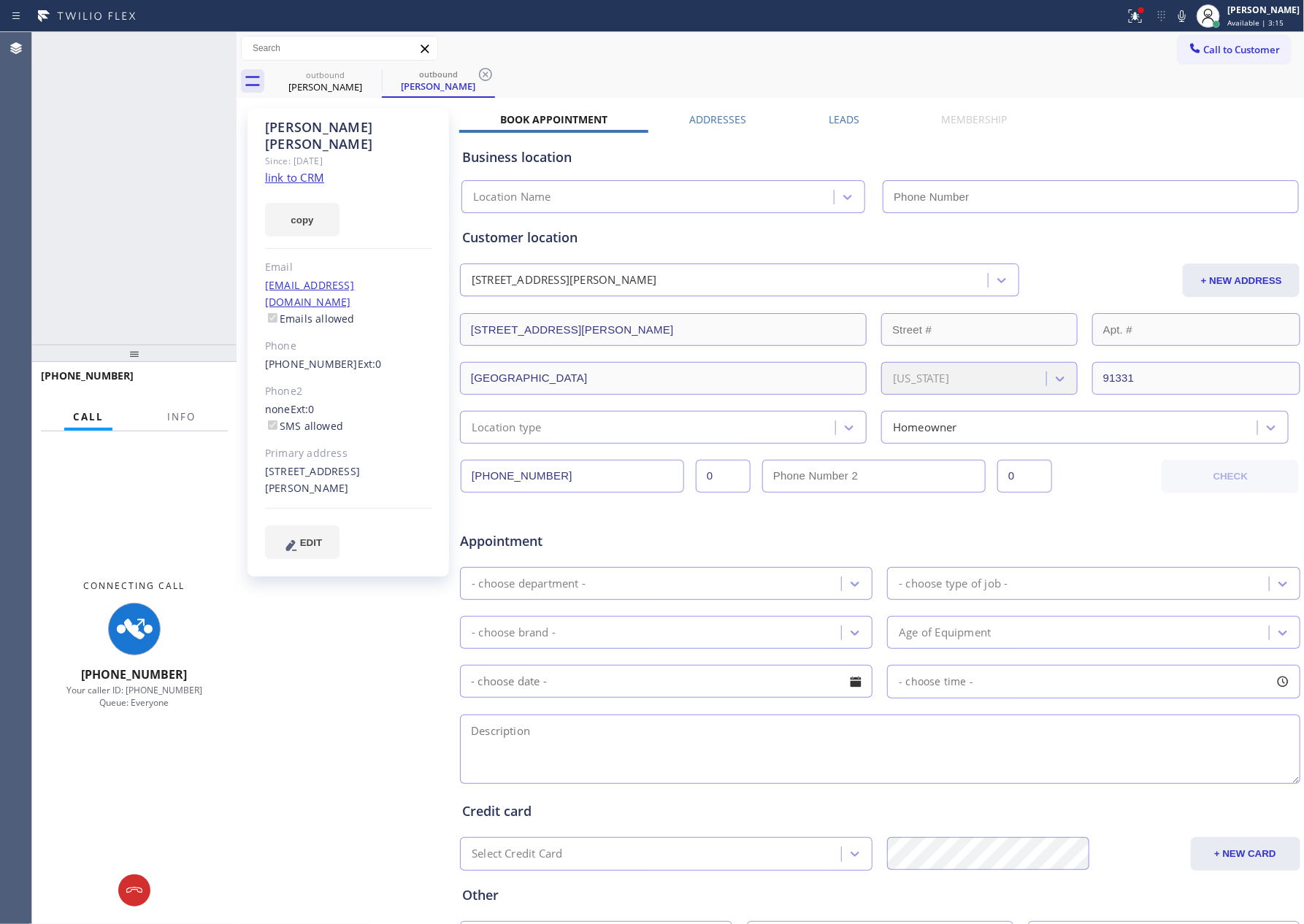
type input "[PHONE_NUMBER]"
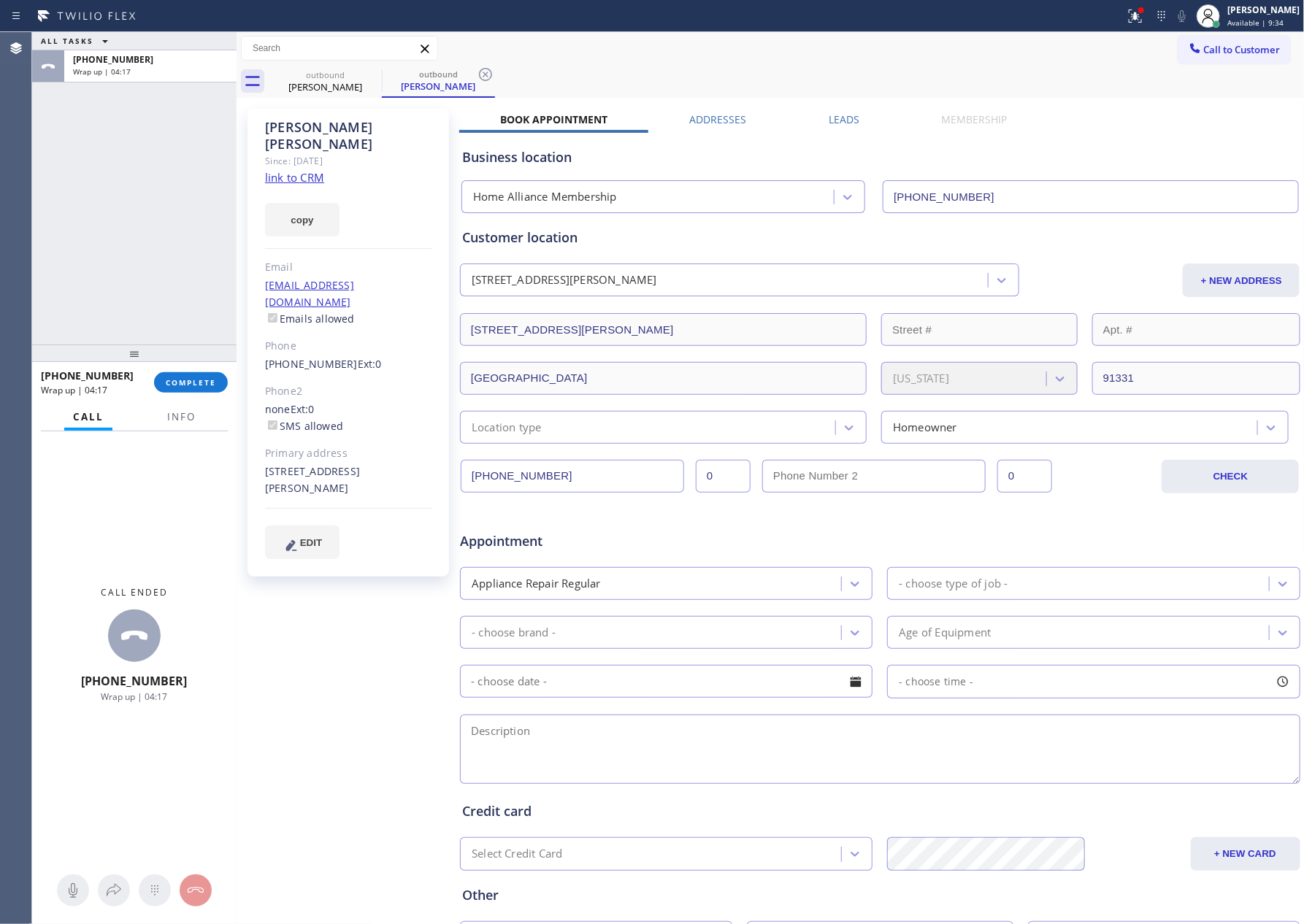
click at [129, 215] on div "ALL TASKS ALL TASKS ACTIVE TASKS TASKS IN WRAP UP [PHONE_NUMBER] Wrap up | 04:17" at bounding box center [134, 188] width 205 height 313
click at [187, 381] on span "COMPLETE" at bounding box center [190, 382] width 50 height 10
click at [173, 282] on div "ALL TASKS ALL TASKS ACTIVE TASKS TASKS IN WRAP UP [PHONE_NUMBER] Wrap up | 04:18" at bounding box center [134, 188] width 205 height 313
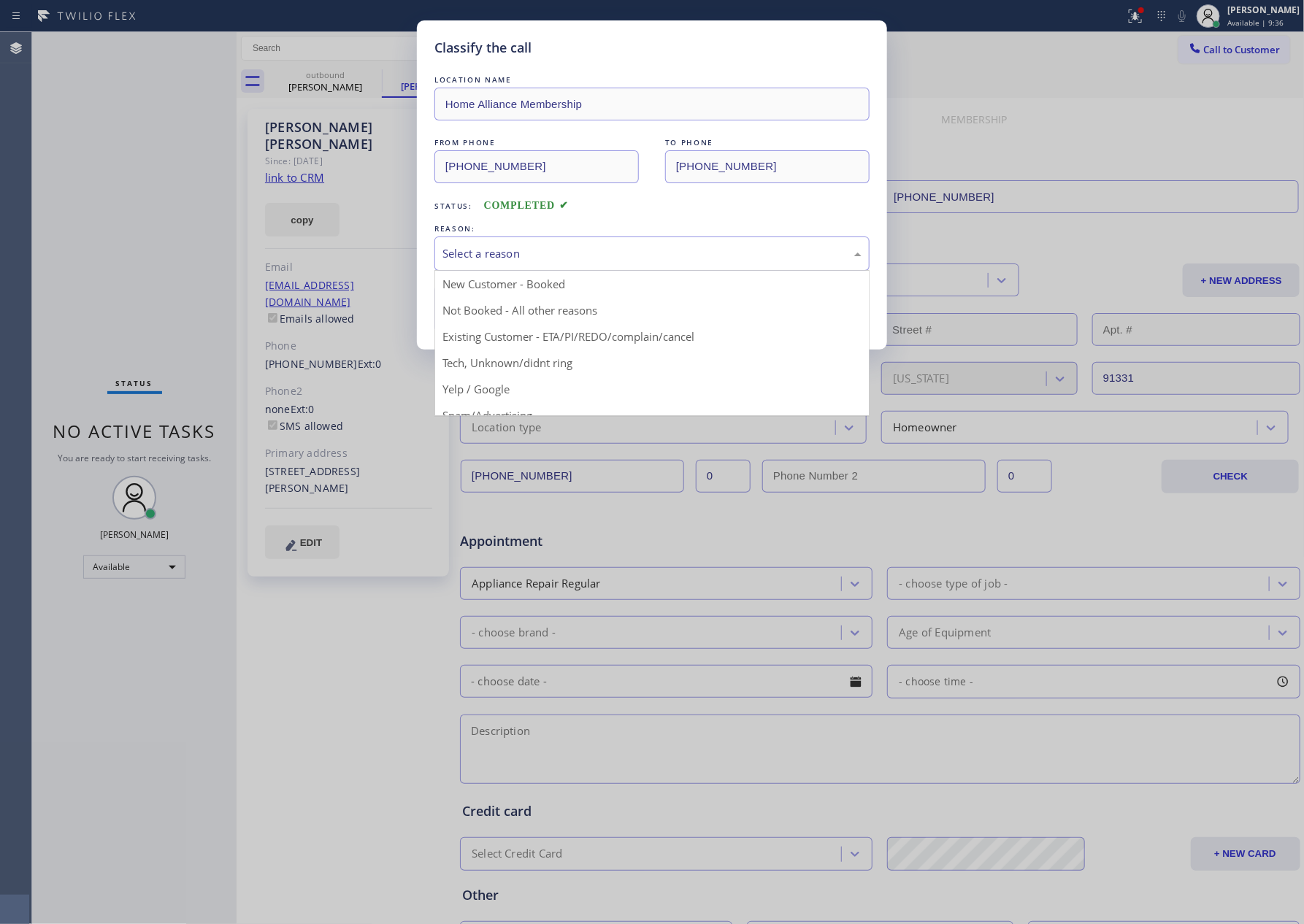
click at [487, 255] on div "Select a reason" at bounding box center [652, 253] width 419 height 17
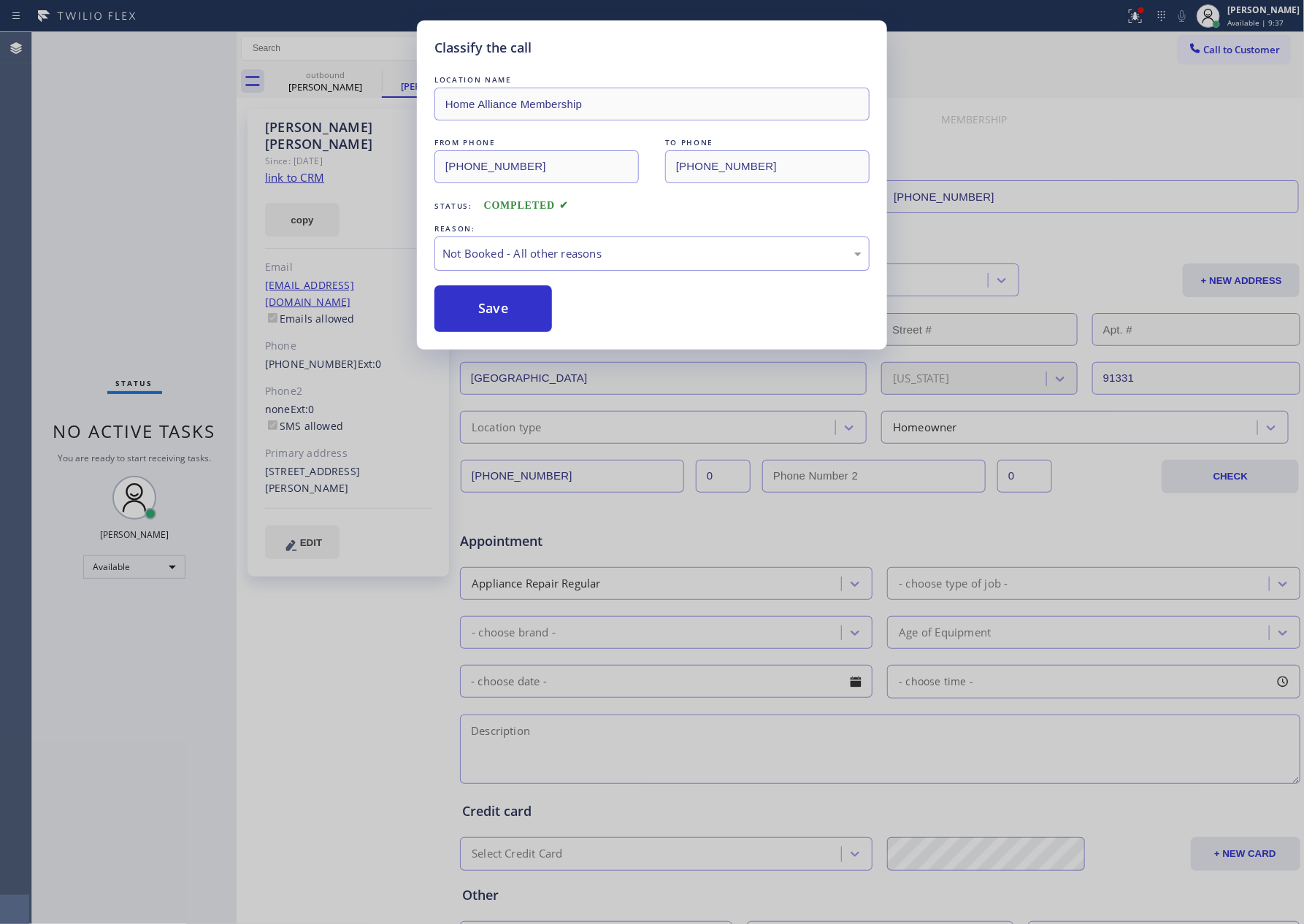
click at [522, 310] on button "Save" at bounding box center [493, 309] width 118 height 47
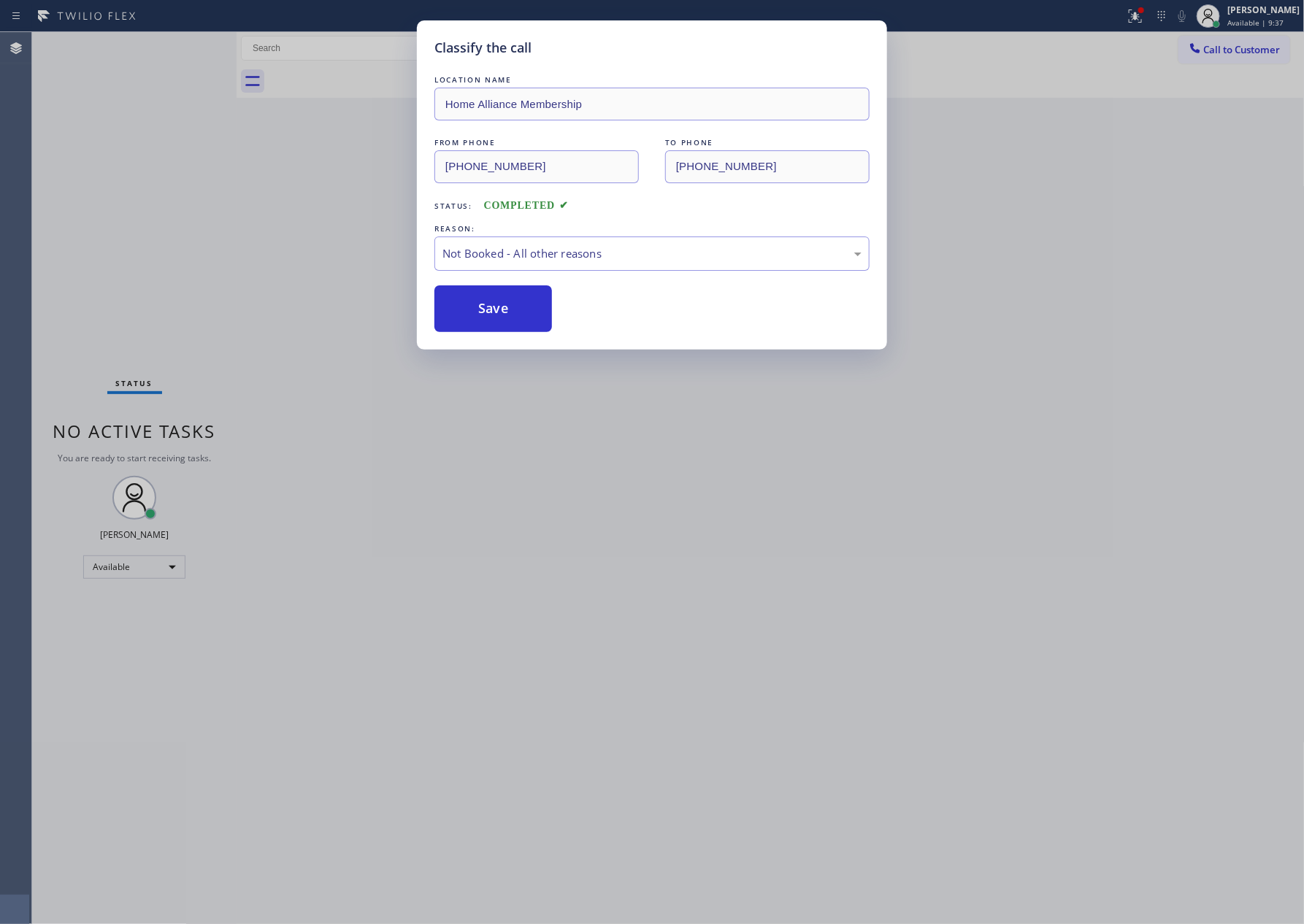
drag, startPoint x: 522, startPoint y: 310, endPoint x: 903, endPoint y: 2, distance: 489.9
click at [638, 241] on div "LOCATION NAME Home Alliance Membership FROM PHONE [PHONE_NUMBER] TO PHONE [PHON…" at bounding box center [652, 202] width 435 height 260
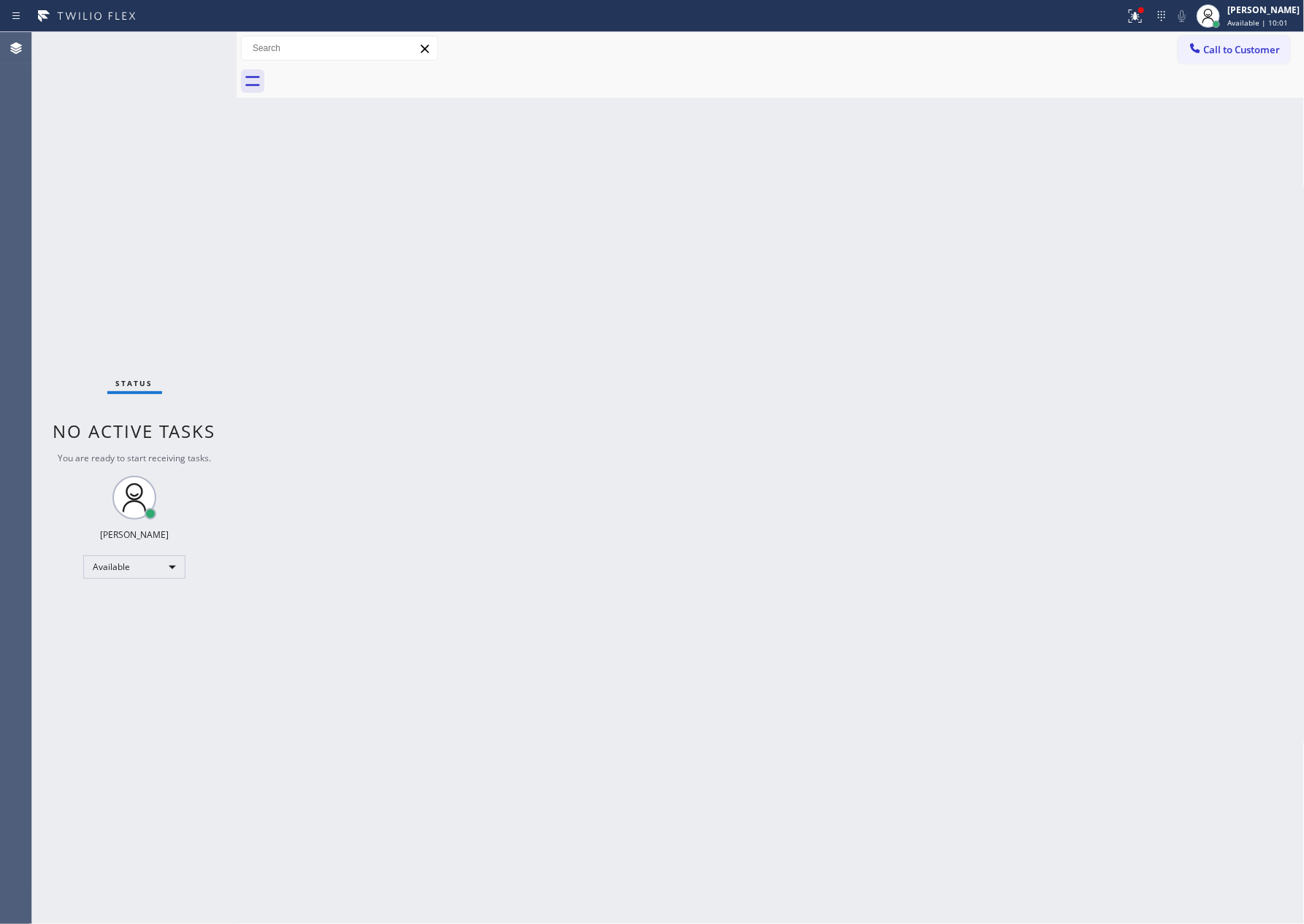
click at [845, 285] on div "Back to Dashboard Change Sender ID Customers Technicians Select a contact Outbo…" at bounding box center [770, 478] width 1068 height 893
click at [1260, 50] on span "Call to Customer" at bounding box center [1242, 49] width 76 height 13
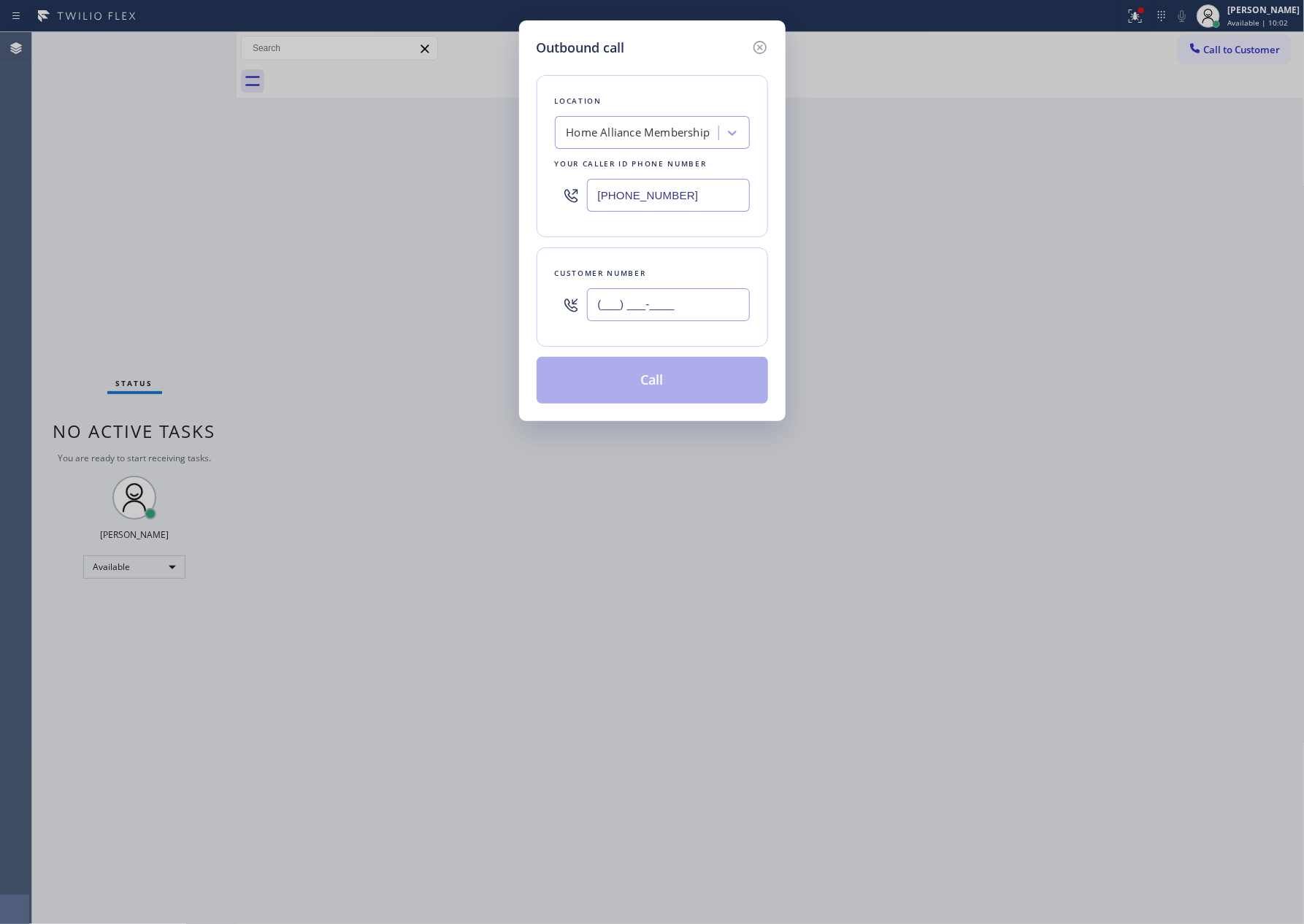
click at [675, 310] on input "(___) ___-____" at bounding box center [668, 305] width 163 height 33
paste input "805) 797-4099"
type input "[PHONE_NUMBER]"
click at [663, 386] on button "Call" at bounding box center [652, 380] width 231 height 47
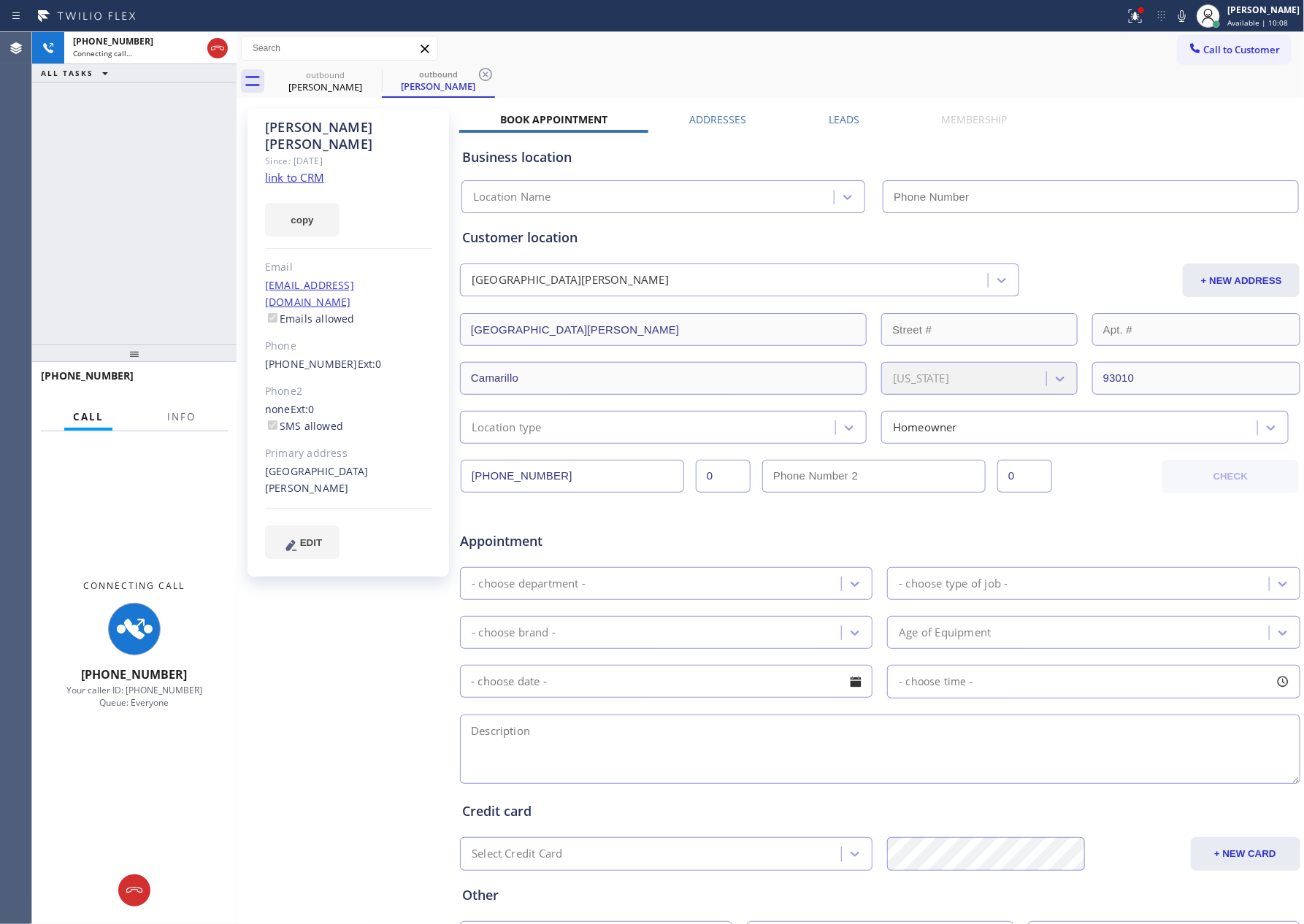
type input "[PHONE_NUMBER]"
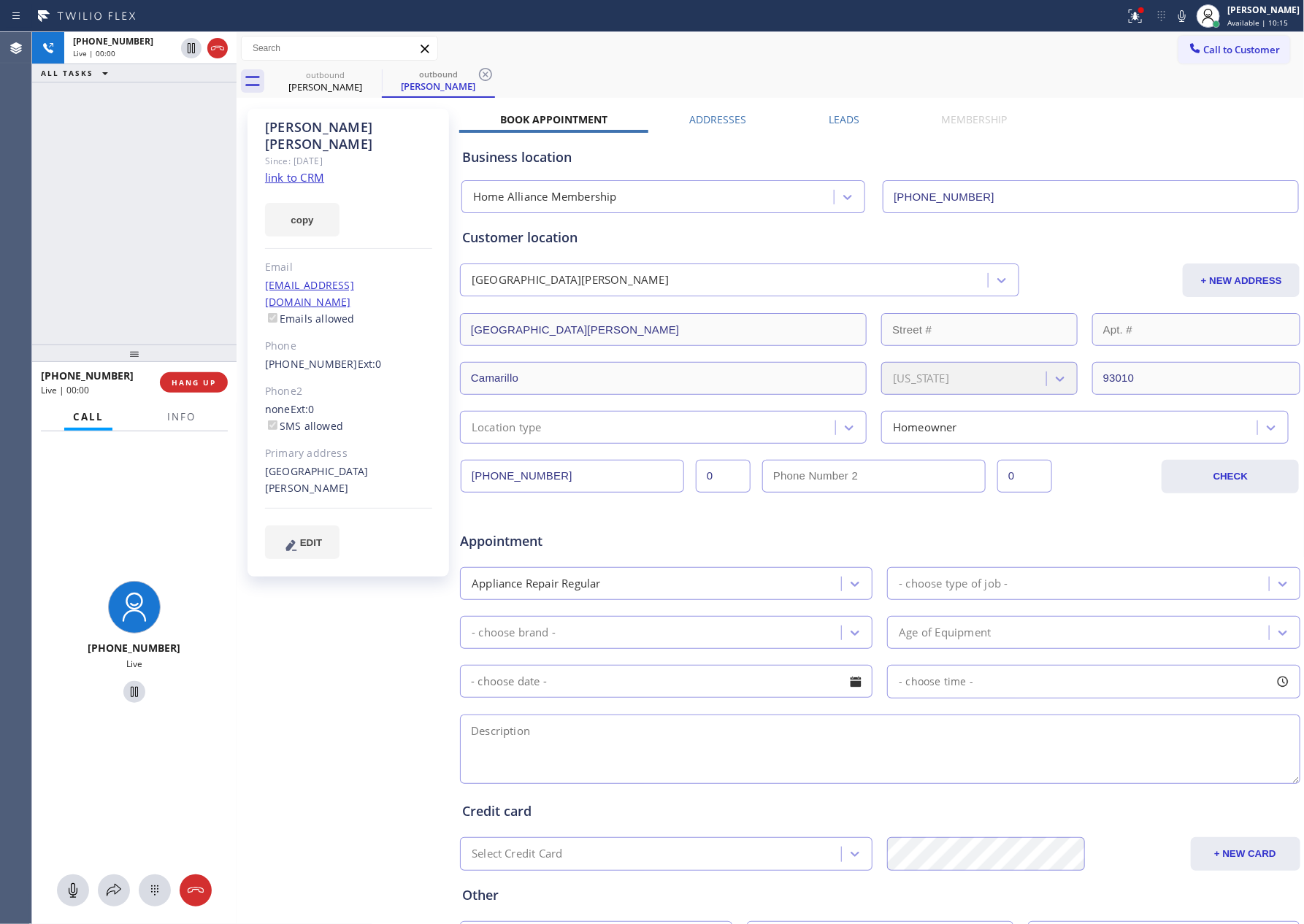
click at [124, 200] on div "[PHONE_NUMBER] Live | 00:00 ALL TASKS ALL TASKS ACTIVE TASKS TASKS IN WRAP UP" at bounding box center [134, 188] width 205 height 313
click at [200, 382] on span "HANG UP" at bounding box center [193, 382] width 44 height 10
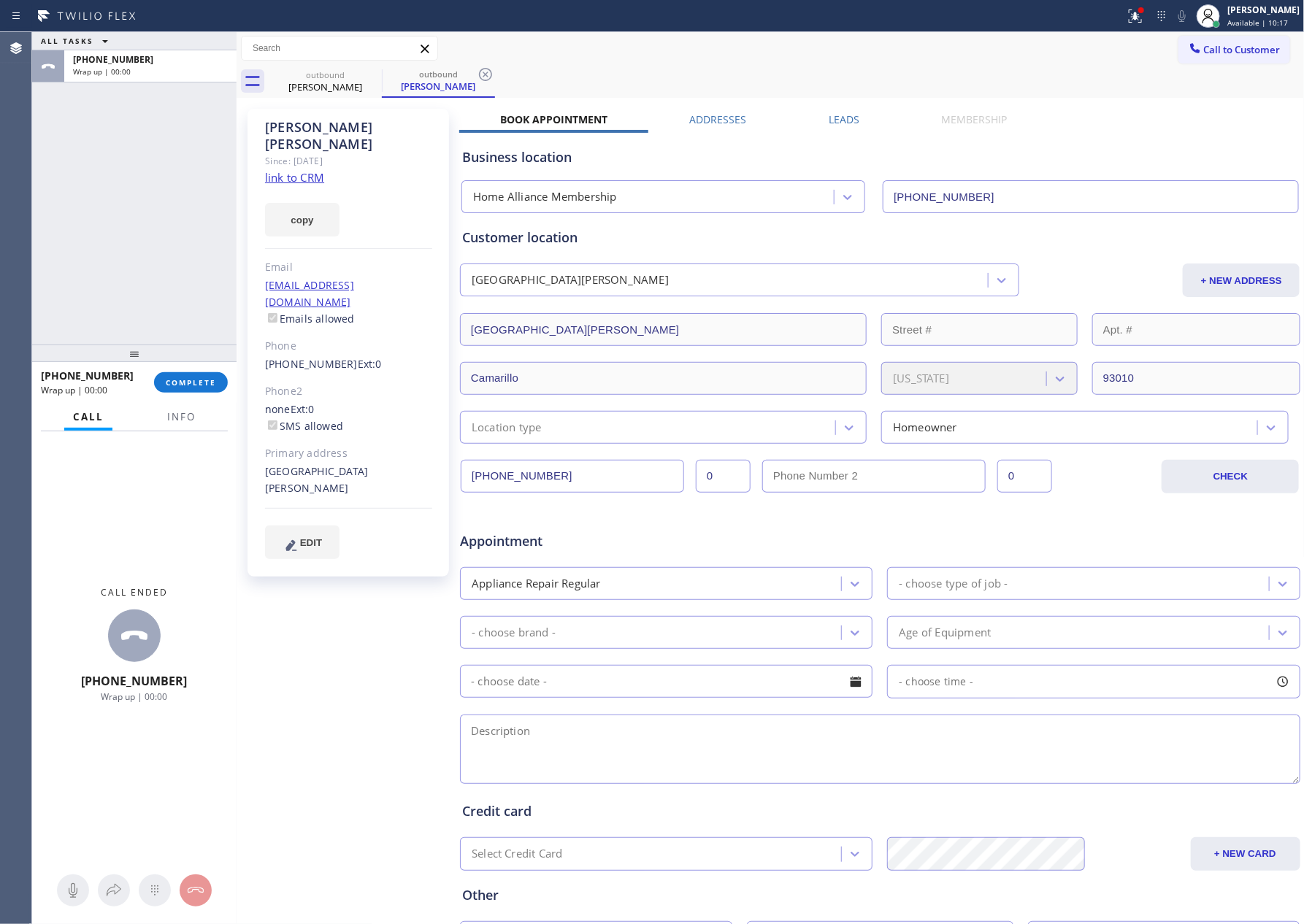
click at [285, 170] on link "link to CRM" at bounding box center [294, 177] width 59 height 15
drag, startPoint x: 108, startPoint y: 278, endPoint x: 197, endPoint y: 494, distance: 233.6
click at [122, 318] on div "ALL TASKS ALL TASKS ACTIVE TASKS TASKS IN WRAP UP [PHONE_NUMBER] Wrap up | 01:09" at bounding box center [134, 188] width 205 height 313
click at [188, 382] on span "COMPLETE" at bounding box center [190, 382] width 50 height 10
click at [178, 182] on div "ALL TASKS ALL TASKS ACTIVE TASKS TASKS IN WRAP UP [PHONE_NUMBER] Wrap up | 01:10" at bounding box center [134, 188] width 205 height 313
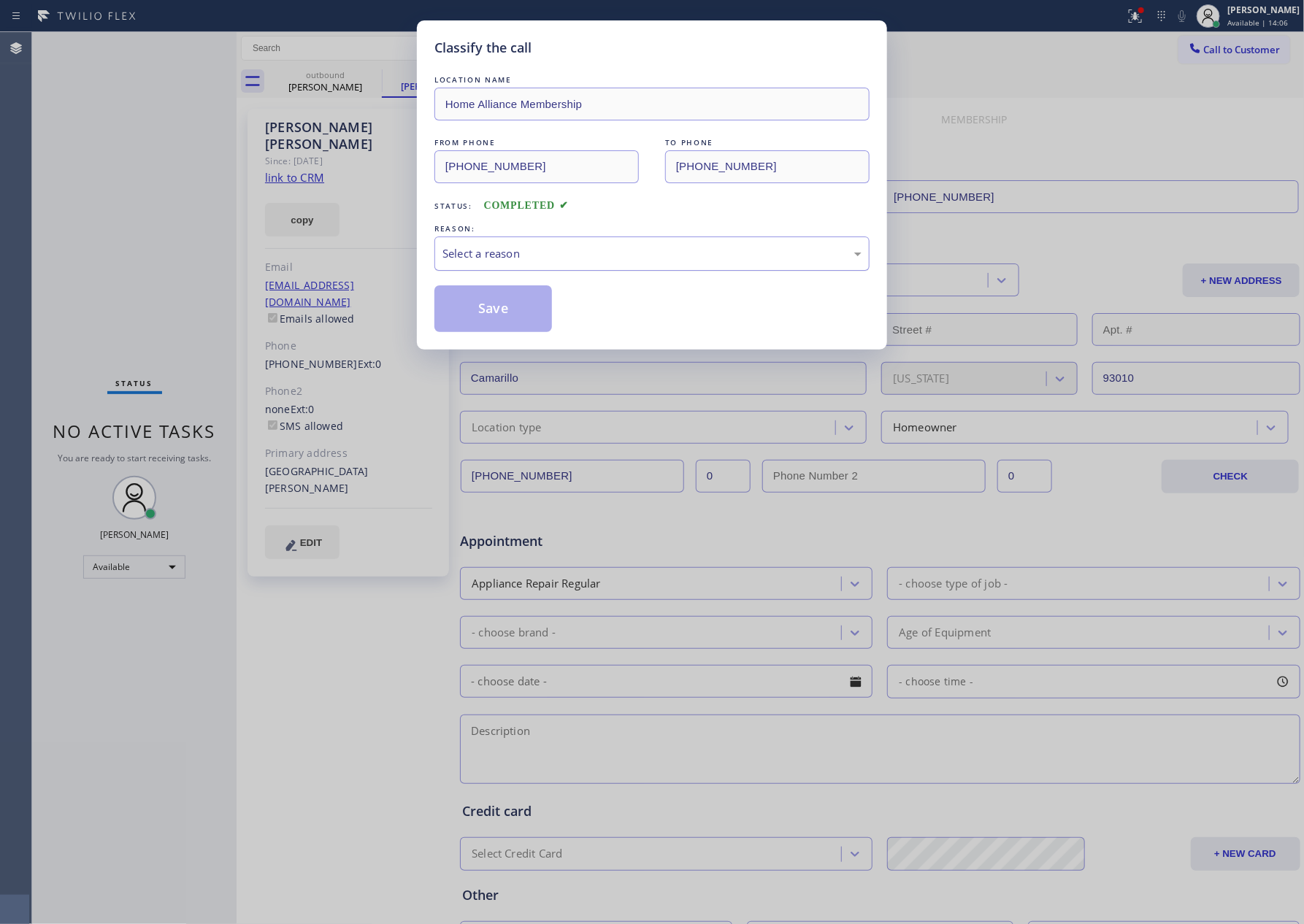
click at [543, 250] on div "Select a reason" at bounding box center [652, 253] width 419 height 17
click at [459, 309] on button "Save" at bounding box center [493, 309] width 118 height 47
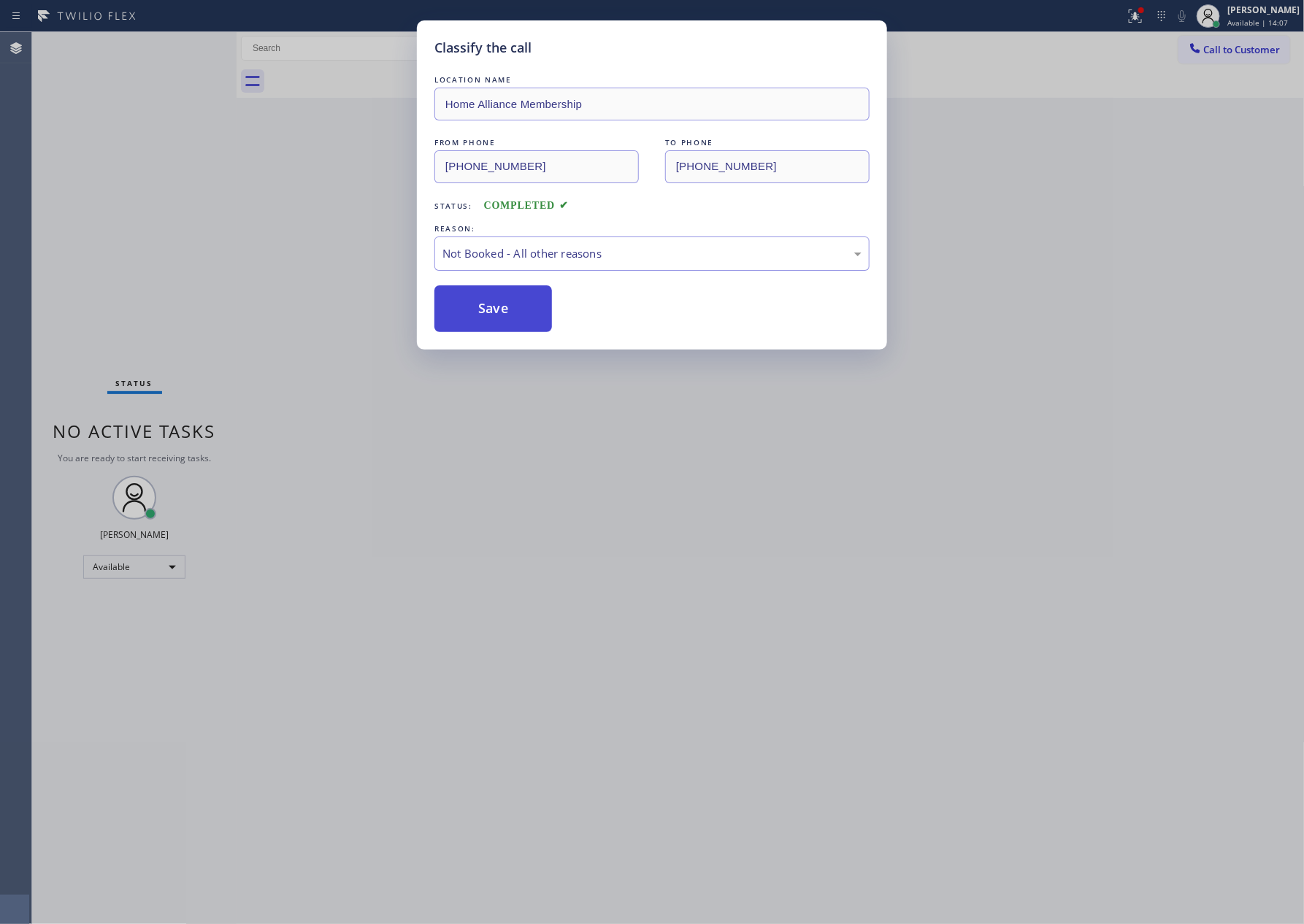
click at [459, 309] on button "Save" at bounding box center [493, 309] width 118 height 47
drag, startPoint x: 86, startPoint y: 199, endPoint x: 946, endPoint y: 377, distance: 878.2
click at [406, 283] on div "Classify the call LOCATION NAME Home Alliance Membership FROM PHONE [PHONE_NUMB…" at bounding box center [652, 462] width 1304 height 924
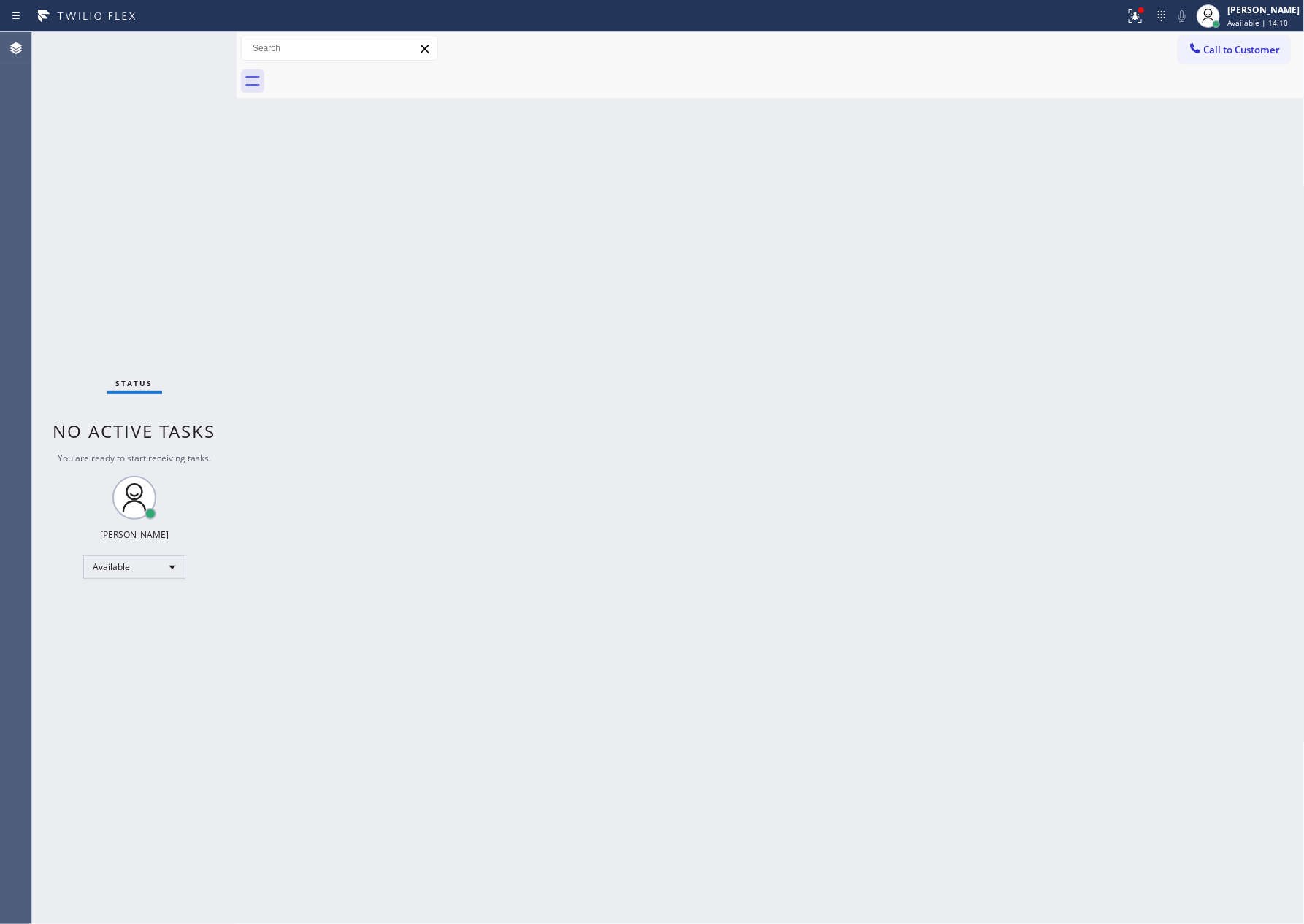
drag, startPoint x: 675, startPoint y: 412, endPoint x: 683, endPoint y: 397, distance: 17.0
click at [683, 397] on div "Back to Dashboard Change Sender ID Customers Technicians Select a contact Outbo…" at bounding box center [770, 478] width 1068 height 893
click at [578, 416] on div "Back to Dashboard Change Sender ID Customers Technicians Select a contact Outbo…" at bounding box center [770, 478] width 1068 height 893
click at [1202, 42] on div at bounding box center [1195, 50] width 18 height 18
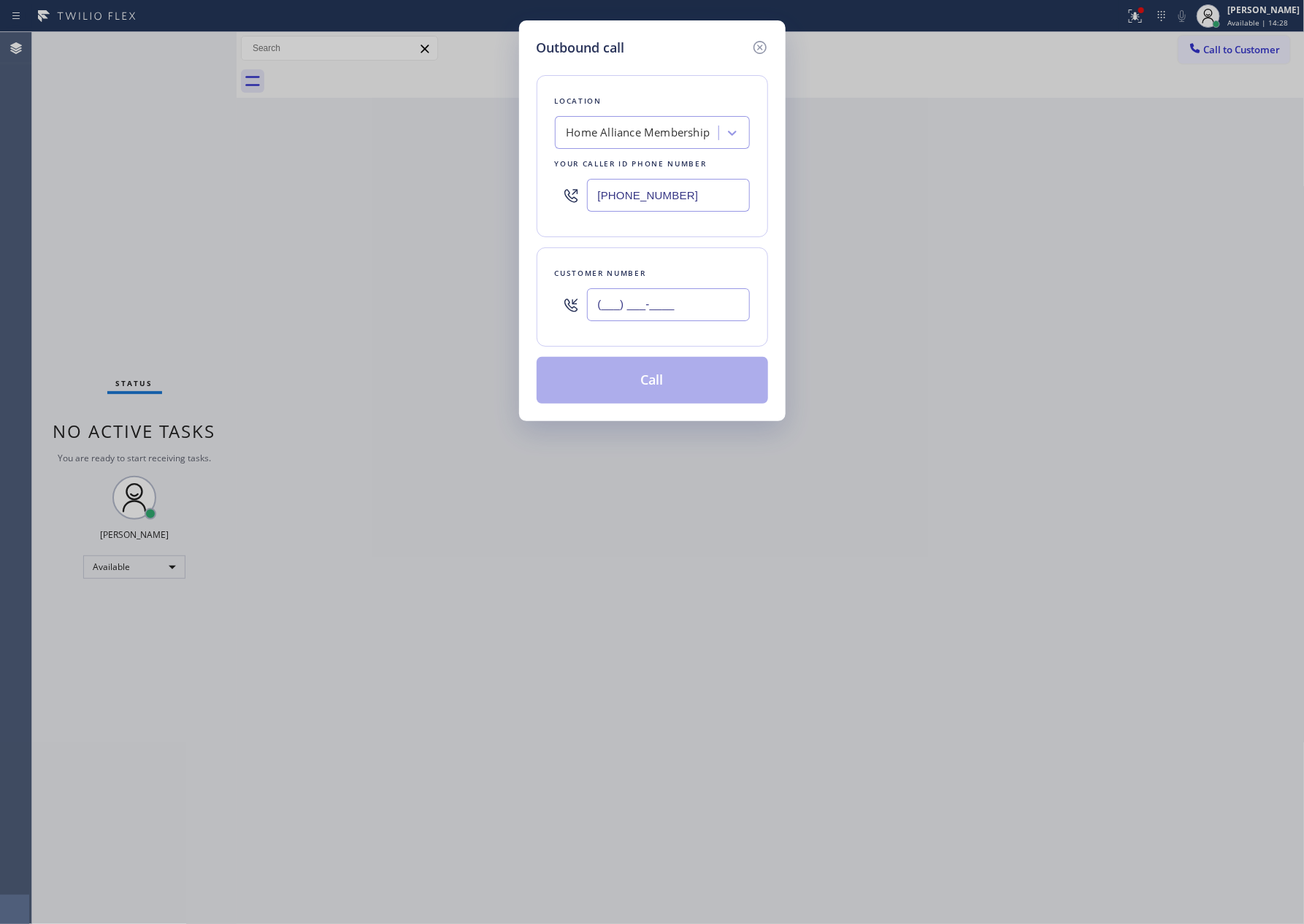
click at [710, 305] on input "(___) ___-____" at bounding box center [668, 305] width 163 height 33
paste input "805) 797-4099"
type input "[PHONE_NUMBER]"
click at [686, 391] on button "Call" at bounding box center [652, 380] width 231 height 47
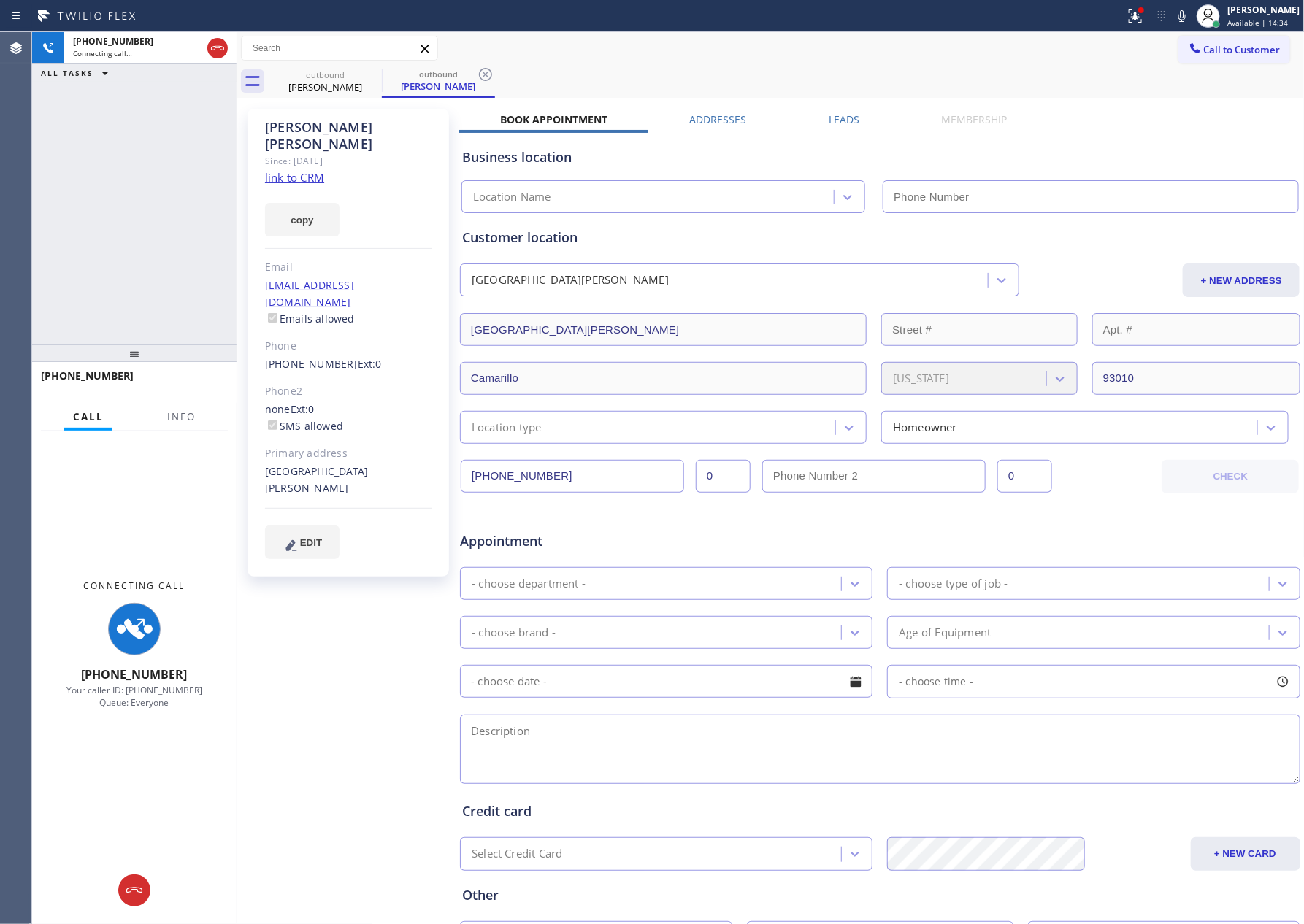
type input "[PHONE_NUMBER]"
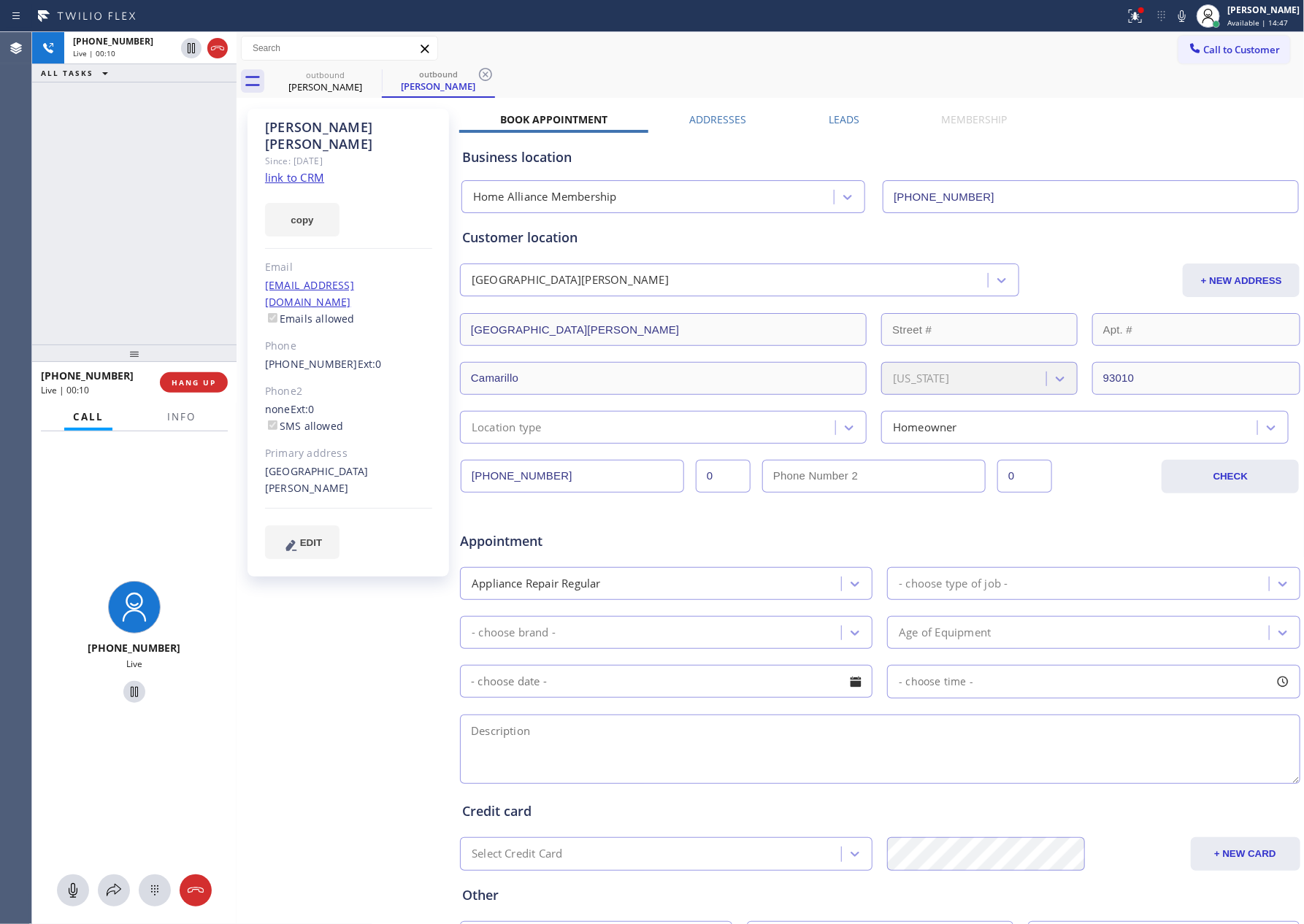
drag, startPoint x: 186, startPoint y: 199, endPoint x: 187, endPoint y: 324, distance: 125.0
click at [186, 205] on div "[PHONE_NUMBER] Live | 00:10 ALL TASKS ALL TASKS ACTIVE TASKS TASKS IN WRAP UP" at bounding box center [134, 188] width 205 height 313
click at [198, 379] on span "HANG UP" at bounding box center [193, 382] width 44 height 10
click at [168, 239] on div "[PHONE_NUMBER] Live | 00:11 ALL TASKS ALL TASKS ACTIVE TASKS TASKS IN WRAP UP" at bounding box center [134, 188] width 205 height 313
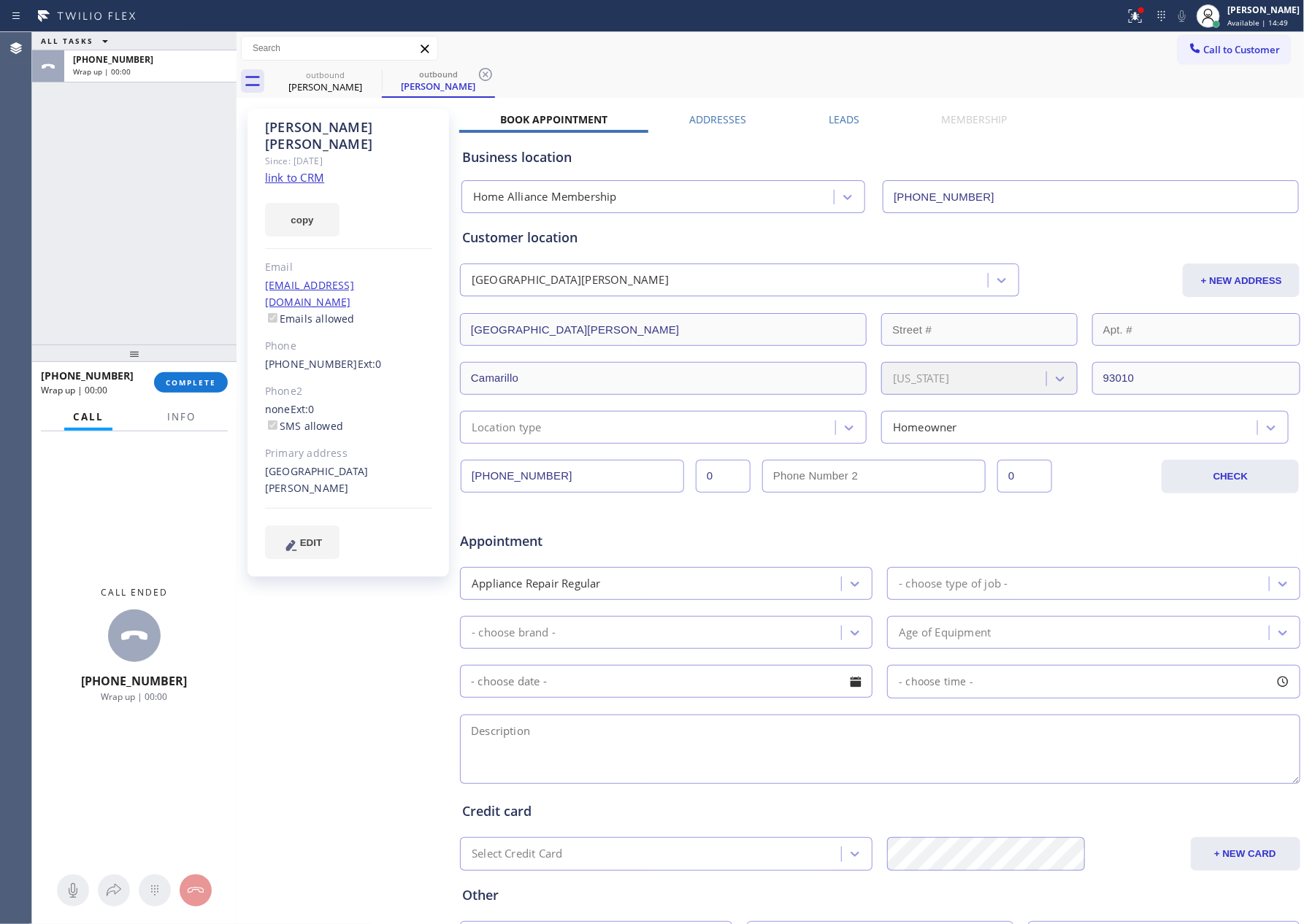
drag, startPoint x: 168, startPoint y: 239, endPoint x: 955, endPoint y: 99, distance: 799.4
click at [236, 236] on div "ALL TASKS ALL TASKS ACTIVE TASKS TASKS IN WRAP UP [PHONE_NUMBER] Wrap up | 00:0…" at bounding box center [668, 478] width 1272 height 893
click at [943, 94] on div "outbound [PERSON_NAME] outbound [PERSON_NAME]" at bounding box center [786, 81] width 1036 height 33
click at [296, 170] on link "link to CRM" at bounding box center [294, 177] width 59 height 15
click at [75, 236] on div "ALL TASKS ALL TASKS ACTIVE TASKS TASKS IN WRAP UP [PHONE_NUMBER] Wrap up | 00:55" at bounding box center [134, 188] width 205 height 313
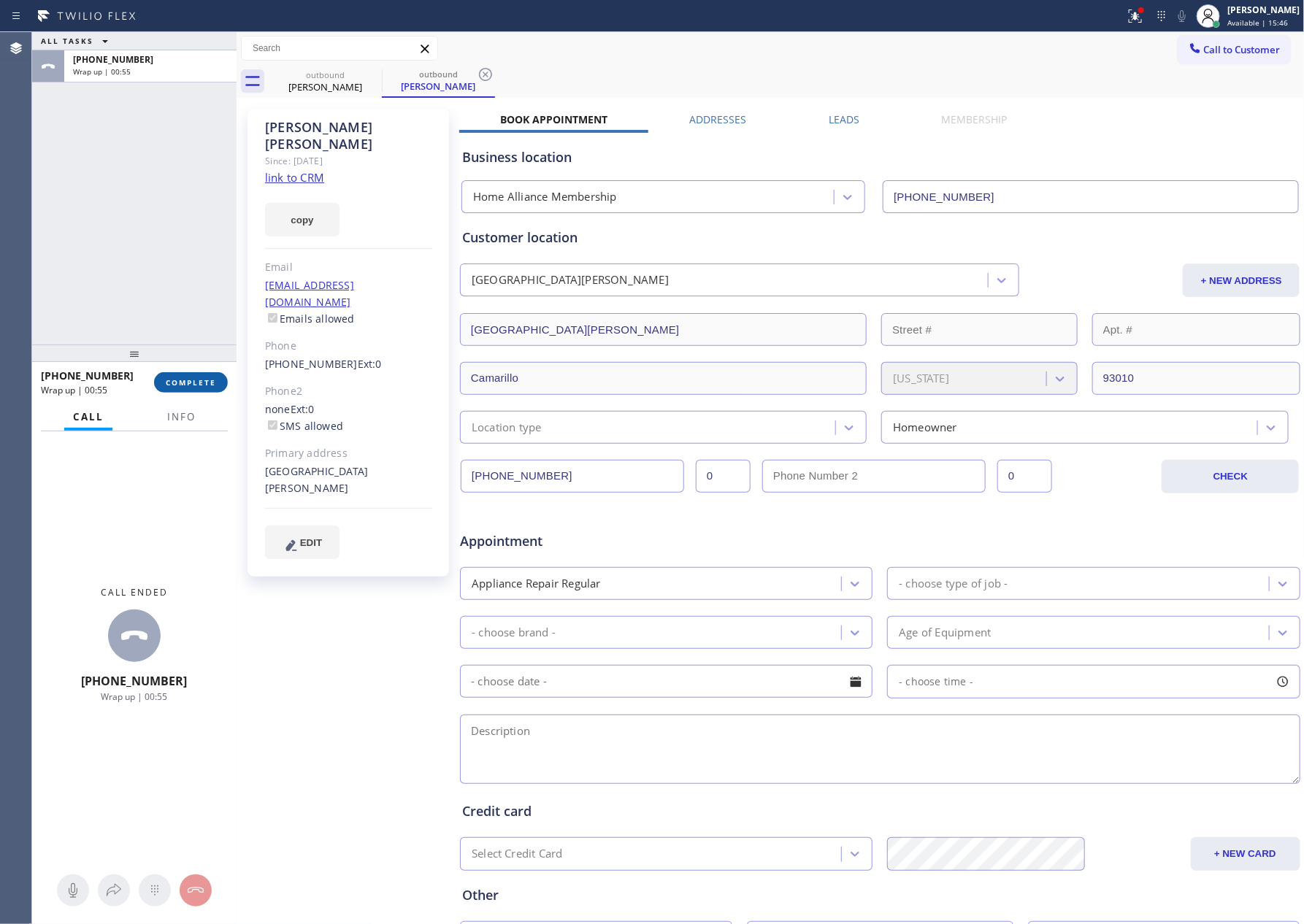
click at [171, 375] on button "COMPLETE" at bounding box center [190, 382] width 73 height 21
click at [153, 178] on div "ALL TASKS ALL TASKS ACTIVE TASKS TASKS IN WRAP UP [PHONE_NUMBER] Wrap up | 00:56" at bounding box center [134, 188] width 205 height 313
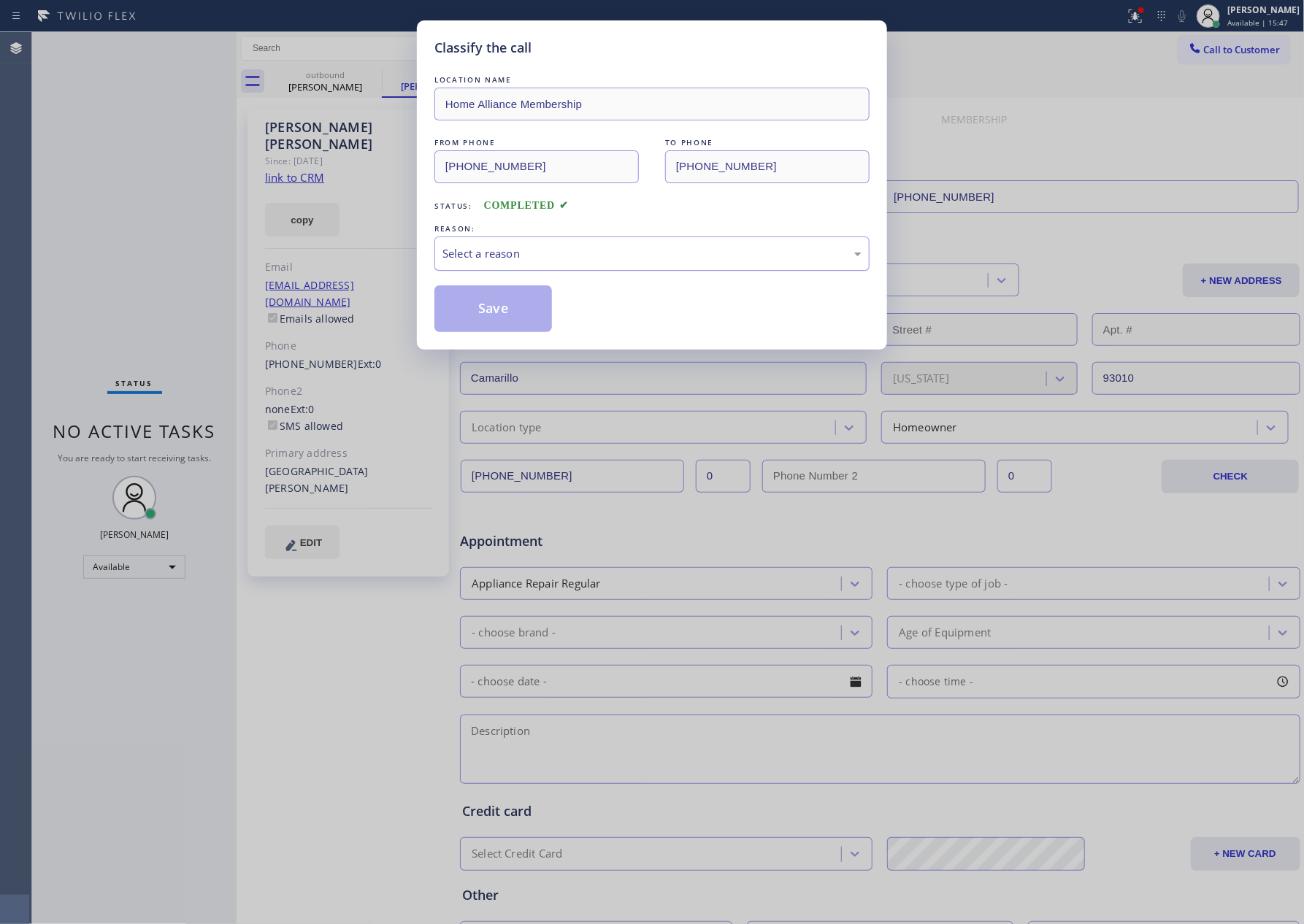
click at [488, 255] on div "Select a reason" at bounding box center [652, 253] width 419 height 17
click at [491, 308] on button "Save" at bounding box center [493, 309] width 118 height 47
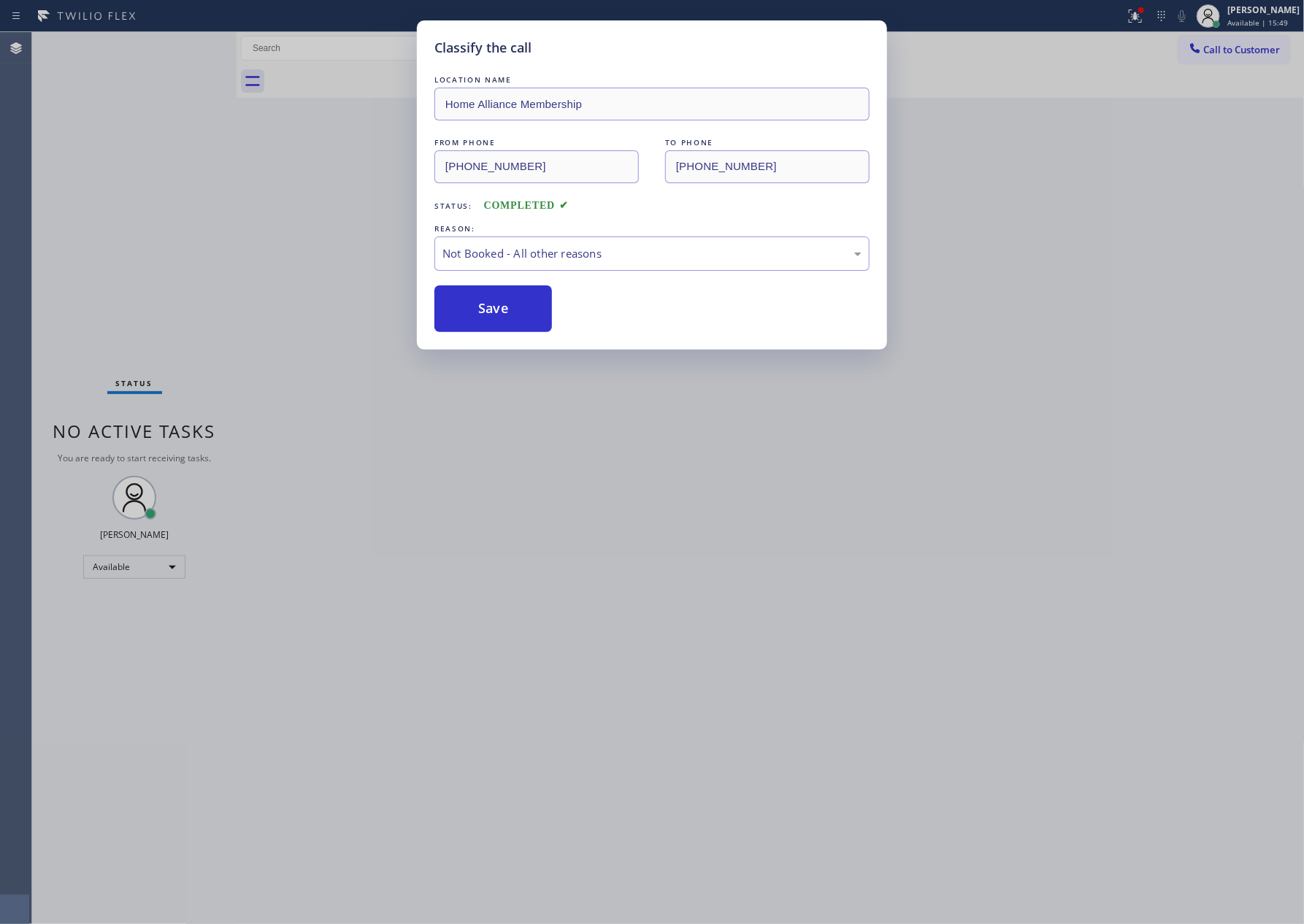
drag, startPoint x: 171, startPoint y: 173, endPoint x: 363, endPoint y: 177, distance: 192.0
click at [298, 177] on div "Classify the call LOCATION NAME Home Alliance Membership FROM PHONE [PHONE_NUMB…" at bounding box center [652, 462] width 1304 height 924
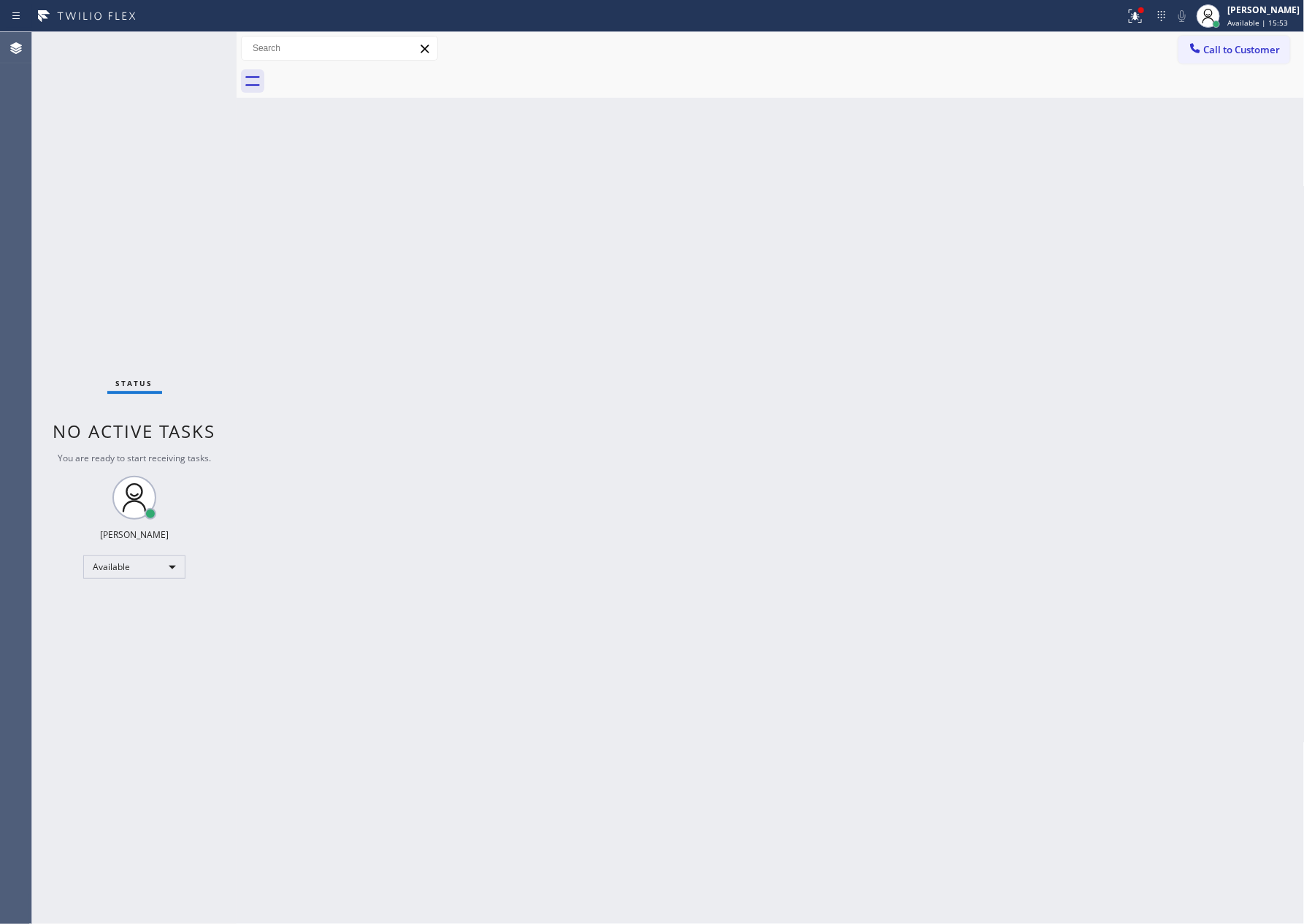
drag, startPoint x: 631, startPoint y: 406, endPoint x: 1120, endPoint y: 165, distance: 545.2
click at [640, 394] on div "Back to Dashboard Change Sender ID Customers Technicians Select a contact Outbo…" at bounding box center [770, 478] width 1068 height 893
click at [1276, 53] on span "Call to Customer" at bounding box center [1242, 49] width 76 height 13
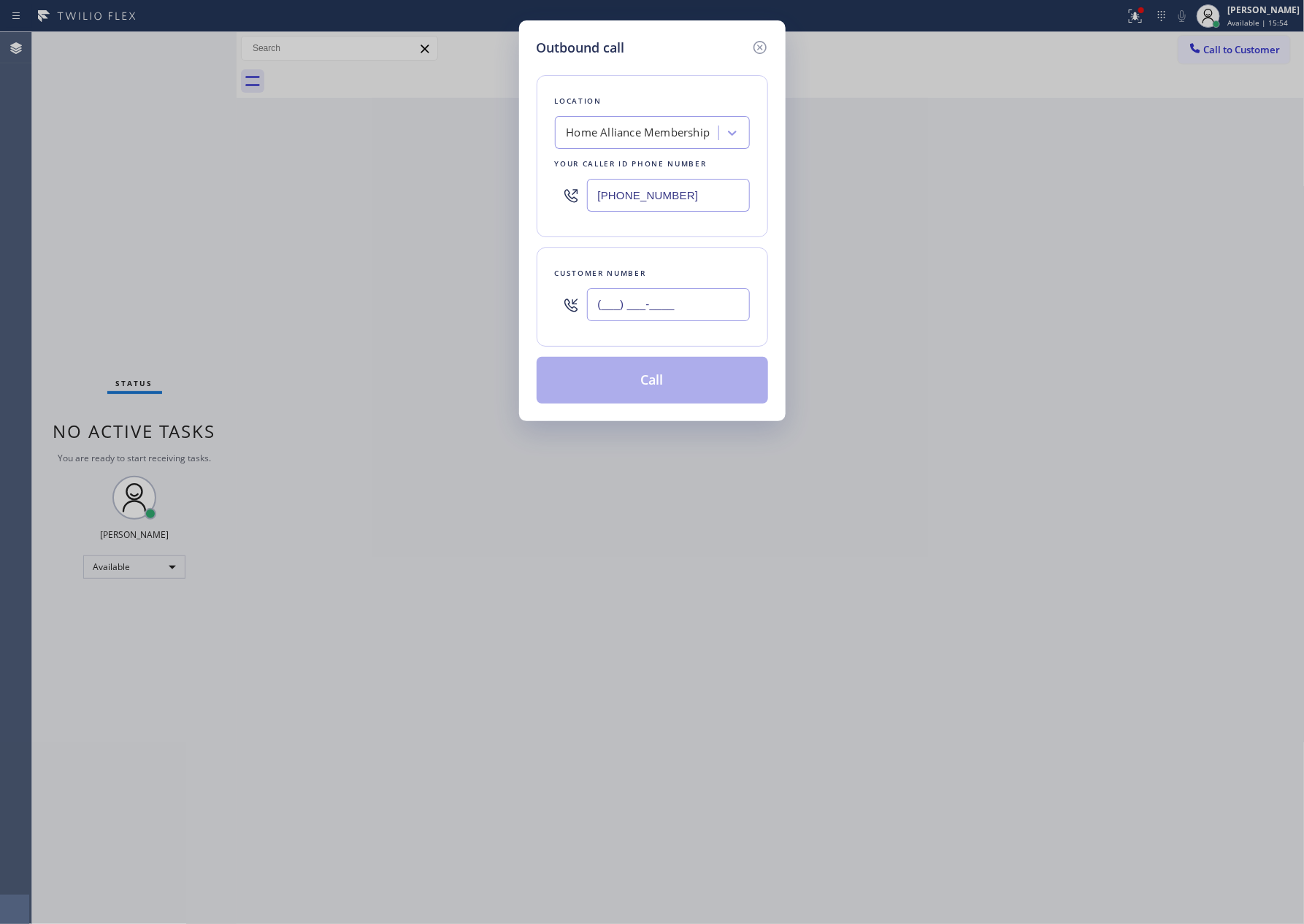
click at [691, 319] on input "(___) ___-____" at bounding box center [668, 305] width 163 height 33
paste input "816) 590-7179"
type input "[PHONE_NUMBER]"
click at [700, 392] on button "Call" at bounding box center [652, 380] width 231 height 47
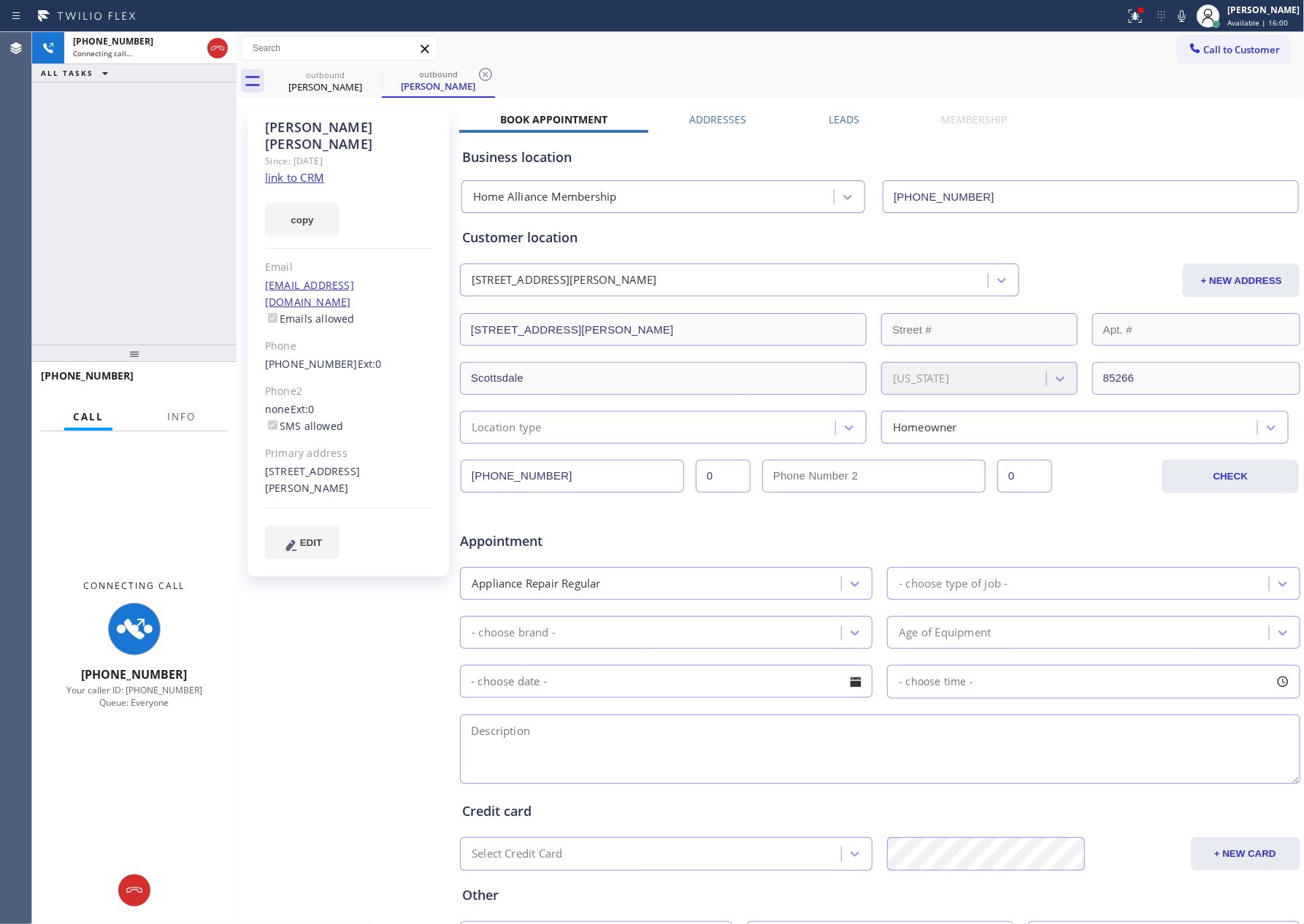
type input "[PHONE_NUMBER]"
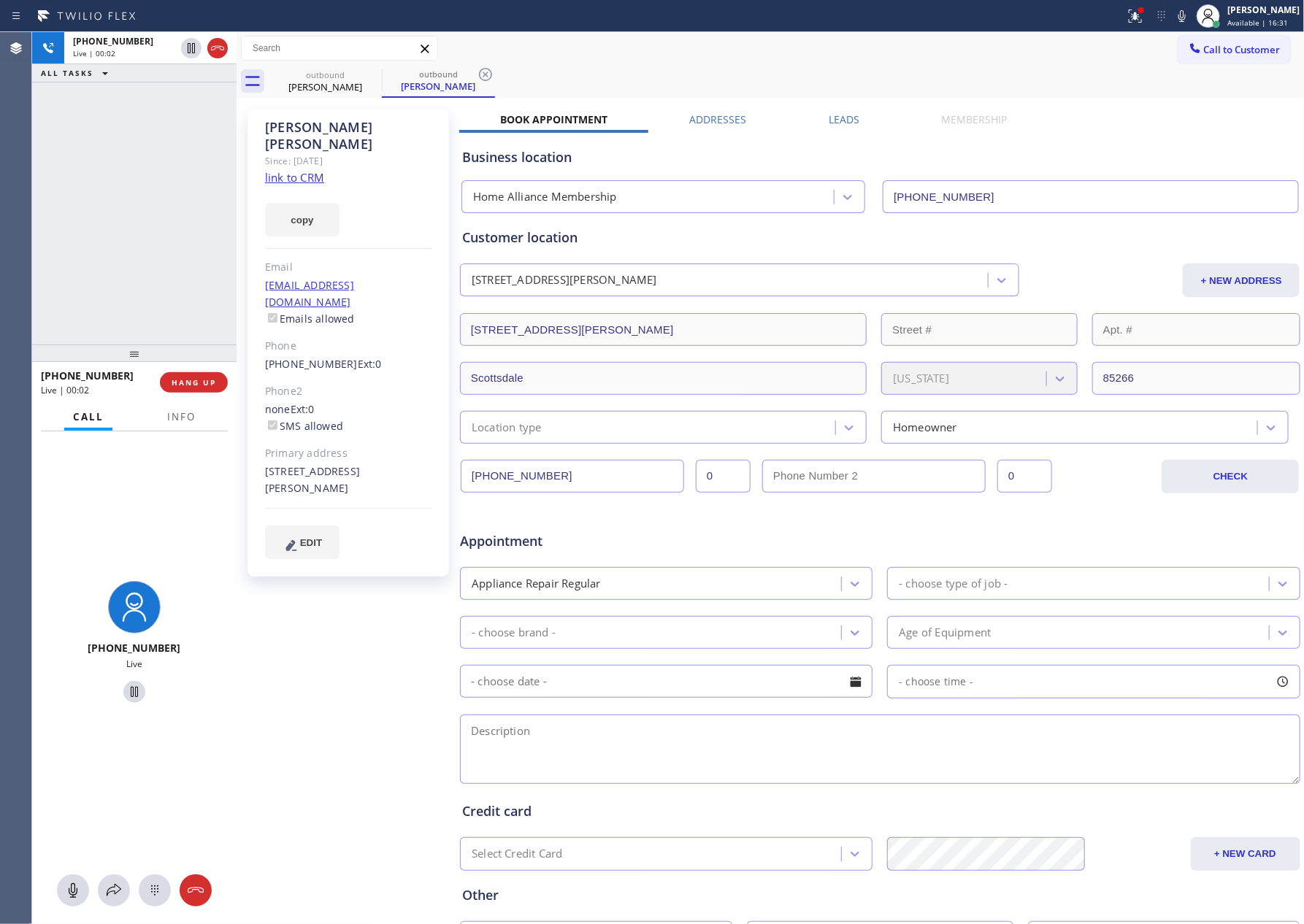
drag, startPoint x: 173, startPoint y: 206, endPoint x: 200, endPoint y: 436, distance: 231.6
click at [182, 280] on div "[PHONE_NUMBER] Live | 00:02 ALL TASKS ALL TASKS ACTIVE TASKS TASKS IN WRAP UP" at bounding box center [134, 188] width 205 height 313
click at [193, 384] on span "HANG UP" at bounding box center [193, 382] width 44 height 10
click at [158, 243] on div "[PHONE_NUMBER] Live | 00:03 ALL TASKS ALL TASKS ACTIVE TASKS TASKS IN WRAP UP" at bounding box center [134, 188] width 205 height 313
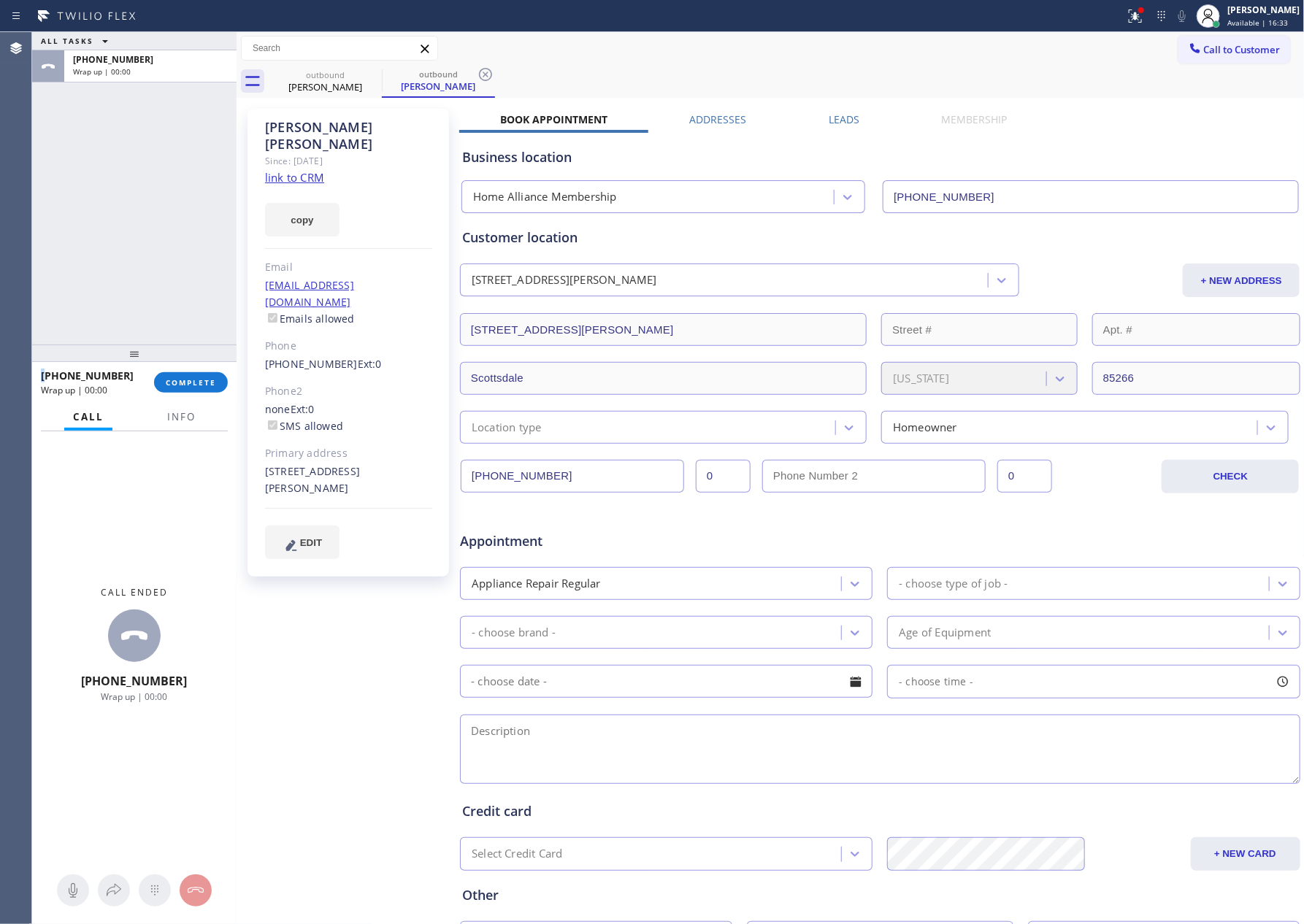
click at [305, 170] on link "link to CRM" at bounding box center [294, 177] width 59 height 15
click at [168, 379] on span "COMPLETE" at bounding box center [190, 382] width 50 height 10
click at [153, 245] on div "ALL TASKS ALL TASKS ACTIVE TASKS TASKS IN WRAP UP [PHONE_NUMBER] Wrap up | 00:24" at bounding box center [134, 188] width 205 height 313
click at [156, 245] on div "ALL TASKS ALL TASKS ACTIVE TASKS TASKS IN WRAP UP [PHONE_NUMBER] Wrap up | 00:25" at bounding box center [134, 188] width 205 height 313
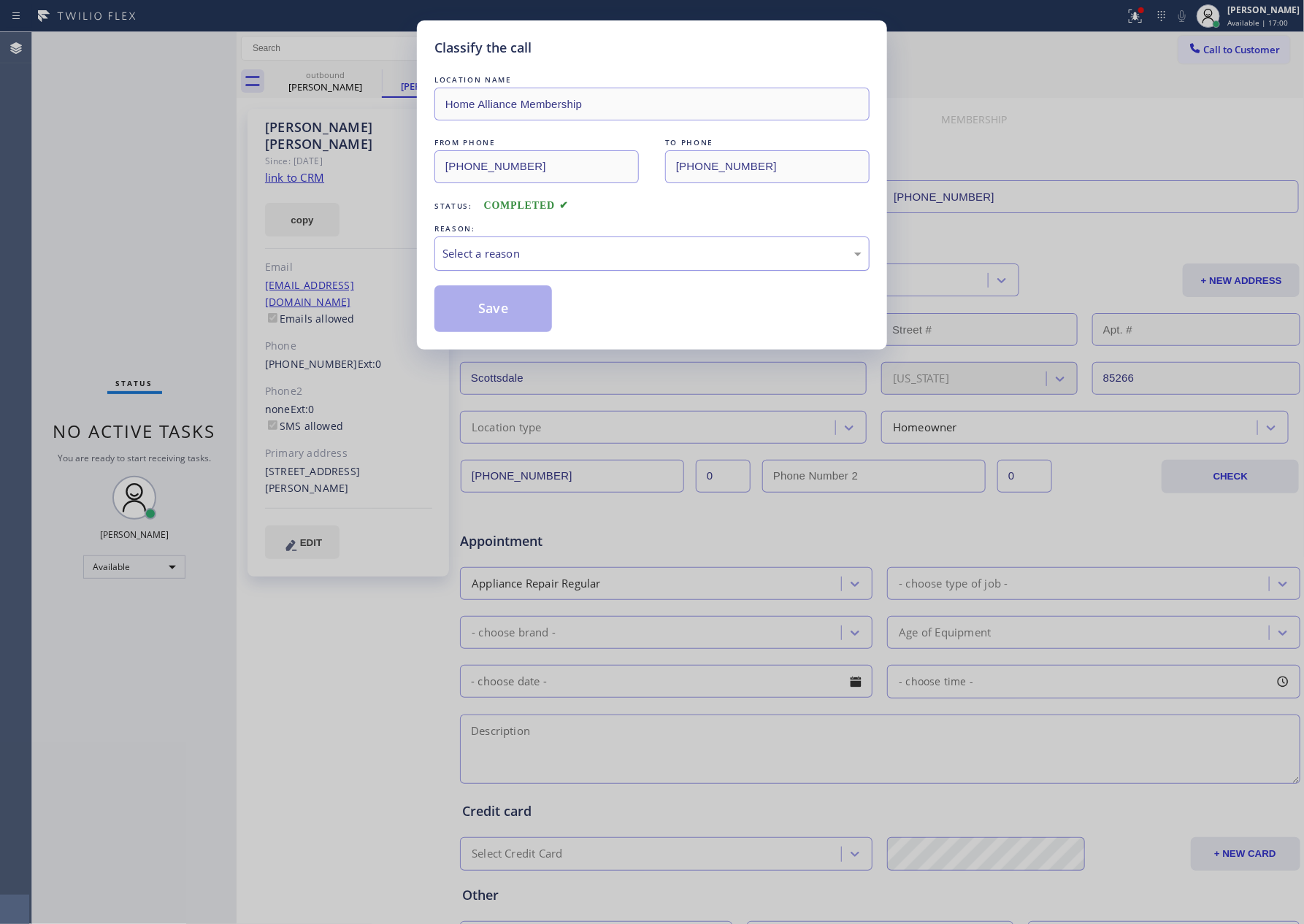
click at [534, 259] on div "Select a reason" at bounding box center [652, 253] width 419 height 17
click at [498, 308] on button "Save" at bounding box center [493, 309] width 118 height 47
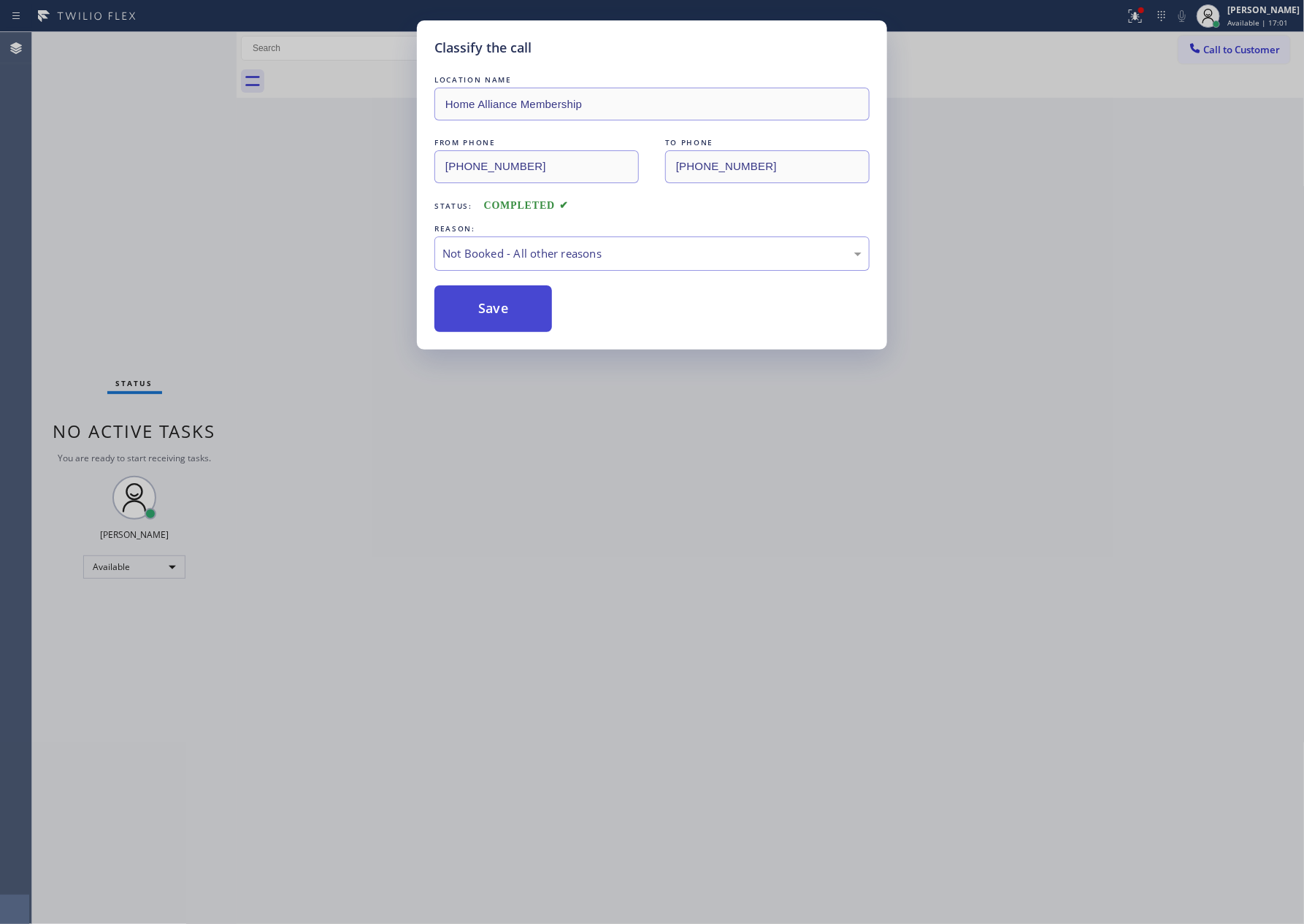
click at [498, 308] on button "Save" at bounding box center [493, 309] width 118 height 47
click at [167, 237] on div "Classify the call LOCATION NAME Home Alliance Membership FROM PHONE [PHONE_NUMB…" at bounding box center [652, 462] width 1304 height 924
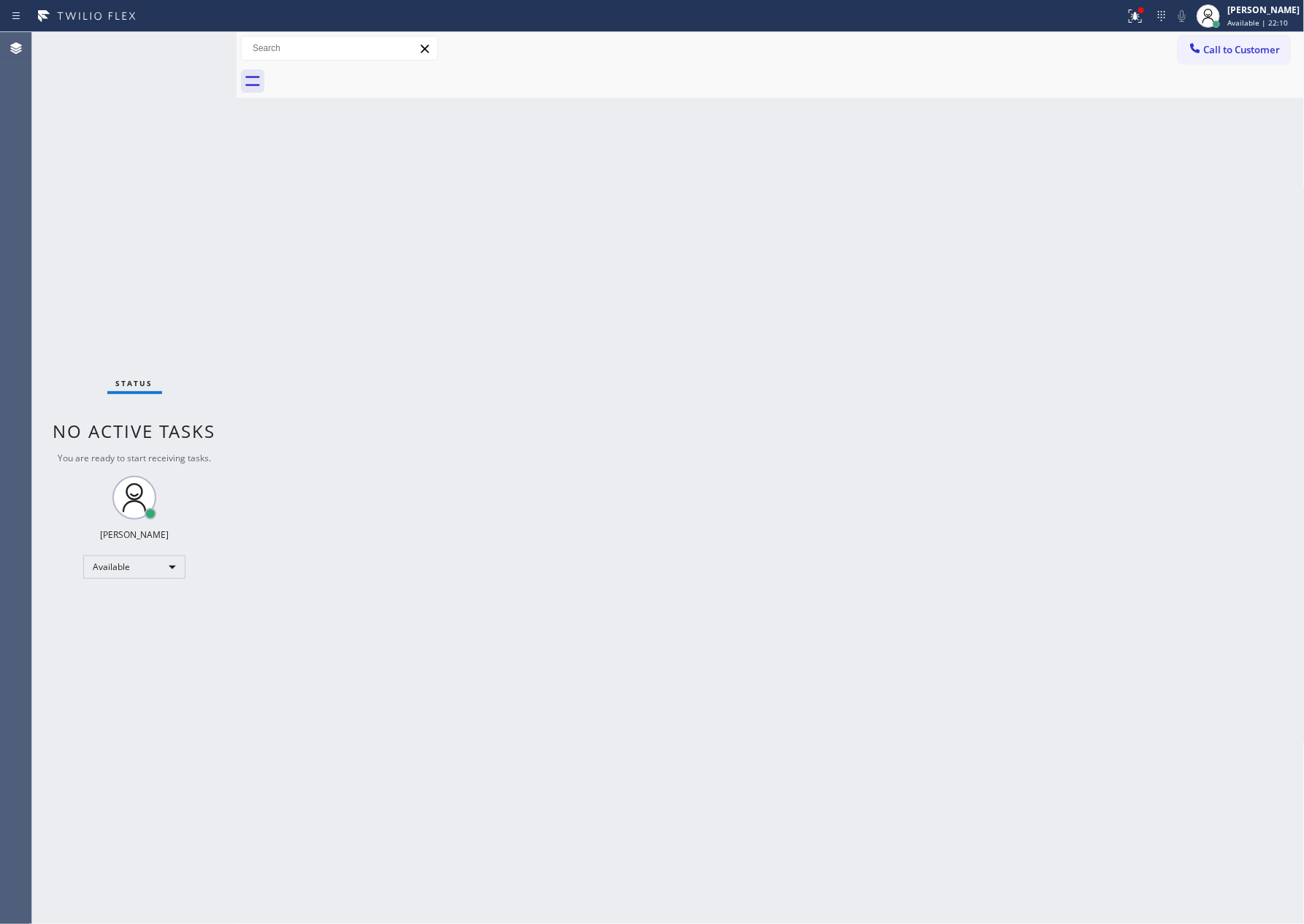
click at [611, 581] on div "Back to Dashboard Change Sender ID Customers Technicians Select a contact Outbo…" at bounding box center [770, 478] width 1068 height 893
drag, startPoint x: 513, startPoint y: 420, endPoint x: 1019, endPoint y: 147, distance: 574.9
click at [565, 393] on div "Back to Dashboard Change Sender ID Customers Technicians Select a contact Outbo…" at bounding box center [770, 478] width 1068 height 893
click at [1218, 50] on span "Call to Customer" at bounding box center [1242, 49] width 76 height 13
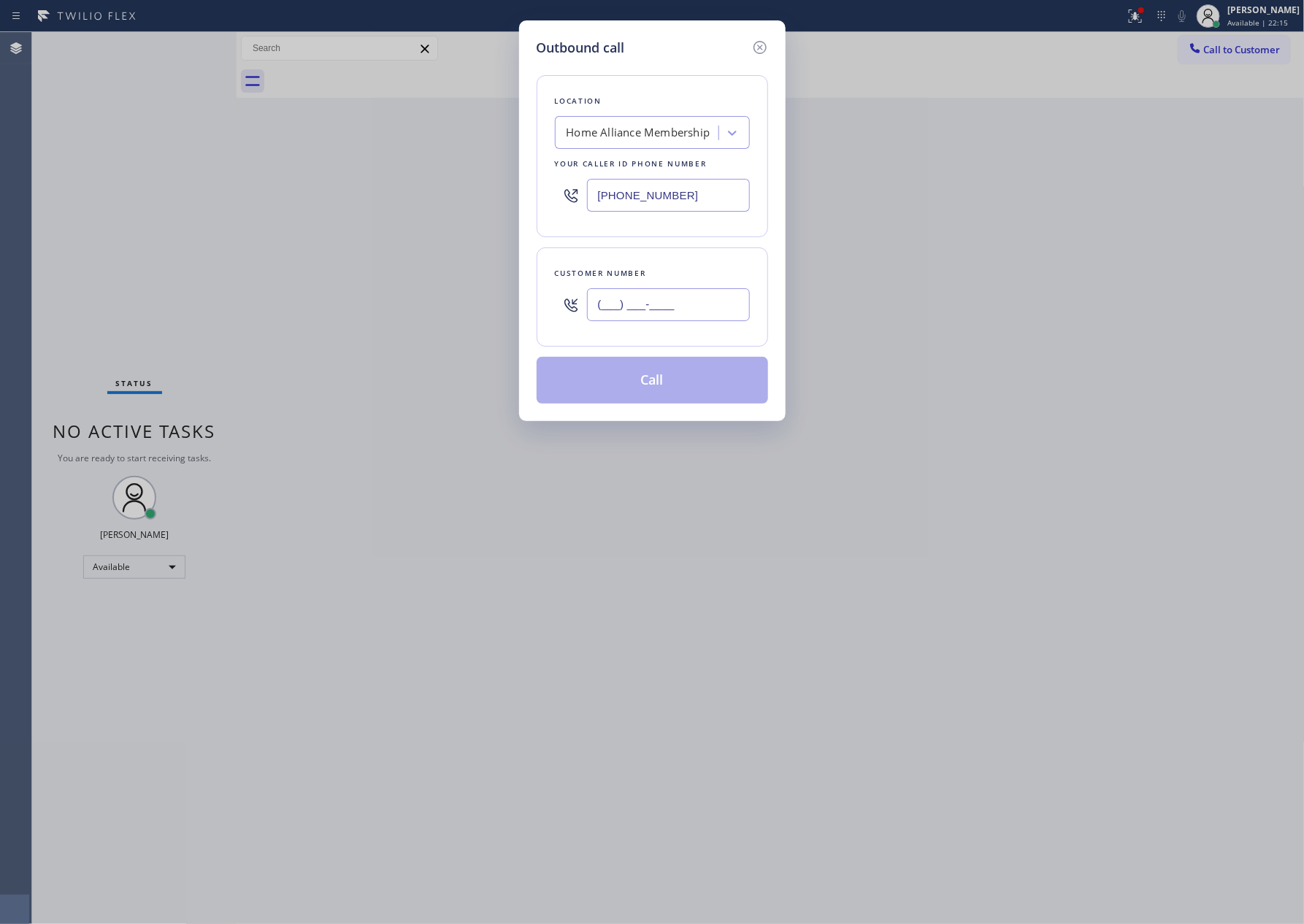
click at [714, 305] on input "(___) ___-____" at bounding box center [668, 305] width 163 height 33
paste input "347) 686-4866"
type input "[PHONE_NUMBER]"
click at [693, 386] on button "Call" at bounding box center [652, 380] width 231 height 47
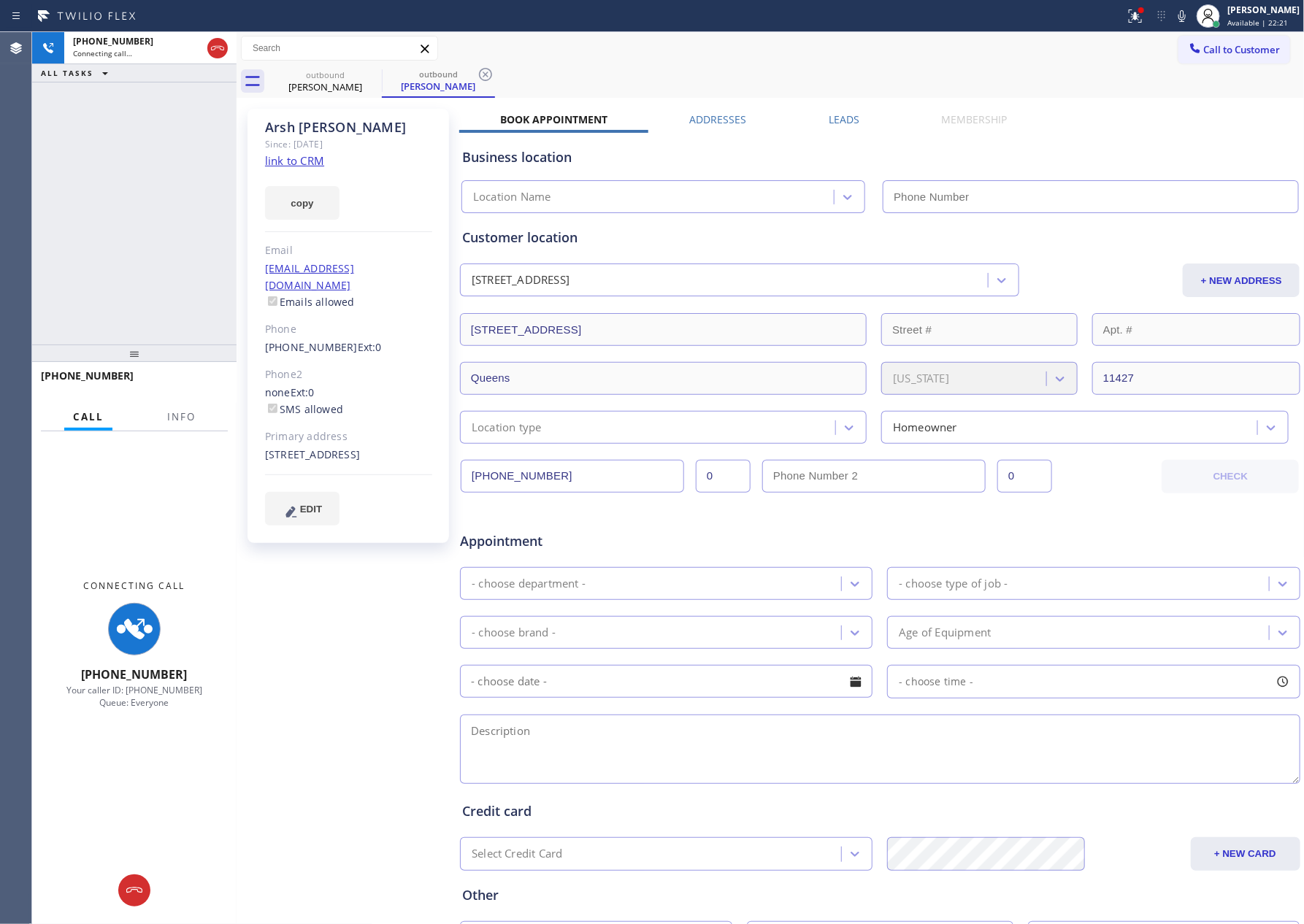
type input "[PHONE_NUMBER]"
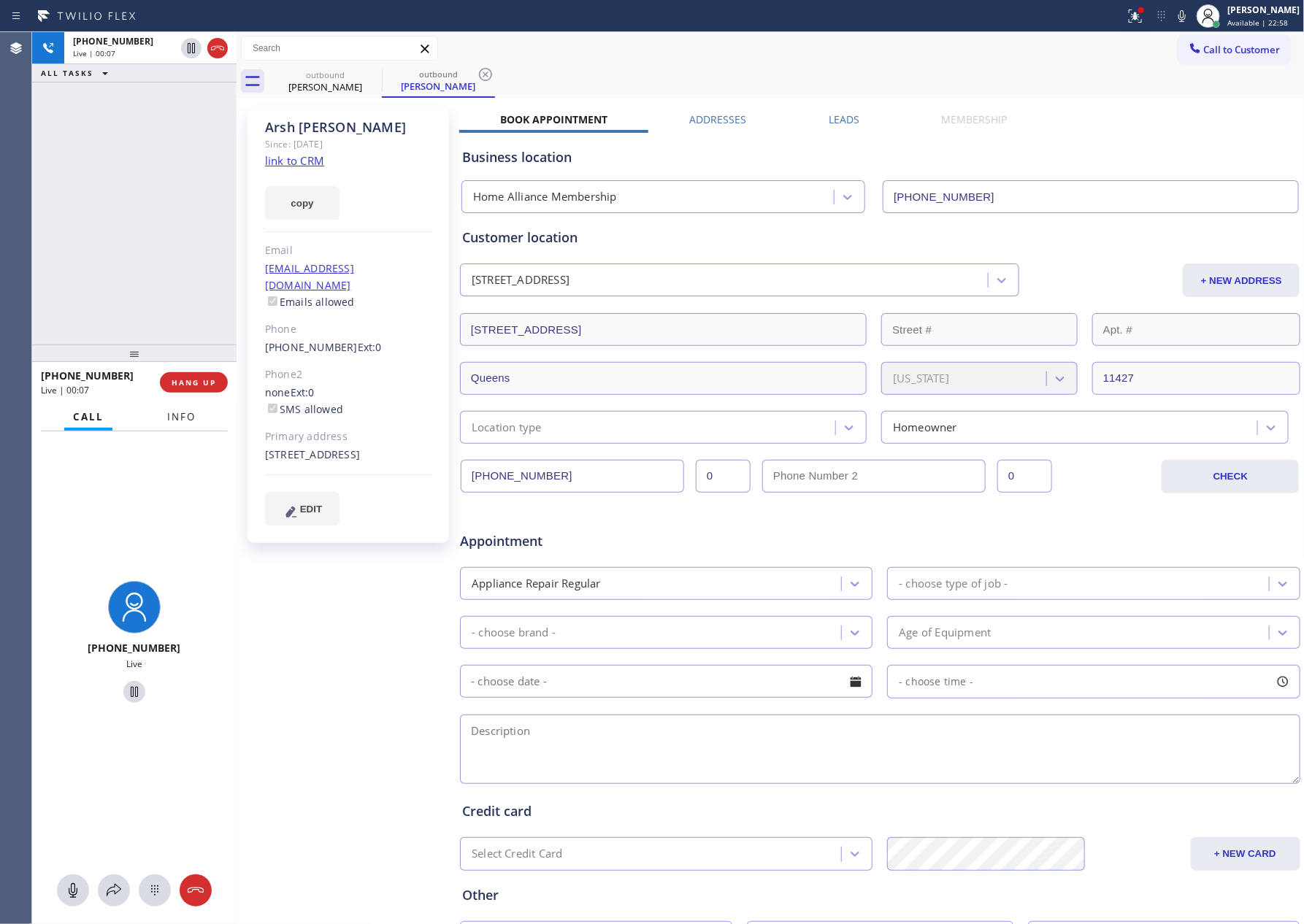
drag, startPoint x: 175, startPoint y: 219, endPoint x: 202, endPoint y: 403, distance: 186.0
click at [175, 233] on div "[PHONE_NUMBER] Live | 00:07 ALL TASKS ALL TASKS ACTIVE TASKS TASKS IN WRAP UP" at bounding box center [134, 188] width 205 height 313
click at [202, 379] on span "HANG UP" at bounding box center [193, 382] width 44 height 10
click at [152, 202] on div "[PHONE_NUMBER] Live | 00:08 ALL TASKS ALL TASKS ACTIVE TASKS TASKS IN WRAP UP" at bounding box center [134, 188] width 205 height 313
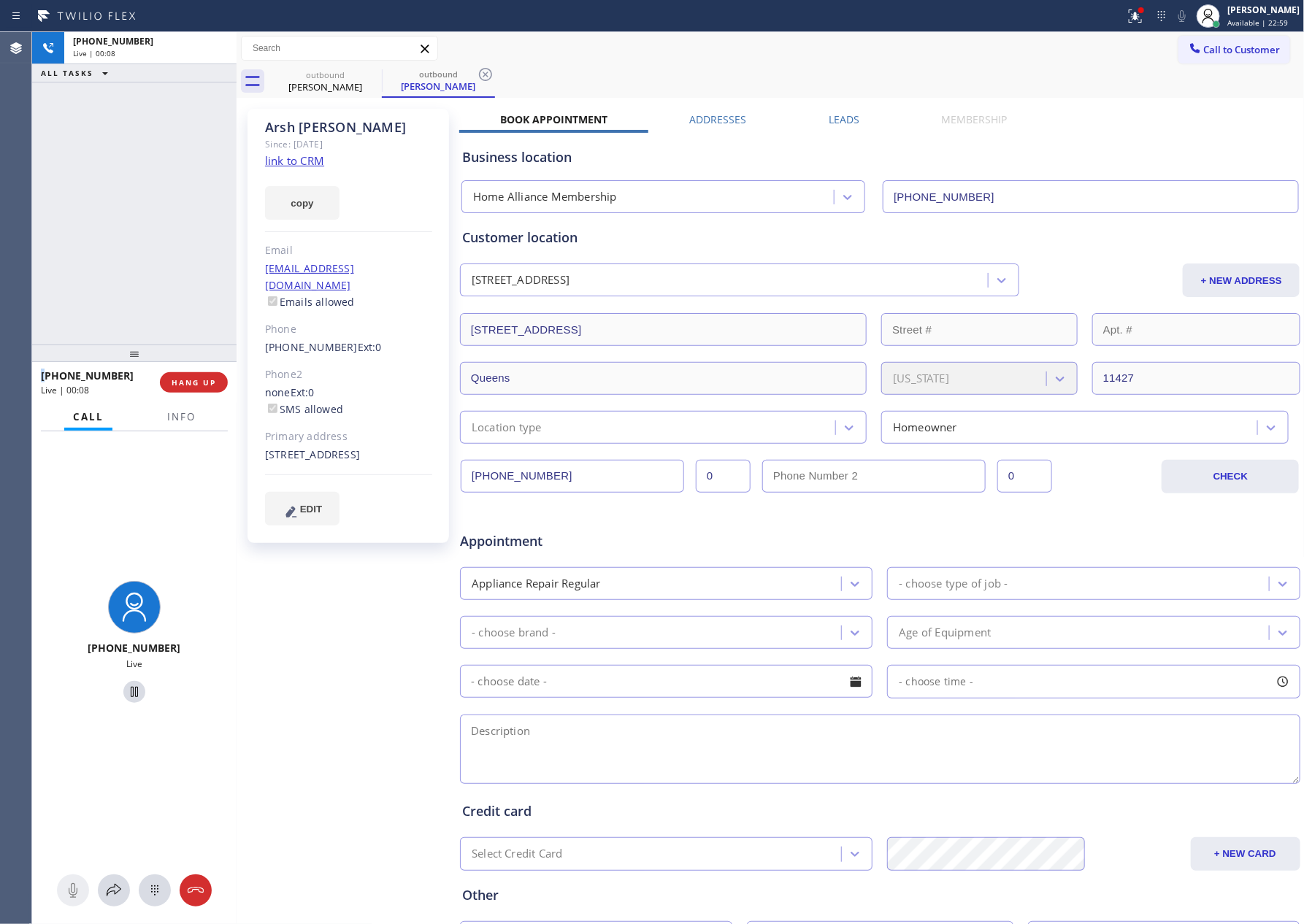
click at [152, 202] on div "[PHONE_NUMBER] Live | 00:08 ALL TASKS ALL TASKS ACTIVE TASKS TASKS IN WRAP UP" at bounding box center [134, 188] width 205 height 313
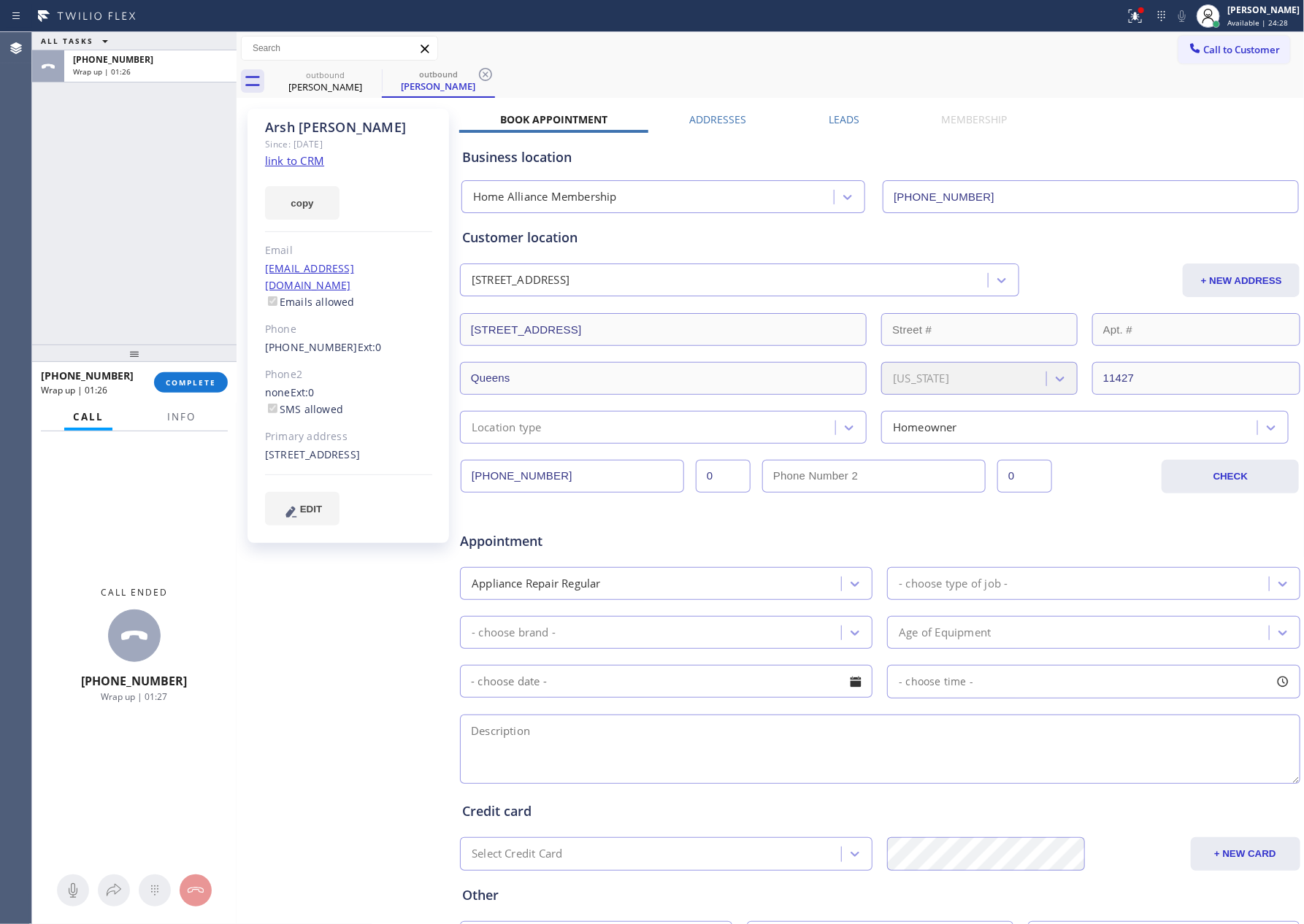
click at [280, 171] on div "copy" at bounding box center [348, 194] width 168 height 50
click at [305, 160] on link "link to CRM" at bounding box center [294, 160] width 59 height 15
click at [169, 219] on div "ALL TASKS ALL TASKS ACTIVE TASKS TASKS IN WRAP UP [PHONE_NUMBER] Wrap up | 01:27" at bounding box center [134, 188] width 205 height 313
click at [99, 255] on div "ALL TASKS ALL TASKS ACTIVE TASKS TASKS IN WRAP UP [PHONE_NUMBER] Wrap up | 04:26" at bounding box center [134, 188] width 205 height 313
click at [173, 373] on button "COMPLETE" at bounding box center [190, 382] width 73 height 21
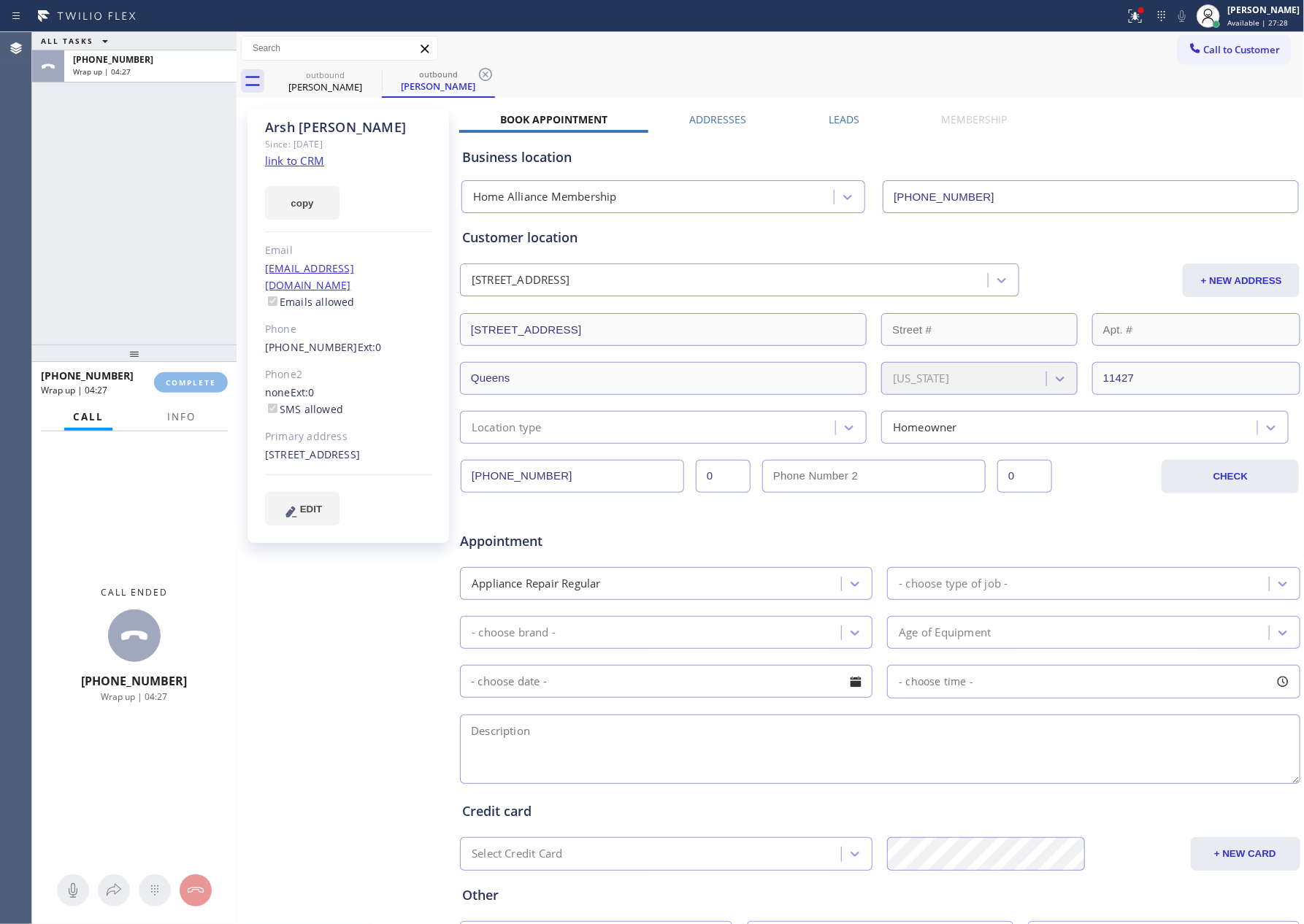
click at [140, 217] on div "ALL TASKS ALL TASKS ACTIVE TASKS TASKS IN WRAP UP [PHONE_NUMBER] Wrap up | 04:27" at bounding box center [134, 188] width 205 height 313
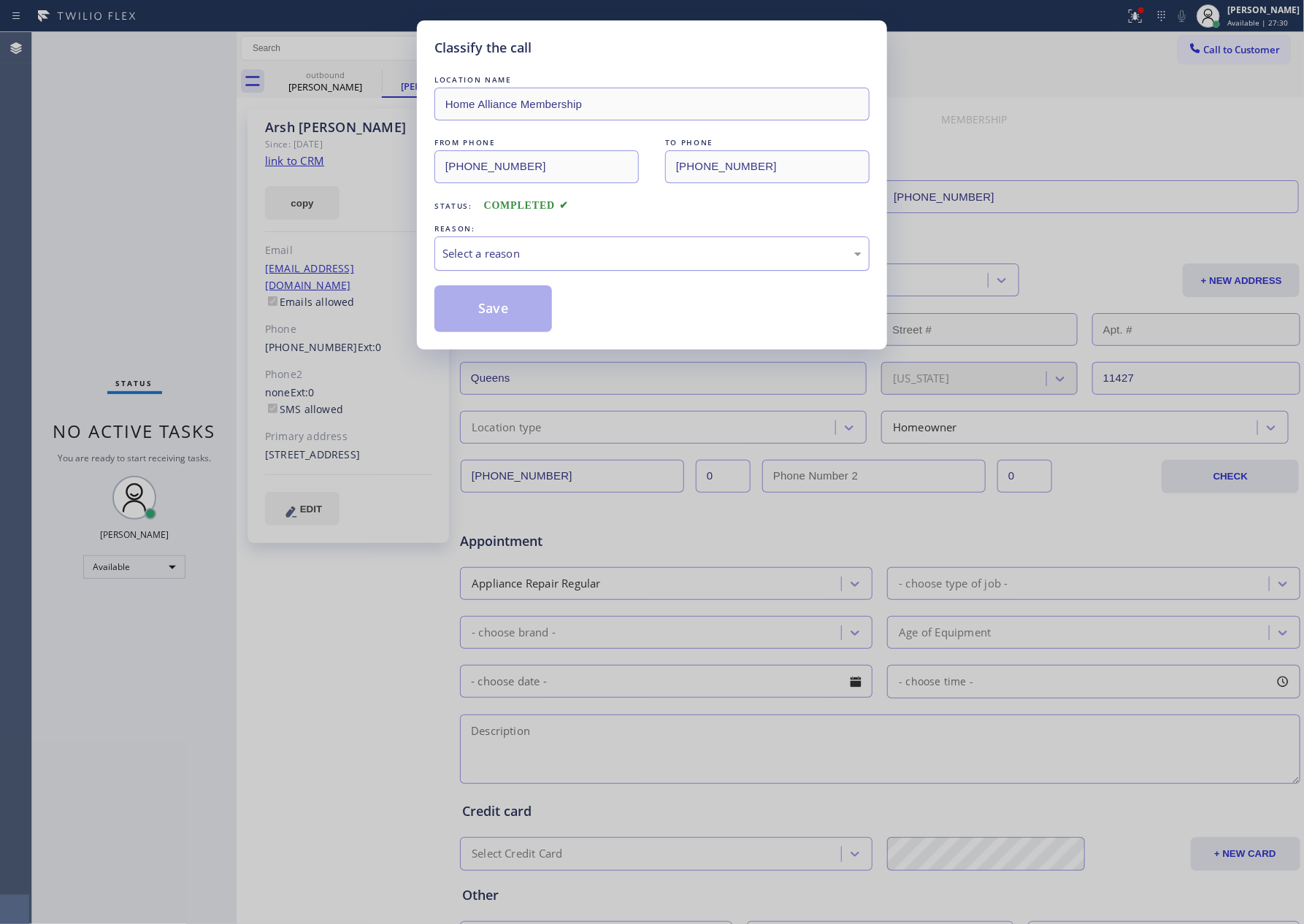
click at [507, 259] on div "Select a reason" at bounding box center [652, 253] width 419 height 17
click at [507, 307] on button "Save" at bounding box center [493, 309] width 118 height 47
click at [508, 307] on button "Save" at bounding box center [493, 309] width 118 height 47
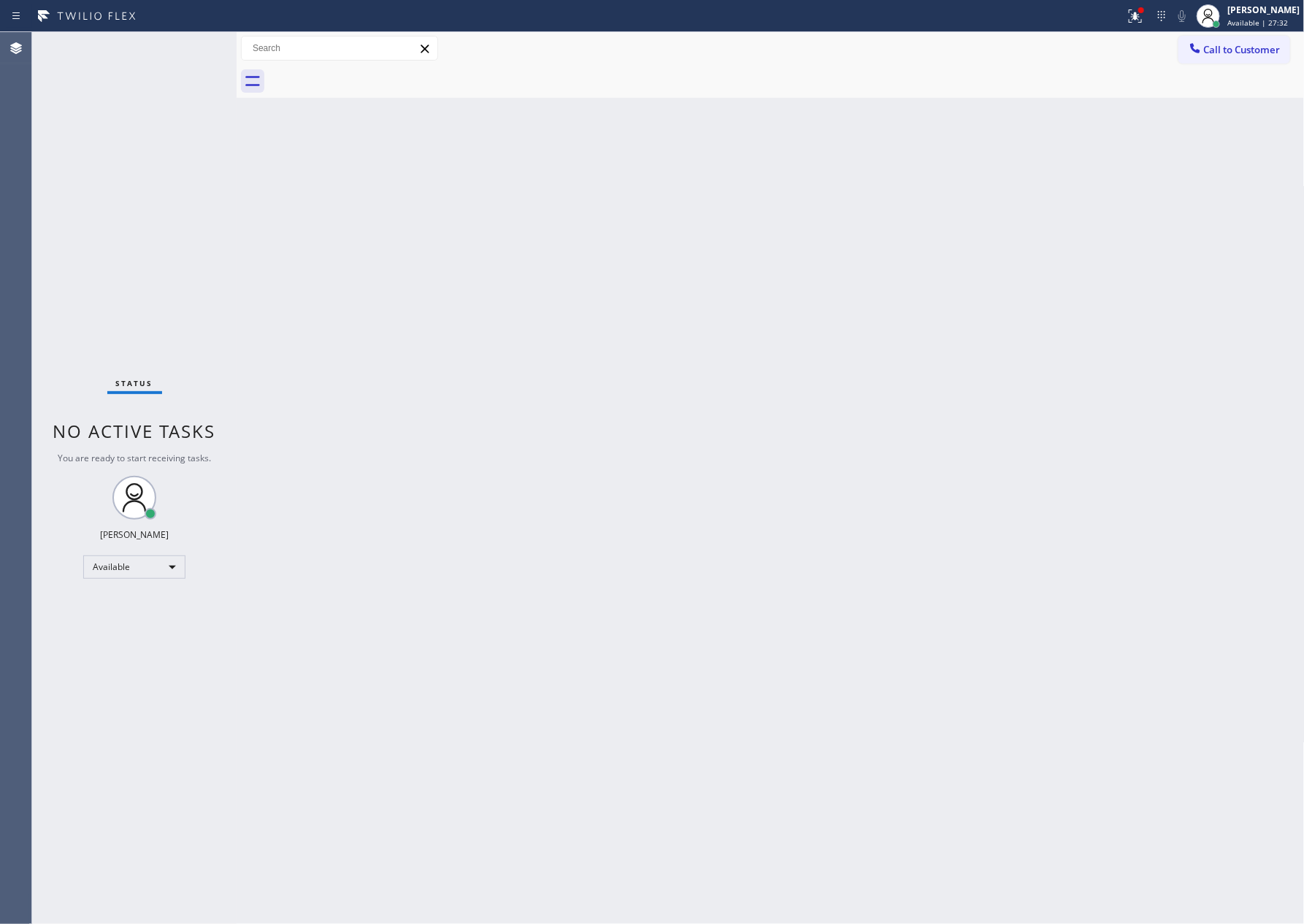
click at [388, 354] on div "Status No active tasks You are ready to start receiving tasks. [PERSON_NAME] Av…" at bounding box center [668, 478] width 1272 height 893
drag, startPoint x: 526, startPoint y: 376, endPoint x: 559, endPoint y: 379, distance: 33.1
click at [526, 376] on div "Back to Dashboard Change Sender ID Customers Technicians Select a contact Outbo…" at bounding box center [770, 478] width 1068 height 893
click at [1211, 39] on button "Call to Customer" at bounding box center [1234, 50] width 112 height 27
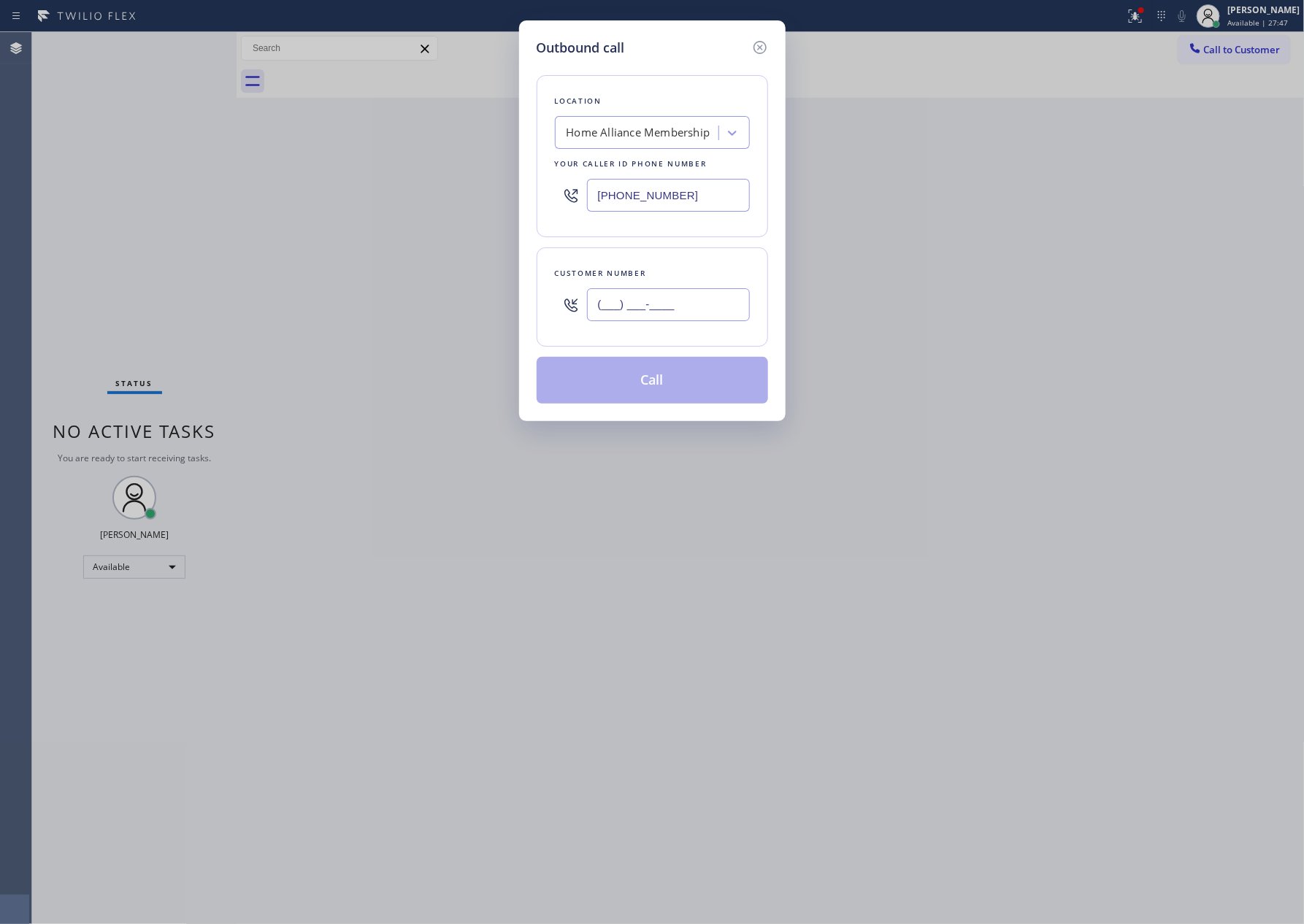
click at [640, 317] on input "(___) ___-____" at bounding box center [668, 305] width 163 height 33
paste input "708) 699-0705"
type input "[PHONE_NUMBER]"
click at [635, 368] on button "Call" at bounding box center [652, 380] width 231 height 47
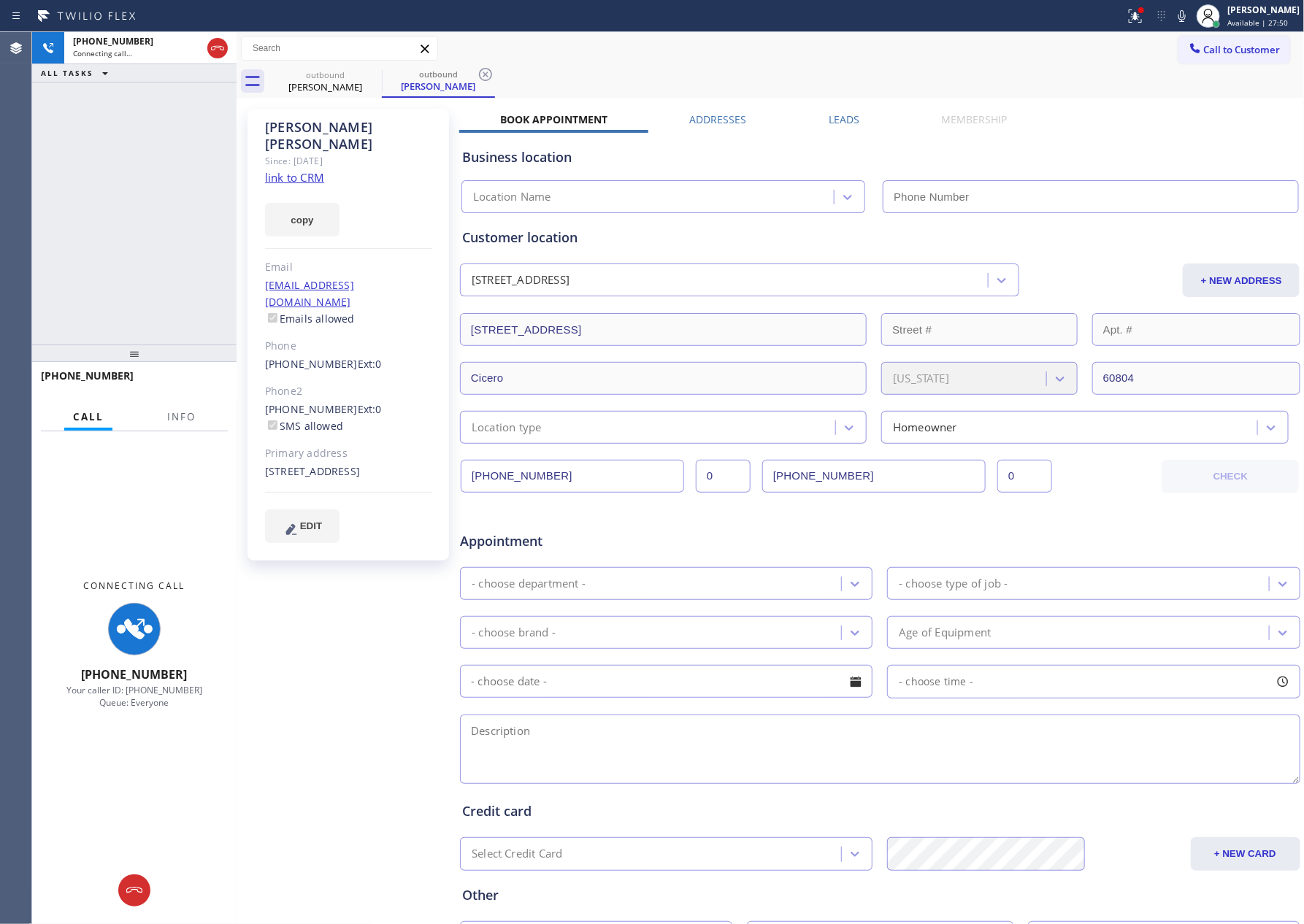
click at [167, 246] on div "[PHONE_NUMBER] Connecting call… ALL TASKS ALL TASKS ACTIVE TASKS TASKS IN WRAP …" at bounding box center [134, 188] width 205 height 313
click at [168, 246] on div "[PHONE_NUMBER] Connecting call… ALL TASKS ALL TASKS ACTIVE TASKS TASKS IN WRAP …" at bounding box center [134, 188] width 205 height 313
click at [171, 246] on div "[PHONE_NUMBER] Connecting call… ALL TASKS ALL TASKS ACTIVE TASKS TASKS IN WRAP …" at bounding box center [134, 188] width 205 height 313
type input "[PHONE_NUMBER]"
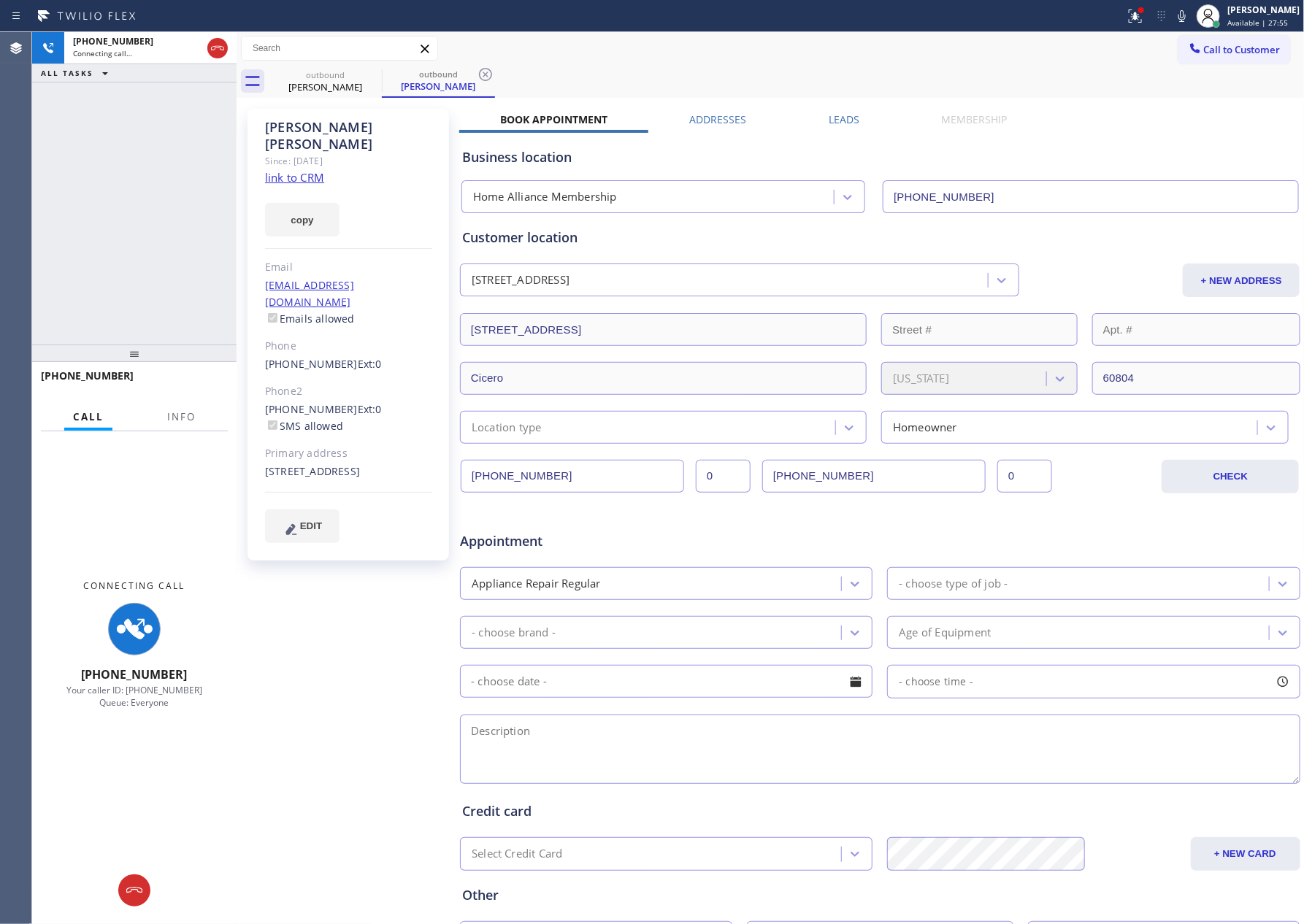
click at [324, 170] on link "link to CRM" at bounding box center [294, 177] width 59 height 15
click at [156, 173] on div "[PHONE_NUMBER] Connecting call… ALL TASKS ALL TASKS ACTIVE TASKS TASKS IN WRAP …" at bounding box center [134, 188] width 205 height 313
click at [217, 46] on icon at bounding box center [217, 48] width 13 height 4
click at [141, 263] on div "[PHONE_NUMBER] Connecting call… ALL TASKS ALL TASKS ACTIVE TASKS TASKS IN WRAP …" at bounding box center [134, 188] width 205 height 313
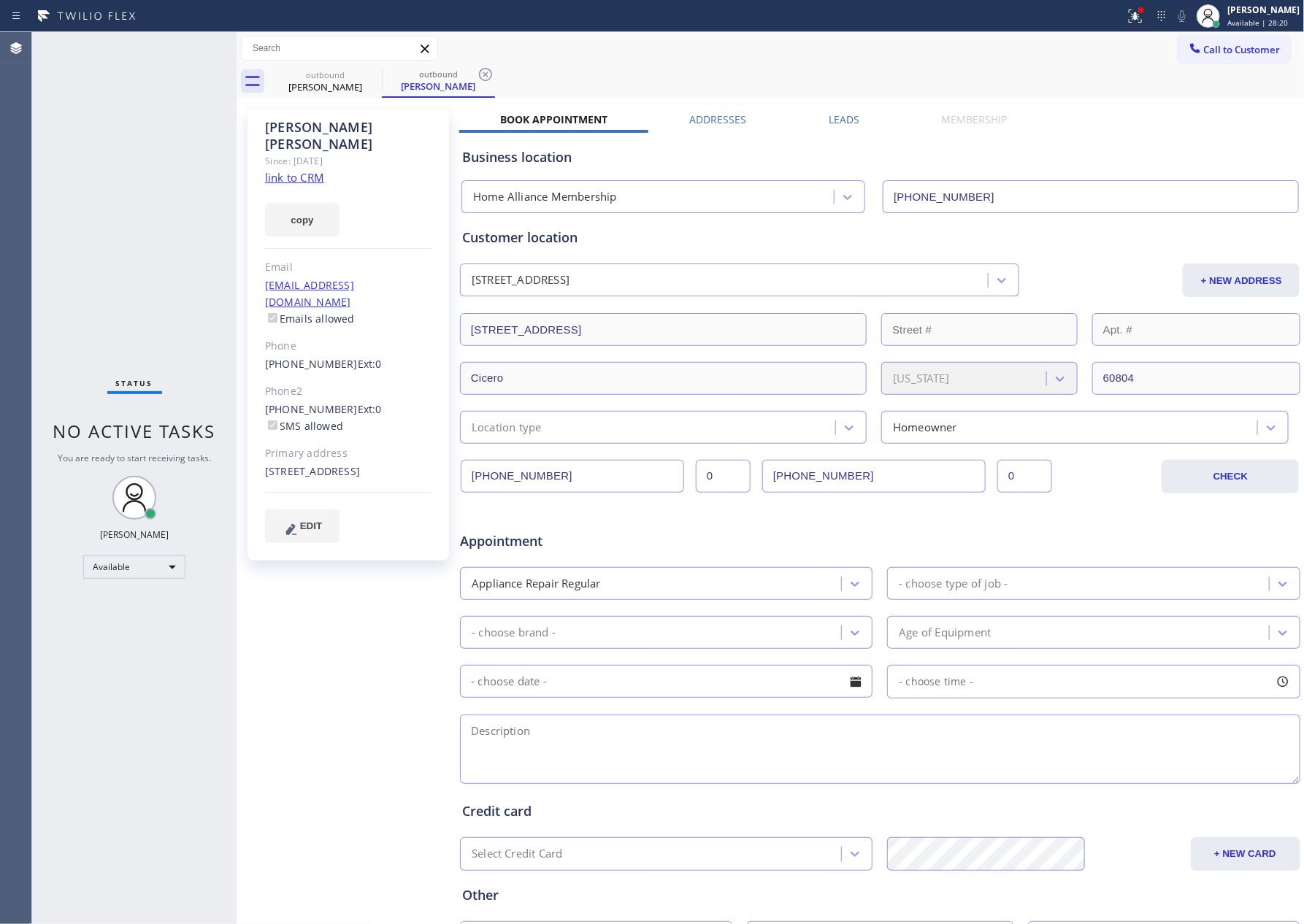
click at [213, 215] on div "Status No active tasks You are ready to start receiving tasks. [PERSON_NAME] Av…" at bounding box center [134, 478] width 205 height 893
click at [1230, 37] on button "Call to Customer" at bounding box center [1234, 50] width 112 height 27
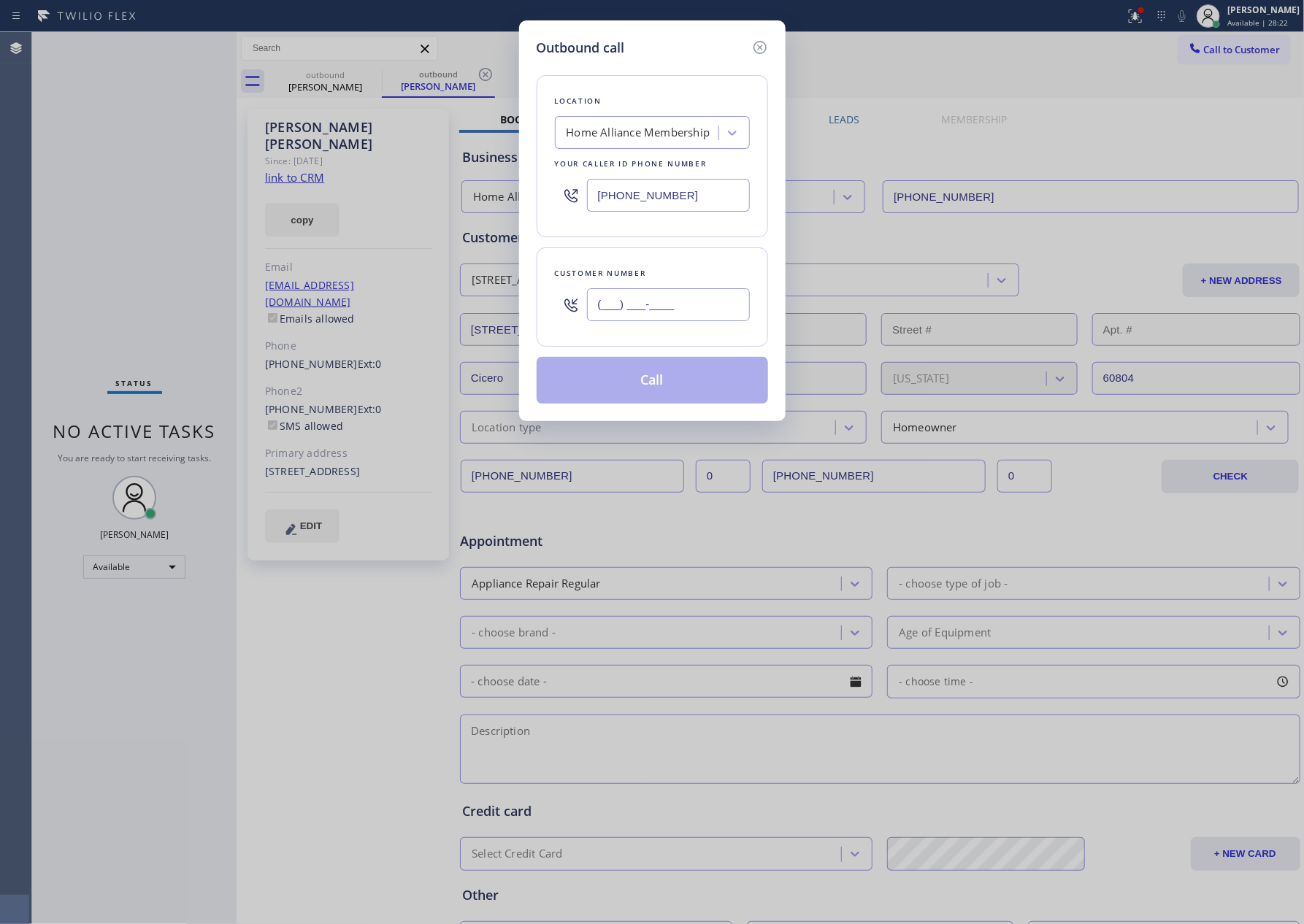
click at [708, 312] on input "(___) ___-____" at bounding box center [668, 305] width 163 height 33
paste input "310) 242-1907"
type input "[PHONE_NUMBER]"
click at [684, 388] on button "Call" at bounding box center [652, 380] width 231 height 47
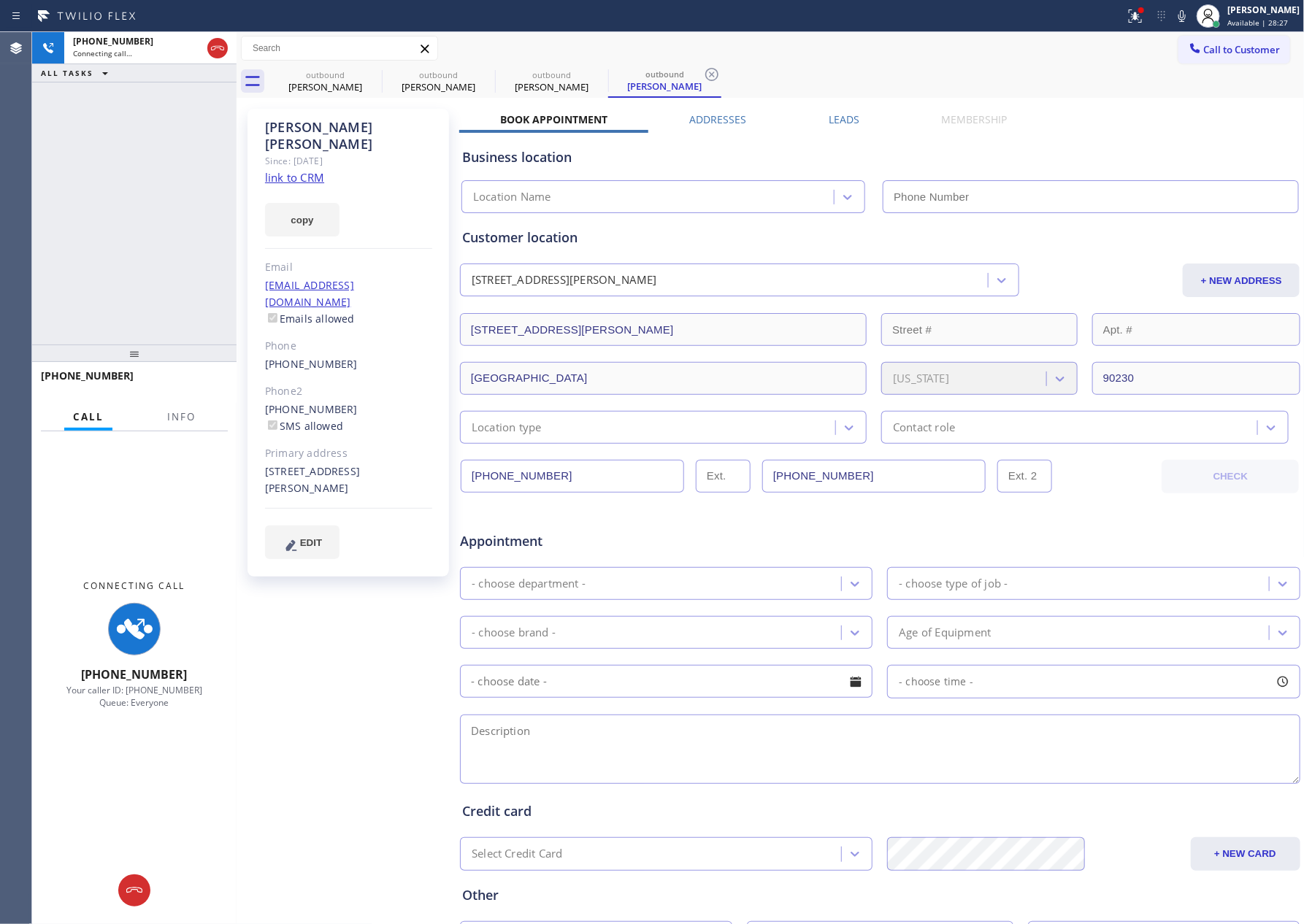
type input "[PHONE_NUMBER]"
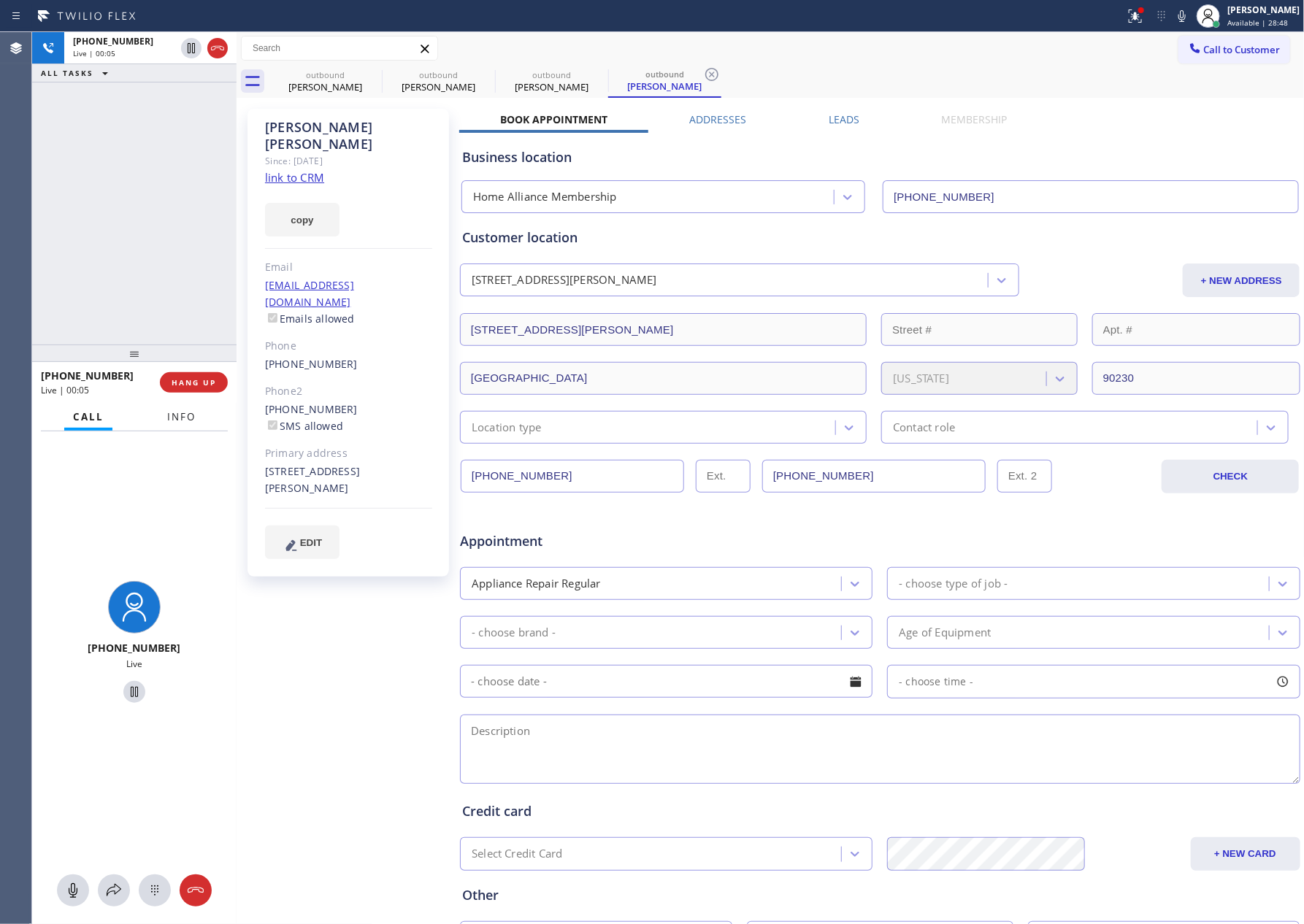
drag, startPoint x: 97, startPoint y: 267, endPoint x: 182, endPoint y: 414, distance: 169.8
click at [115, 276] on div "[PHONE_NUMBER] Live | 00:05 ALL TASKS ALL TASKS ACTIVE TASKS TASKS IN WRAP UP" at bounding box center [134, 188] width 205 height 313
click at [193, 379] on span "HANG UP" at bounding box center [193, 382] width 44 height 10
click at [165, 243] on div "[PHONE_NUMBER] Live | 00:06 ALL TASKS ALL TASKS ACTIVE TASKS TASKS IN WRAP UP" at bounding box center [134, 188] width 205 height 313
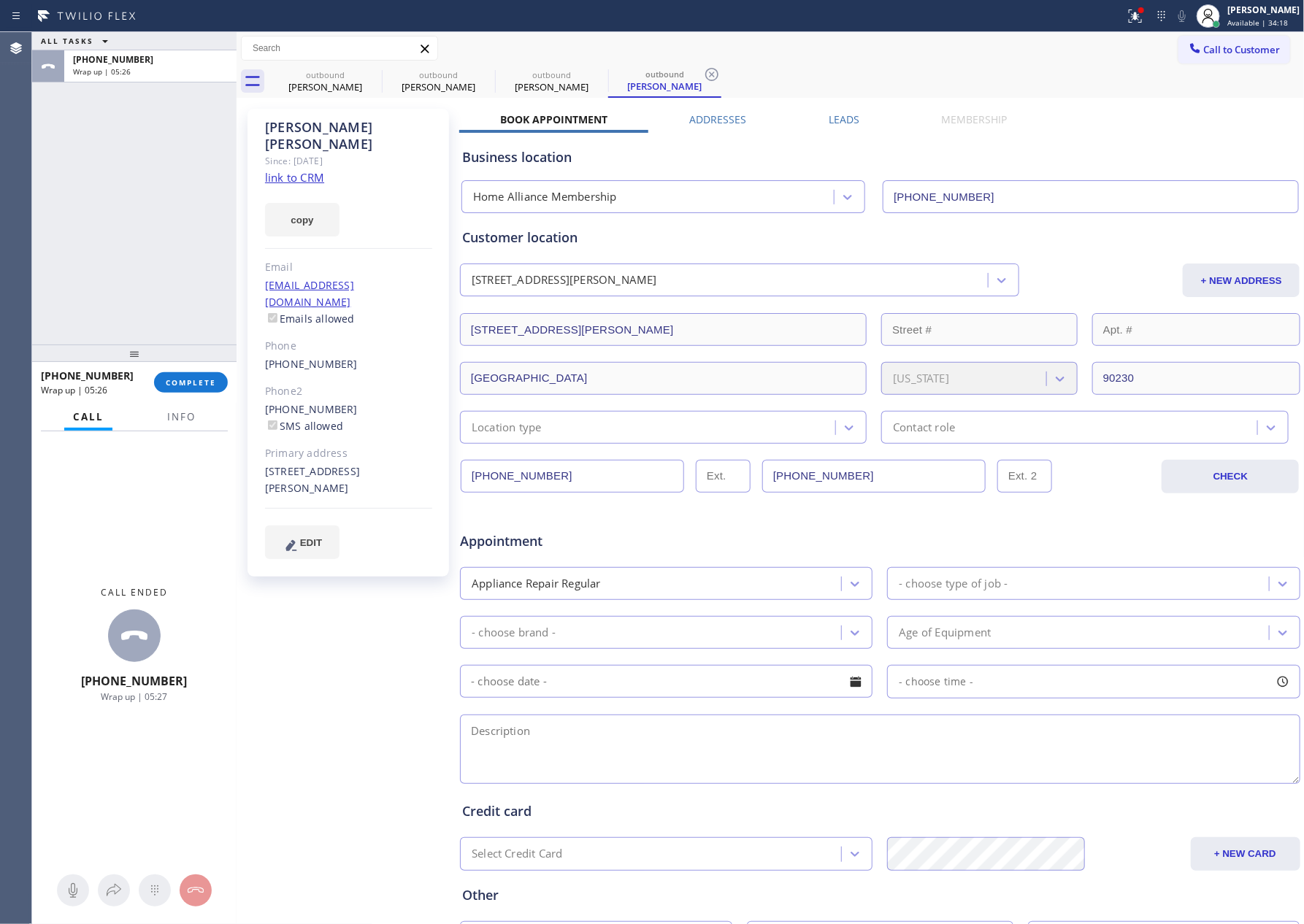
click at [167, 243] on div "ALL TASKS ALL TASKS ACTIVE TASKS TASKS IN WRAP UP [PHONE_NUMBER] Wrap up | 05:26" at bounding box center [134, 188] width 205 height 313
drag, startPoint x: 214, startPoint y: 375, endPoint x: 206, endPoint y: 239, distance: 136.2
click at [214, 375] on button "COMPLETE" at bounding box center [190, 382] width 73 height 21
click at [206, 239] on div "ALL TASKS ALL TASKS ACTIVE TASKS TASKS IN WRAP UP [PHONE_NUMBER] Wrap up | 05:27" at bounding box center [134, 188] width 205 height 313
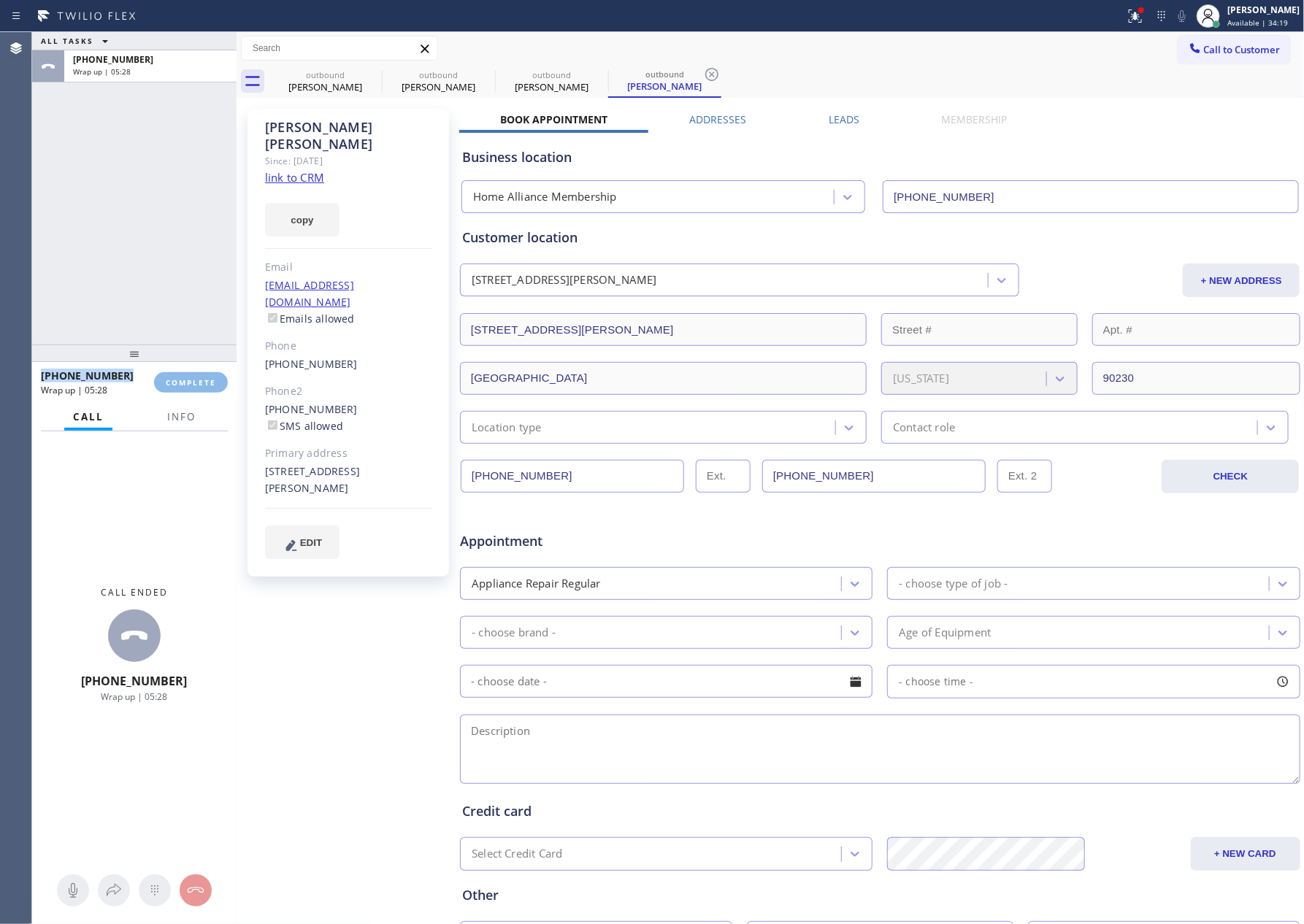
click at [206, 239] on div "ALL TASKS ALL TASKS ACTIVE TASKS TASKS IN WRAP UP [PHONE_NUMBER] Wrap up | 05:28" at bounding box center [134, 188] width 205 height 313
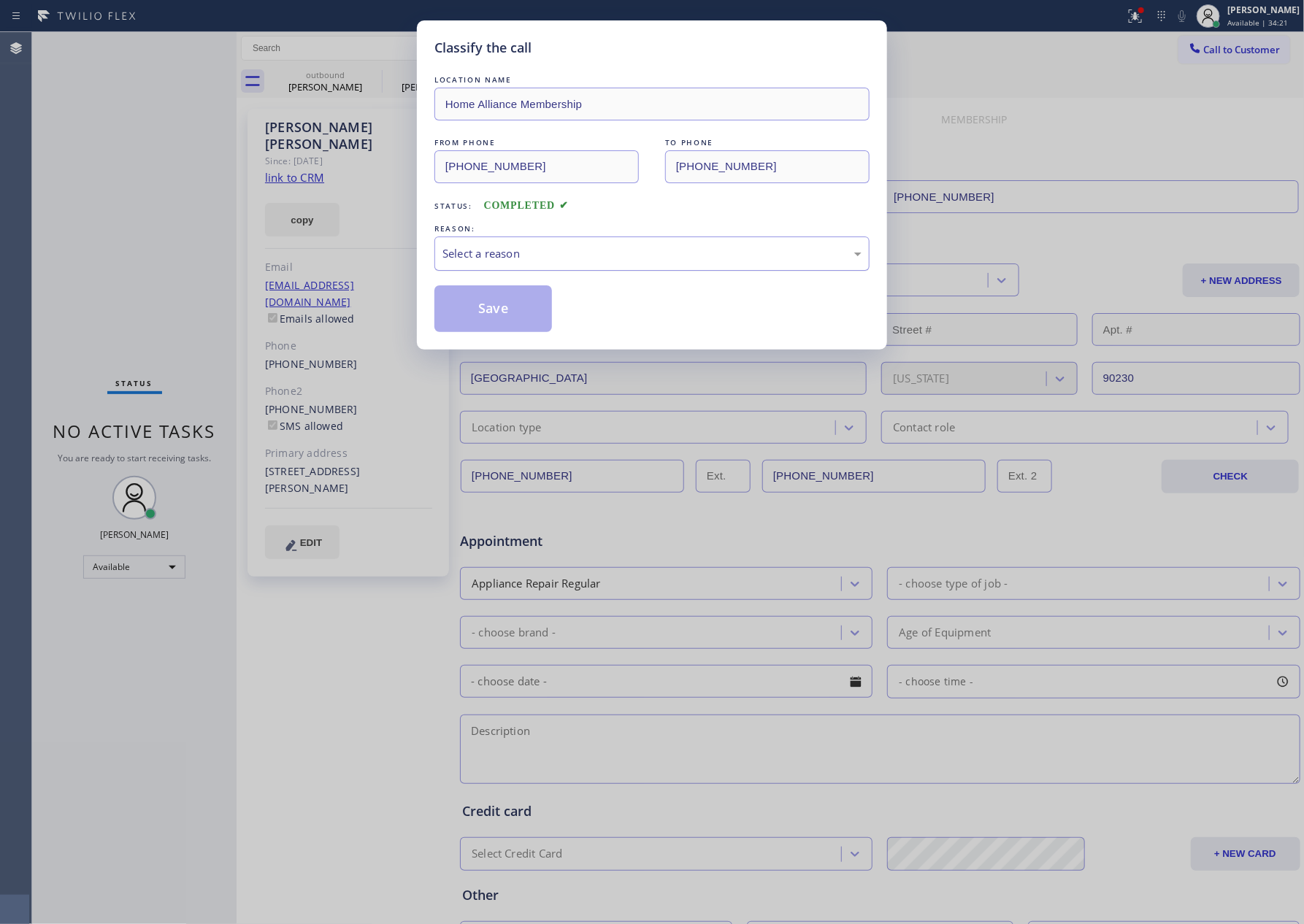
click at [537, 257] on div "Select a reason" at bounding box center [652, 253] width 419 height 17
click at [500, 312] on button "Save" at bounding box center [493, 309] width 118 height 47
drag, startPoint x: 500, startPoint y: 312, endPoint x: 245, endPoint y: 235, distance: 266.4
click at [493, 311] on button "Save" at bounding box center [493, 309] width 118 height 47
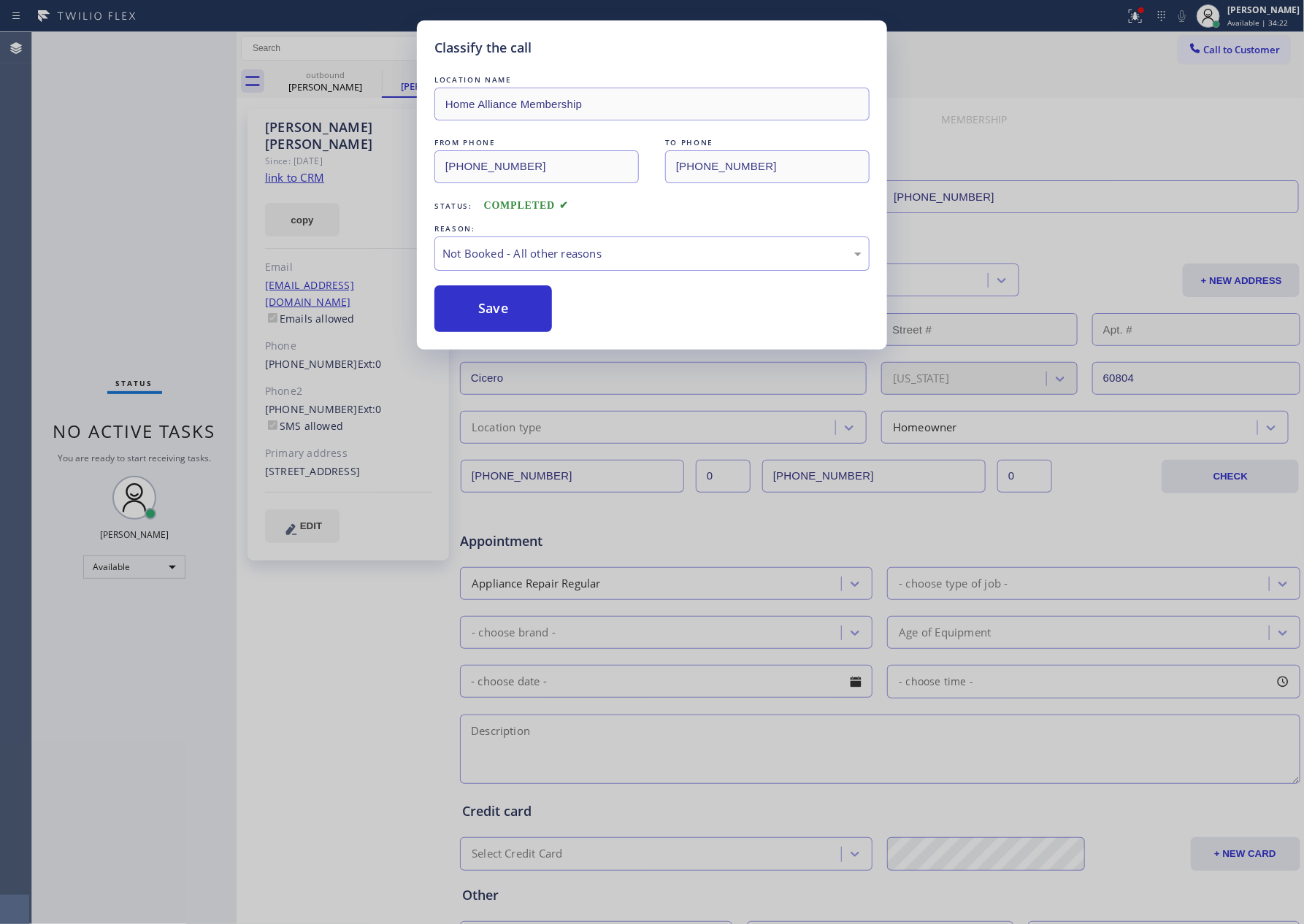
click at [152, 202] on div "Classify the call LOCATION NAME Home Alliance Membership FROM PHONE [PHONE_NUMB…" at bounding box center [652, 462] width 1304 height 924
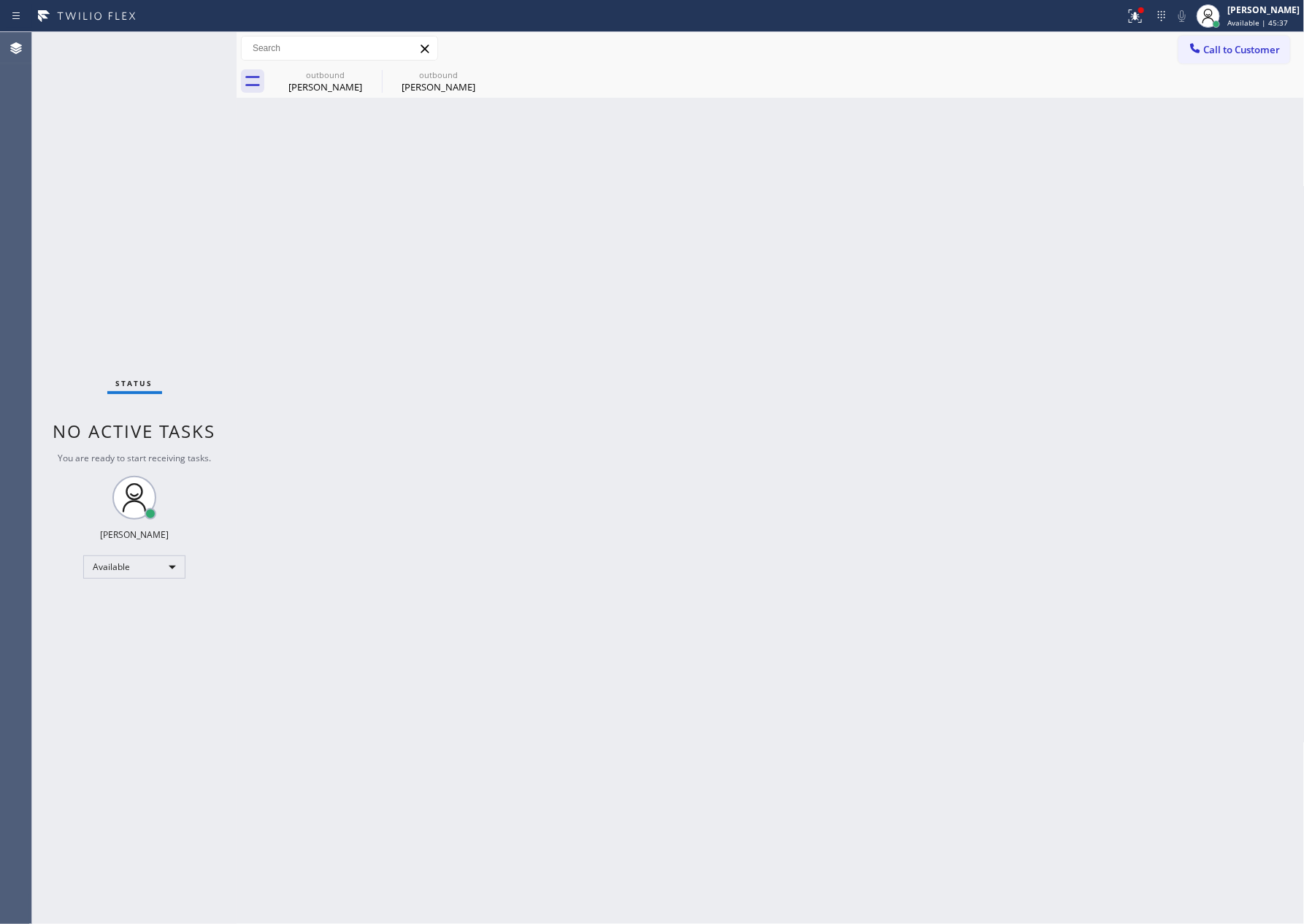
drag, startPoint x: 320, startPoint y: 305, endPoint x: 320, endPoint y: 237, distance: 68.0
click at [320, 302] on div "Back to Dashboard Change Sender ID Customers Technicians Select a contact Outbo…" at bounding box center [770, 478] width 1068 height 893
click at [318, 88] on div "[PERSON_NAME]" at bounding box center [325, 86] width 111 height 13
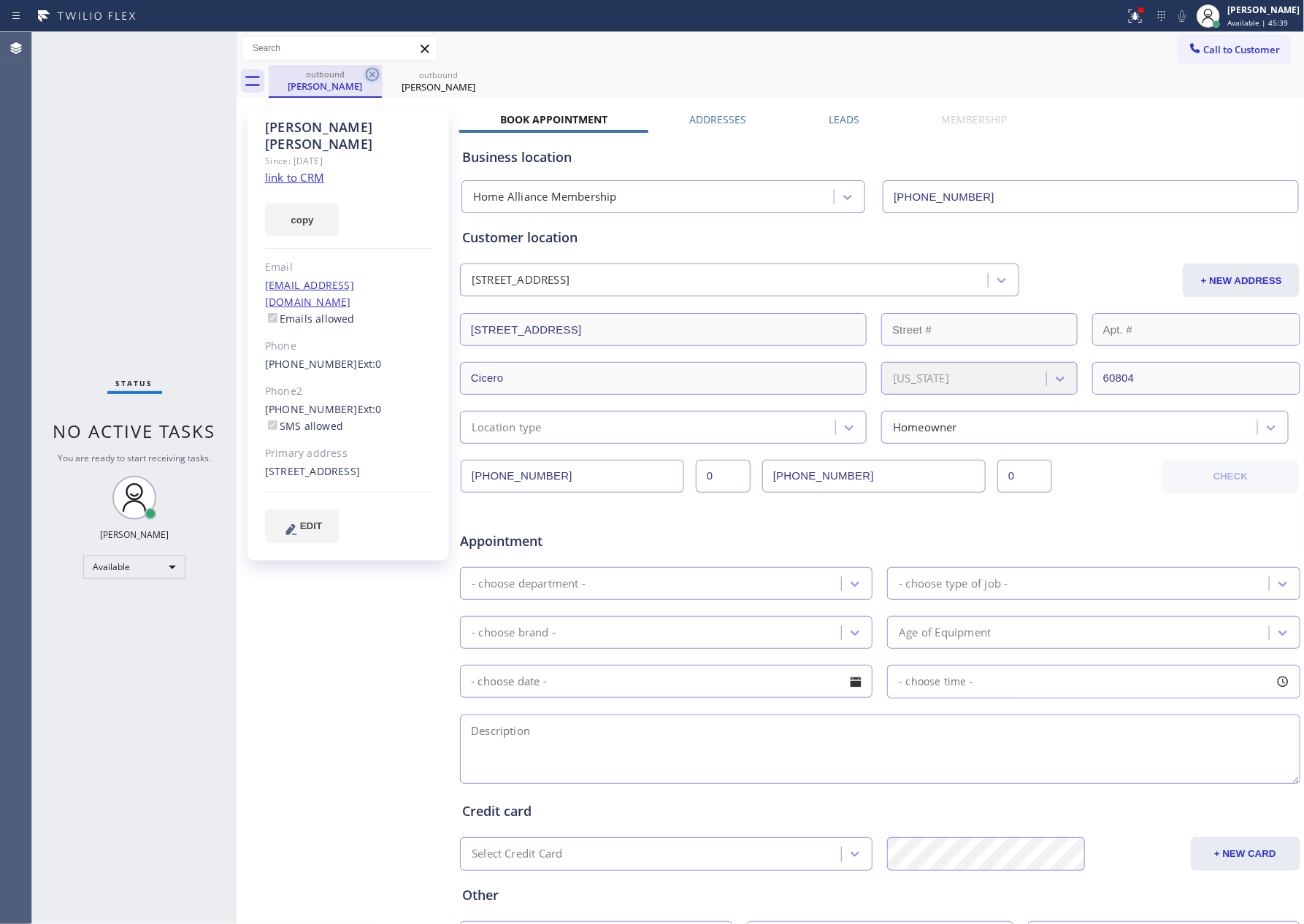
click at [365, 77] on icon at bounding box center [372, 74] width 18 height 18
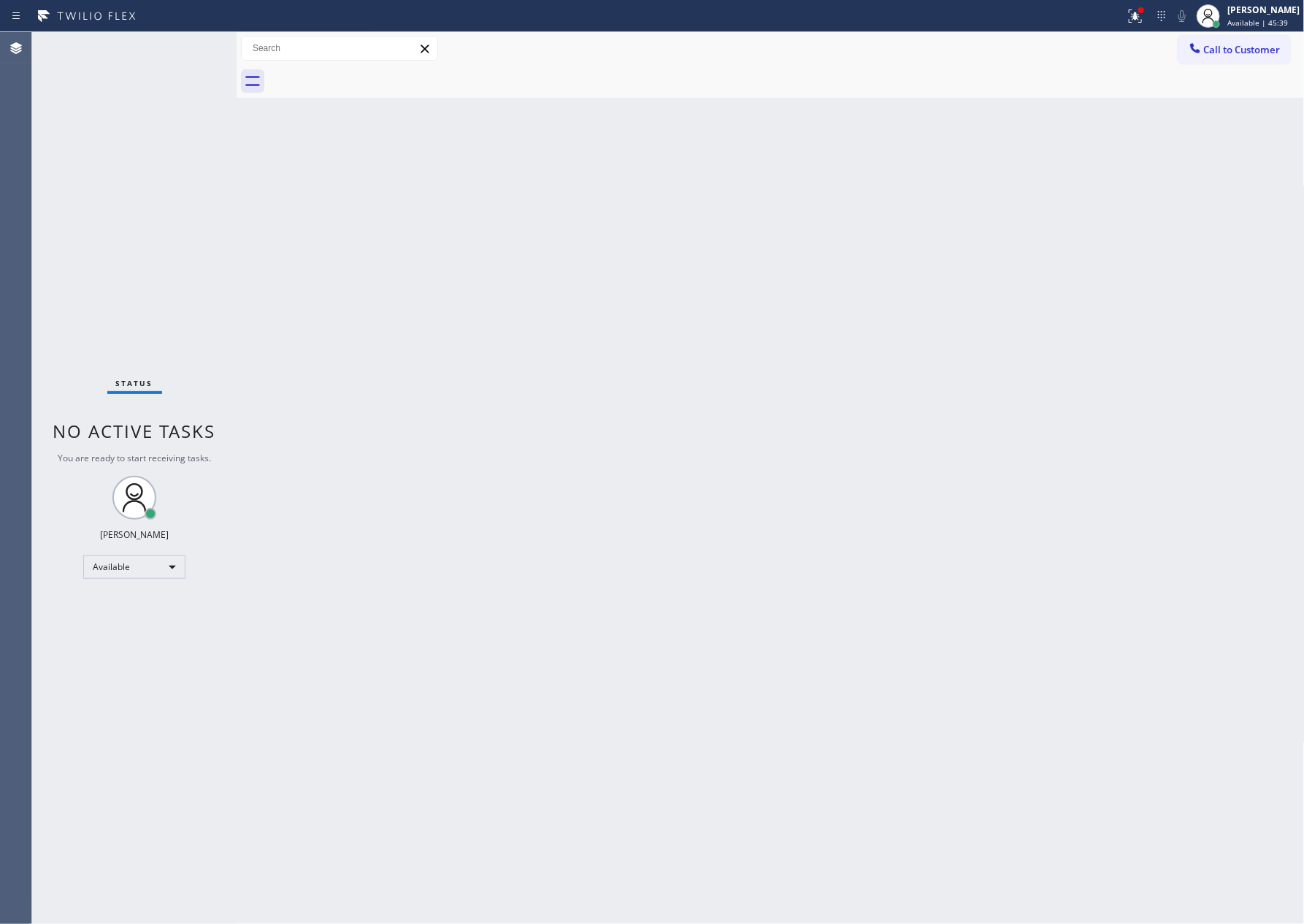
drag, startPoint x: 893, startPoint y: 101, endPoint x: 936, endPoint y: 96, distance: 43.3
click at [912, 97] on div "Back to Dashboard Change Sender ID Customers Technicians Select a contact Outbo…" at bounding box center [770, 478] width 1068 height 893
drag, startPoint x: 475, startPoint y: 340, endPoint x: 620, endPoint y: 292, distance: 152.7
click at [524, 322] on div "Back to Dashboard Change Sender ID Customers Technicians Select a contact Outbo…" at bounding box center [770, 478] width 1068 height 893
click at [1207, 56] on span "Call to Customer" at bounding box center [1242, 49] width 76 height 13
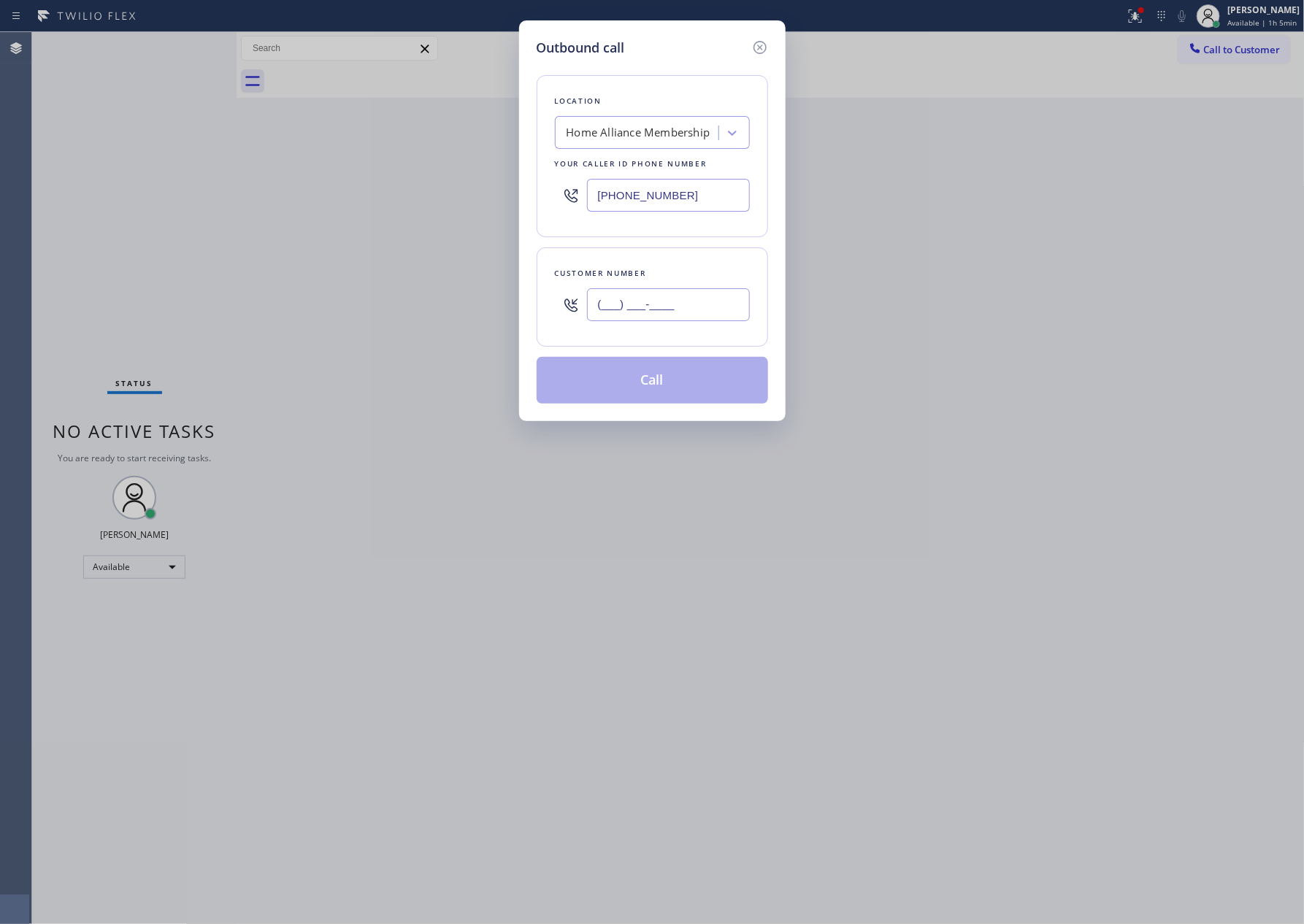
click at [714, 308] on input "(___) ___-____" at bounding box center [668, 305] width 163 height 33
paste input "813) 313-7934"
type input "[PHONE_NUMBER]"
click at [632, 374] on button "Call" at bounding box center [652, 380] width 231 height 47
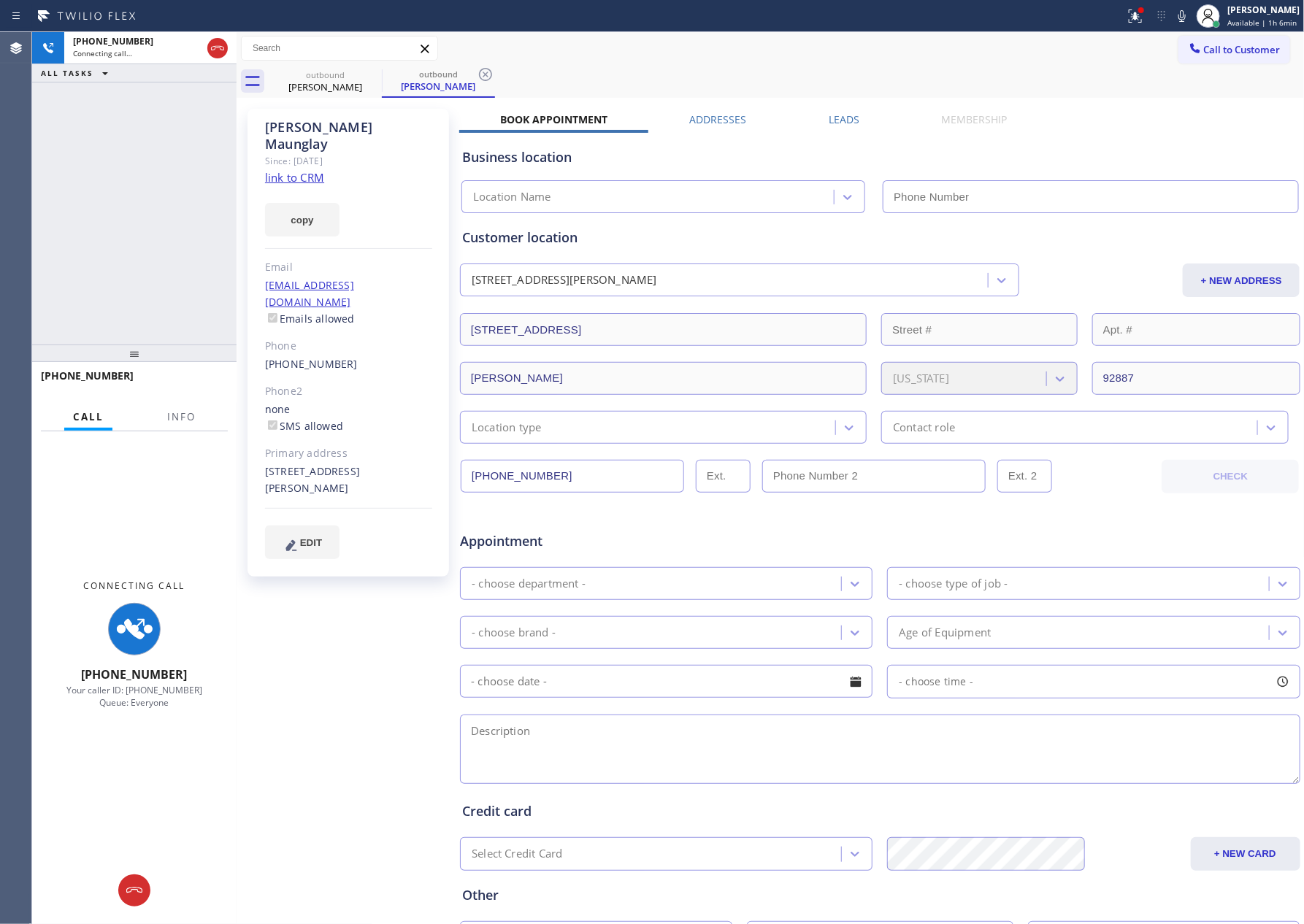
type input "[PHONE_NUMBER]"
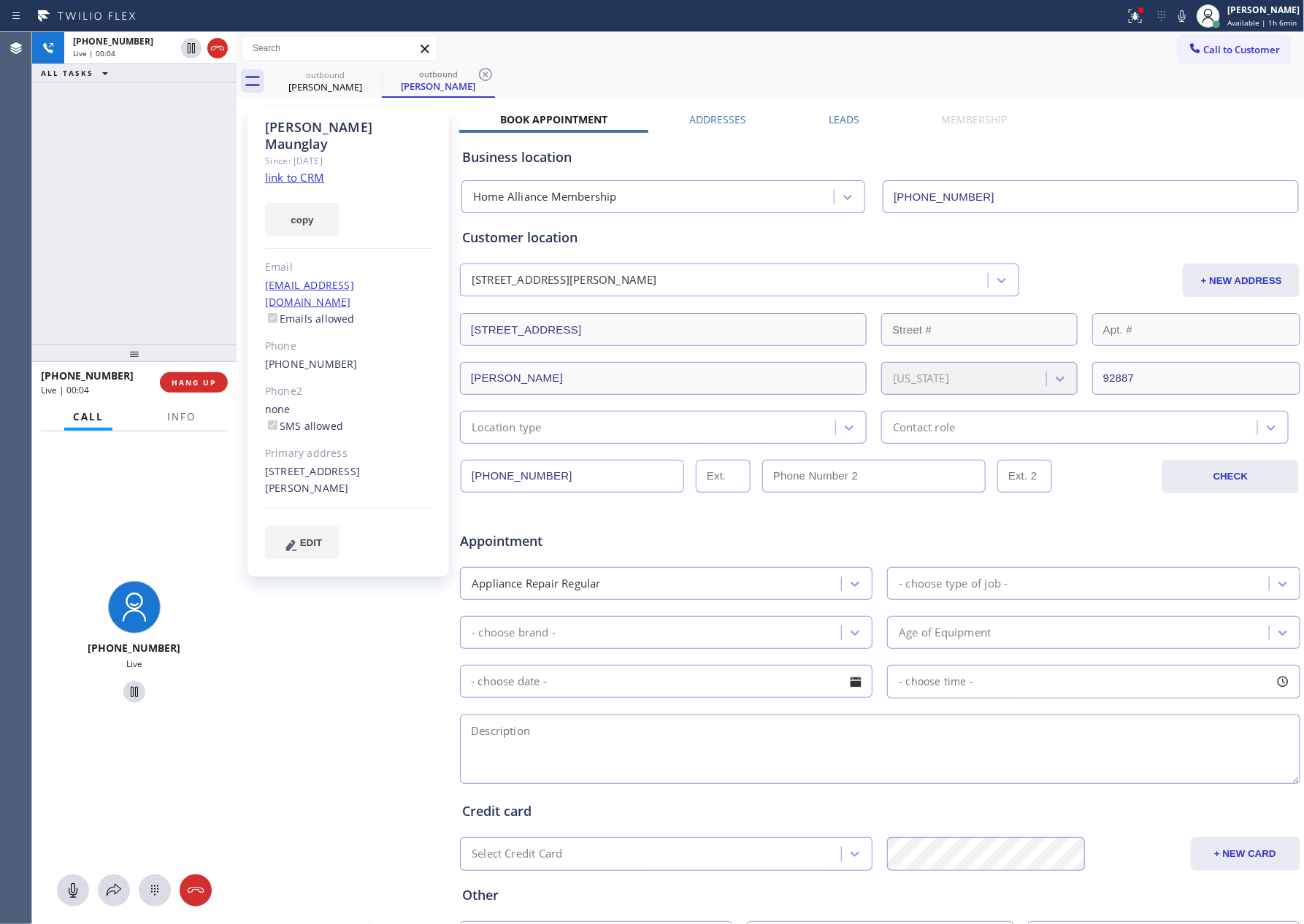
click at [309, 170] on link "link to CRM" at bounding box center [294, 177] width 59 height 15
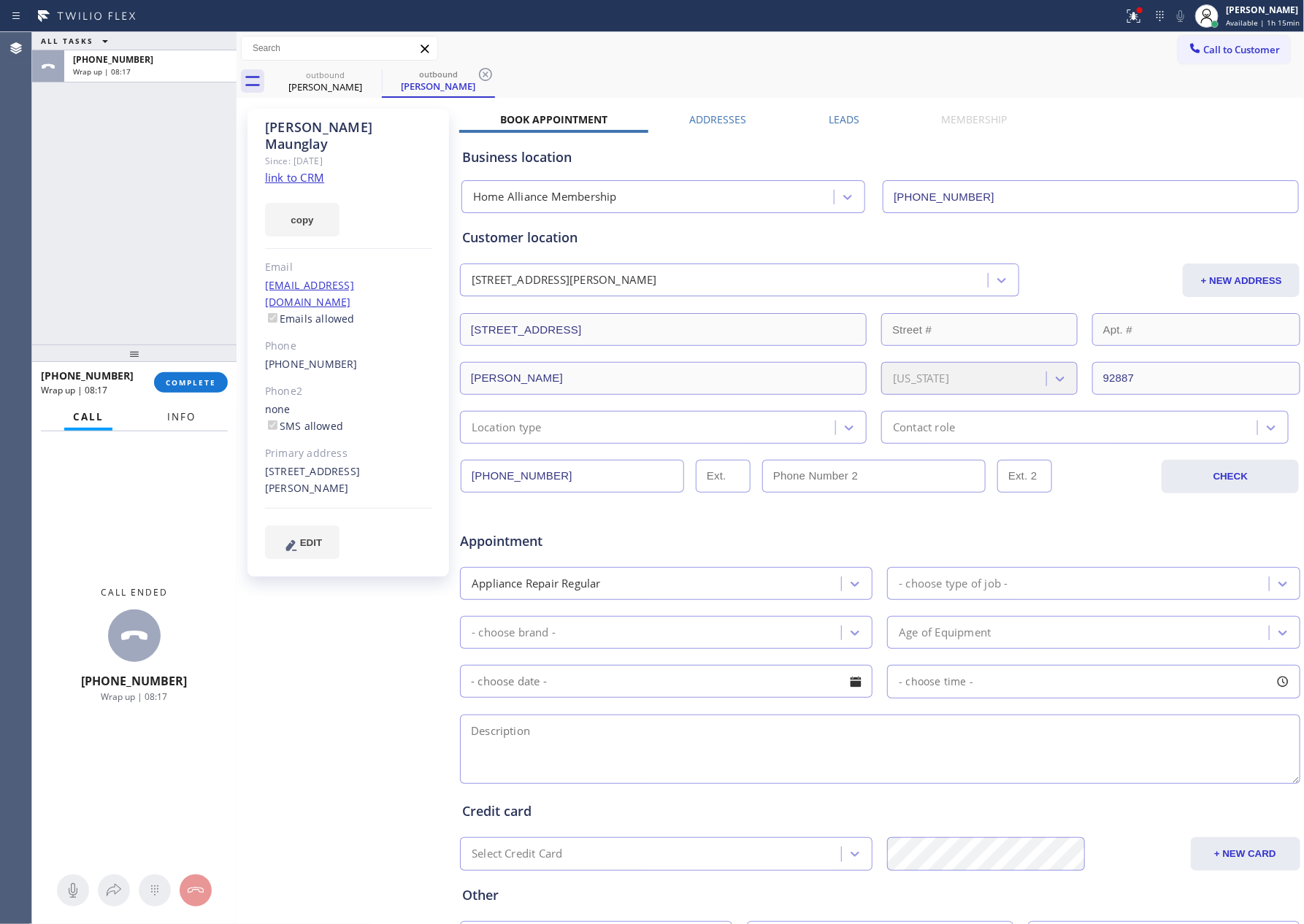
drag, startPoint x: 147, startPoint y: 294, endPoint x: 179, endPoint y: 418, distance: 128.1
click at [160, 338] on div "ALL TASKS ALL TASKS ACTIVE TASKS TASKS IN WRAP UP [PHONE_NUMBER] Wrap up | 08:17" at bounding box center [134, 188] width 205 height 313
click at [175, 381] on span "COMPLETE" at bounding box center [190, 382] width 50 height 10
click at [162, 251] on div "ALL TASKS ALL TASKS ACTIVE TASKS TASKS IN WRAP UP [PHONE_NUMBER] Wrap up | 08:18" at bounding box center [134, 188] width 205 height 313
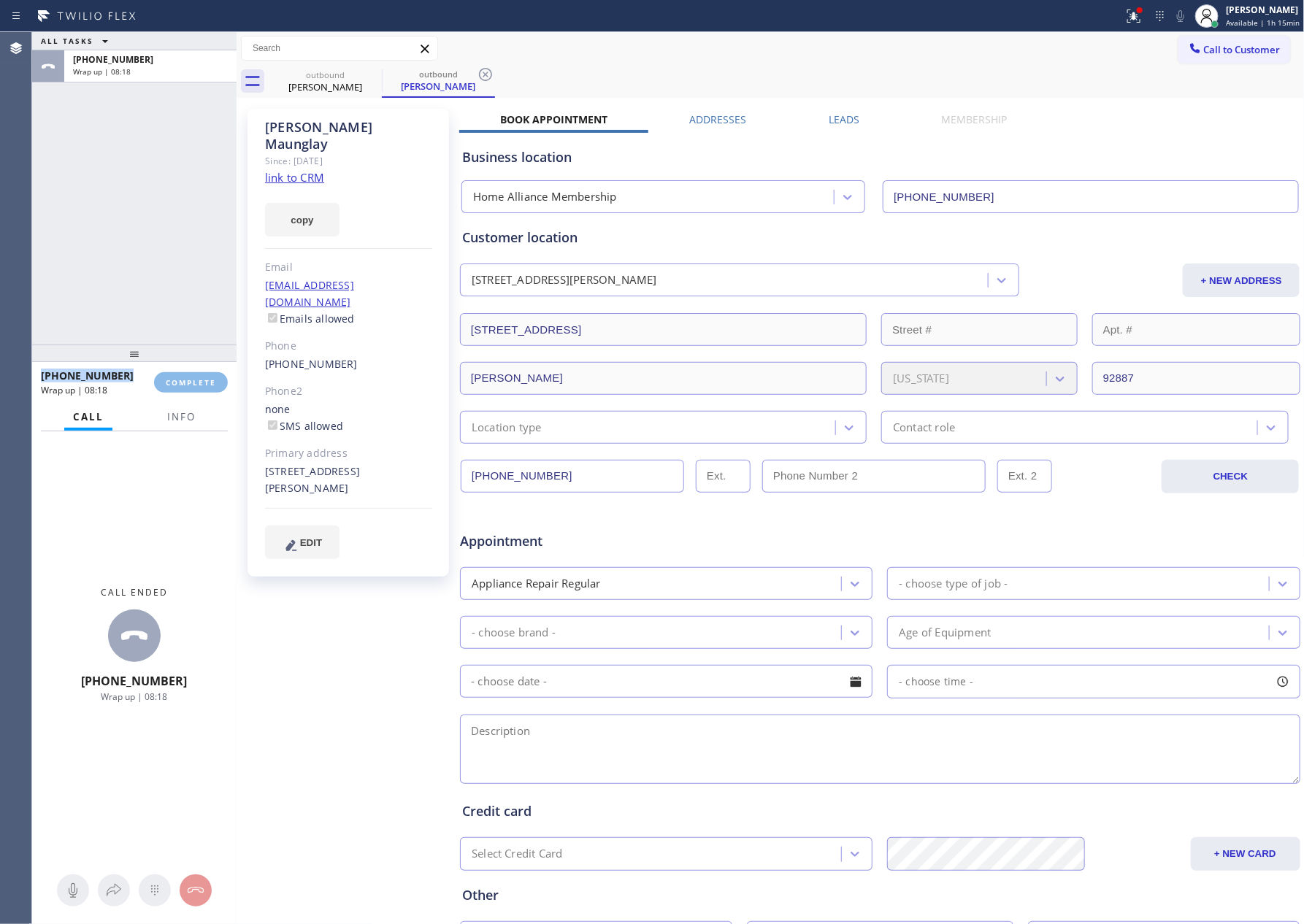
click at [162, 251] on div "ALL TASKS ALL TASKS ACTIVE TASKS TASKS IN WRAP UP [PHONE_NUMBER] Wrap up | 08:18" at bounding box center [134, 188] width 205 height 313
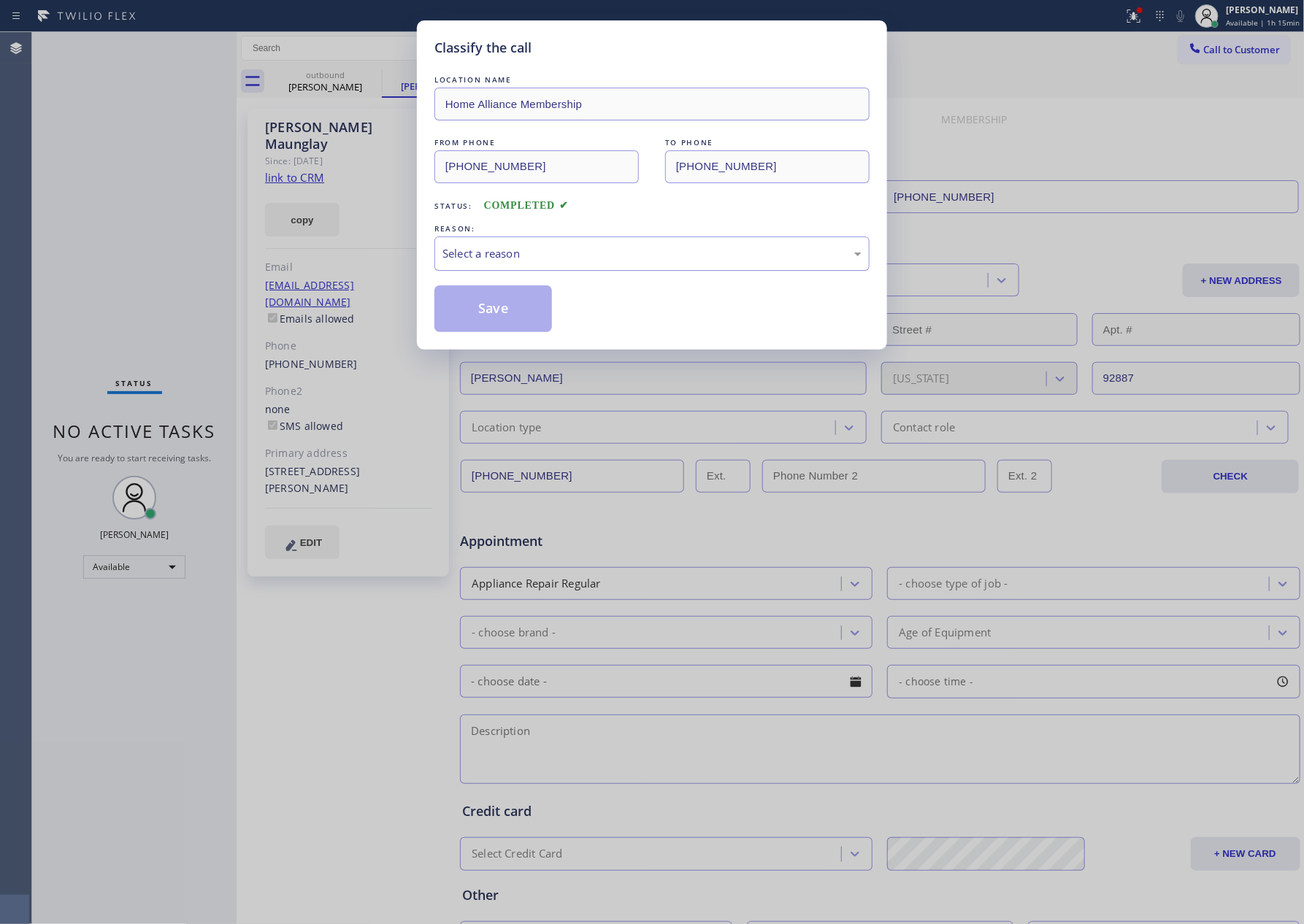
drag, startPoint x: 631, startPoint y: 230, endPoint x: 624, endPoint y: 267, distance: 37.7
click at [629, 242] on div "REASON: Select a reason" at bounding box center [652, 246] width 435 height 50
click at [537, 246] on div "Select a reason" at bounding box center [652, 253] width 419 height 17
click at [508, 310] on button "Save" at bounding box center [493, 309] width 118 height 47
click at [507, 310] on button "Save" at bounding box center [493, 309] width 118 height 47
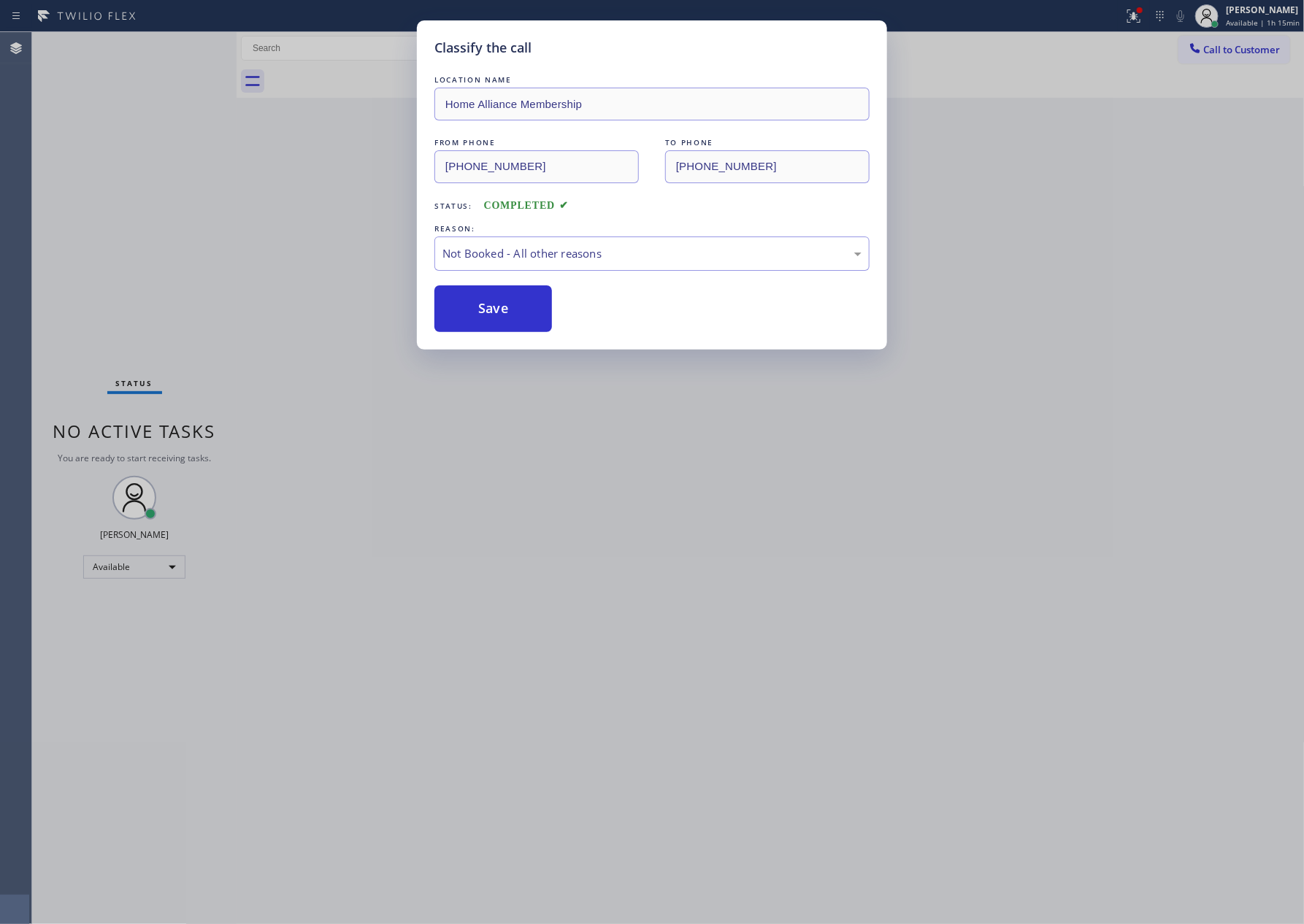
drag, startPoint x: 507, startPoint y: 310, endPoint x: 1236, endPoint y: 213, distance: 735.4
click at [653, 310] on div "Save" at bounding box center [652, 309] width 435 height 47
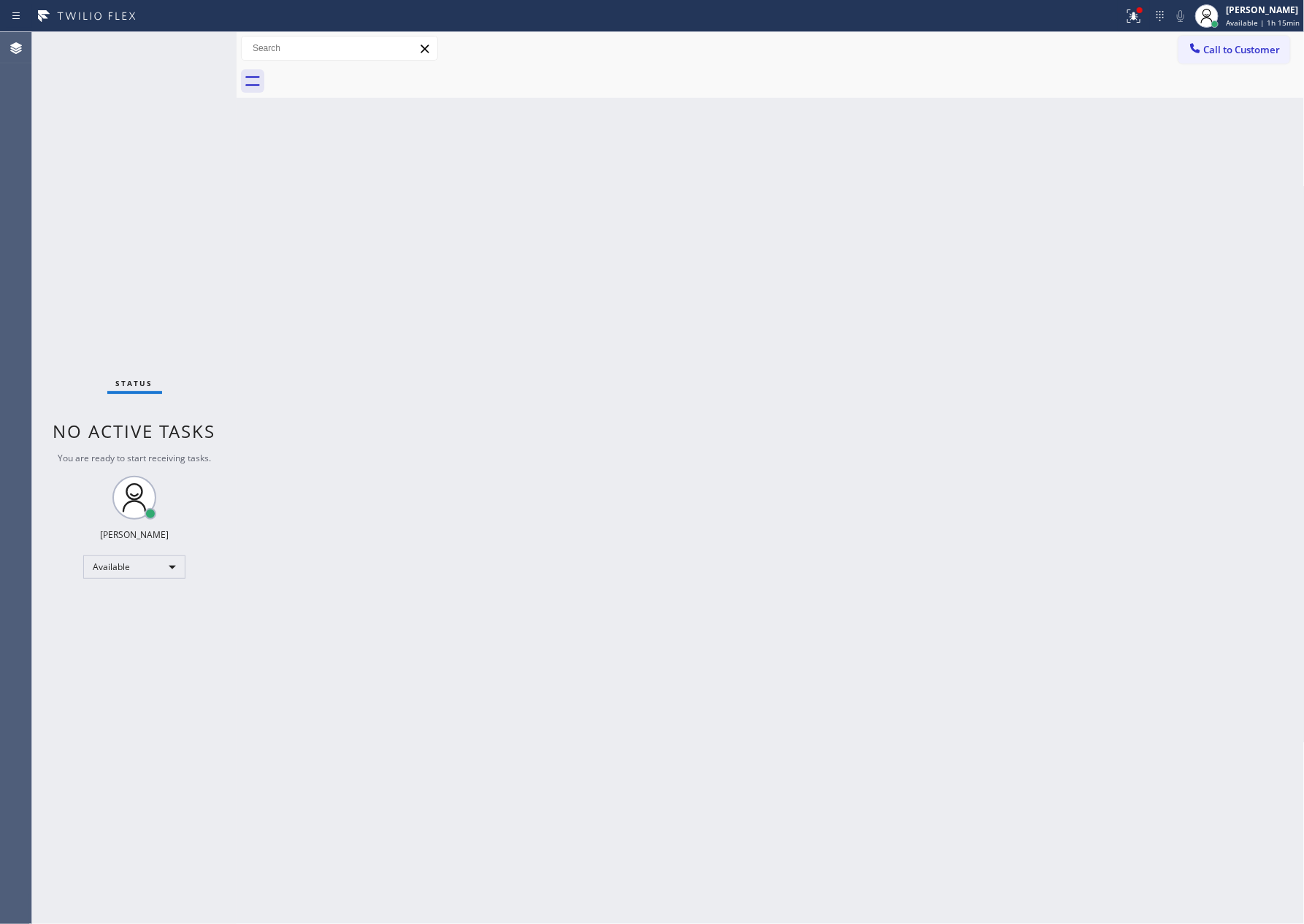
drag, startPoint x: 508, startPoint y: 383, endPoint x: 741, endPoint y: 255, distance: 265.8
click at [537, 363] on div "Back to Dashboard Change Sender ID Customers Technicians Select a contact Outbo…" at bounding box center [770, 478] width 1068 height 893
click at [1216, 56] on span "Call to Customer" at bounding box center [1242, 49] width 76 height 13
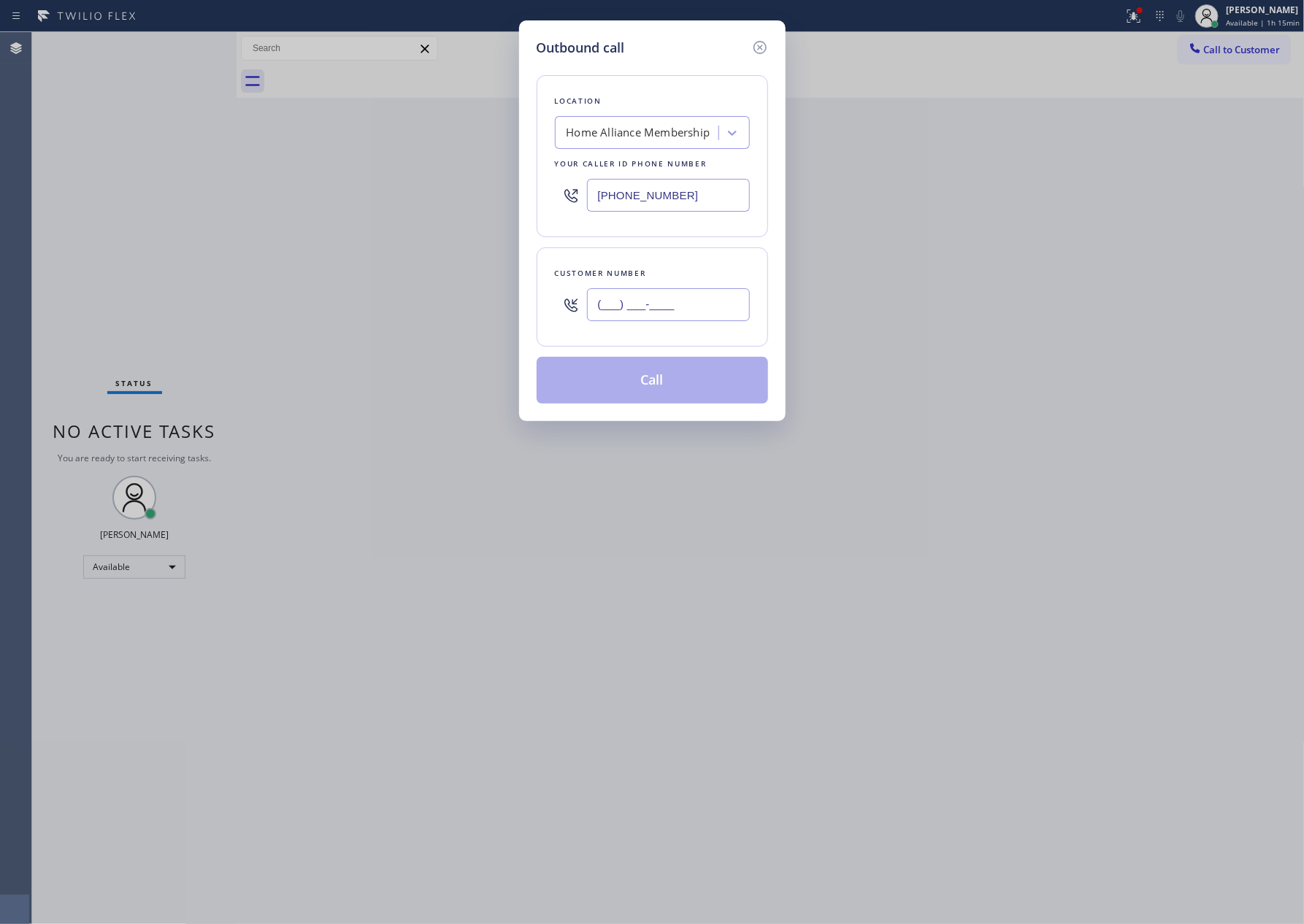
click at [666, 294] on input "(___) ___-____" at bounding box center [668, 305] width 163 height 33
paste input "626) 620-3221"
type input "[PHONE_NUMBER]"
click at [683, 388] on button "Call" at bounding box center [652, 380] width 231 height 47
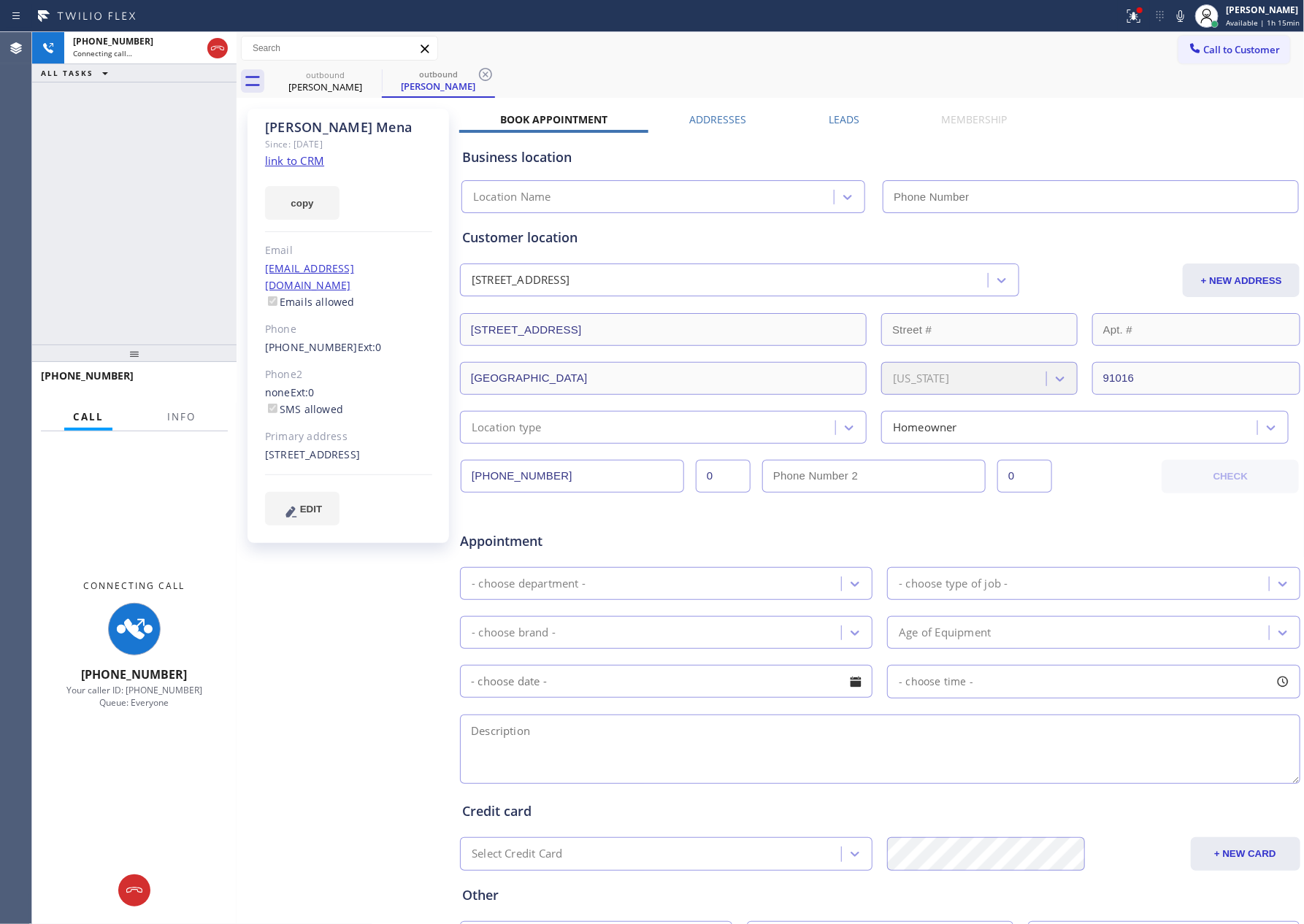
type input "[PHONE_NUMBER]"
click at [159, 193] on div "[PHONE_NUMBER] Connecting call… ALL TASKS ALL TASKS ACTIVE TASKS TASKS IN WRAP …" at bounding box center [134, 188] width 205 height 313
click at [209, 44] on icon at bounding box center [217, 48] width 18 height 18
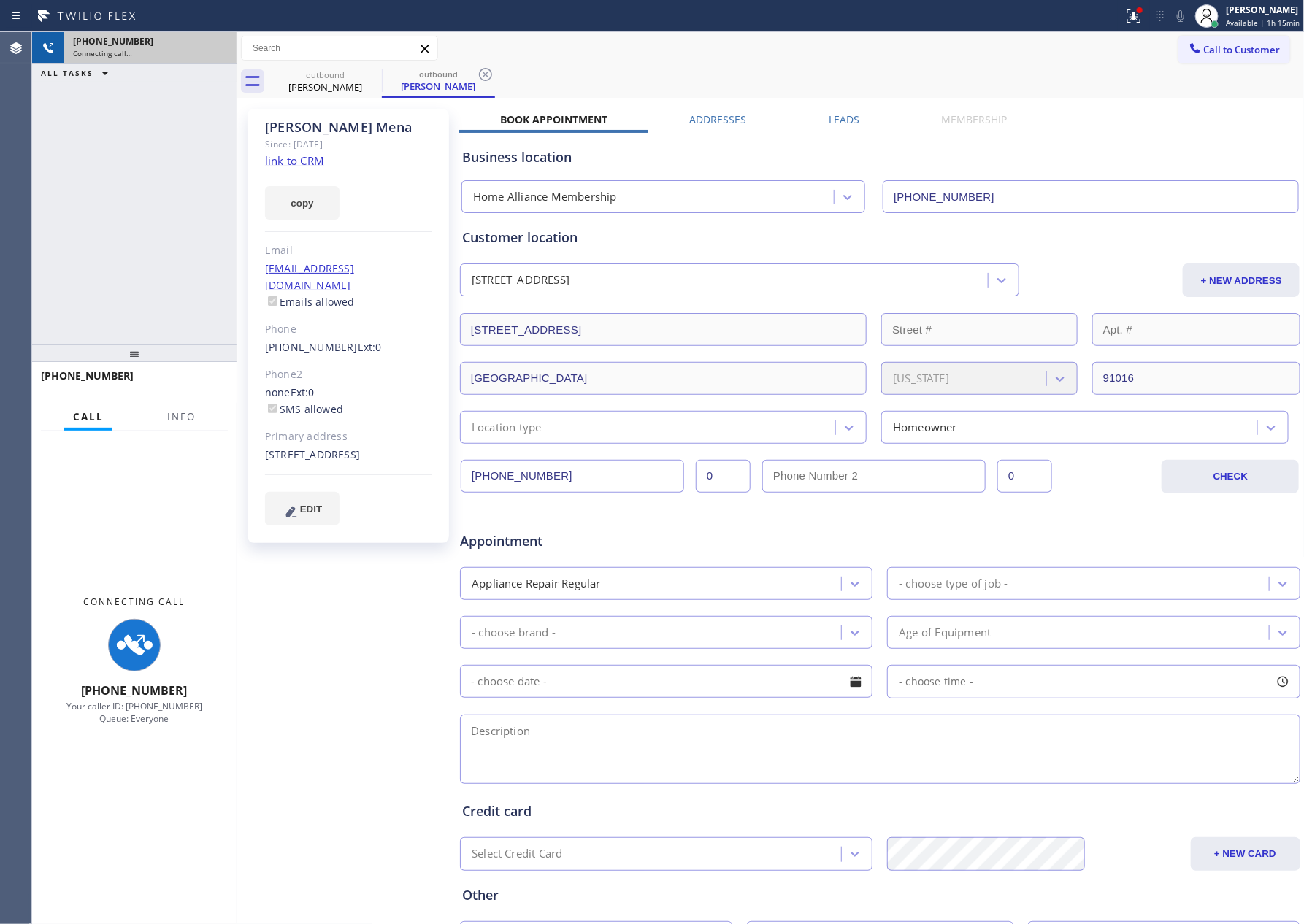
click at [300, 160] on link "link to CRM" at bounding box center [294, 160] width 59 height 15
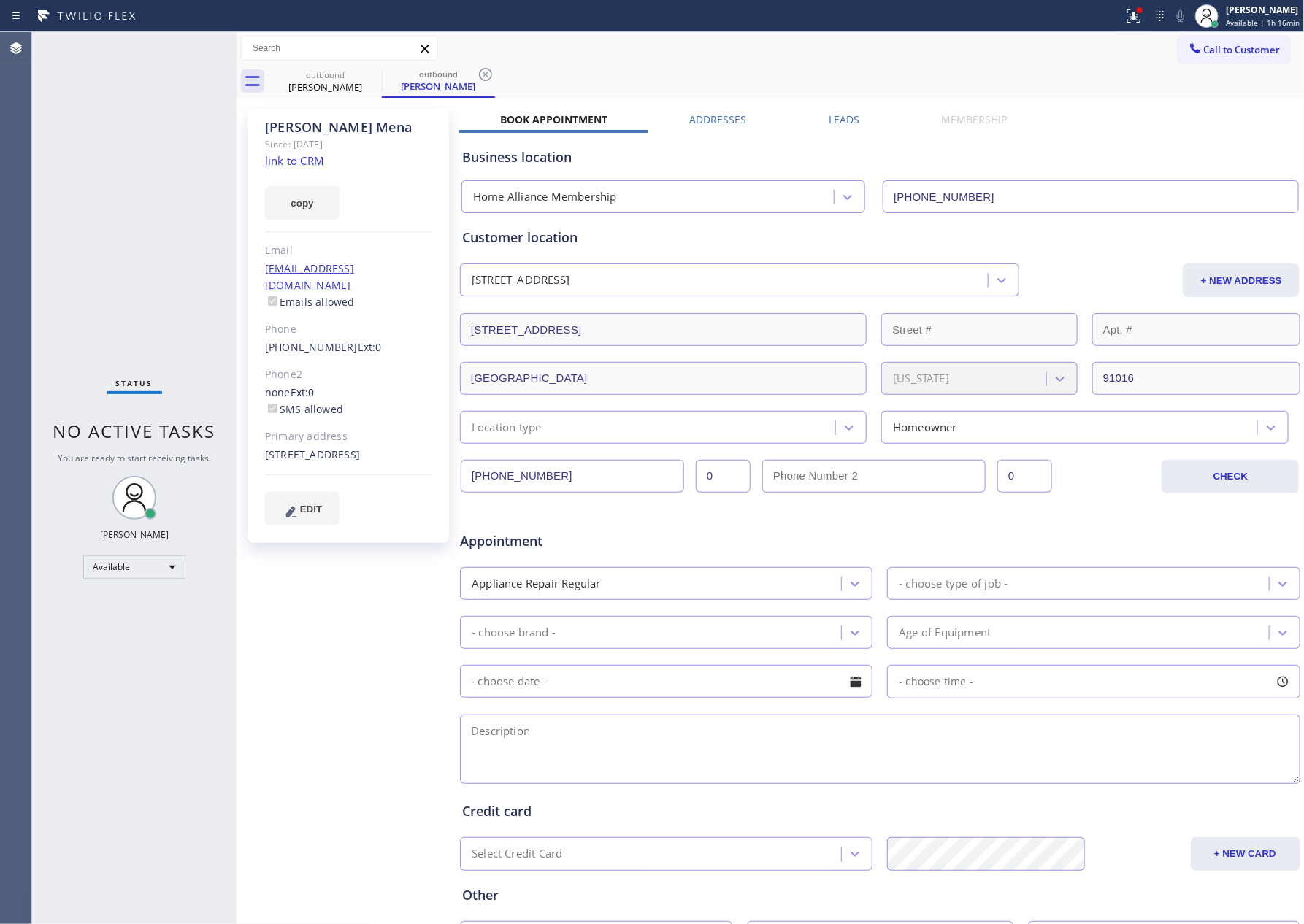
click at [72, 173] on div "Status No active tasks You are ready to start receiving tasks. [PERSON_NAME] Av…" at bounding box center [134, 478] width 205 height 893
drag, startPoint x: 320, startPoint y: 77, endPoint x: 401, endPoint y: 83, distance: 81.2
click at [322, 77] on div "outbound" at bounding box center [325, 74] width 111 height 11
click at [375, 74] on icon at bounding box center [372, 74] width 18 height 18
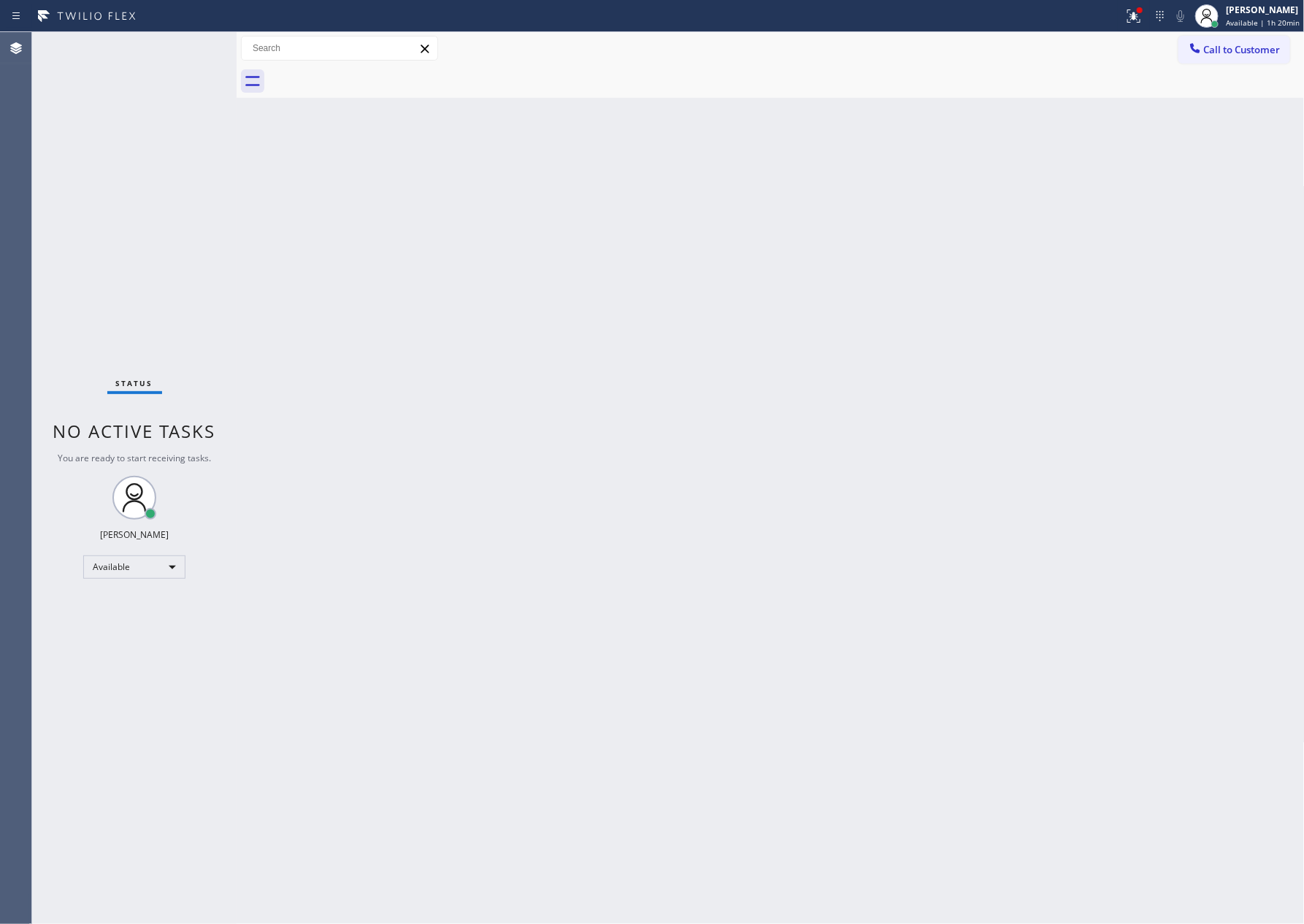
drag, startPoint x: 507, startPoint y: 471, endPoint x: 558, endPoint y: 549, distance: 93.2
click at [528, 480] on div "Back to Dashboard Change Sender ID Customers Technicians Select a contact Outbo…" at bounding box center [770, 478] width 1068 height 893
